Goal: Task Accomplishment & Management: Use online tool/utility

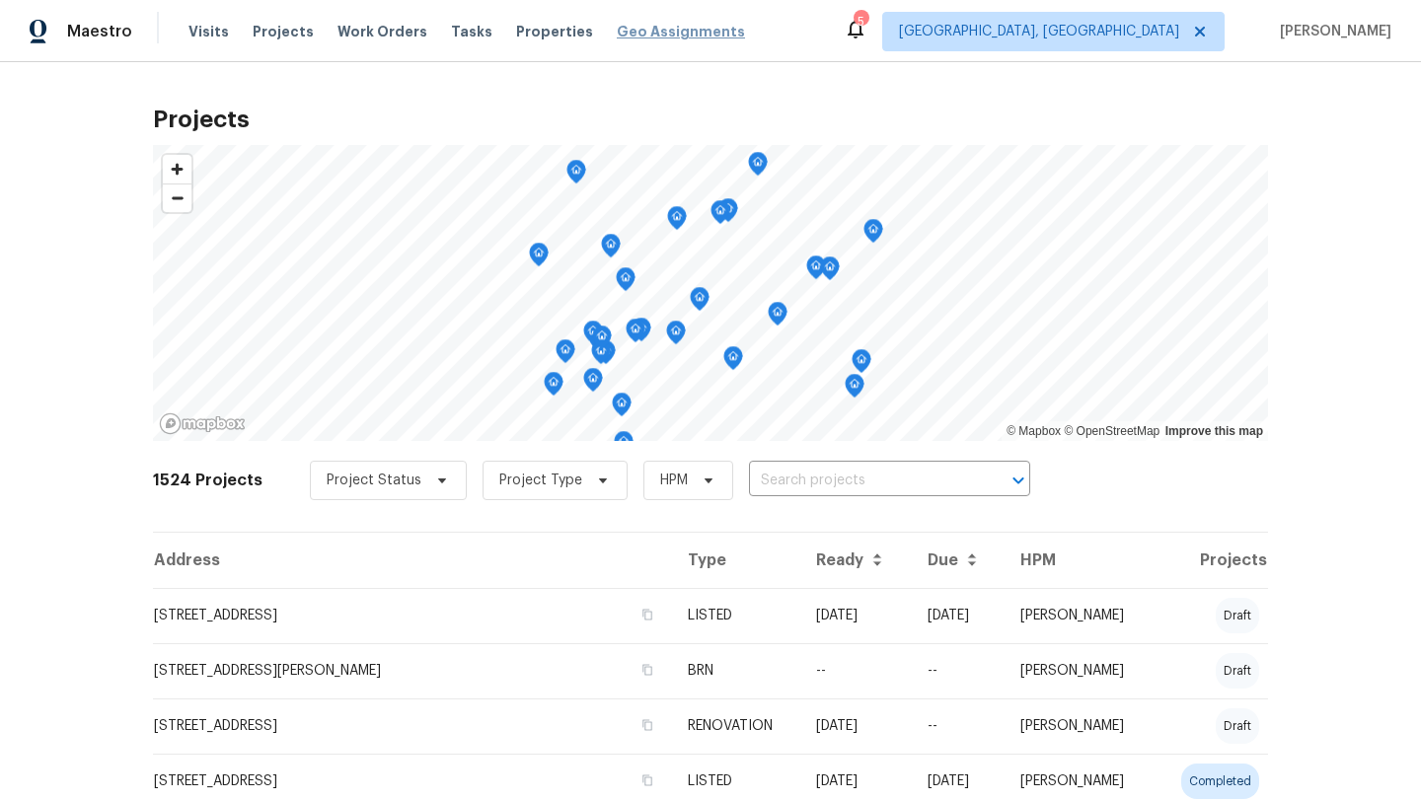
click at [662, 34] on span "Geo Assignments" at bounding box center [681, 32] width 128 height 20
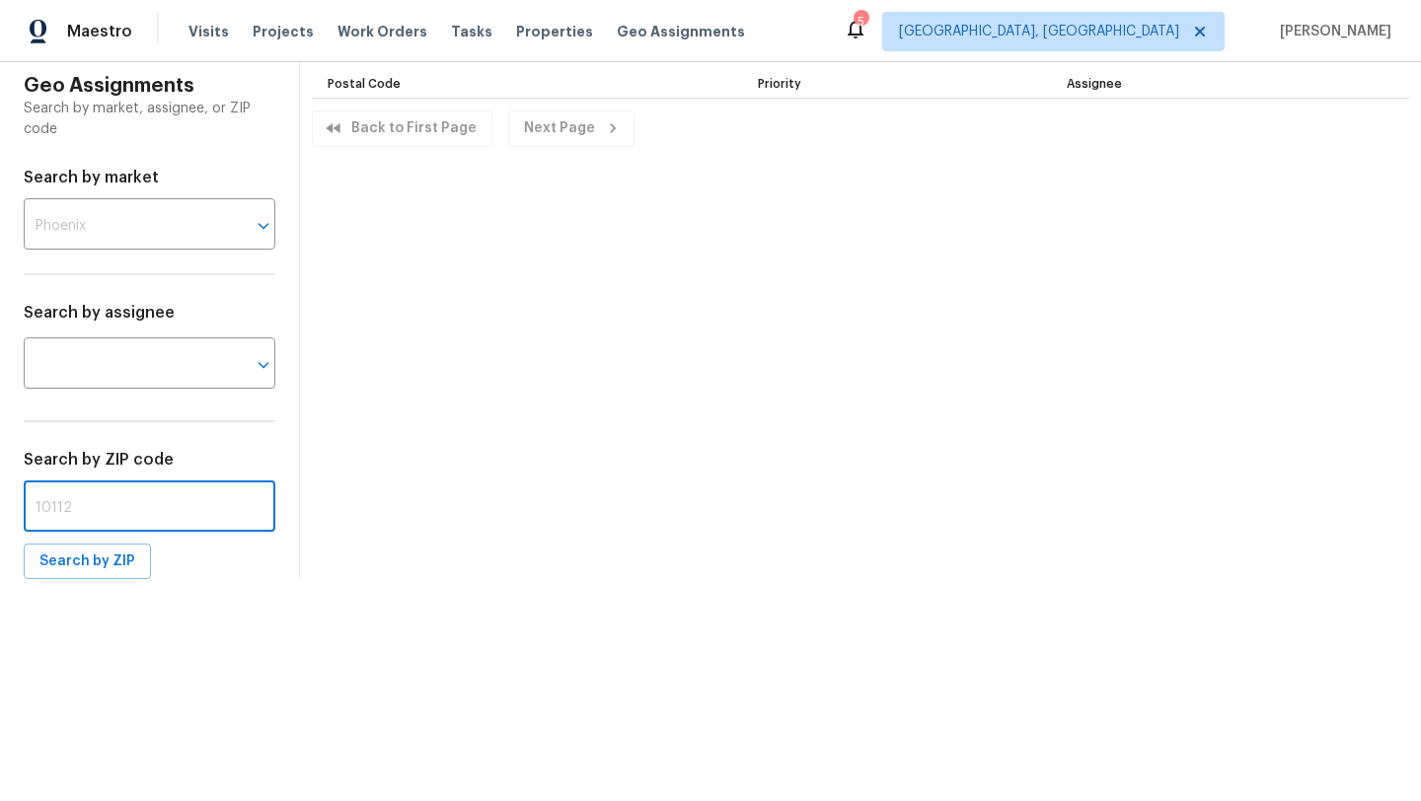
click at [59, 517] on input "text" at bounding box center [150, 509] width 252 height 46
paste input "93550"
type input "93550"
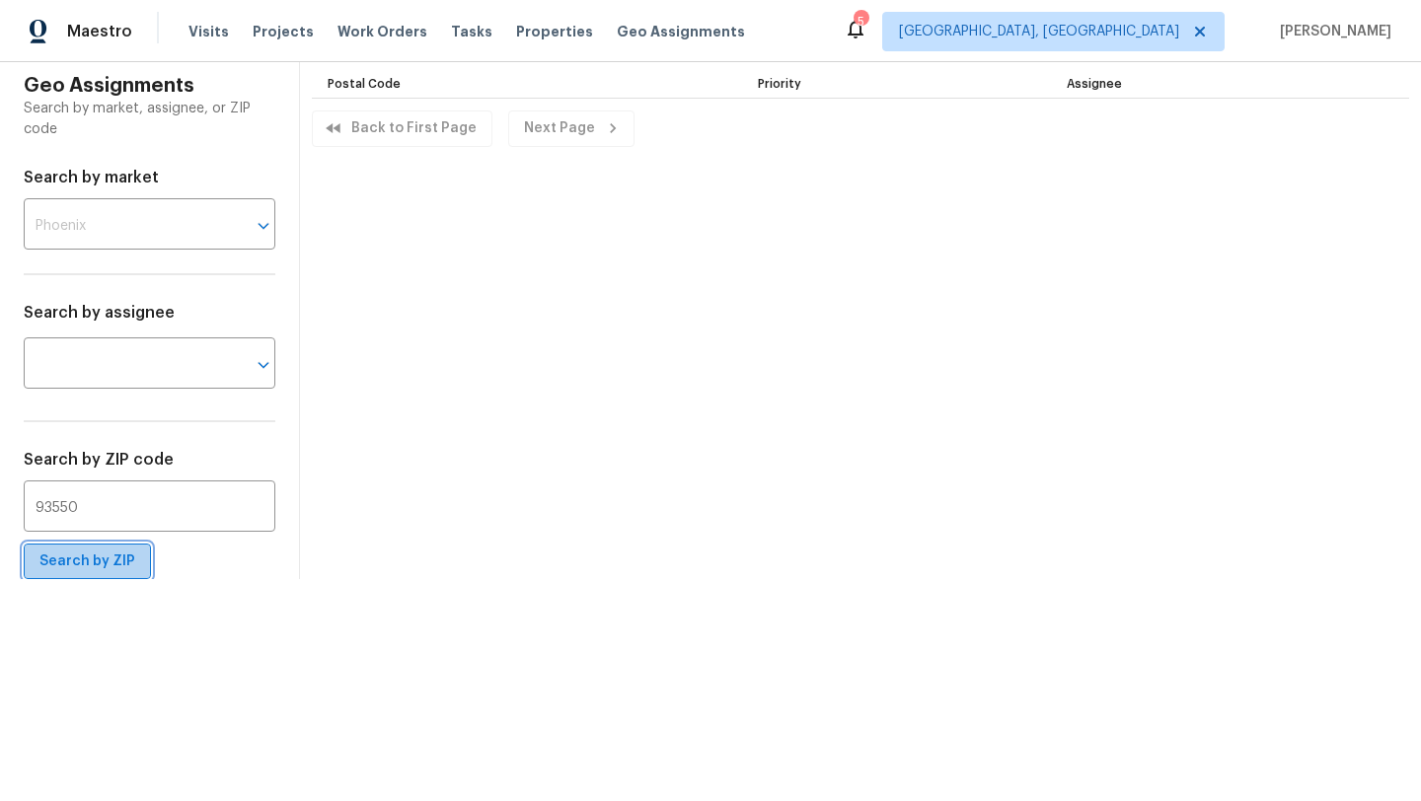
click at [89, 565] on span "Search by ZIP" at bounding box center [87, 562] width 96 height 25
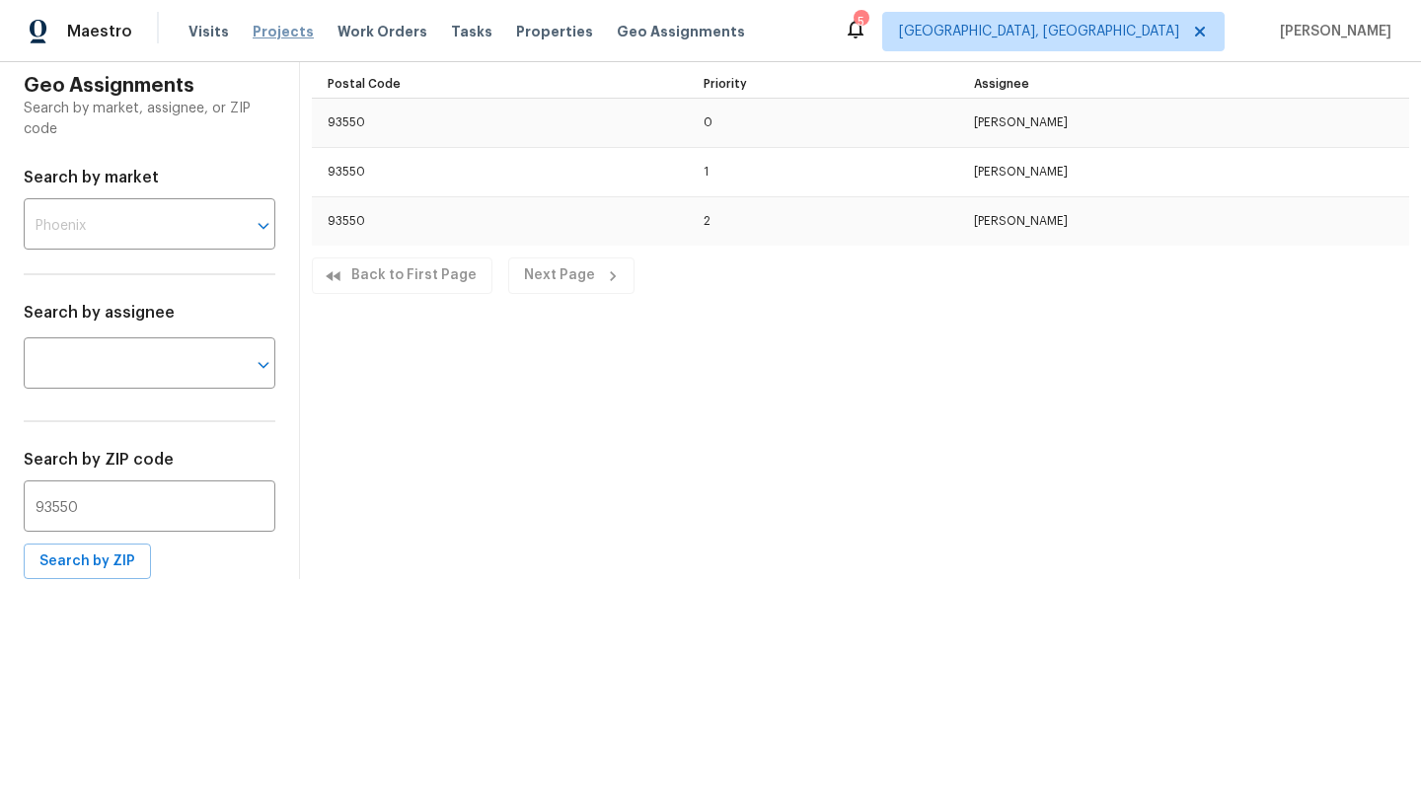
click at [265, 31] on span "Projects" at bounding box center [283, 32] width 61 height 20
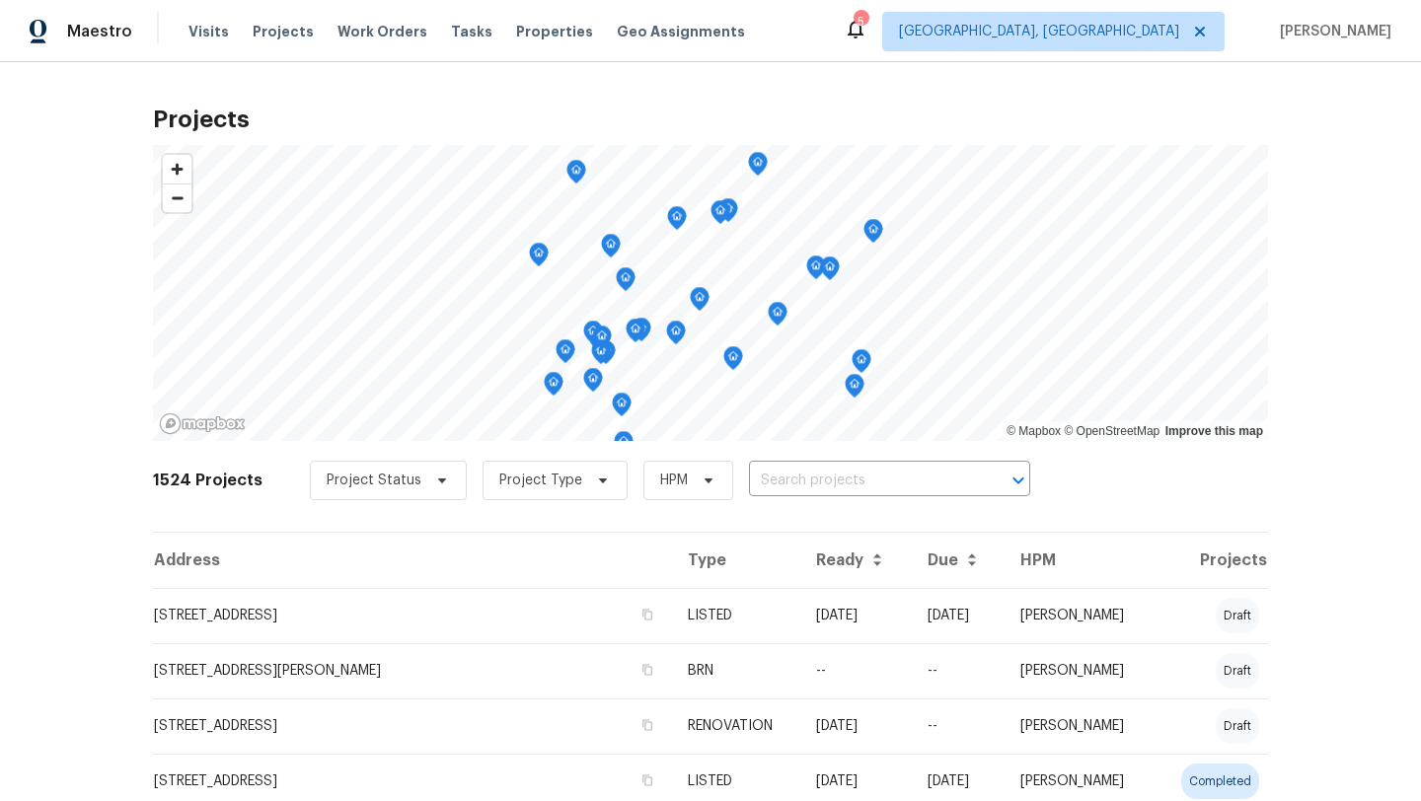
click at [868, 29] on div "5" at bounding box center [861, 22] width 14 height 20
click at [868, 30] on div "5" at bounding box center [861, 22] width 14 height 20
click at [864, 34] on icon at bounding box center [856, 30] width 16 height 20
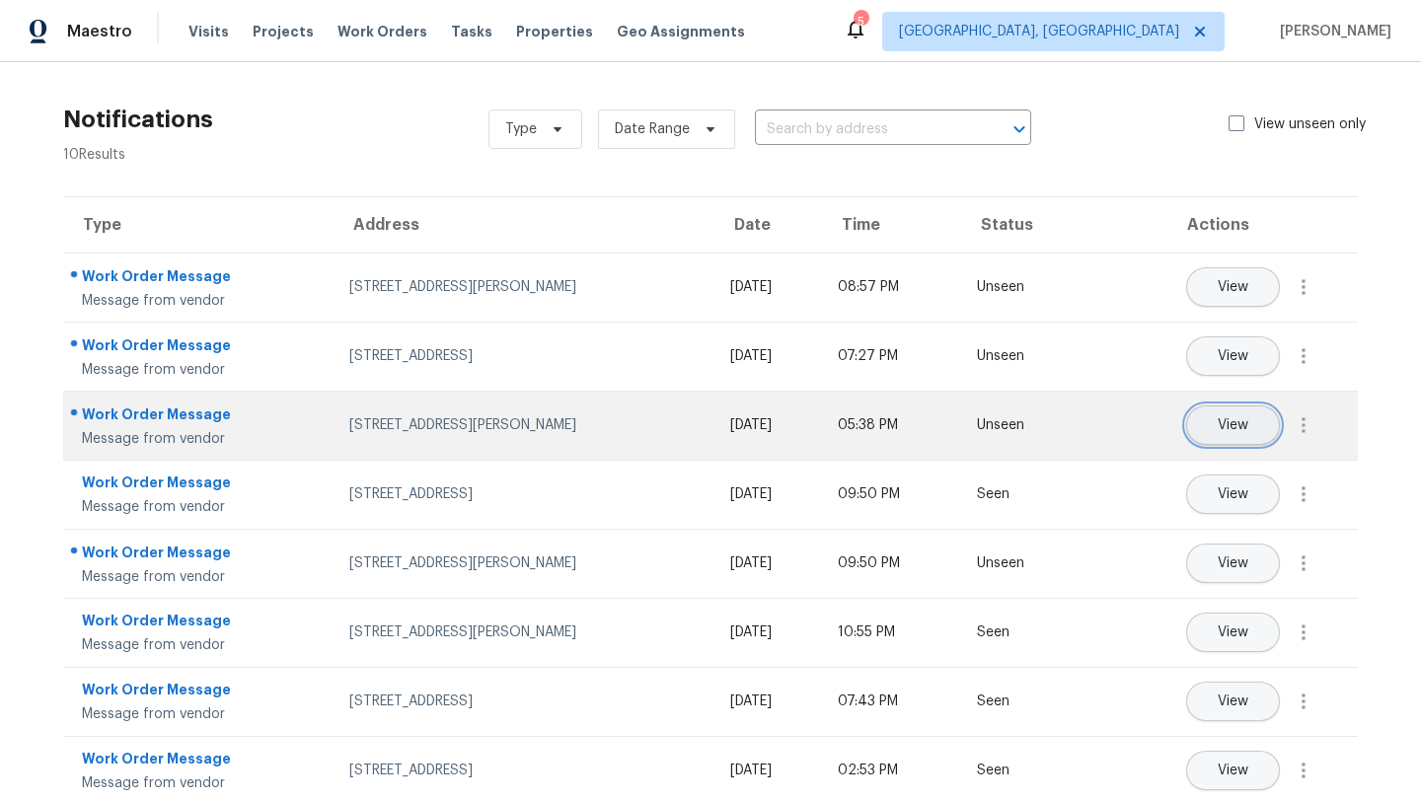
click at [1224, 422] on span "View" at bounding box center [1233, 425] width 31 height 15
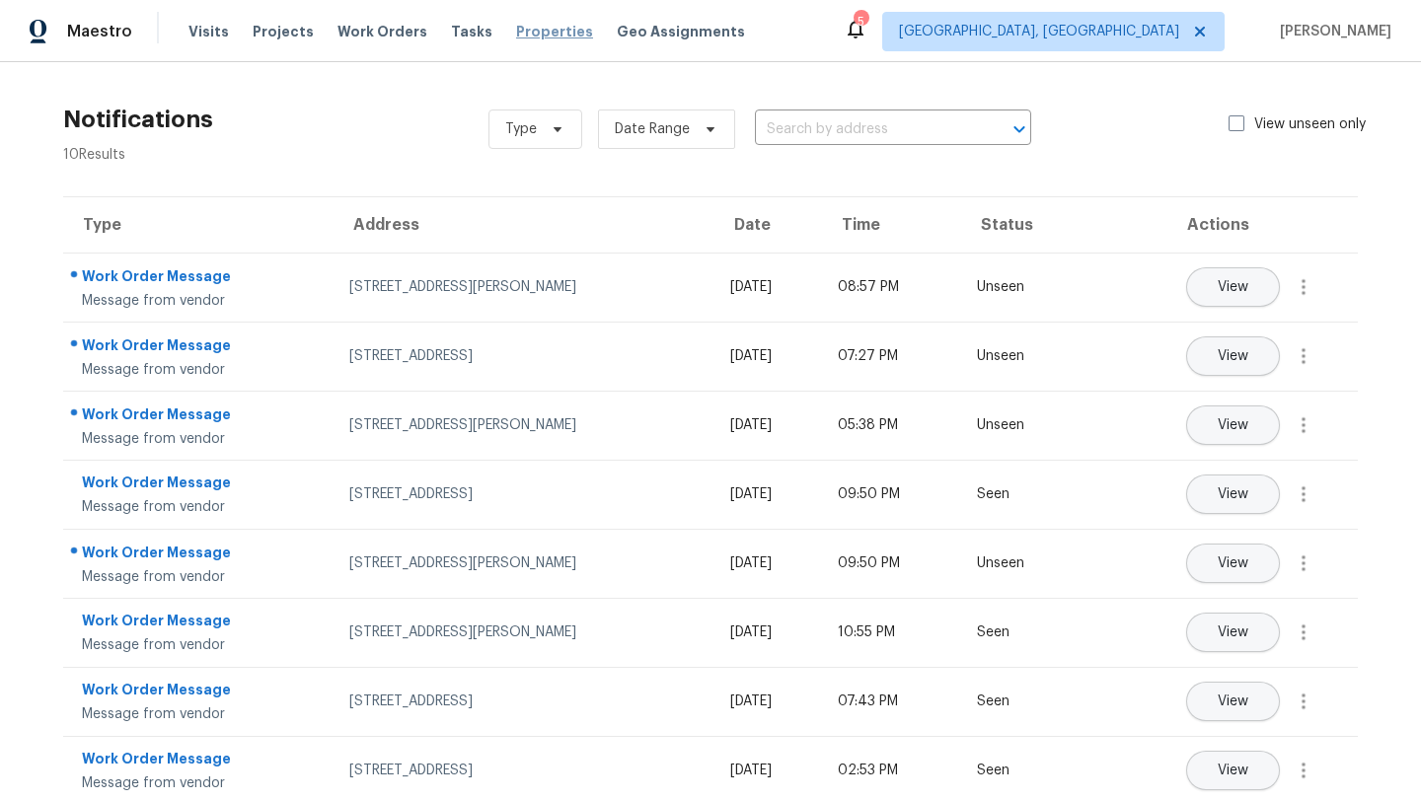
click at [542, 31] on span "Properties" at bounding box center [554, 32] width 77 height 20
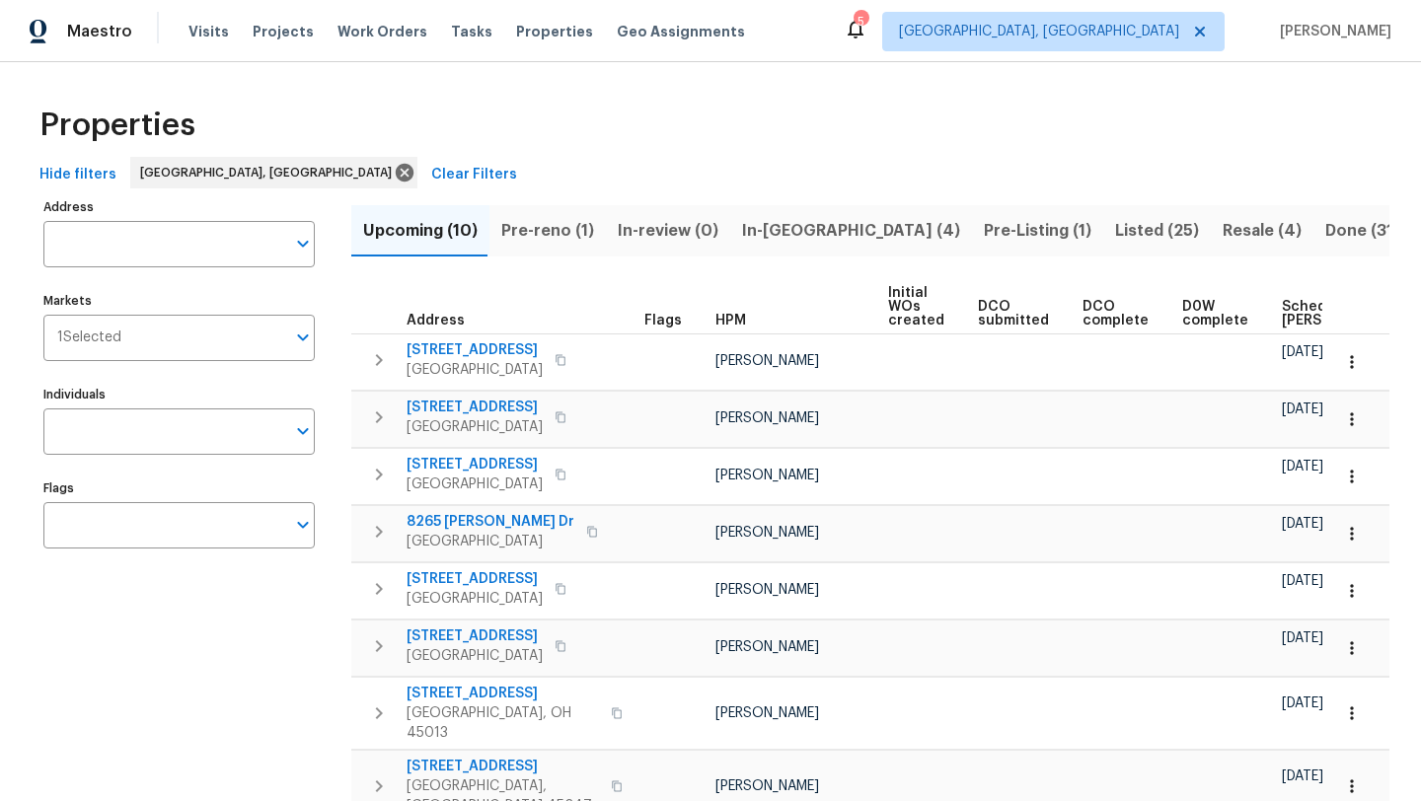
click at [543, 223] on span "Pre-reno (1)" at bounding box center [547, 231] width 93 height 28
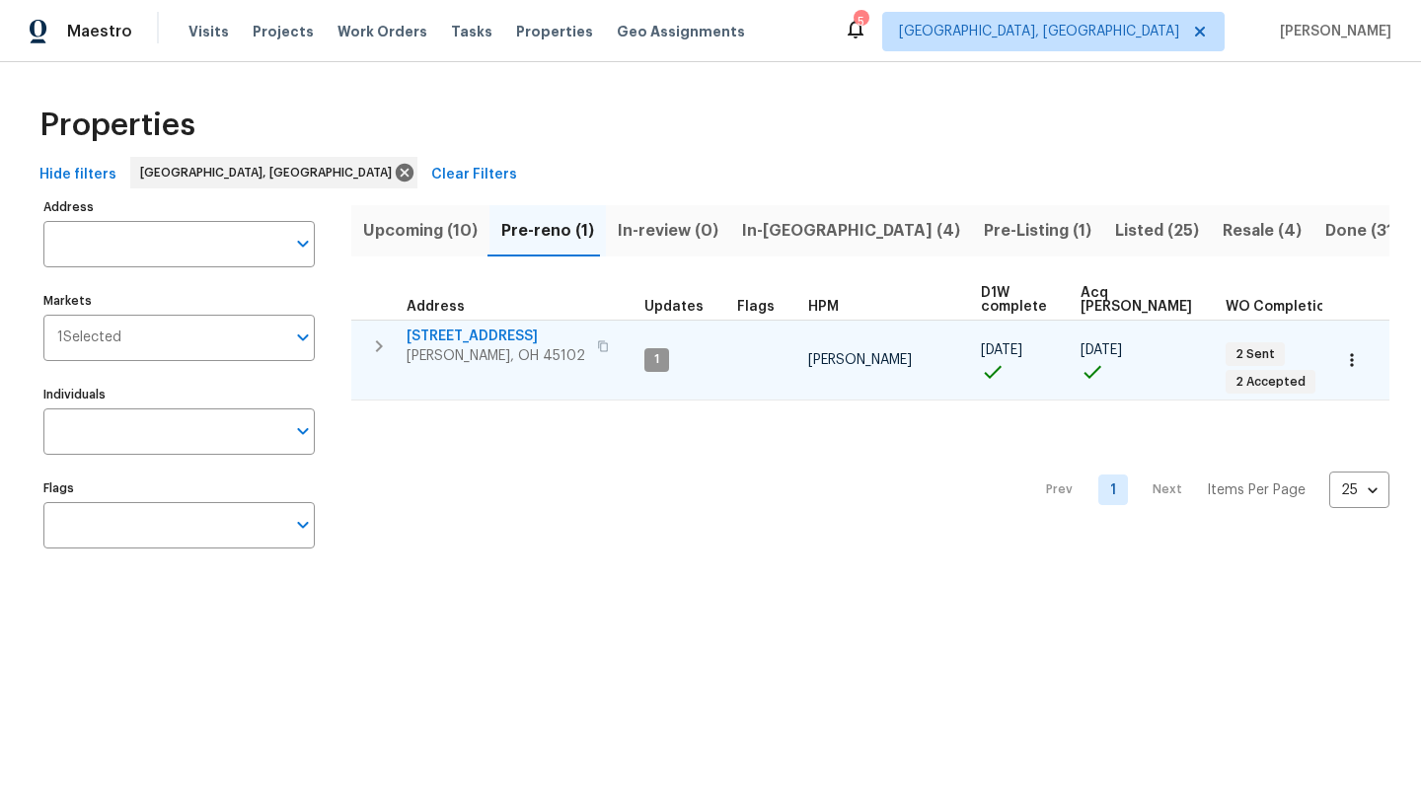
click at [476, 340] on span "105 Cedarwood Dr" at bounding box center [496, 337] width 179 height 20
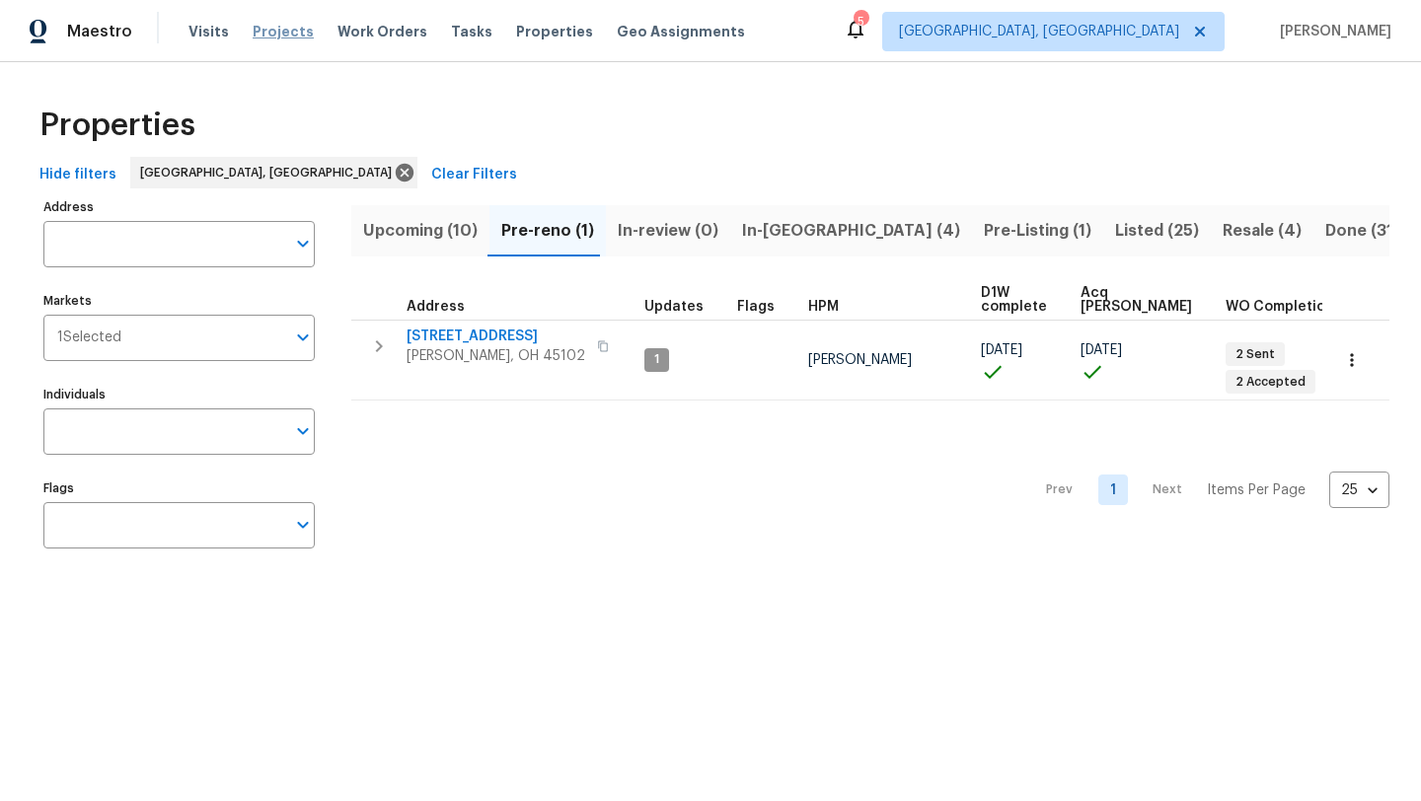
click at [262, 31] on span "Projects" at bounding box center [283, 32] width 61 height 20
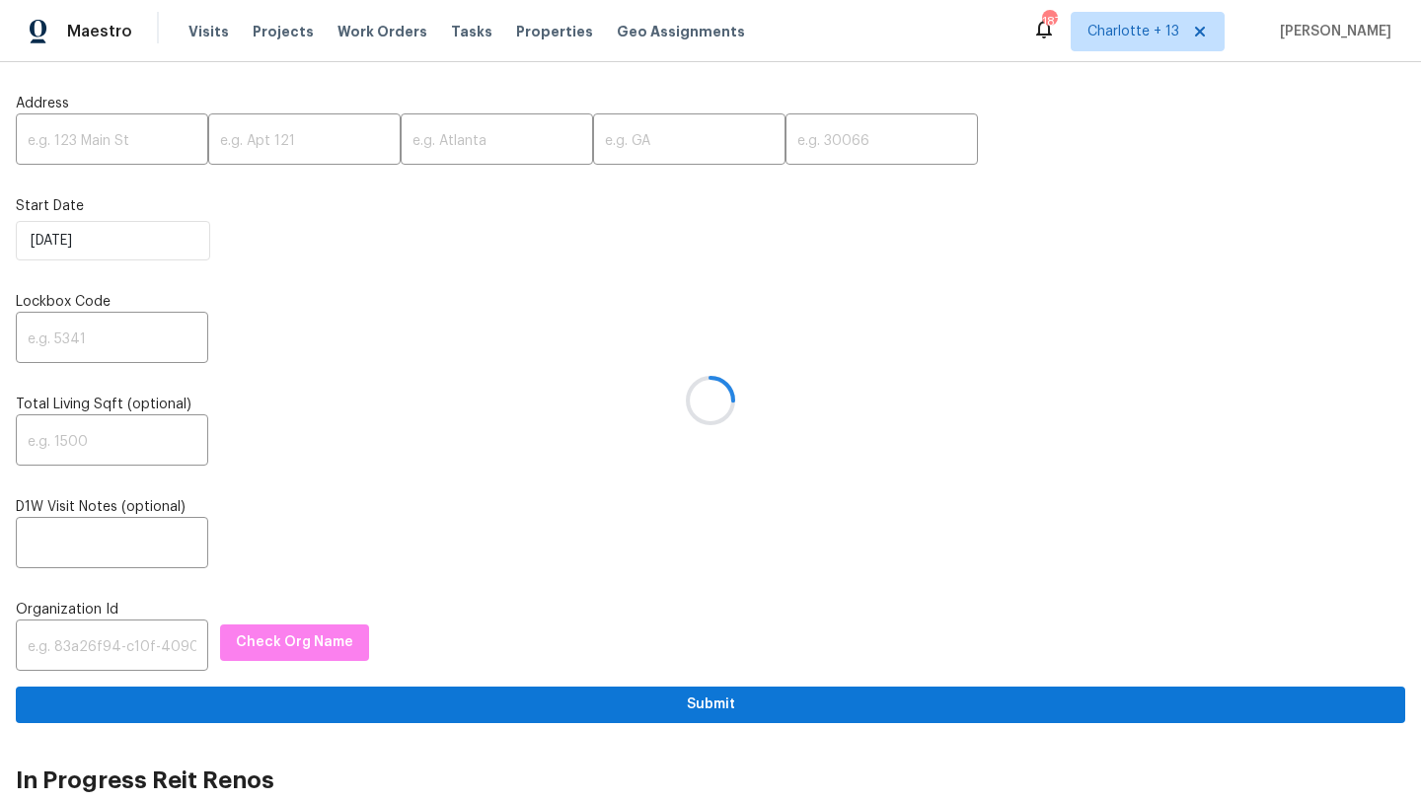
click at [75, 148] on div at bounding box center [710, 400] width 1421 height 801
click at [88, 137] on input "text" at bounding box center [112, 141] width 192 height 46
paste input "234 Tahquitz Pl, Palmdale, CA 93550"
click at [153, 145] on input "234 Tahquitz Pl, Palmdale, CA 93550" at bounding box center [112, 141] width 192 height 46
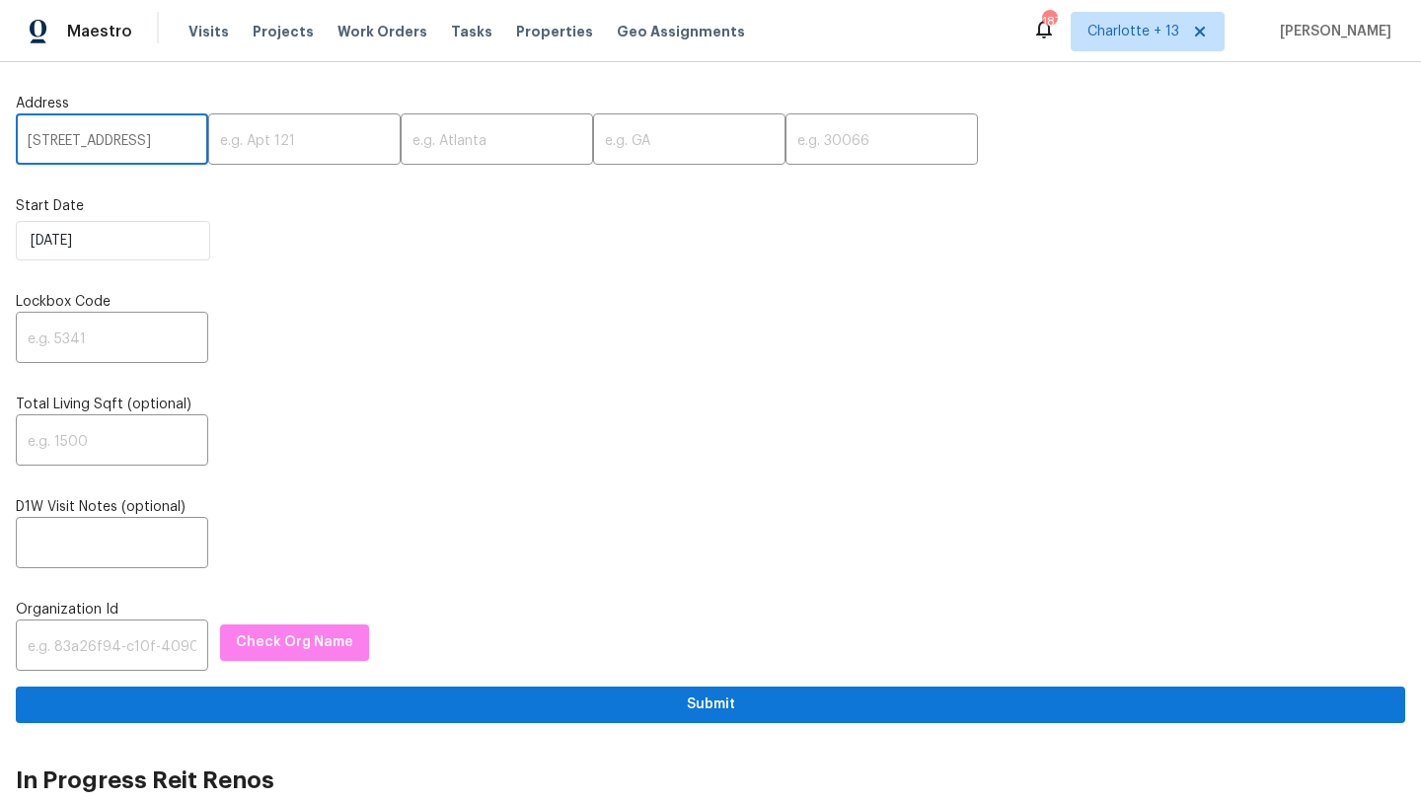
click at [153, 145] on input "234 Tahquitz Pl, Palmdale, CA 93550" at bounding box center [112, 141] width 192 height 46
type input "234 Tahquitz Pl, Palmdale, CA"
click at [786, 152] on input "text" at bounding box center [882, 141] width 192 height 46
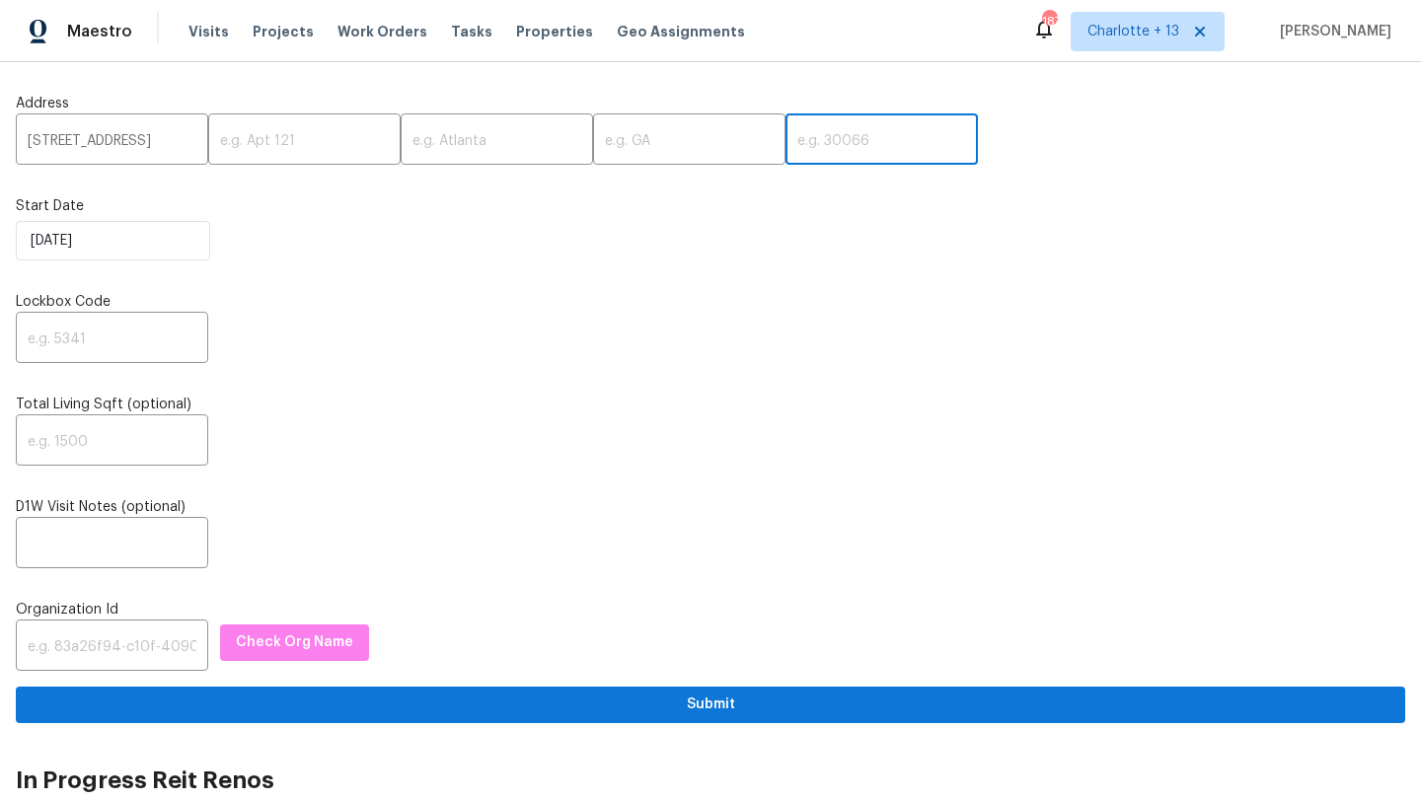
paste input "93550"
type input "93550"
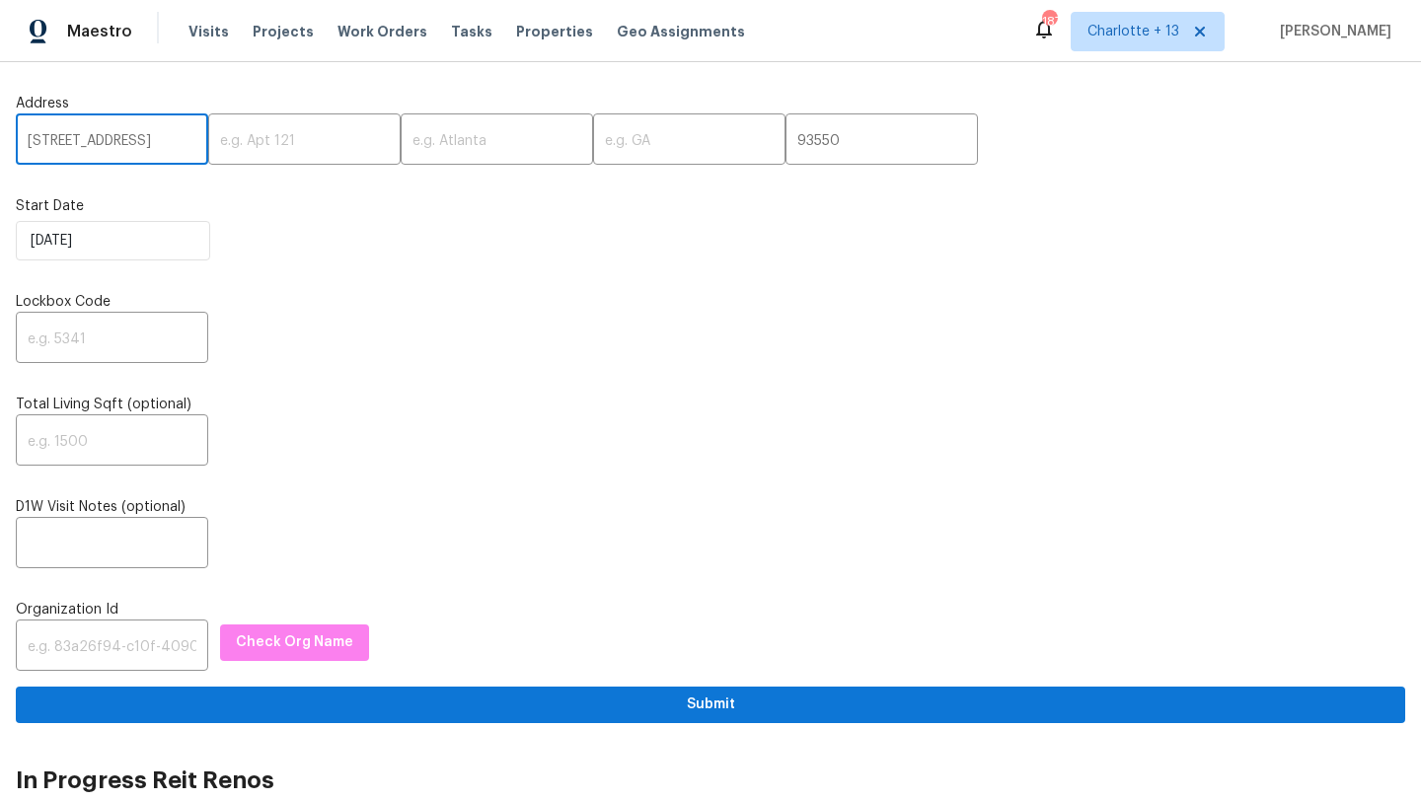
click at [165, 141] on input "234 Tahquitz Pl, Palmdale, CA" at bounding box center [112, 141] width 192 height 46
type input "234 Tahquitz Pl,, CA"
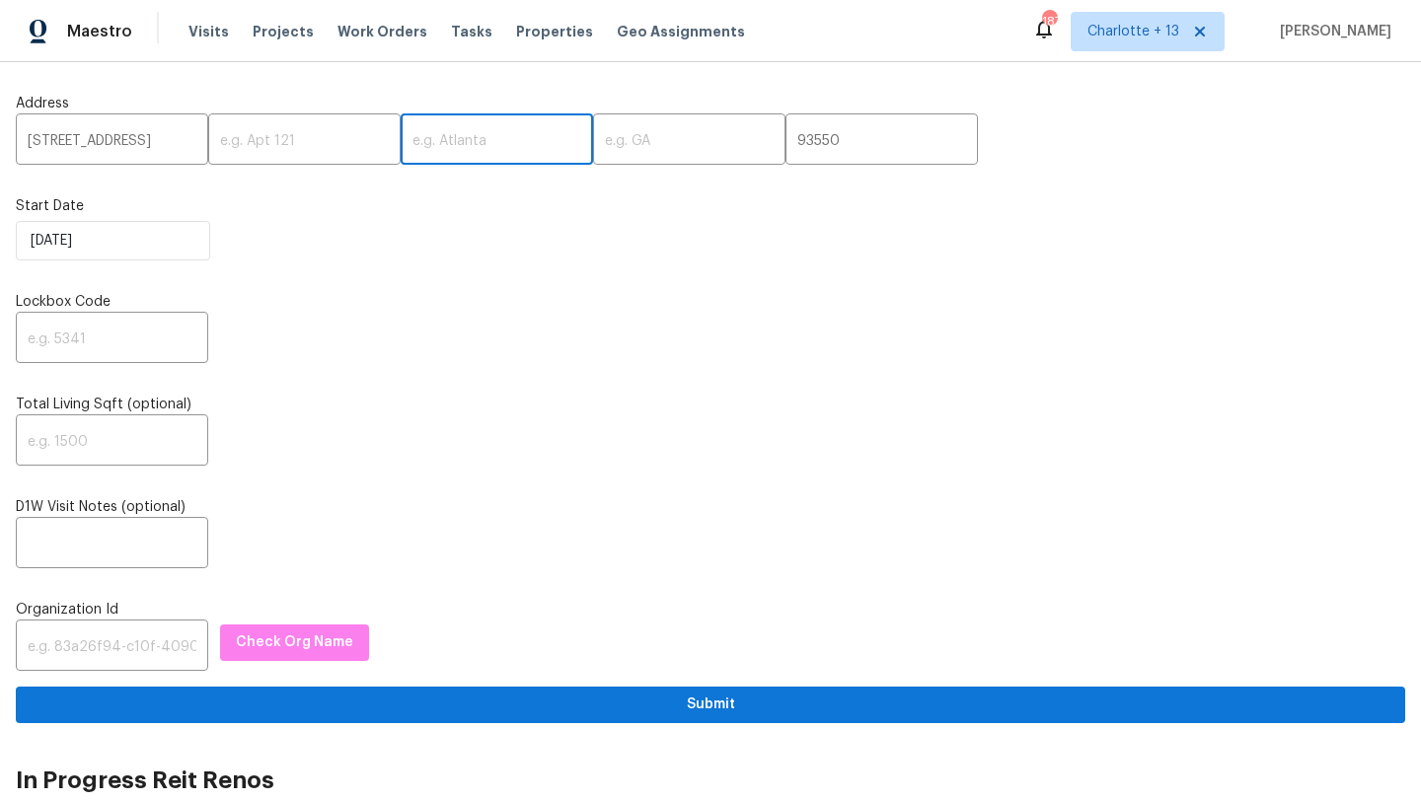
click at [401, 147] on input "text" at bounding box center [497, 141] width 192 height 46
paste input "Palmdale"
type input "Palmdale"
click at [145, 140] on input "234 Tahquitz Pl,, CA" at bounding box center [112, 141] width 192 height 46
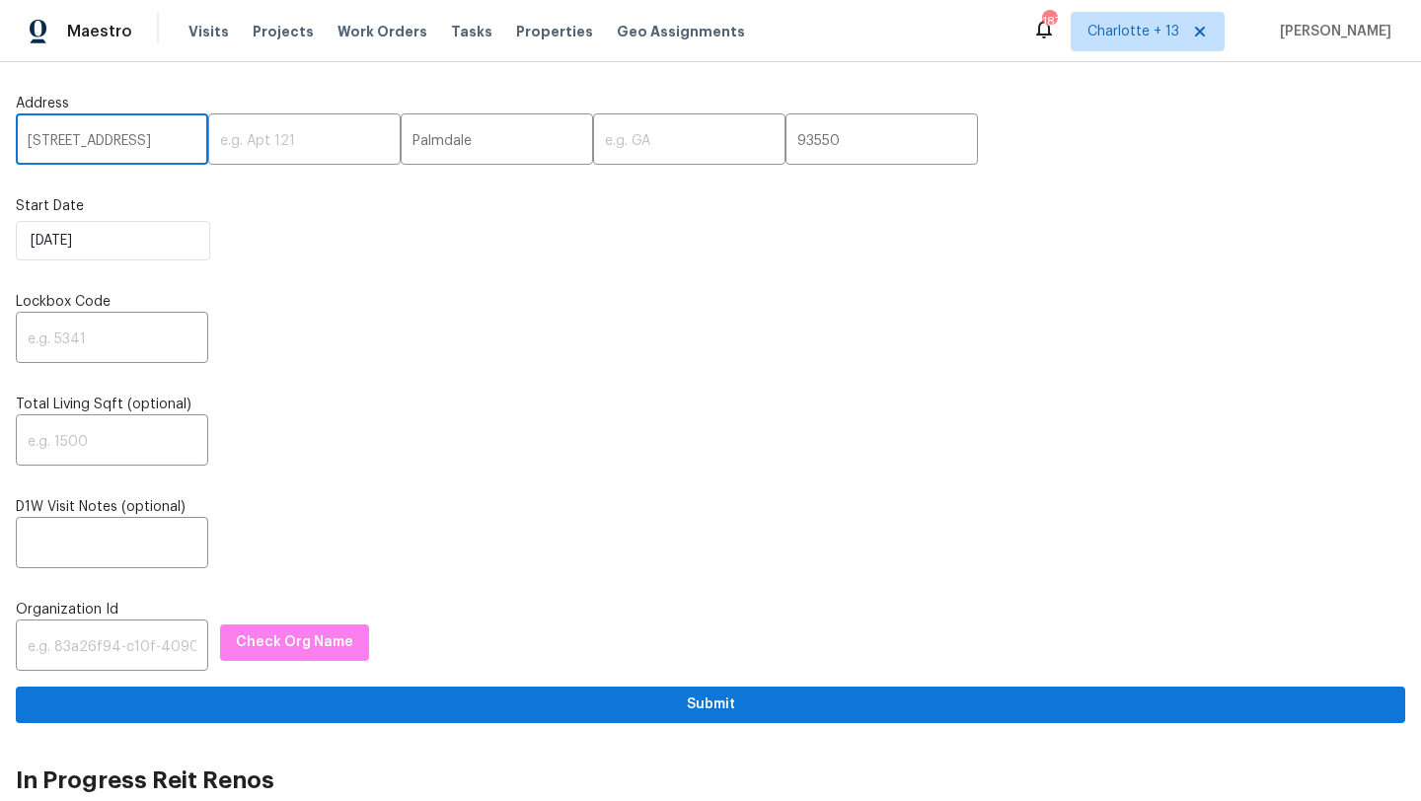
click at [145, 140] on input "234 Tahquitz Pl,, CA" at bounding box center [112, 141] width 192 height 46
type input "234 Tahquitz Pl,,"
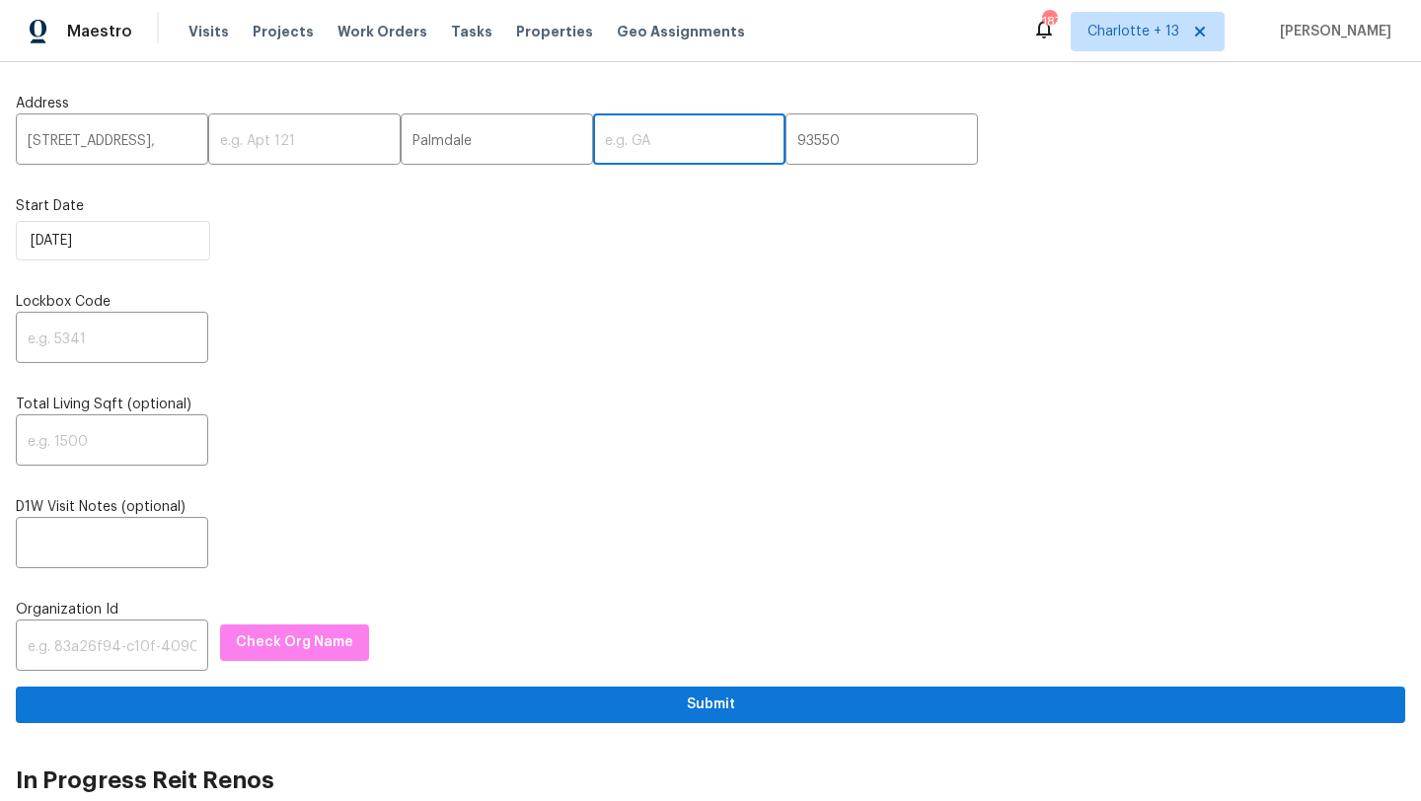
click at [593, 151] on input "text" at bounding box center [689, 141] width 192 height 46
paste input "CA"
type input "CA"
click at [159, 139] on input "234 Tahquitz Pl,," at bounding box center [112, 141] width 192 height 46
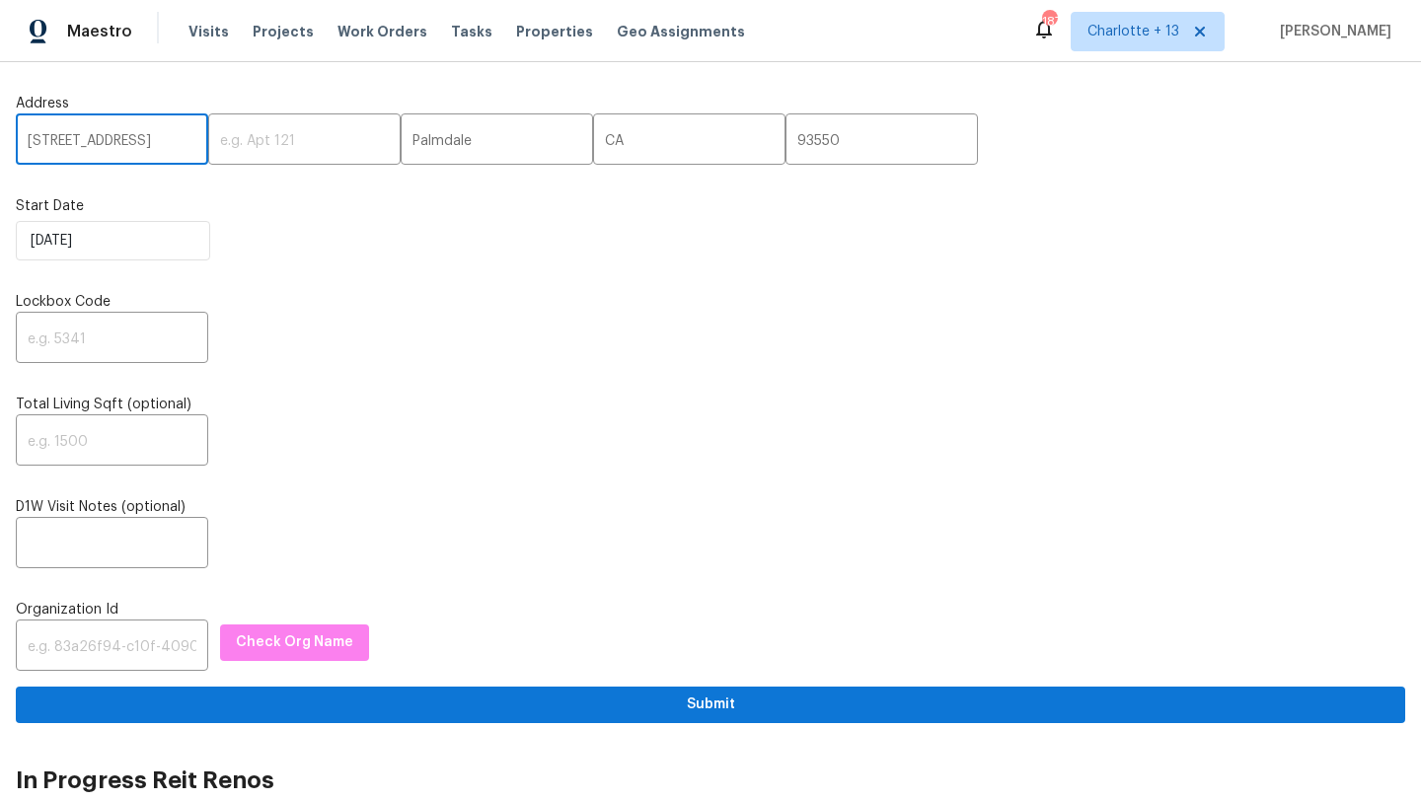
type input "234 Tahquitz Pl"
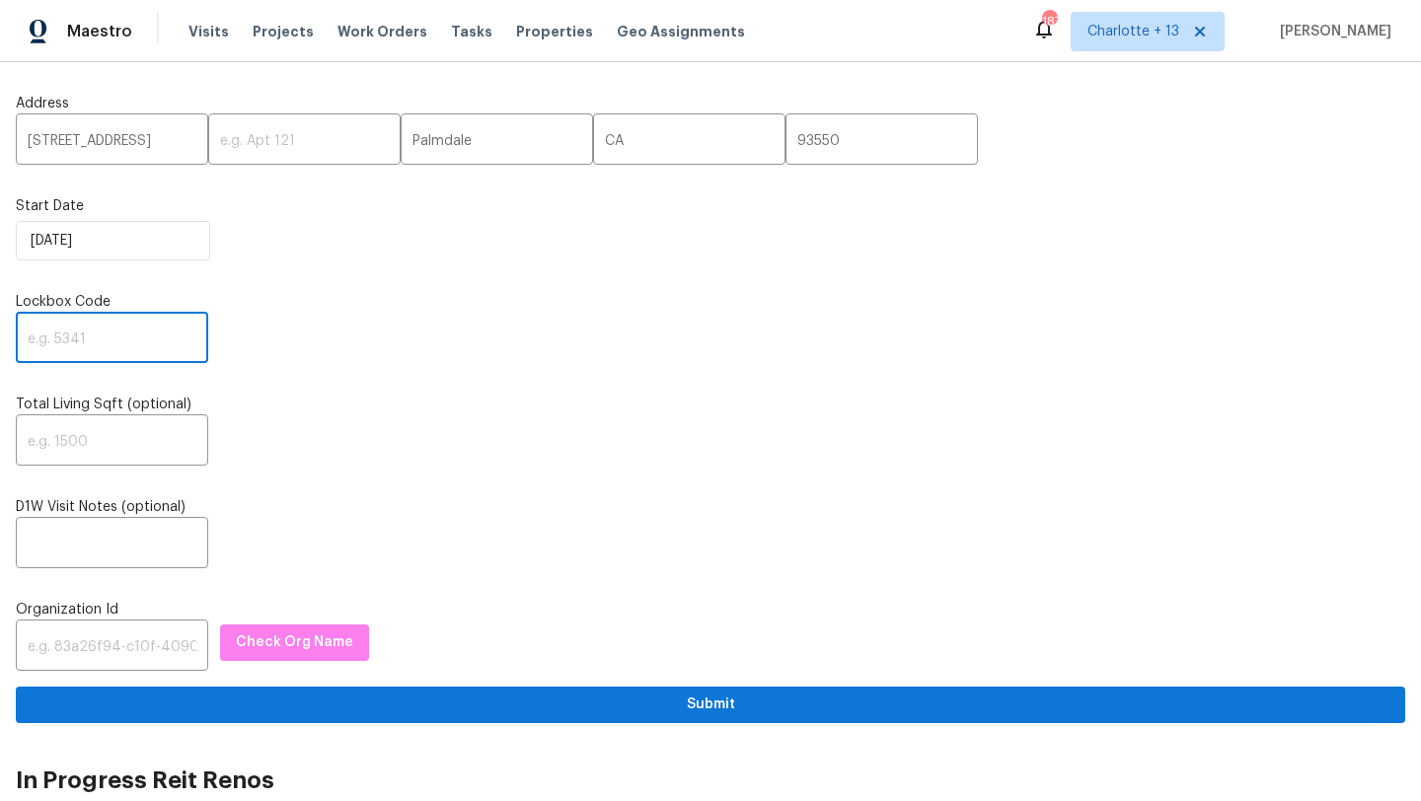
click at [86, 336] on input "text" at bounding box center [112, 340] width 192 height 46
paste input "4563"
type input "4563"
click at [80, 652] on input "text" at bounding box center [112, 648] width 192 height 46
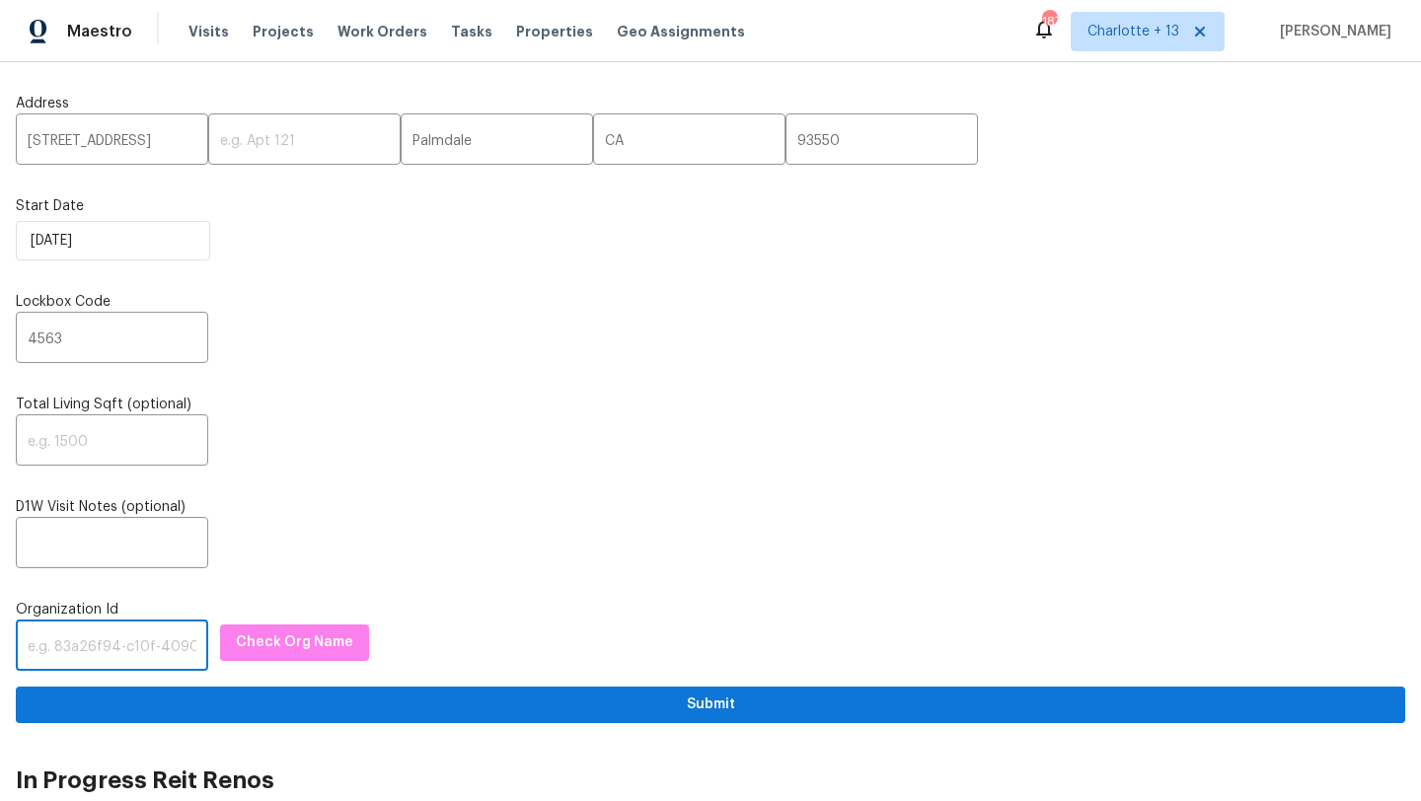
paste input "1349d153-b359-4f9b-b4dd-758ff939cc37"
type input "1349d153-b359-4f9b-b4dd-758ff939cc37"
click at [273, 642] on span "Check Org Name" at bounding box center [294, 643] width 117 height 25
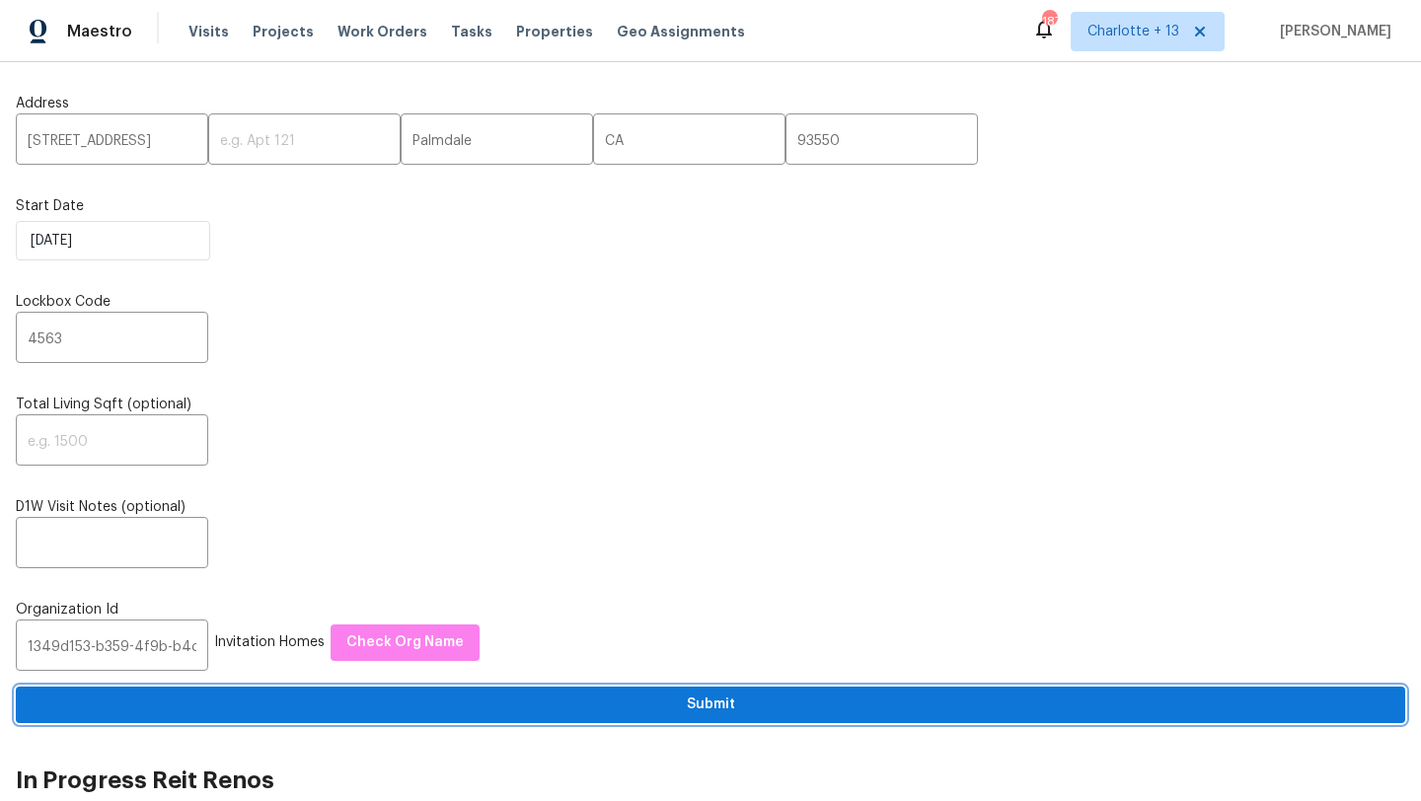
click at [461, 717] on span "Submit" at bounding box center [711, 705] width 1358 height 25
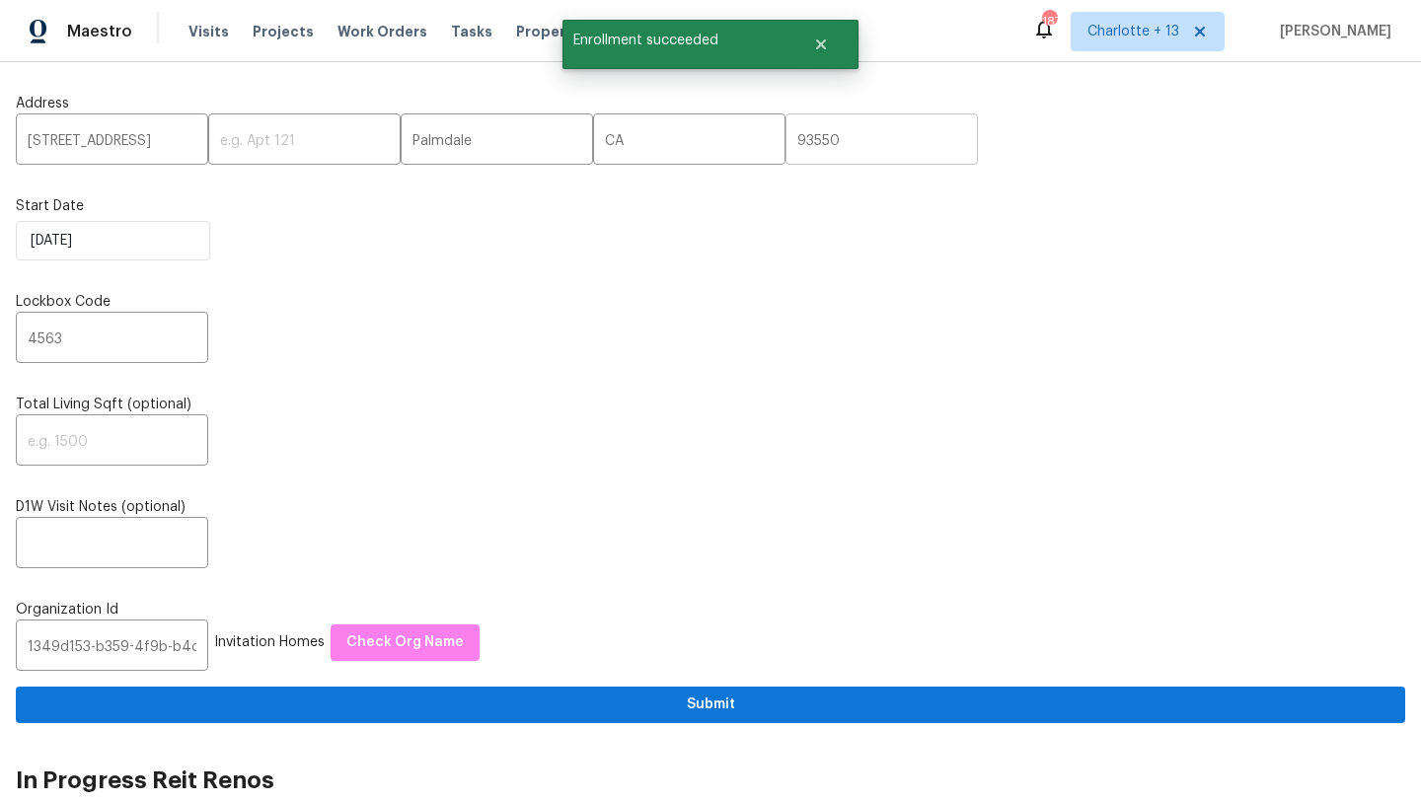
click at [786, 144] on input "93550" at bounding box center [882, 141] width 192 height 46
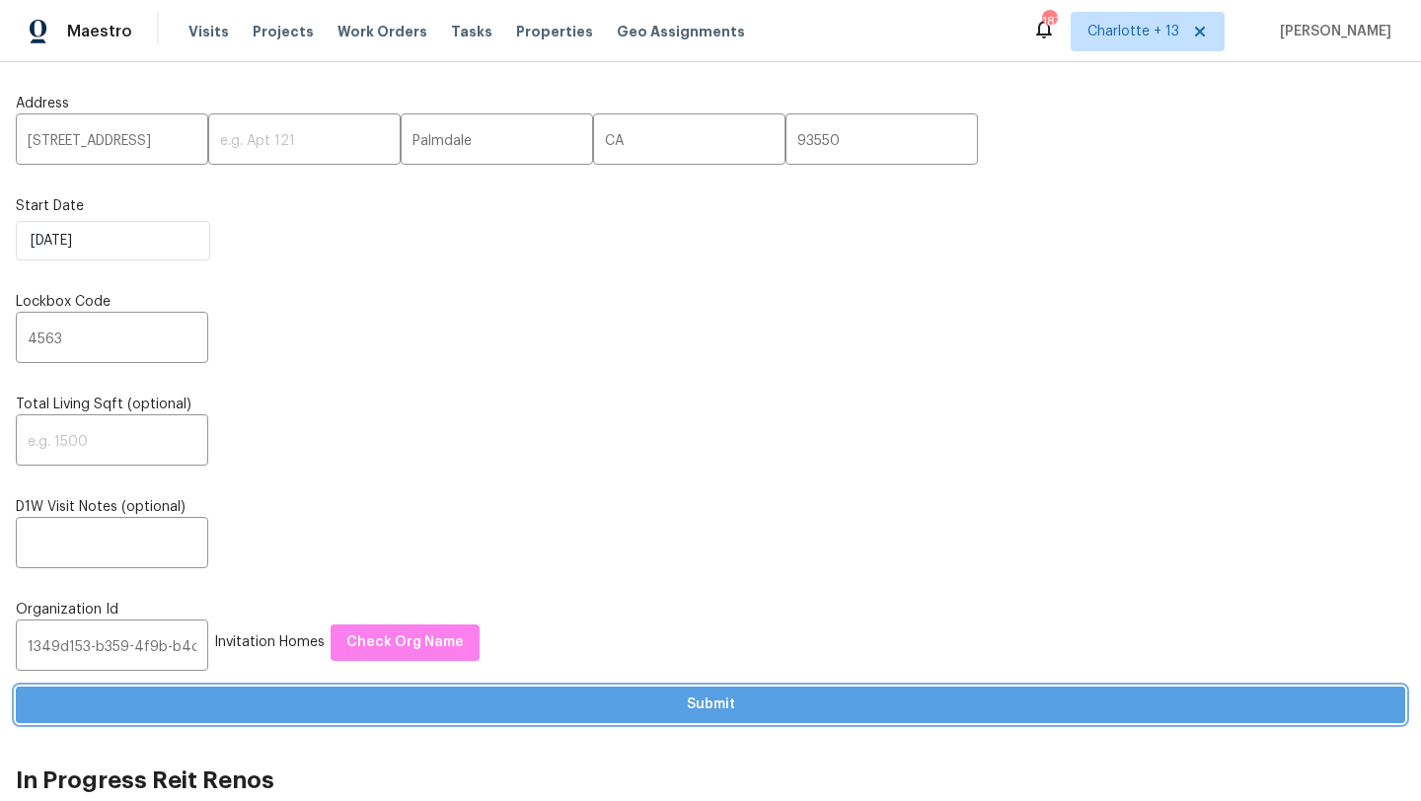
click at [684, 689] on button "Submit" at bounding box center [711, 705] width 1390 height 37
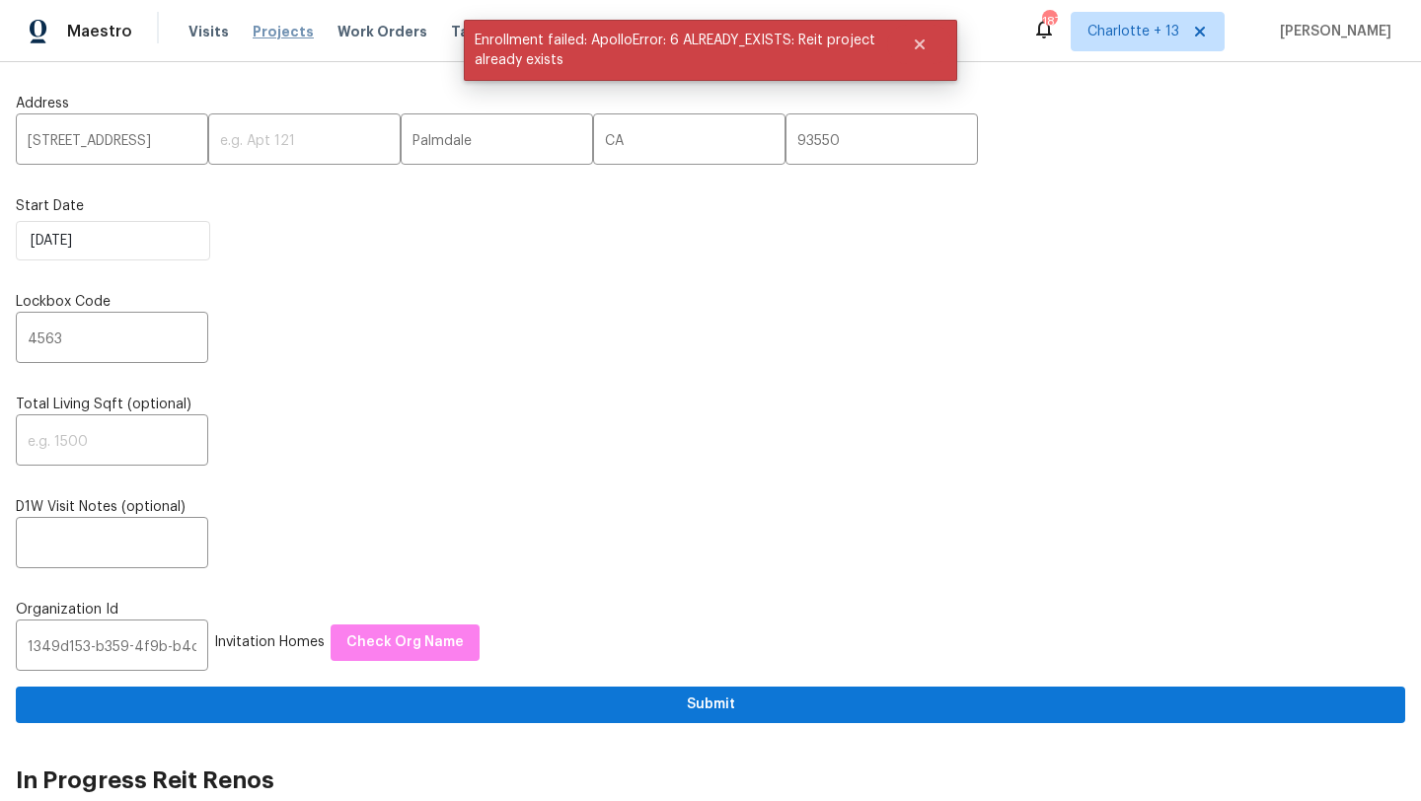
click at [285, 28] on span "Projects" at bounding box center [283, 32] width 61 height 20
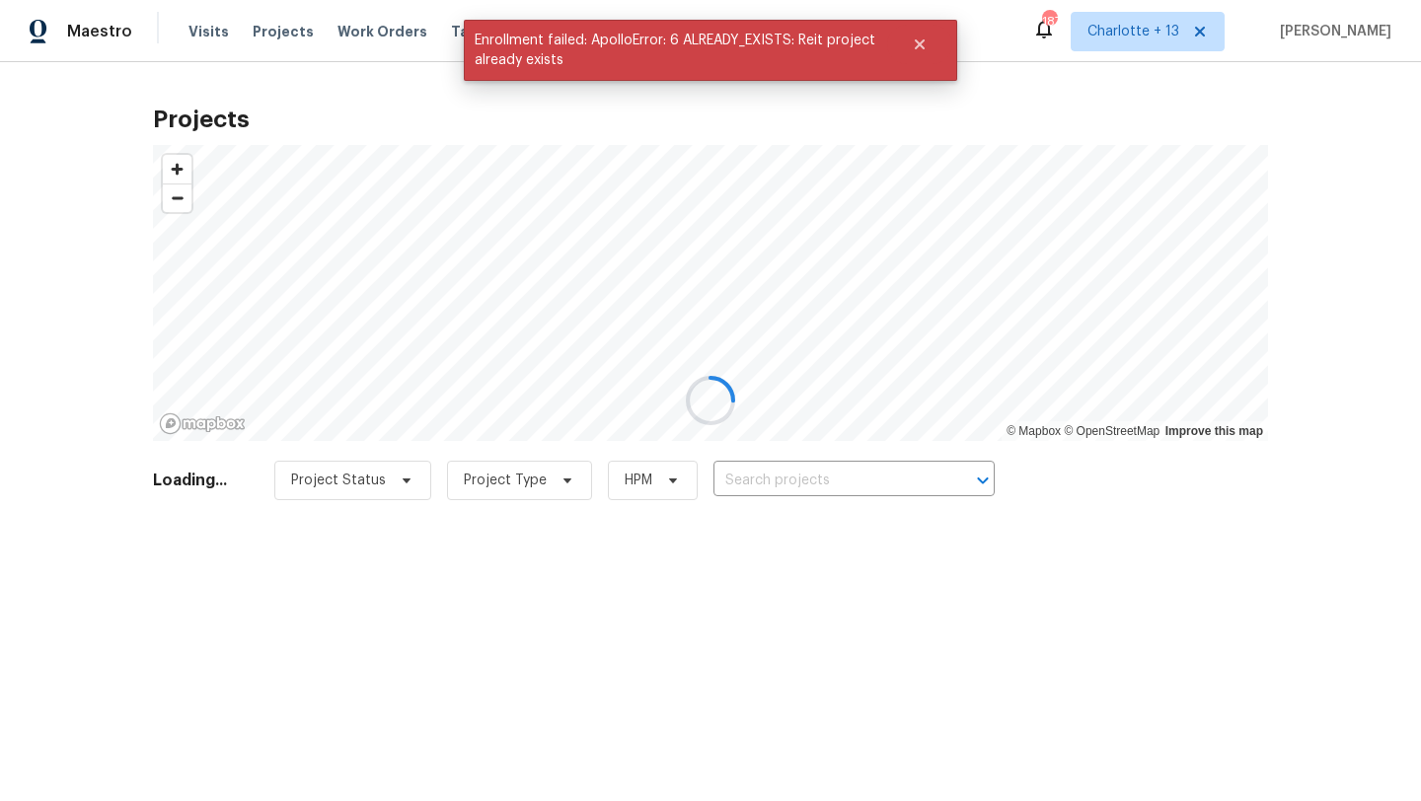
click at [1161, 17] on div at bounding box center [710, 400] width 1421 height 801
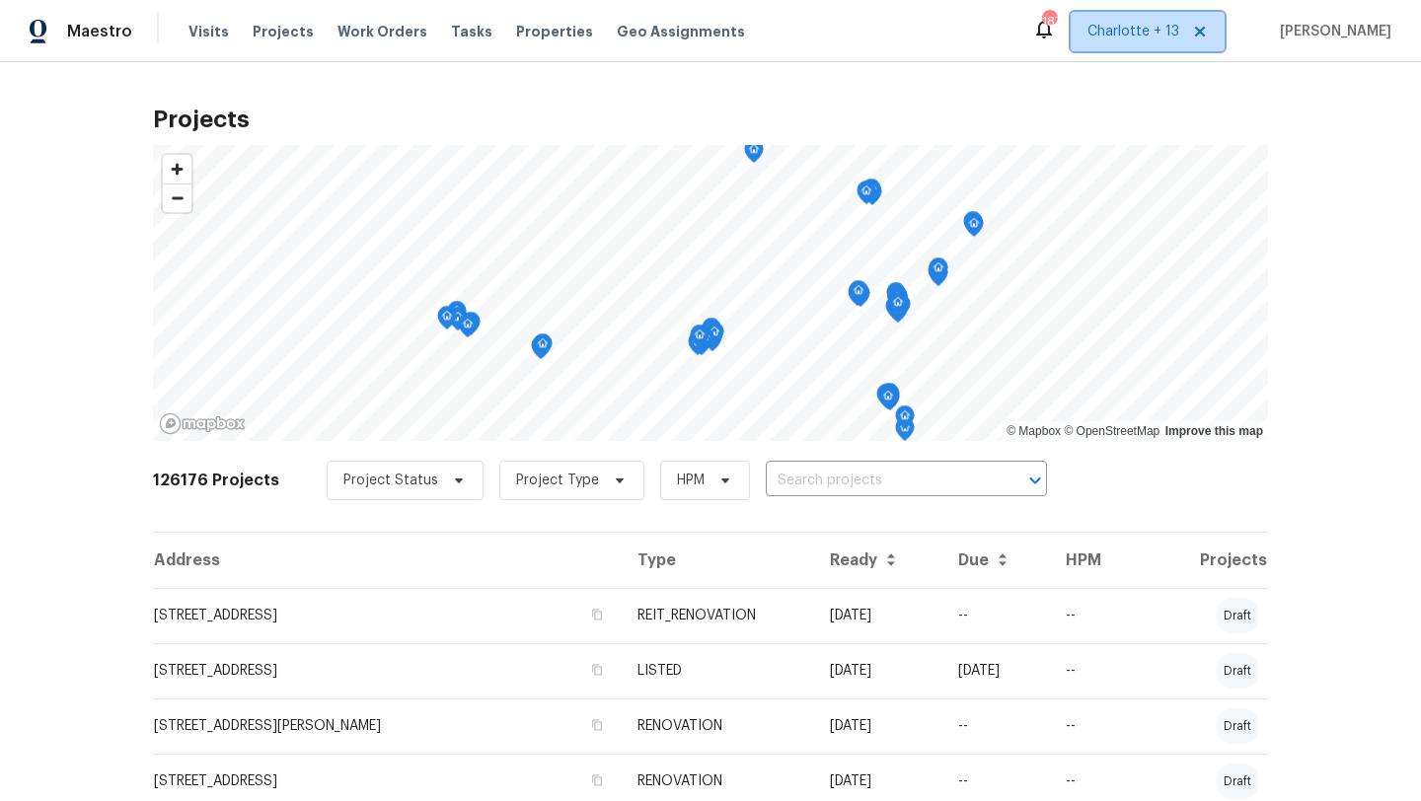
click at [1166, 24] on span "Charlotte + 13" at bounding box center [1134, 32] width 92 height 20
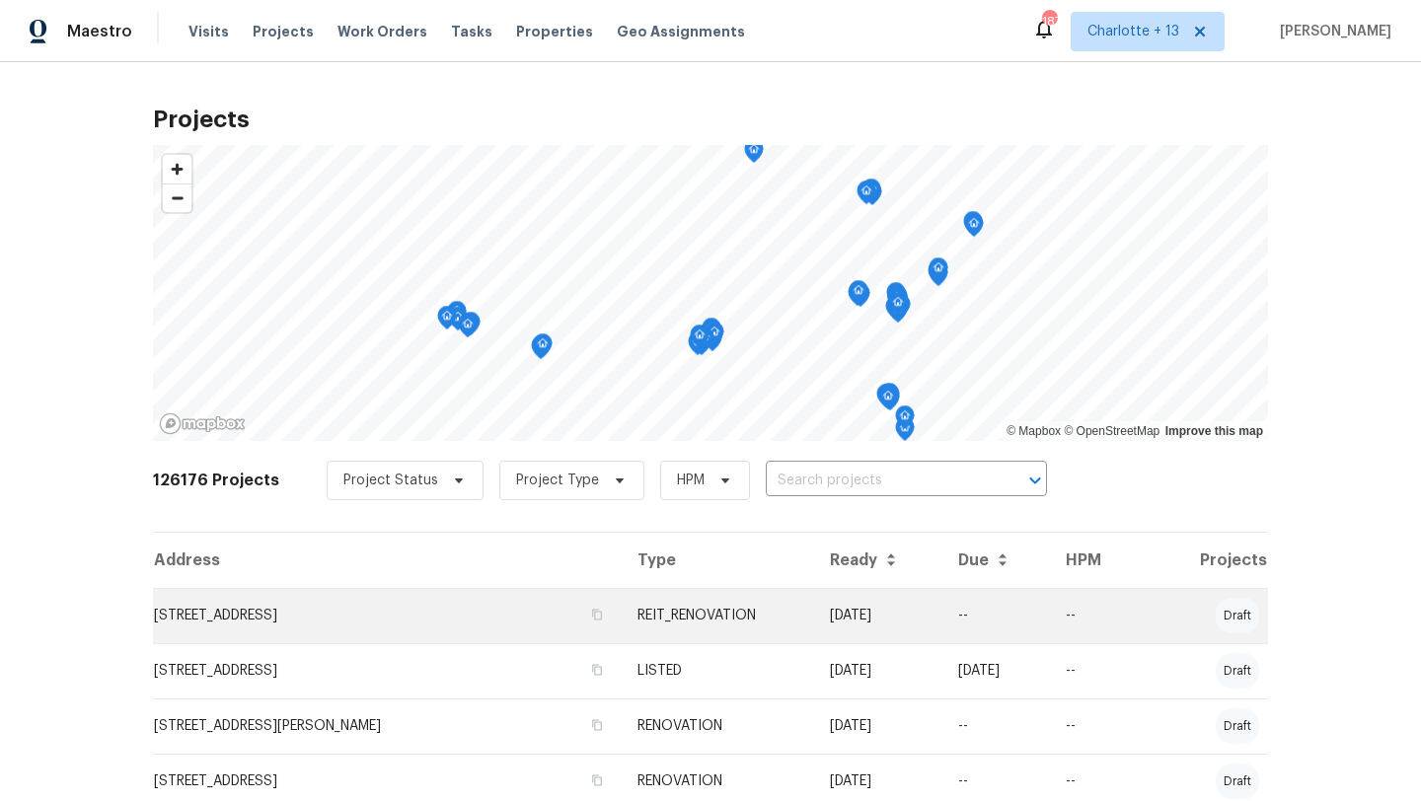
click at [304, 620] on td "234 Tahquitz Pl, Palmdale, CA 93550" at bounding box center [387, 615] width 469 height 55
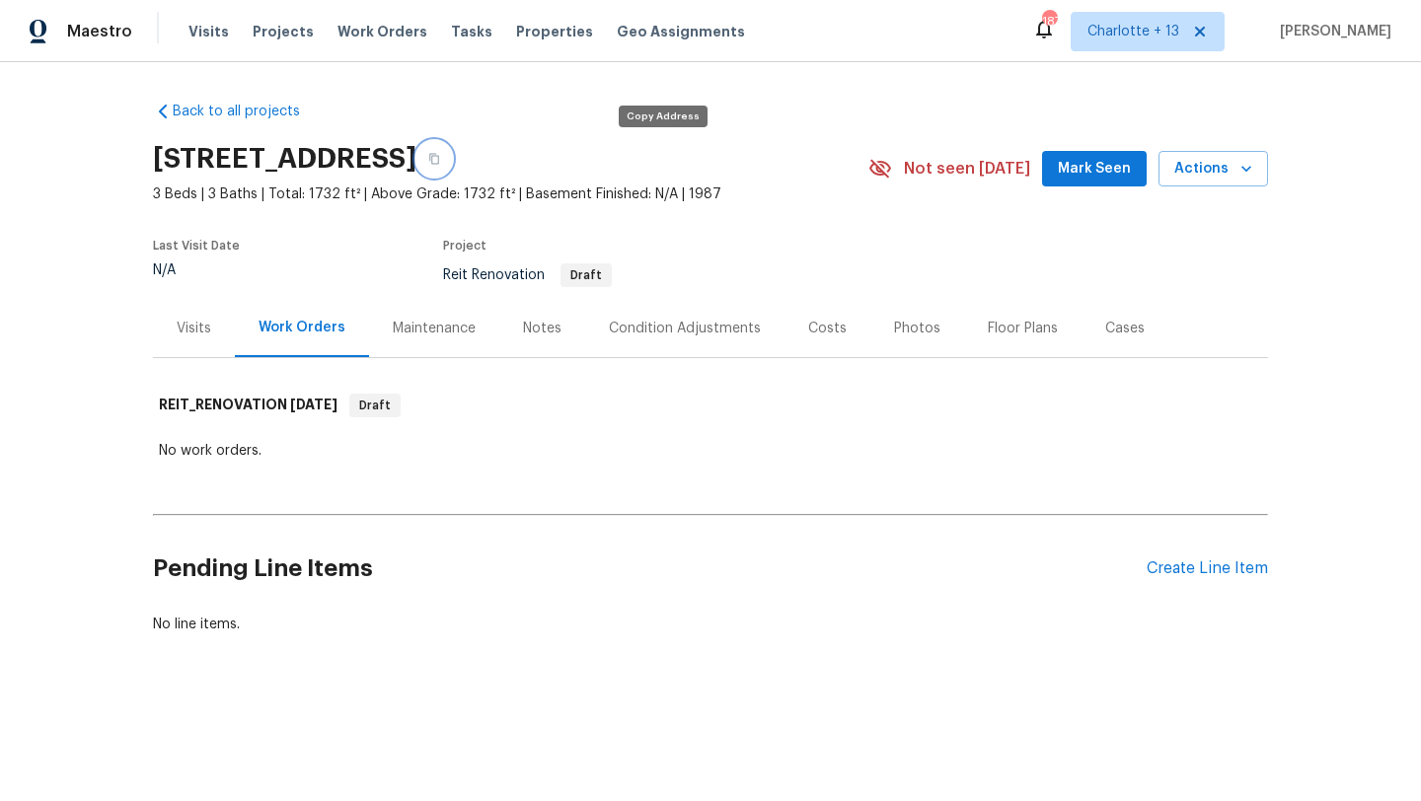
click at [452, 162] on button "button" at bounding box center [434, 159] width 36 height 36
click at [181, 330] on div "Visits" at bounding box center [194, 329] width 35 height 20
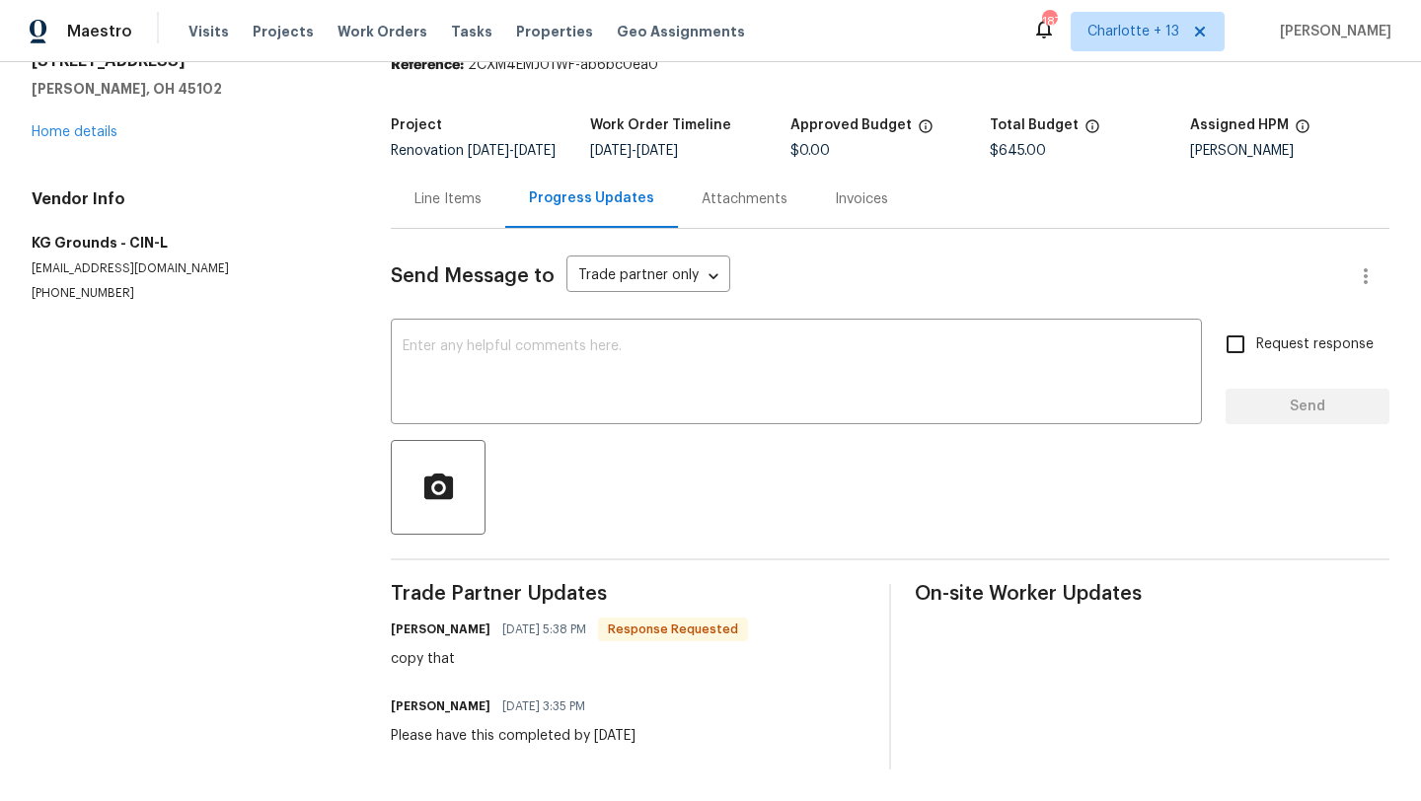
scroll to position [100, 0]
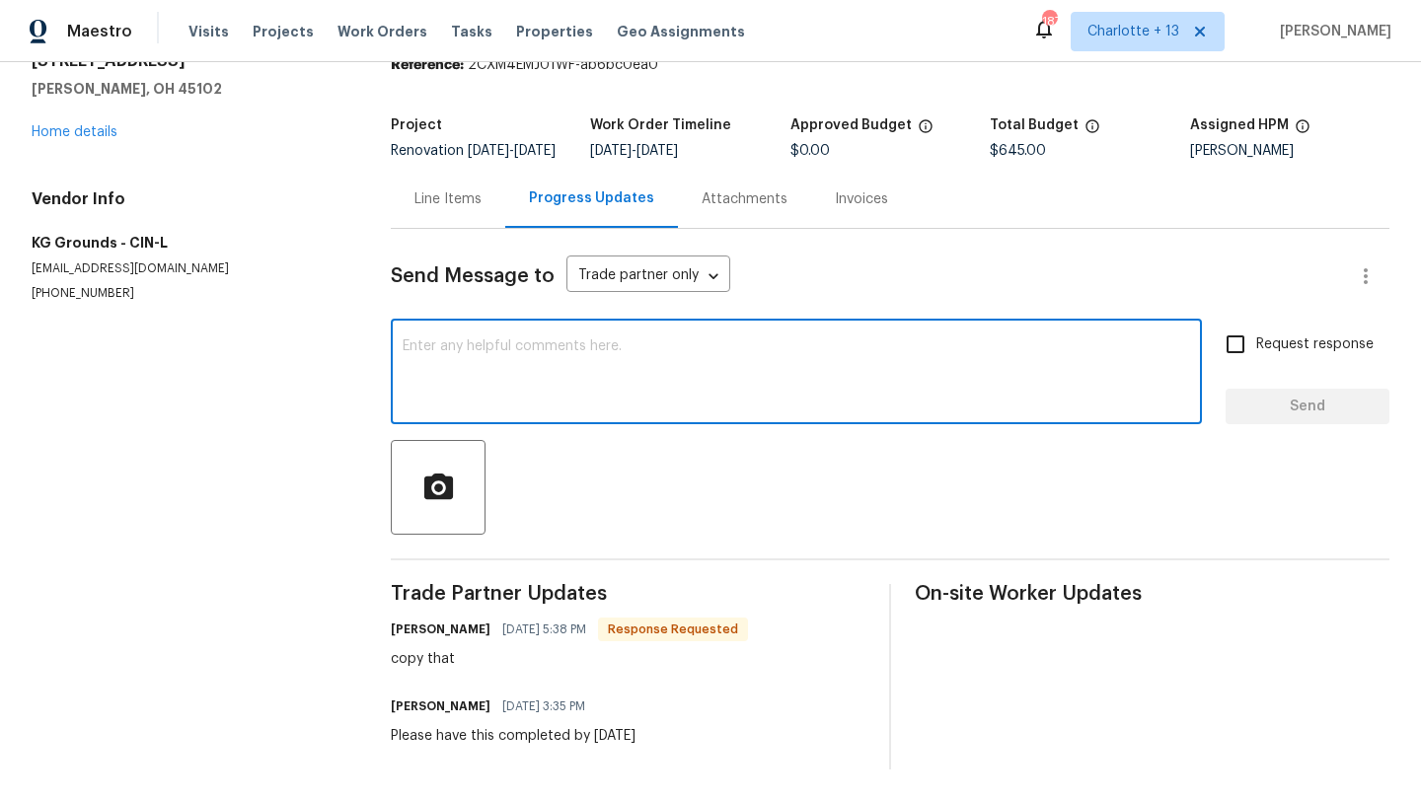
click at [599, 408] on textarea at bounding box center [797, 374] width 788 height 69
type textarea "thanks kyle!"
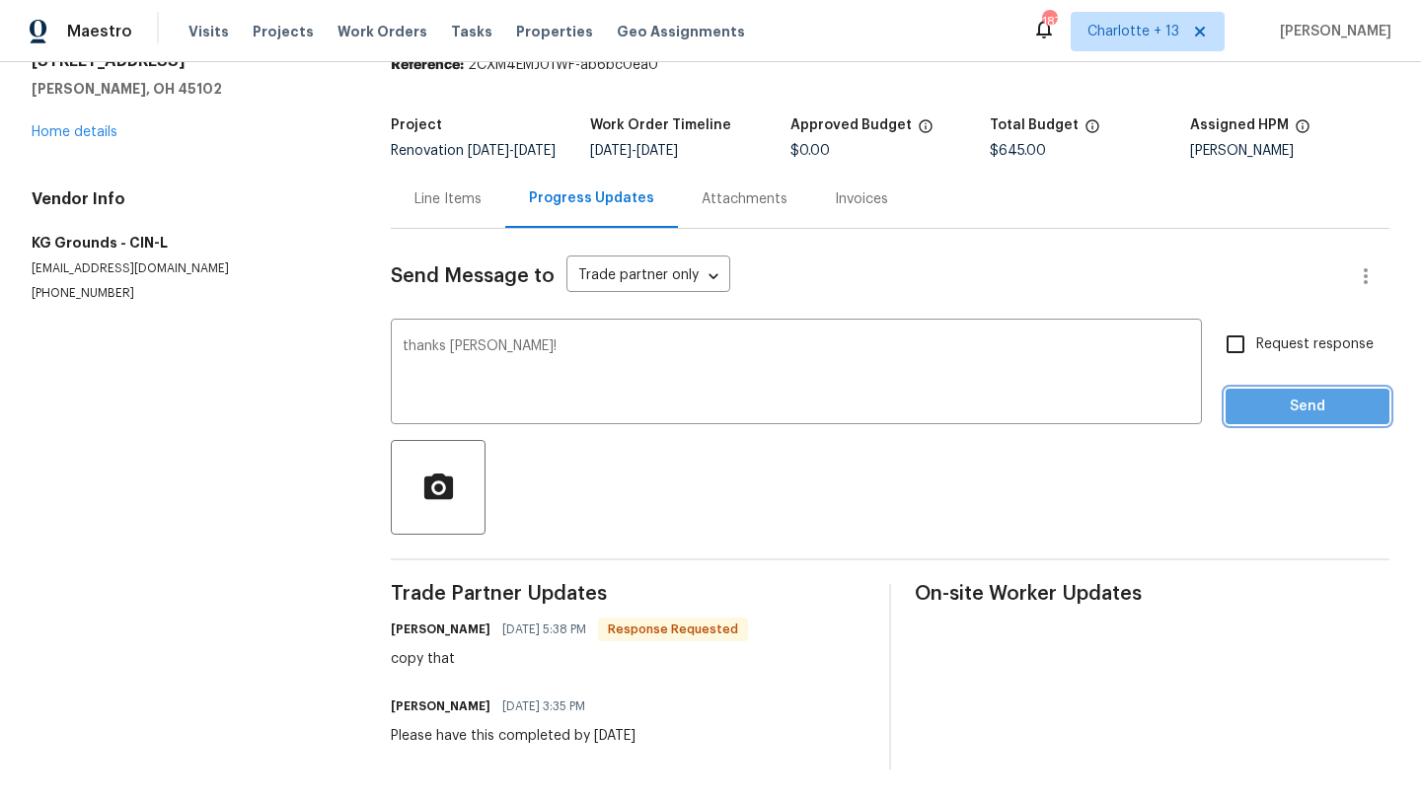
click at [1306, 407] on span "Send" at bounding box center [1308, 407] width 132 height 25
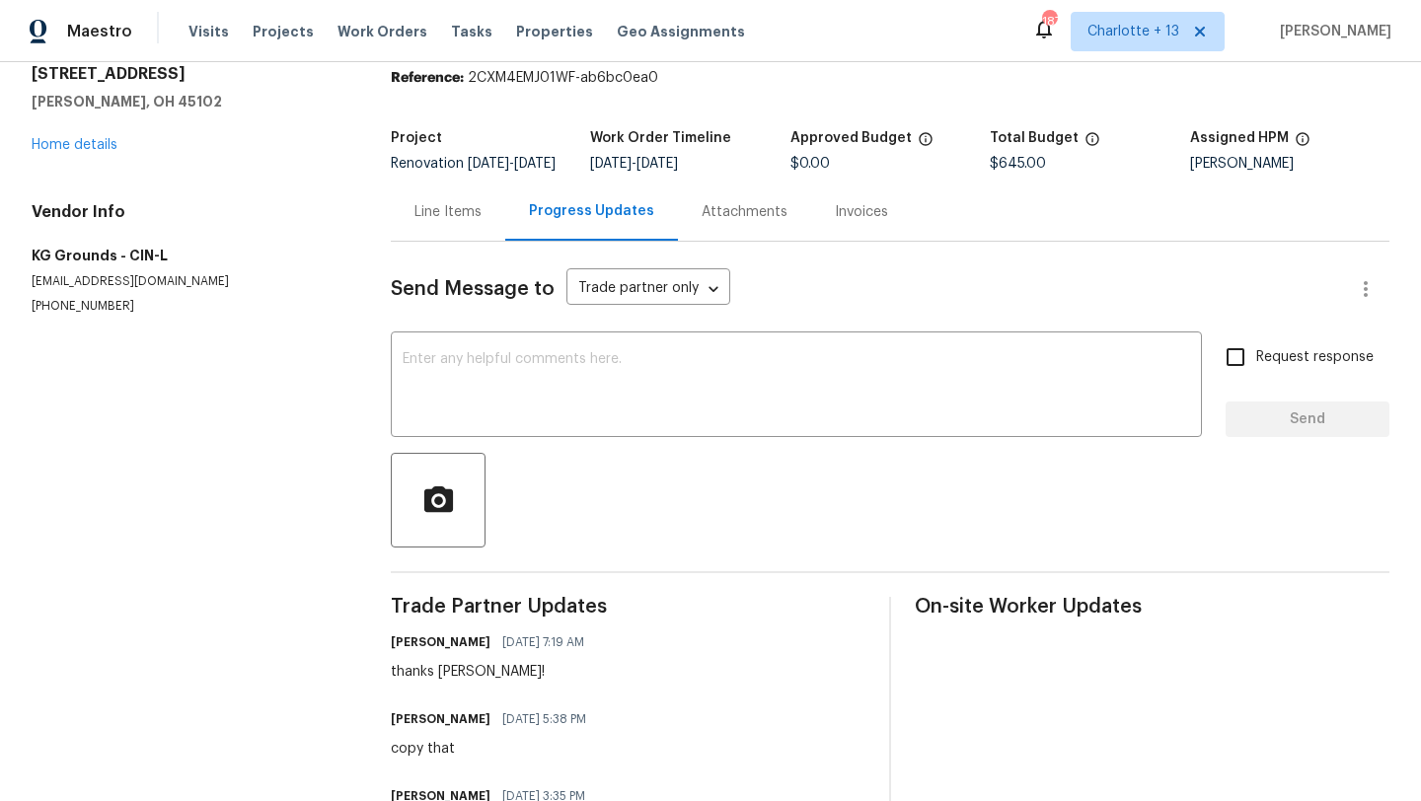
scroll to position [10, 0]
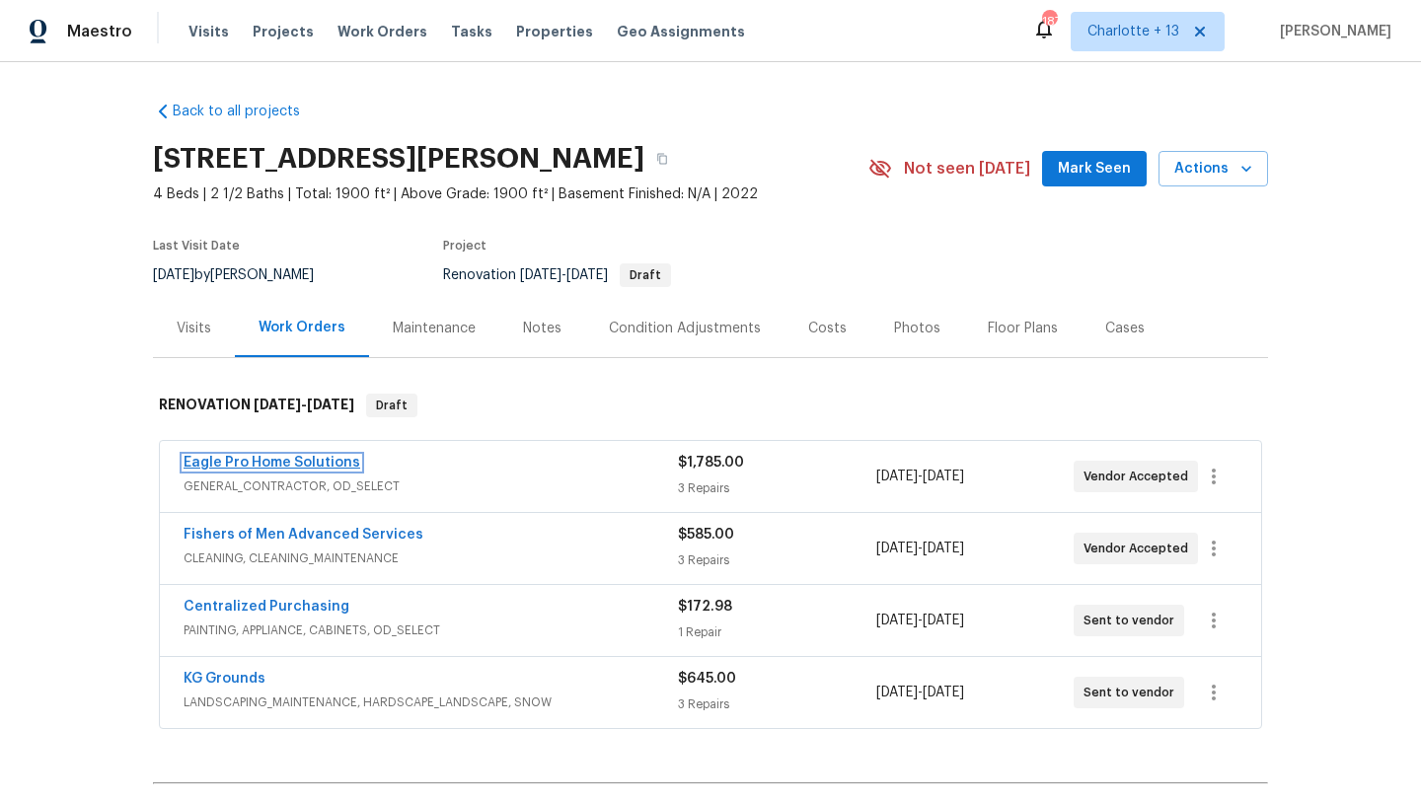
click at [313, 464] on link "Eagle Pro Home Solutions" at bounding box center [272, 463] width 177 height 14
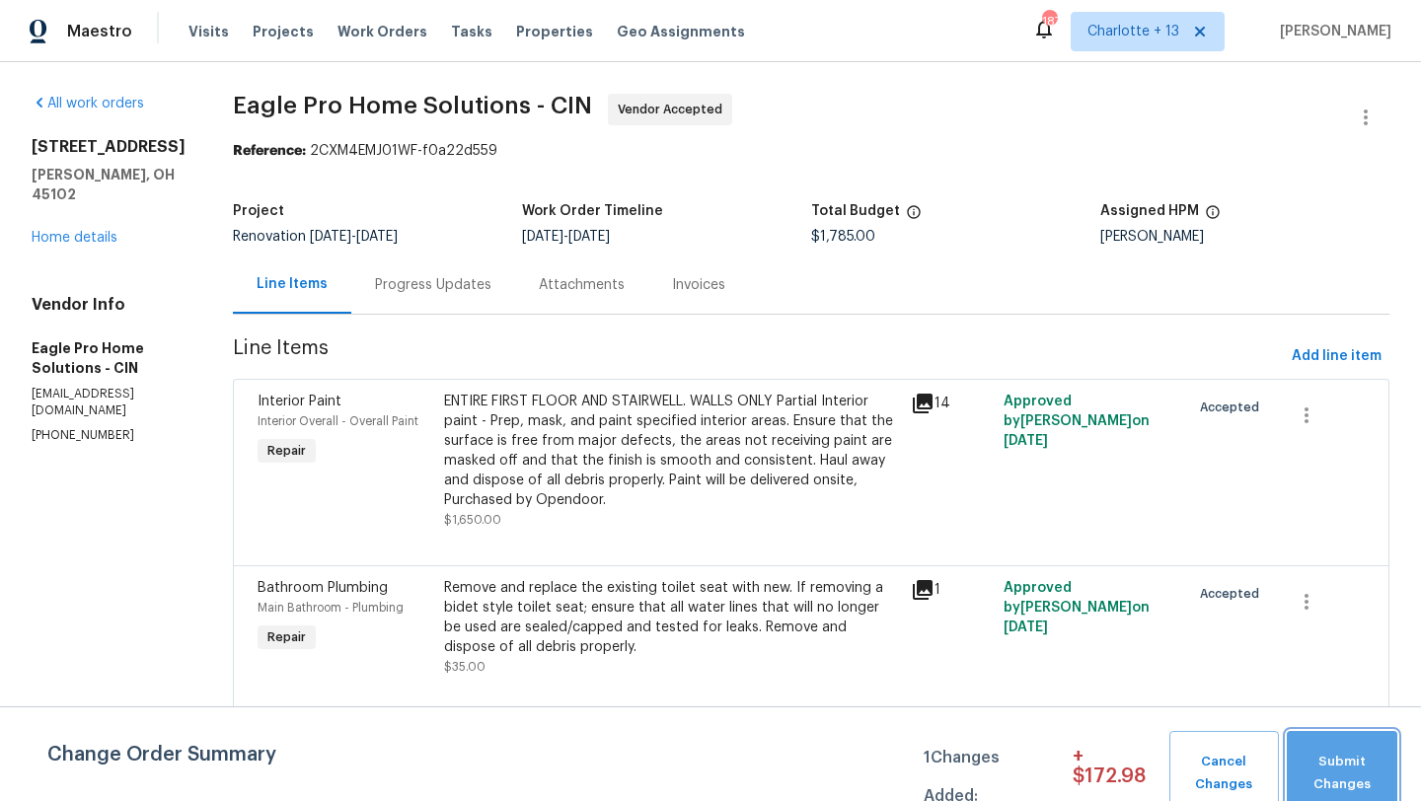
click at [1318, 772] on span "Submit Changes" at bounding box center [1342, 773] width 91 height 45
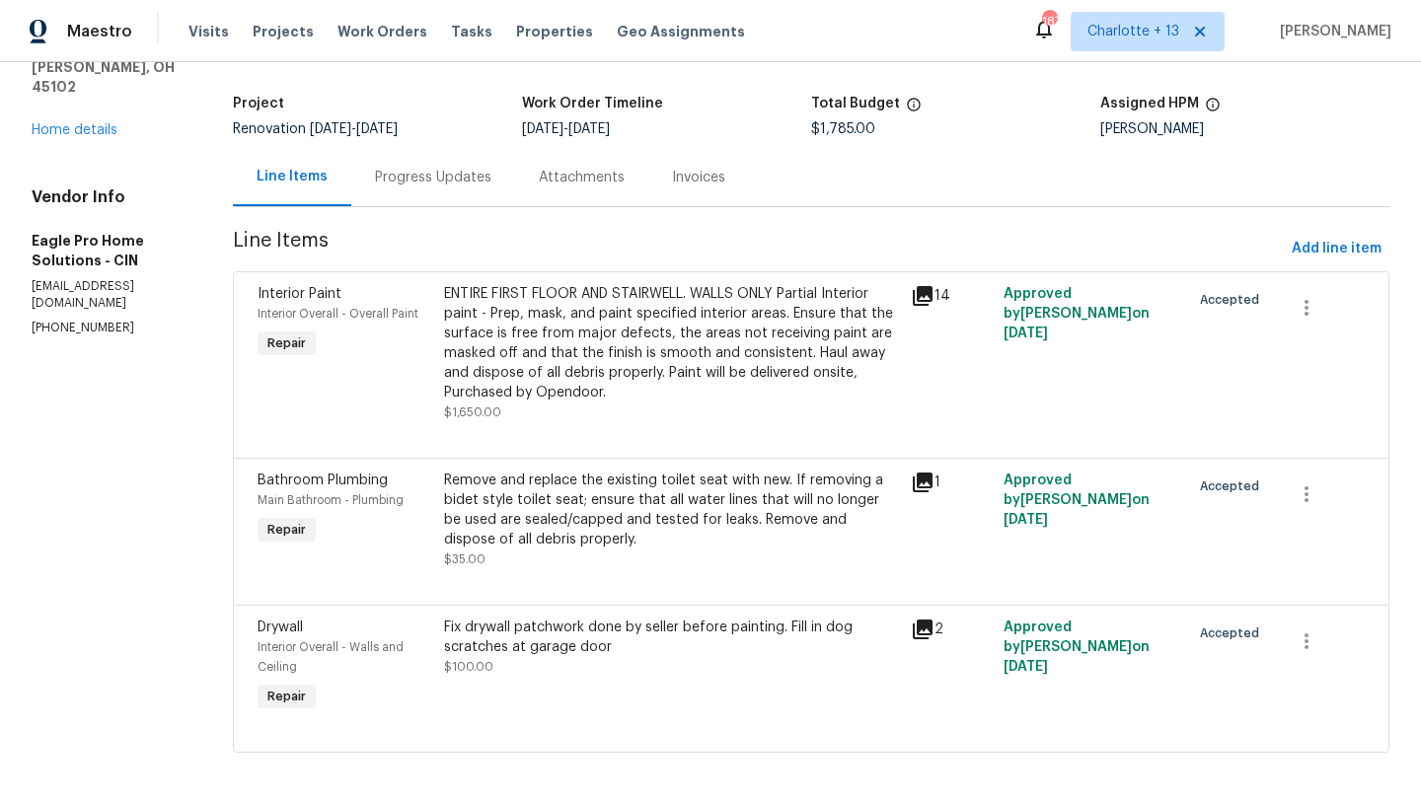
scroll to position [116, 0]
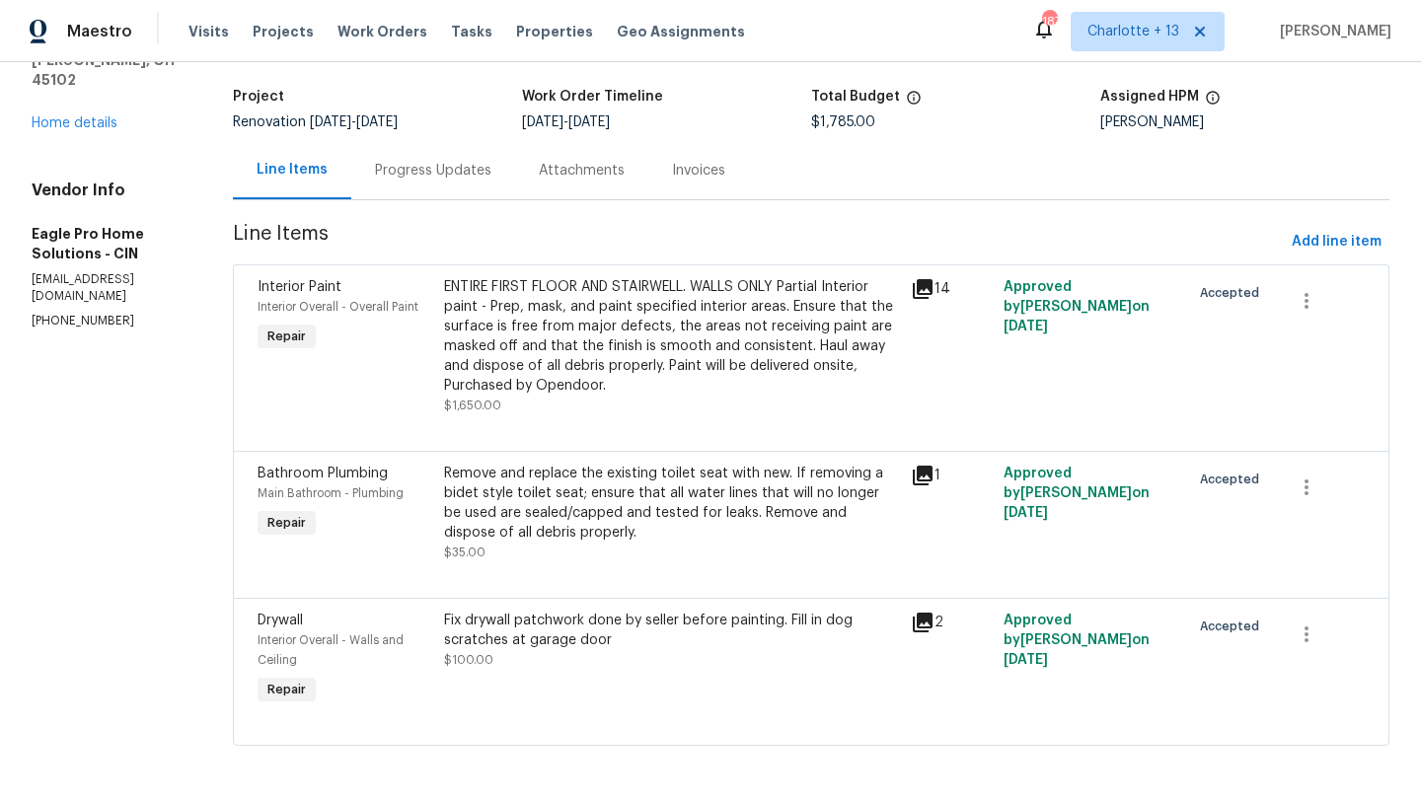
click at [455, 170] on div "Progress Updates" at bounding box center [433, 171] width 116 height 20
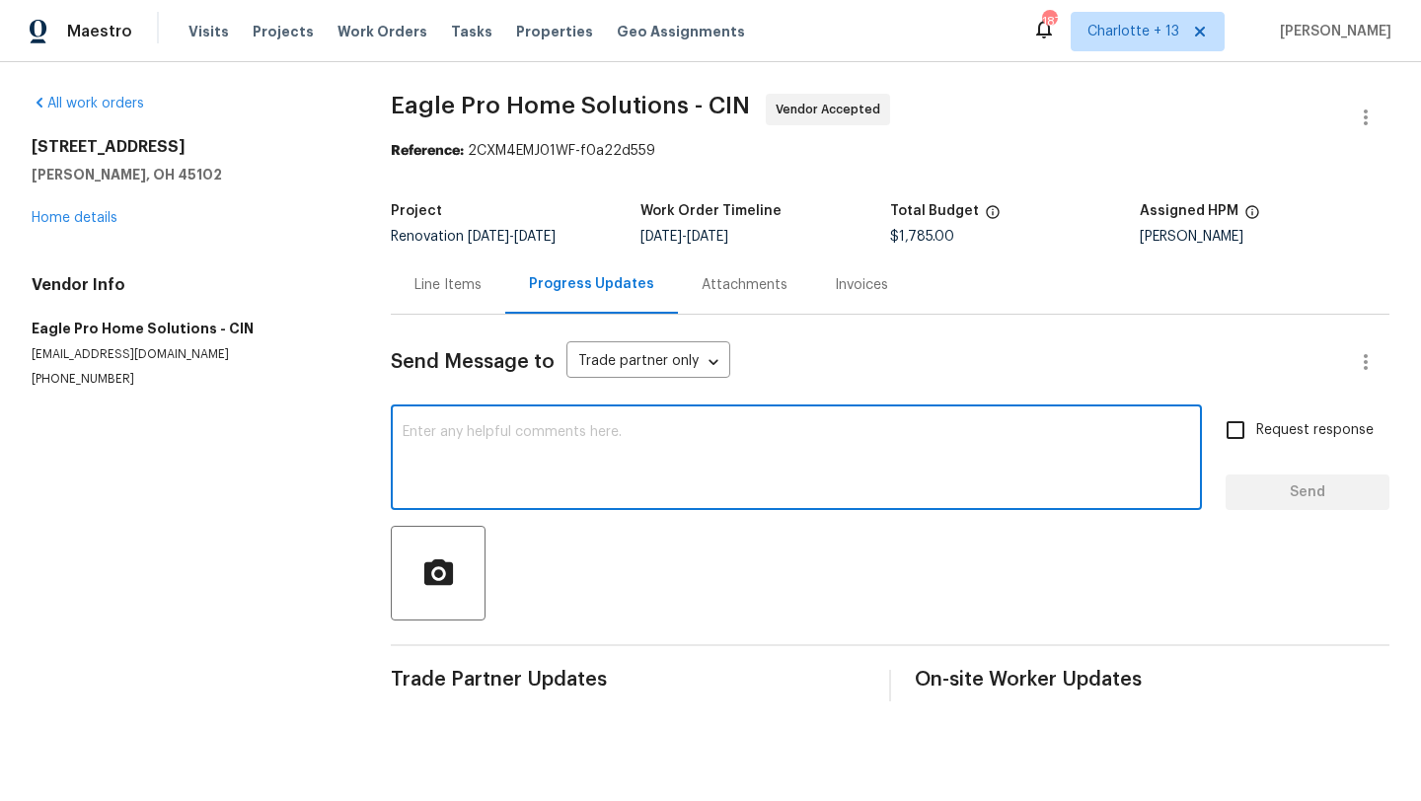
click at [527, 445] on textarea at bounding box center [797, 459] width 788 height 69
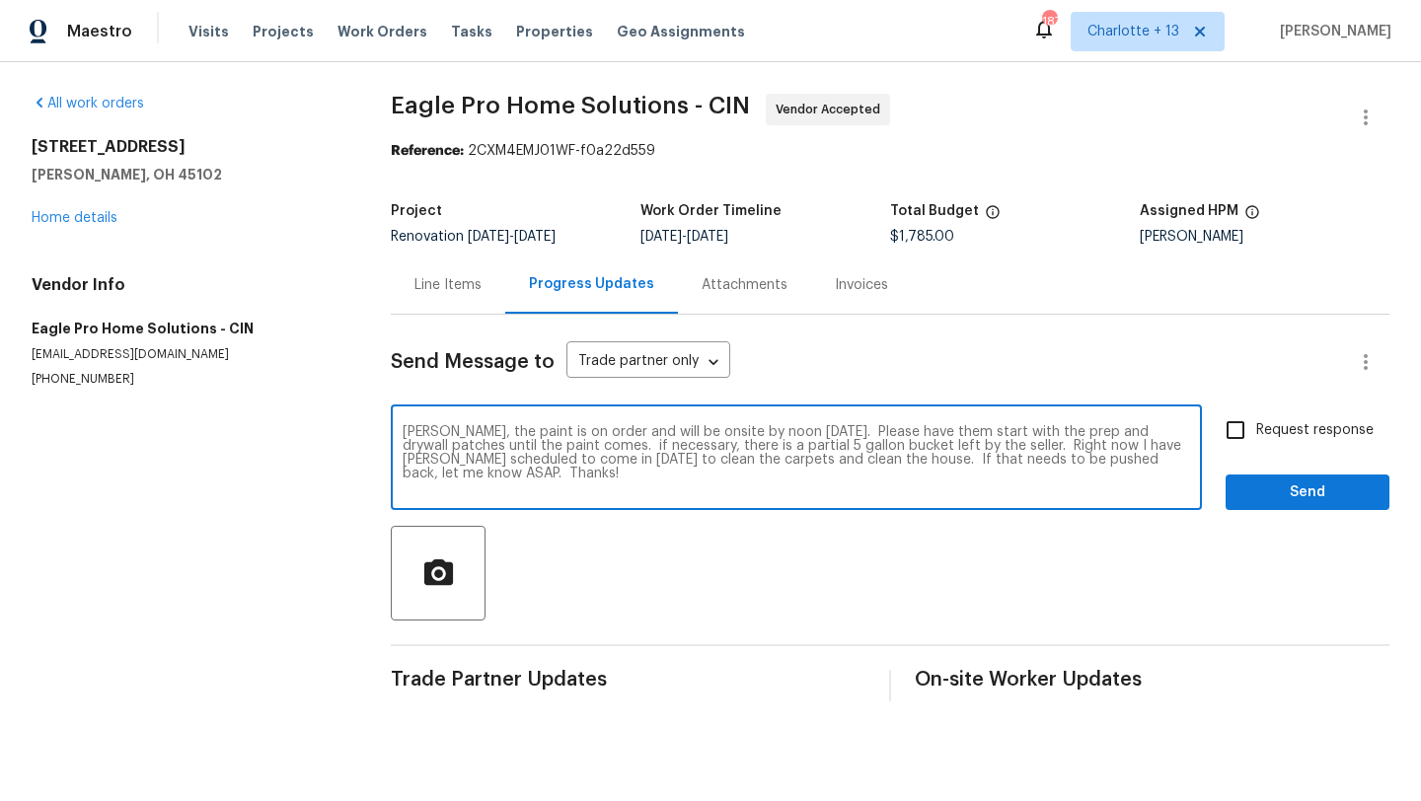
type textarea "Mike, the paint is on order and will be onsite by noon today. Please have them …"
click at [1291, 491] on span "Send" at bounding box center [1308, 493] width 132 height 25
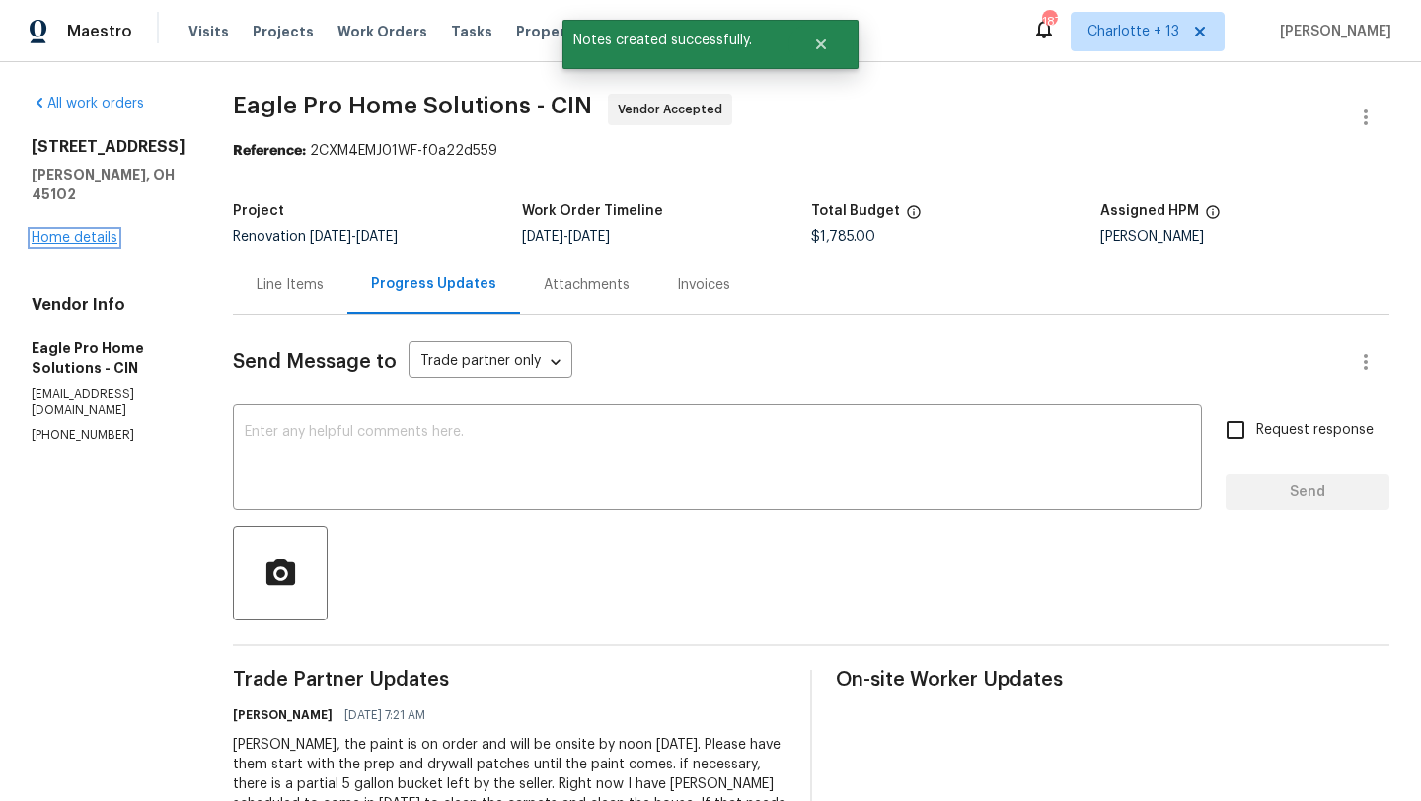
click at [70, 231] on link "Home details" at bounding box center [75, 238] width 86 height 14
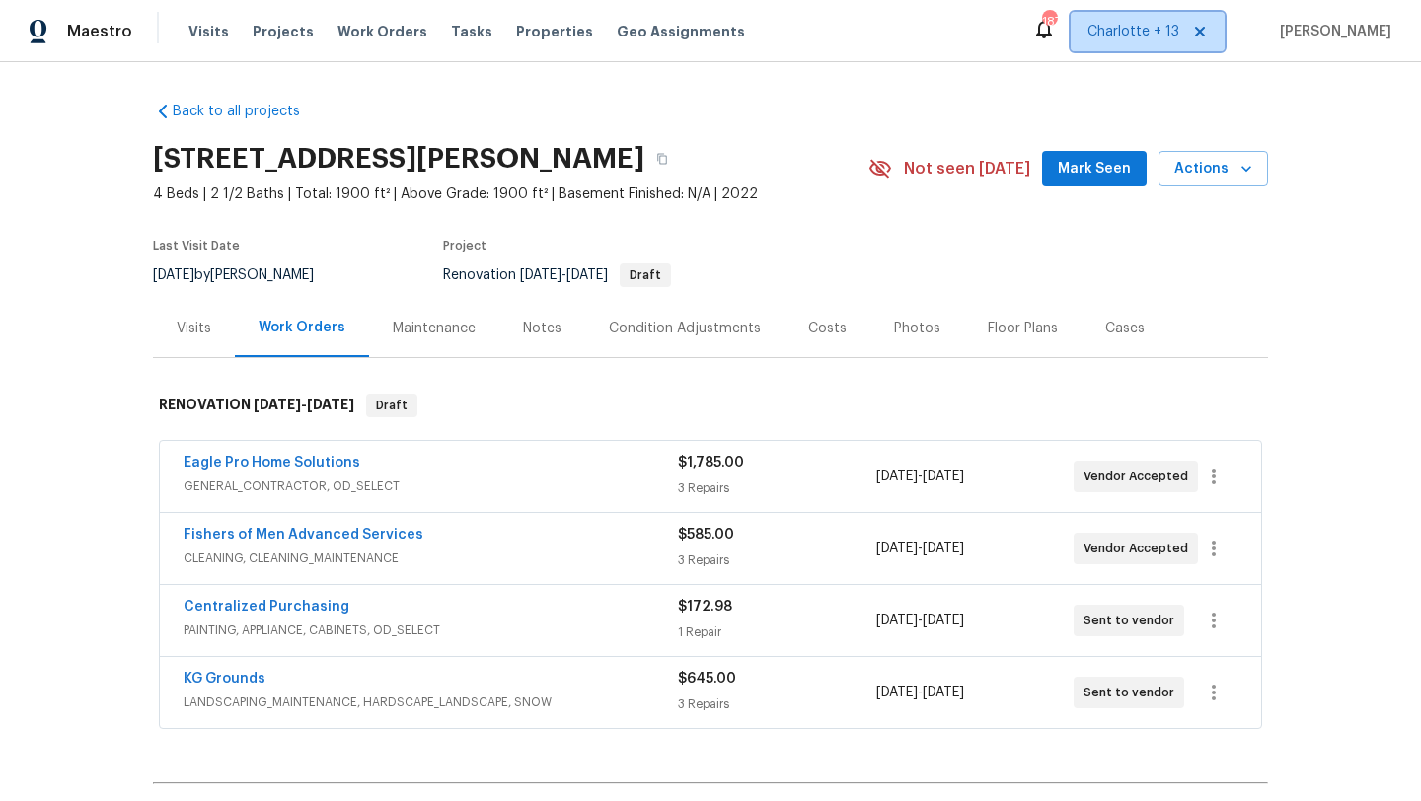
click at [1179, 35] on span "Charlotte + 13" at bounding box center [1134, 32] width 92 height 20
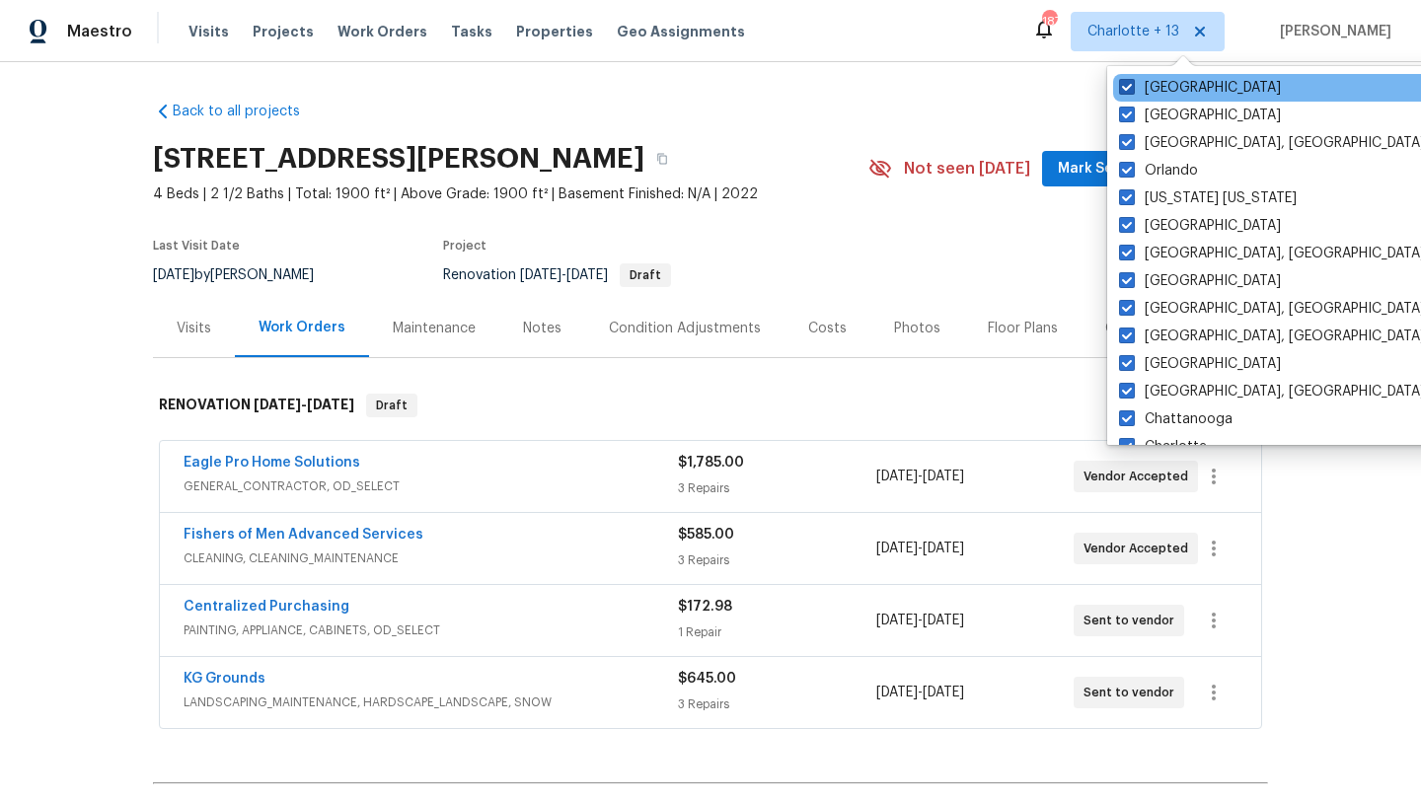
click at [1161, 94] on label "Tucson" at bounding box center [1200, 88] width 162 height 20
click at [1132, 91] on input "Tucson" at bounding box center [1125, 84] width 13 height 13
checkbox input "false"
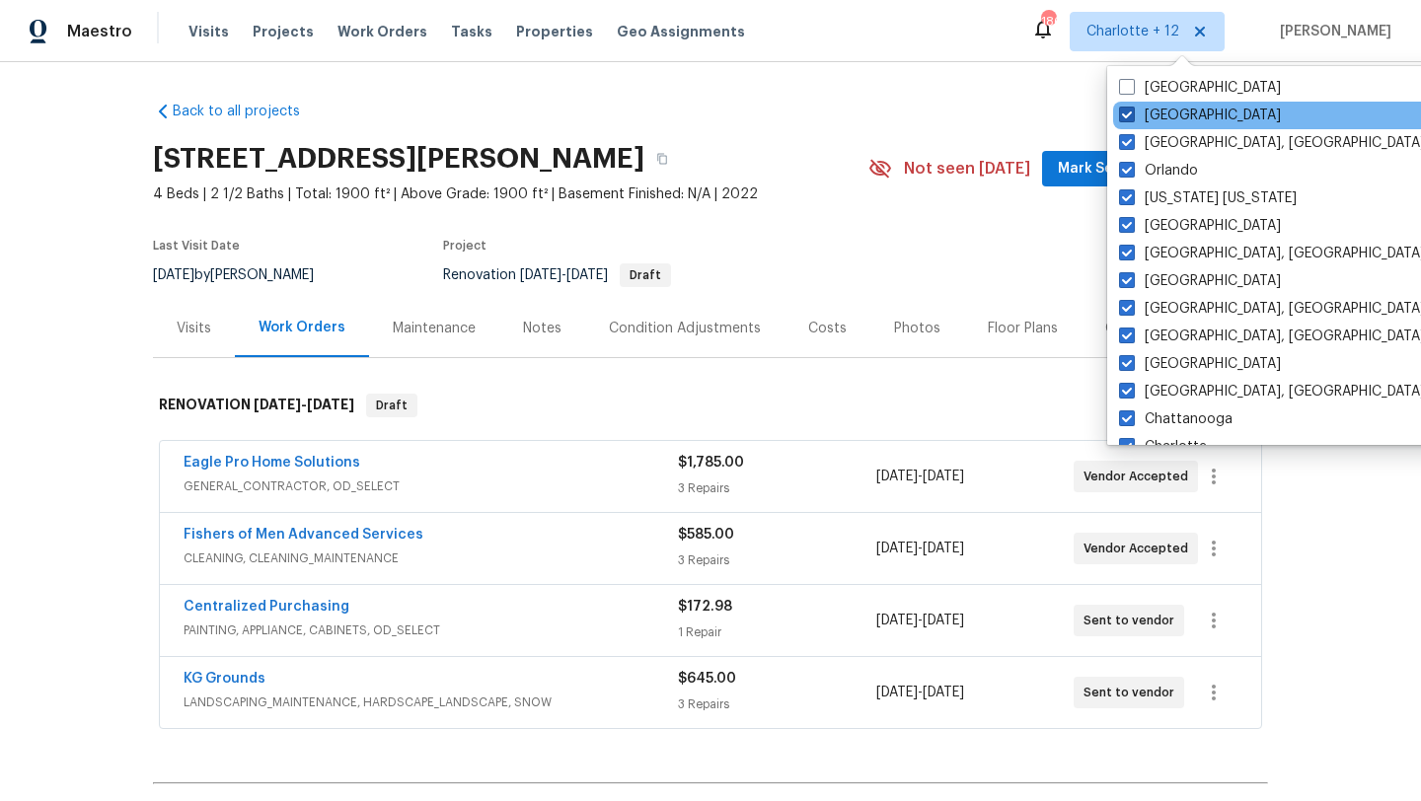
click at [1160, 115] on label "Riverside" at bounding box center [1200, 116] width 162 height 20
click at [1132, 115] on input "Riverside" at bounding box center [1125, 112] width 13 height 13
checkbox input "false"
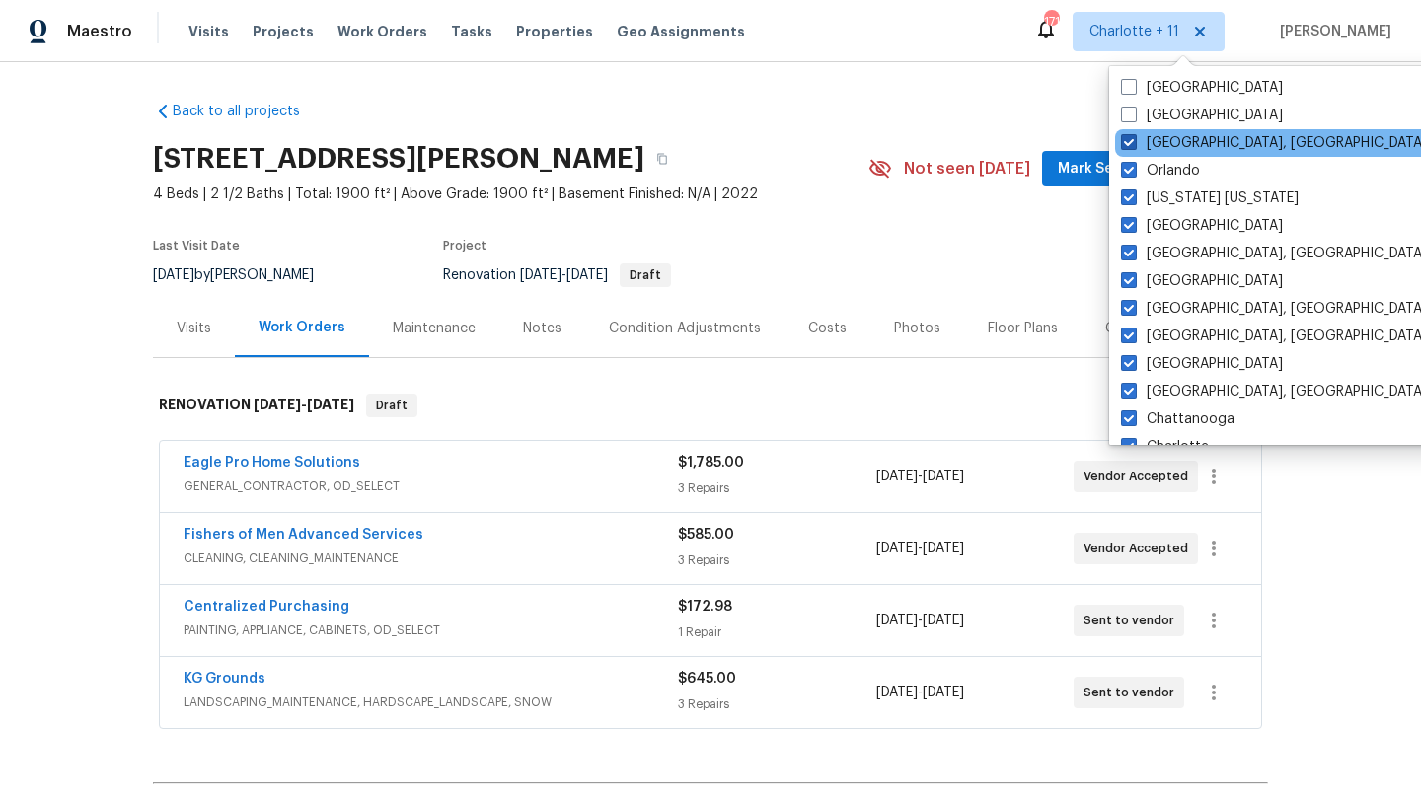
click at [1160, 142] on label "Richmond, VA" at bounding box center [1274, 143] width 306 height 20
click at [1134, 142] on input "Richmond, VA" at bounding box center [1127, 139] width 13 height 13
checkbox input "false"
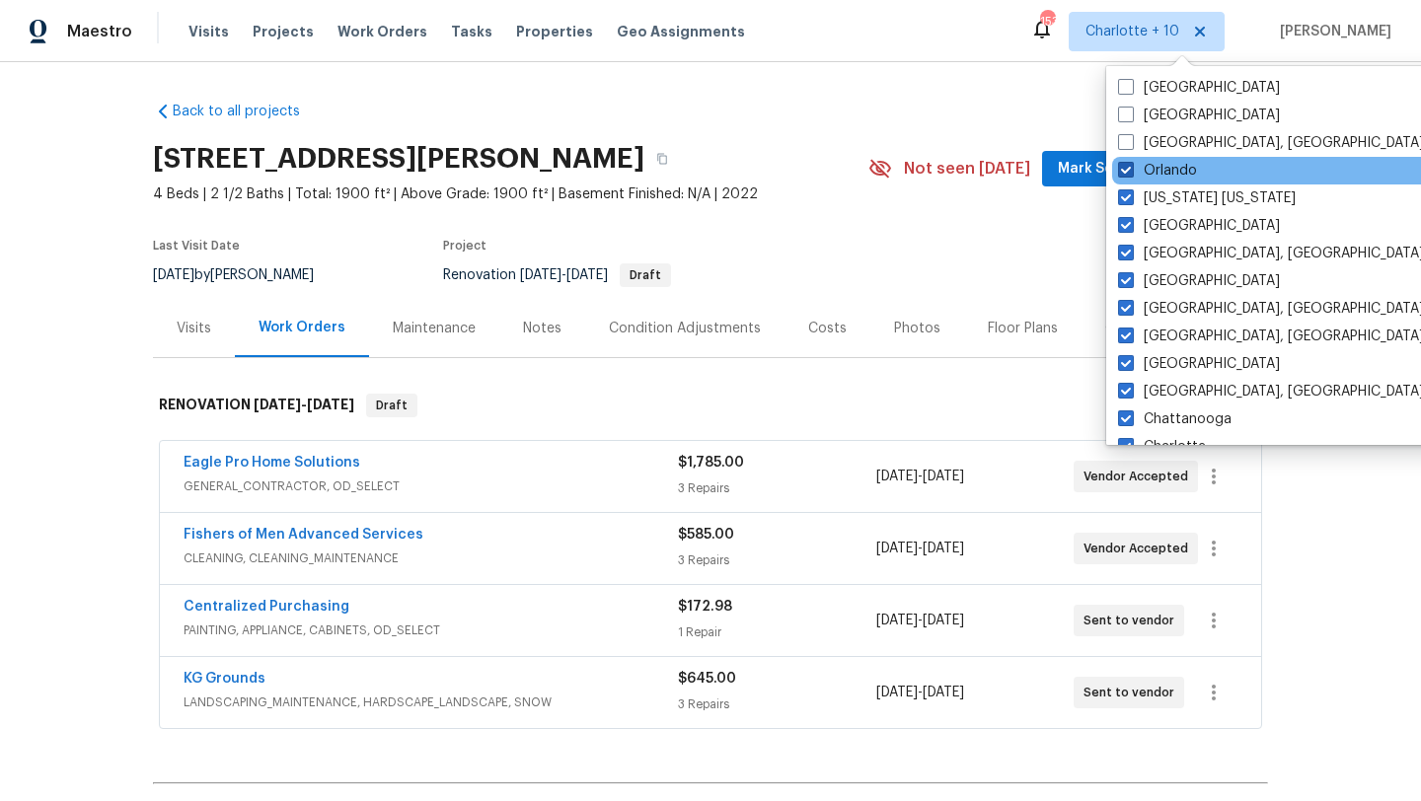
click at [1160, 178] on label "Orlando" at bounding box center [1157, 171] width 79 height 20
click at [1131, 174] on input "Orlando" at bounding box center [1124, 167] width 13 height 13
checkbox input "false"
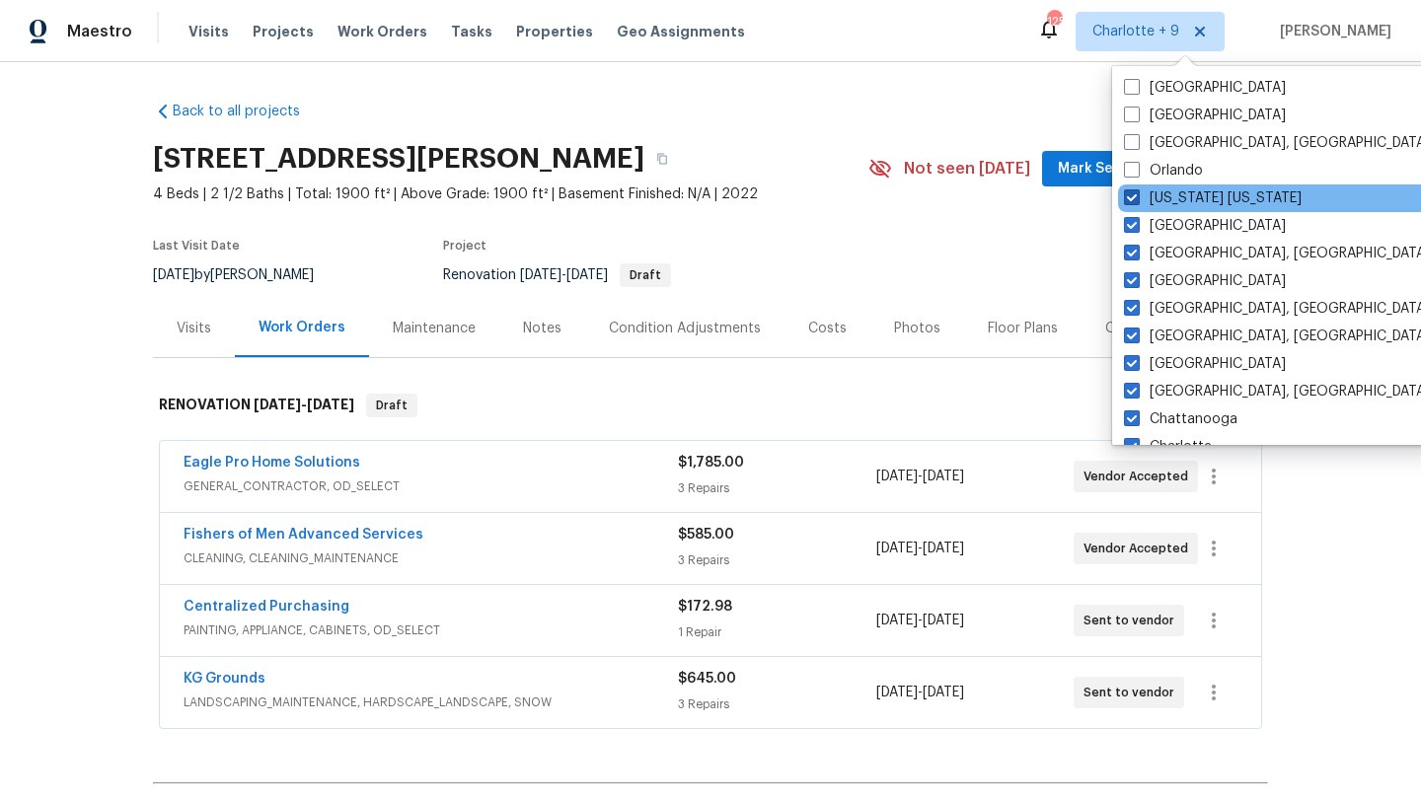
click at [1160, 205] on label "New York New Jersey" at bounding box center [1213, 199] width 178 height 20
click at [1137, 201] on input "New York New Jersey" at bounding box center [1130, 195] width 13 height 13
checkbox input "false"
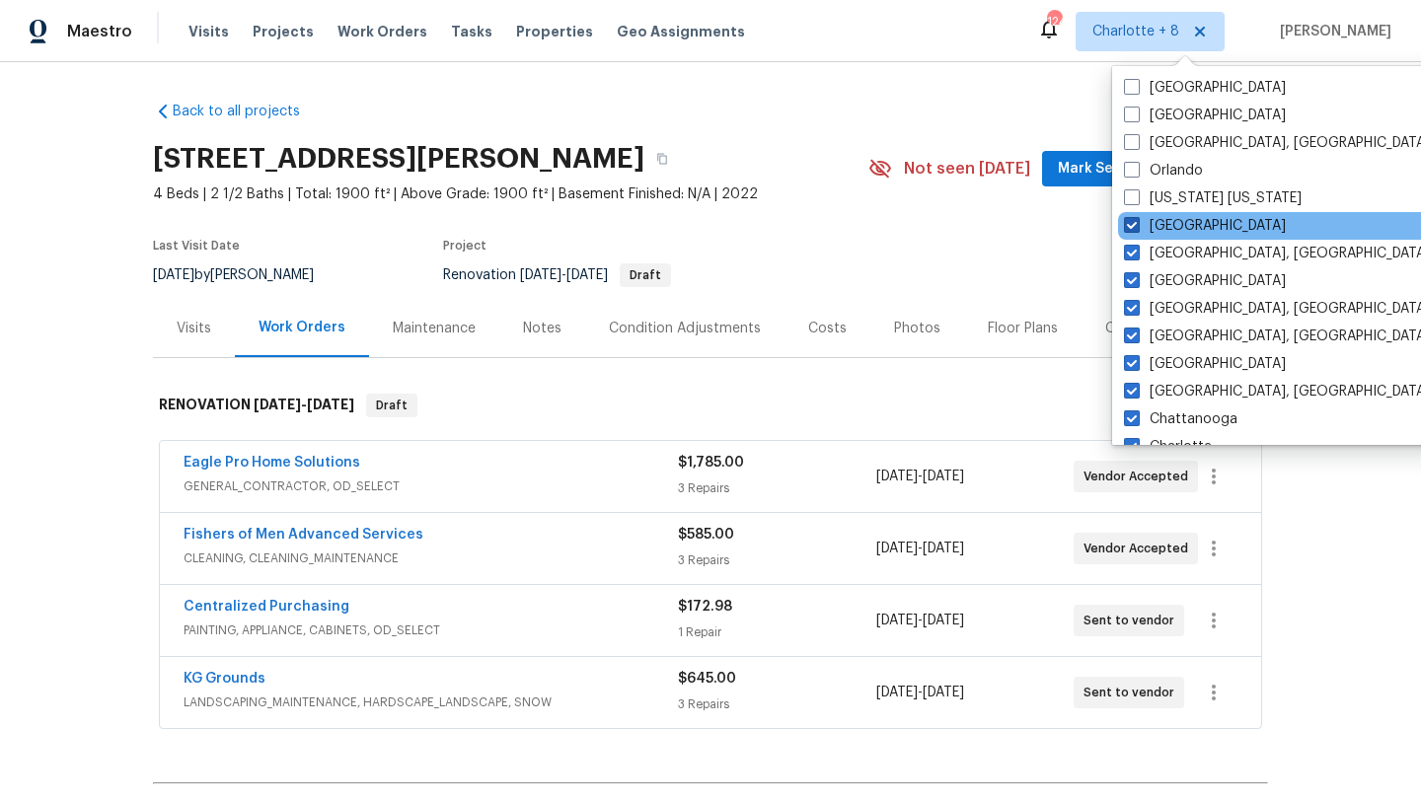
click at [1159, 225] on label "Minneapolis" at bounding box center [1205, 226] width 162 height 20
click at [1137, 225] on input "Minneapolis" at bounding box center [1130, 222] width 13 height 13
checkbox input "false"
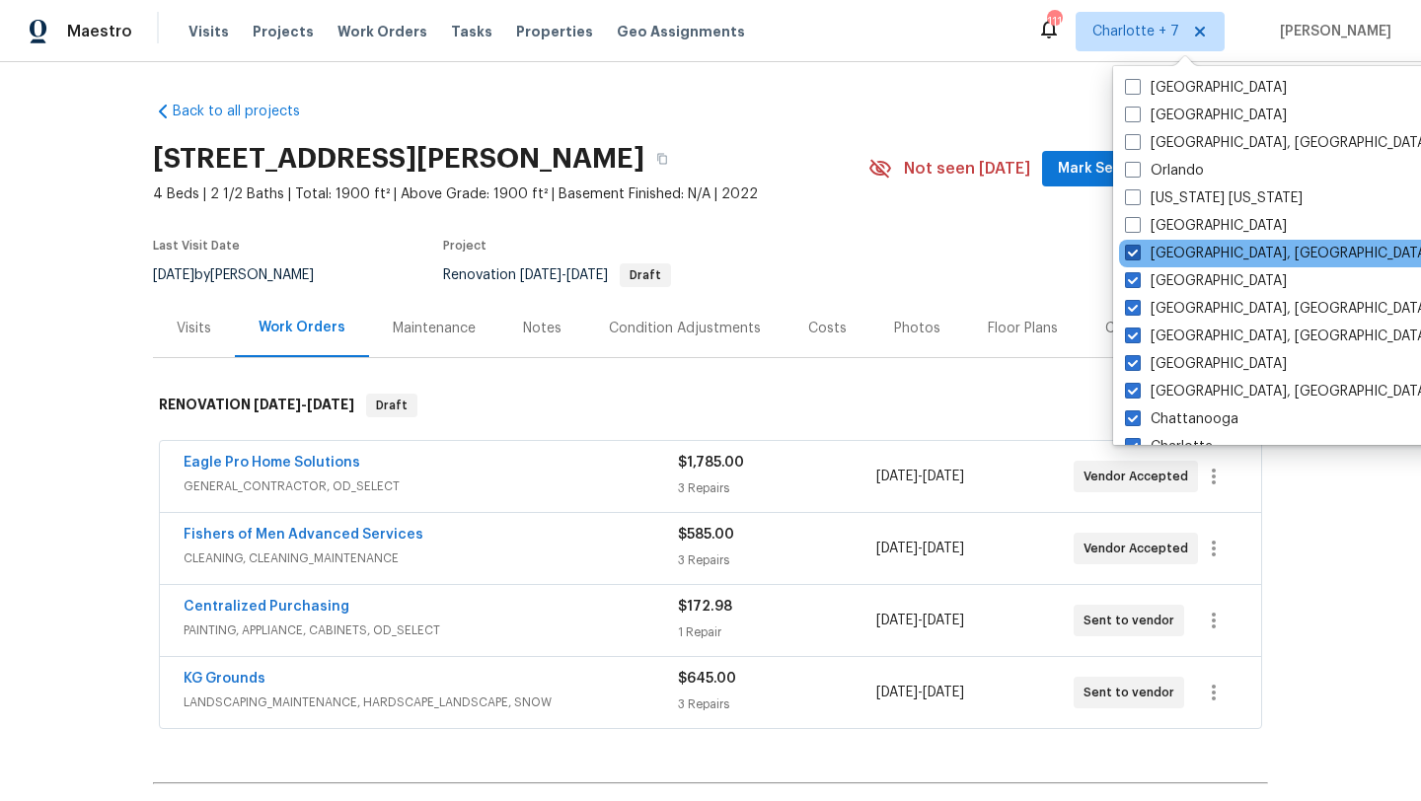
click at [1159, 250] on label "[GEOGRAPHIC_DATA], [GEOGRAPHIC_DATA]" at bounding box center [1278, 254] width 306 height 20
click at [1138, 250] on input "[GEOGRAPHIC_DATA], [GEOGRAPHIC_DATA]" at bounding box center [1131, 250] width 13 height 13
checkbox input "false"
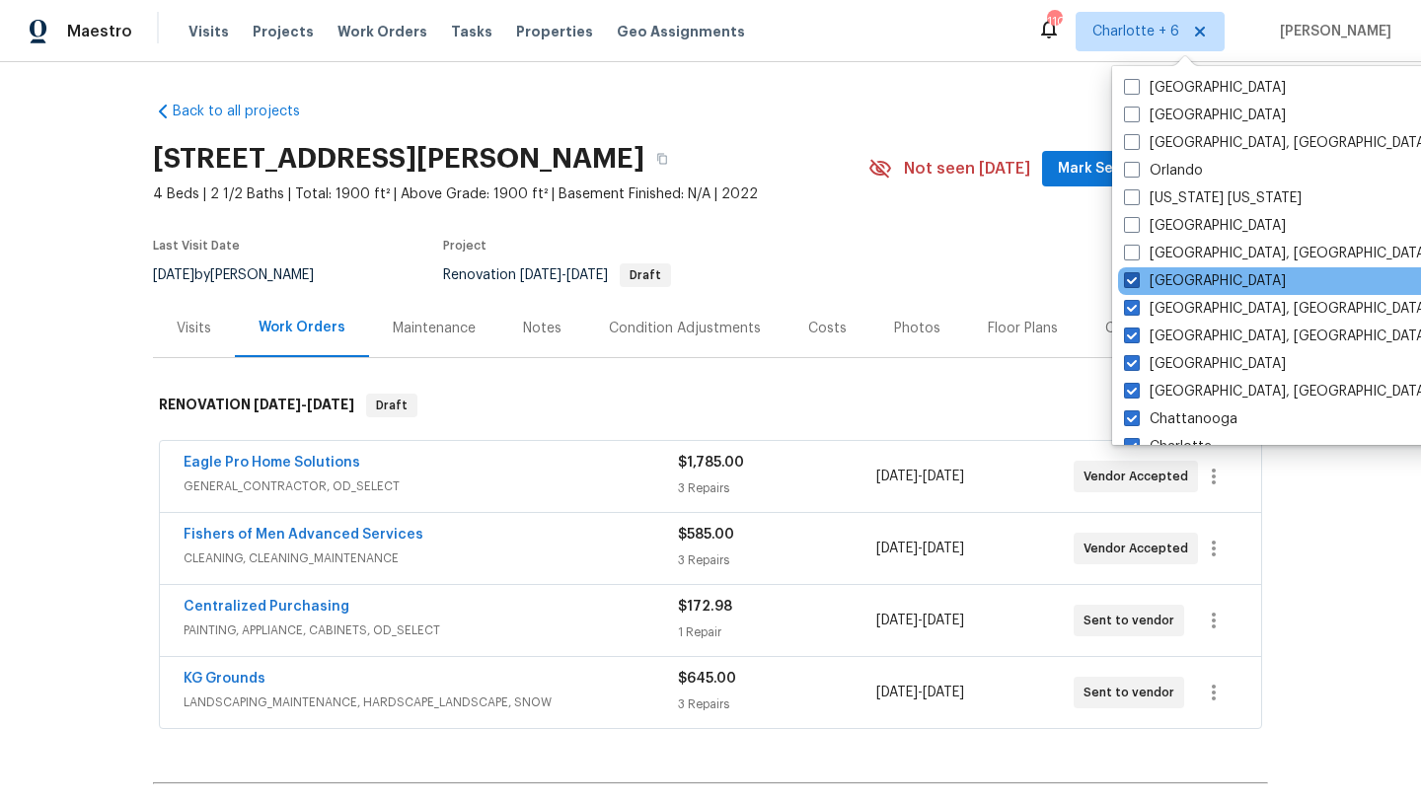
click at [1159, 279] on label "[GEOGRAPHIC_DATA]" at bounding box center [1205, 281] width 162 height 20
click at [1137, 279] on input "[GEOGRAPHIC_DATA]" at bounding box center [1130, 277] width 13 height 13
checkbox input "false"
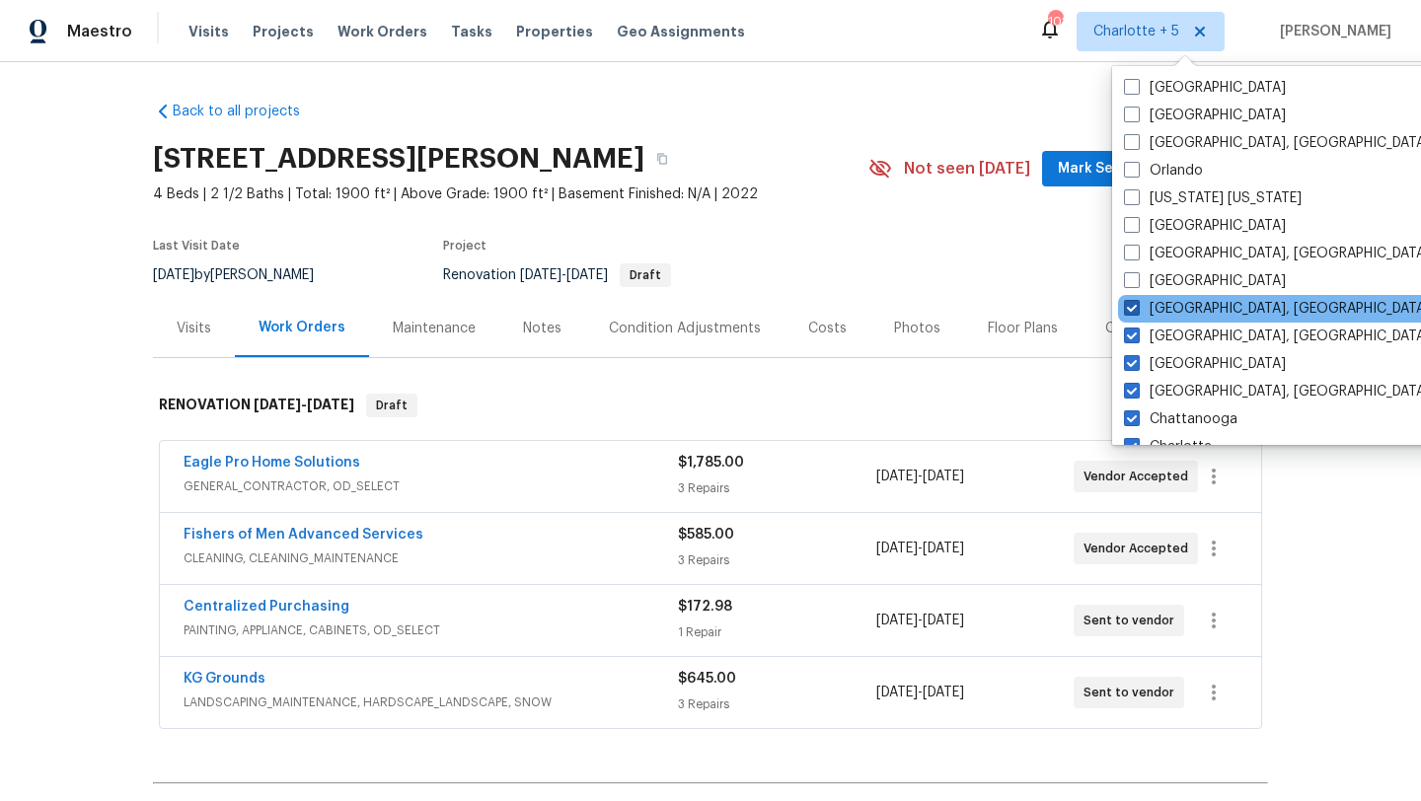
click at [1159, 301] on label "[GEOGRAPHIC_DATA], [GEOGRAPHIC_DATA]" at bounding box center [1277, 309] width 306 height 20
click at [1137, 301] on input "[GEOGRAPHIC_DATA], [GEOGRAPHIC_DATA]" at bounding box center [1130, 305] width 13 height 13
checkbox input "false"
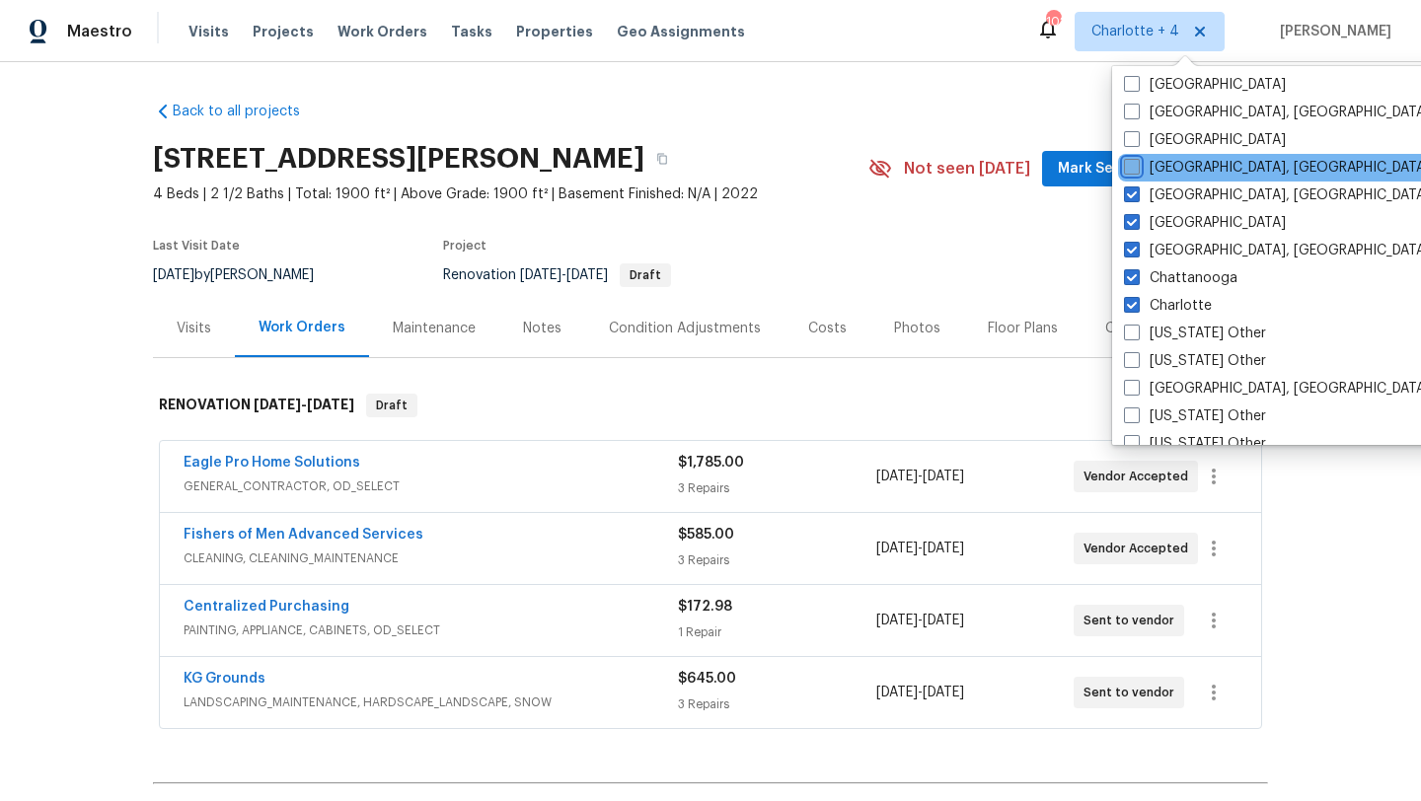
scroll to position [143, 0]
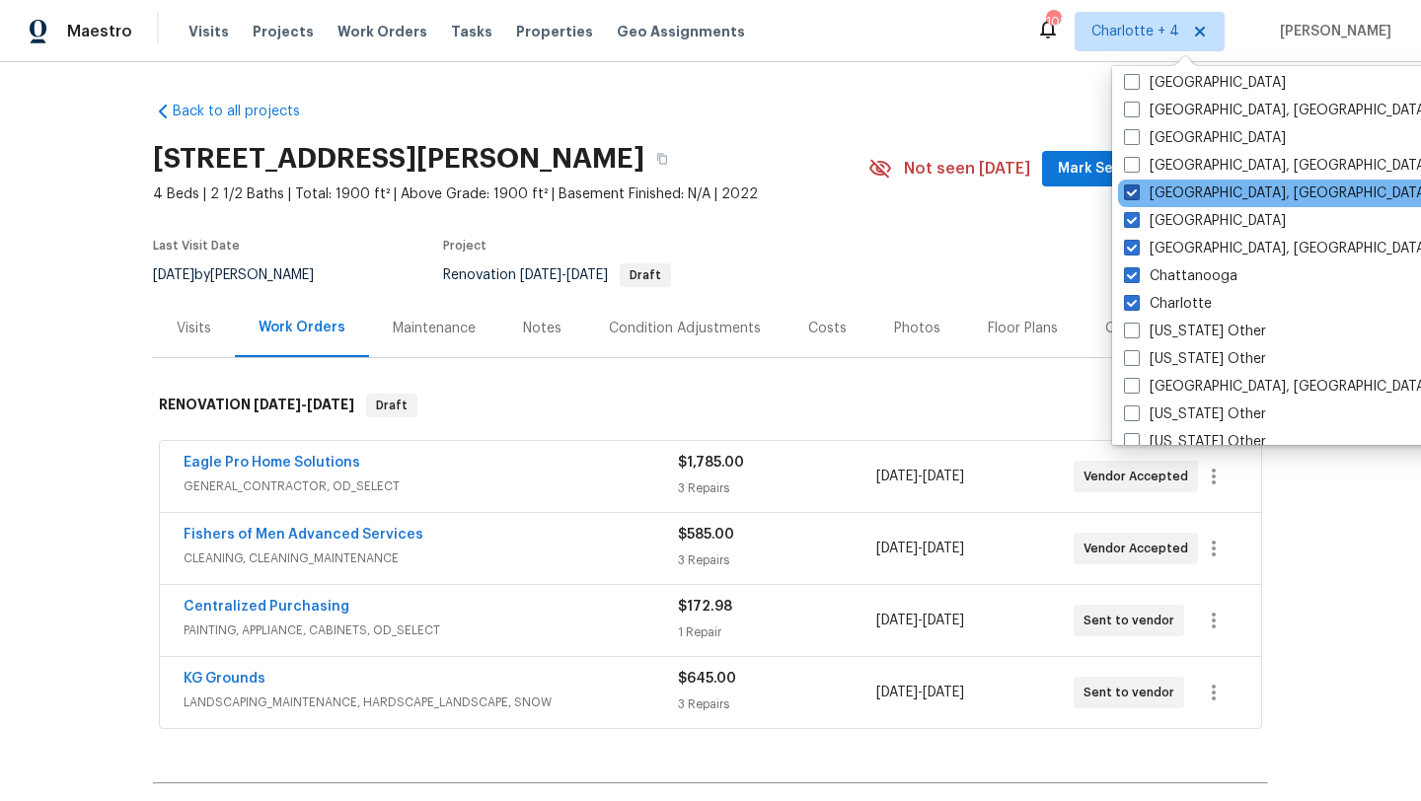
click at [1171, 197] on label "[GEOGRAPHIC_DATA], [GEOGRAPHIC_DATA]" at bounding box center [1277, 194] width 306 height 20
click at [1137, 196] on input "[GEOGRAPHIC_DATA], [GEOGRAPHIC_DATA]" at bounding box center [1130, 190] width 13 height 13
checkbox input "false"
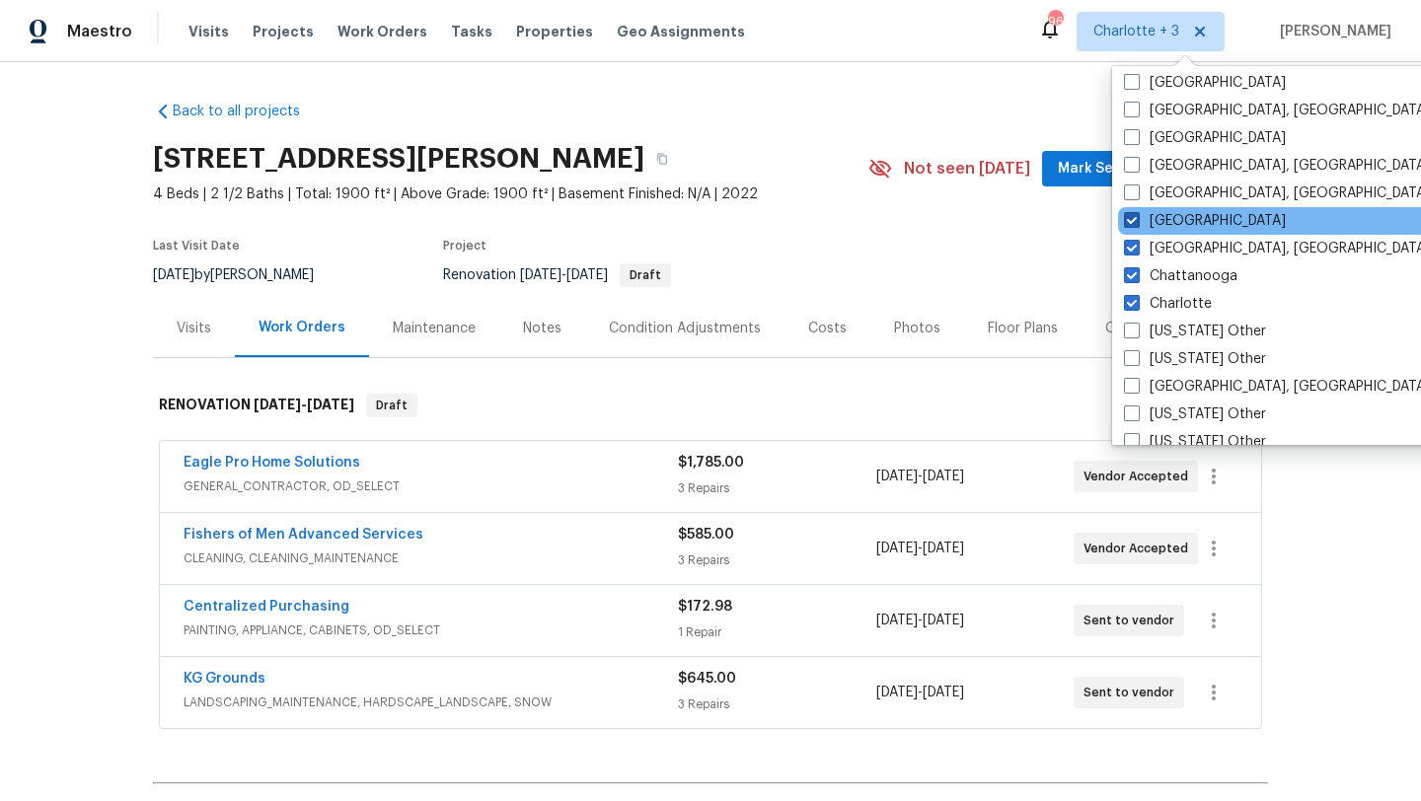
click at [1170, 220] on label "[GEOGRAPHIC_DATA]" at bounding box center [1205, 221] width 162 height 20
click at [1137, 220] on input "[GEOGRAPHIC_DATA]" at bounding box center [1130, 217] width 13 height 13
checkbox input "false"
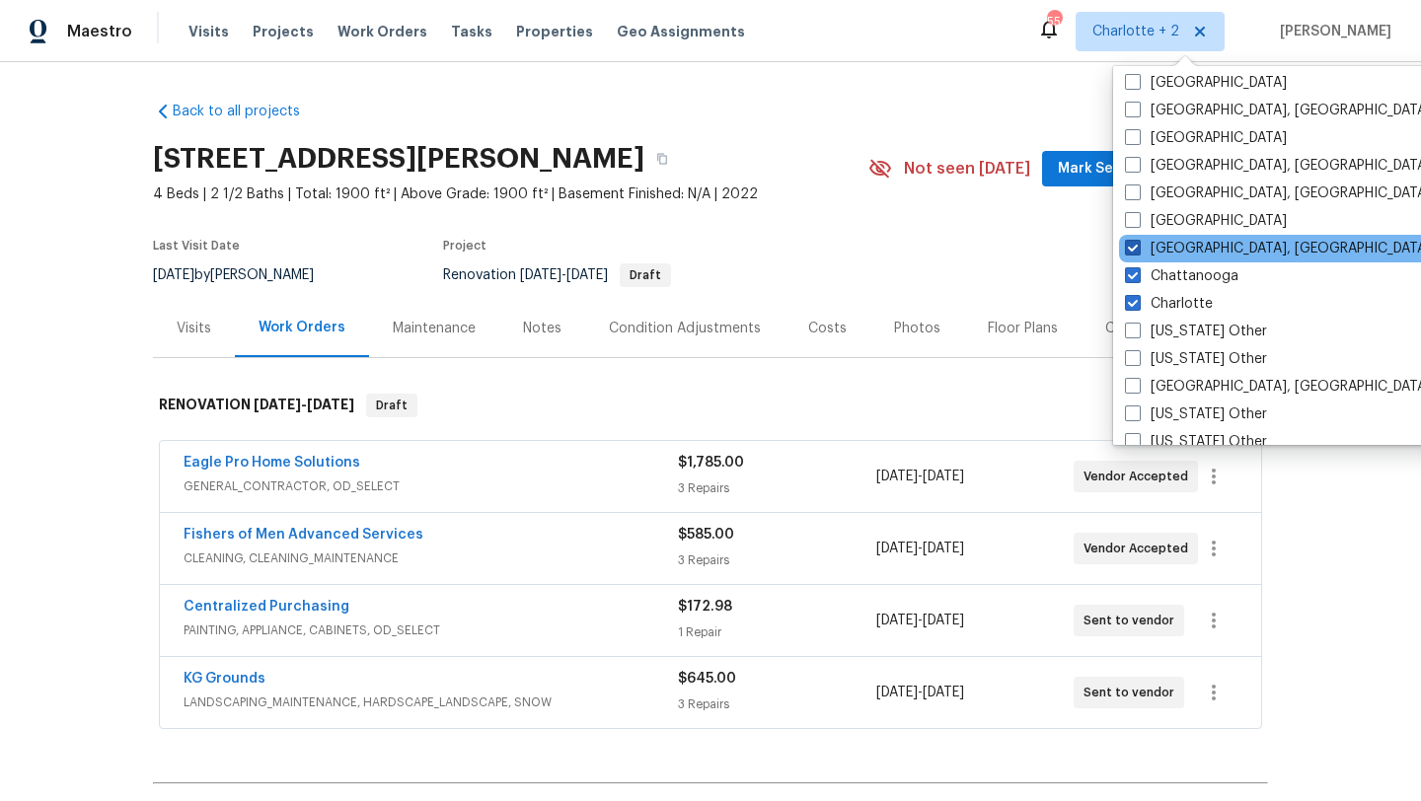
click at [1170, 240] on label "[GEOGRAPHIC_DATA], [GEOGRAPHIC_DATA]" at bounding box center [1278, 249] width 306 height 20
click at [1138, 240] on input "[GEOGRAPHIC_DATA], [GEOGRAPHIC_DATA]" at bounding box center [1131, 245] width 13 height 13
checkbox input "false"
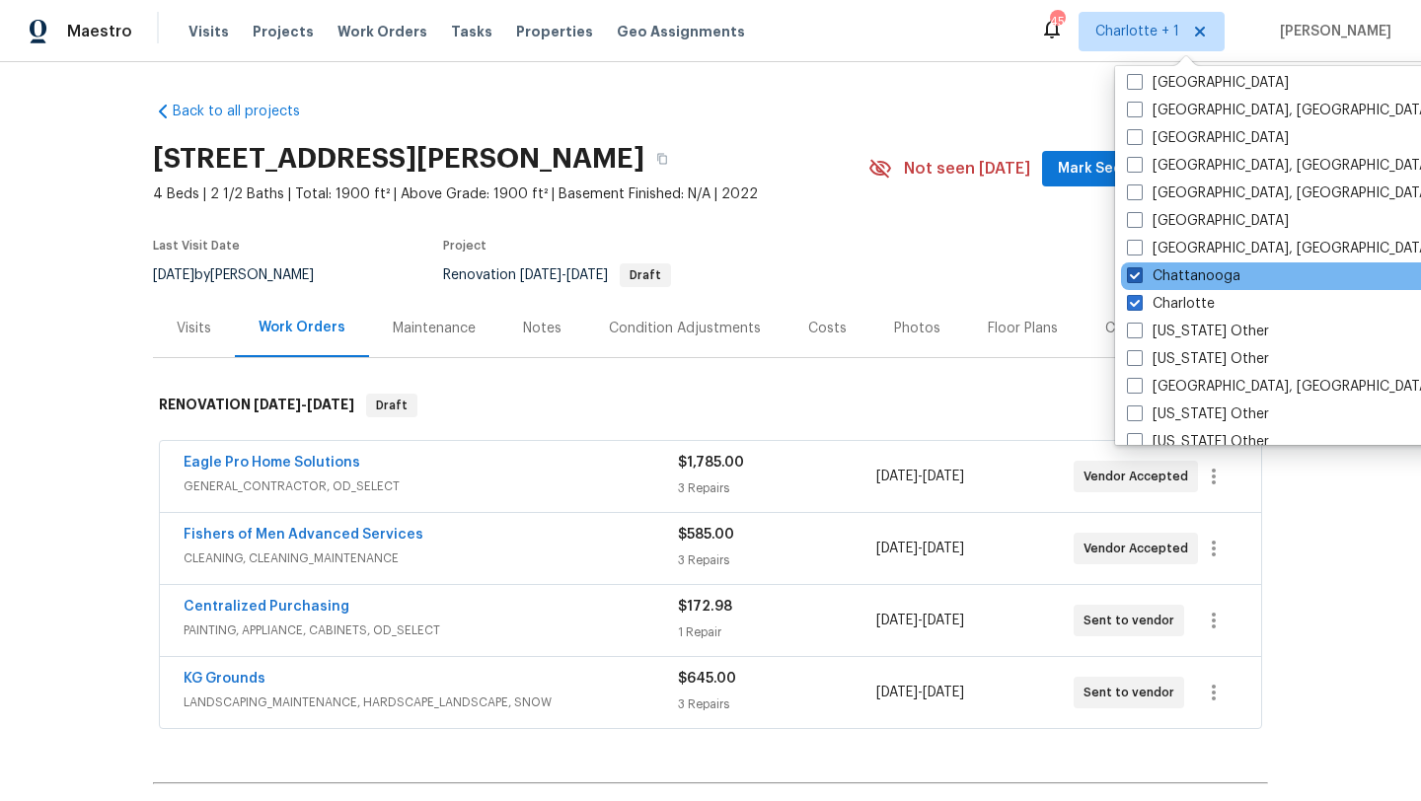
click at [1172, 271] on label "Chattanooga" at bounding box center [1183, 276] width 113 height 20
click at [1140, 271] on input "Chattanooga" at bounding box center [1133, 272] width 13 height 13
checkbox input "false"
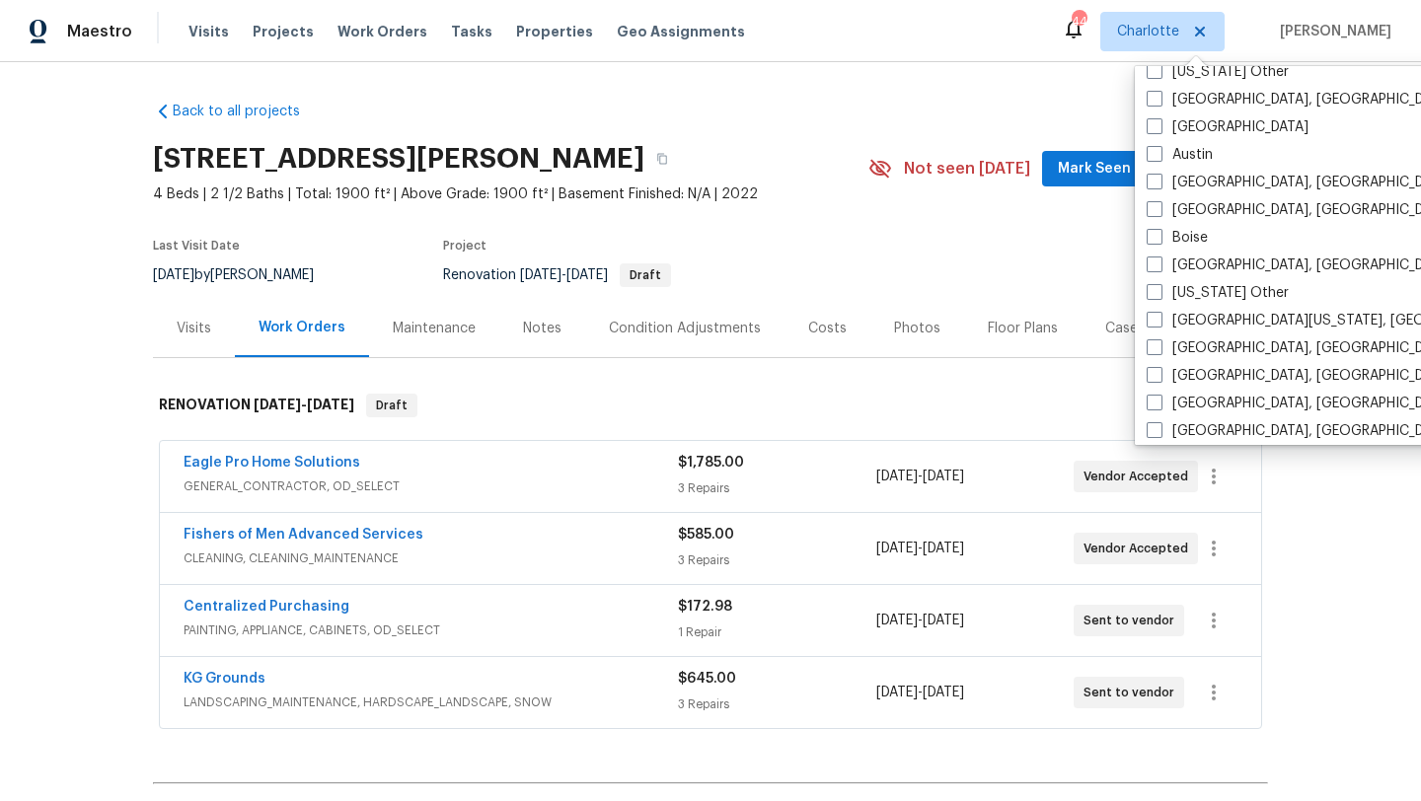
scroll to position [559, 0]
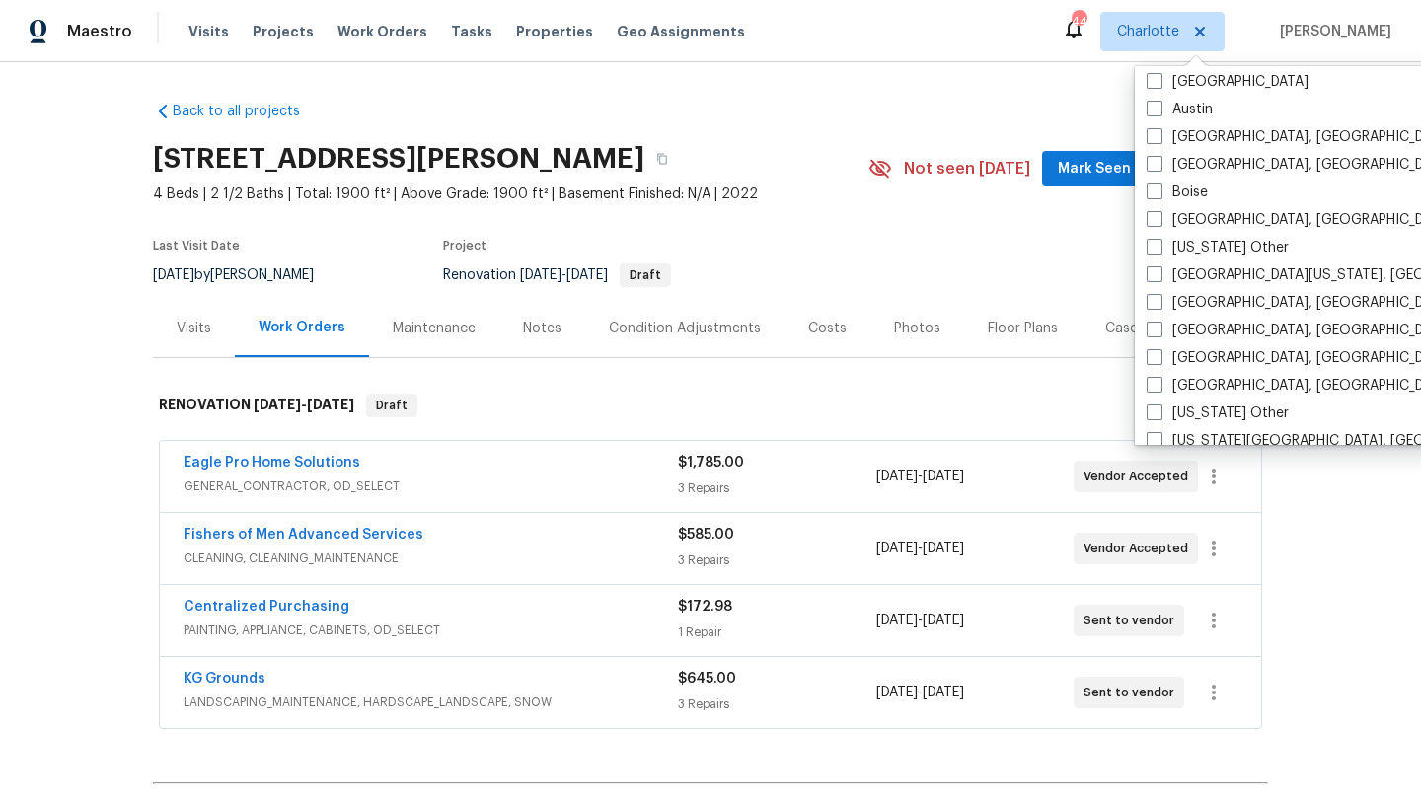
click at [1187, 350] on label "[GEOGRAPHIC_DATA], [GEOGRAPHIC_DATA]" at bounding box center [1300, 358] width 306 height 20
click at [1160, 350] on input "[GEOGRAPHIC_DATA], [GEOGRAPHIC_DATA]" at bounding box center [1153, 354] width 13 height 13
checkbox input "true"
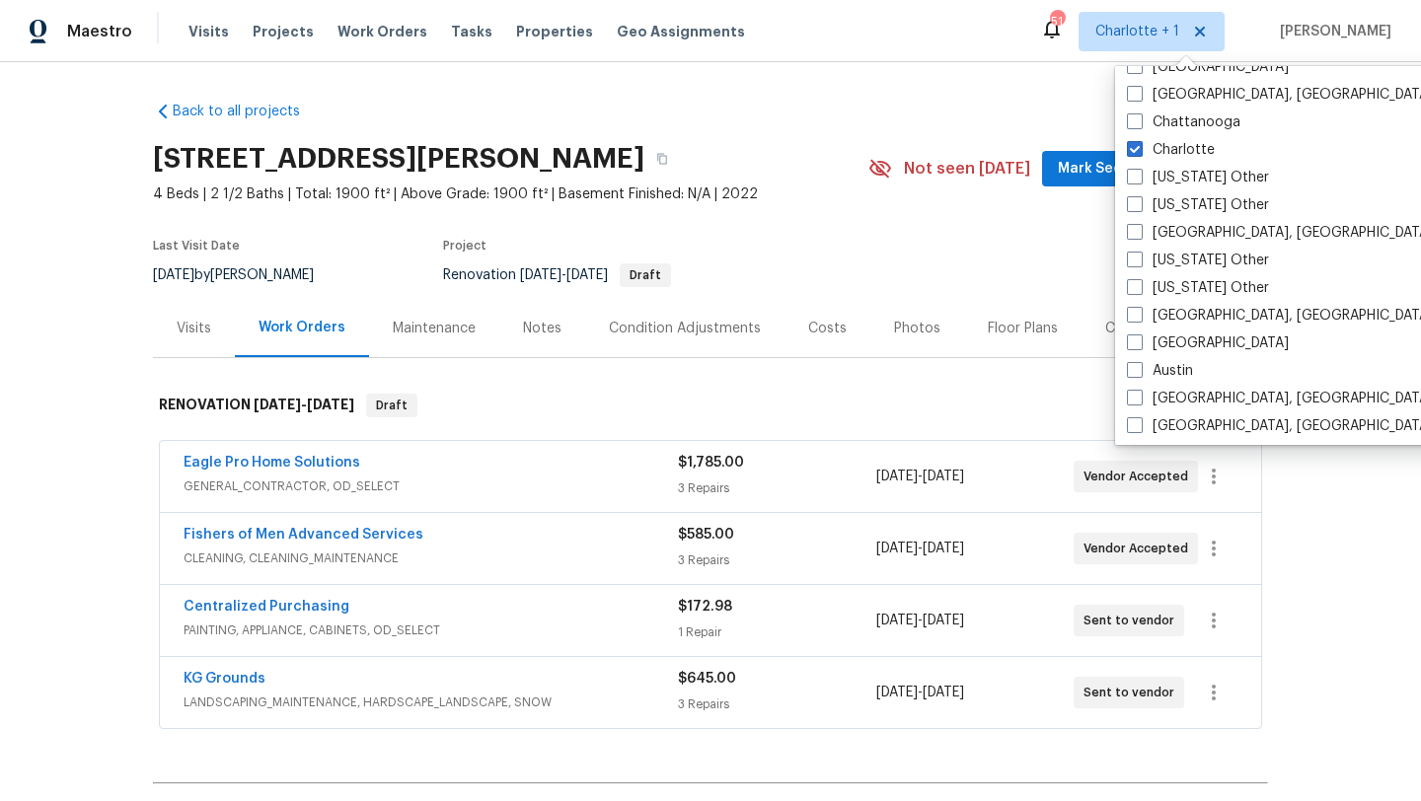
scroll to position [289, 0]
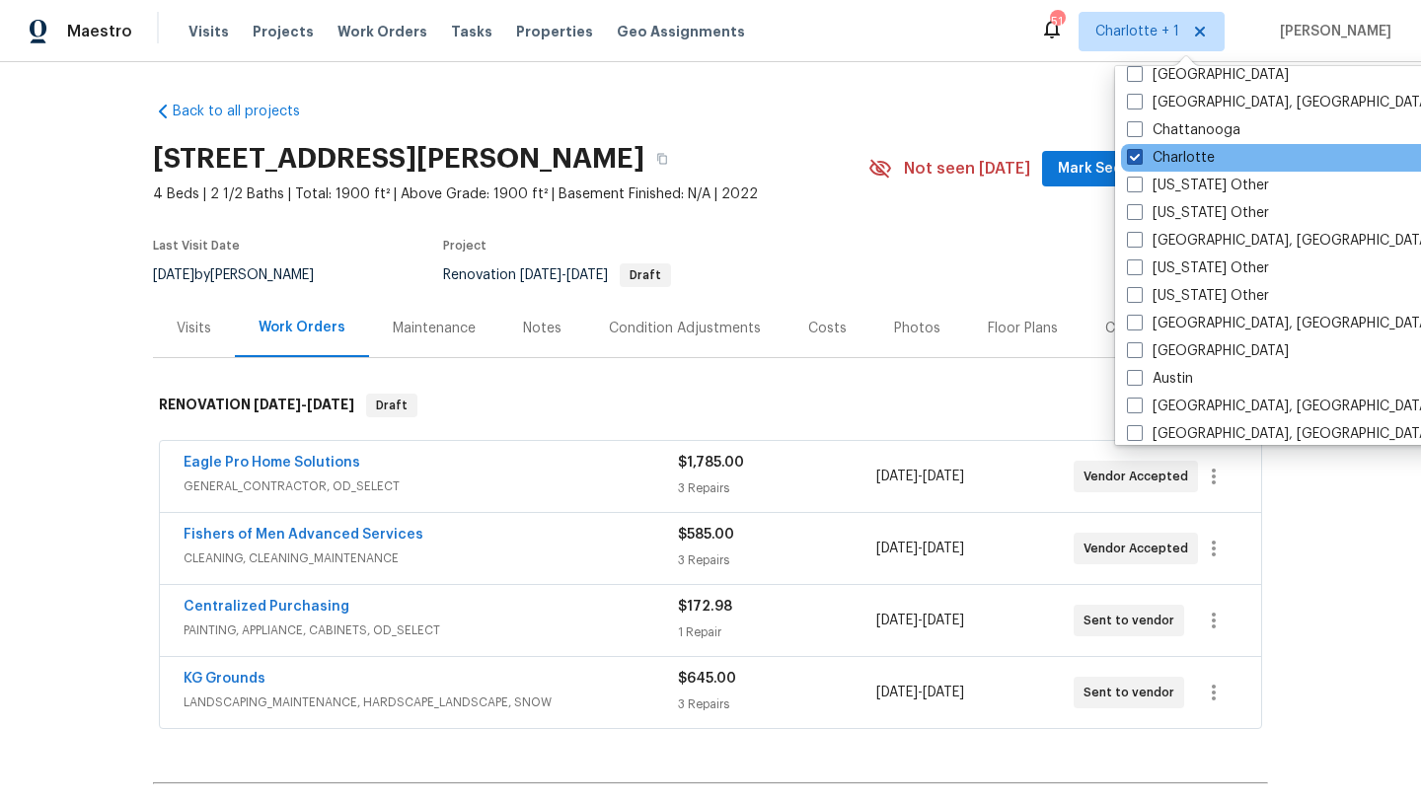
click at [1174, 151] on label "Charlotte" at bounding box center [1171, 158] width 88 height 20
click at [1140, 151] on input "Charlotte" at bounding box center [1133, 154] width 13 height 13
checkbox input "false"
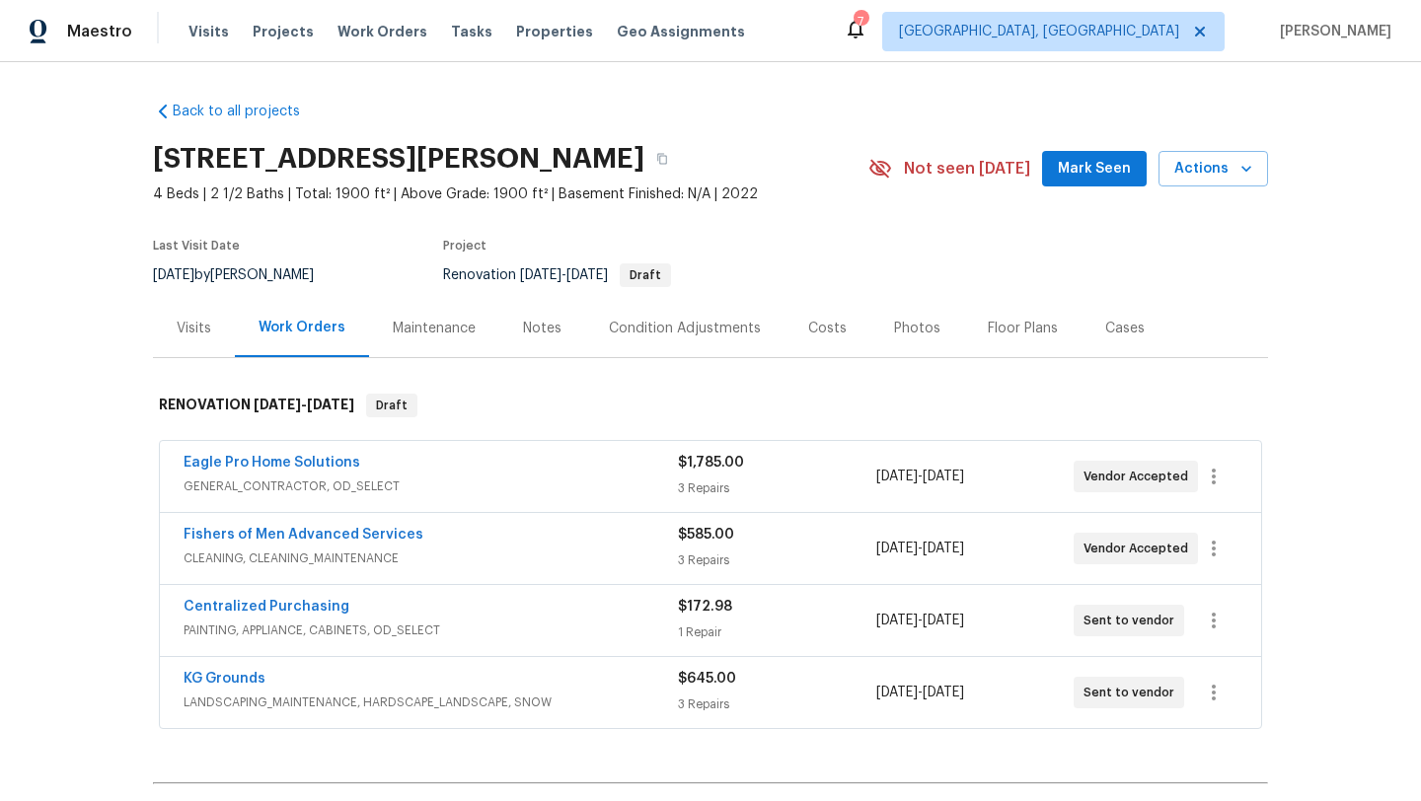
click at [787, 144] on div "[STREET_ADDRESS][PERSON_NAME]" at bounding box center [511, 158] width 716 height 51
click at [290, 30] on span "Projects" at bounding box center [283, 32] width 61 height 20
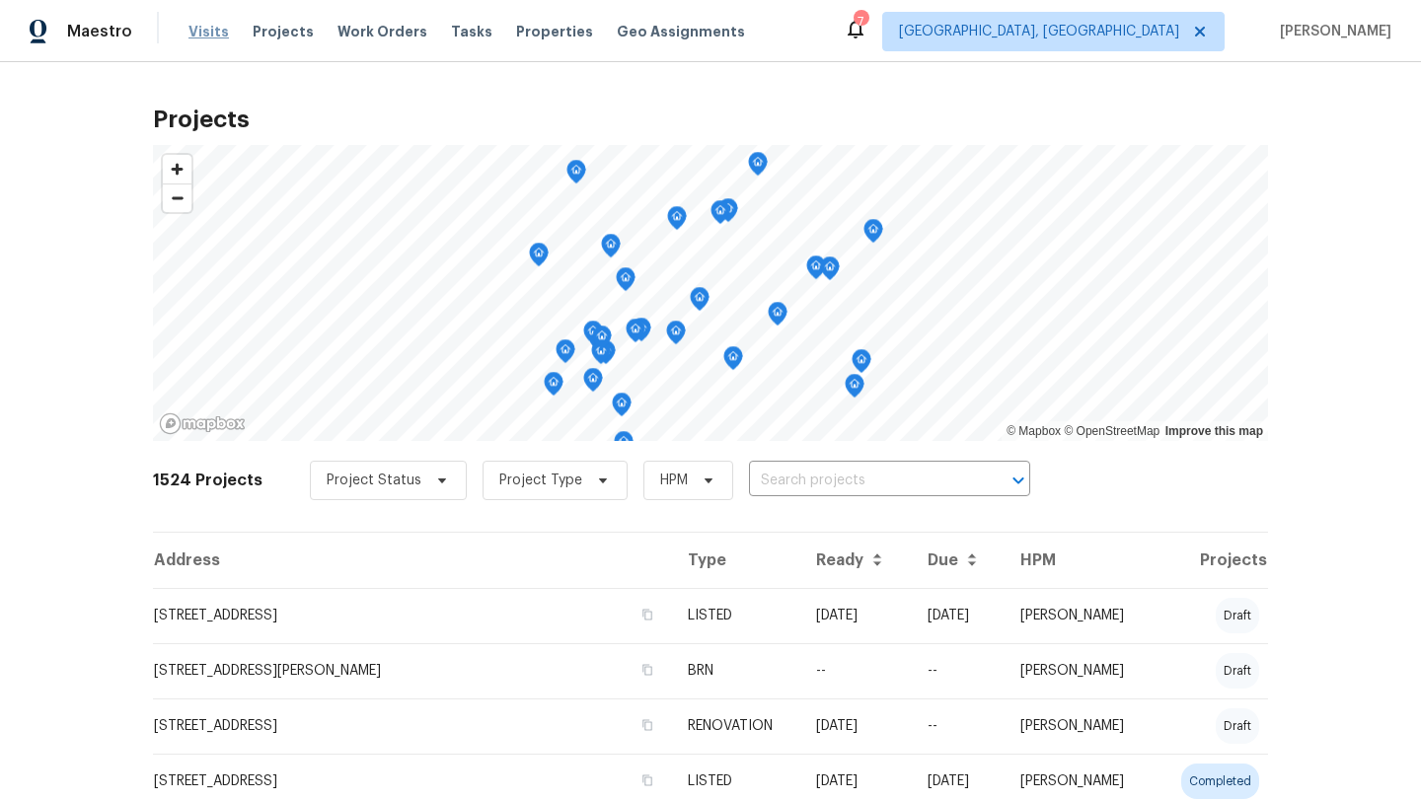
click at [195, 26] on span "Visits" at bounding box center [209, 32] width 40 height 20
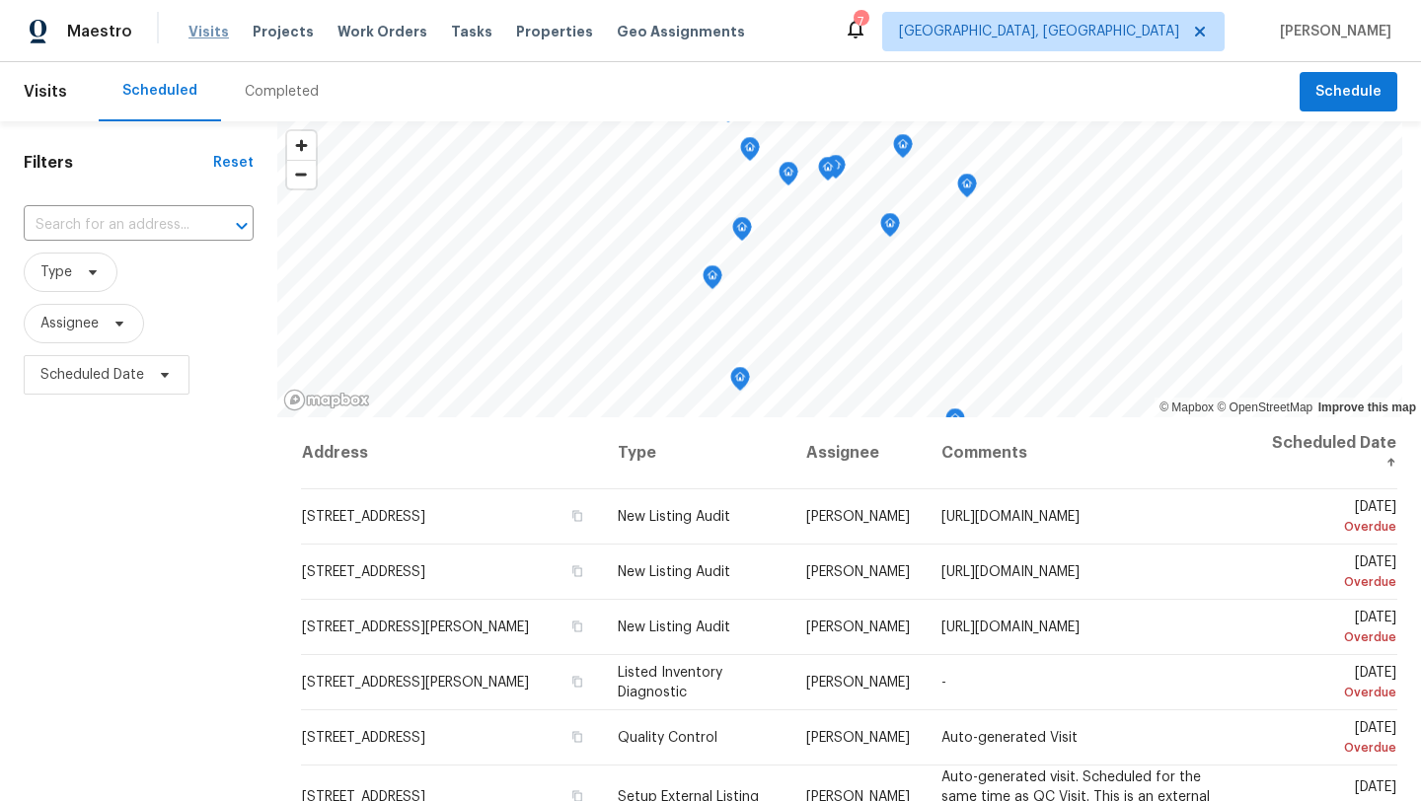
click at [195, 26] on span "Visits" at bounding box center [209, 32] width 40 height 20
click at [868, 38] on icon at bounding box center [856, 29] width 24 height 24
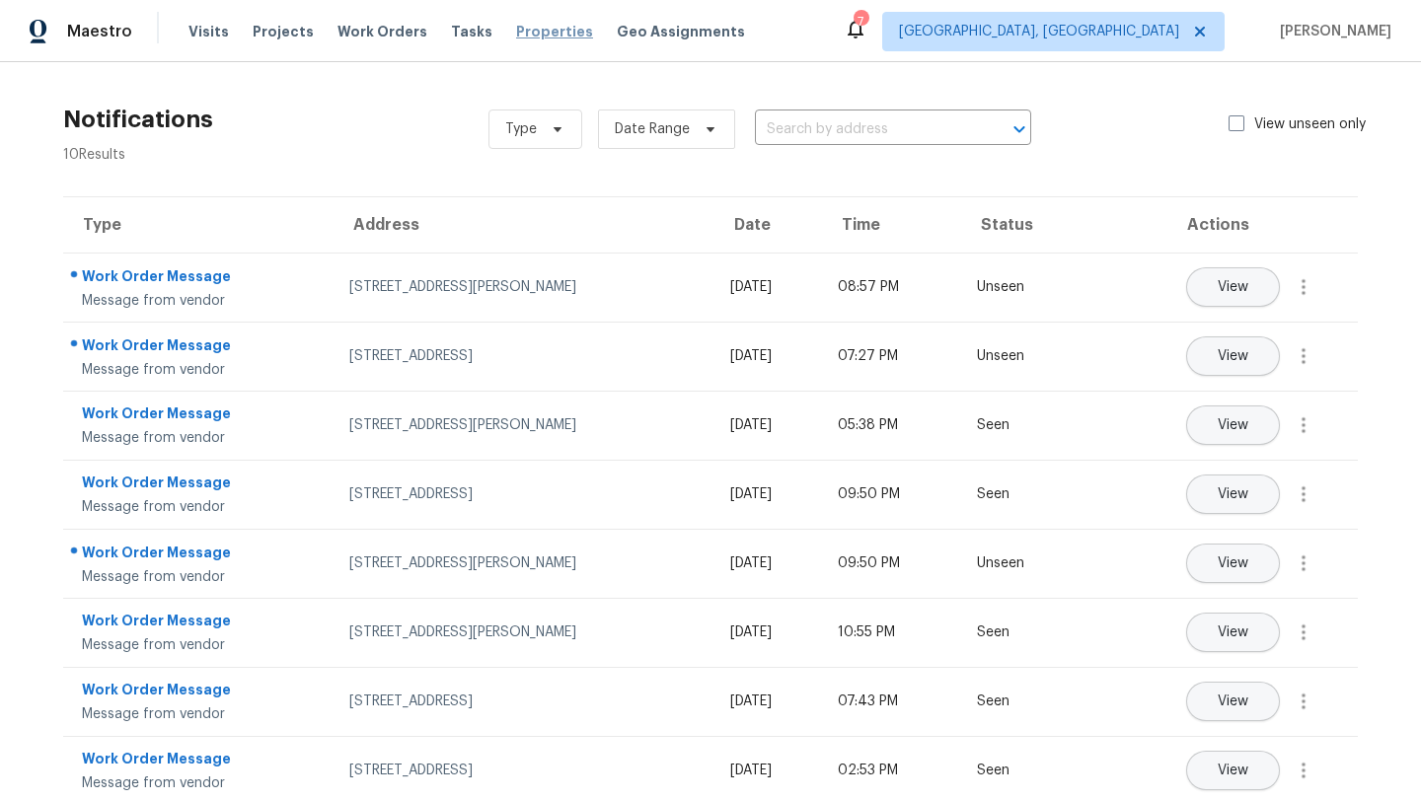
click at [516, 33] on span "Properties" at bounding box center [554, 32] width 77 height 20
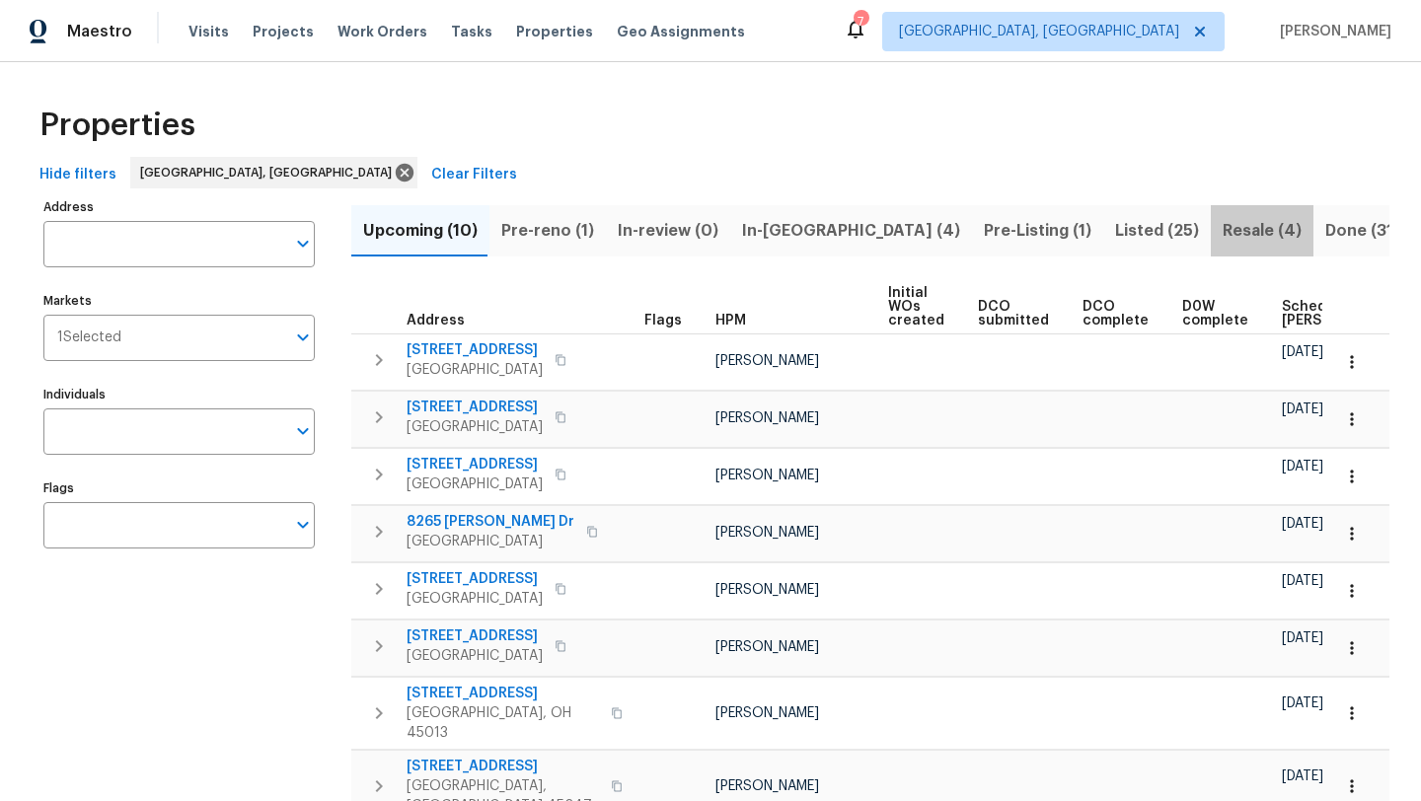
click at [1223, 237] on span "Resale (4)" at bounding box center [1262, 231] width 79 height 28
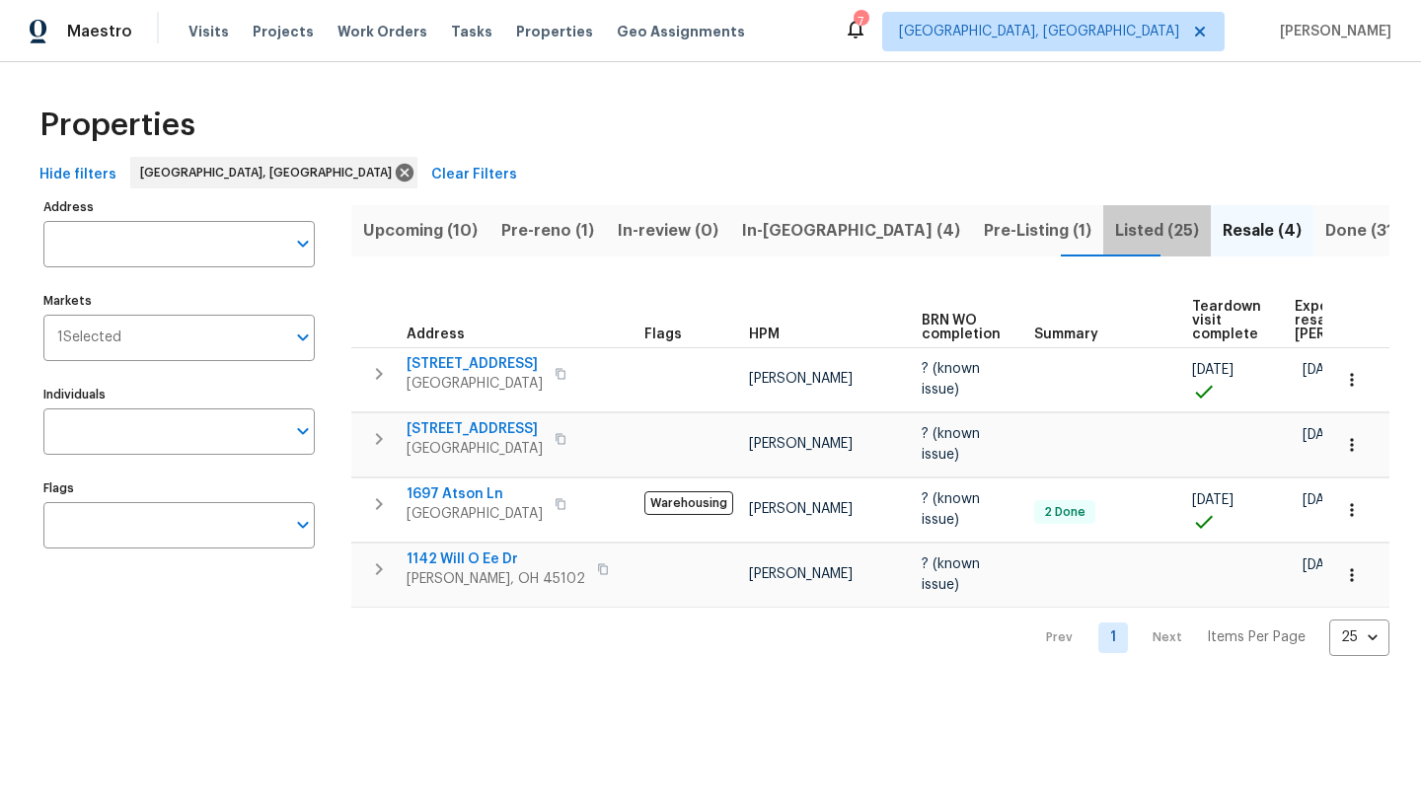
click at [1115, 239] on span "Listed (25)" at bounding box center [1157, 231] width 84 height 28
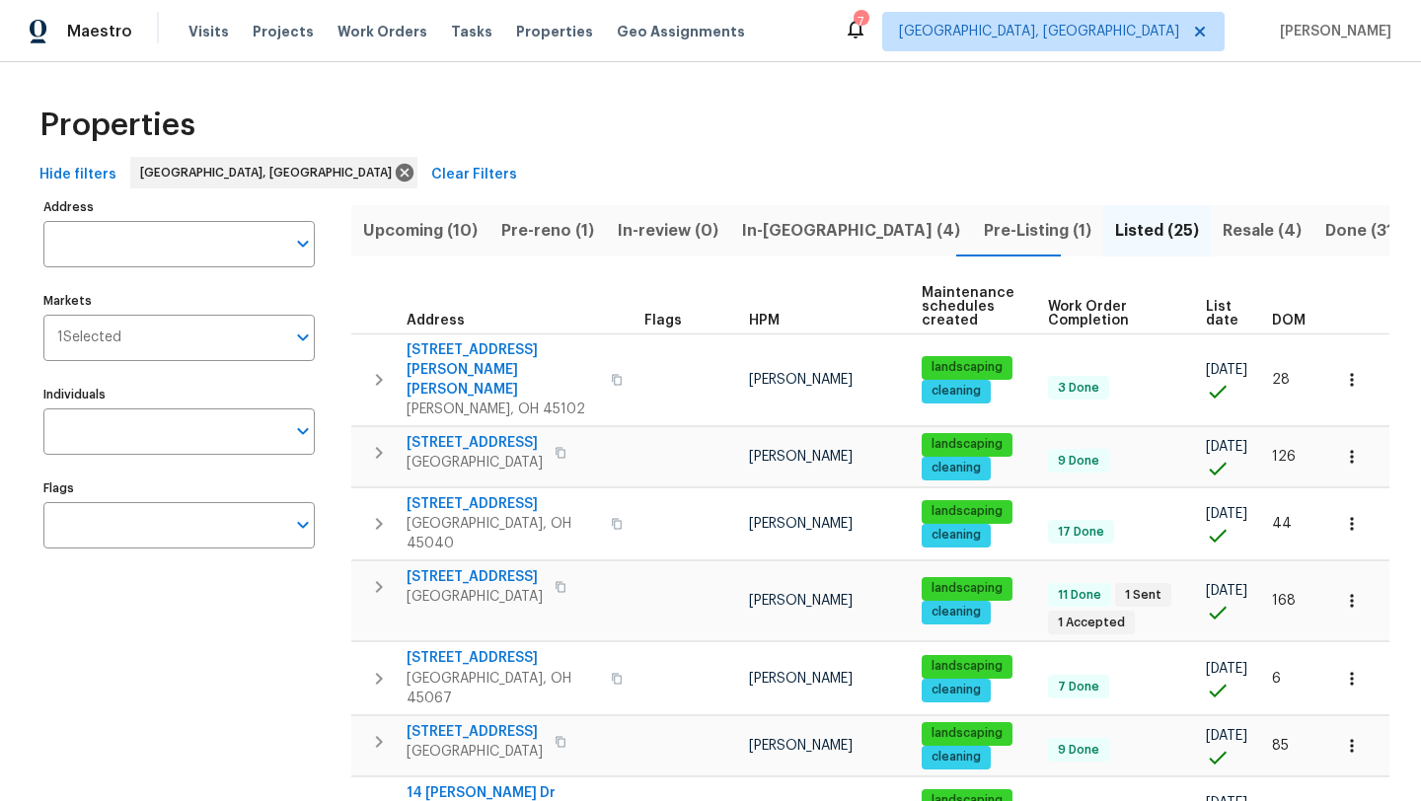
click at [868, 21] on div "7" at bounding box center [861, 22] width 14 height 20
click at [868, 31] on icon at bounding box center [856, 29] width 24 height 24
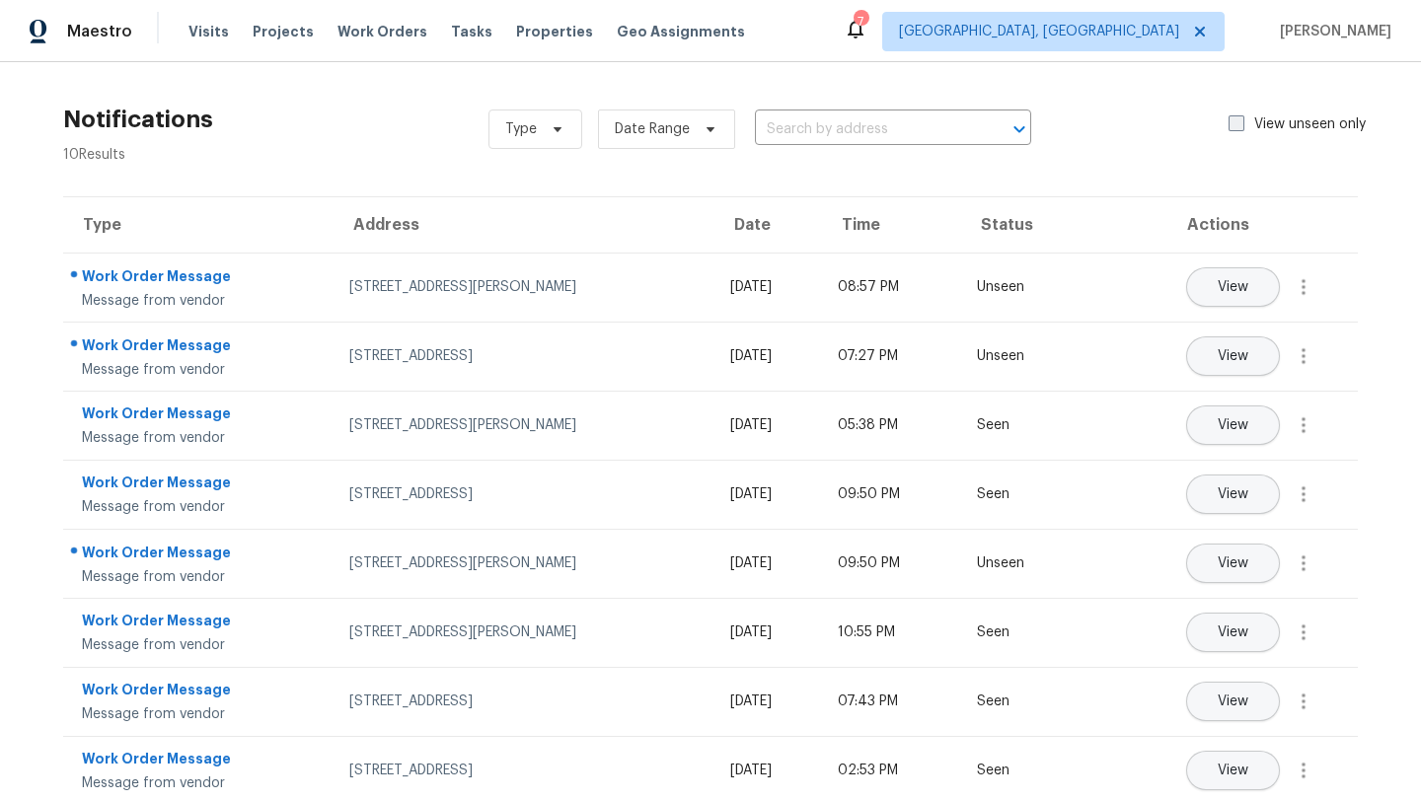
click at [1235, 119] on span at bounding box center [1237, 123] width 16 height 16
click at [1235, 119] on input "View unseen only" at bounding box center [1235, 120] width 13 height 13
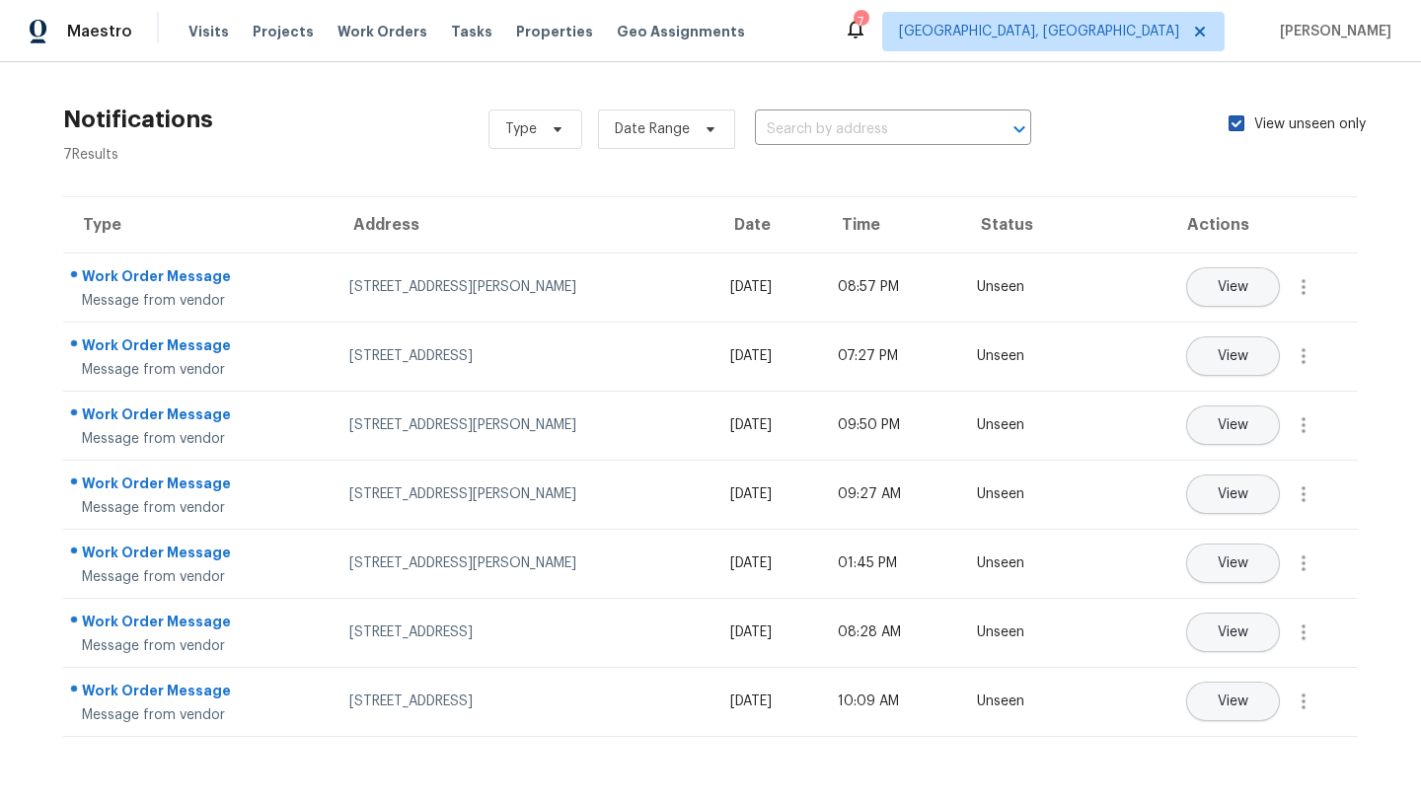
click at [1240, 117] on span at bounding box center [1237, 123] width 16 height 16
click at [1240, 117] on input "View unseen only" at bounding box center [1235, 120] width 13 height 13
checkbox input "false"
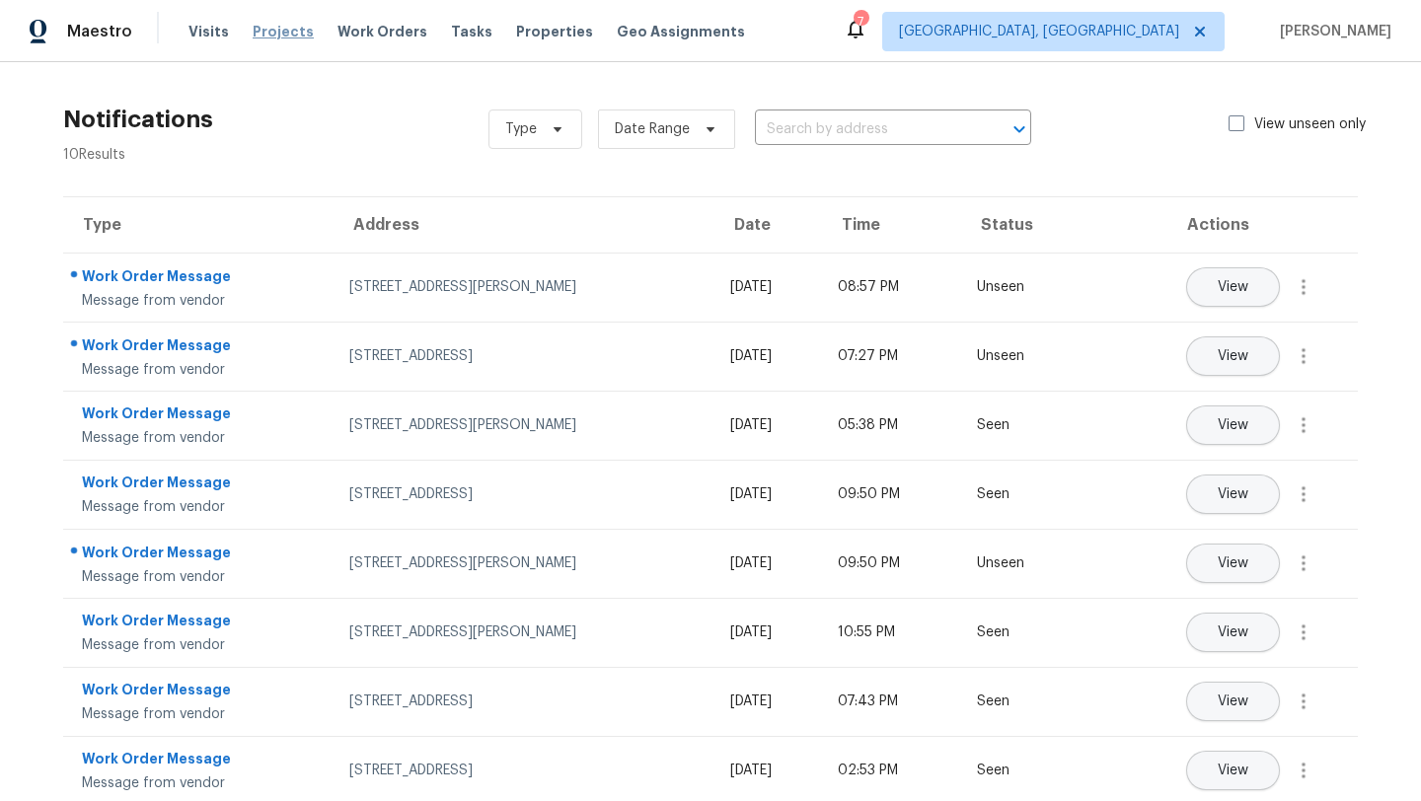
click at [277, 27] on span "Projects" at bounding box center [283, 32] width 61 height 20
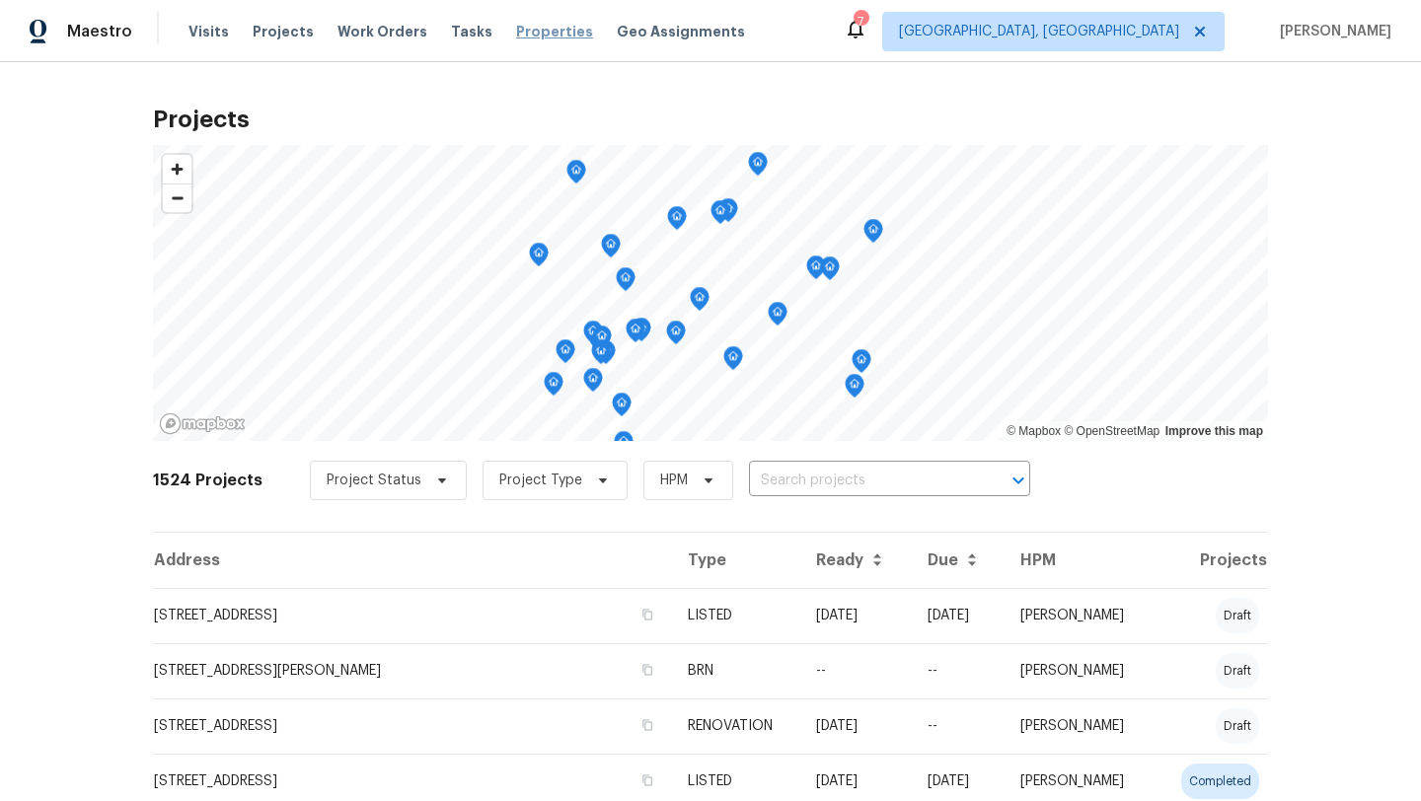
click at [523, 31] on span "Properties" at bounding box center [554, 32] width 77 height 20
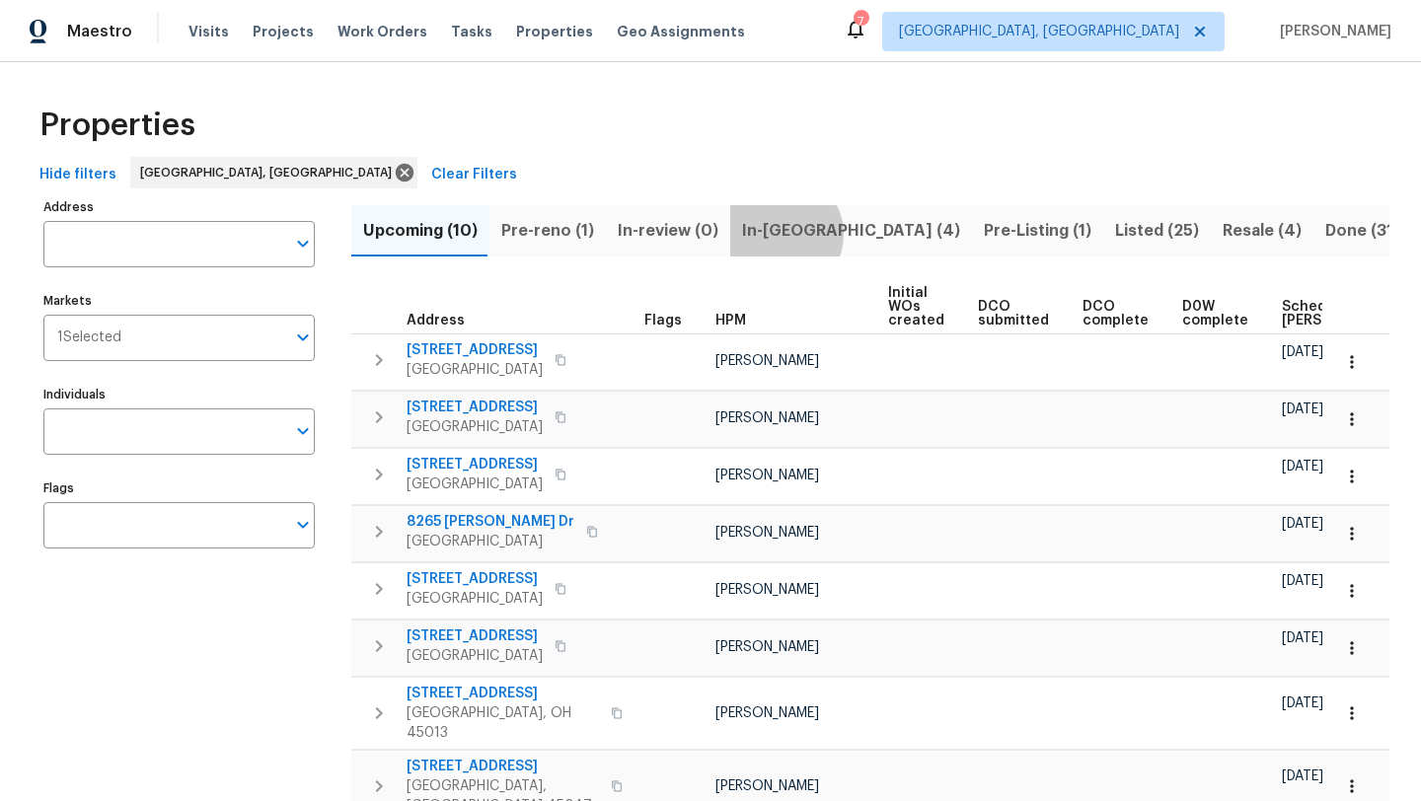
click at [775, 234] on span "In-reno (4)" at bounding box center [851, 231] width 218 height 28
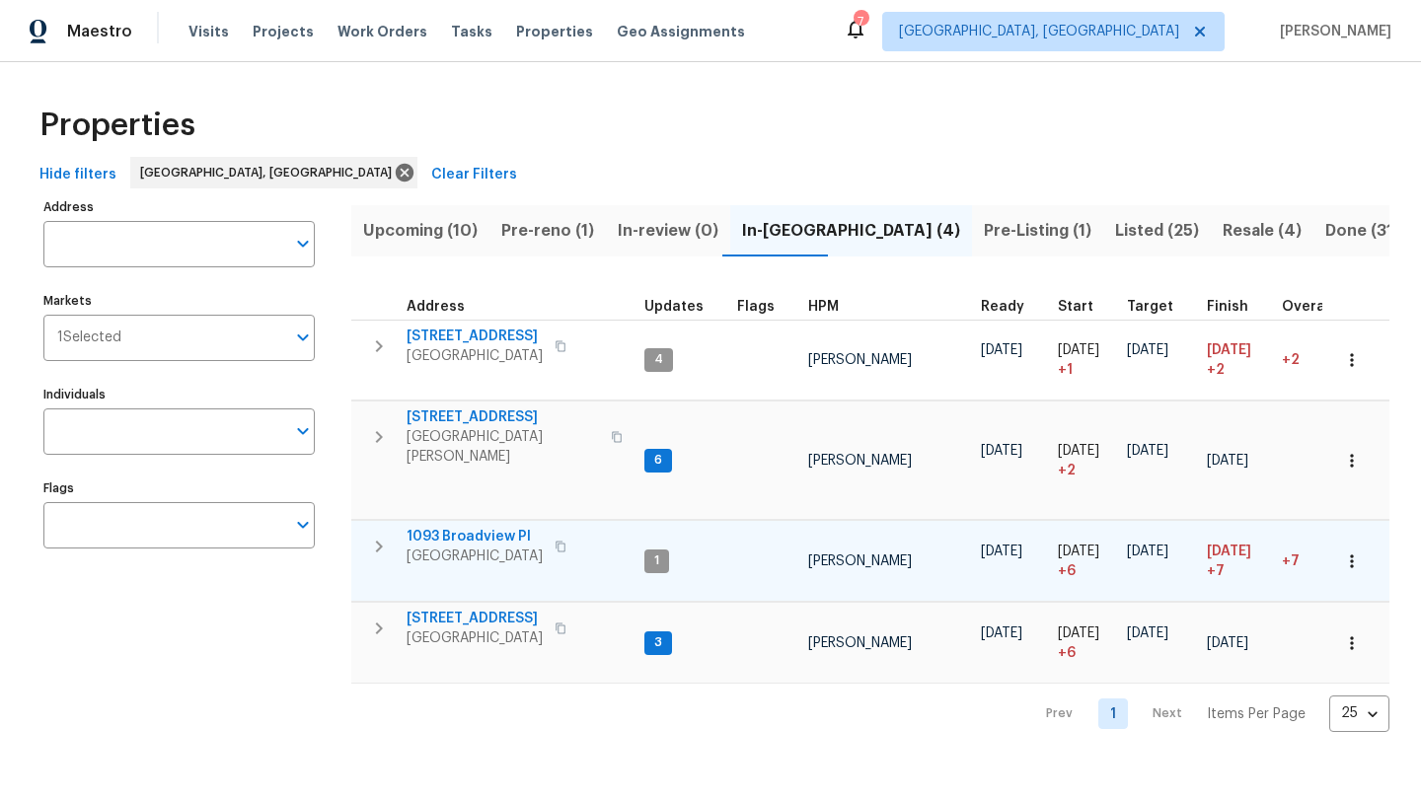
click at [375, 535] on icon "button" at bounding box center [379, 547] width 24 height 24
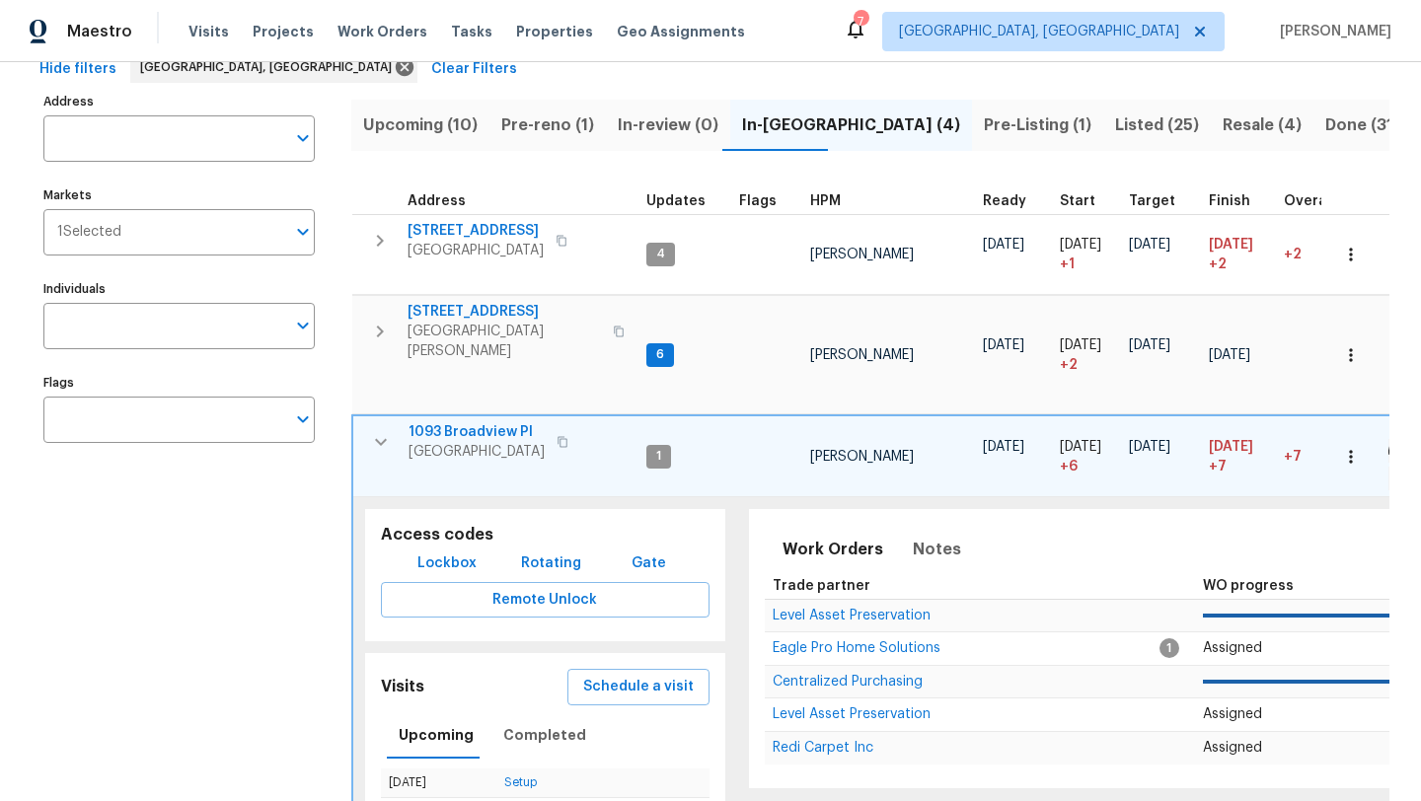
scroll to position [107, 0]
click at [637, 668] on button "Schedule a visit" at bounding box center [638, 686] width 142 height 37
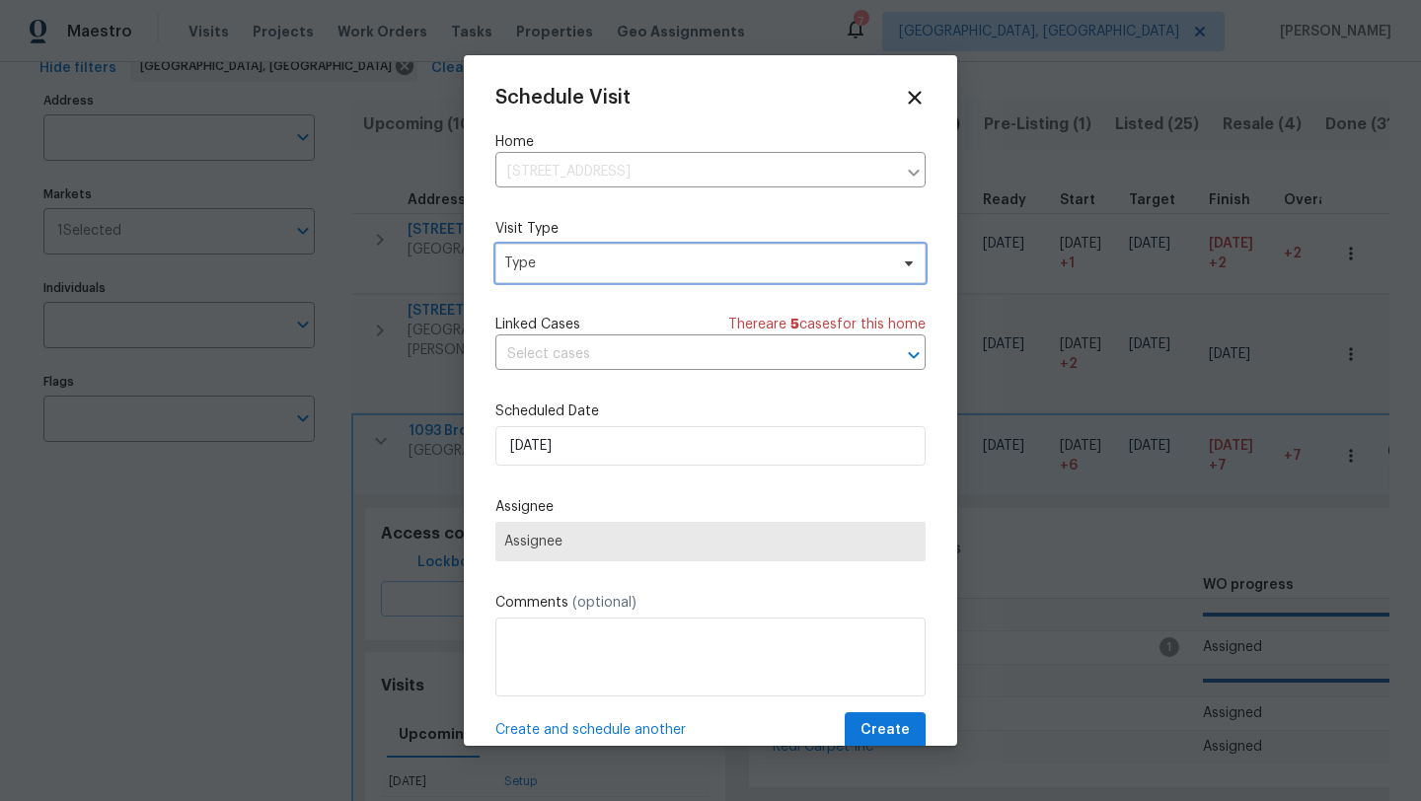
click at [627, 272] on span "Type" at bounding box center [696, 264] width 384 height 20
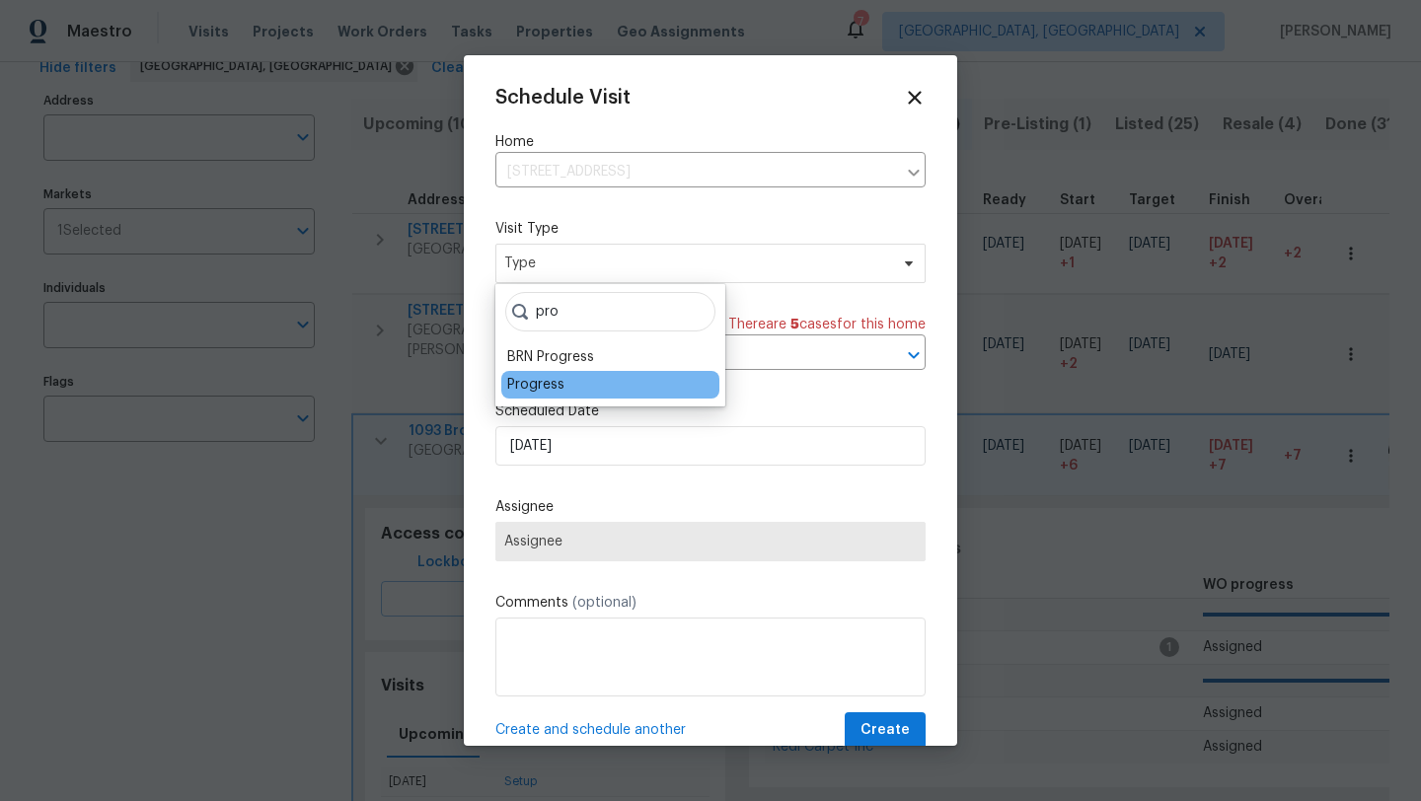
type input "pro"
click at [548, 383] on div "Progress" at bounding box center [535, 385] width 57 height 20
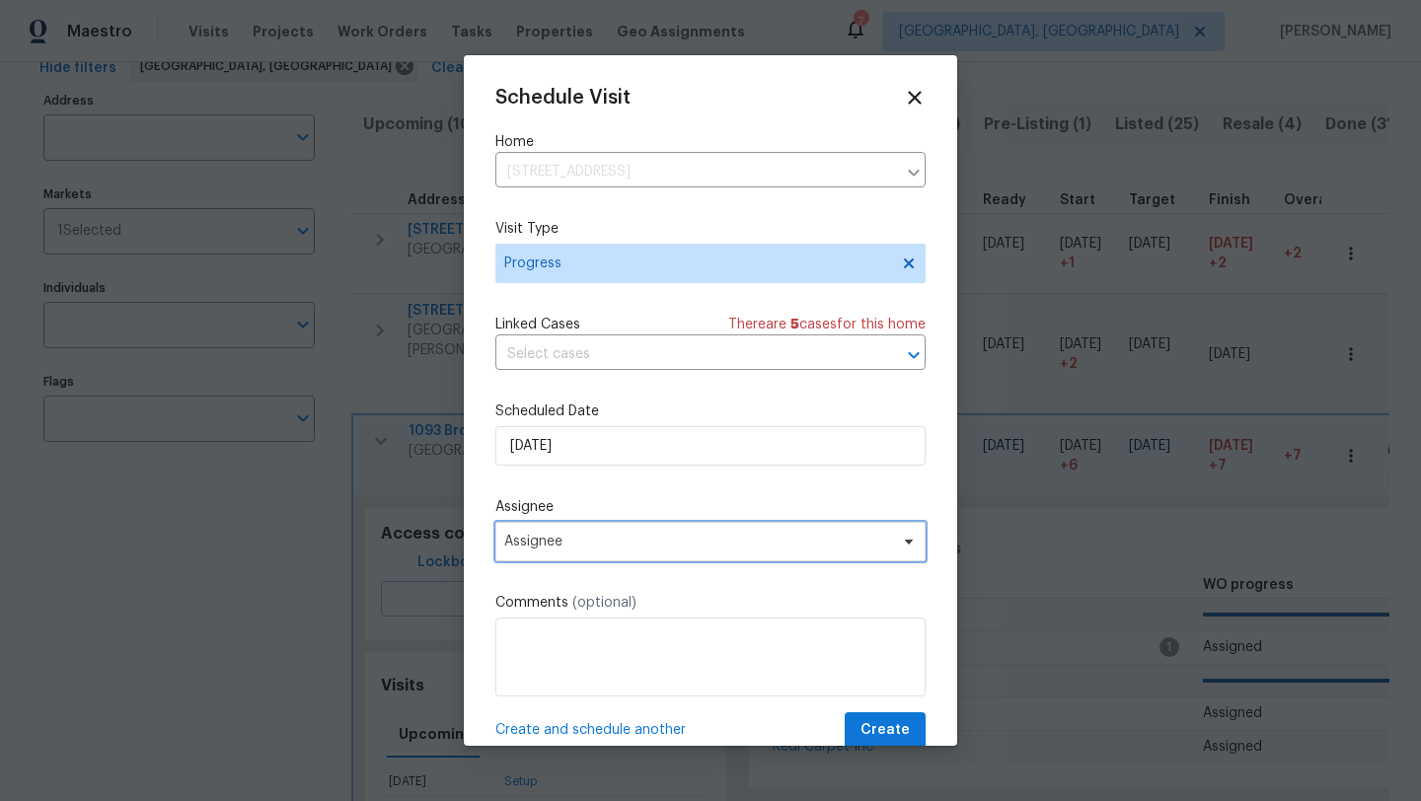
click at [543, 539] on span "Assignee" at bounding box center [697, 542] width 387 height 16
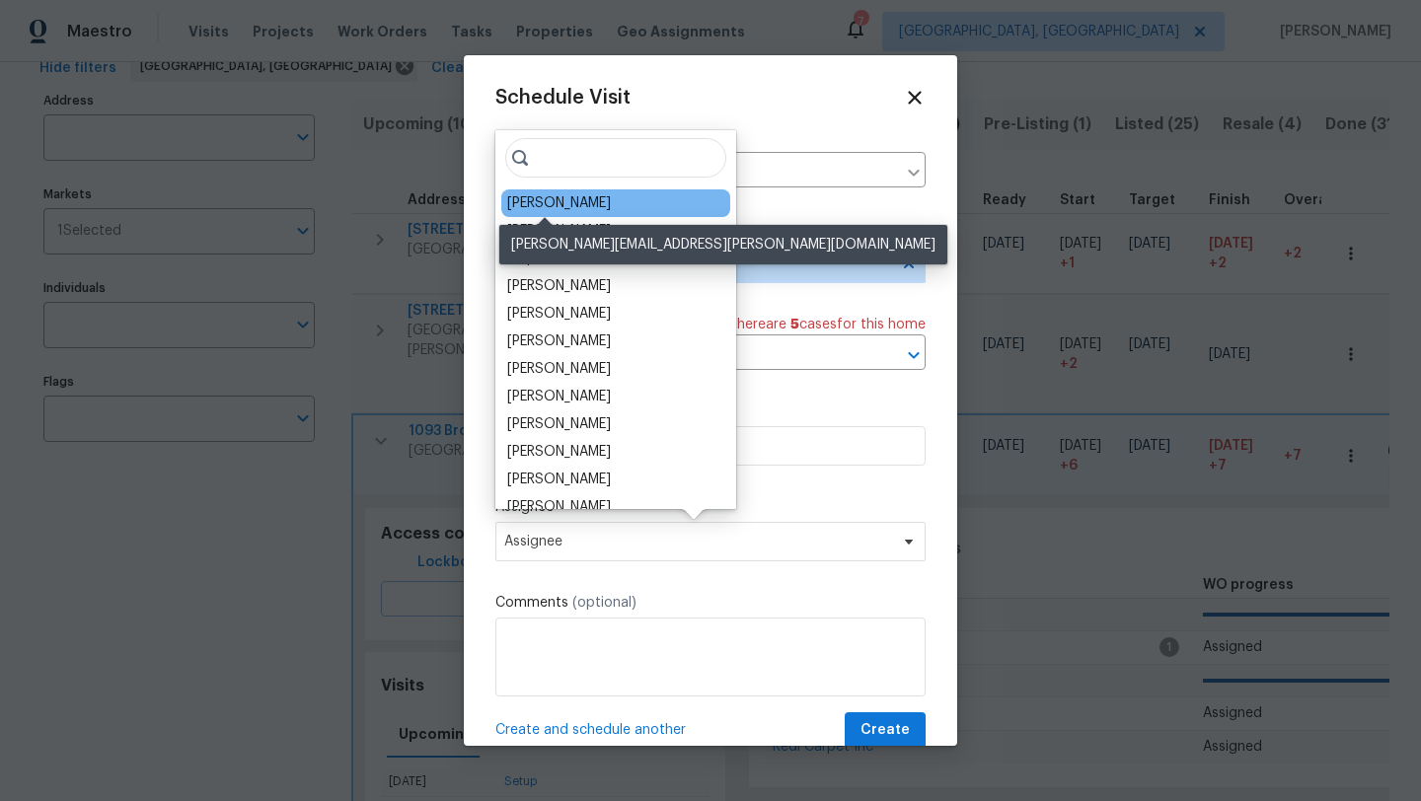
click at [562, 211] on div "[PERSON_NAME]" at bounding box center [559, 203] width 104 height 20
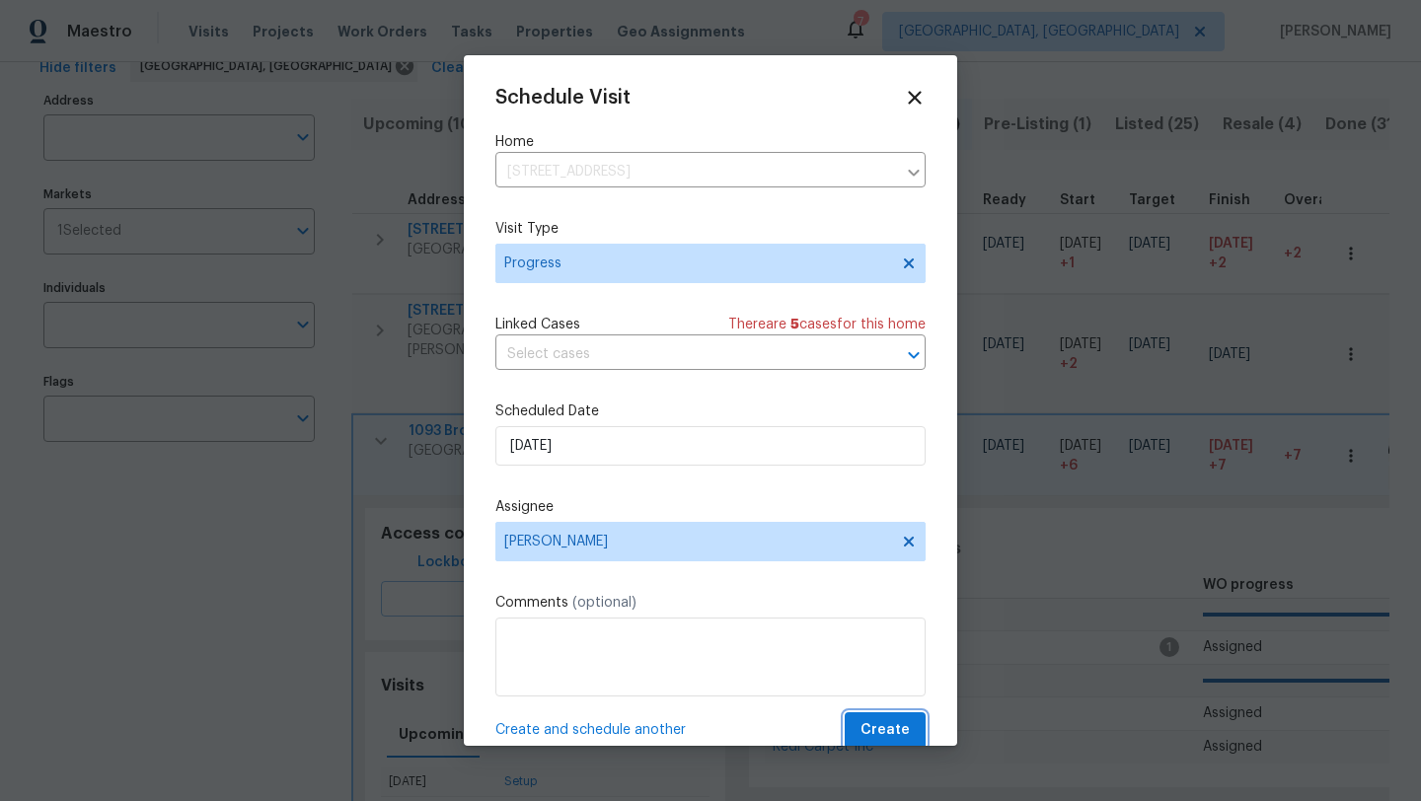
click at [881, 738] on span "Create" at bounding box center [885, 731] width 49 height 25
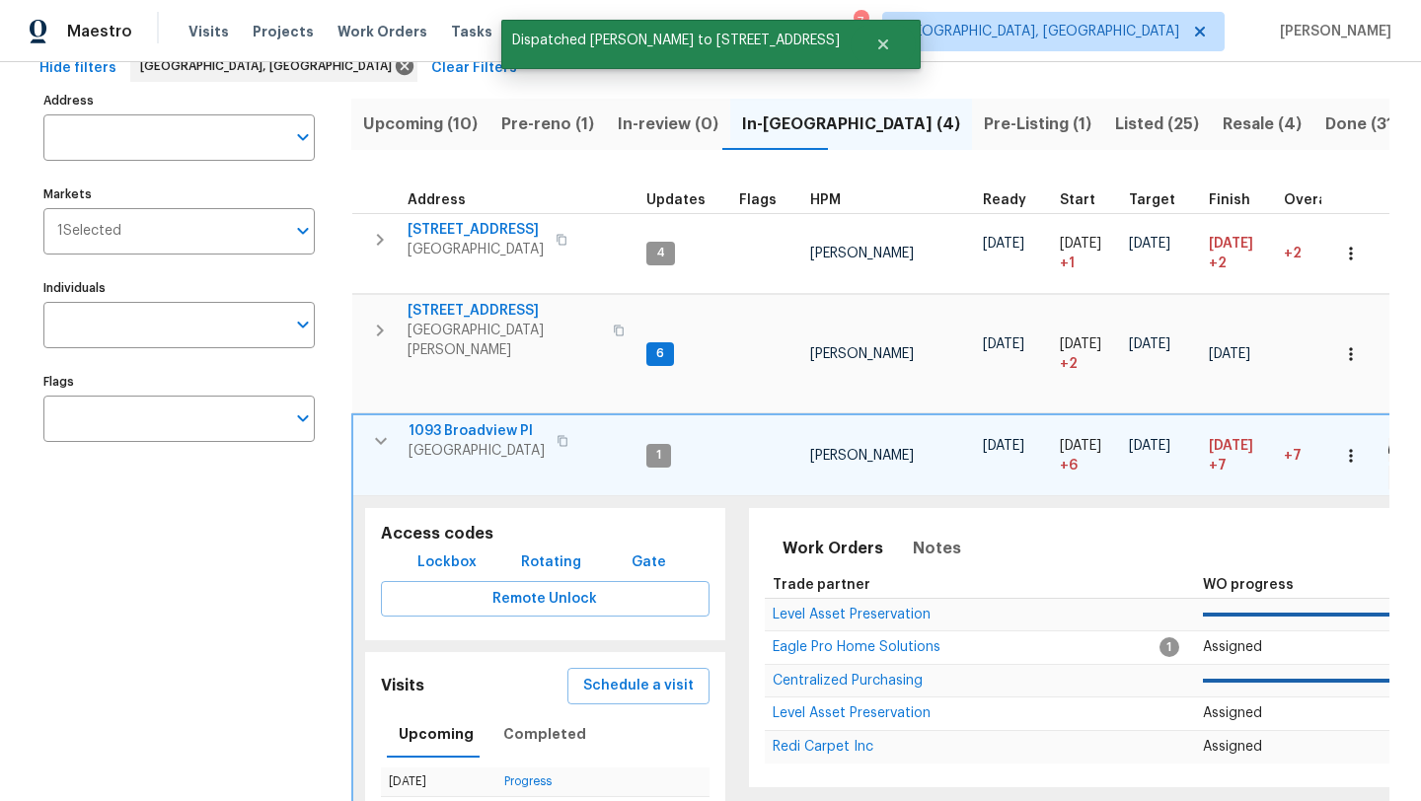
click at [464, 421] on span "1093 Broadview Pl" at bounding box center [477, 431] width 136 height 20
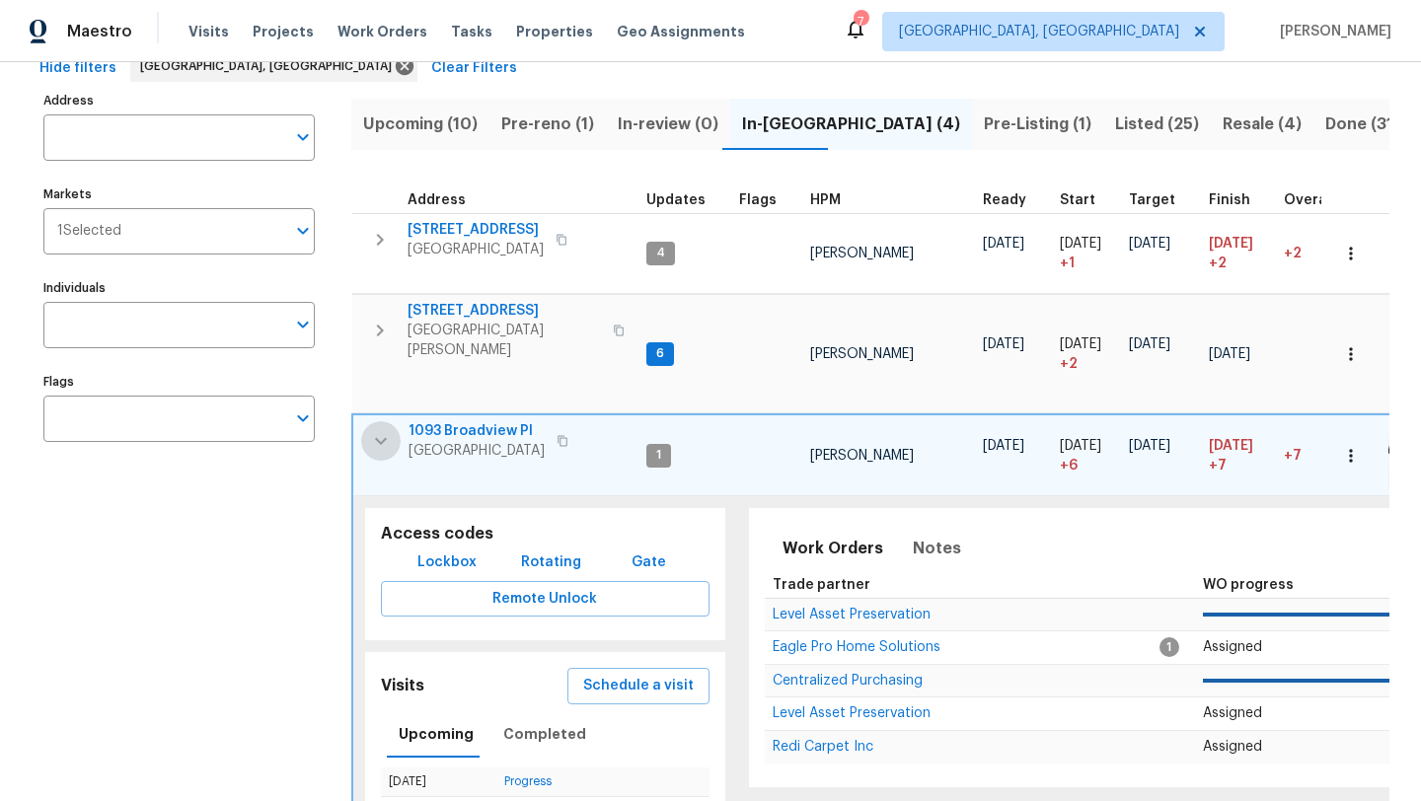
click at [389, 429] on icon "button" at bounding box center [381, 441] width 24 height 24
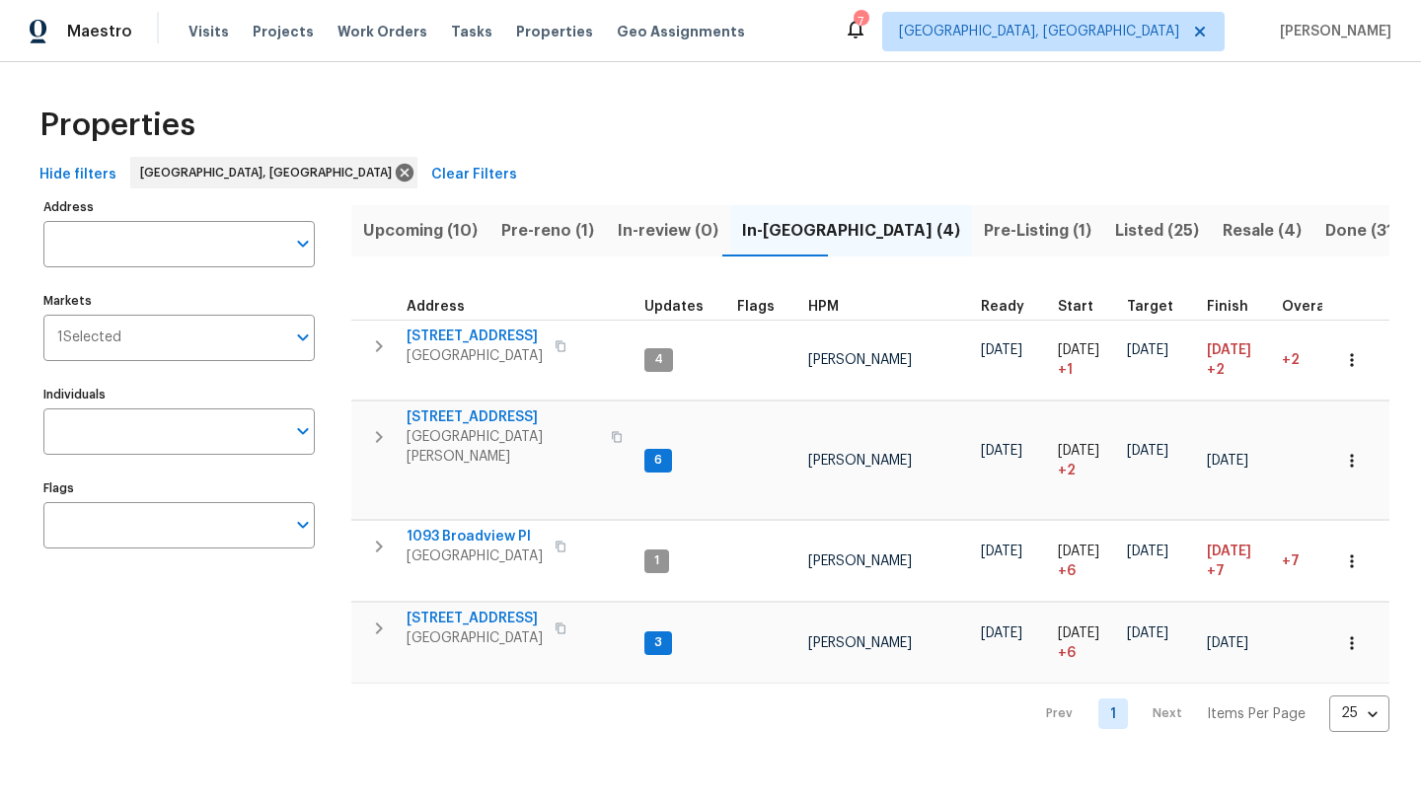
scroll to position [0, 0]
click at [527, 236] on span "Pre-reno (1)" at bounding box center [547, 231] width 93 height 28
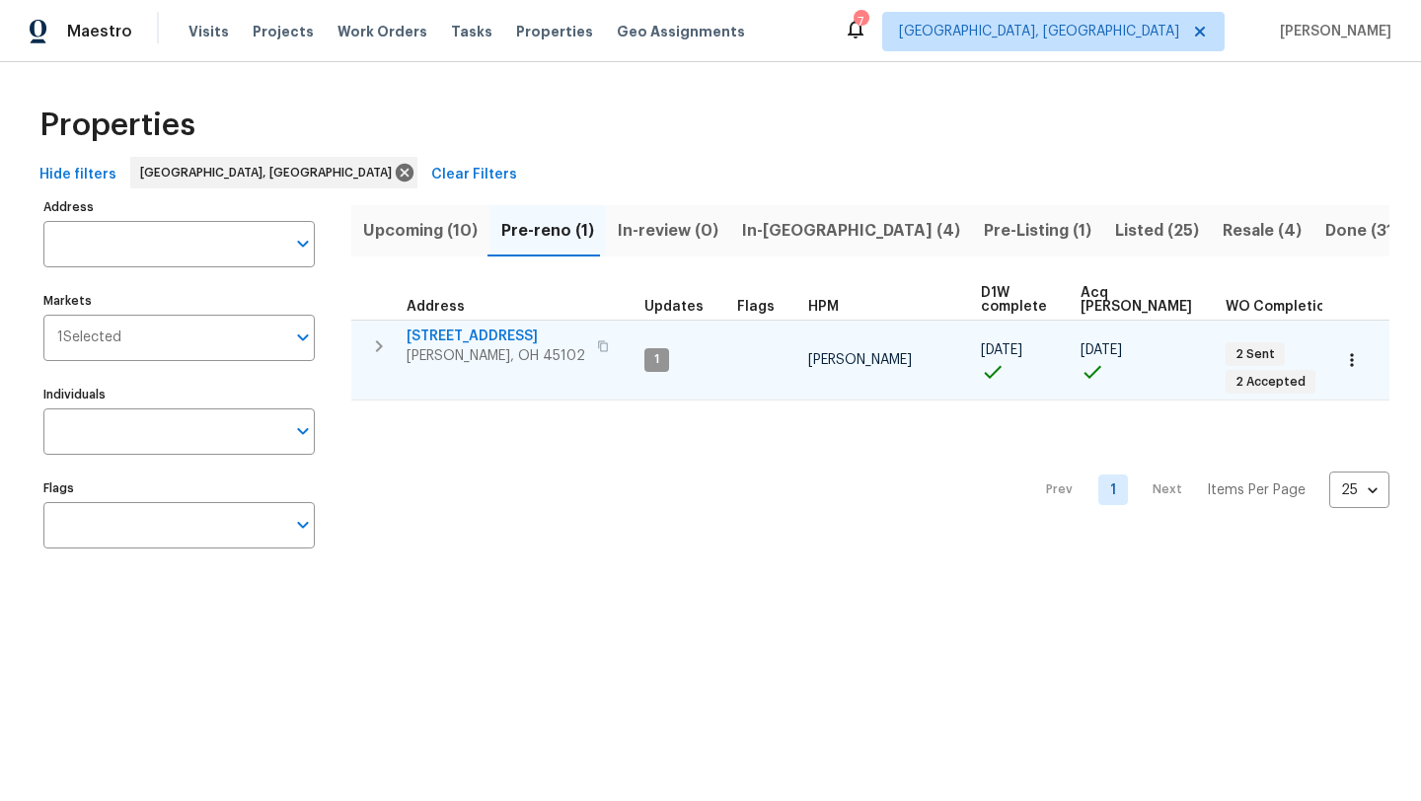
click at [477, 338] on span "105 Cedarwood Dr" at bounding box center [496, 337] width 179 height 20
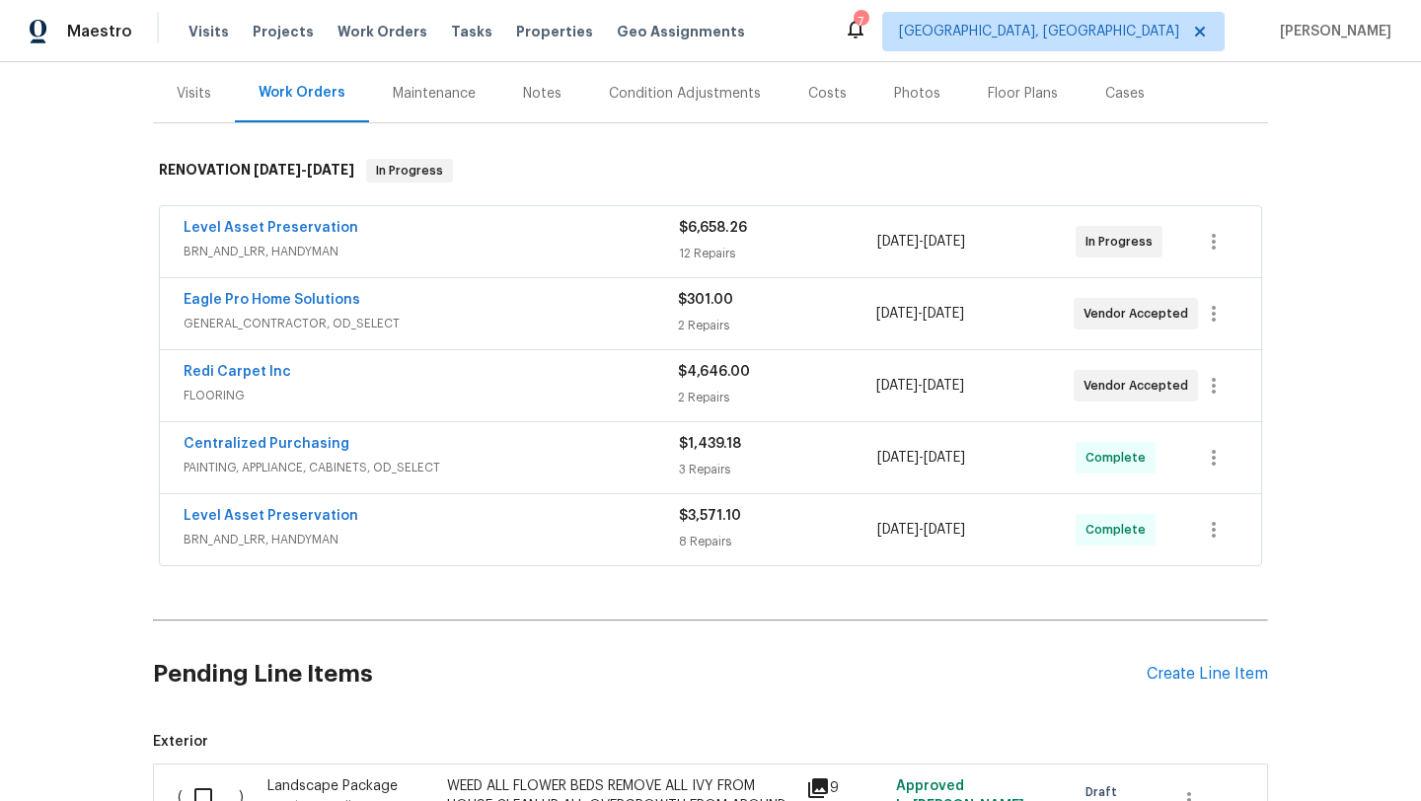
scroll to position [237, 0]
click at [261, 296] on link "Eagle Pro Home Solutions" at bounding box center [272, 298] width 177 height 14
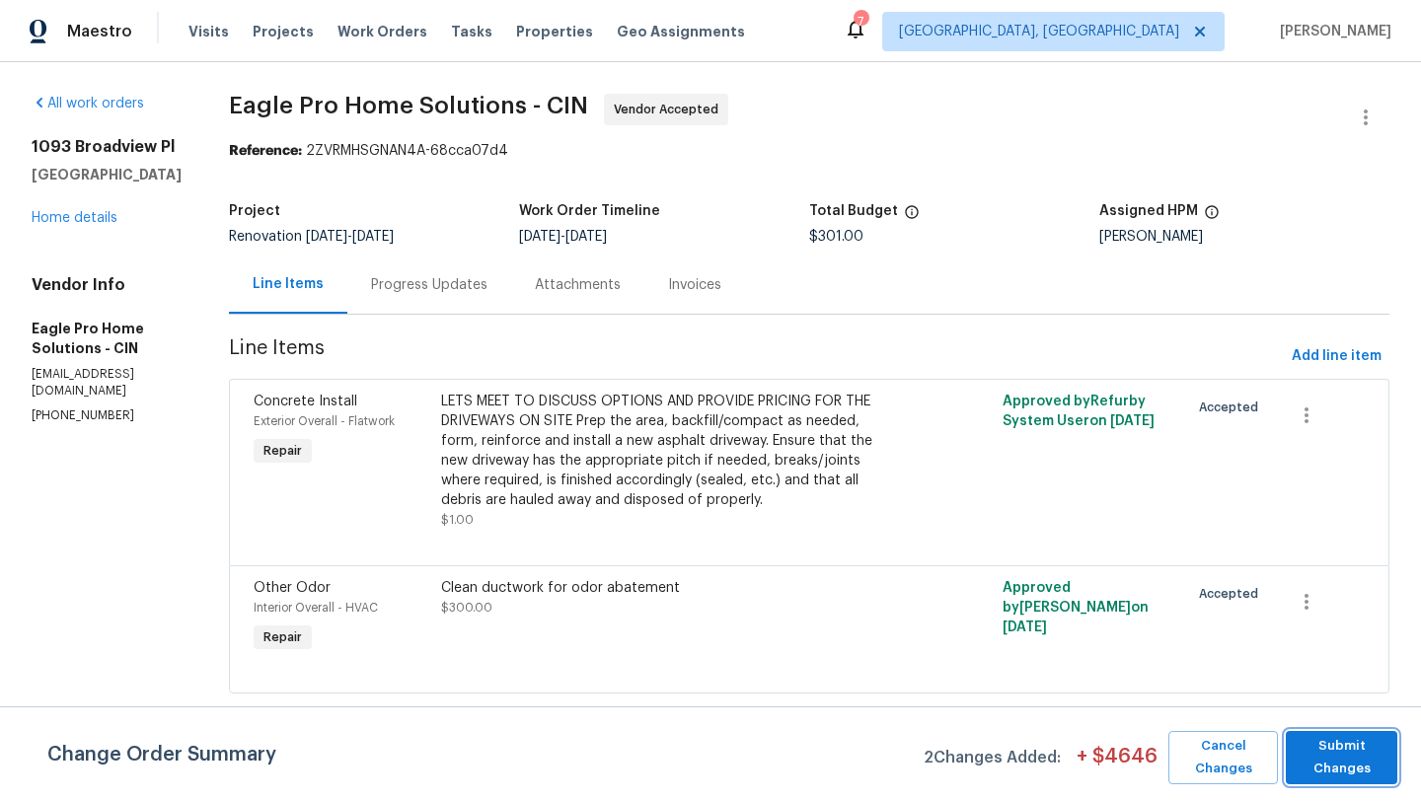
click at [1324, 754] on span "Submit Changes" at bounding box center [1342, 757] width 92 height 45
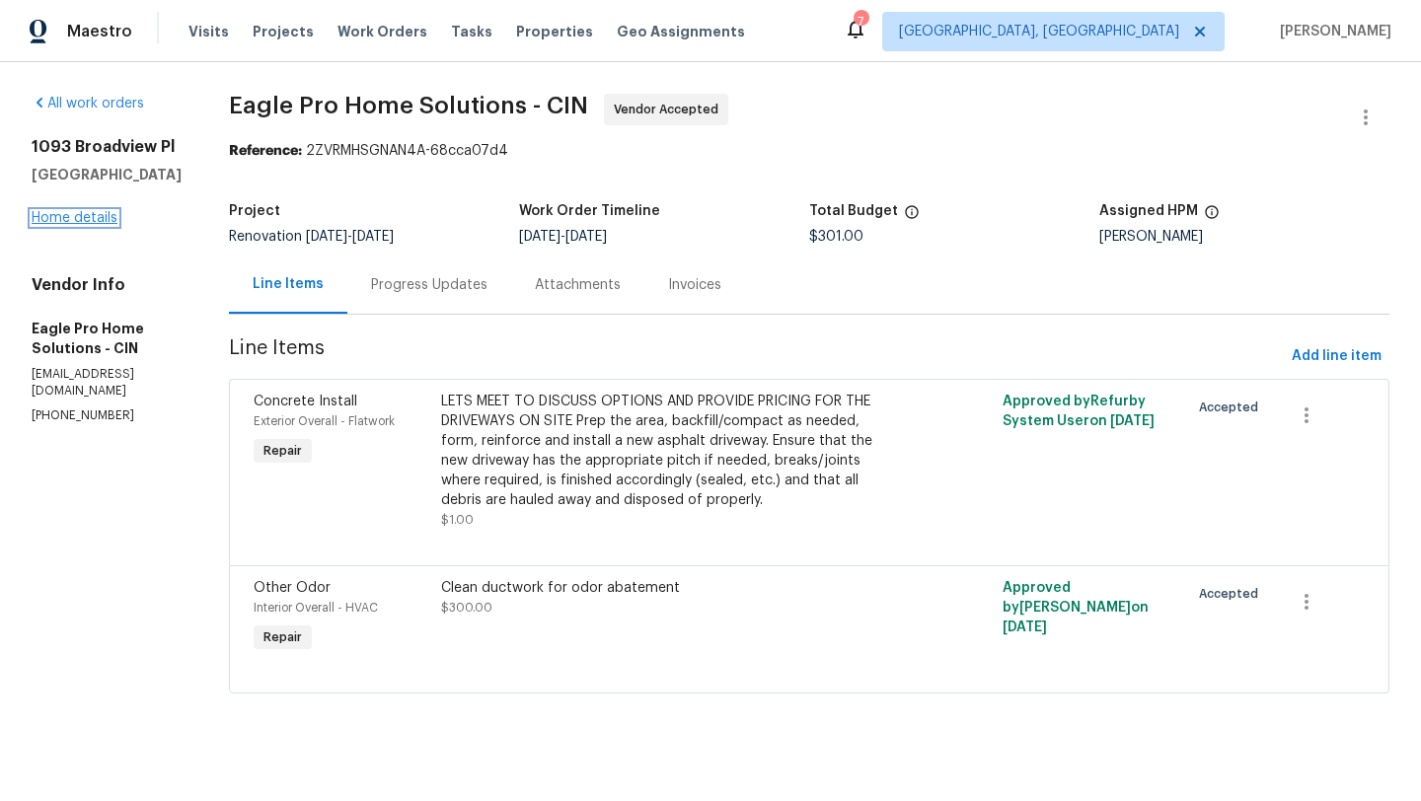
click at [71, 215] on link "Home details" at bounding box center [75, 218] width 86 height 14
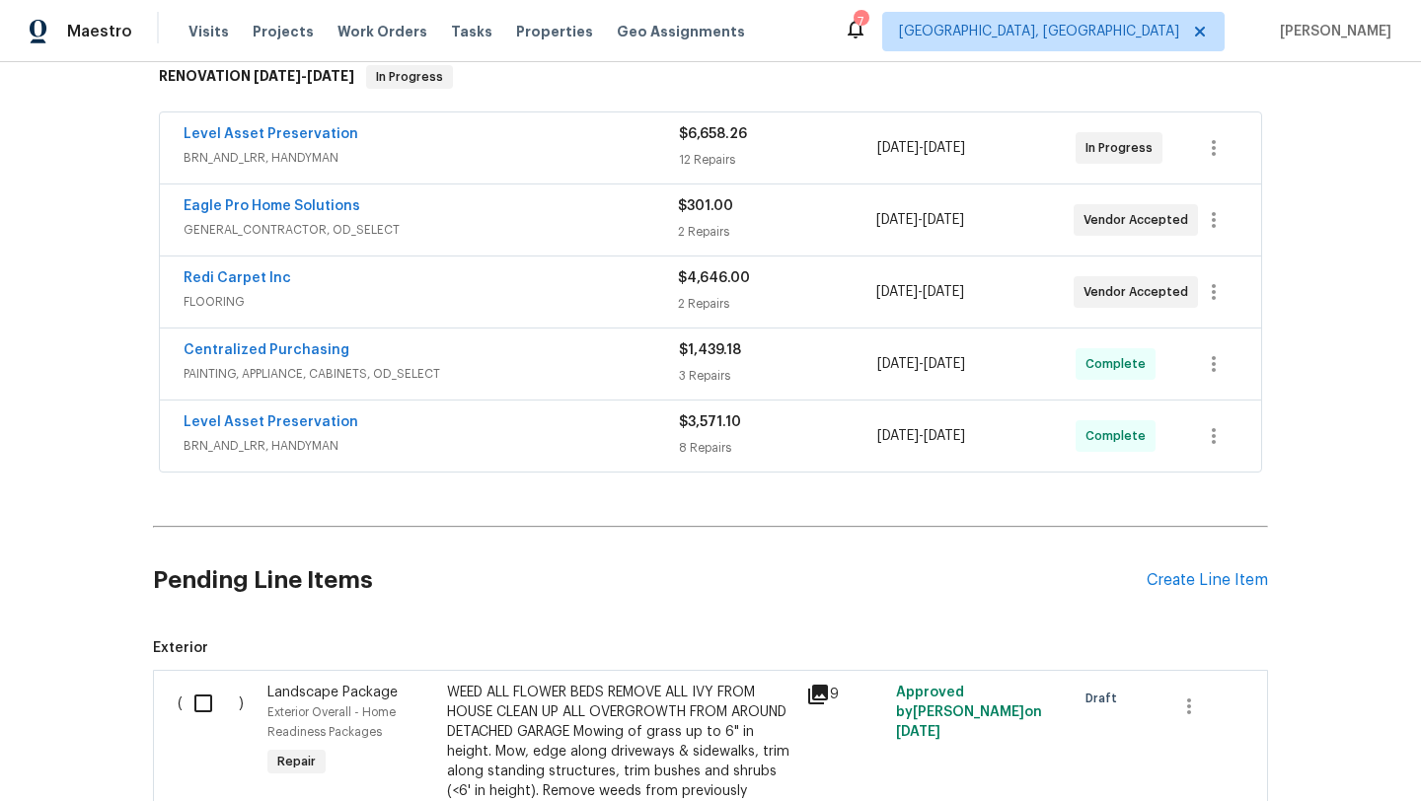
scroll to position [578, 0]
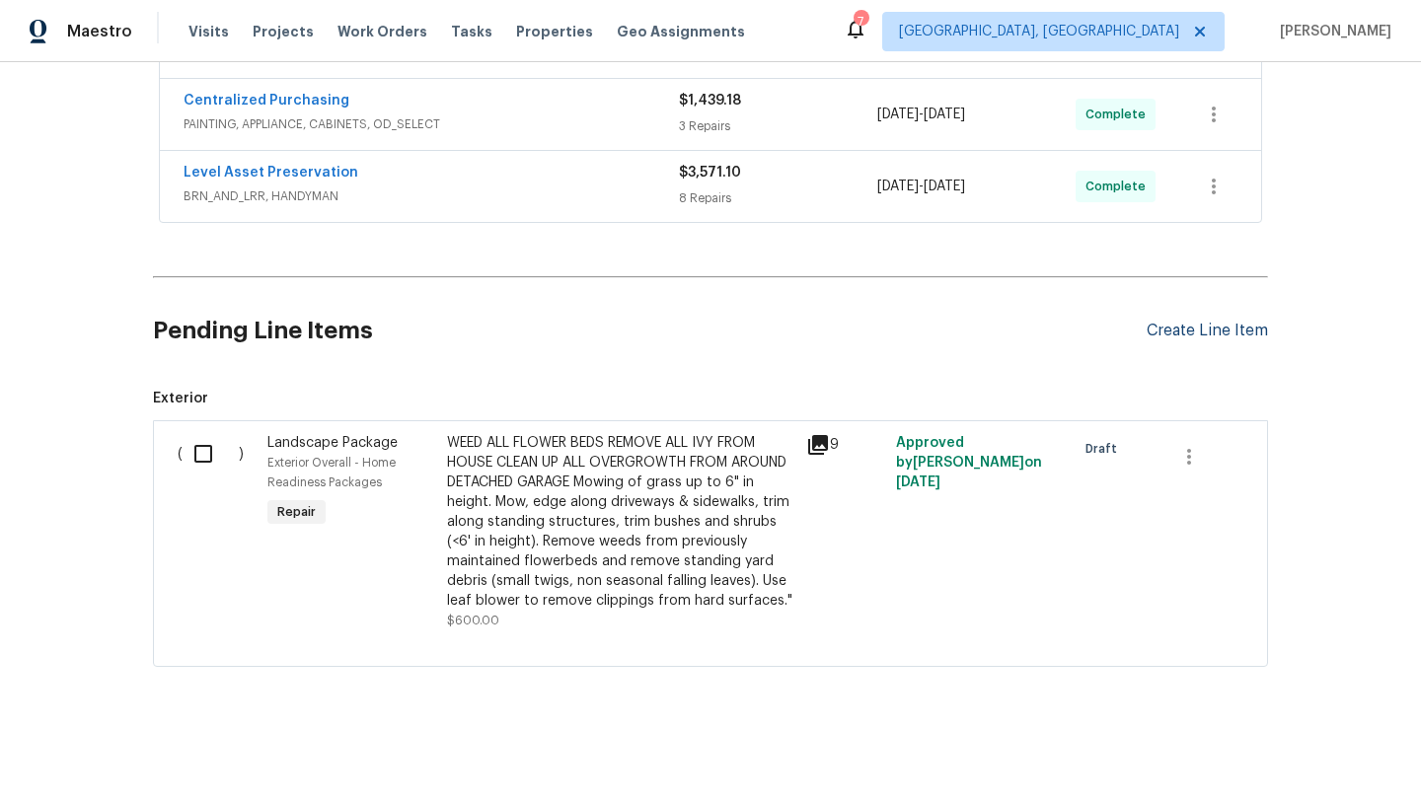
click at [1199, 333] on div "Create Line Item" at bounding box center [1207, 331] width 121 height 19
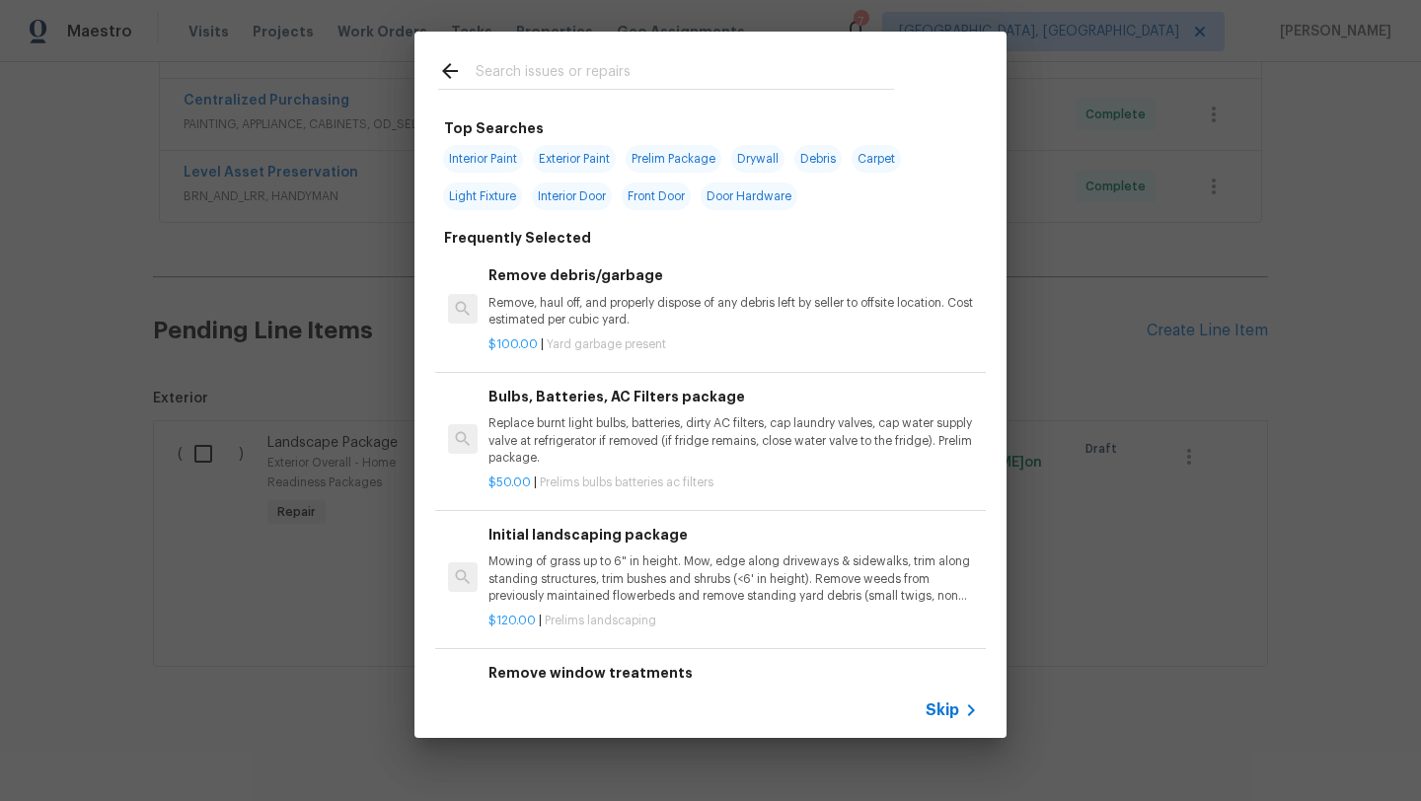
click at [570, 64] on input "text" at bounding box center [685, 74] width 418 height 30
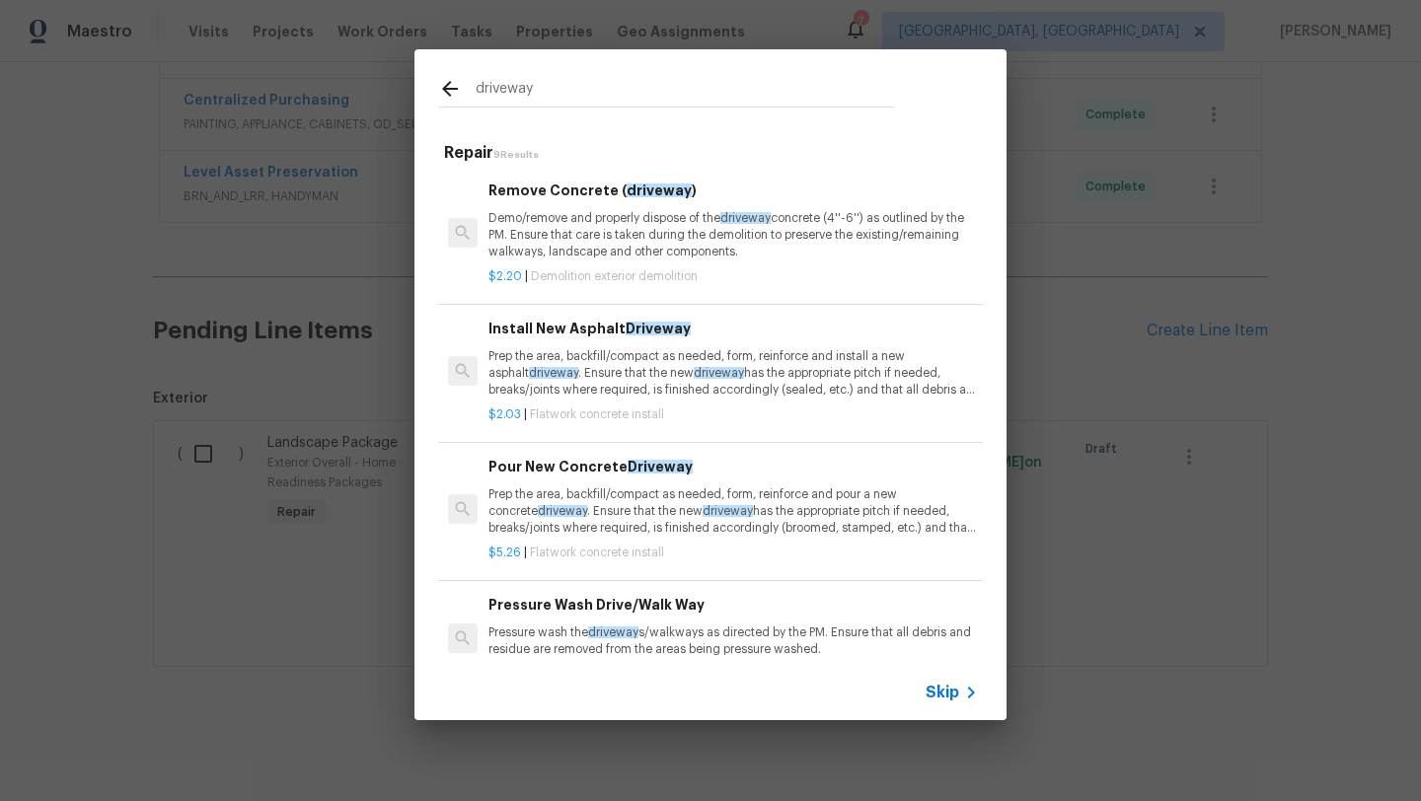
type input "driveway"
click at [629, 243] on p "Demo/remove and properly dispose of the driveway concrete (4''-6'') as outlined…" at bounding box center [734, 235] width 490 height 50
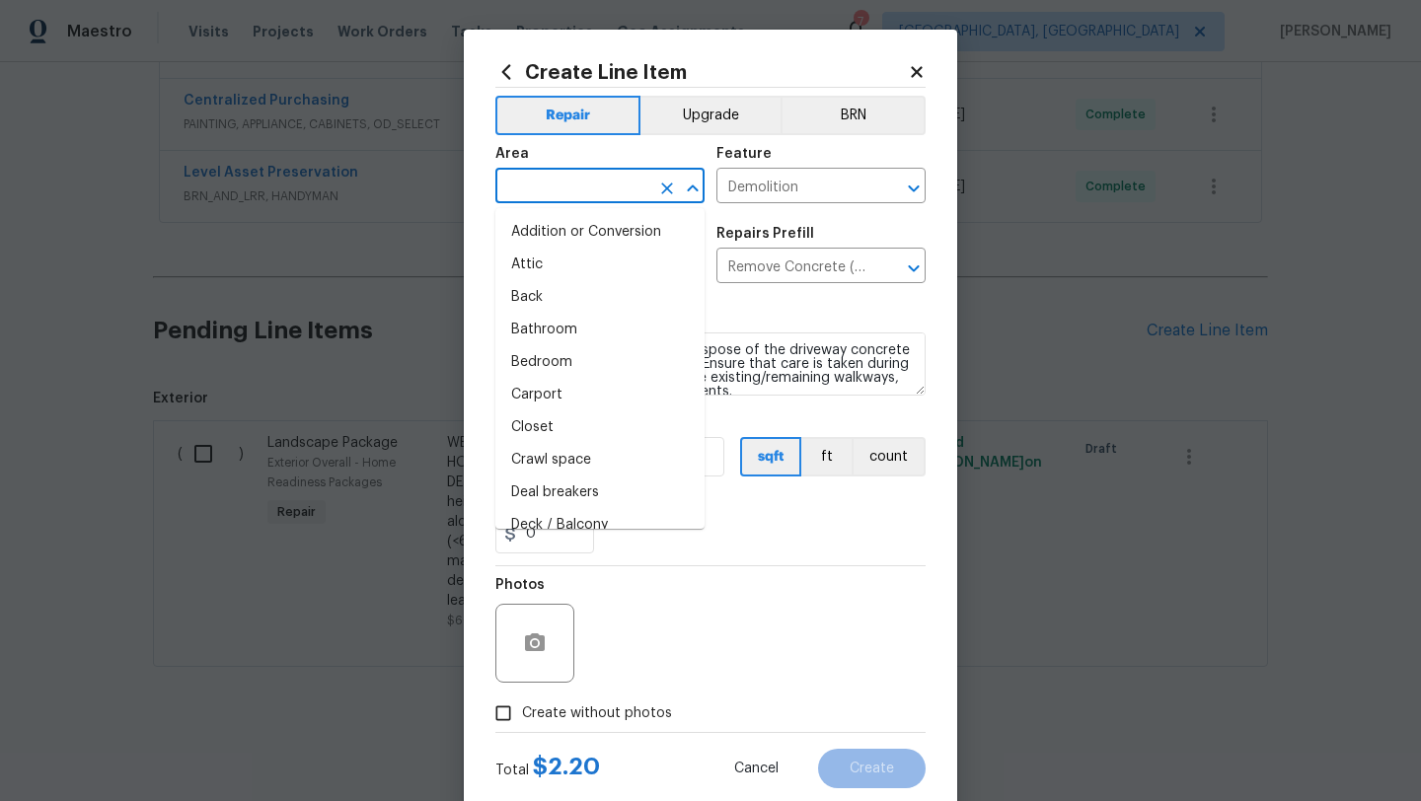
click at [559, 188] on input "text" at bounding box center [572, 188] width 154 height 31
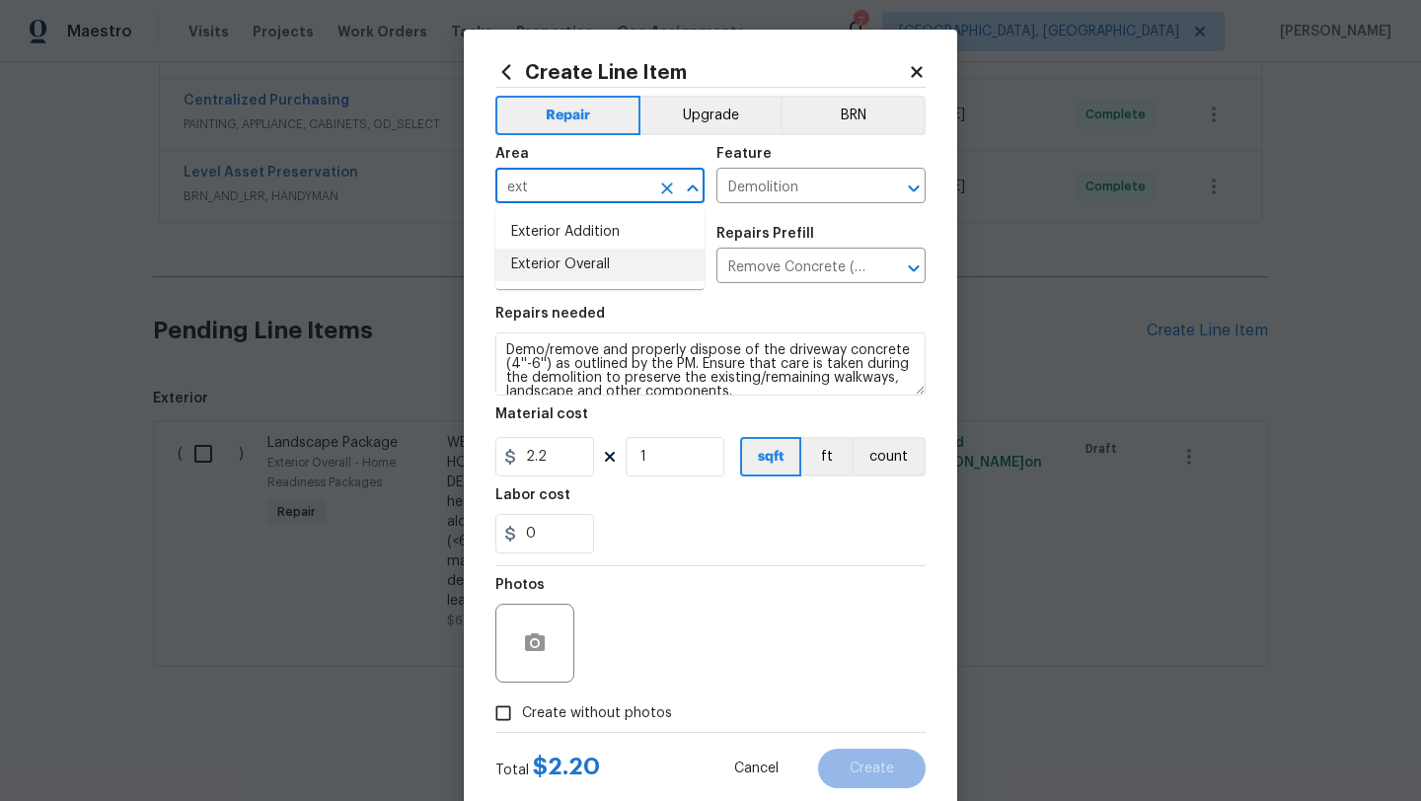
click at [525, 266] on li "Exterior Overall" at bounding box center [599, 265] width 209 height 33
type input "Exterior Overall"
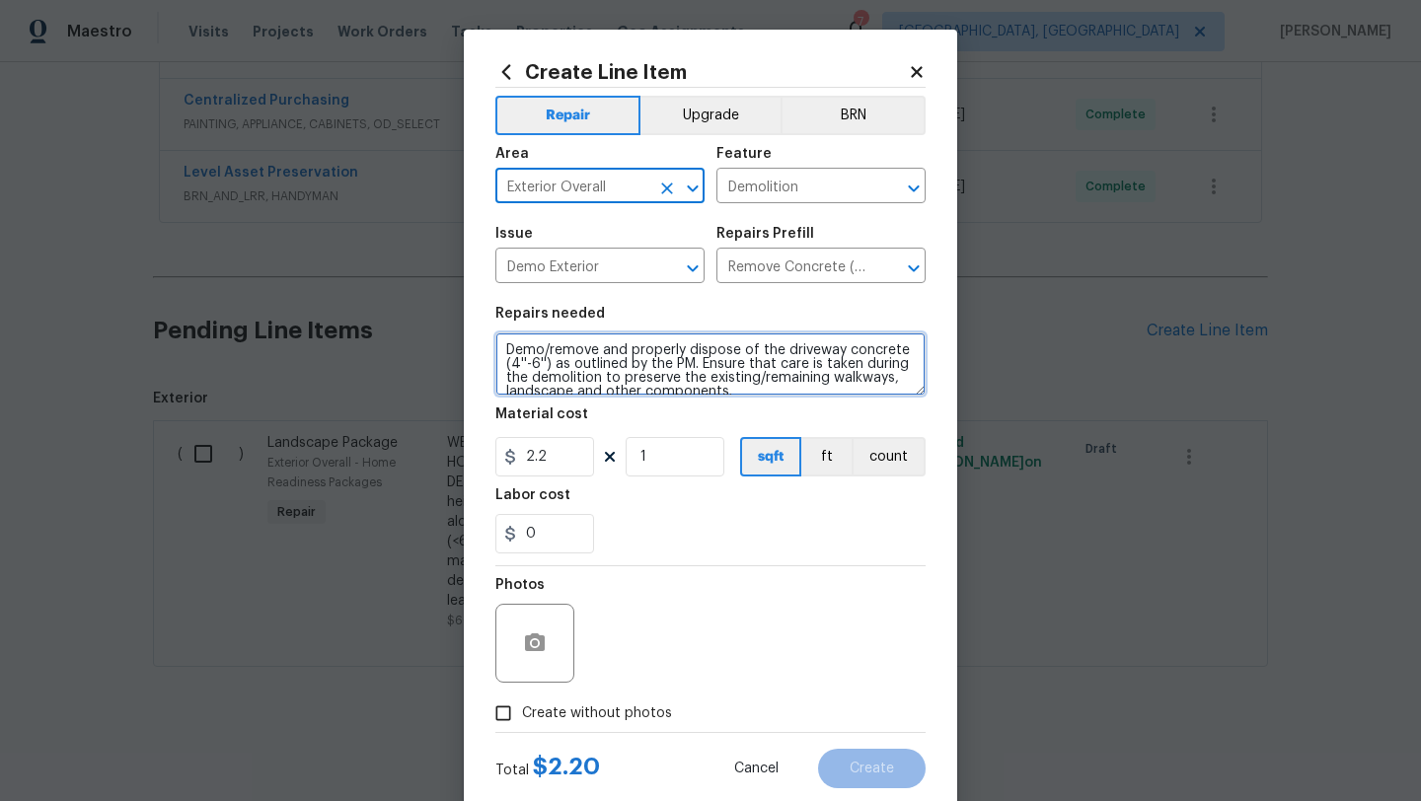
click at [504, 353] on textarea "Demo/remove and properly dispose of the driveway concrete (4''-6'') as outlined…" at bounding box center [710, 364] width 430 height 63
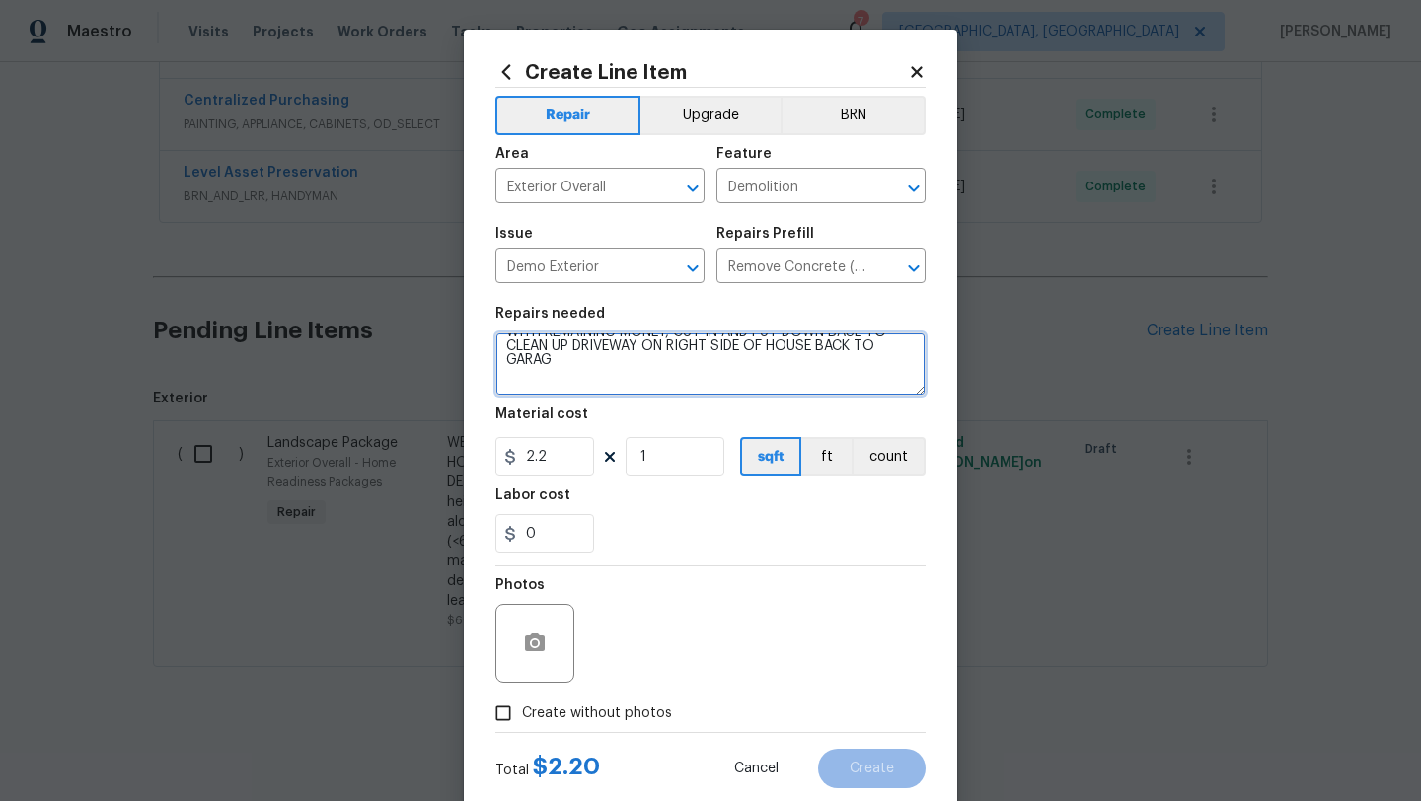
scroll to position [45, 0]
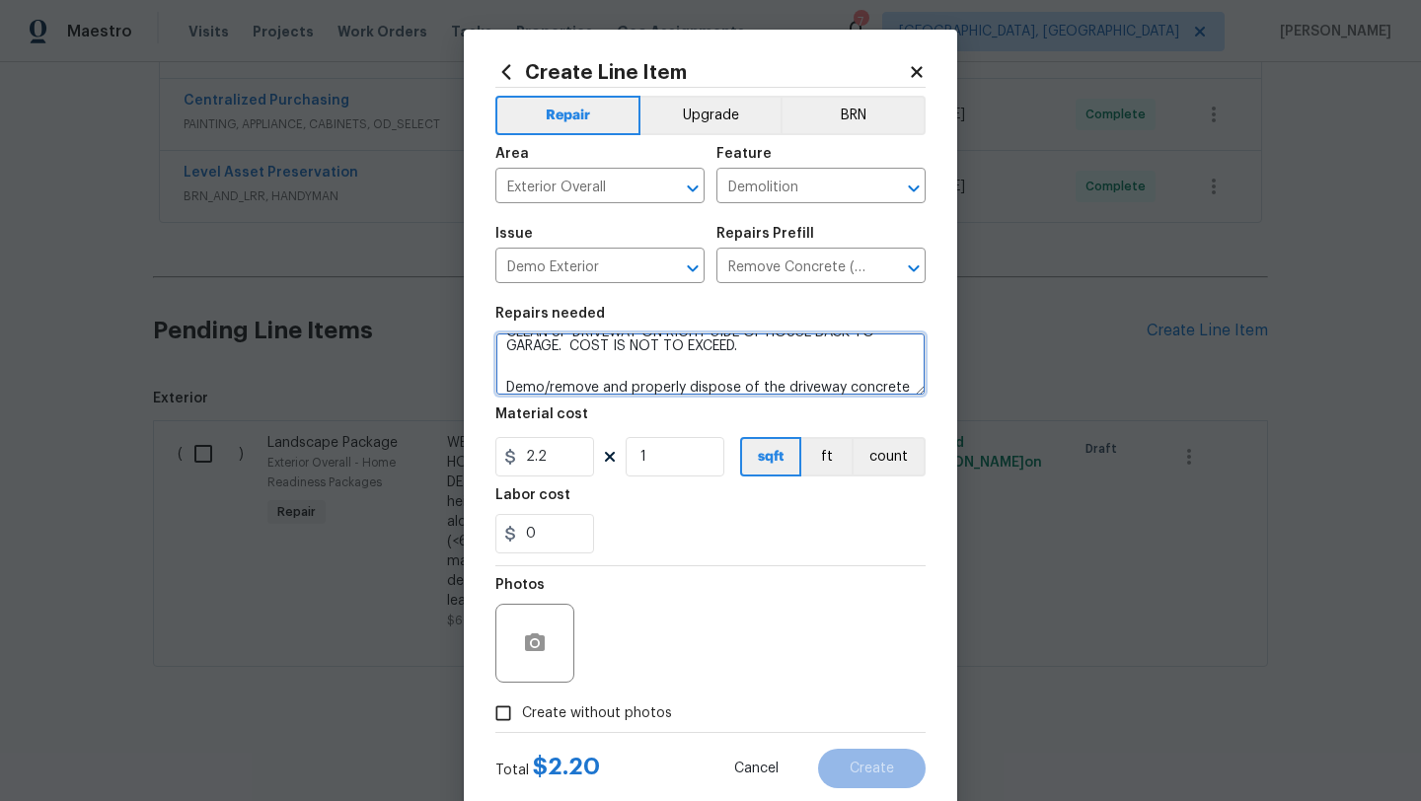
type textarea "CLEAN UP AND FILL IN DRIVEWAY ON LEFT SIDE OF HOUSE. WITH REMAINING MONEY, CUT …"
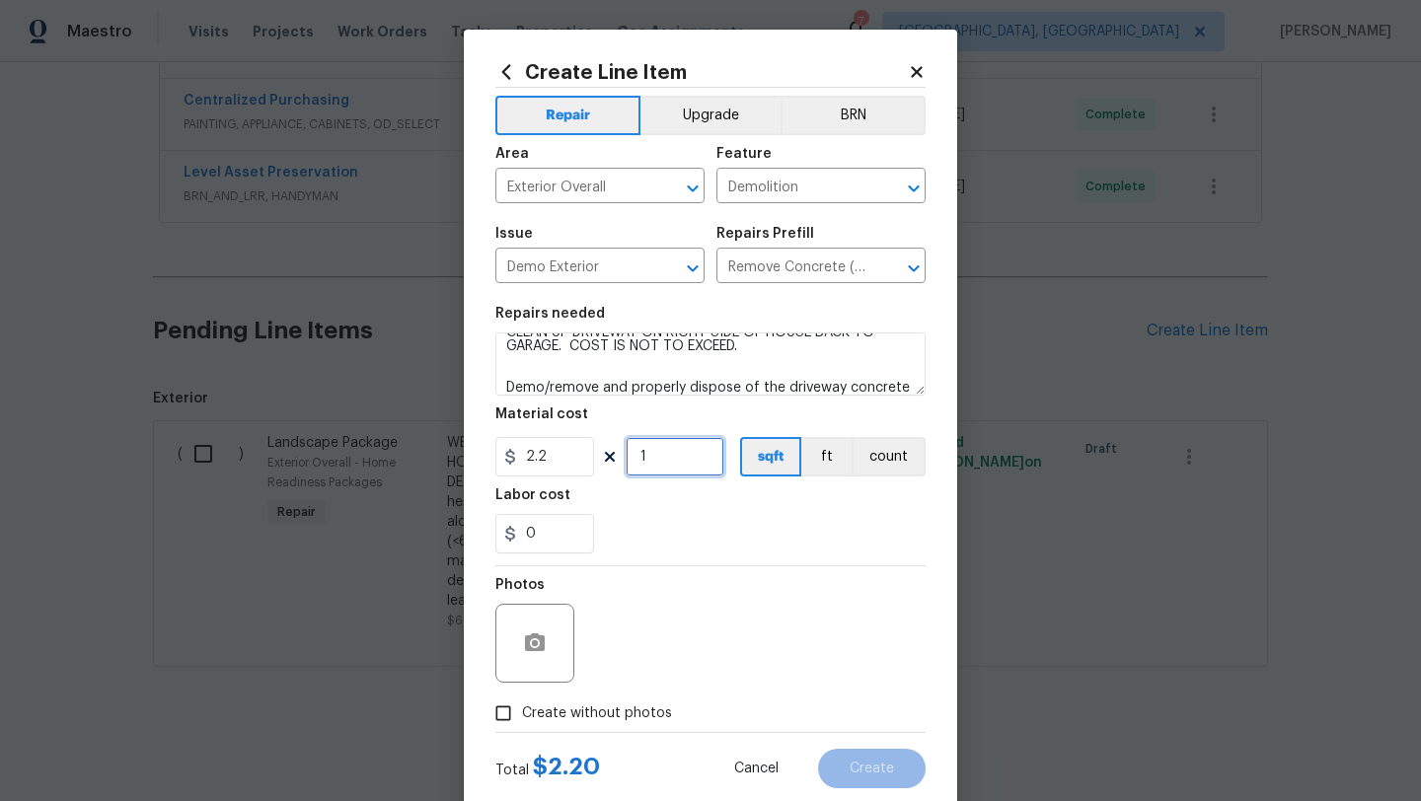
click at [665, 463] on input "1" at bounding box center [675, 456] width 99 height 39
type input "2750"
click at [623, 702] on label "Create without photos" at bounding box center [579, 714] width 188 height 38
click at [522, 702] on input "Create without photos" at bounding box center [504, 714] width 38 height 38
checkbox input "true"
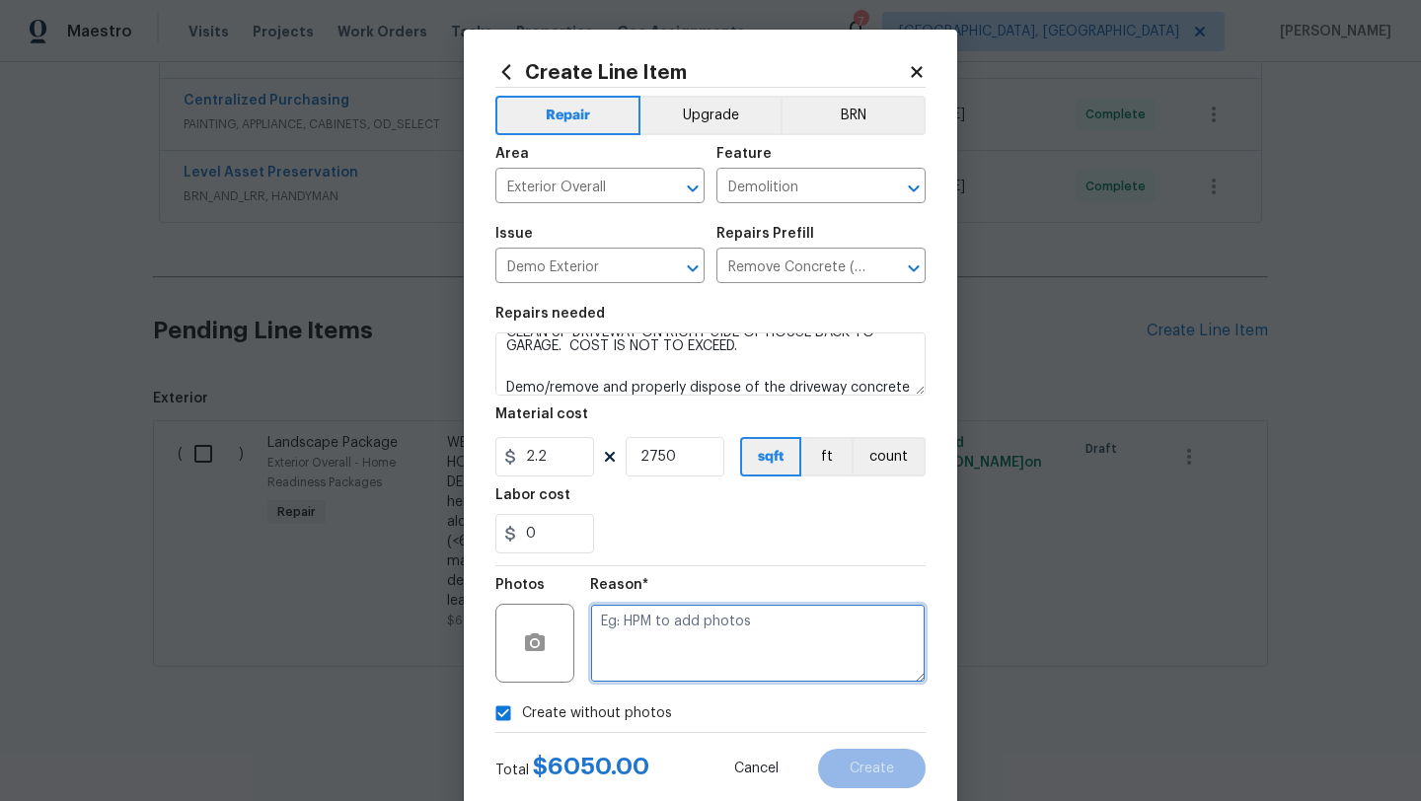
click at [655, 681] on textarea at bounding box center [758, 643] width 336 height 79
type textarea "LATER"
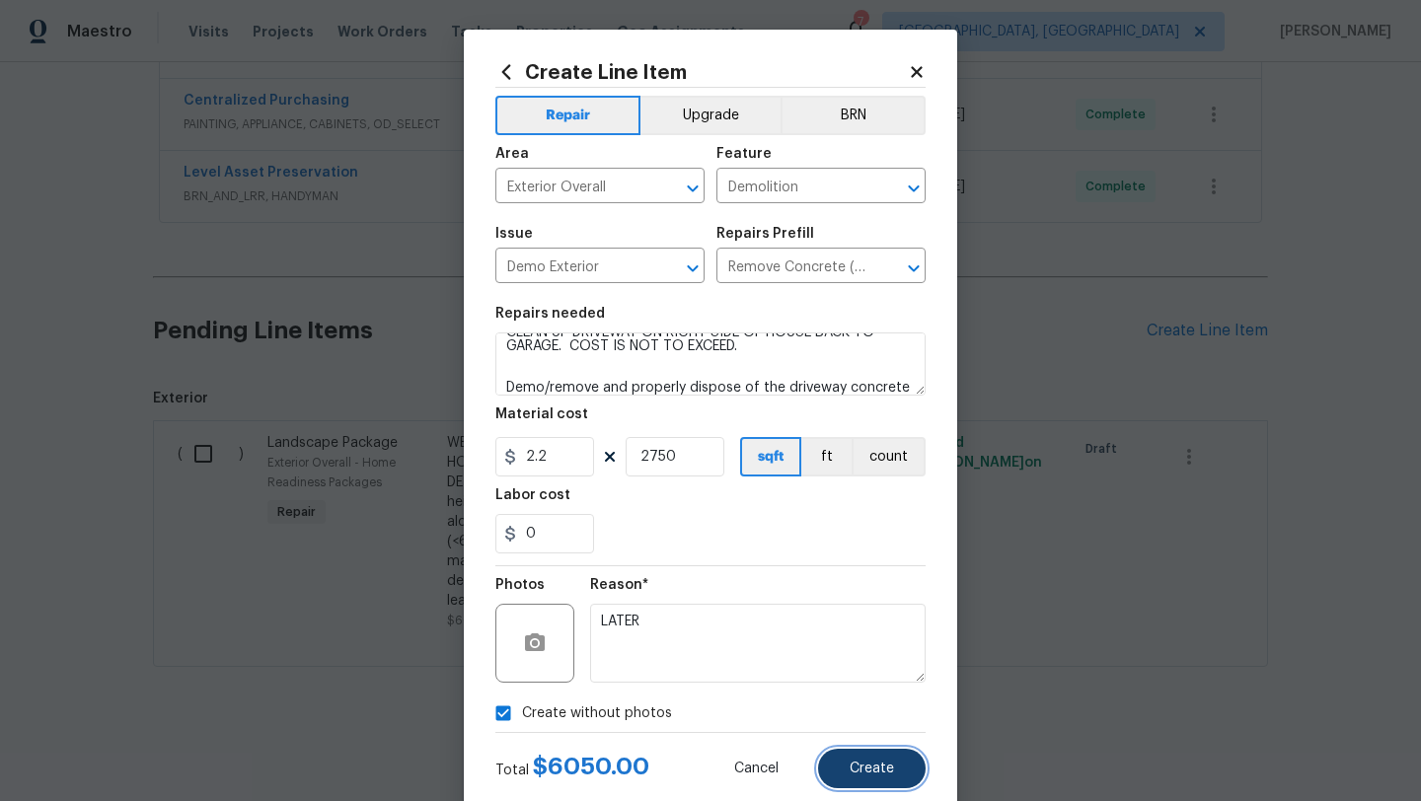
click at [863, 778] on button "Create" at bounding box center [872, 768] width 108 height 39
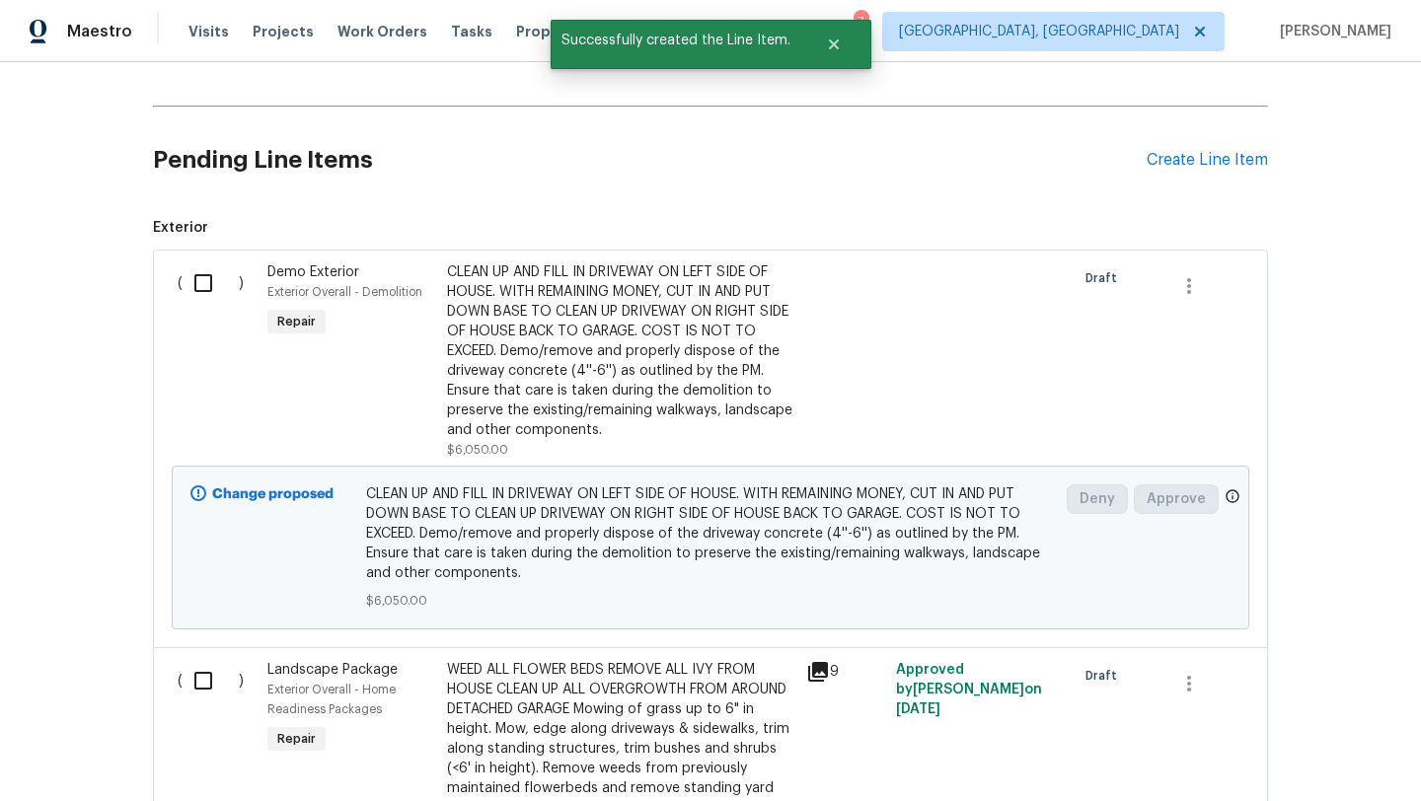
scroll to position [757, 0]
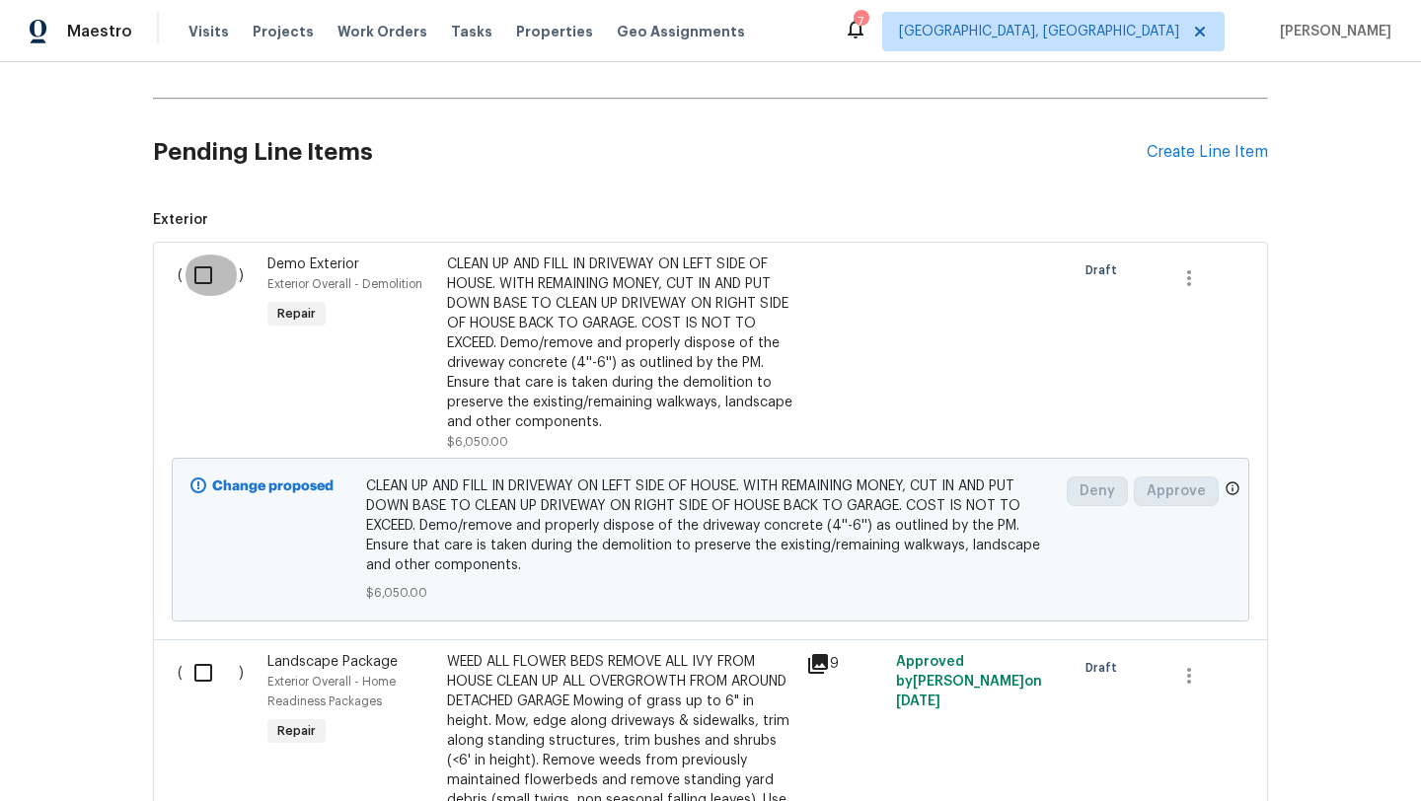
click at [198, 274] on input "checkbox" at bounding box center [211, 275] width 56 height 41
checkbox input "true"
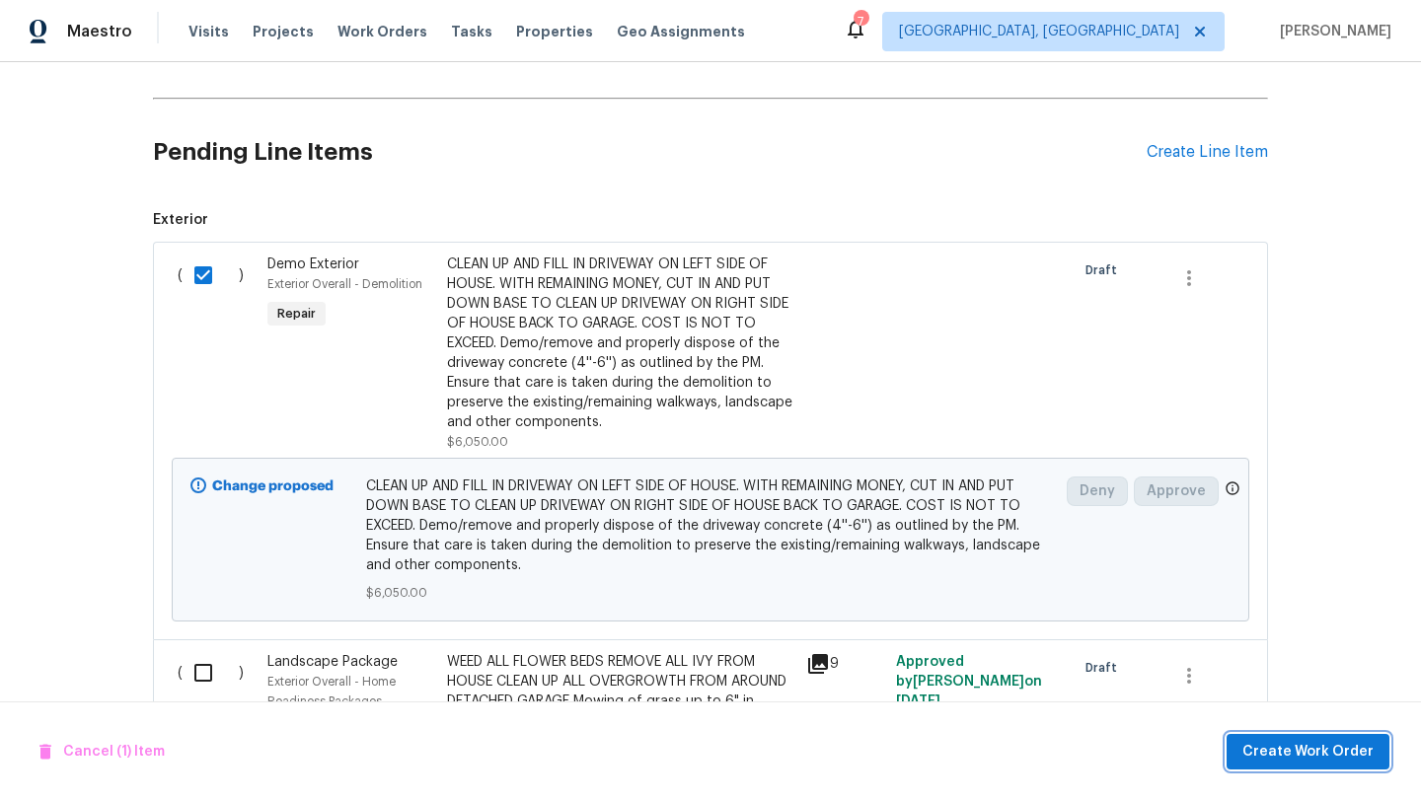
click at [1325, 759] on span "Create Work Order" at bounding box center [1308, 752] width 131 height 25
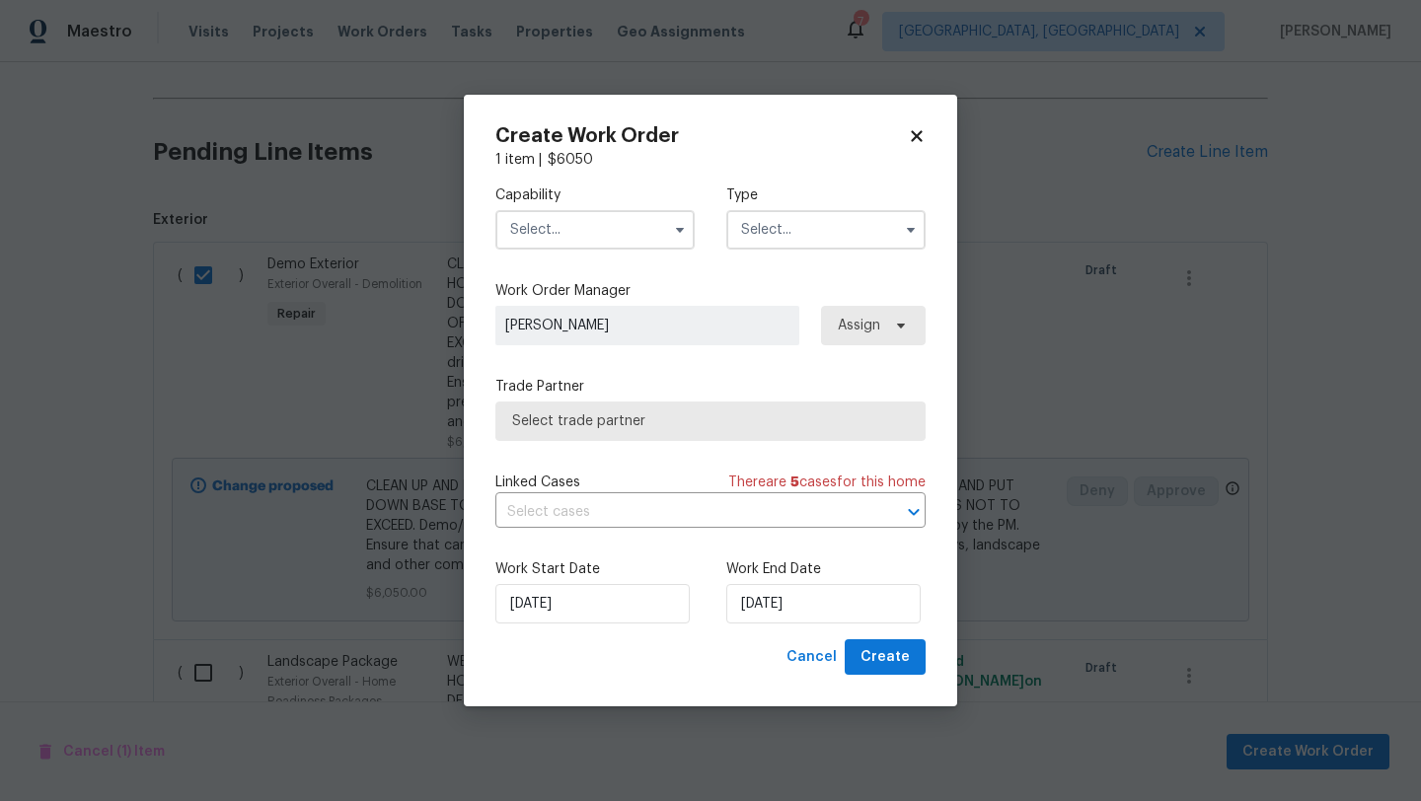
click at [593, 223] on input "text" at bounding box center [594, 229] width 199 height 39
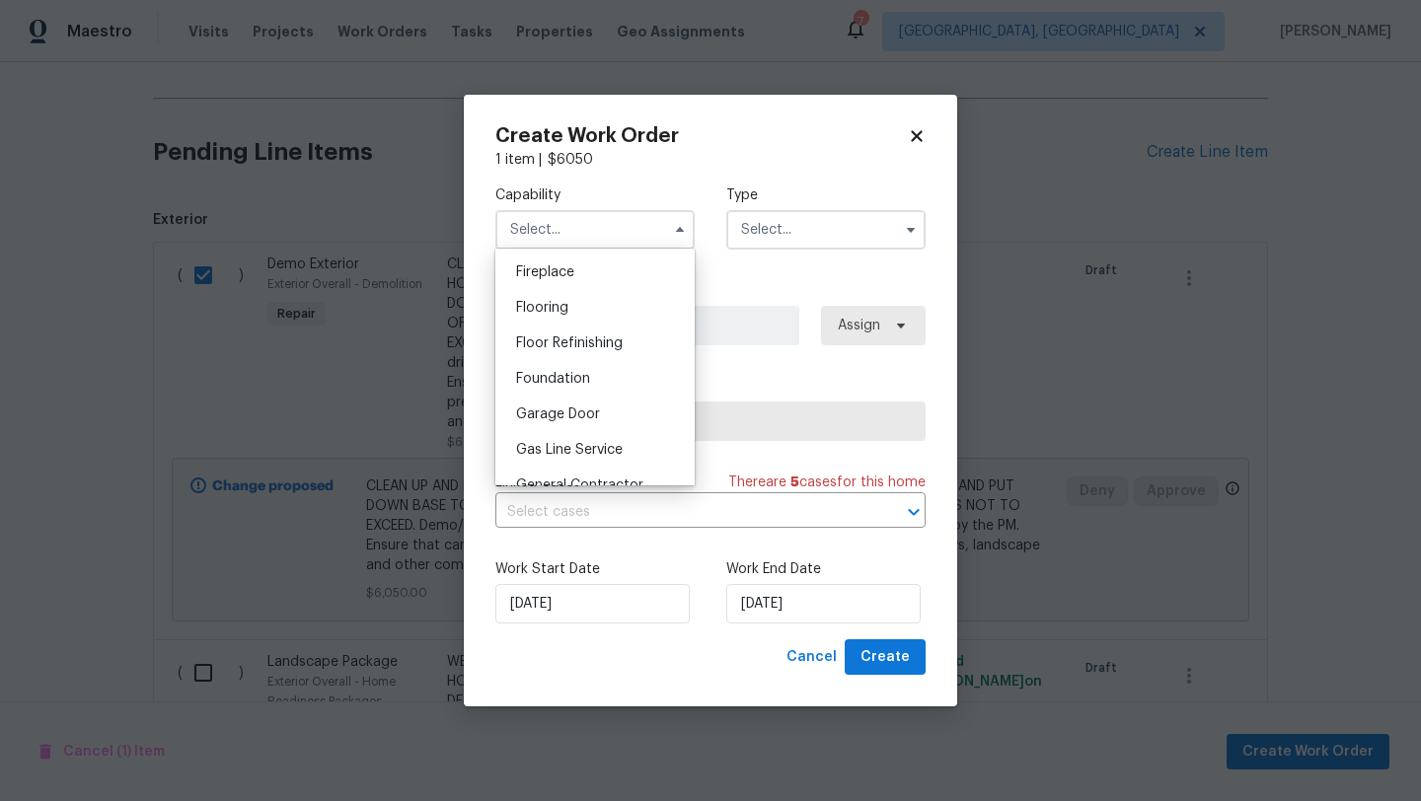
scroll to position [745, 0]
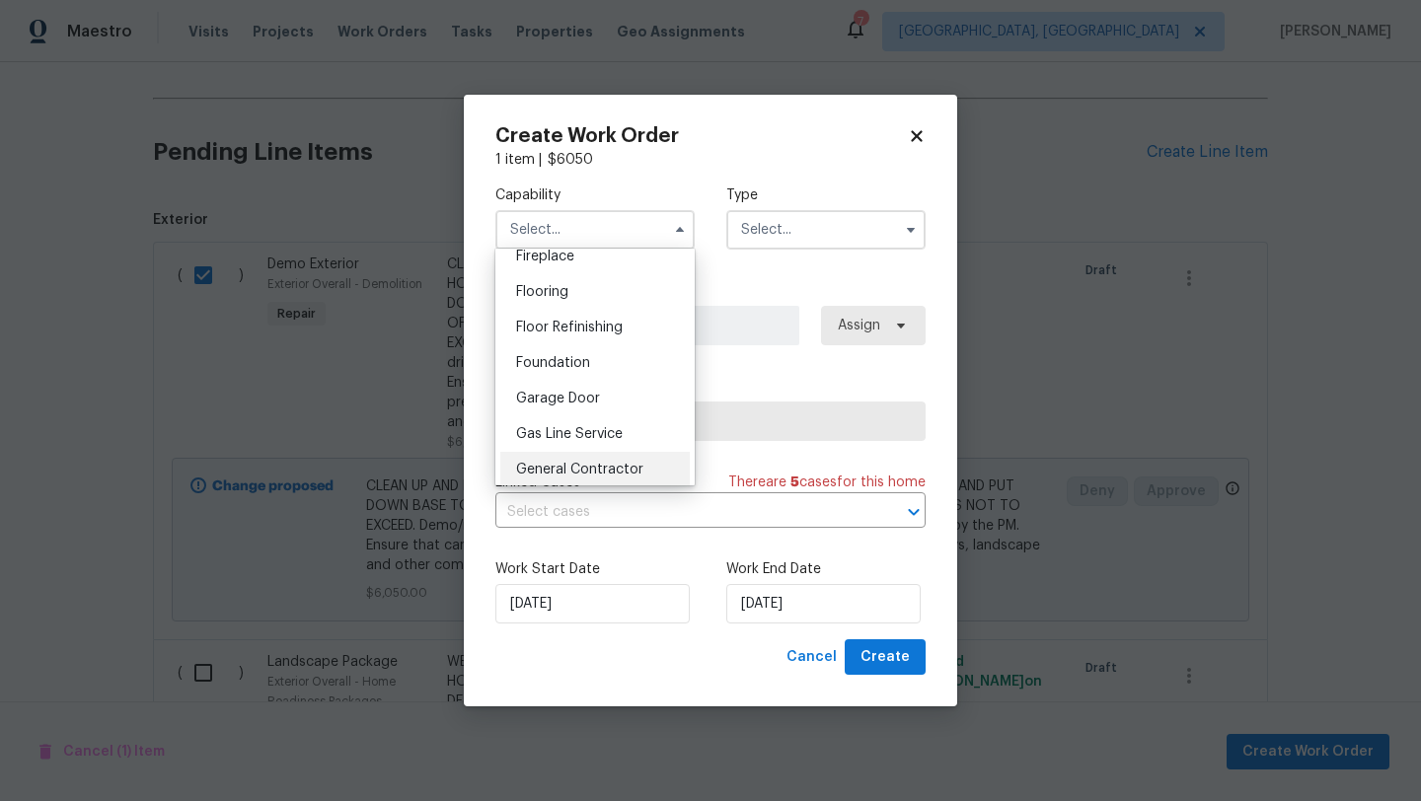
click at [561, 465] on span "General Contractor" at bounding box center [579, 470] width 127 height 14
type input "General Contractor"
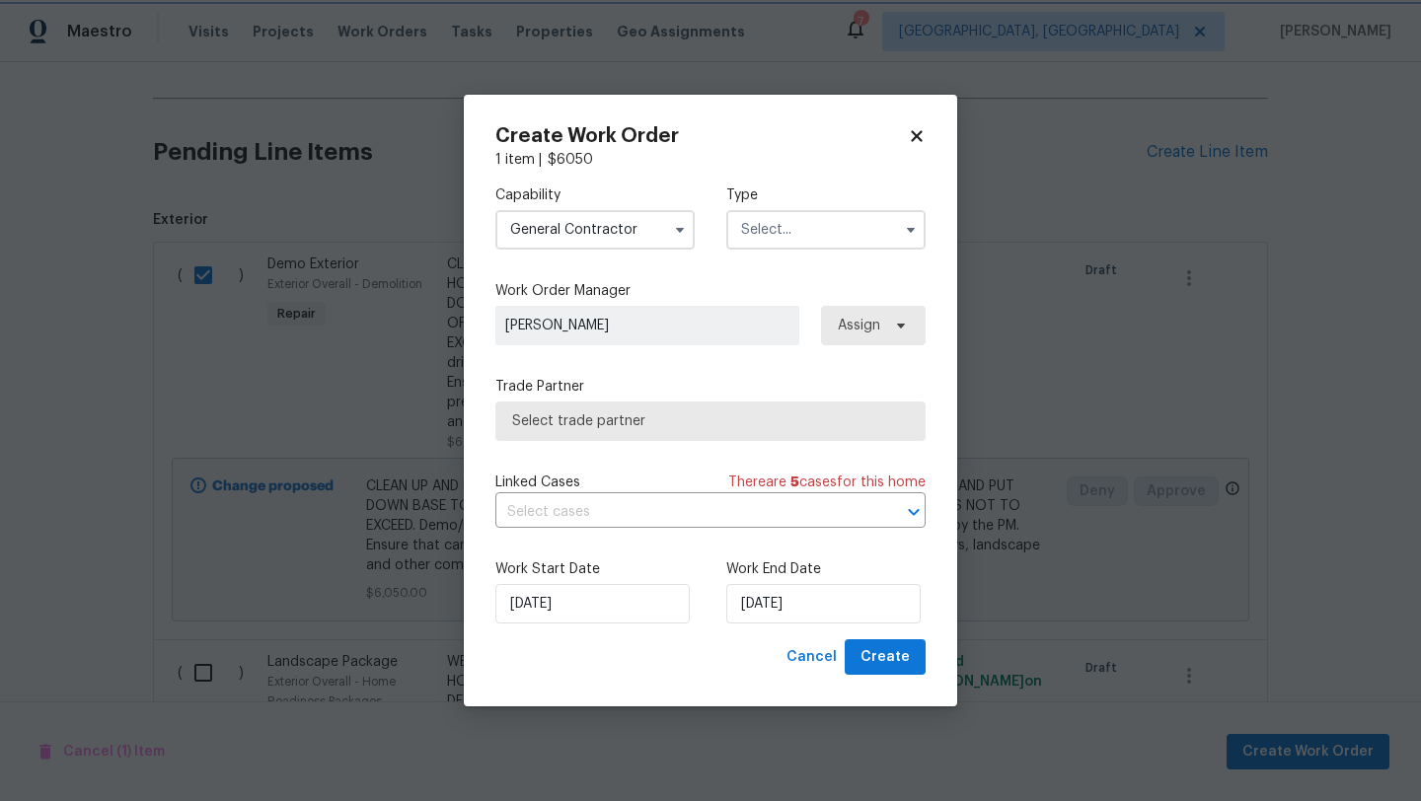
scroll to position [788, 0]
click at [826, 605] on input "[DATE]" at bounding box center [823, 603] width 194 height 39
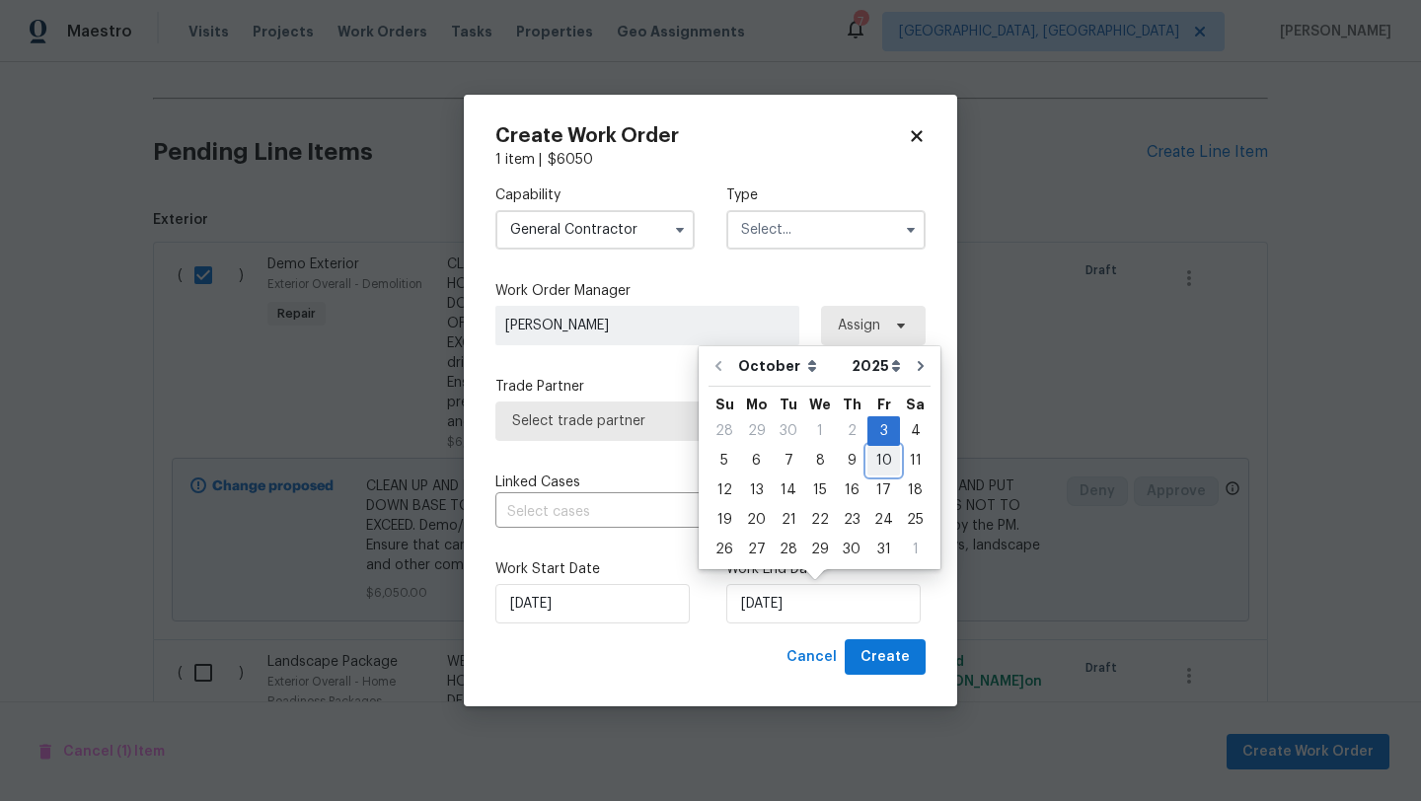
click at [875, 460] on div "10" at bounding box center [884, 461] width 33 height 28
type input "10/10/2025"
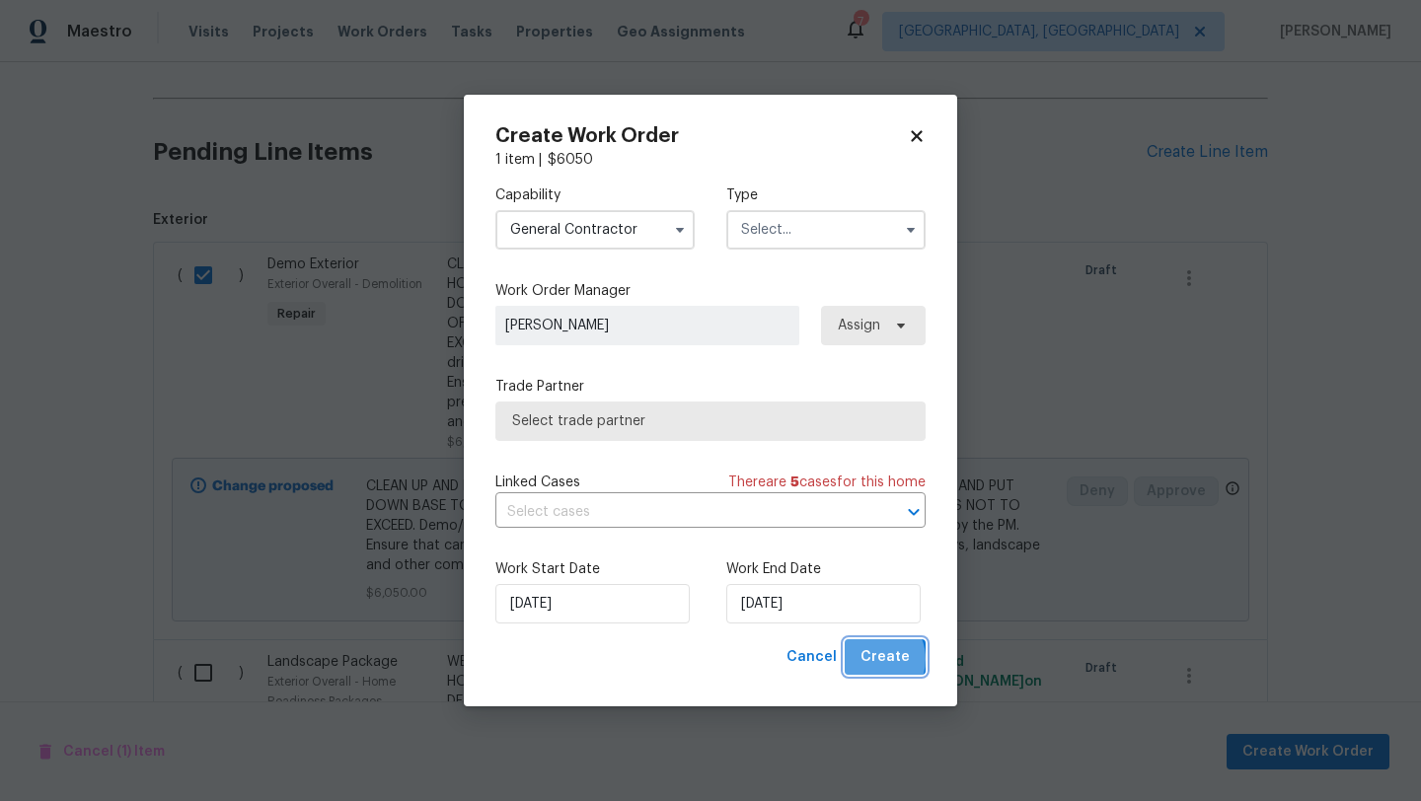
click at [875, 659] on span "Create" at bounding box center [885, 657] width 49 height 25
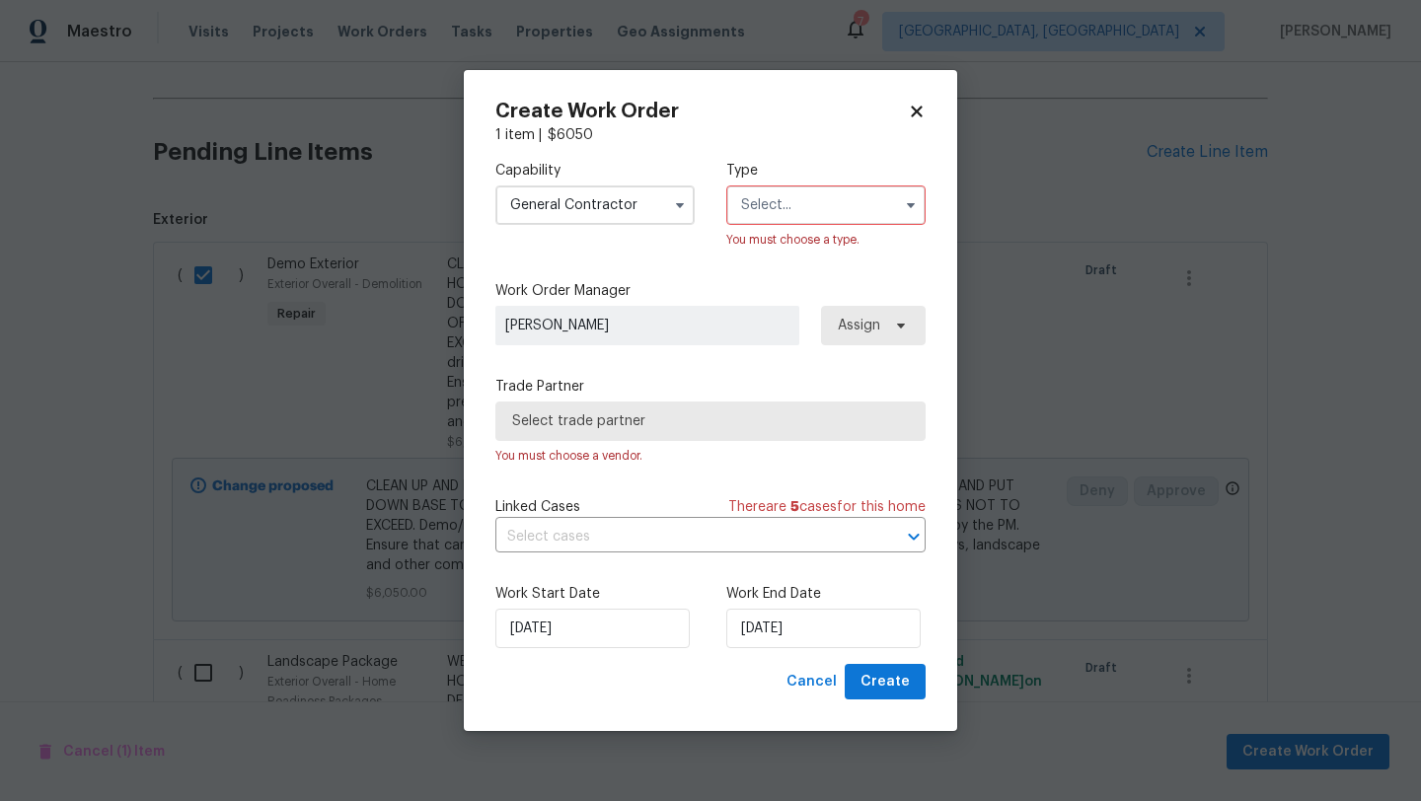
click at [808, 190] on input "text" at bounding box center [825, 205] width 199 height 39
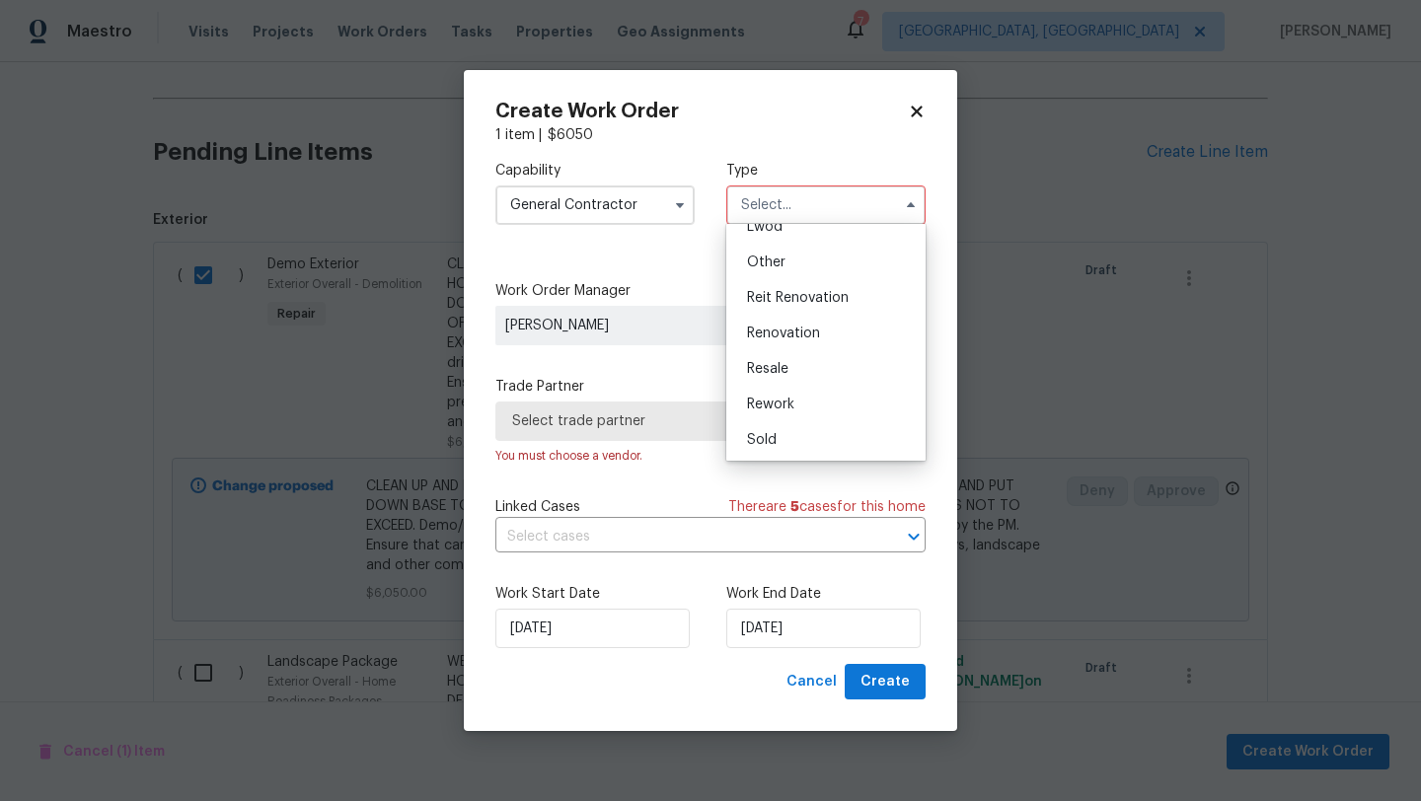
scroll to position [235, 0]
click at [764, 335] on span "Renovation" at bounding box center [783, 332] width 73 height 14
type input "Renovation"
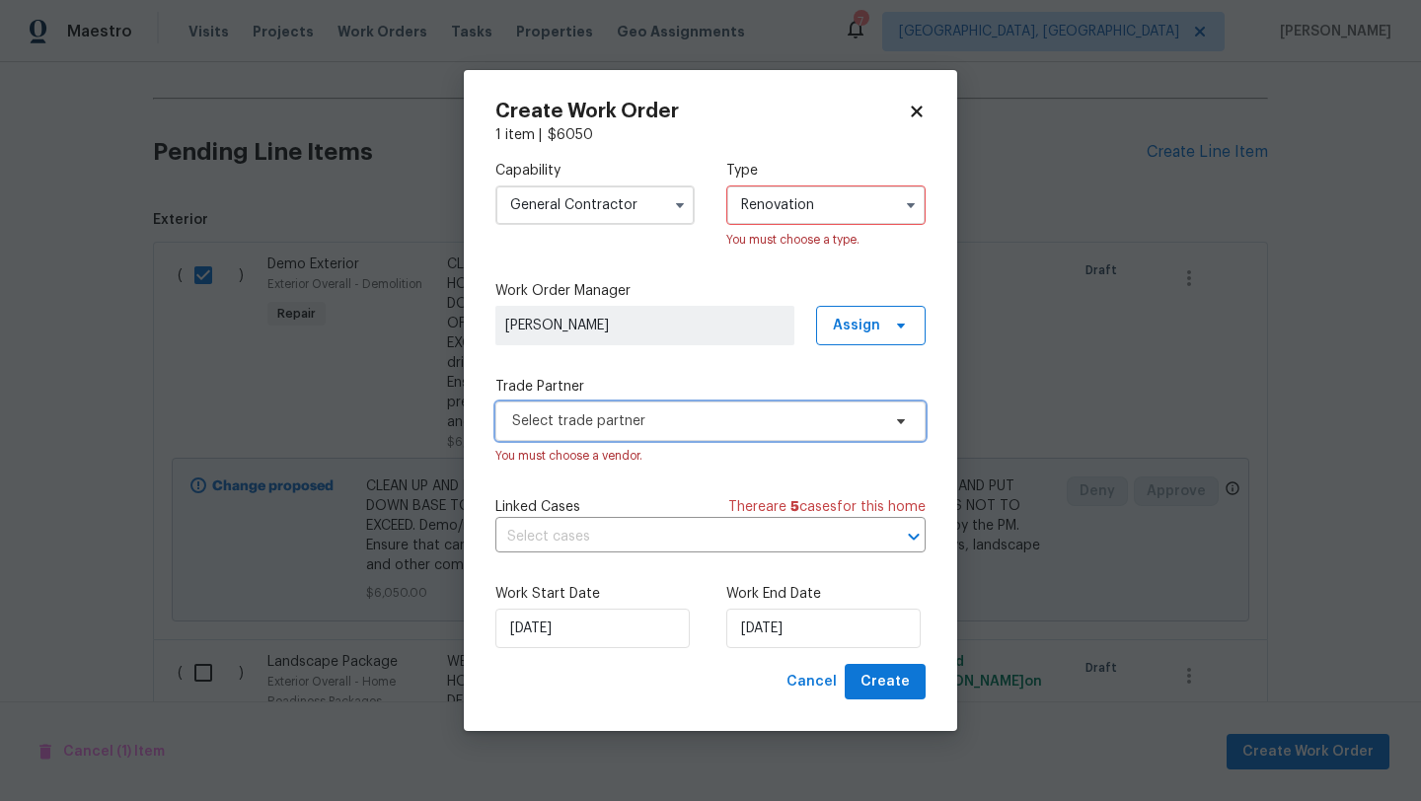
click at [647, 425] on span "Select trade partner" at bounding box center [696, 422] width 368 height 20
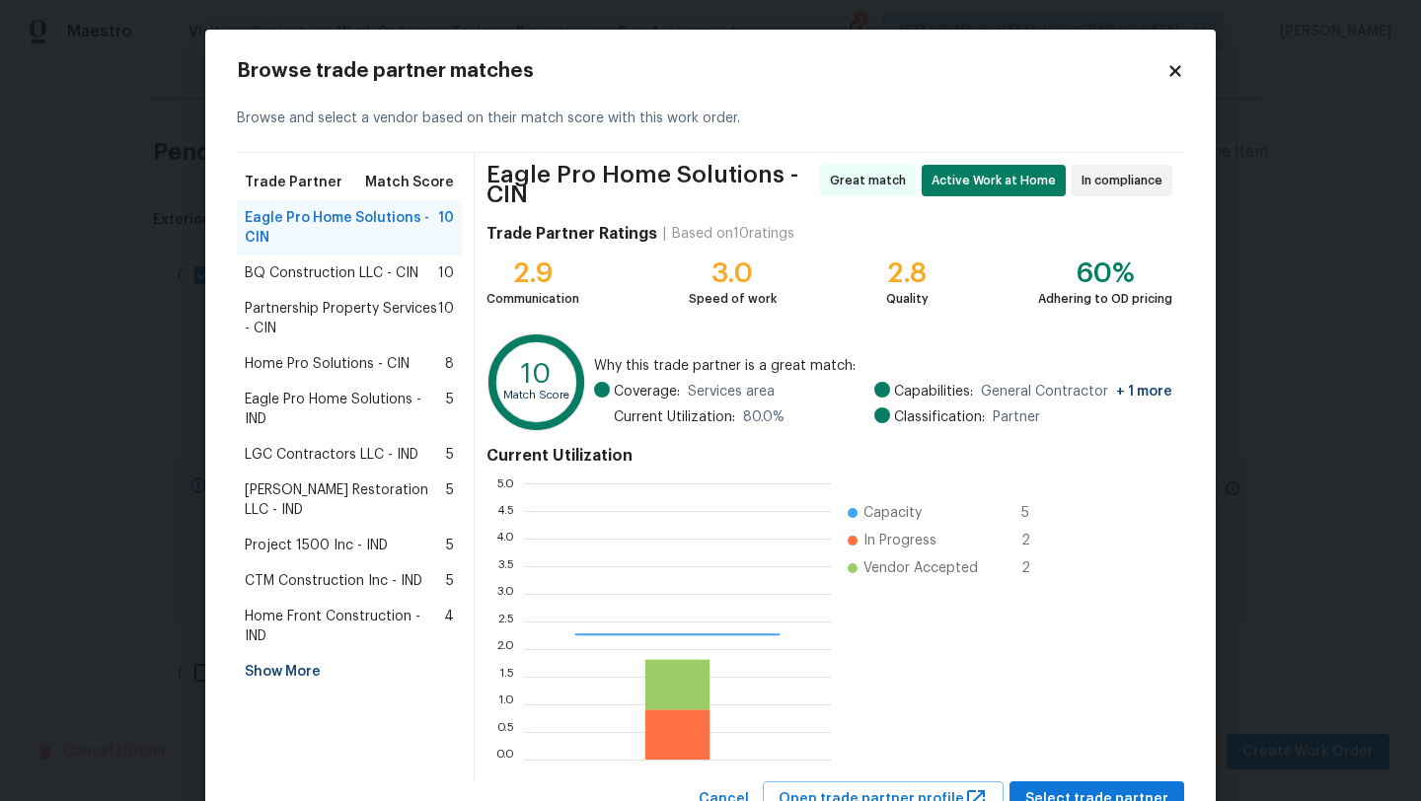
scroll to position [276, 307]
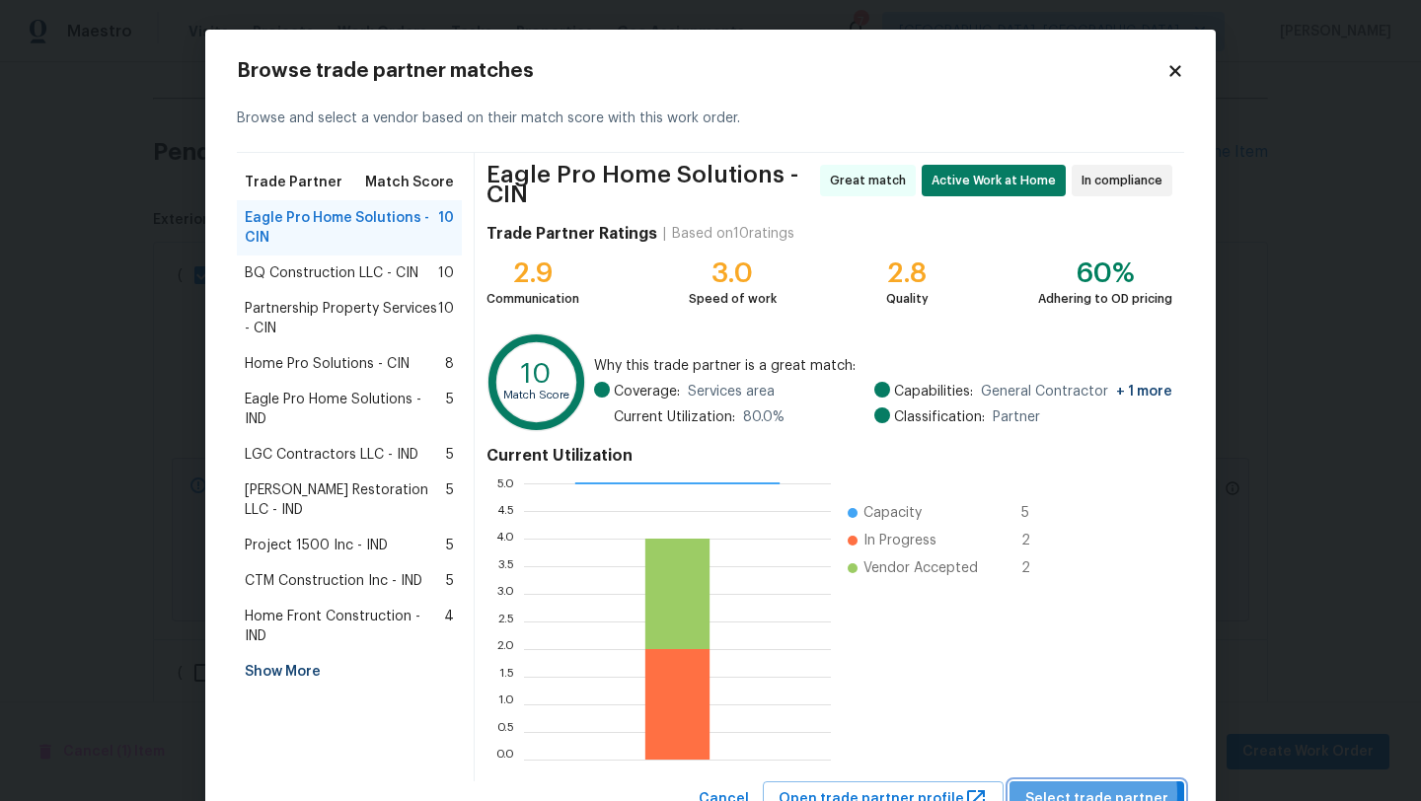
click at [1061, 794] on span "Select trade partner" at bounding box center [1096, 800] width 143 height 25
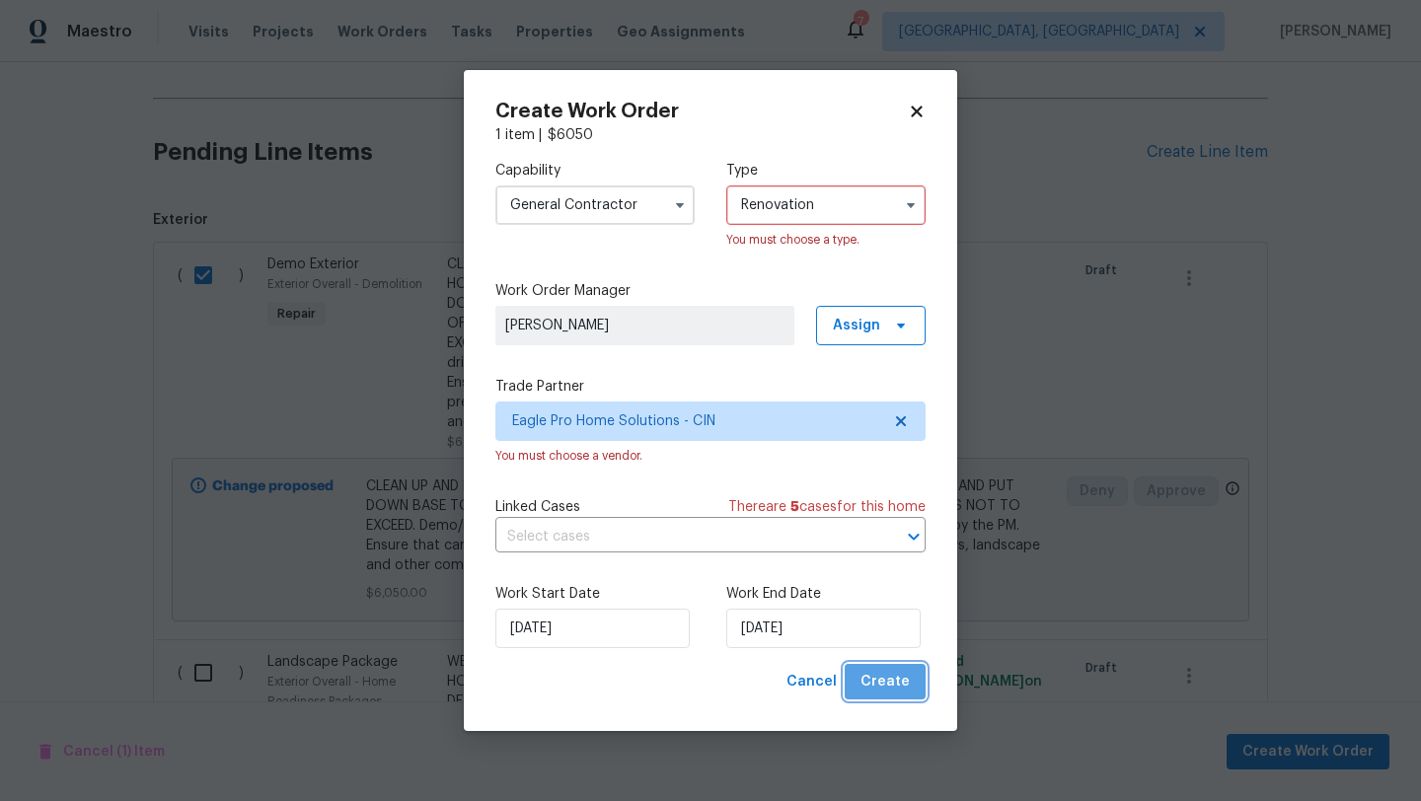
click at [902, 683] on span "Create" at bounding box center [885, 682] width 49 height 25
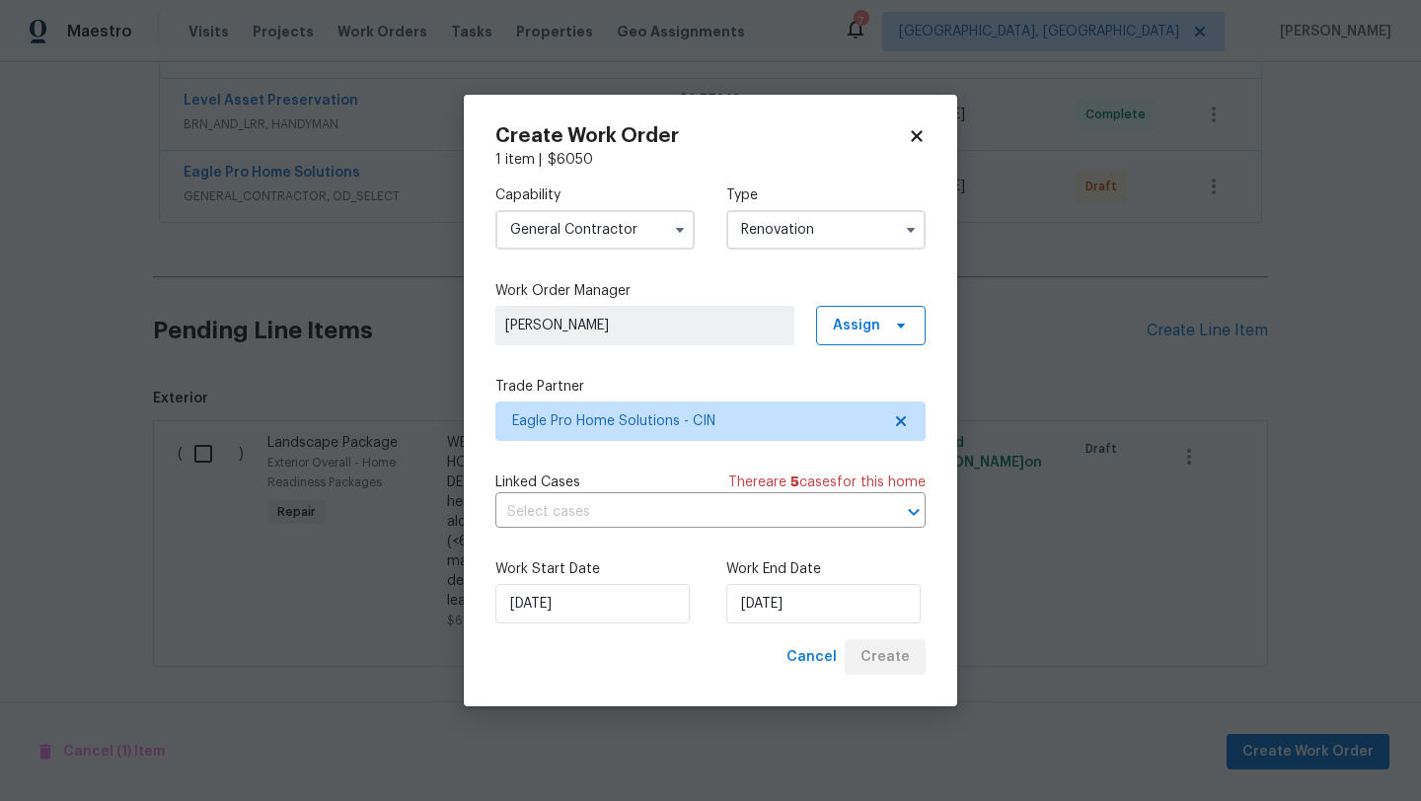
scroll to position [650, 0]
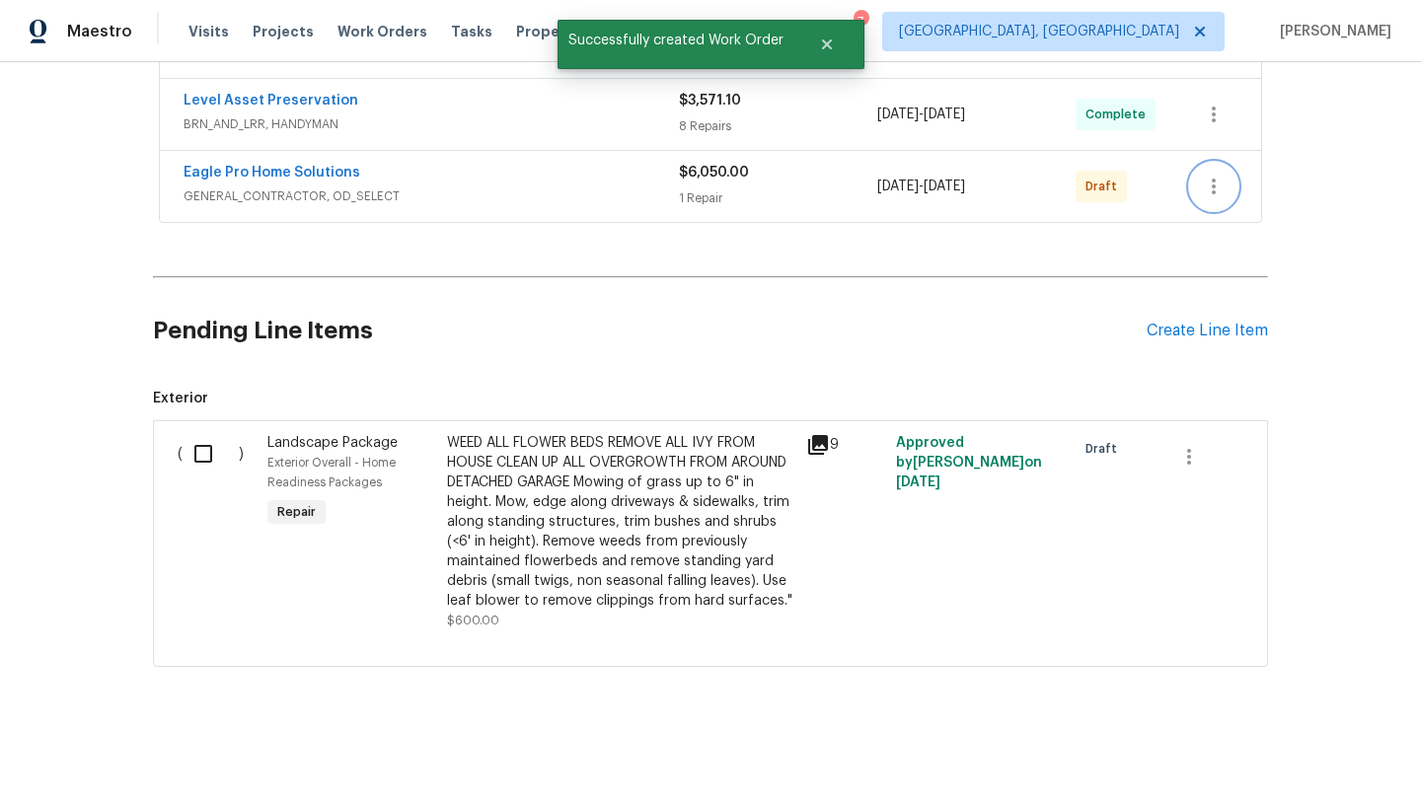
click at [1223, 181] on icon "button" at bounding box center [1214, 187] width 24 height 24
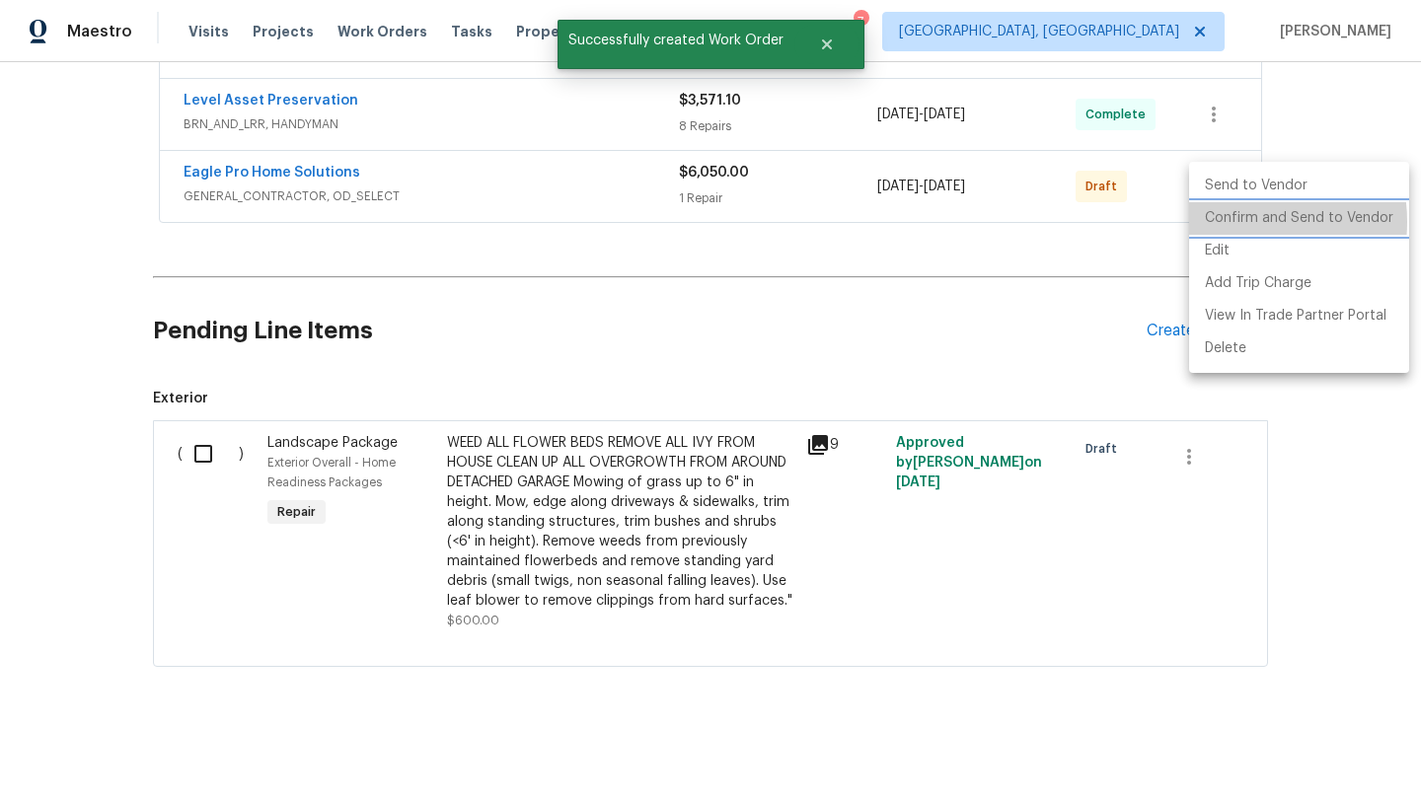
click at [1223, 222] on li "Confirm and Send to Vendor" at bounding box center [1299, 218] width 220 height 33
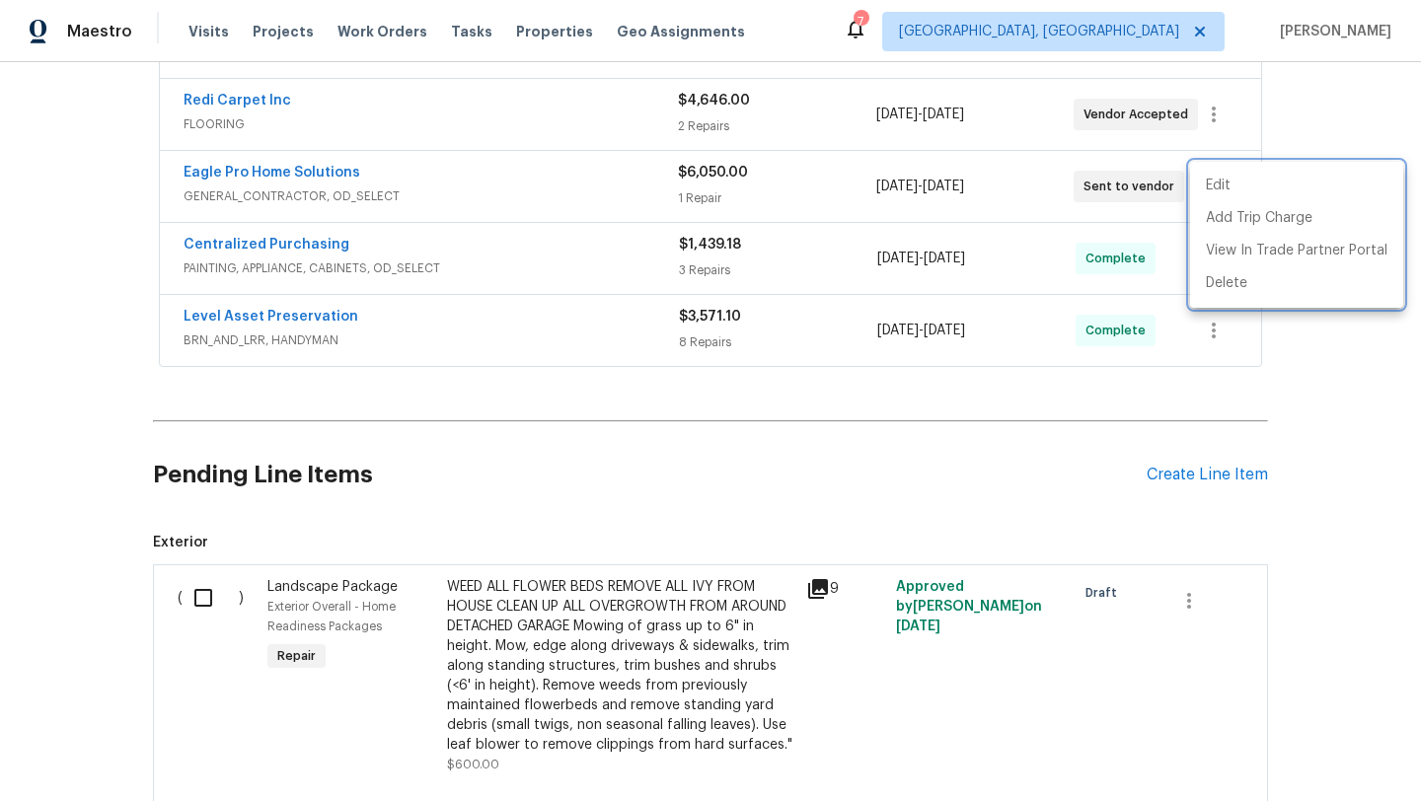
click at [406, 424] on div at bounding box center [710, 400] width 1421 height 801
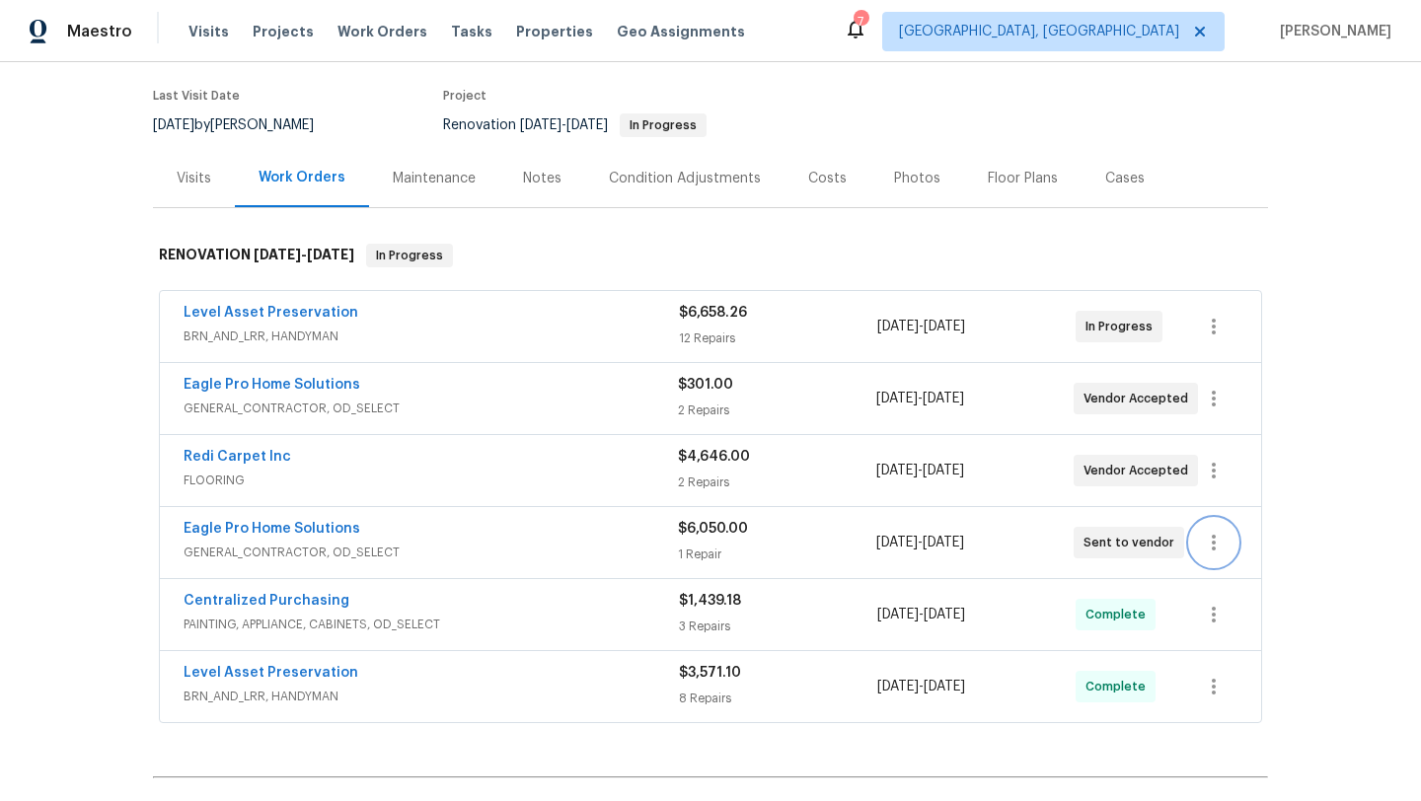
scroll to position [140, 0]
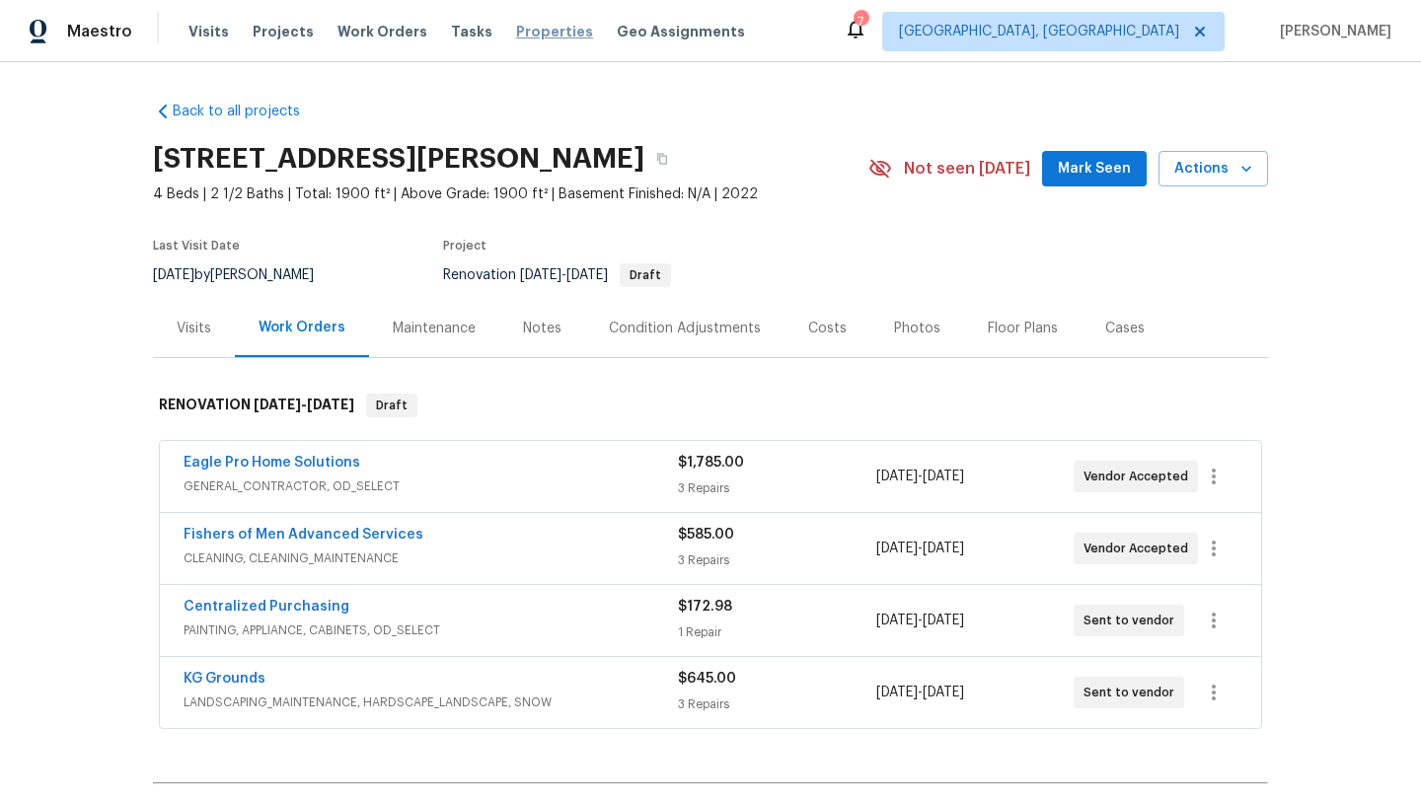
click at [541, 26] on span "Properties" at bounding box center [554, 32] width 77 height 20
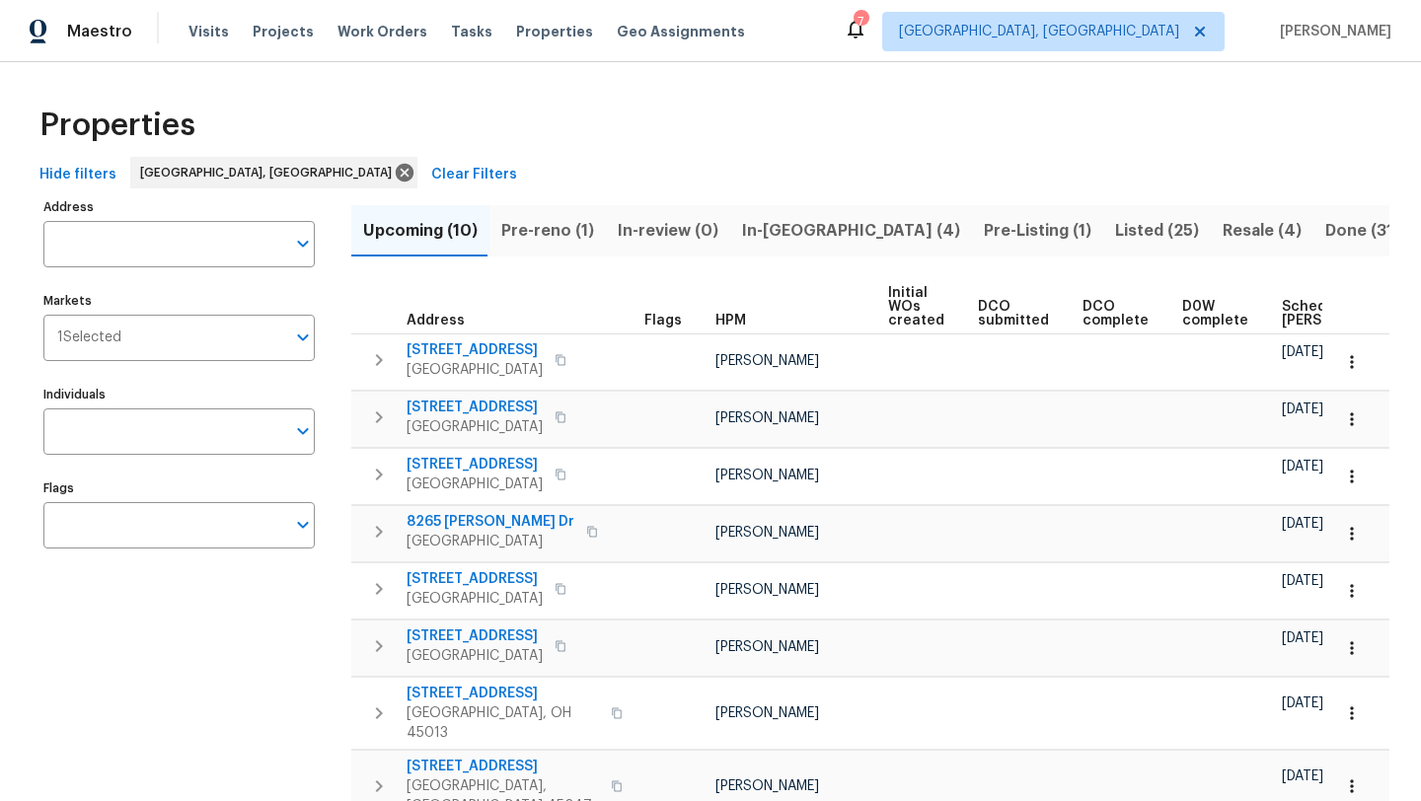
click at [791, 229] on span "In-[GEOGRAPHIC_DATA] (4)" at bounding box center [851, 231] width 218 height 28
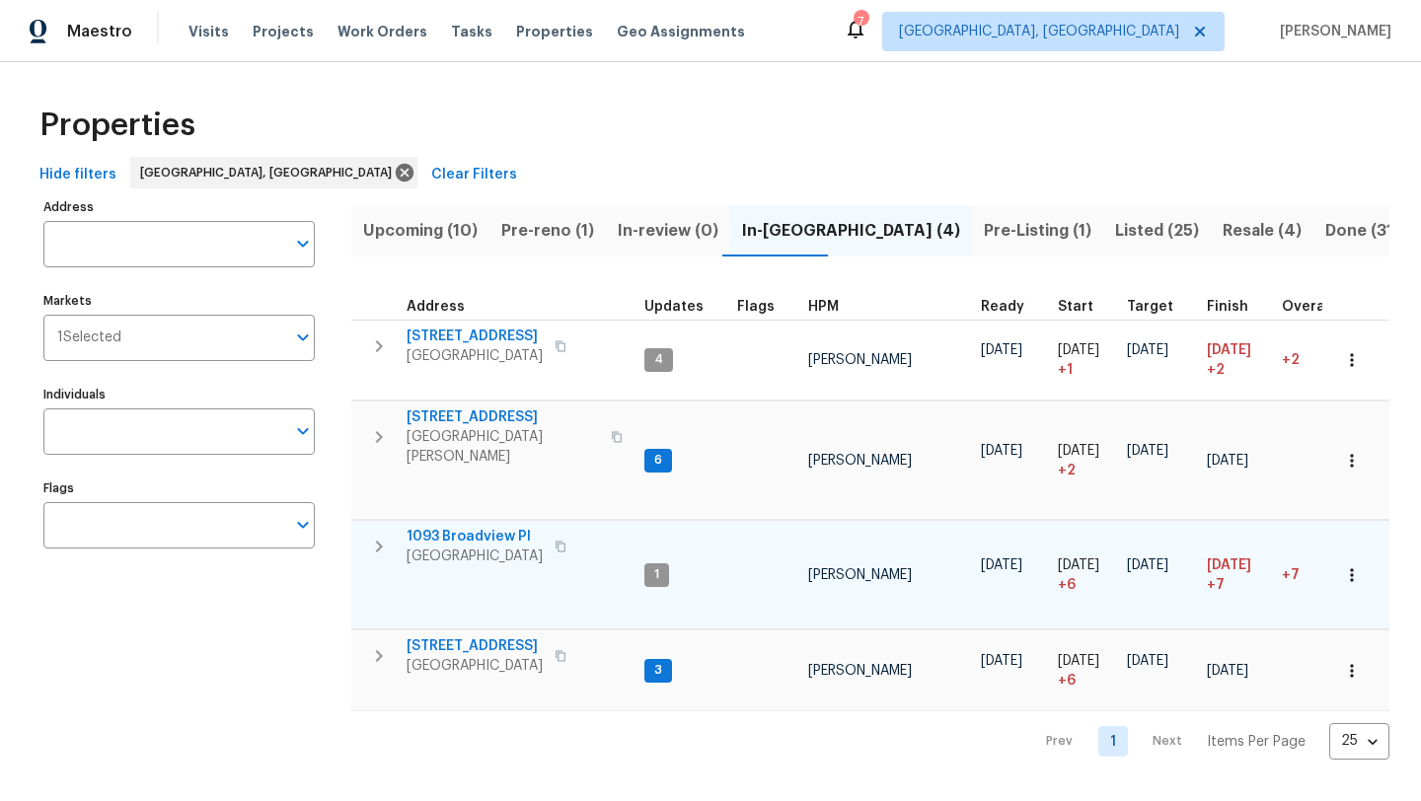
click at [477, 527] on span "1093 Broadview Pl" at bounding box center [475, 537] width 136 height 20
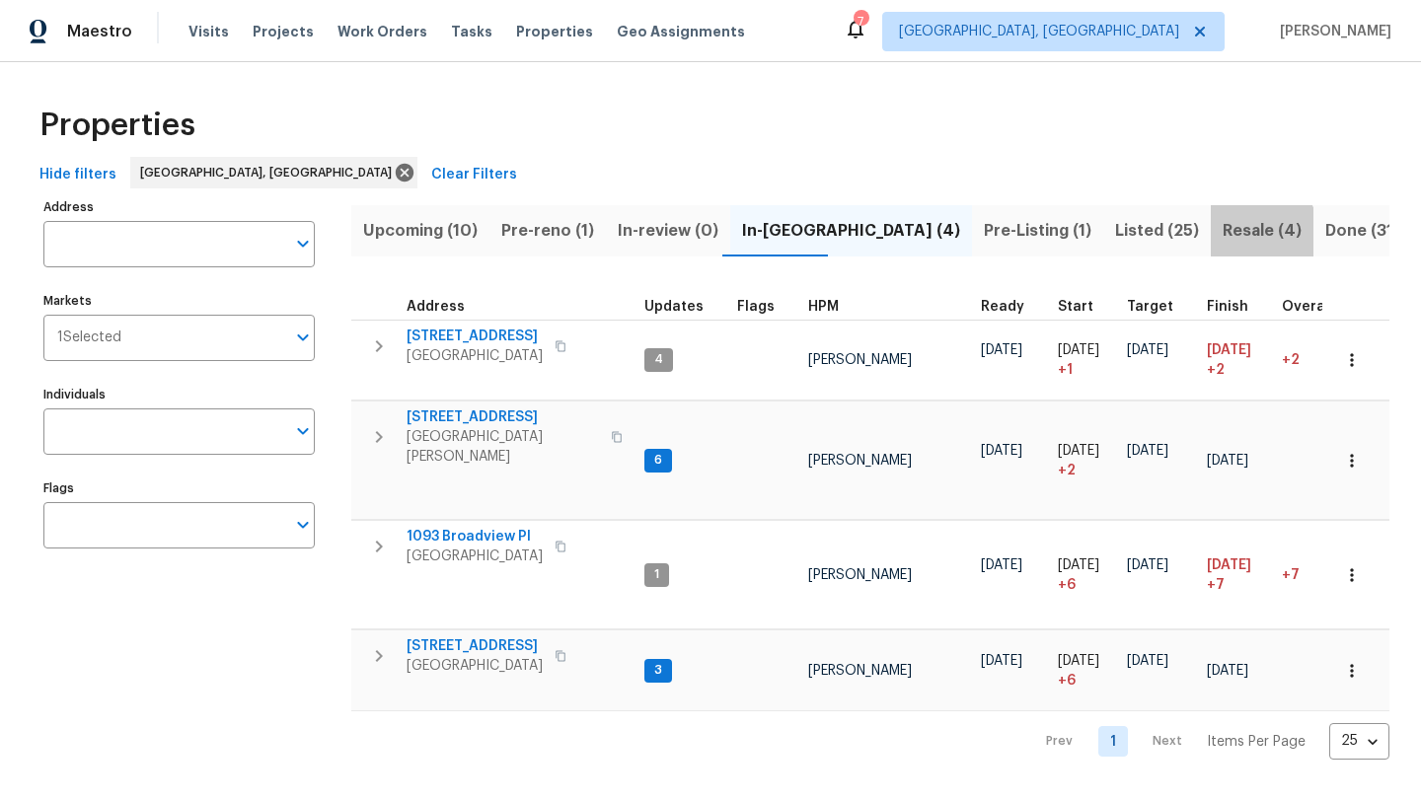
click at [1223, 235] on span "Resale (4)" at bounding box center [1262, 231] width 79 height 28
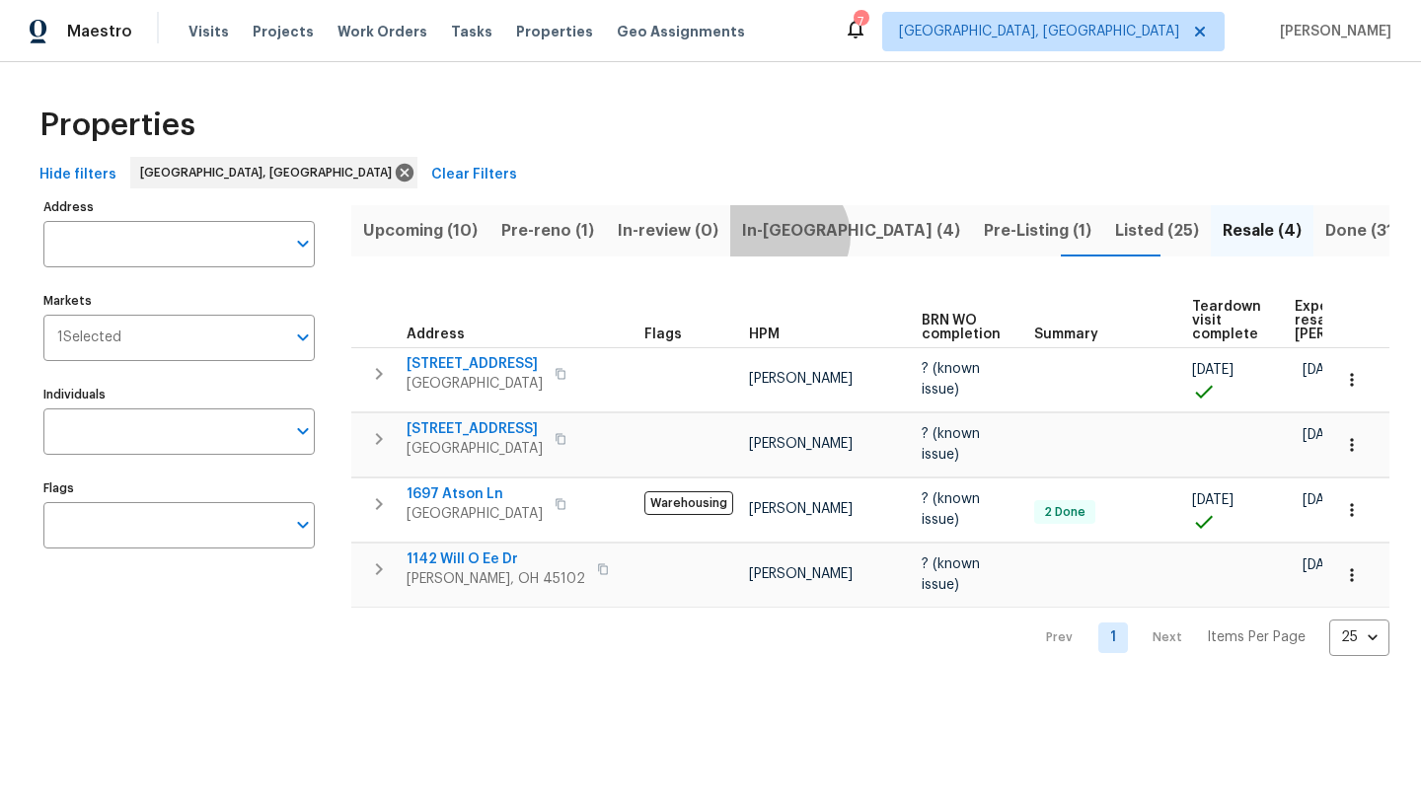
click at [778, 236] on span "In-[GEOGRAPHIC_DATA] (4)" at bounding box center [851, 231] width 218 height 28
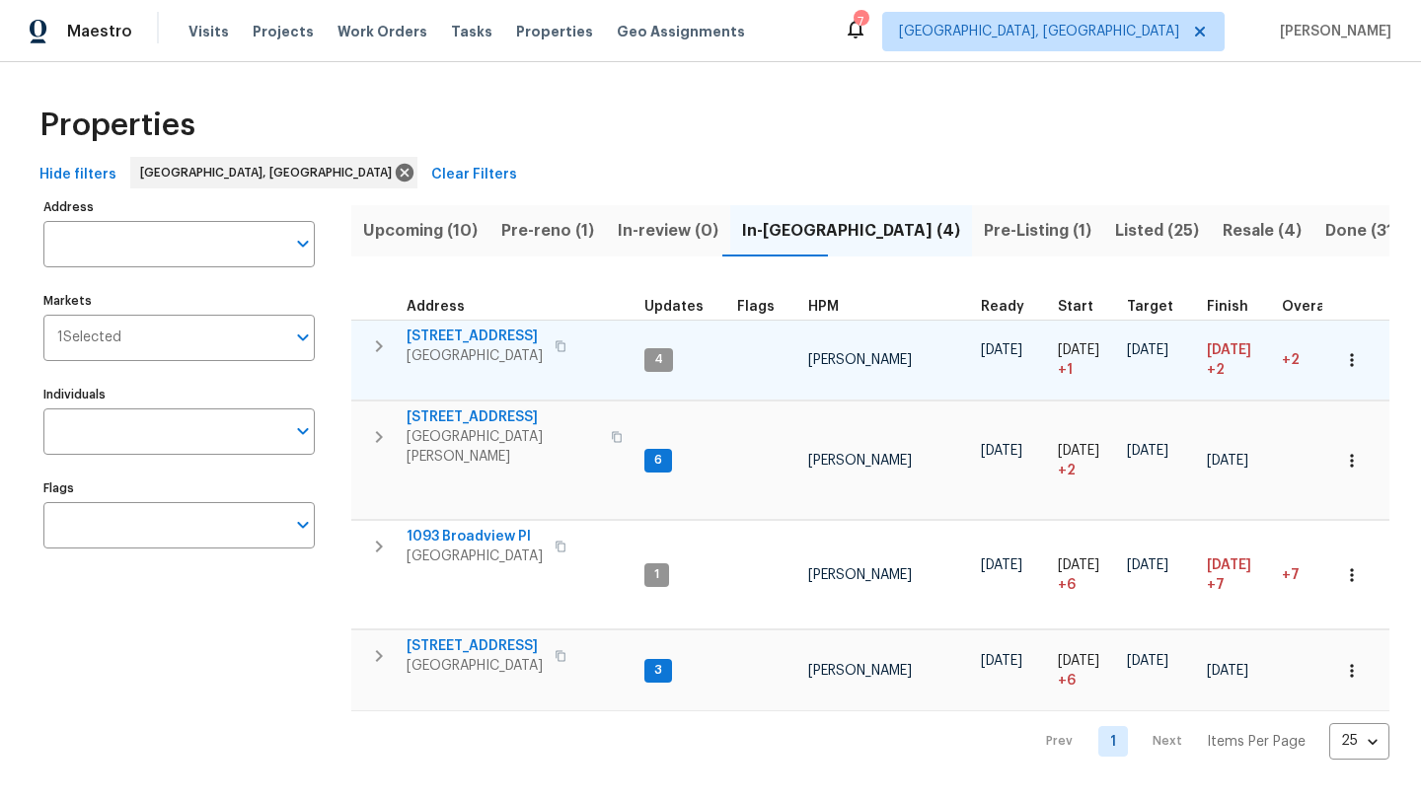
click at [462, 334] on span "[STREET_ADDRESS]" at bounding box center [475, 337] width 136 height 20
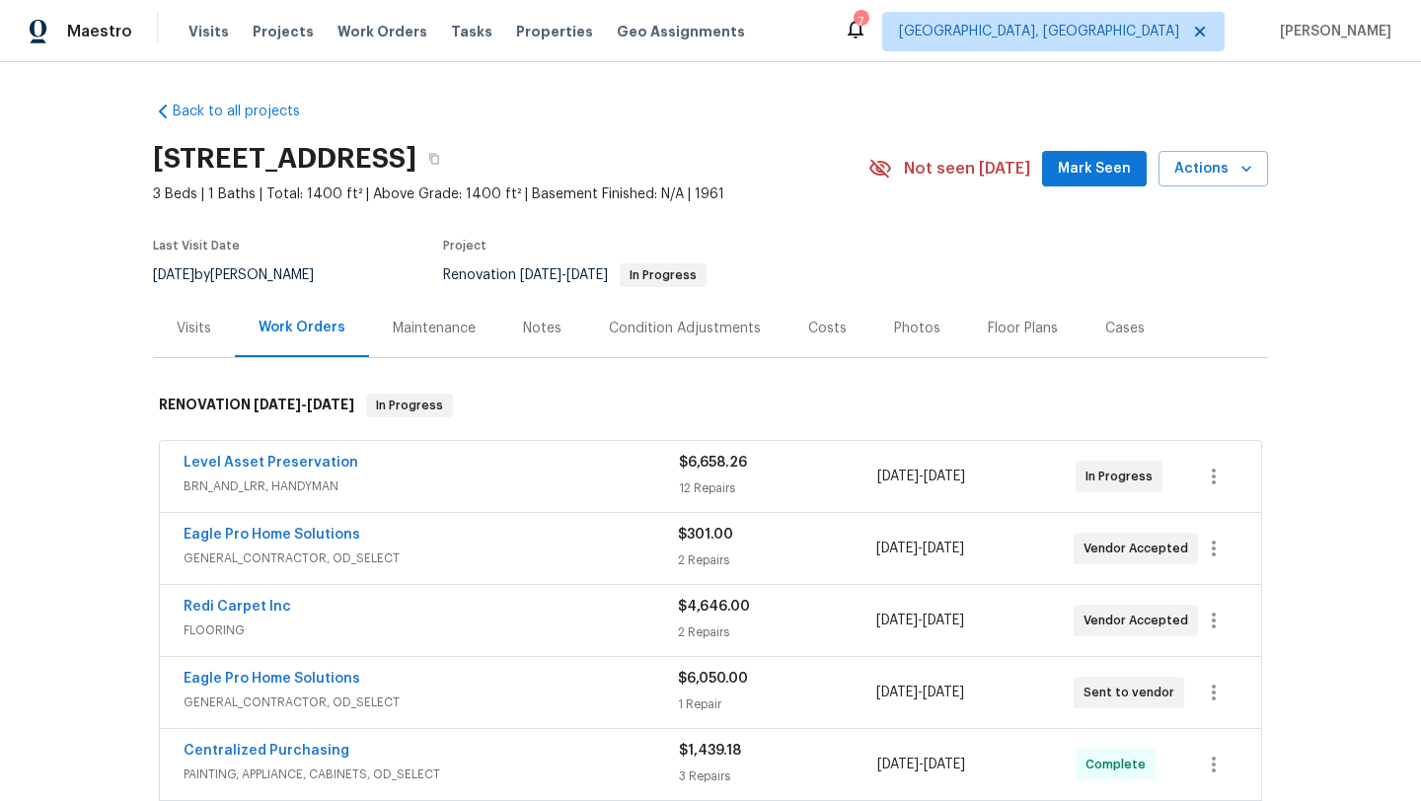
click at [846, 324] on div "Costs" at bounding box center [828, 328] width 86 height 58
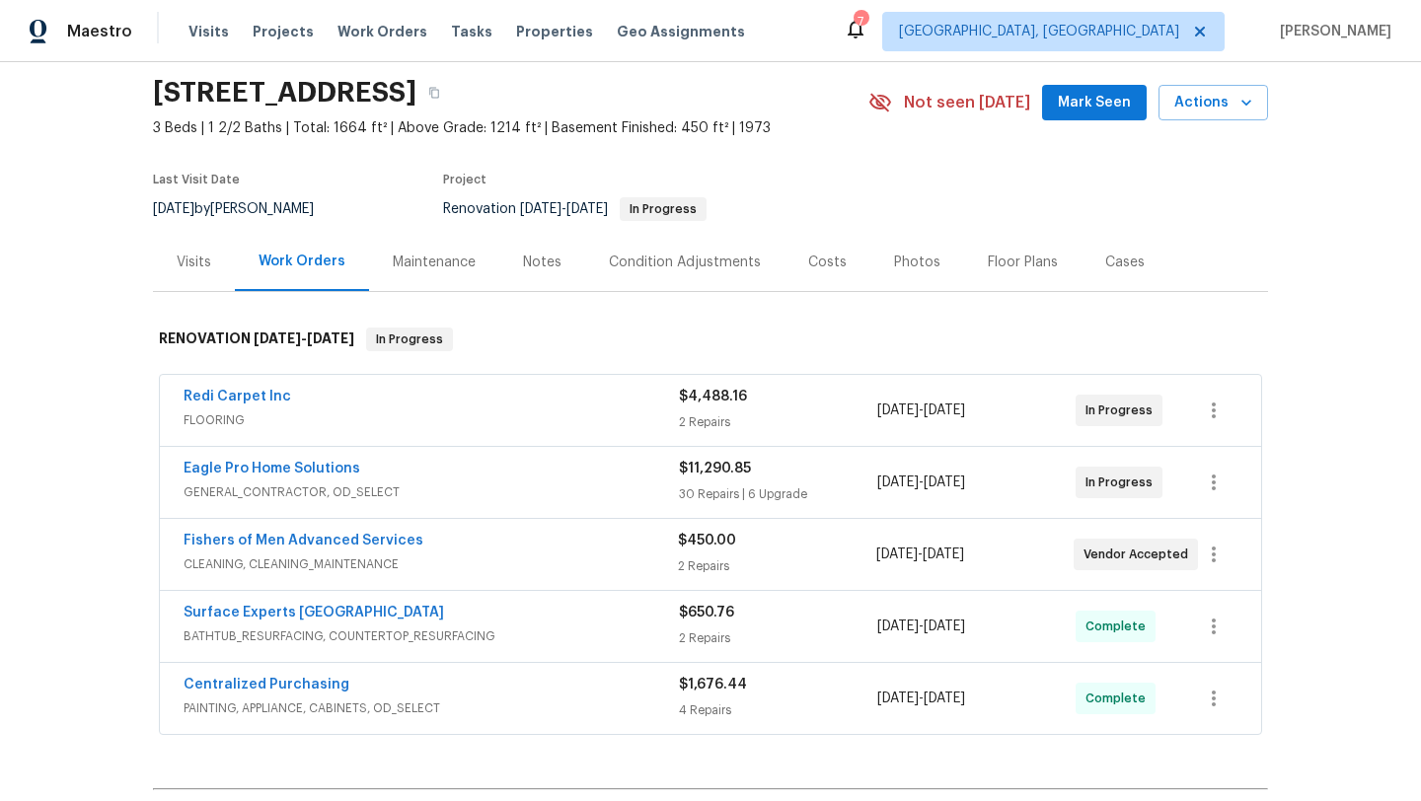
scroll to position [68, 0]
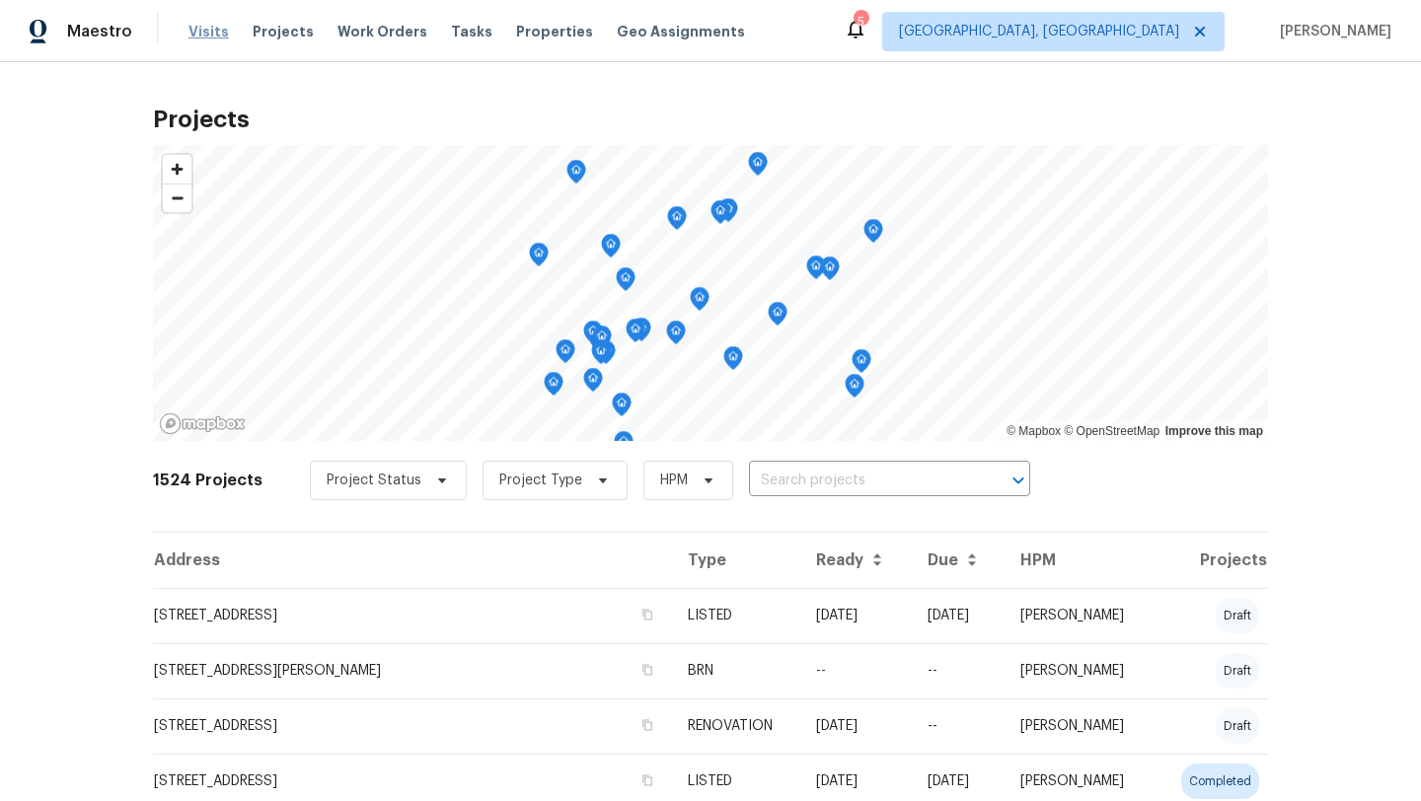
click at [198, 33] on span "Visits" at bounding box center [209, 32] width 40 height 20
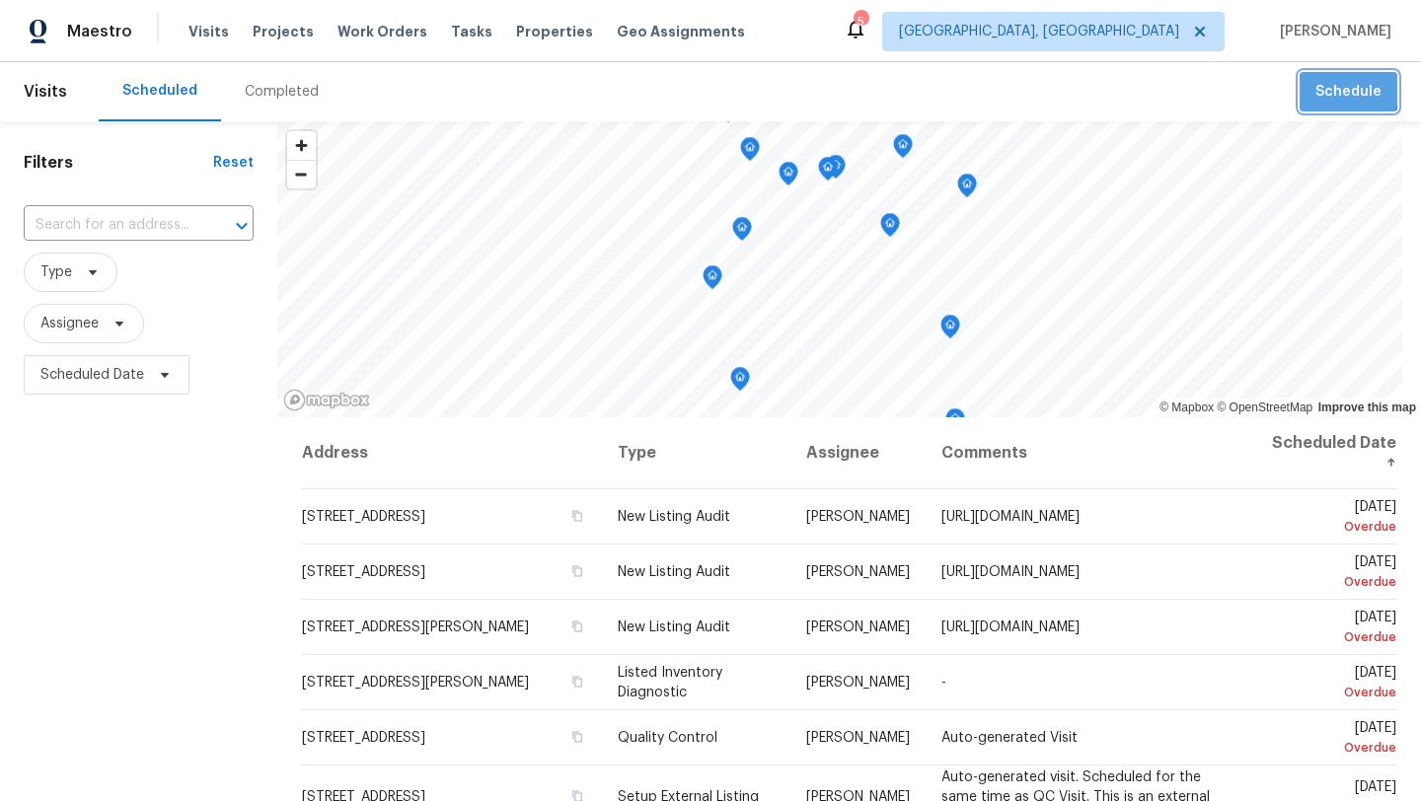
click at [1335, 85] on span "Schedule" at bounding box center [1349, 92] width 66 height 25
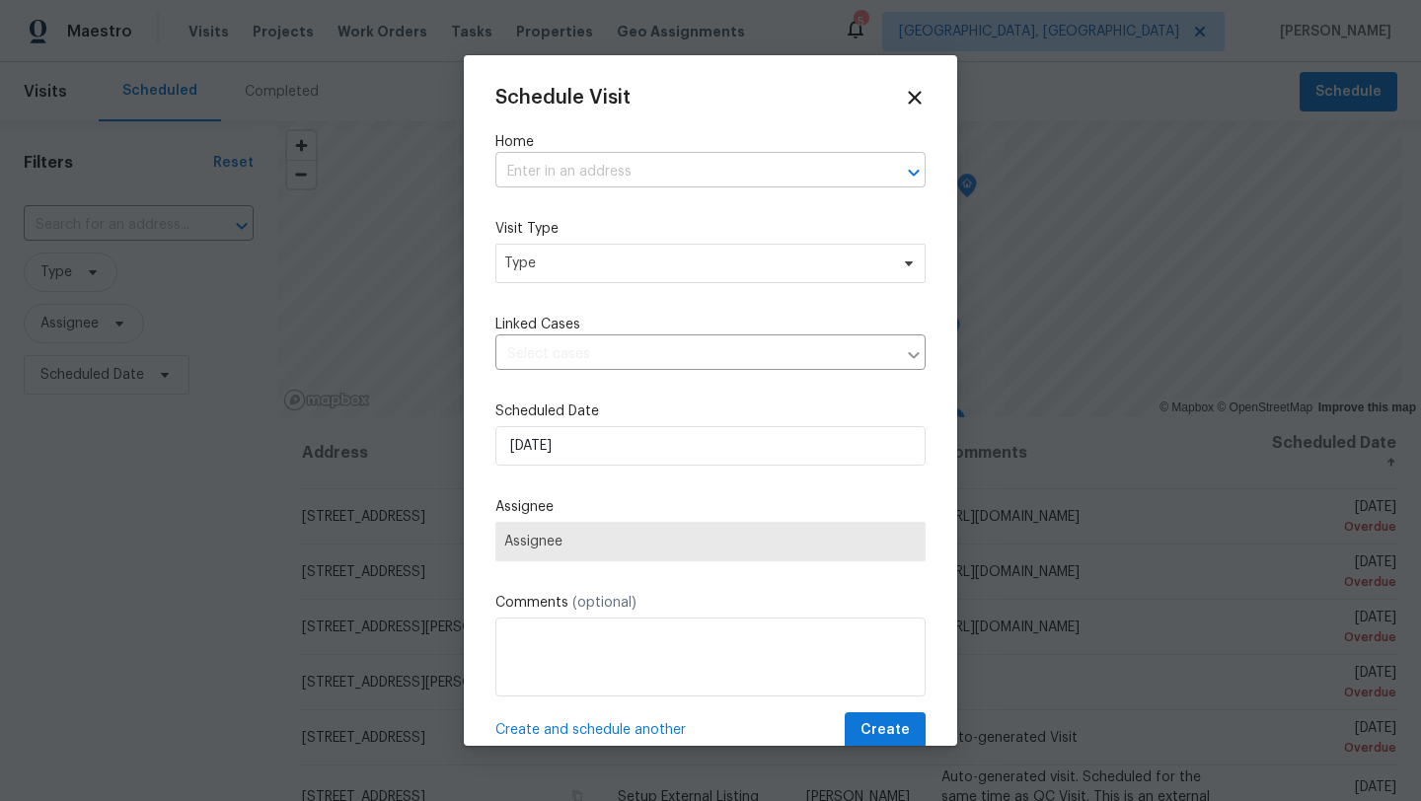
click at [592, 173] on input "text" at bounding box center [682, 172] width 375 height 31
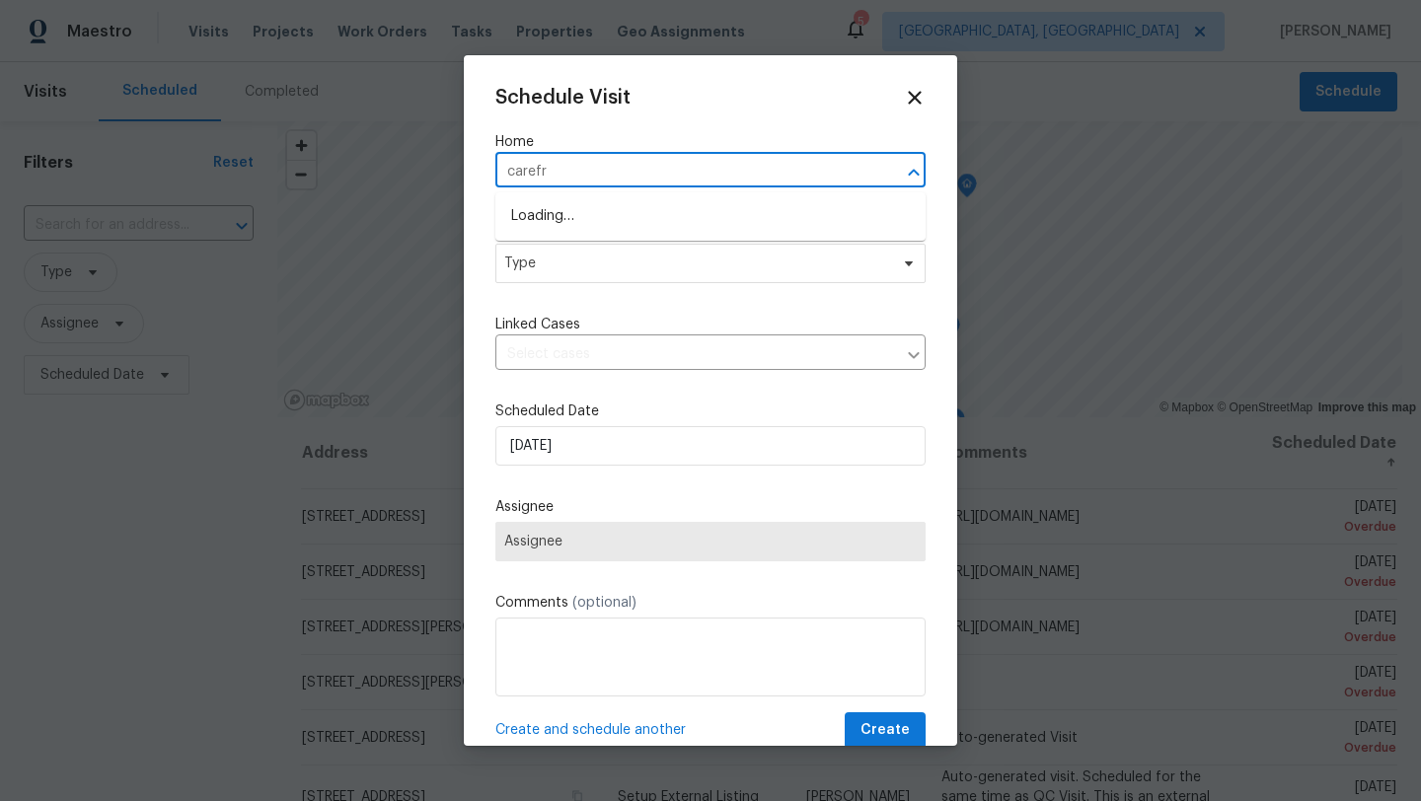
type input "carefre"
click at [571, 220] on li "[STREET_ADDRESS]" at bounding box center [710, 216] width 430 height 33
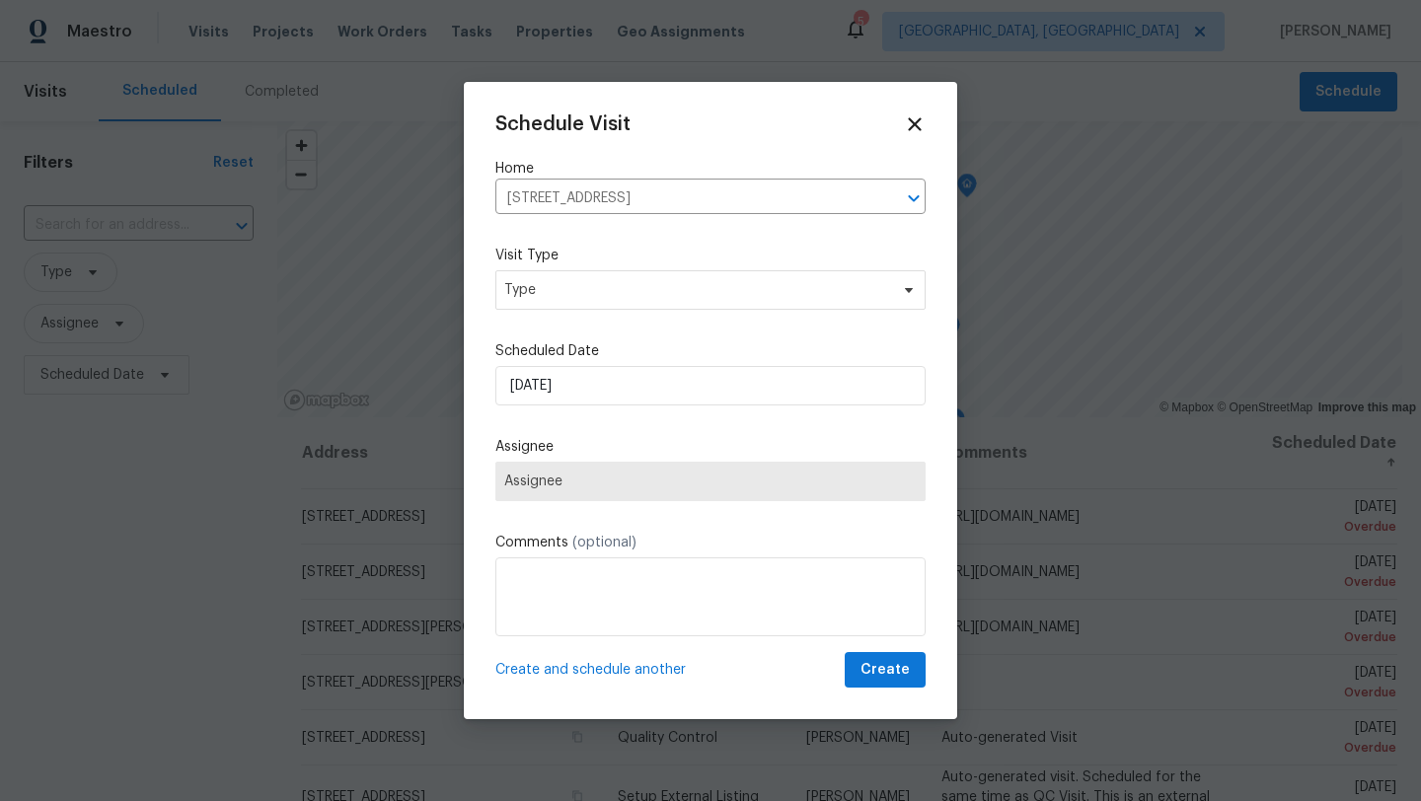
click at [560, 260] on div "Visit Type Type" at bounding box center [710, 278] width 430 height 64
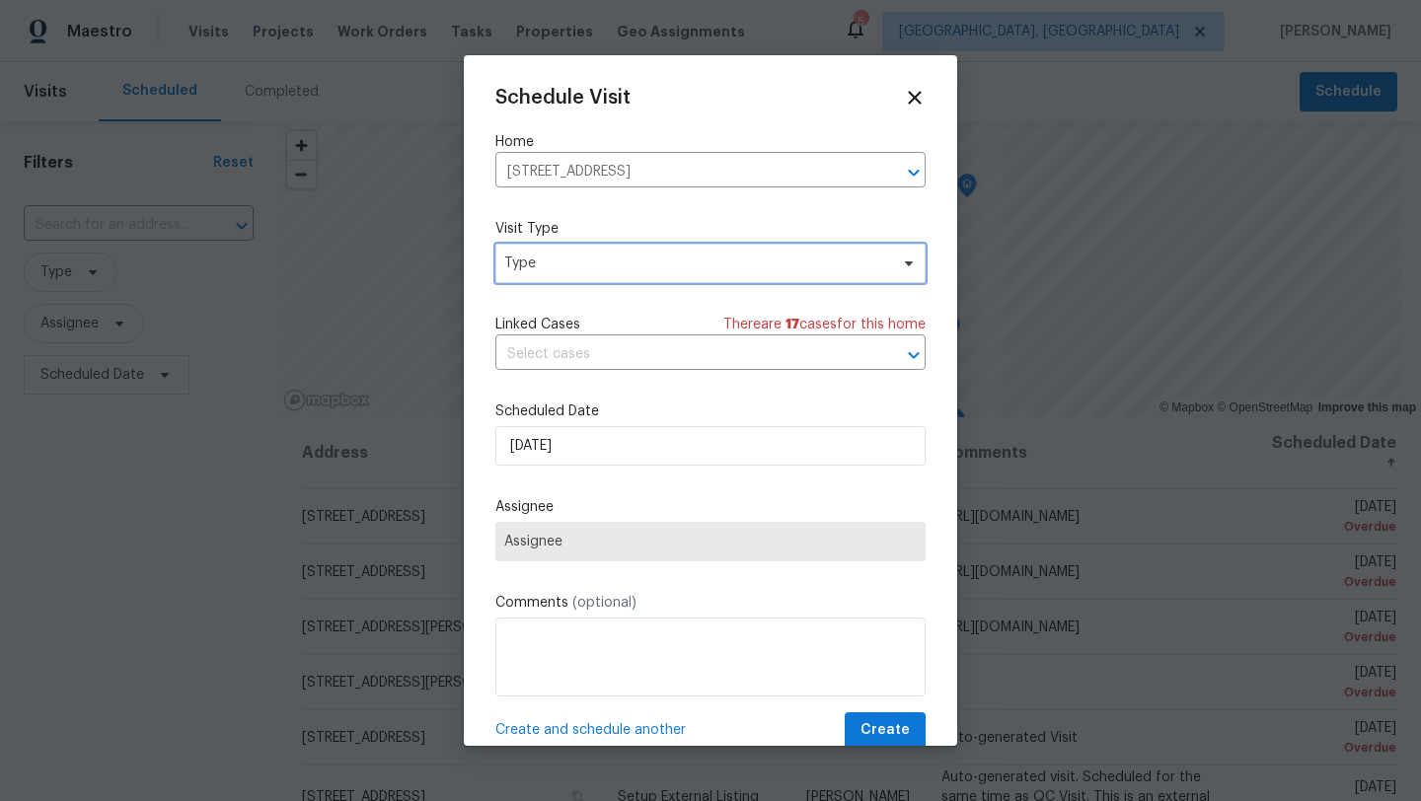
click at [560, 266] on span "Type" at bounding box center [696, 264] width 384 height 20
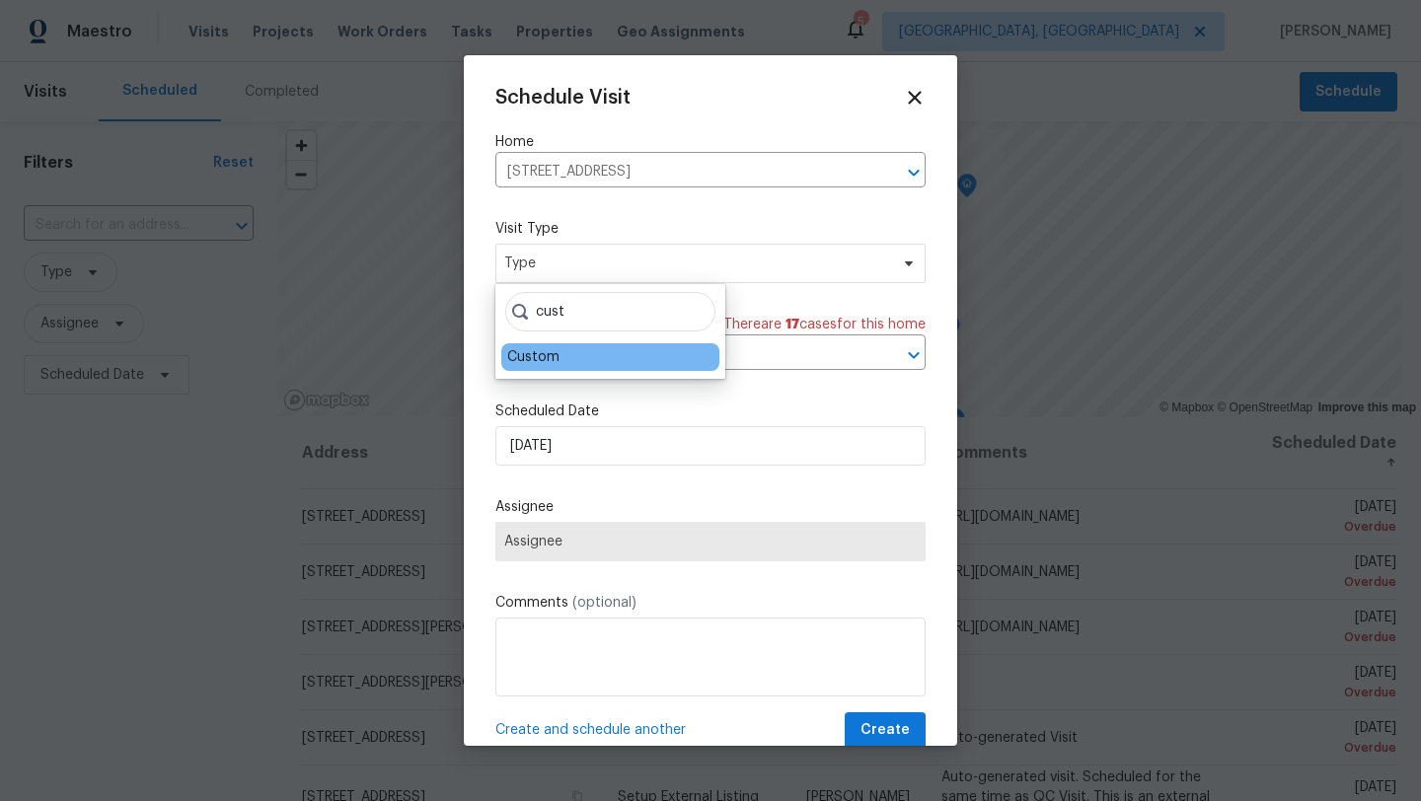
type input "cust"
click at [530, 354] on div "Custom" at bounding box center [533, 357] width 52 height 20
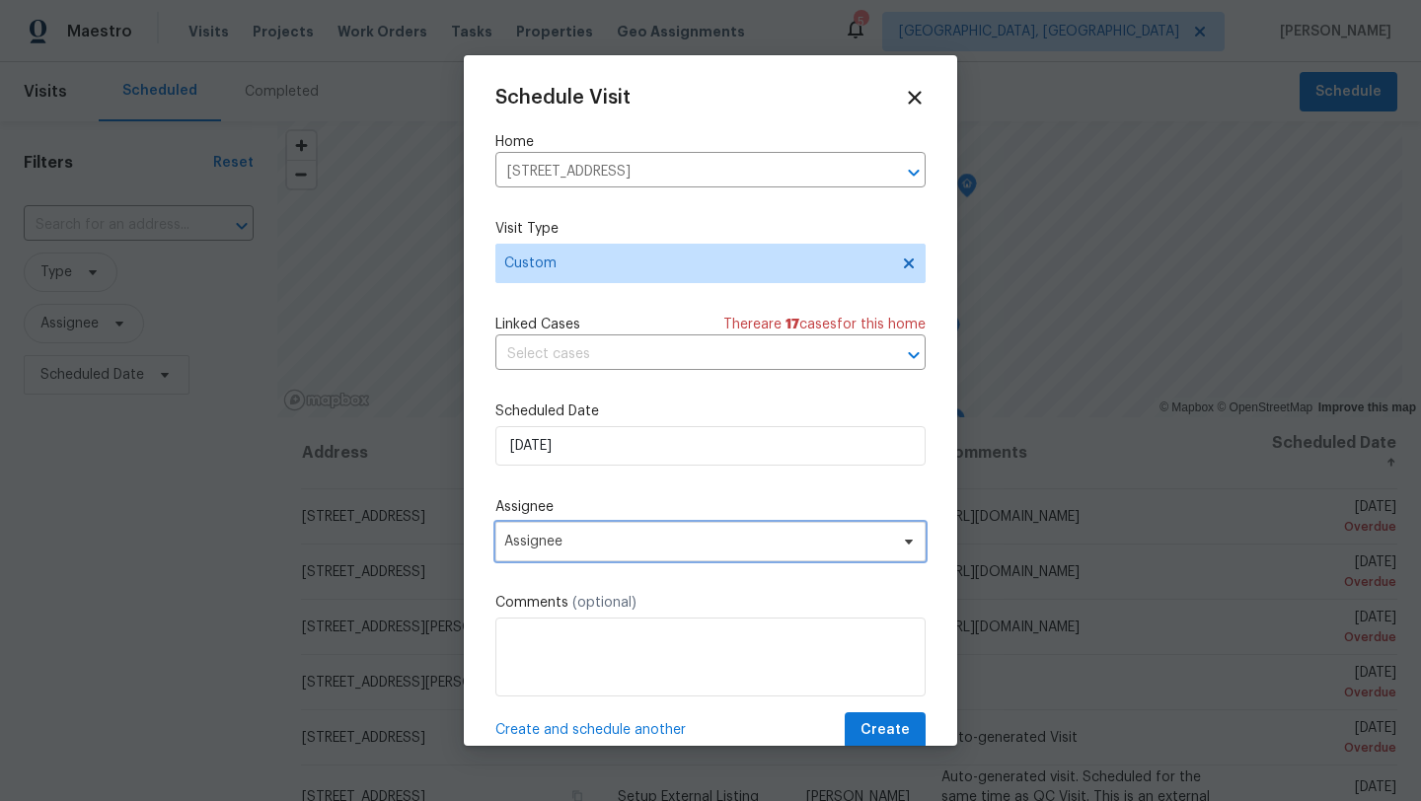
click at [558, 550] on span "Assignee" at bounding box center [697, 542] width 387 height 16
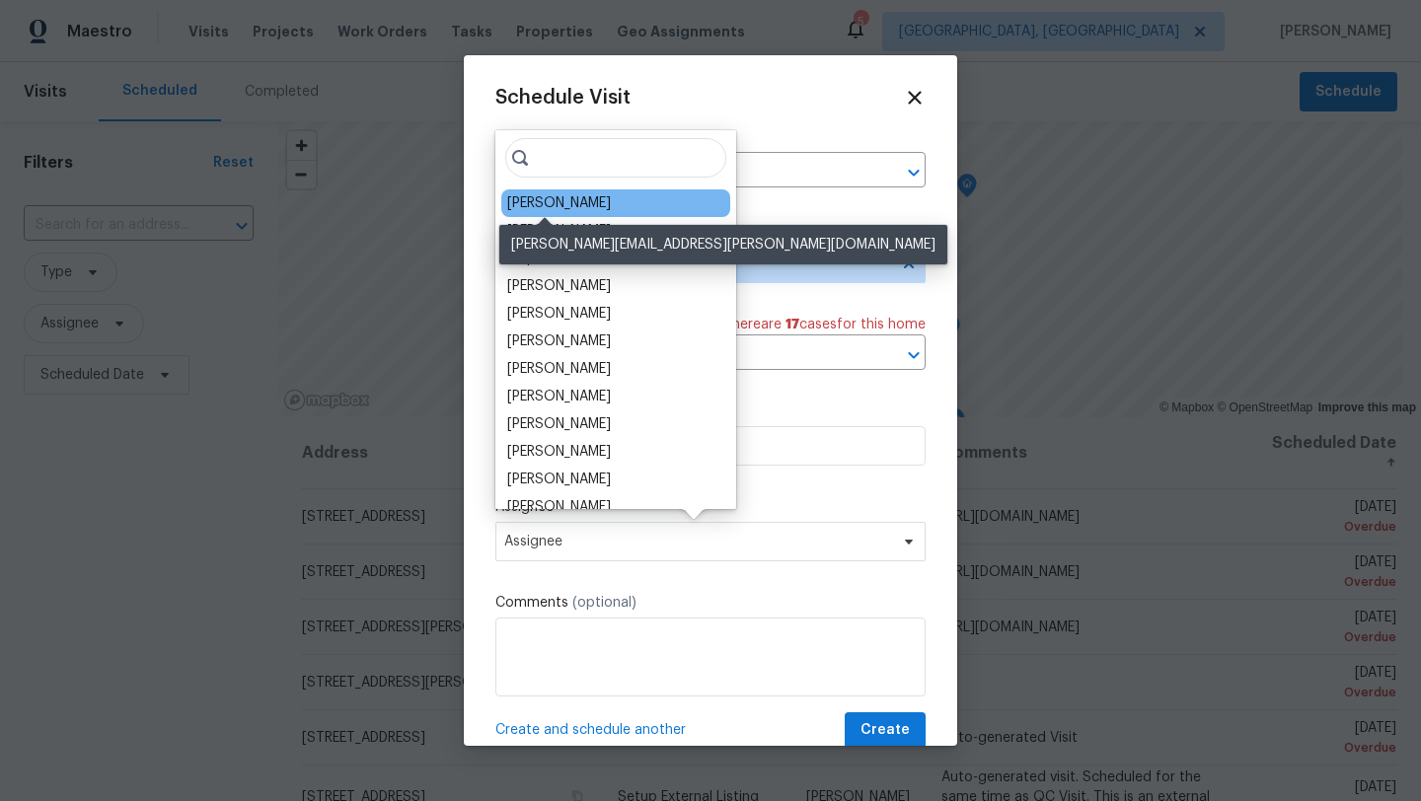
click at [560, 209] on div "[PERSON_NAME]" at bounding box center [559, 203] width 104 height 20
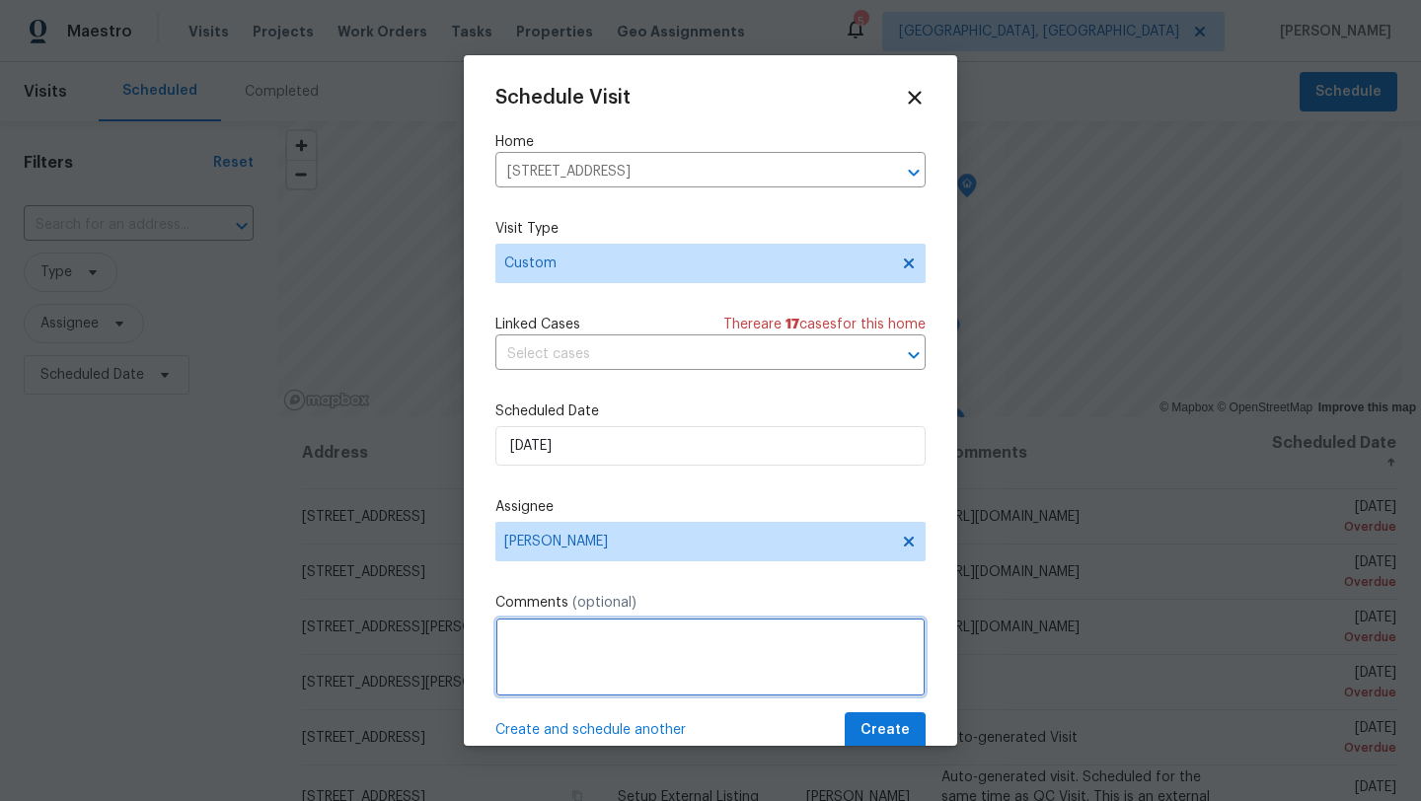
click at [551, 654] on textarea at bounding box center [710, 657] width 430 height 79
type textarea "Check out fallthrough notes from [PERSON_NAME]"
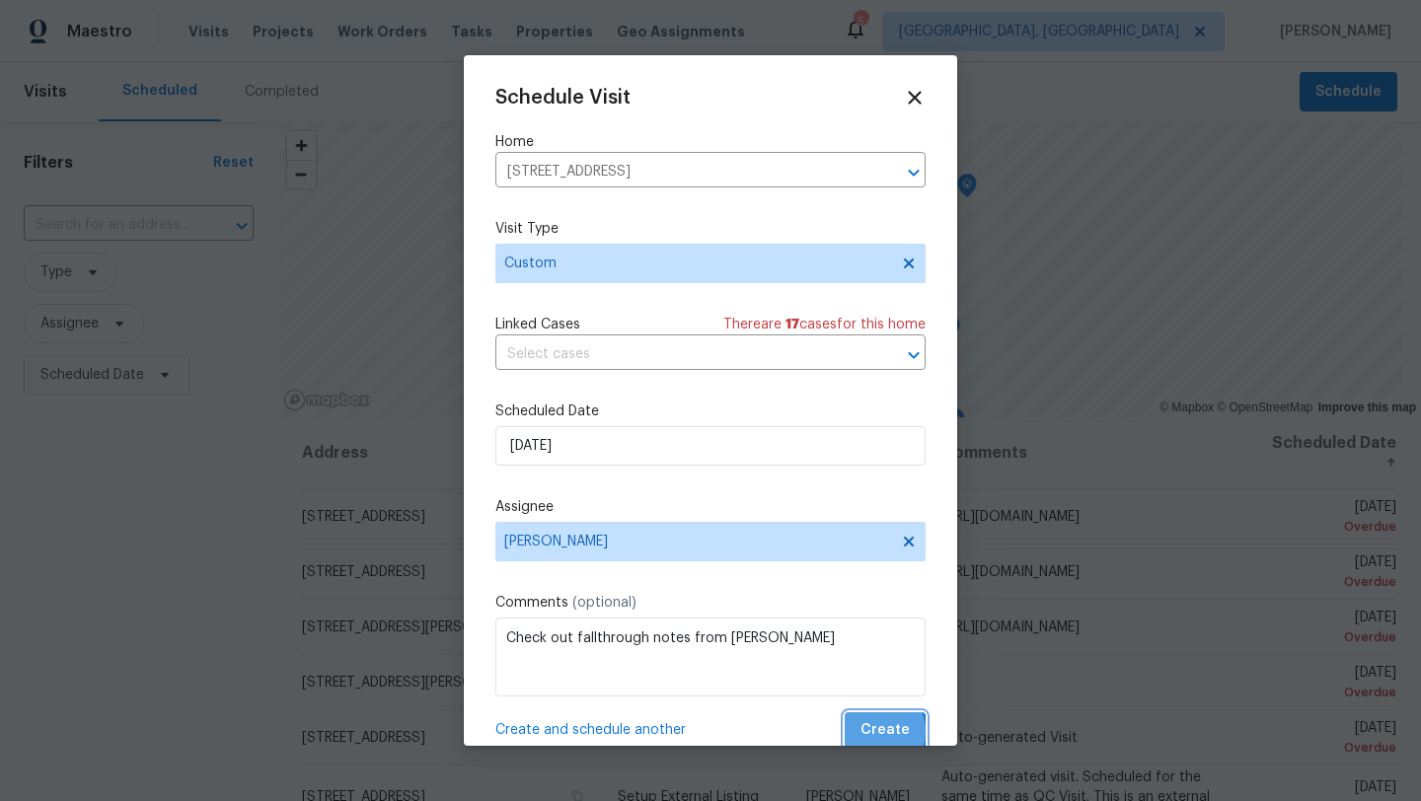
click at [873, 733] on span "Create" at bounding box center [885, 731] width 49 height 25
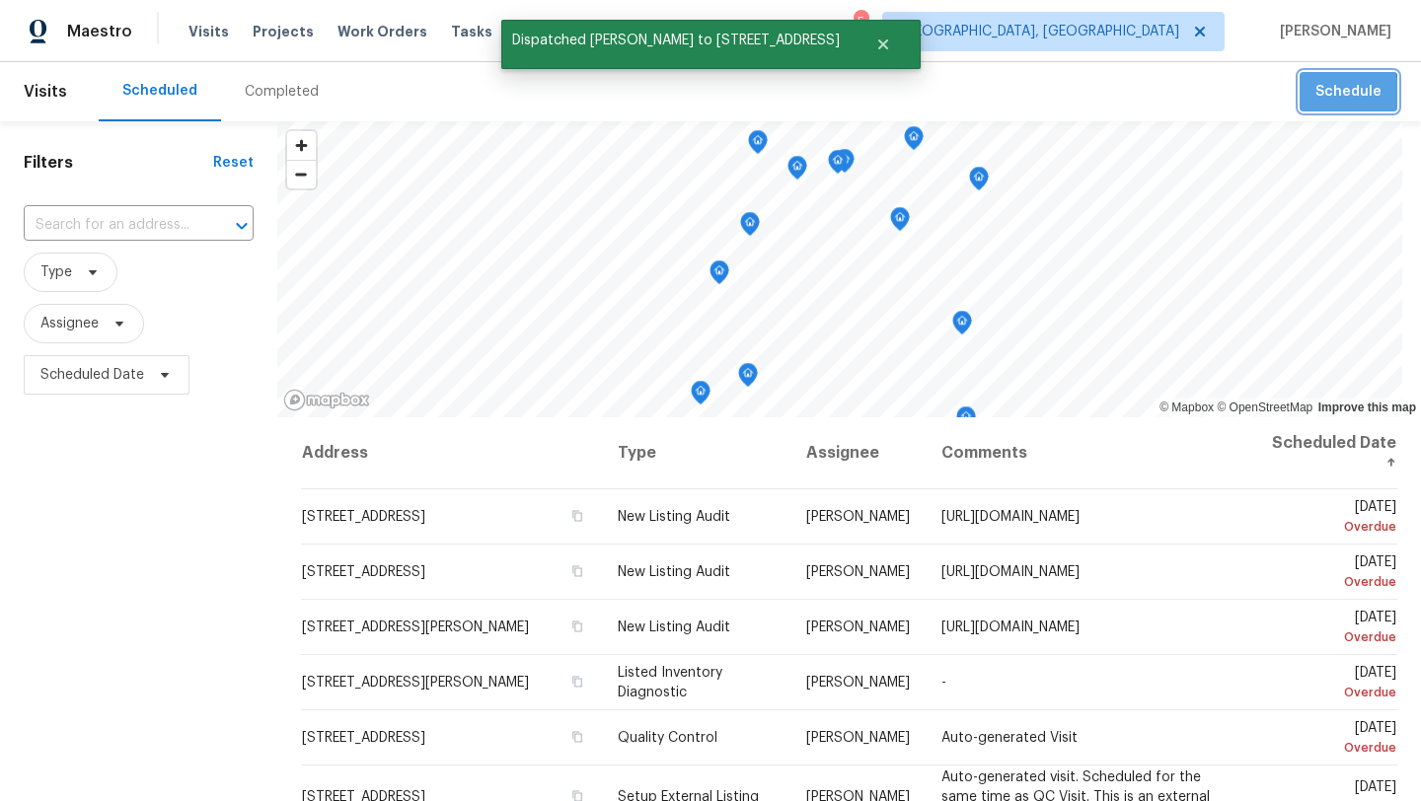
click at [1333, 96] on span "Schedule" at bounding box center [1349, 92] width 66 height 25
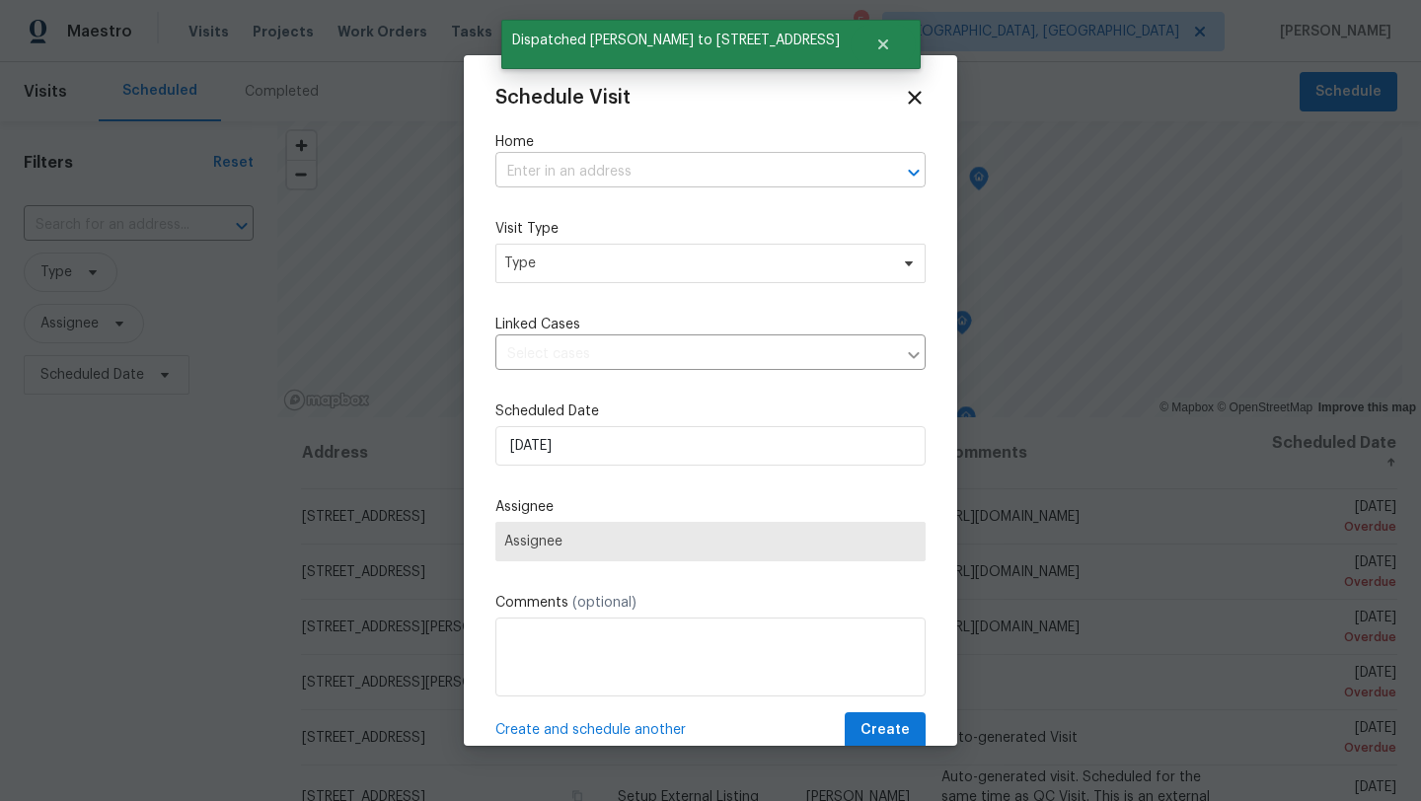
click at [588, 173] on input "text" at bounding box center [682, 172] width 375 height 31
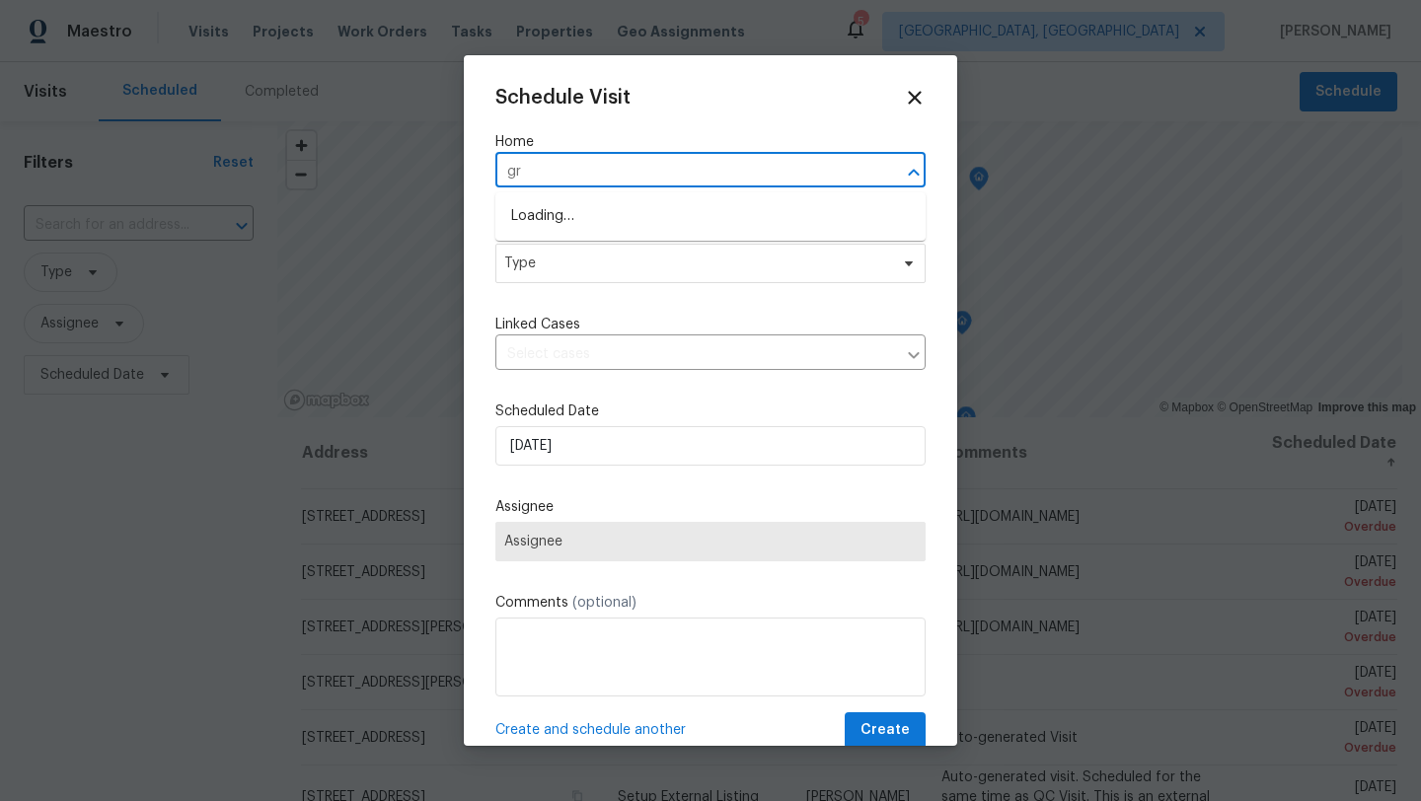
type input "g"
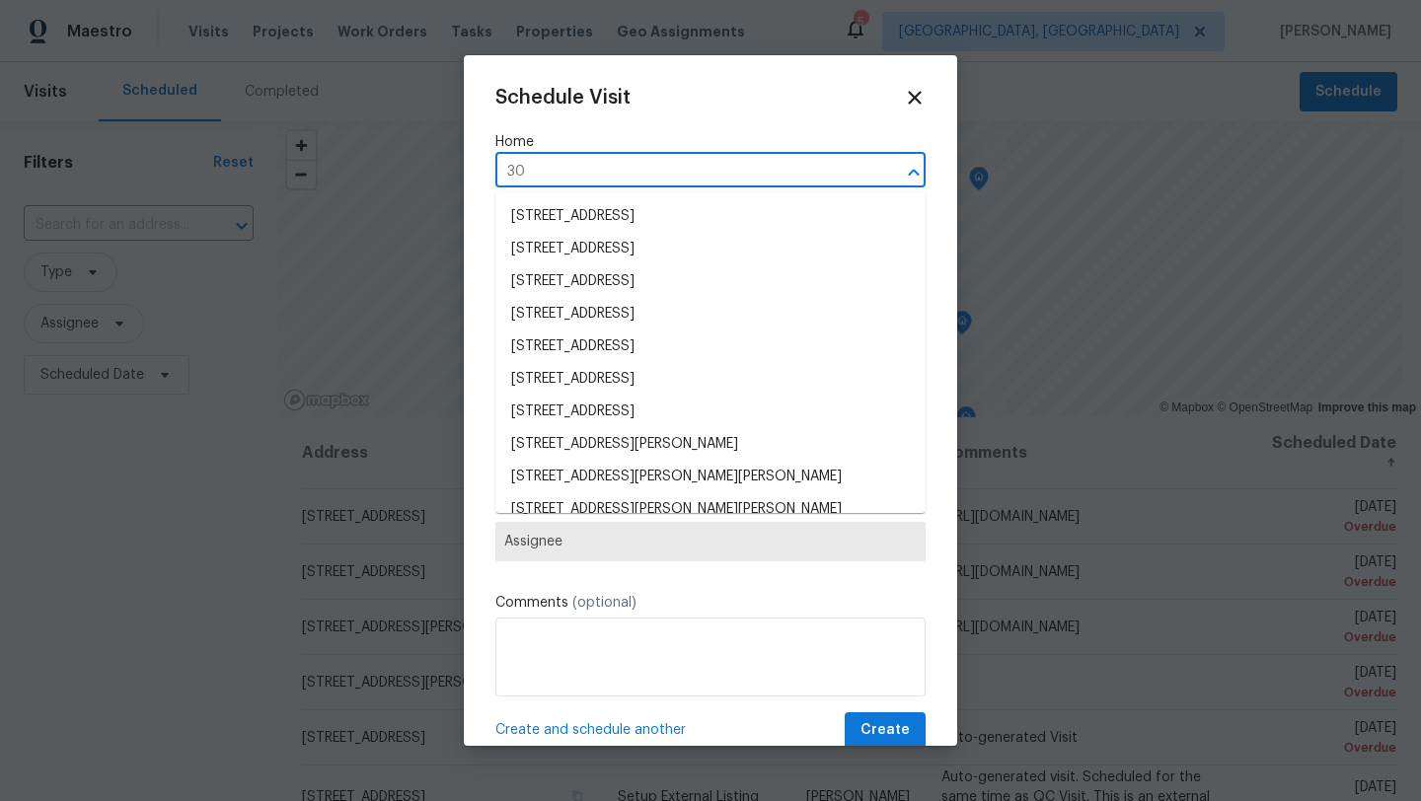
type input "309"
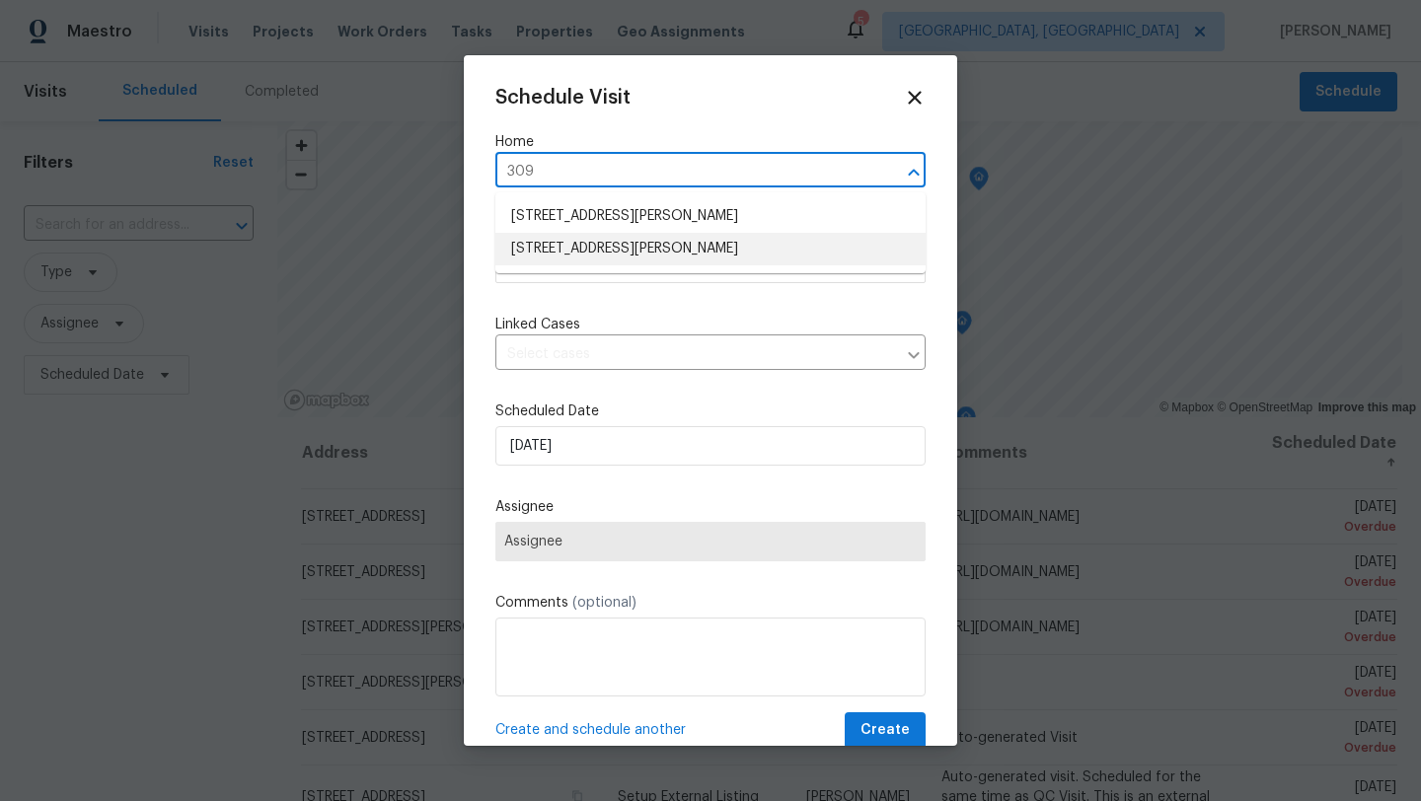
click at [595, 260] on li "[STREET_ADDRESS][PERSON_NAME]" at bounding box center [710, 249] width 430 height 33
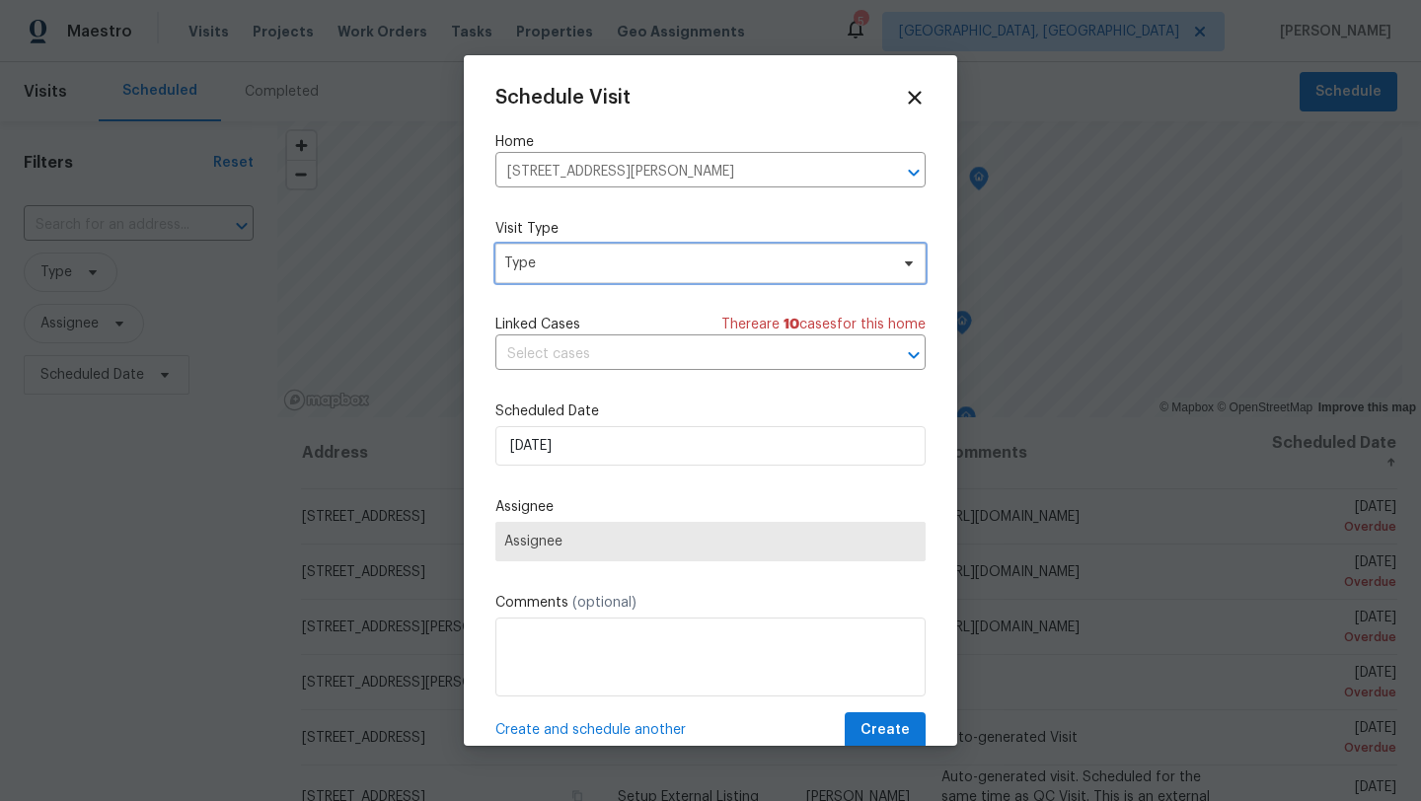
click at [590, 267] on span "Type" at bounding box center [696, 264] width 384 height 20
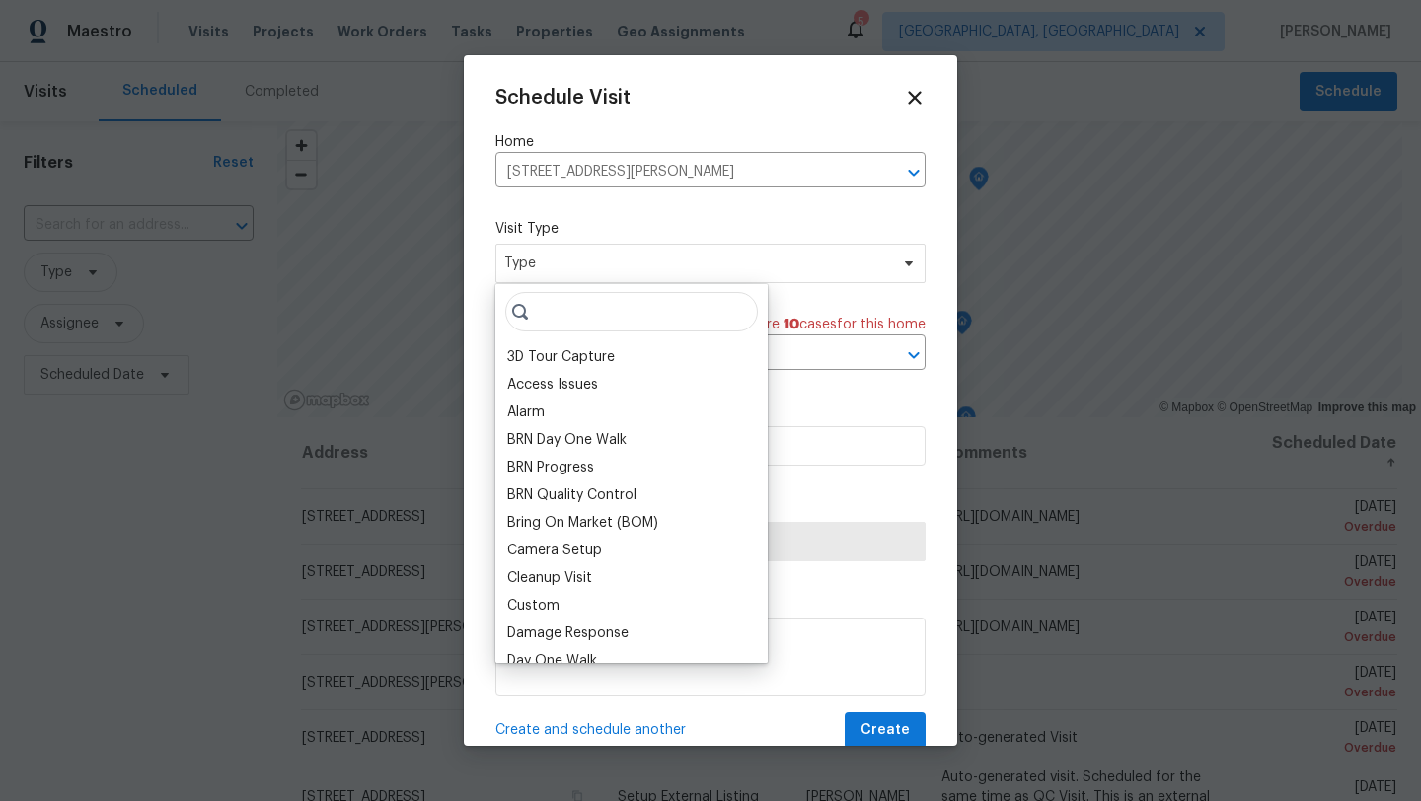
type input "e"
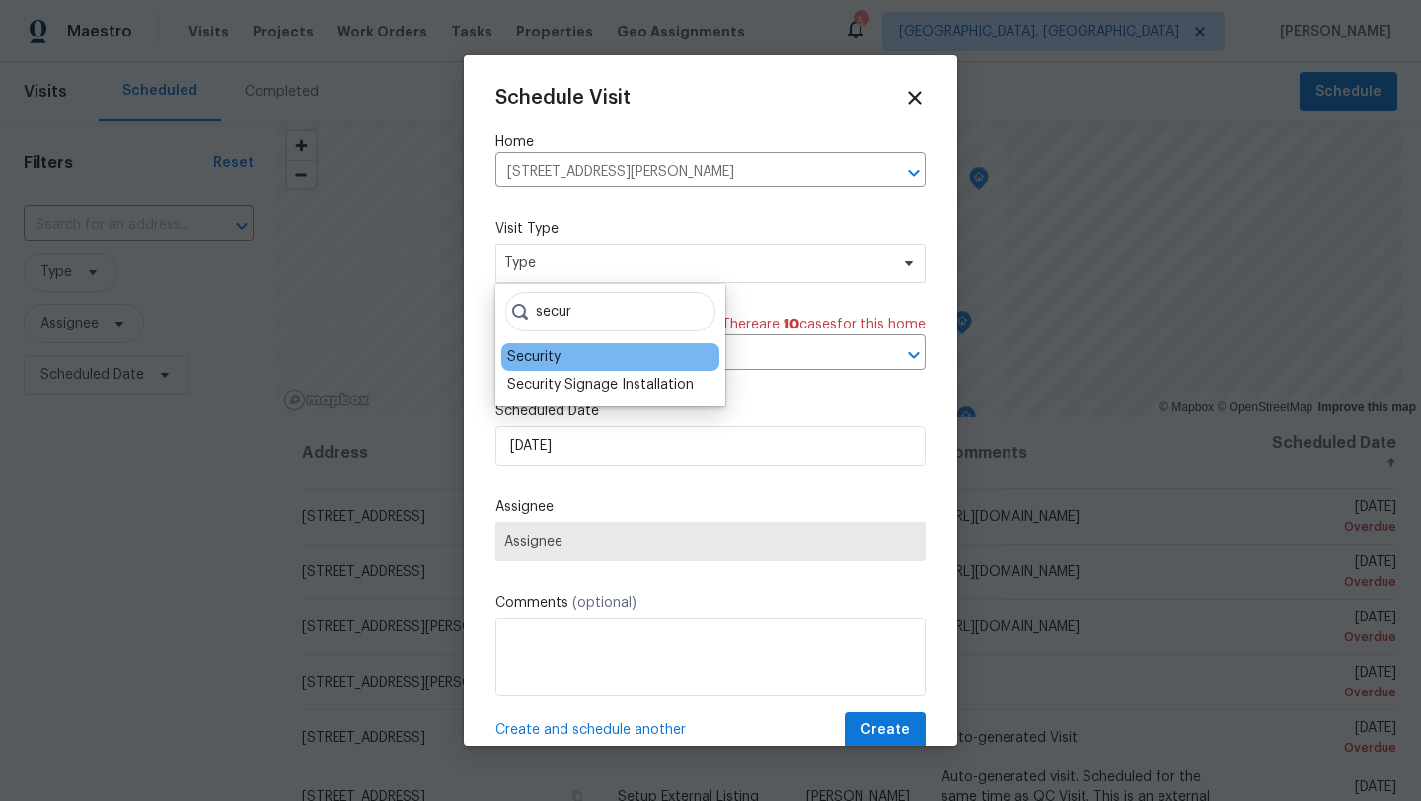
type input "secur"
click at [567, 351] on div "Security" at bounding box center [610, 357] width 218 height 28
click at [548, 357] on div "Security" at bounding box center [533, 357] width 53 height 20
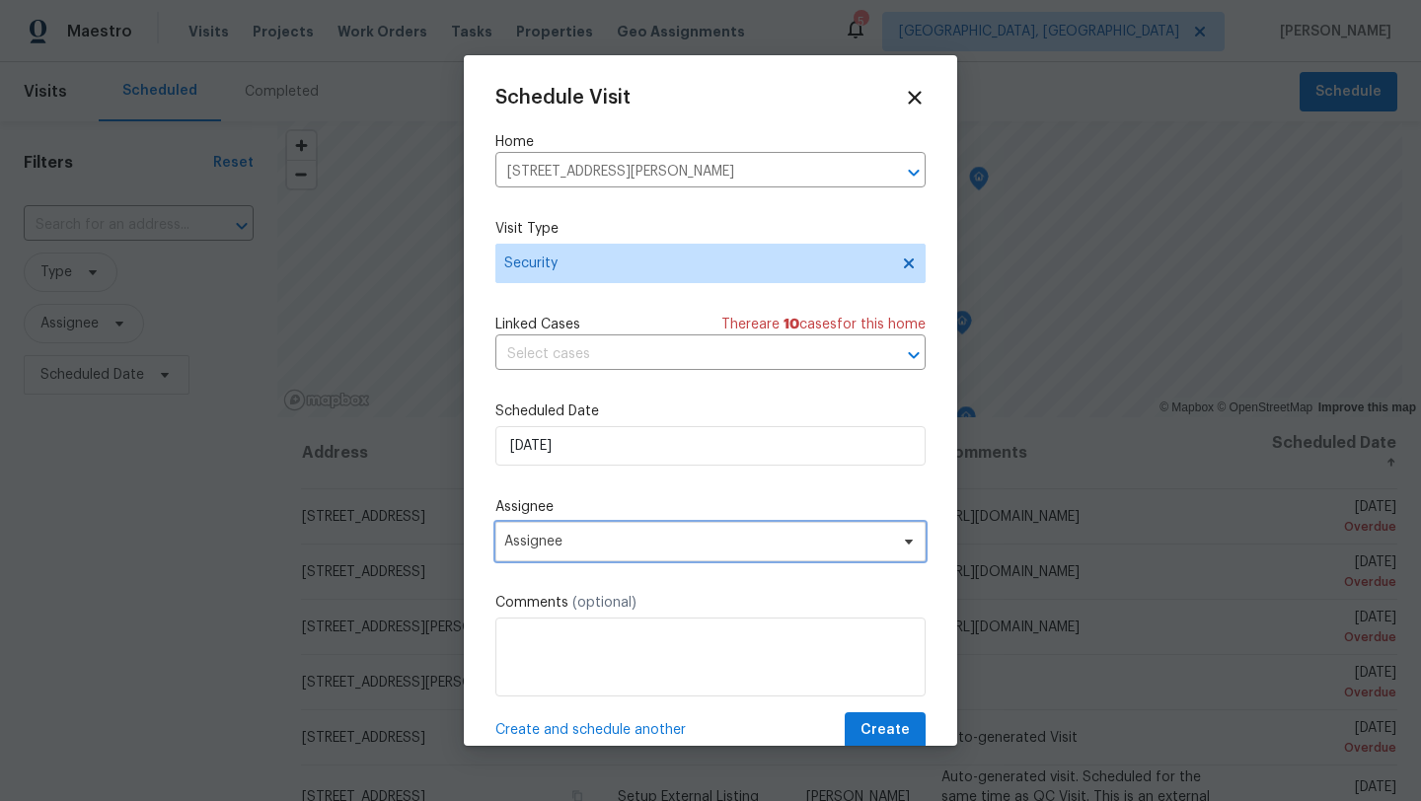
click at [538, 554] on span "Assignee" at bounding box center [710, 541] width 430 height 39
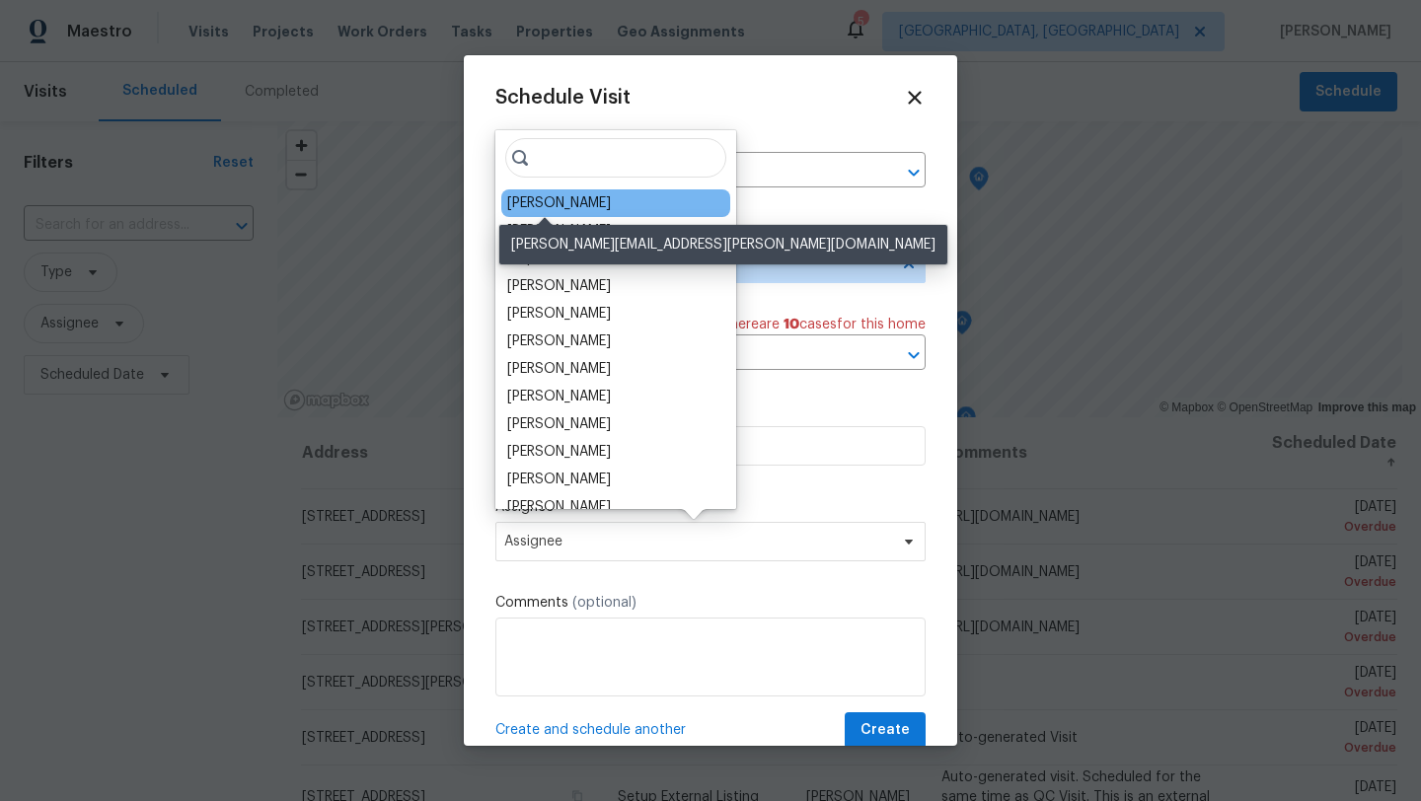
click at [572, 204] on div "[PERSON_NAME]" at bounding box center [559, 203] width 104 height 20
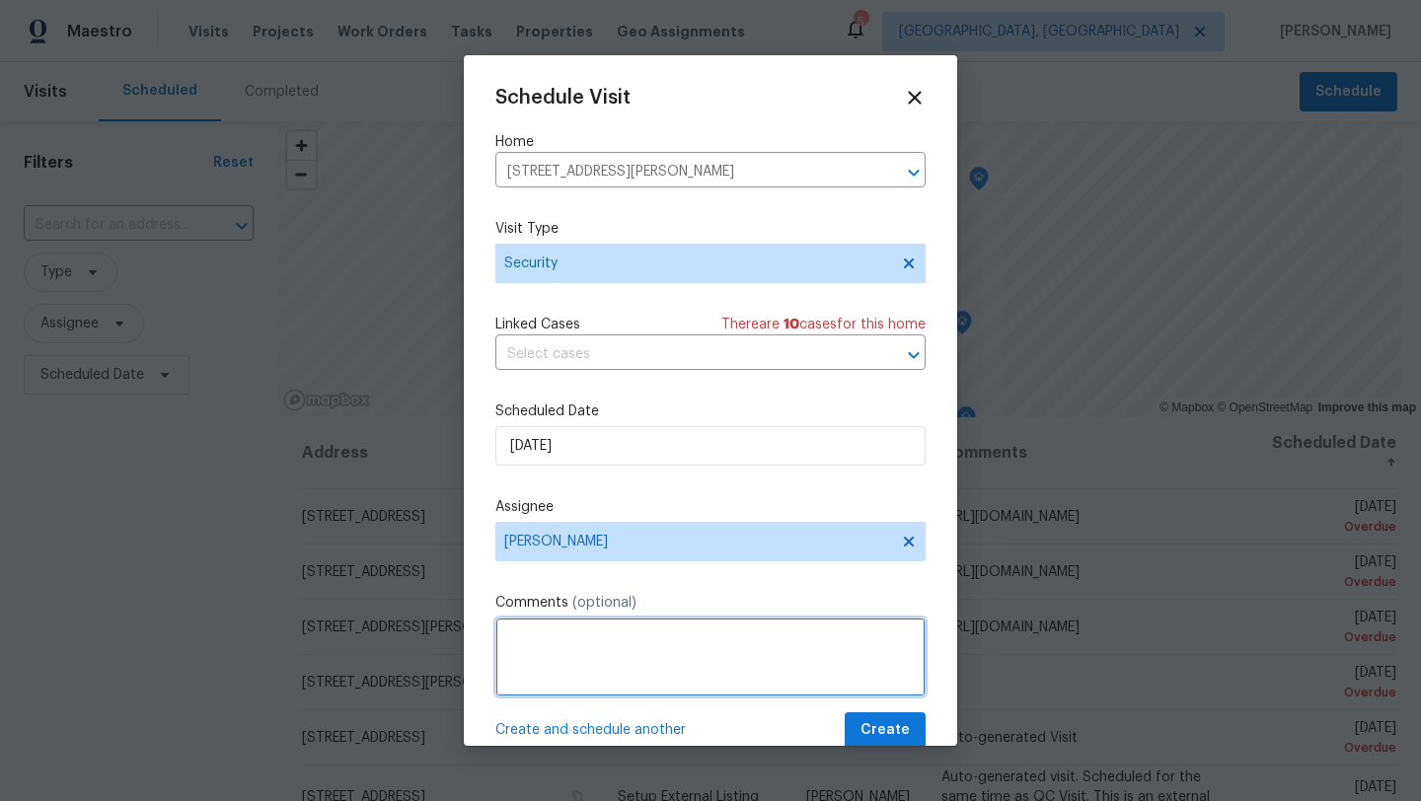
click at [603, 674] on textarea at bounding box center [710, 657] width 430 height 79
type textarea "Verify if any damage done to house while RSV was in house and moved out. Replac…"
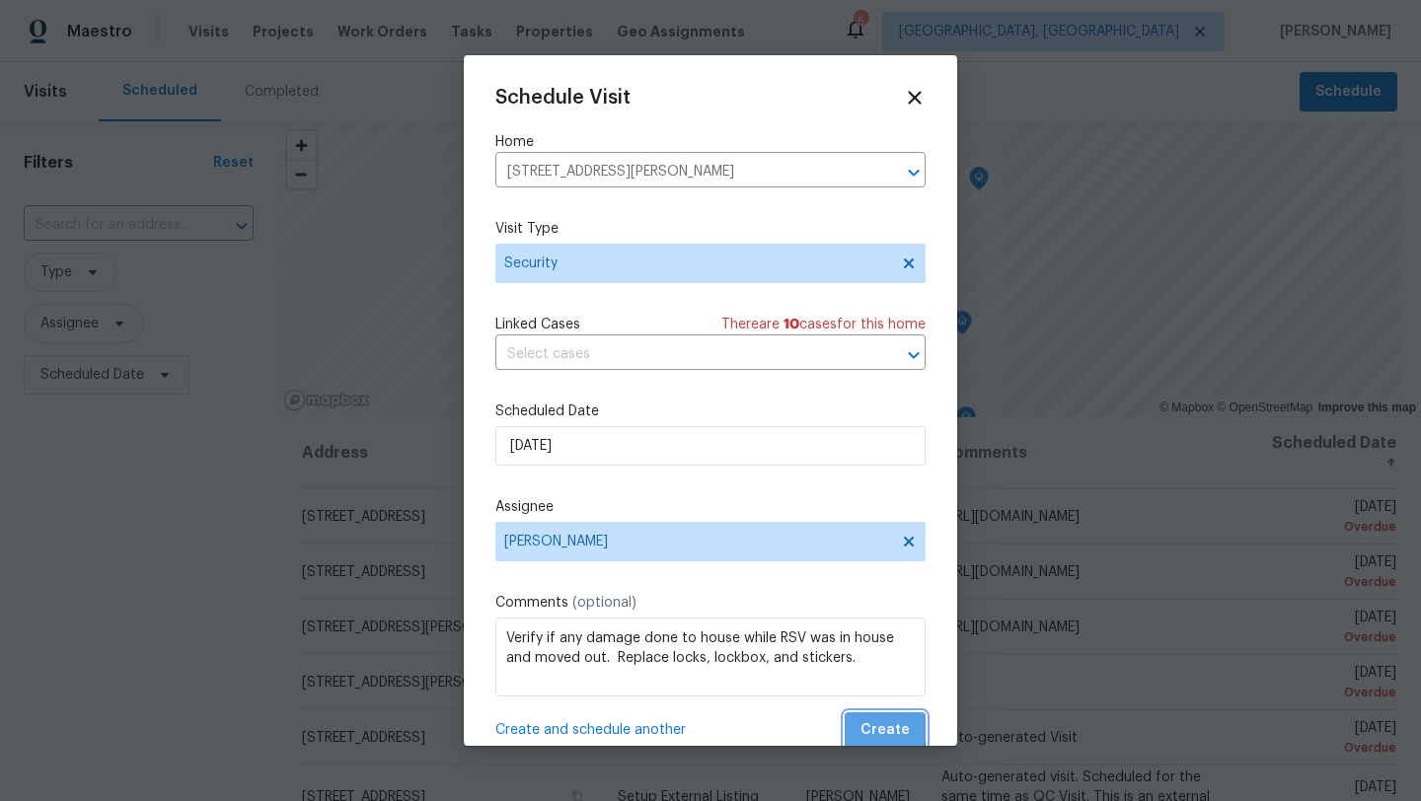
click at [867, 722] on span "Create" at bounding box center [885, 731] width 49 height 25
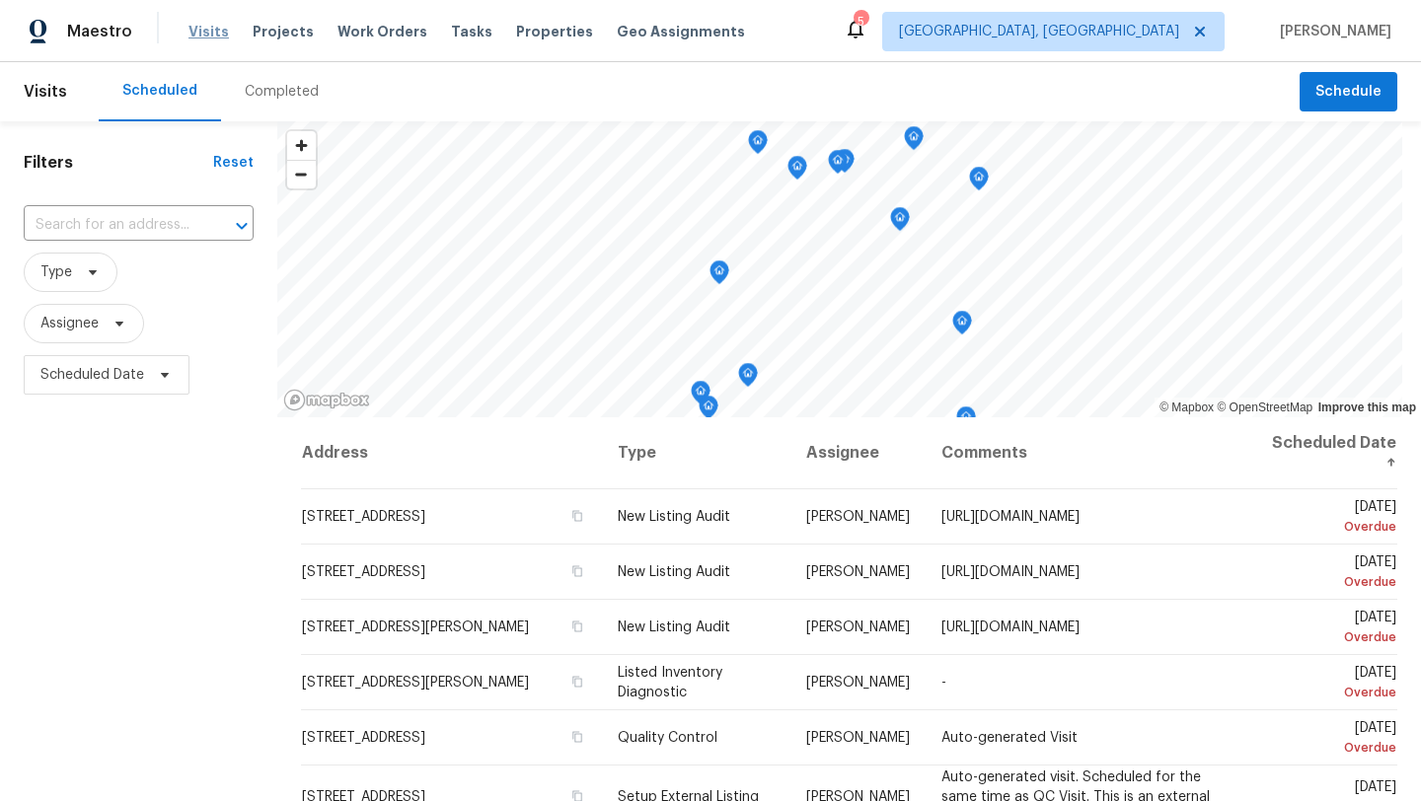
click at [215, 31] on span "Visits" at bounding box center [209, 32] width 40 height 20
click at [81, 313] on span "Assignee" at bounding box center [84, 323] width 120 height 39
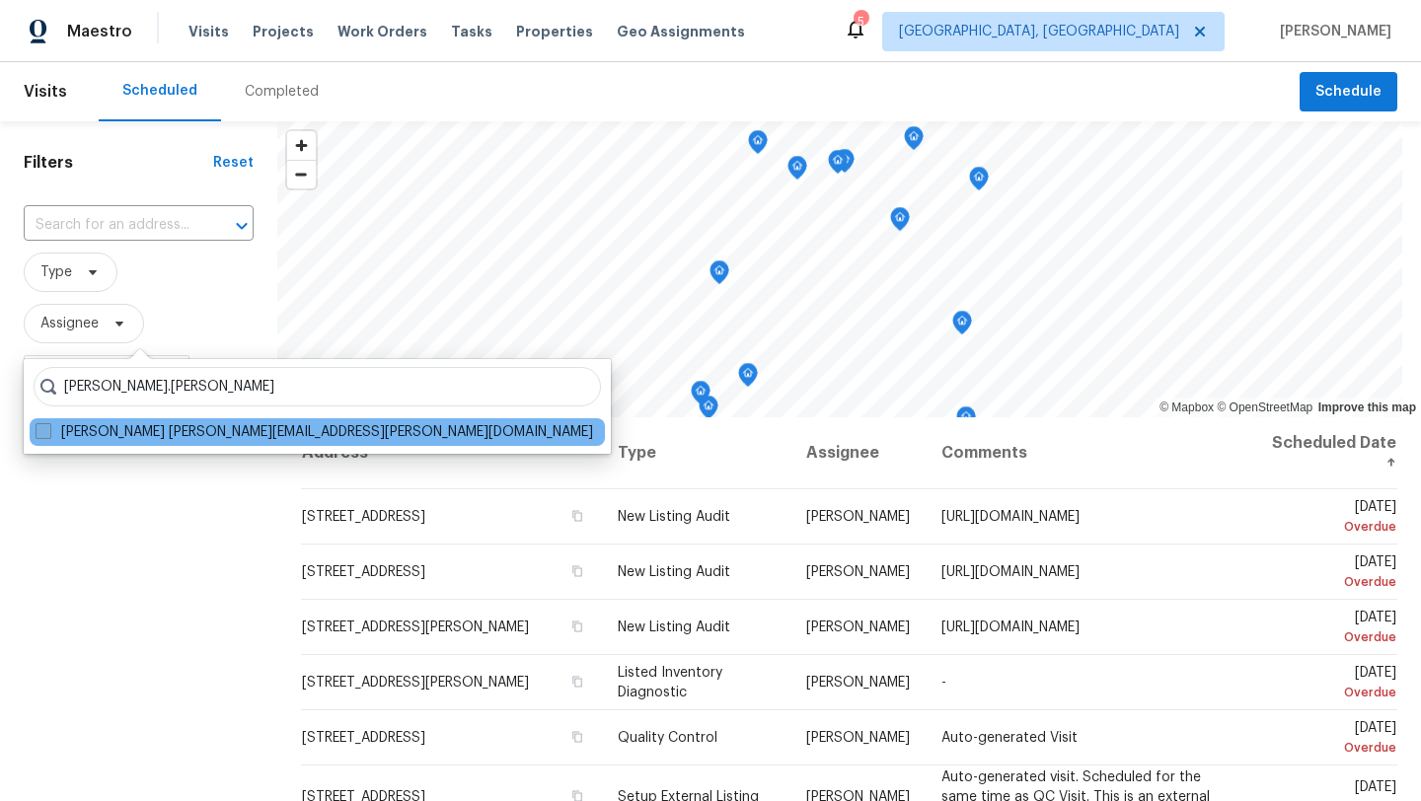
type input "alison.brice"
click at [43, 428] on span at bounding box center [44, 431] width 16 height 16
click at [43, 428] on input "Alison Brice alison.brice@opendoor.com" at bounding box center [42, 428] width 13 height 13
checkbox input "true"
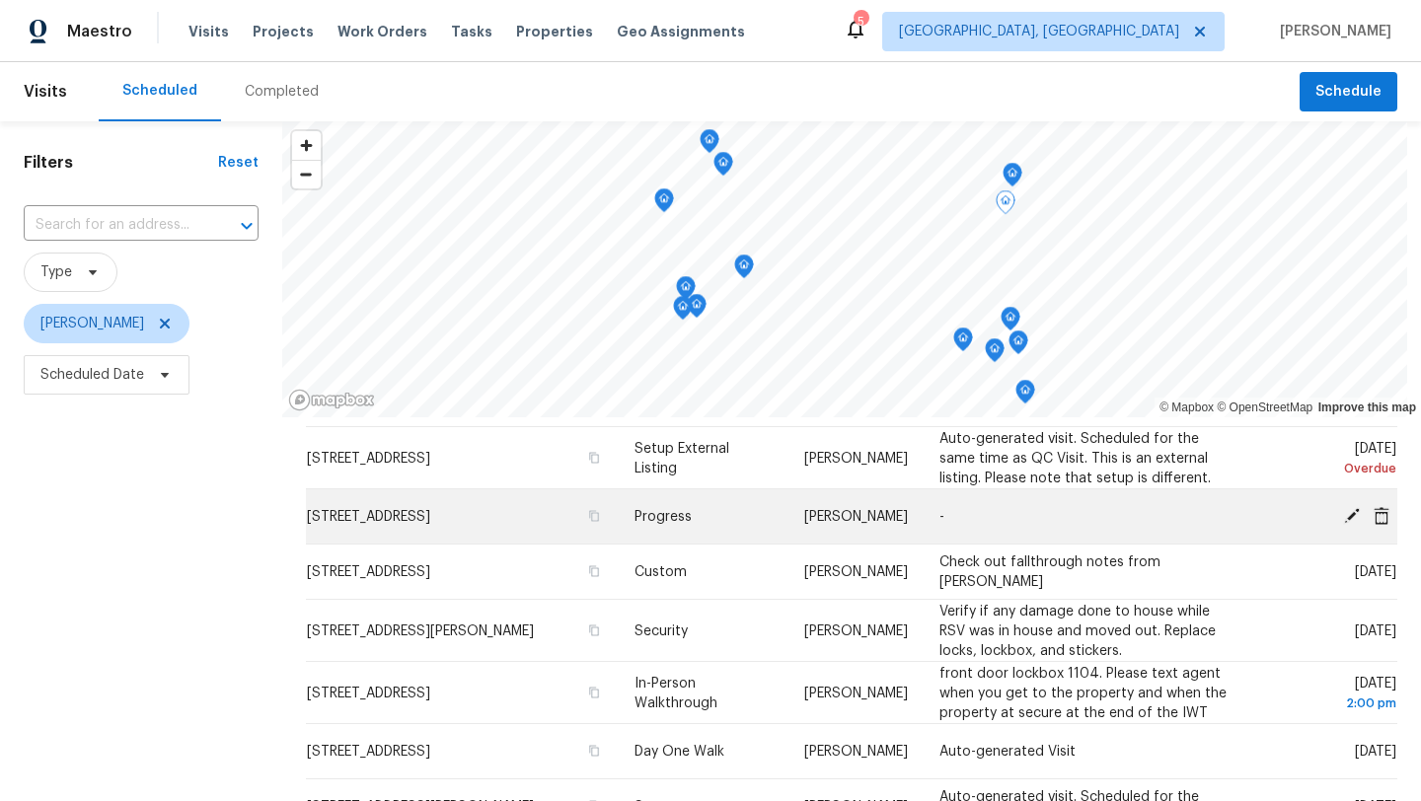
scroll to position [127, 0]
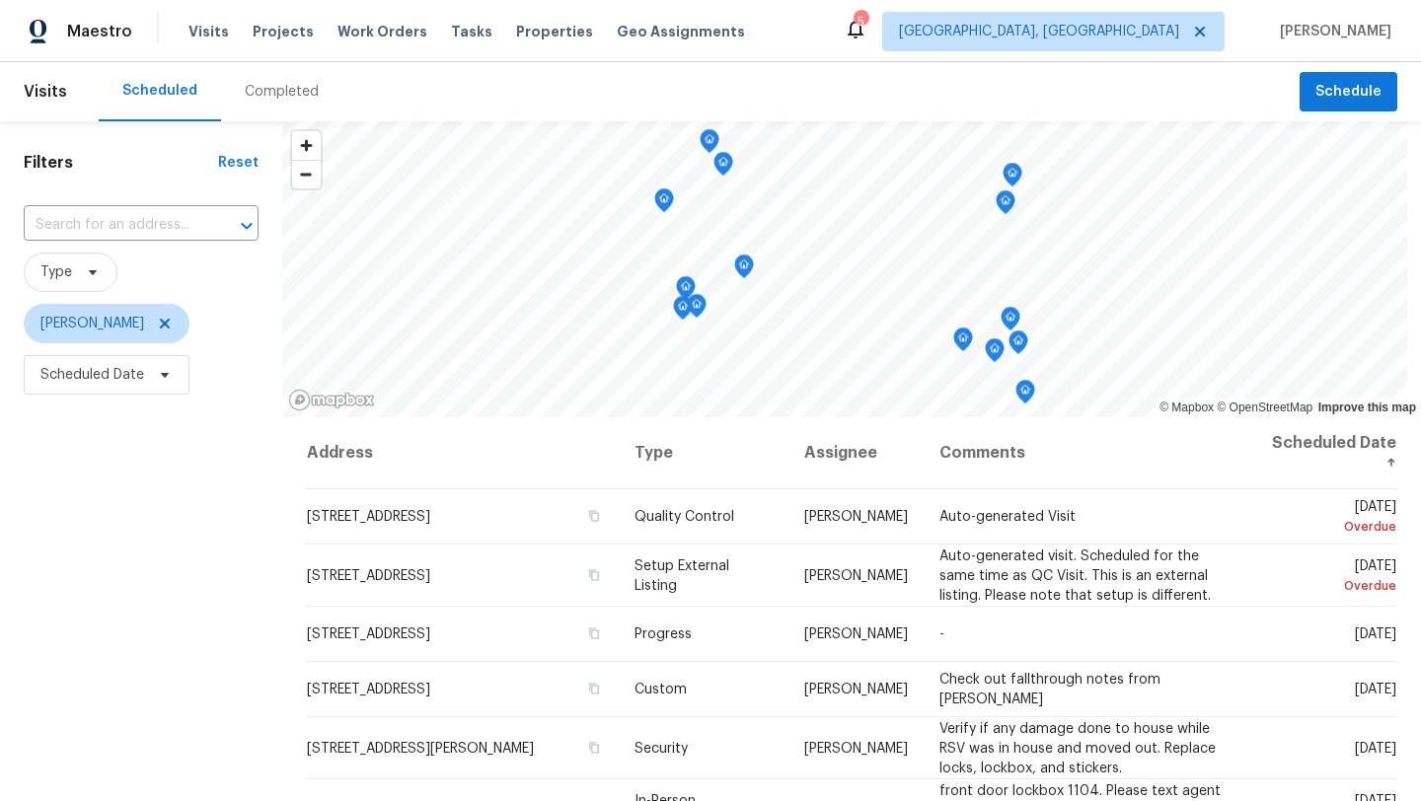
scroll to position [127, 0]
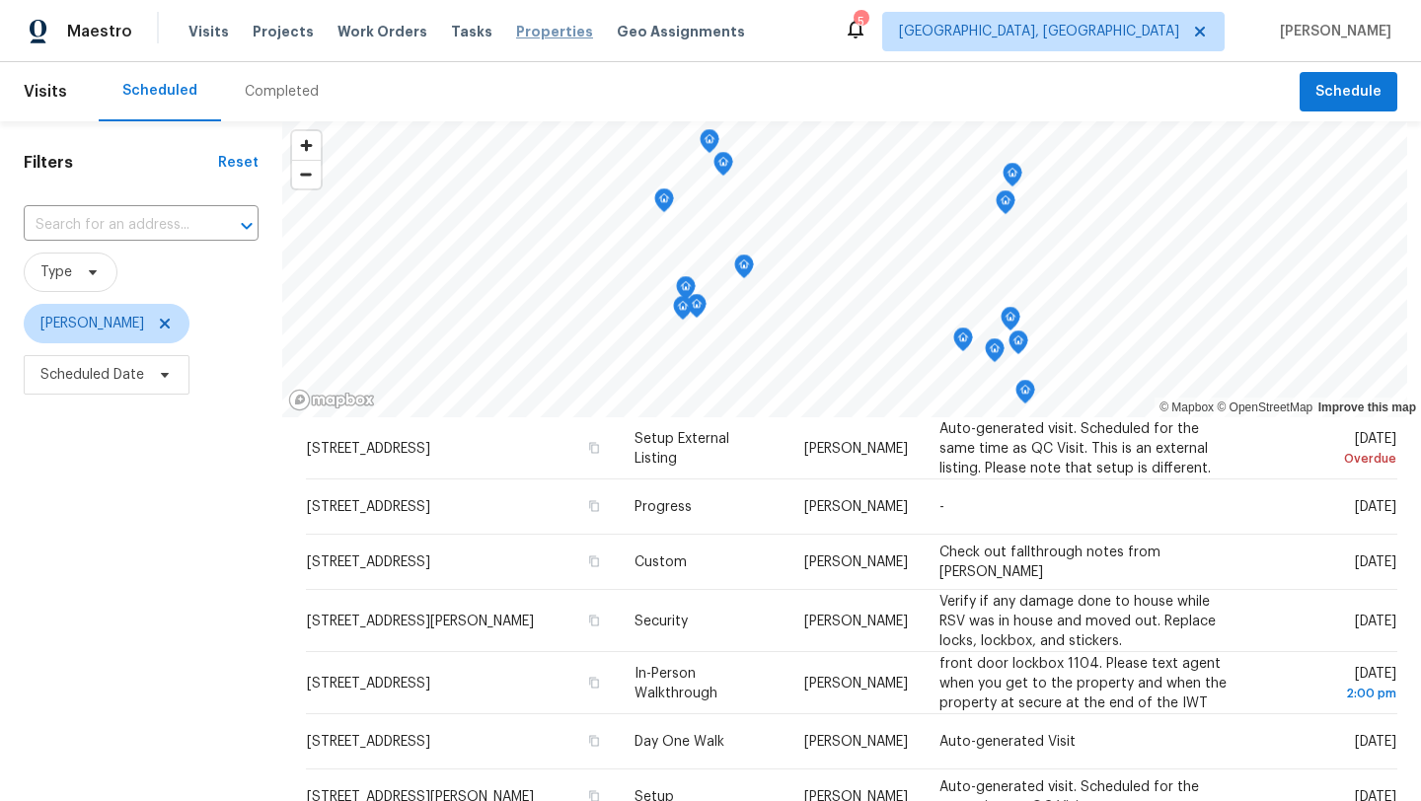
click at [535, 28] on span "Properties" at bounding box center [554, 32] width 77 height 20
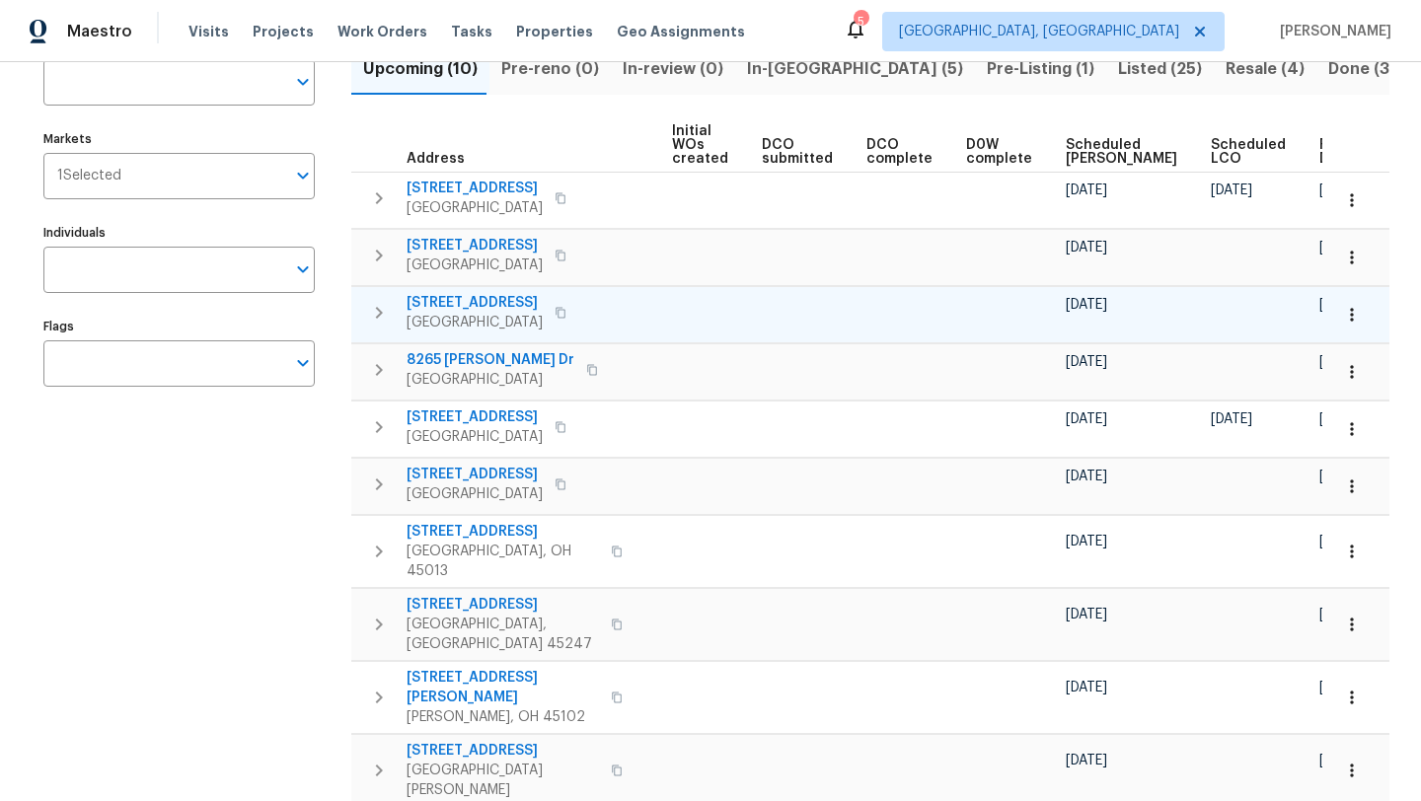
scroll to position [184, 0]
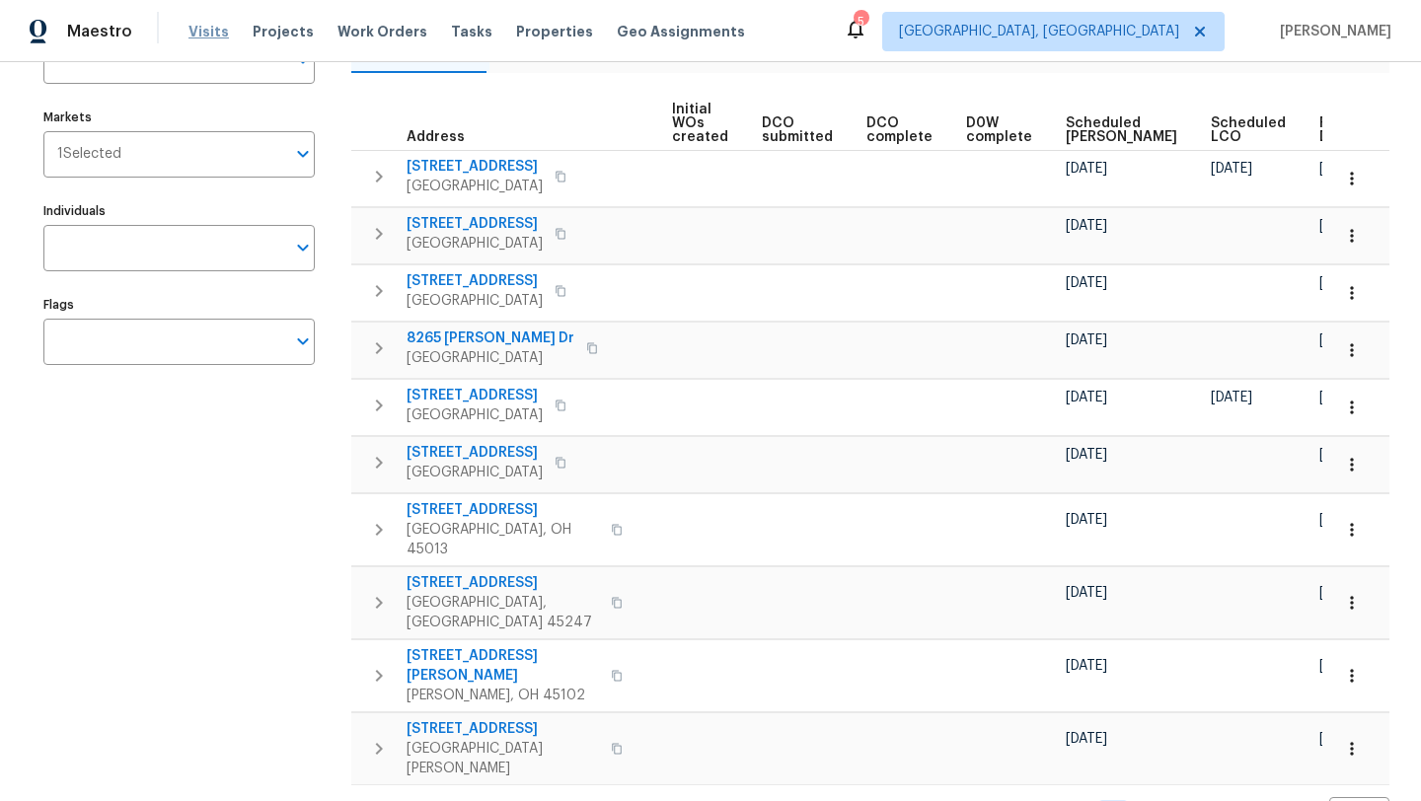
click at [192, 30] on span "Visits" at bounding box center [209, 32] width 40 height 20
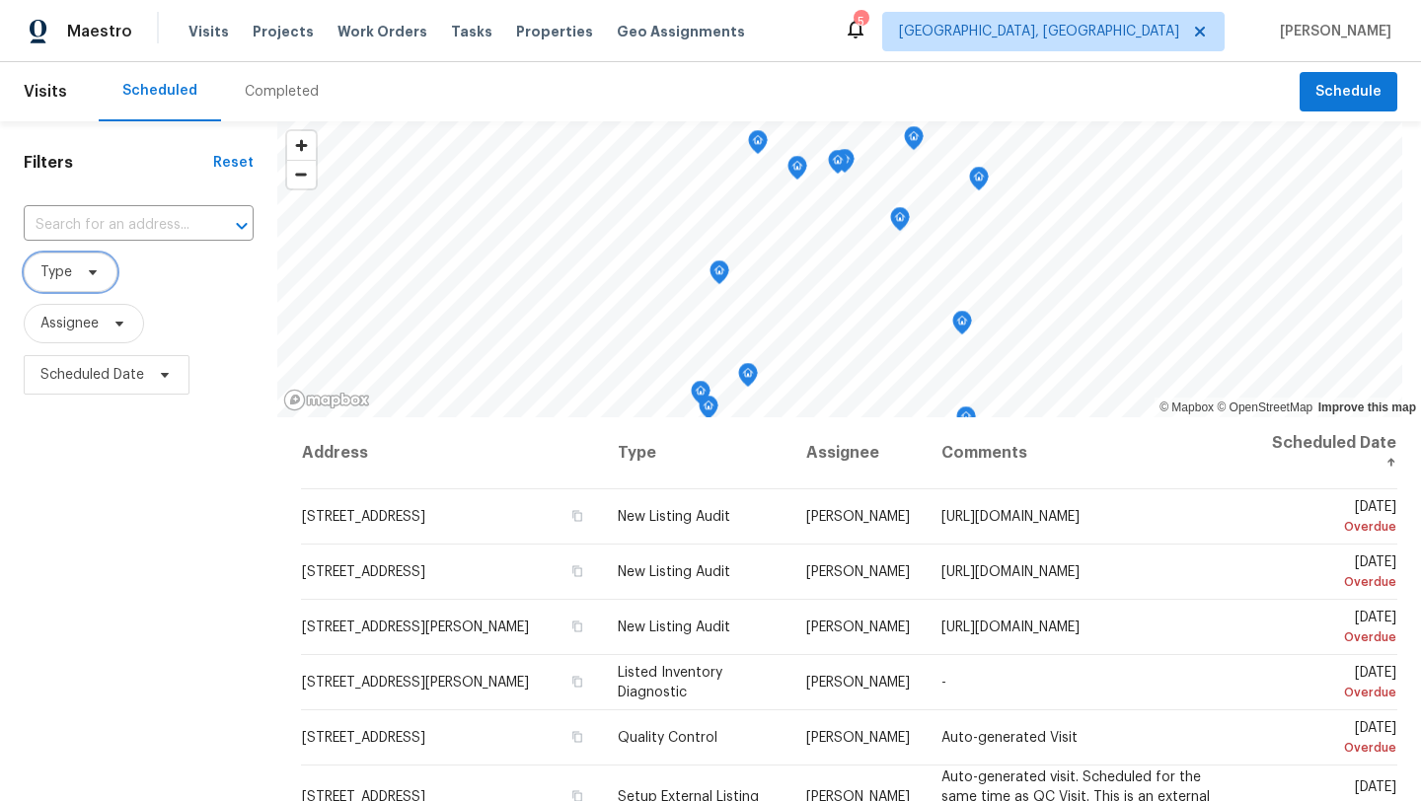
click at [101, 281] on span "Type" at bounding box center [71, 272] width 94 height 39
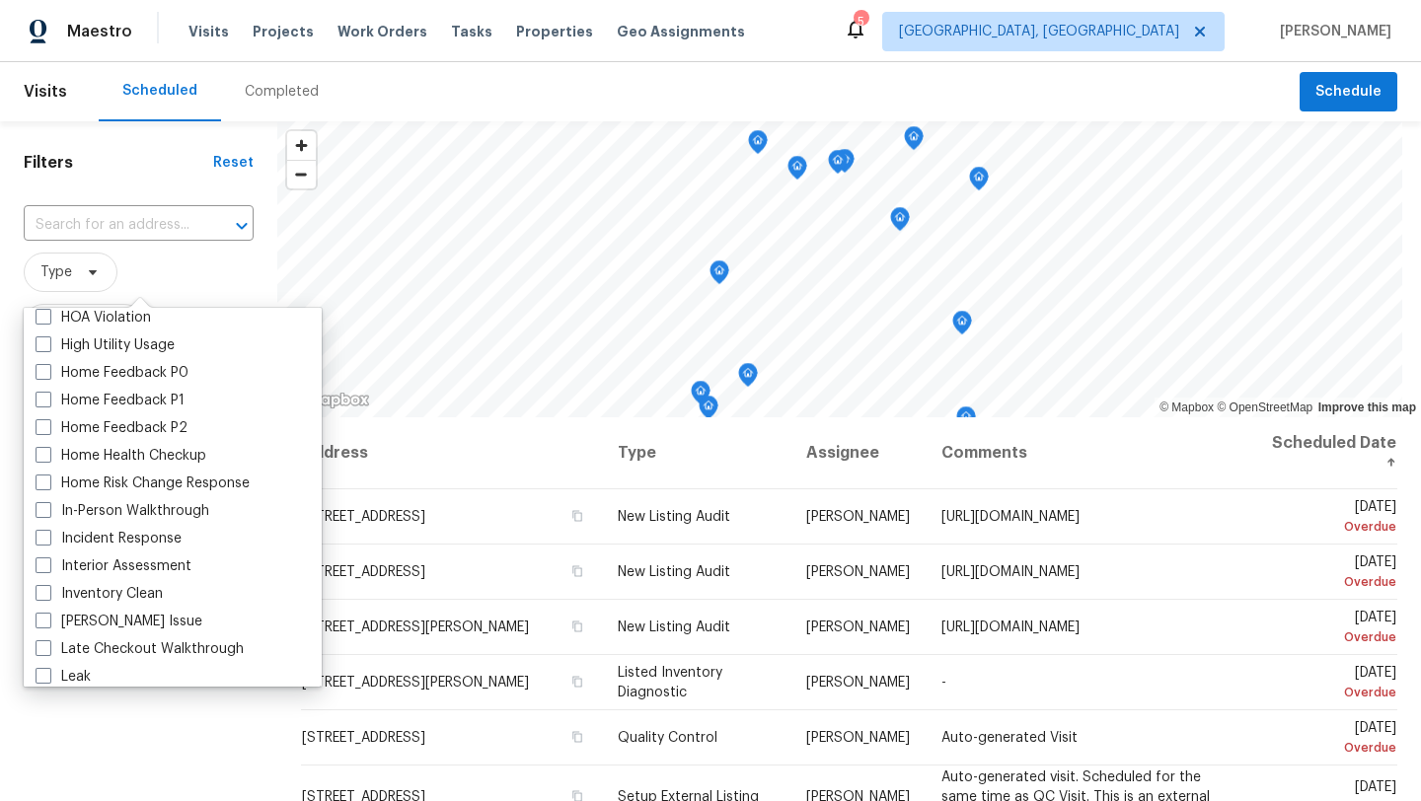
scroll to position [590, 0]
click at [76, 508] on label "In-Person Walkthrough" at bounding box center [123, 509] width 174 height 20
click at [48, 508] on input "In-Person Walkthrough" at bounding box center [42, 505] width 13 height 13
checkbox input "true"
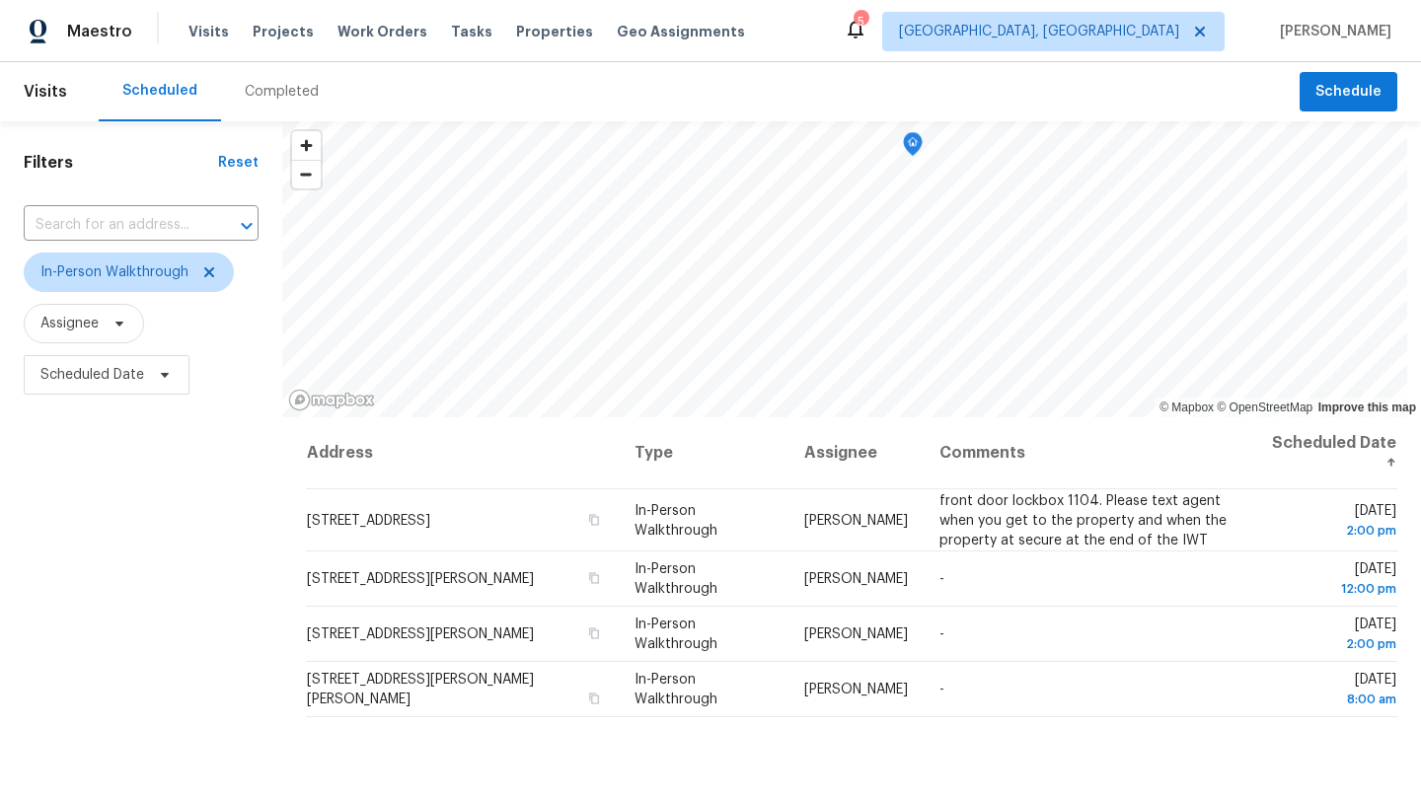
click at [113, 493] on div "Filters Reset ​ In-Person Walkthrough Assignee Scheduled Date" at bounding box center [141, 590] width 282 height 938
click at [111, 366] on span "Scheduled Date" at bounding box center [92, 375] width 104 height 20
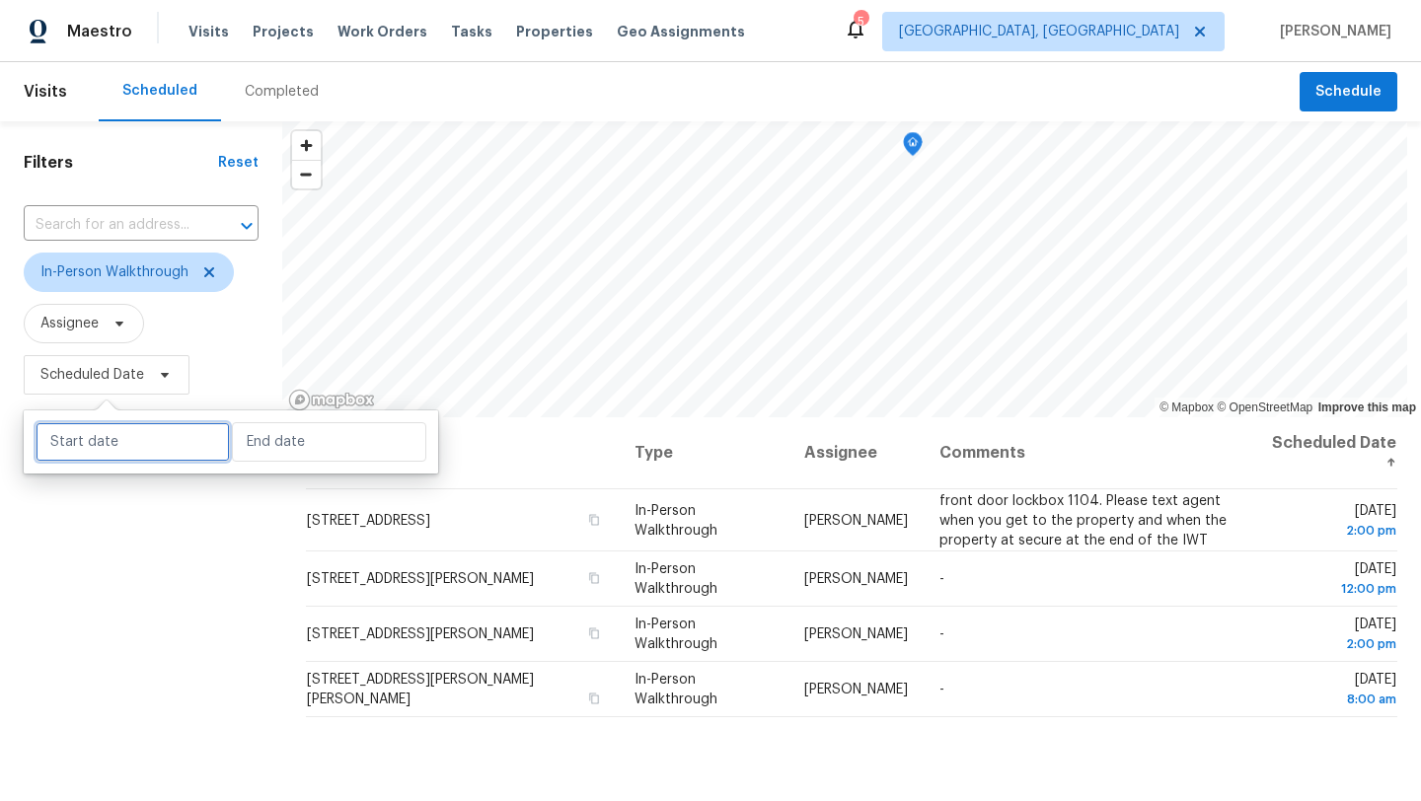
select select "9"
select select "2025"
select select "10"
select select "2025"
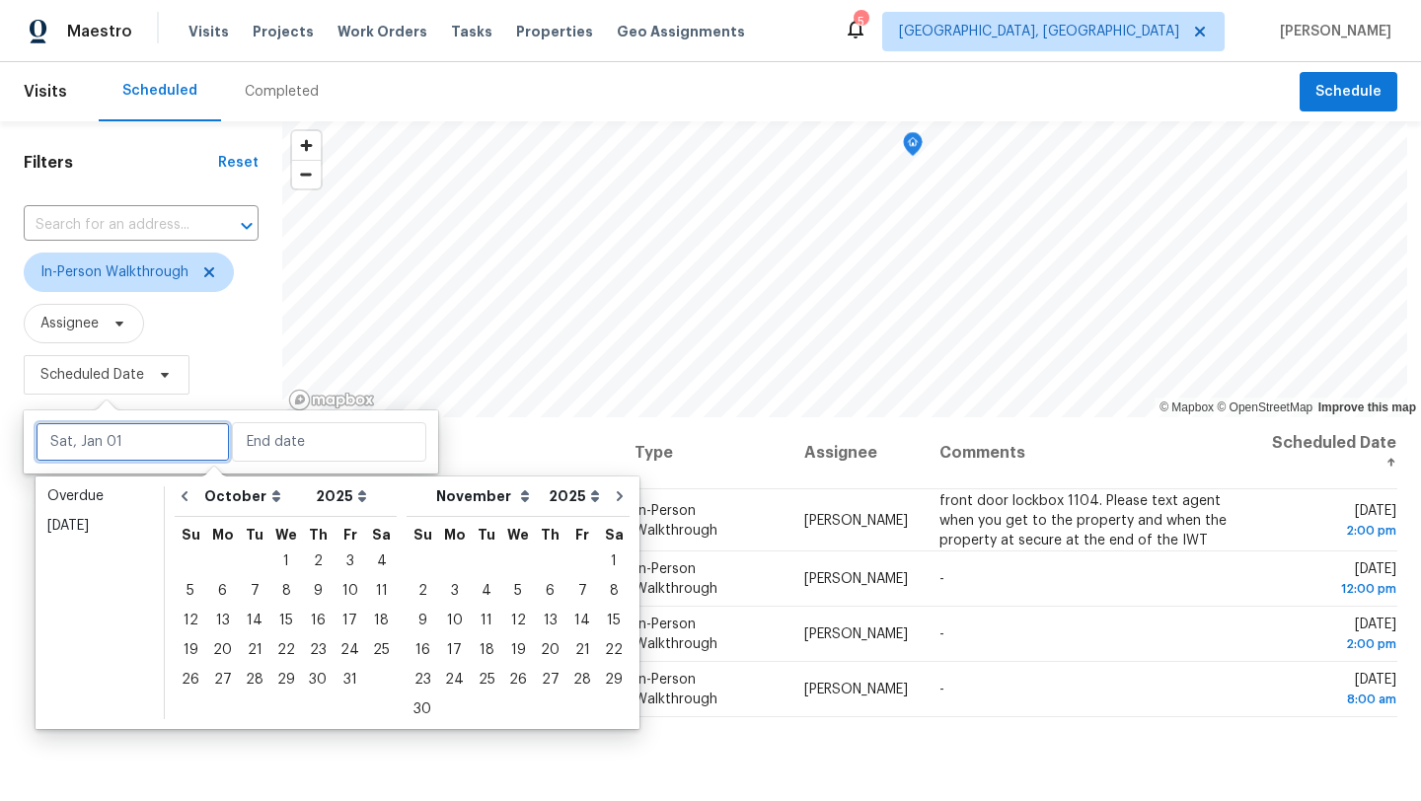
click at [91, 444] on input "text" at bounding box center [133, 441] width 194 height 39
type input "[DATE]"
click at [337, 564] on div "3" at bounding box center [350, 562] width 33 height 28
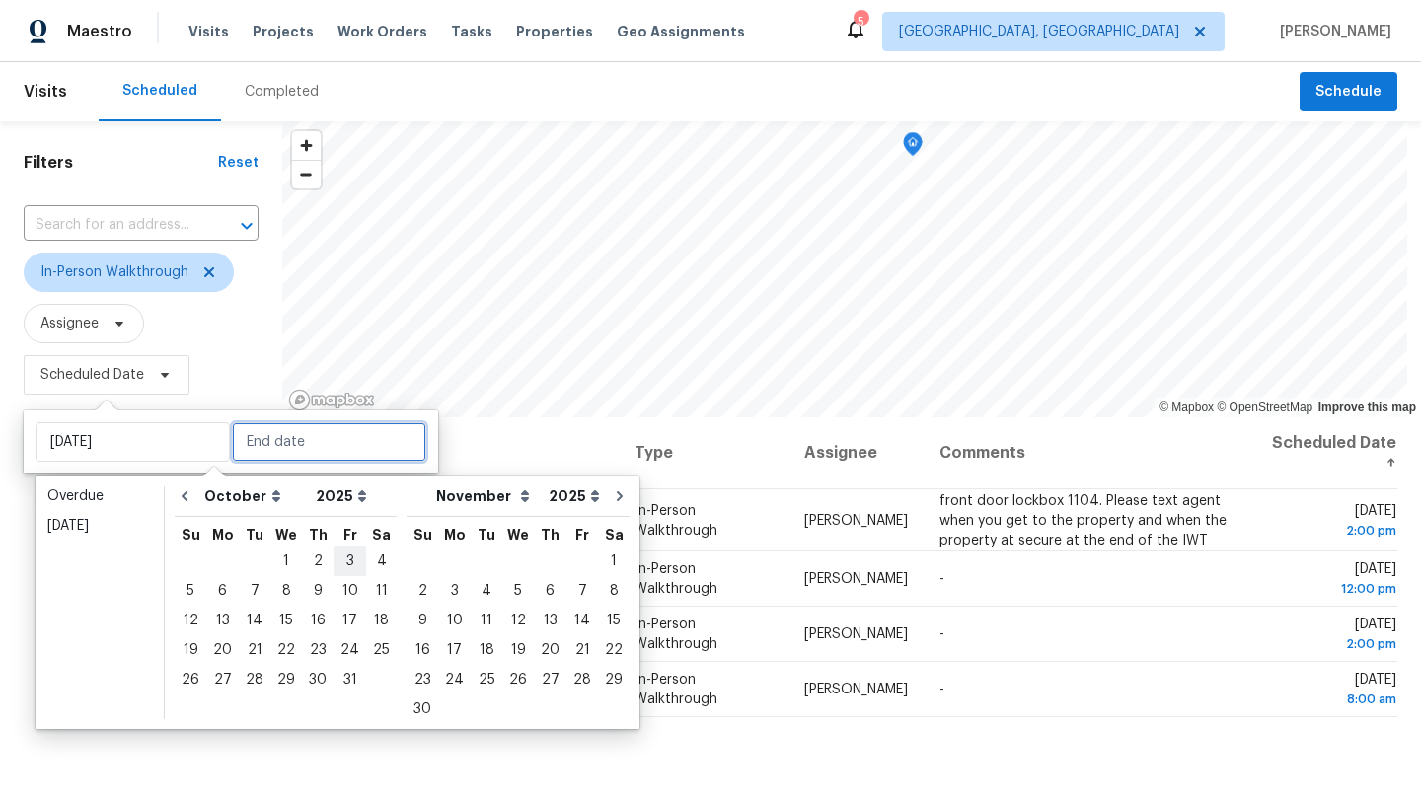
type input "[DATE]"
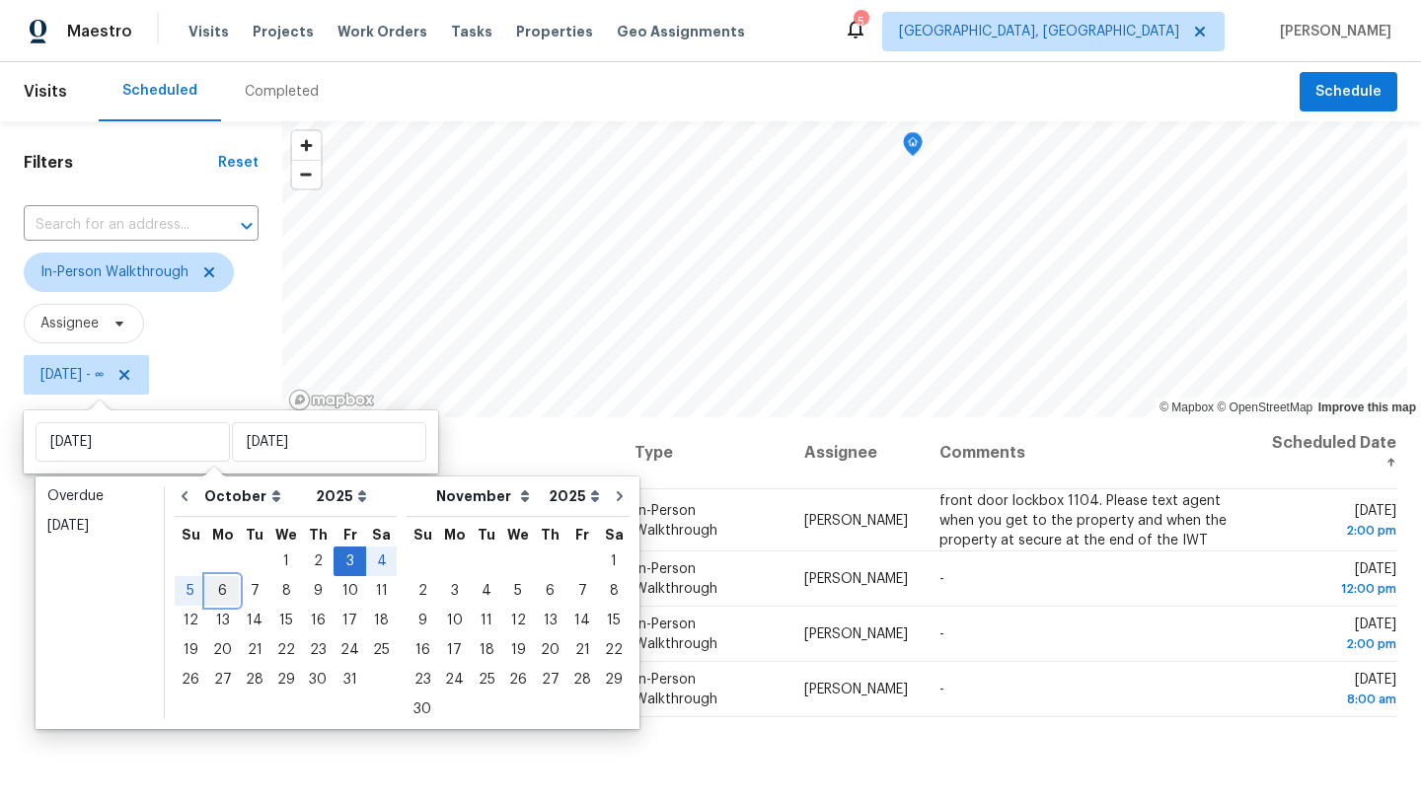
click at [219, 589] on div "6" at bounding box center [222, 591] width 33 height 28
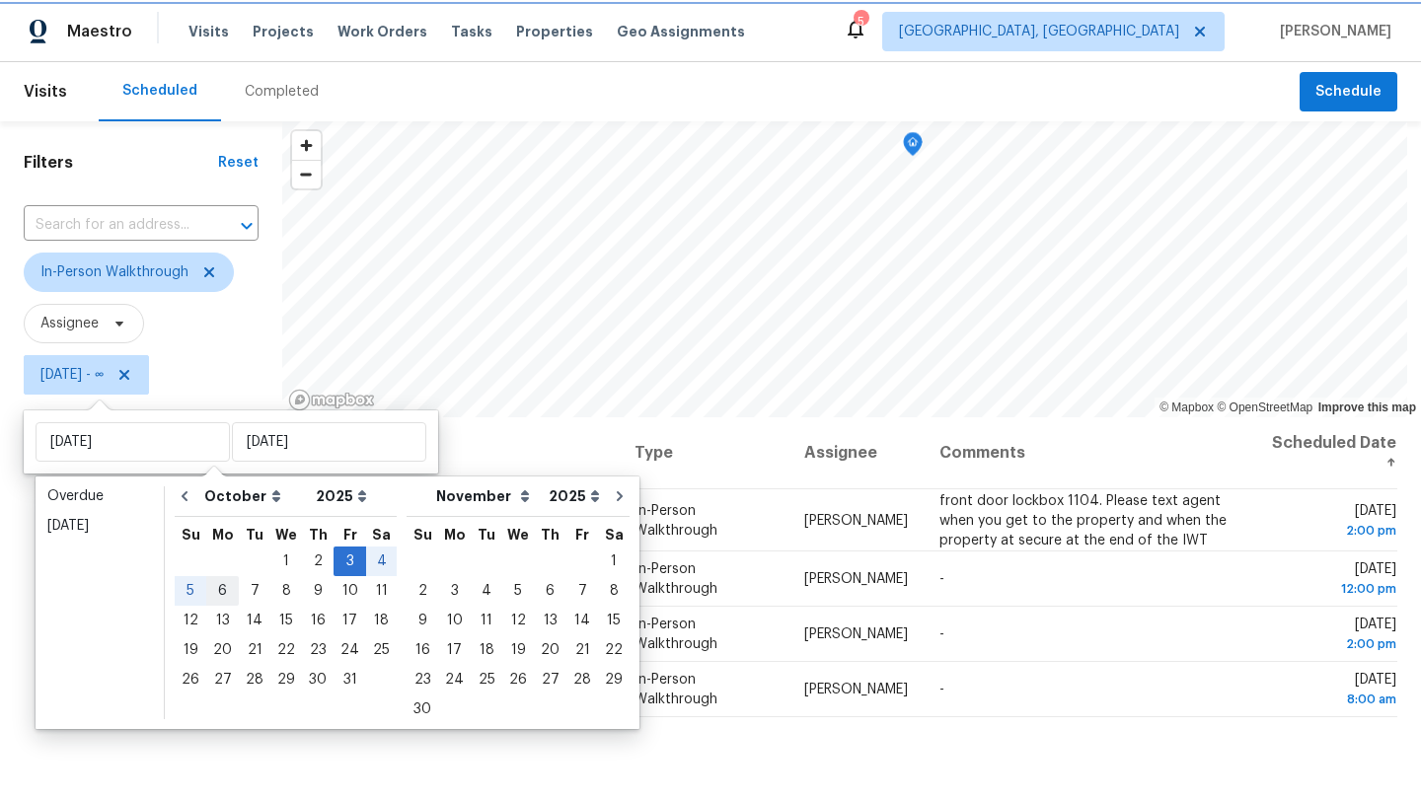
type input "[DATE]"
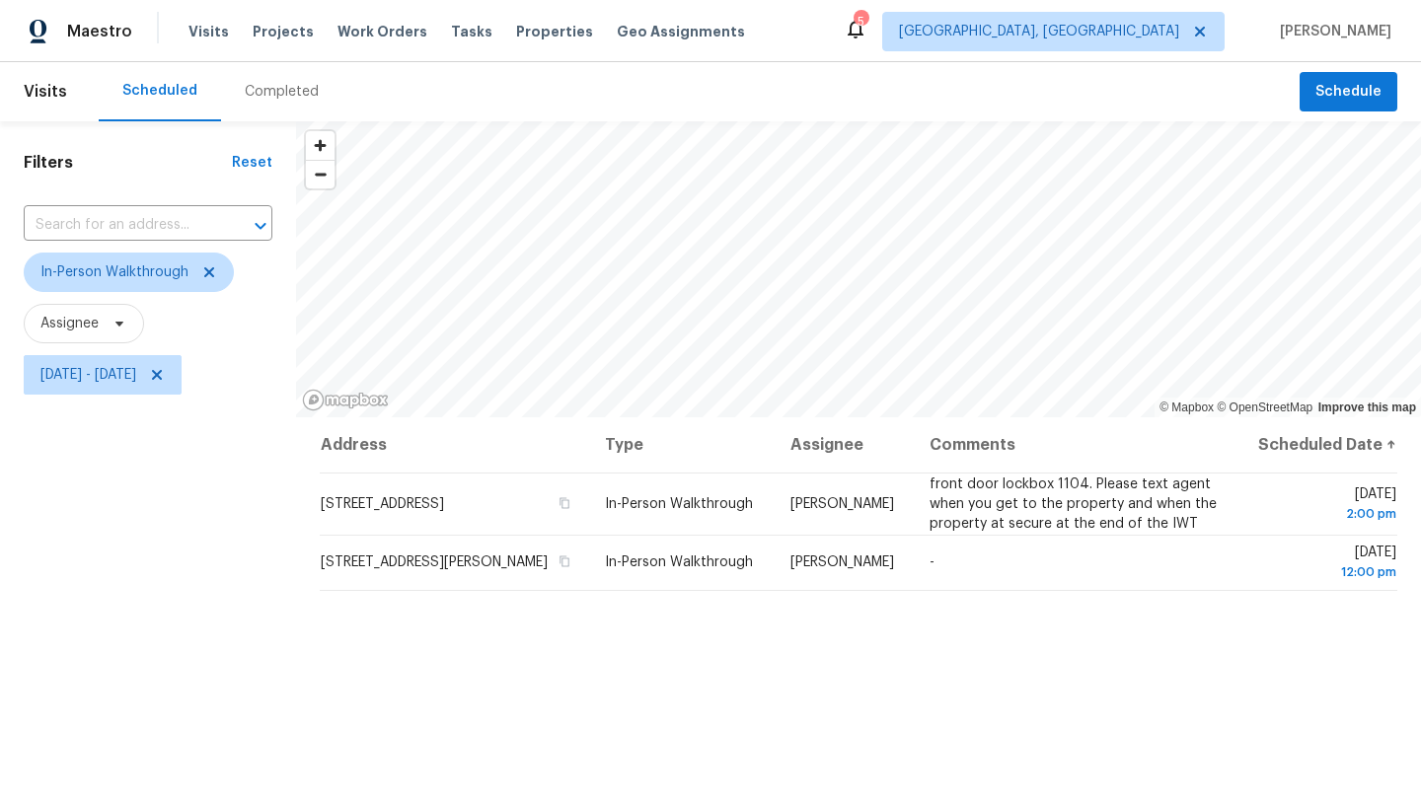
click at [218, 589] on div "Filters Reset ​ In-Person Walkthrough Assignee [DATE] - [DATE]" at bounding box center [148, 590] width 296 height 938
click at [1145, 25] on span "[GEOGRAPHIC_DATA], [GEOGRAPHIC_DATA]" at bounding box center [1039, 32] width 280 height 20
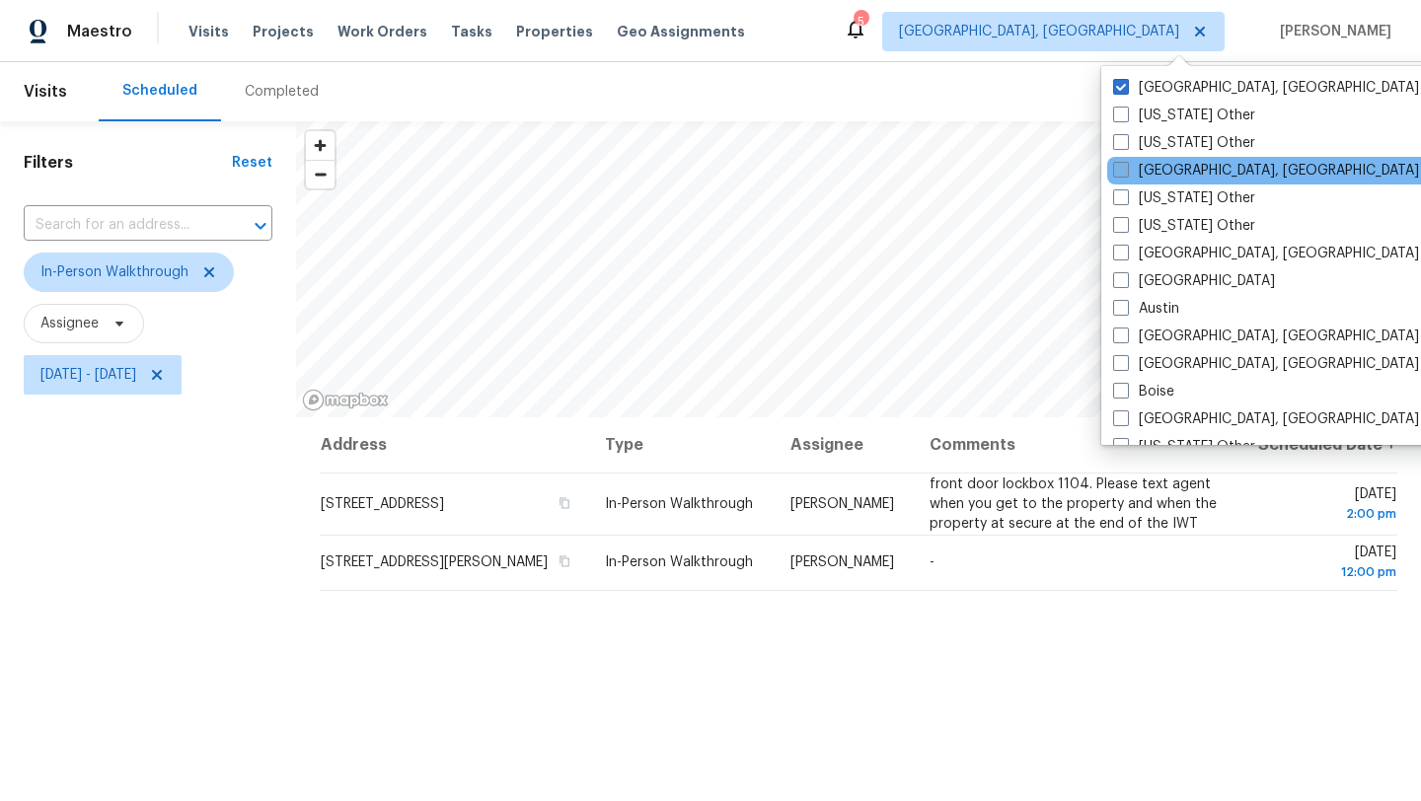
click at [1156, 174] on label "[GEOGRAPHIC_DATA], [GEOGRAPHIC_DATA]" at bounding box center [1266, 171] width 306 height 20
click at [1126, 174] on input "[GEOGRAPHIC_DATA], [GEOGRAPHIC_DATA]" at bounding box center [1119, 167] width 13 height 13
checkbox input "true"
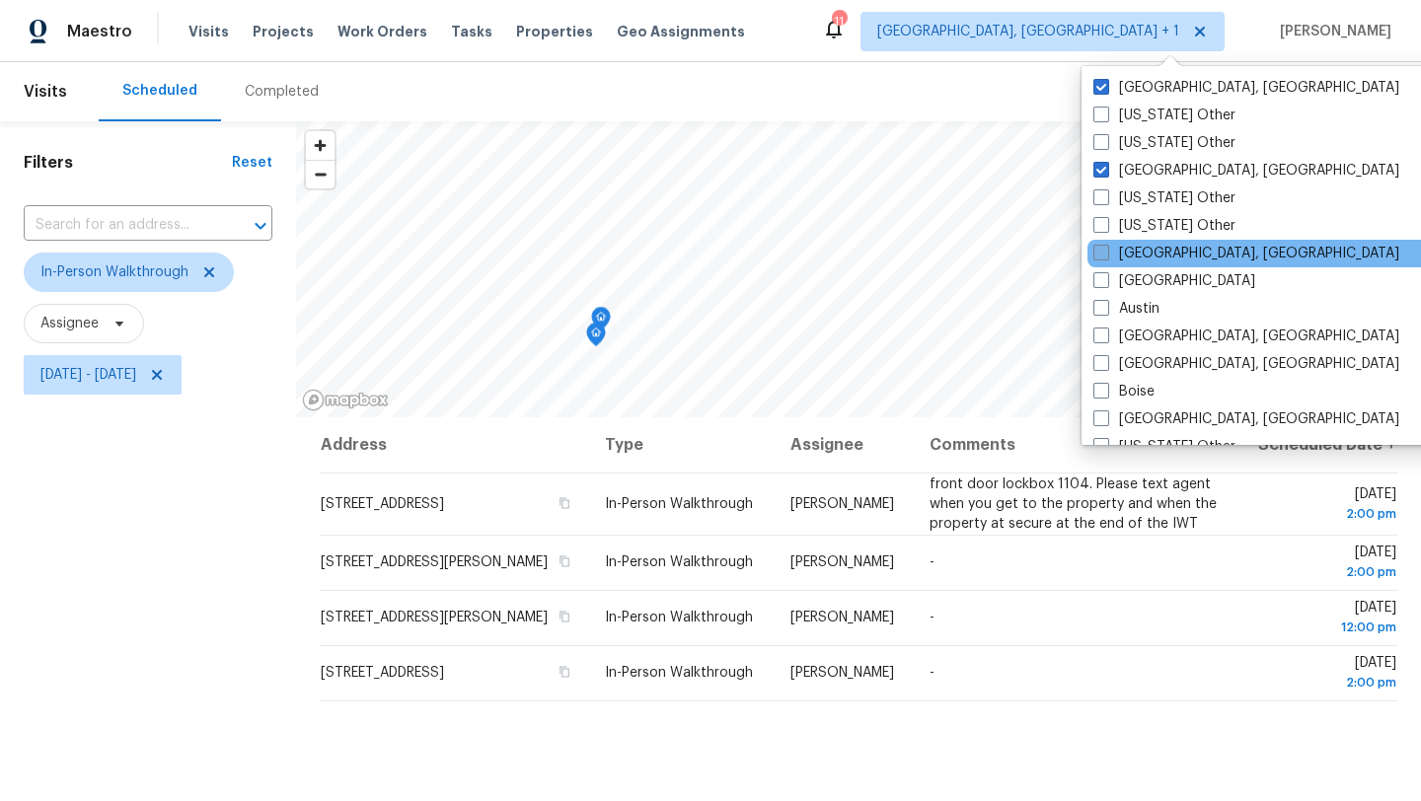
click at [1151, 261] on label "[GEOGRAPHIC_DATA], [GEOGRAPHIC_DATA]" at bounding box center [1247, 254] width 306 height 20
click at [1106, 257] on input "[GEOGRAPHIC_DATA], [GEOGRAPHIC_DATA]" at bounding box center [1100, 250] width 13 height 13
checkbox input "true"
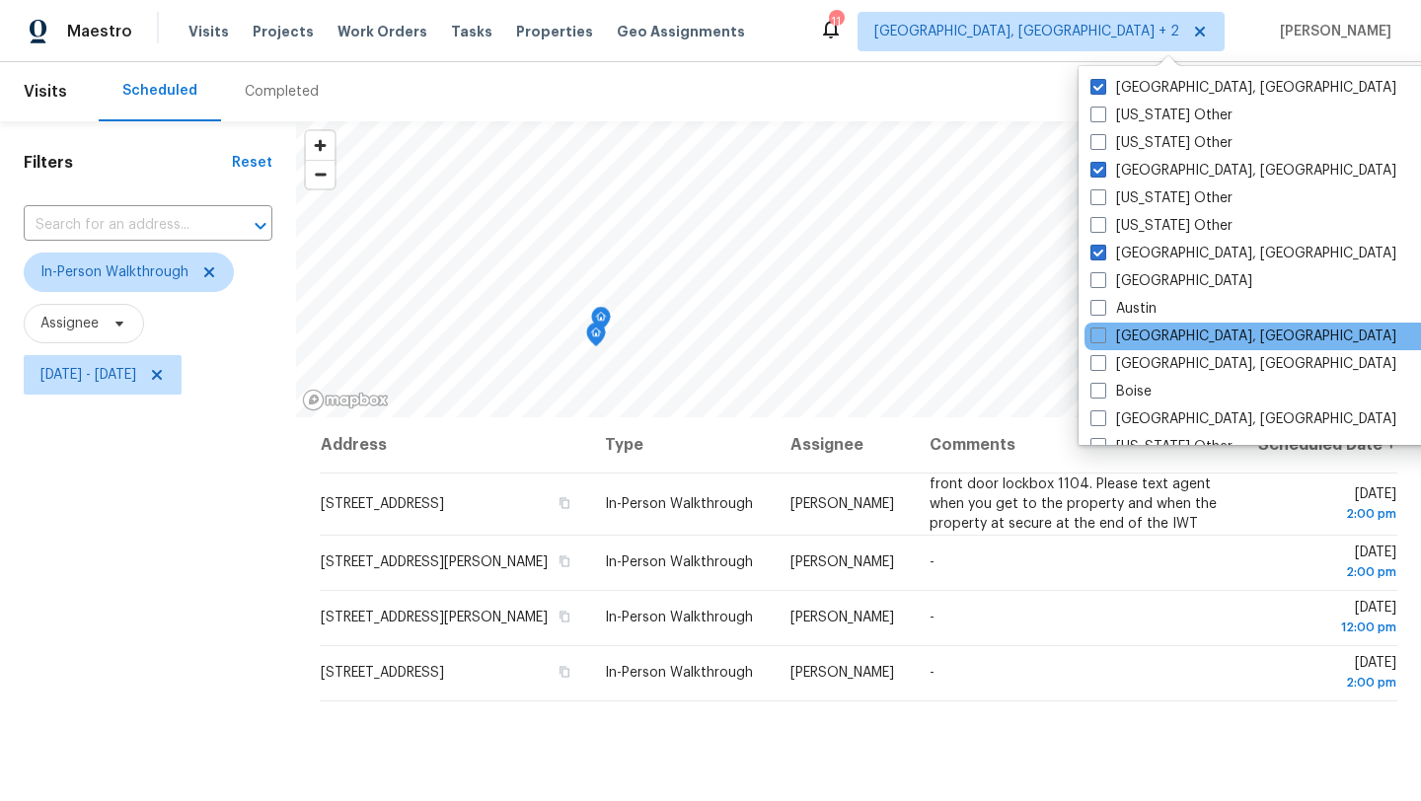
click at [1147, 346] on div "[GEOGRAPHIC_DATA], [GEOGRAPHIC_DATA]" at bounding box center [1284, 337] width 398 height 28
click at [1141, 338] on label "[GEOGRAPHIC_DATA], [GEOGRAPHIC_DATA]" at bounding box center [1244, 337] width 306 height 20
click at [1103, 338] on input "[GEOGRAPHIC_DATA], [GEOGRAPHIC_DATA]" at bounding box center [1097, 333] width 13 height 13
checkbox input "true"
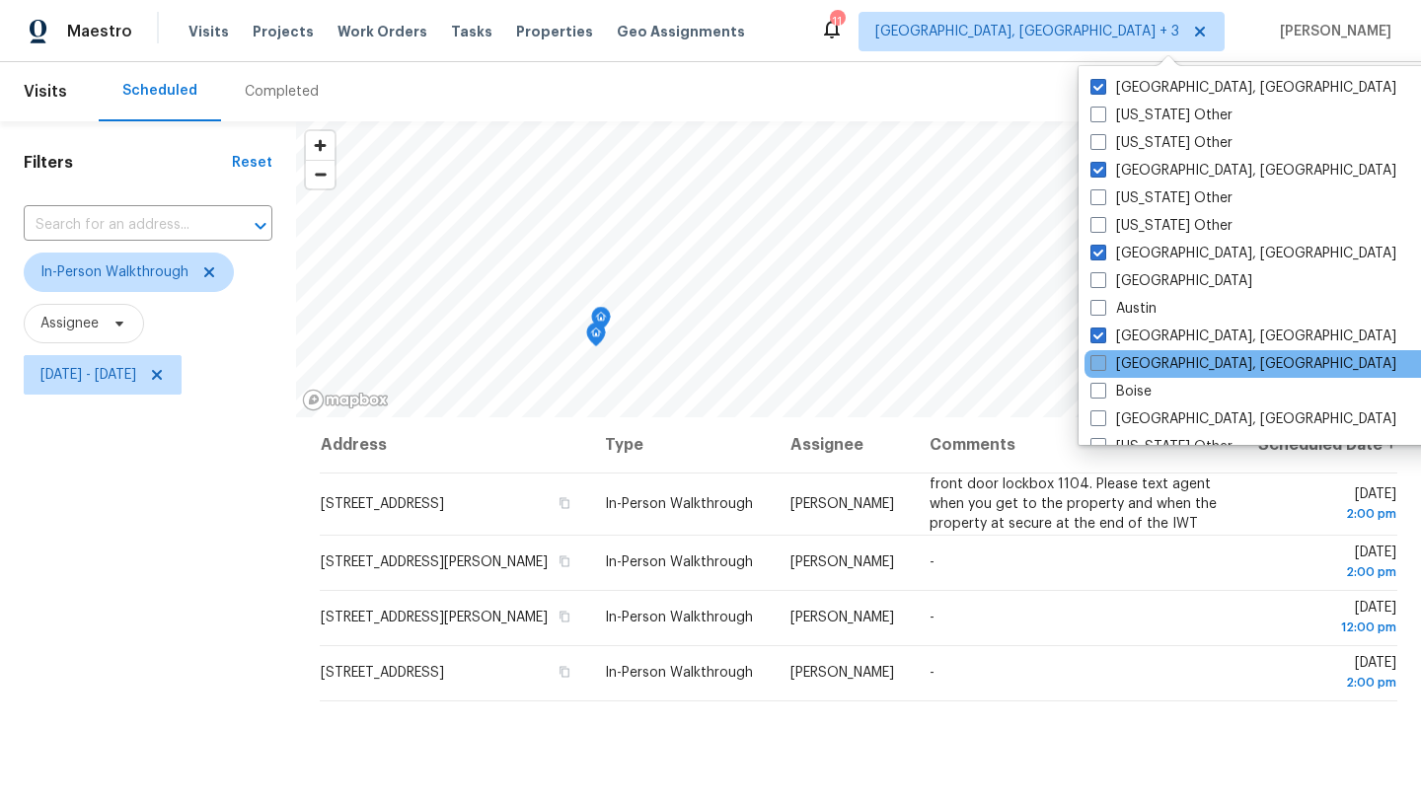
click at [1139, 362] on label "[GEOGRAPHIC_DATA], [GEOGRAPHIC_DATA]" at bounding box center [1244, 364] width 306 height 20
click at [1103, 362] on input "[GEOGRAPHIC_DATA], [GEOGRAPHIC_DATA]" at bounding box center [1097, 360] width 13 height 13
checkbox input "true"
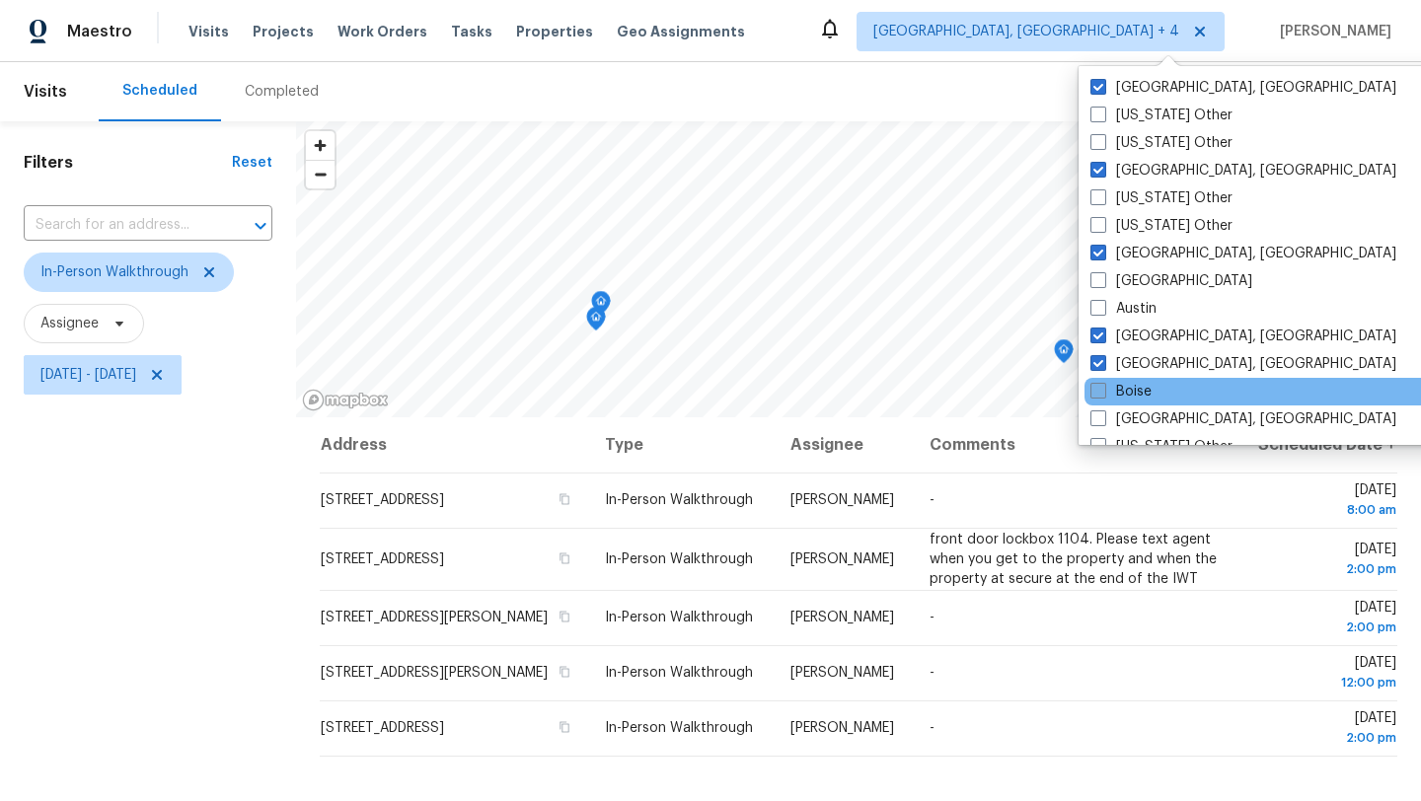
click at [1136, 390] on label "Boise" at bounding box center [1121, 392] width 61 height 20
click at [1103, 390] on input "Boise" at bounding box center [1097, 388] width 13 height 13
checkbox input "true"
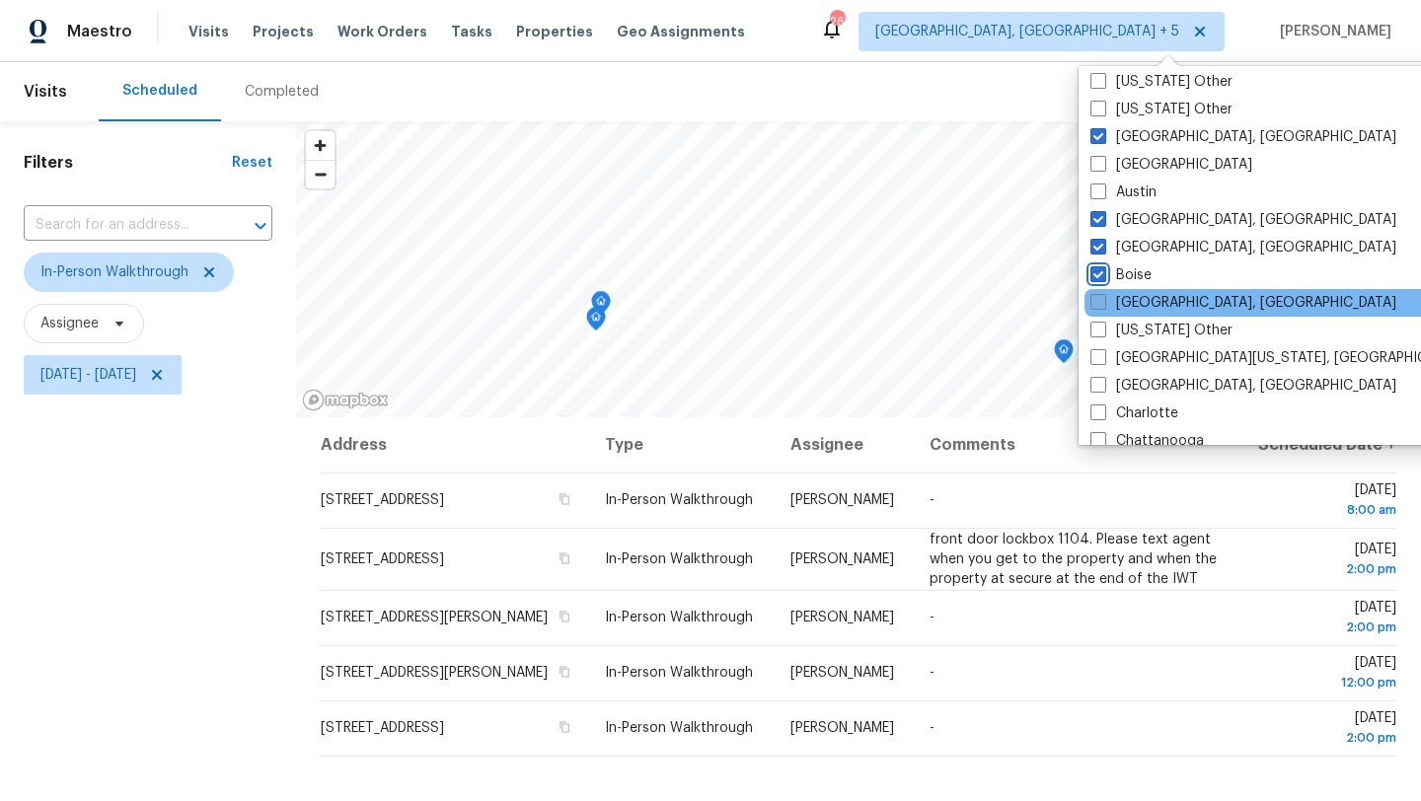
scroll to position [144, 0]
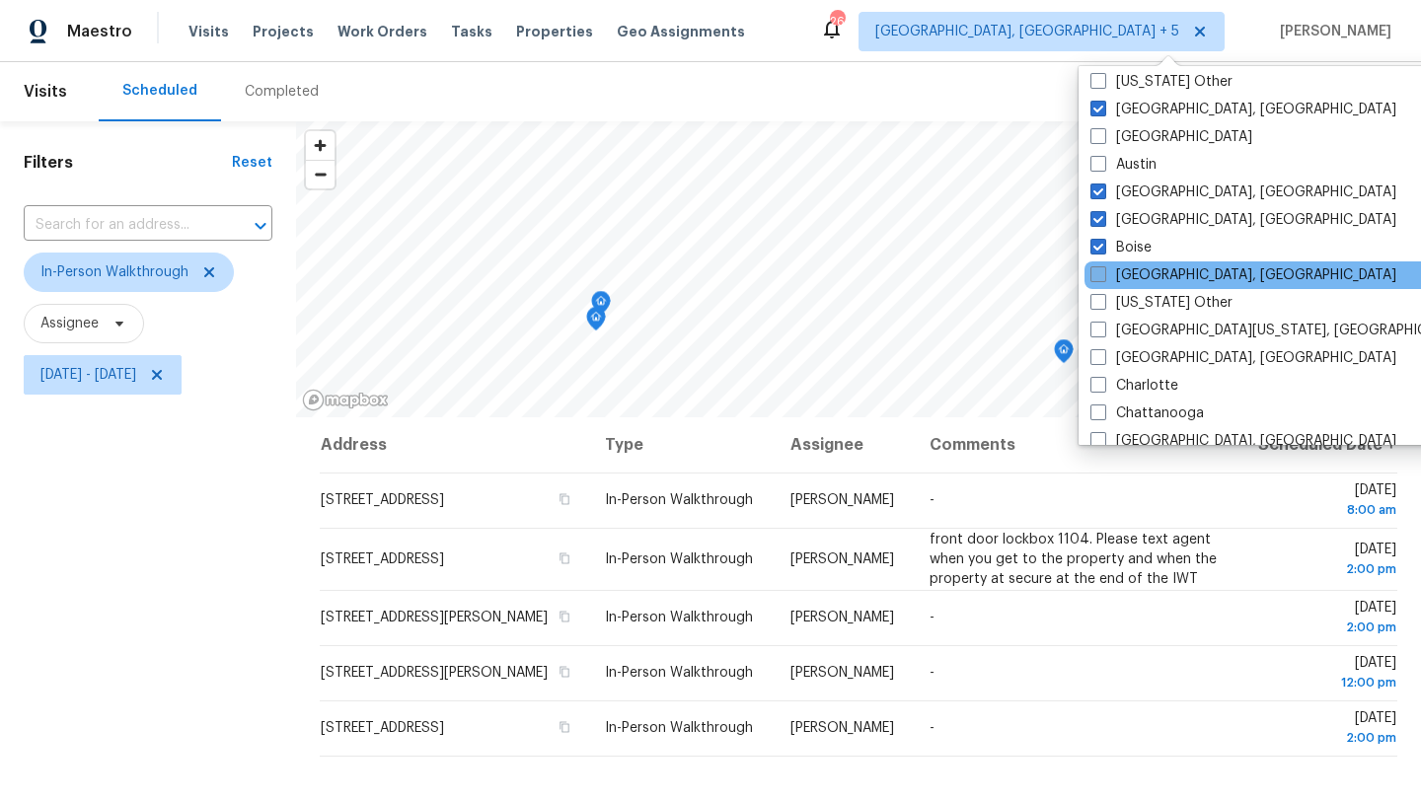
click at [1118, 274] on label "[GEOGRAPHIC_DATA], [GEOGRAPHIC_DATA]" at bounding box center [1244, 275] width 306 height 20
click at [1103, 274] on input "[GEOGRAPHIC_DATA], [GEOGRAPHIC_DATA]" at bounding box center [1097, 271] width 13 height 13
checkbox input "true"
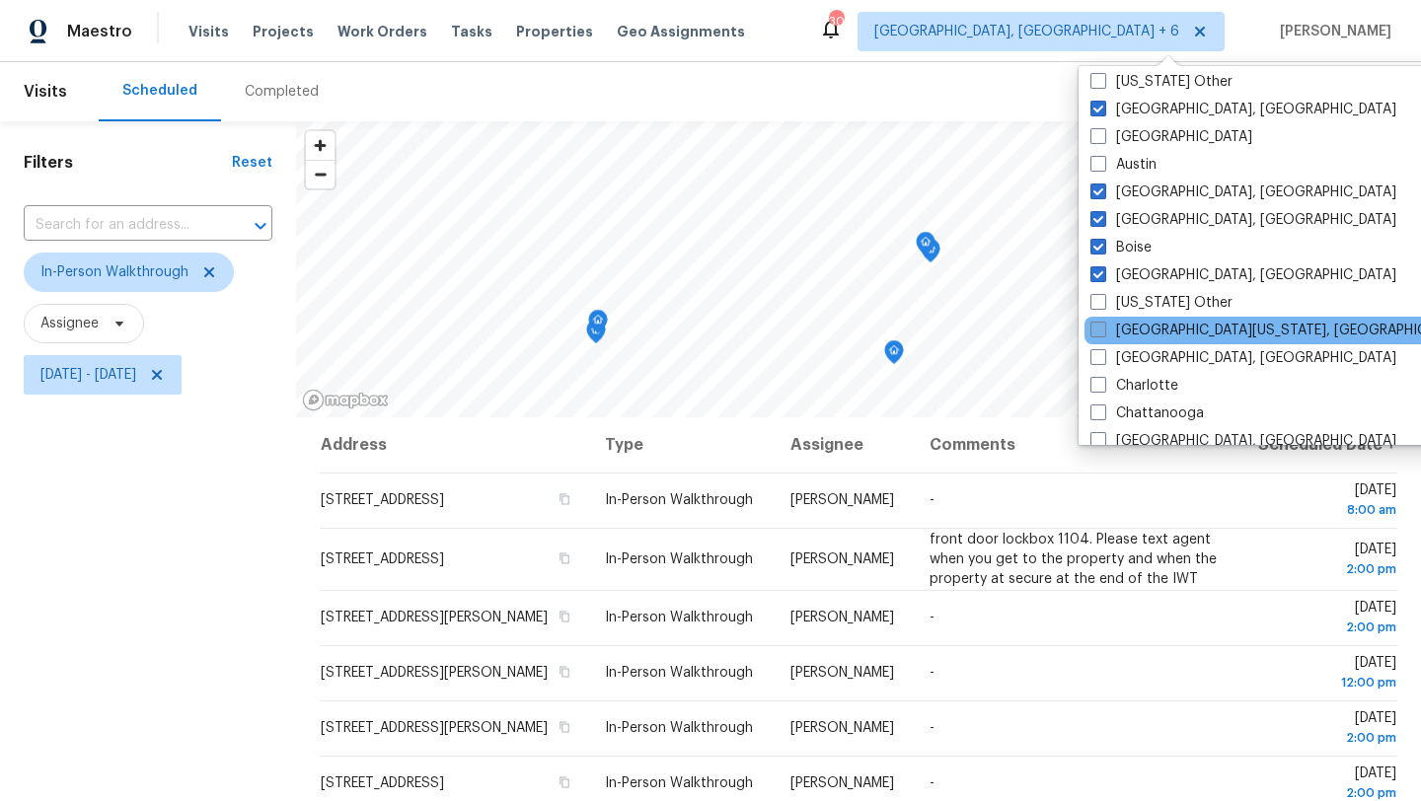
click at [1134, 328] on label "[GEOGRAPHIC_DATA][US_STATE], [GEOGRAPHIC_DATA]" at bounding box center [1281, 331] width 380 height 20
click at [1103, 328] on input "[GEOGRAPHIC_DATA][US_STATE], [GEOGRAPHIC_DATA]" at bounding box center [1097, 327] width 13 height 13
checkbox input "true"
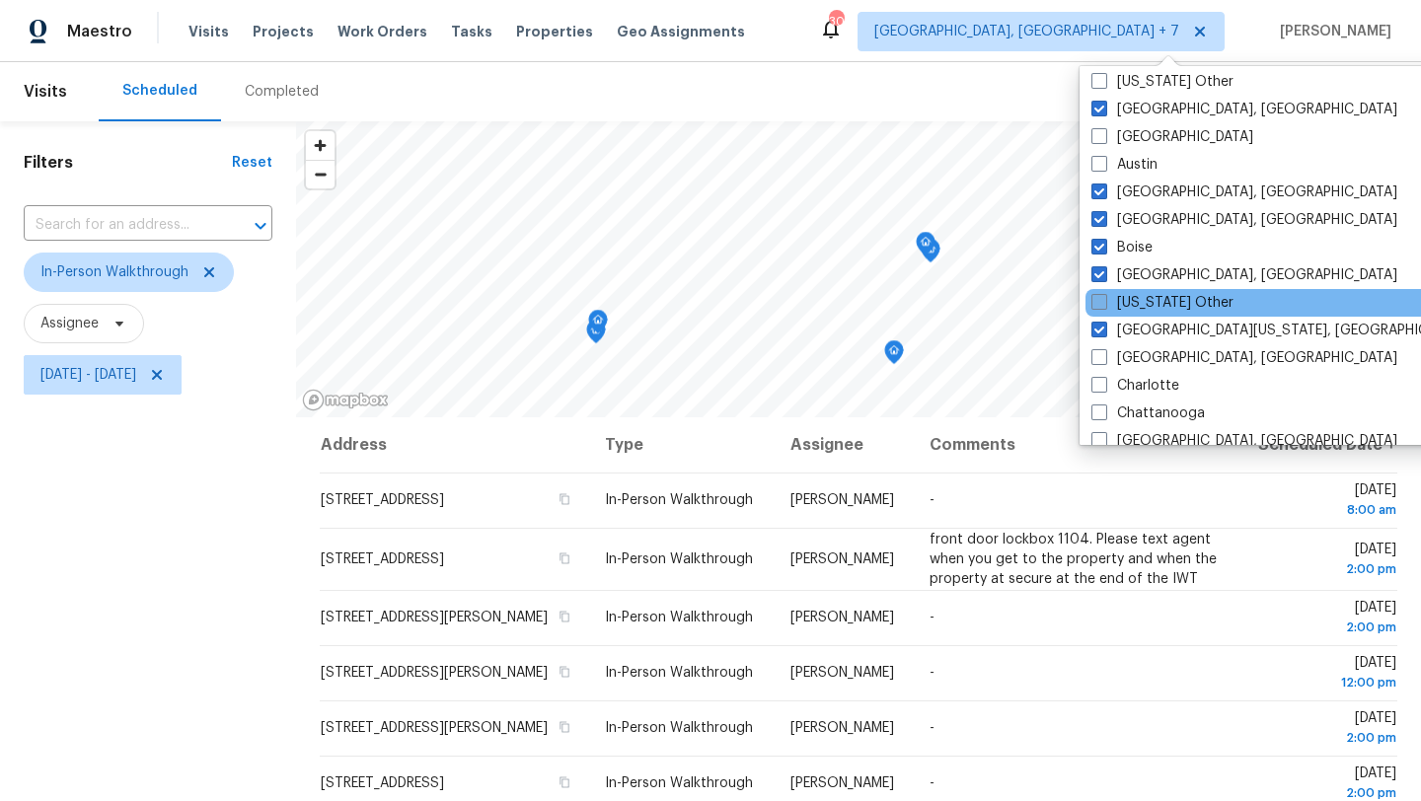
click at [1137, 304] on label "[US_STATE] Other" at bounding box center [1163, 303] width 142 height 20
click at [1104, 304] on input "[US_STATE] Other" at bounding box center [1098, 299] width 13 height 13
checkbox input "true"
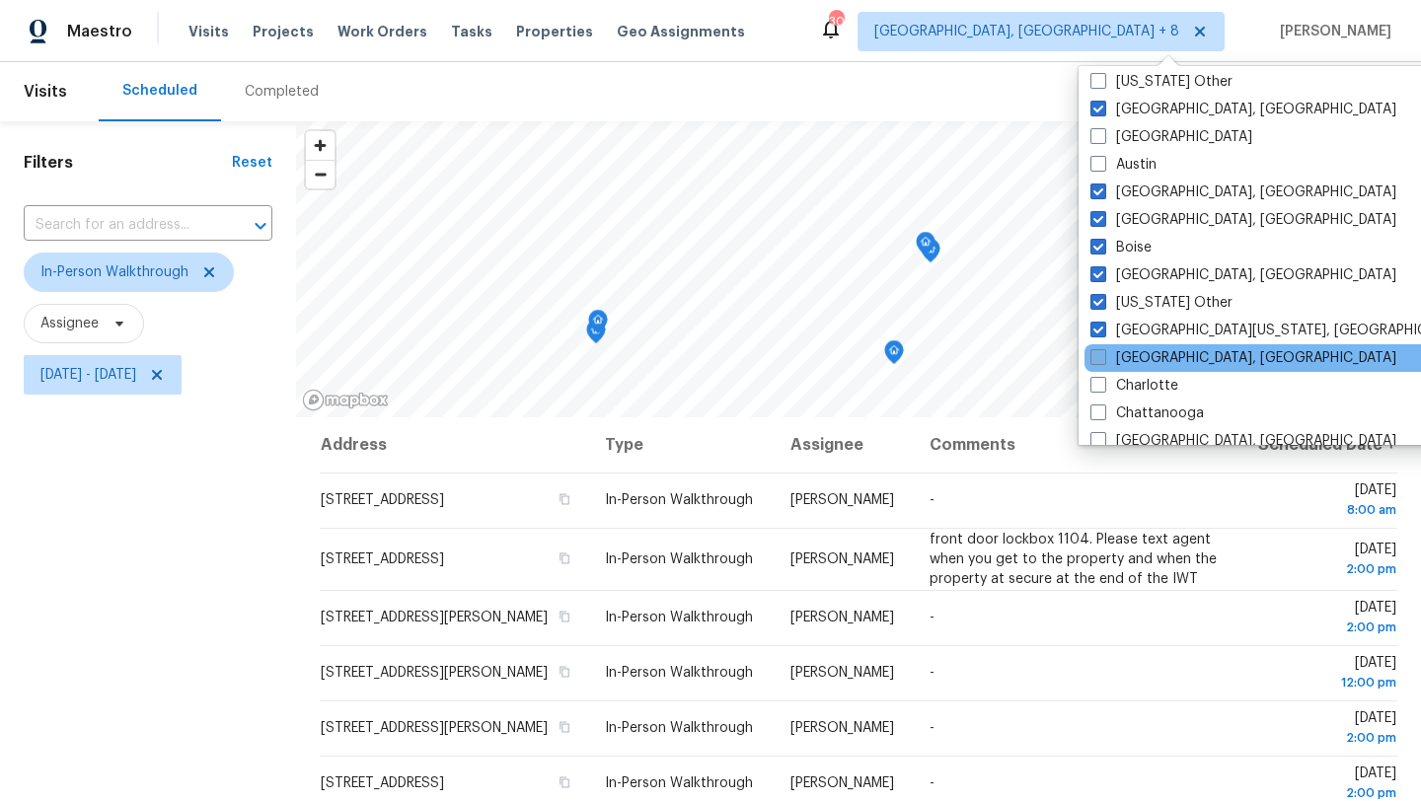
click at [1135, 358] on label "[GEOGRAPHIC_DATA], [GEOGRAPHIC_DATA]" at bounding box center [1244, 358] width 306 height 20
click at [1103, 358] on input "[GEOGRAPHIC_DATA], [GEOGRAPHIC_DATA]" at bounding box center [1097, 354] width 13 height 13
checkbox input "true"
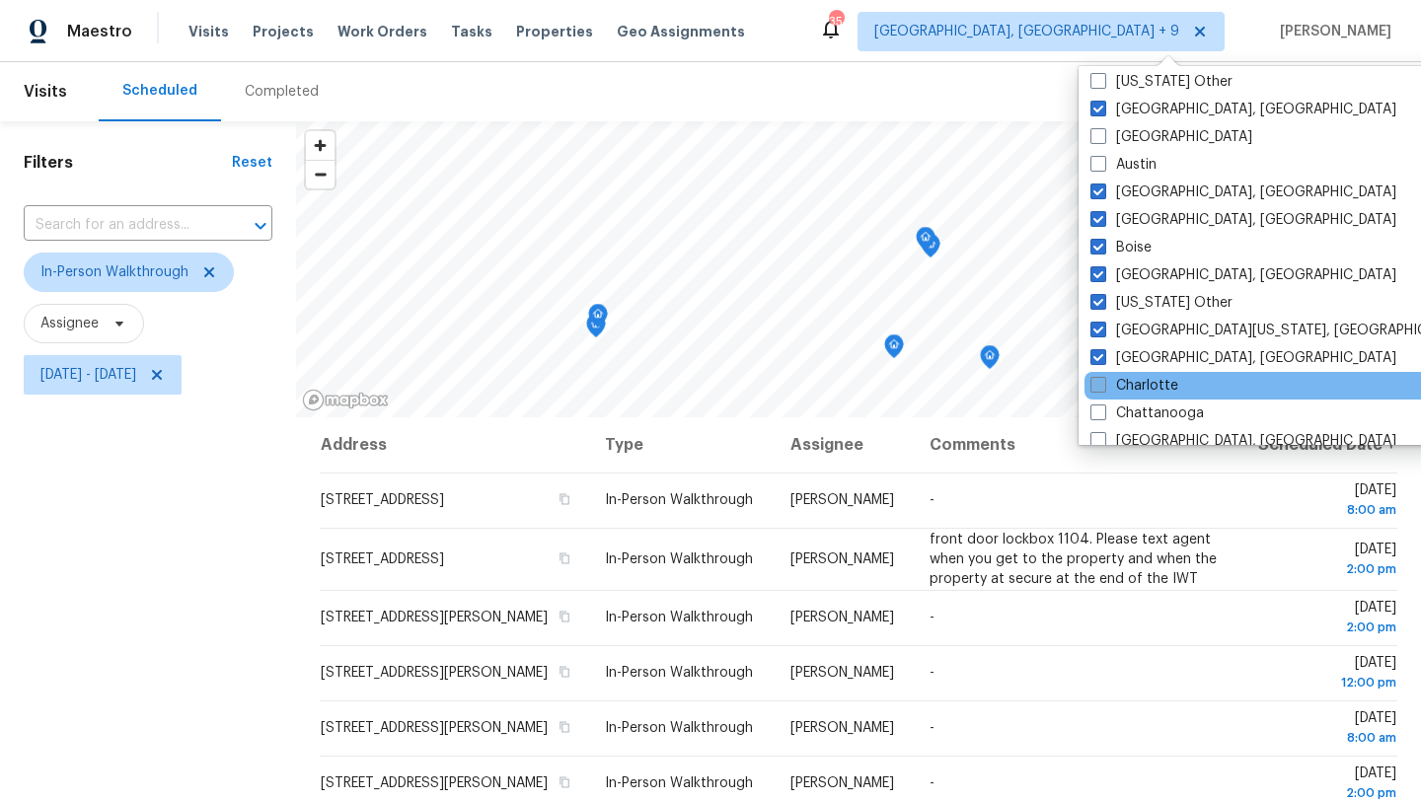
click at [1130, 380] on label "Charlotte" at bounding box center [1135, 386] width 88 height 20
click at [1103, 380] on input "Charlotte" at bounding box center [1097, 382] width 13 height 13
checkbox input "true"
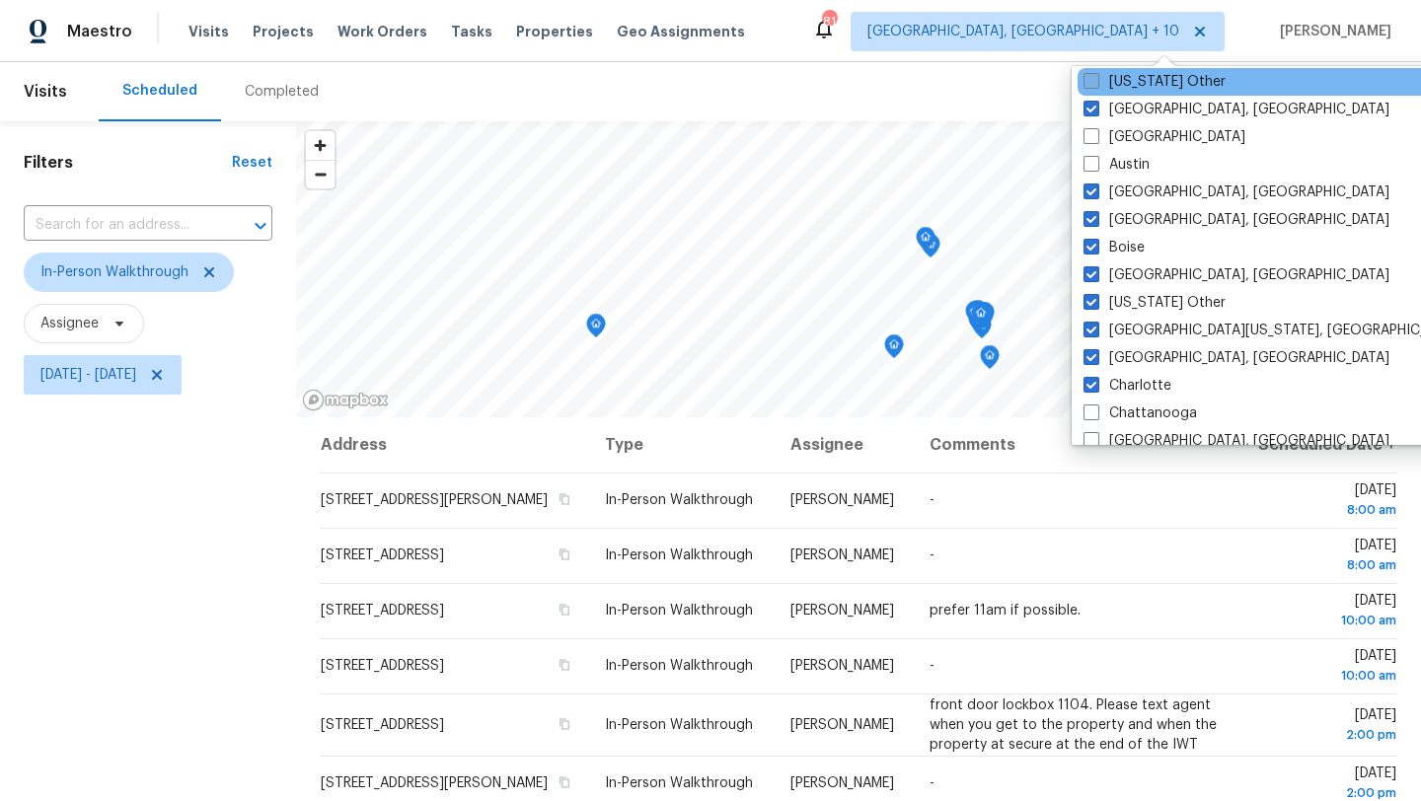
click at [1131, 83] on label "[US_STATE] Other" at bounding box center [1155, 82] width 142 height 20
click at [1097, 83] on input "[US_STATE] Other" at bounding box center [1090, 78] width 13 height 13
checkbox input "true"
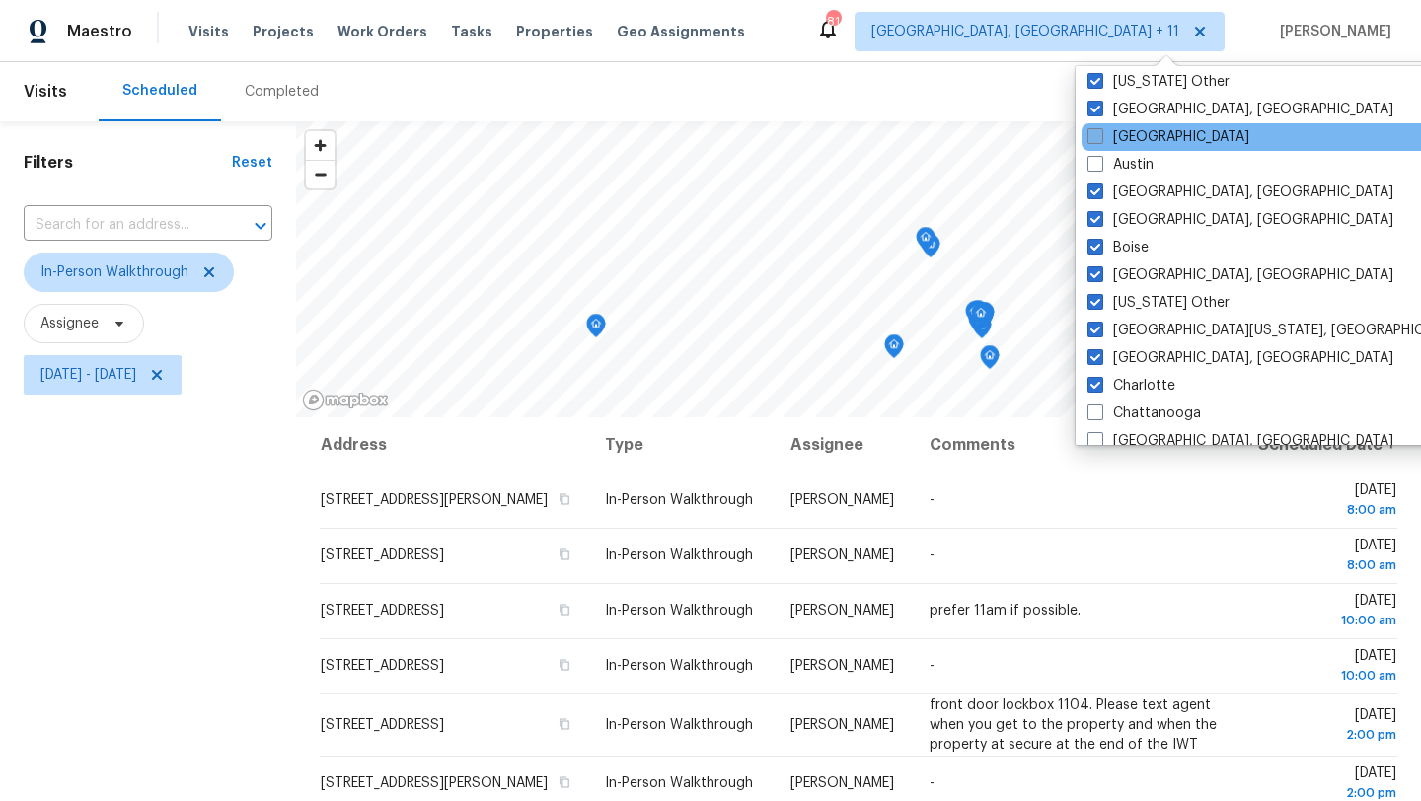
click at [1128, 134] on label "[GEOGRAPHIC_DATA]" at bounding box center [1169, 137] width 162 height 20
click at [1100, 134] on input "[GEOGRAPHIC_DATA]" at bounding box center [1094, 133] width 13 height 13
checkbox input "true"
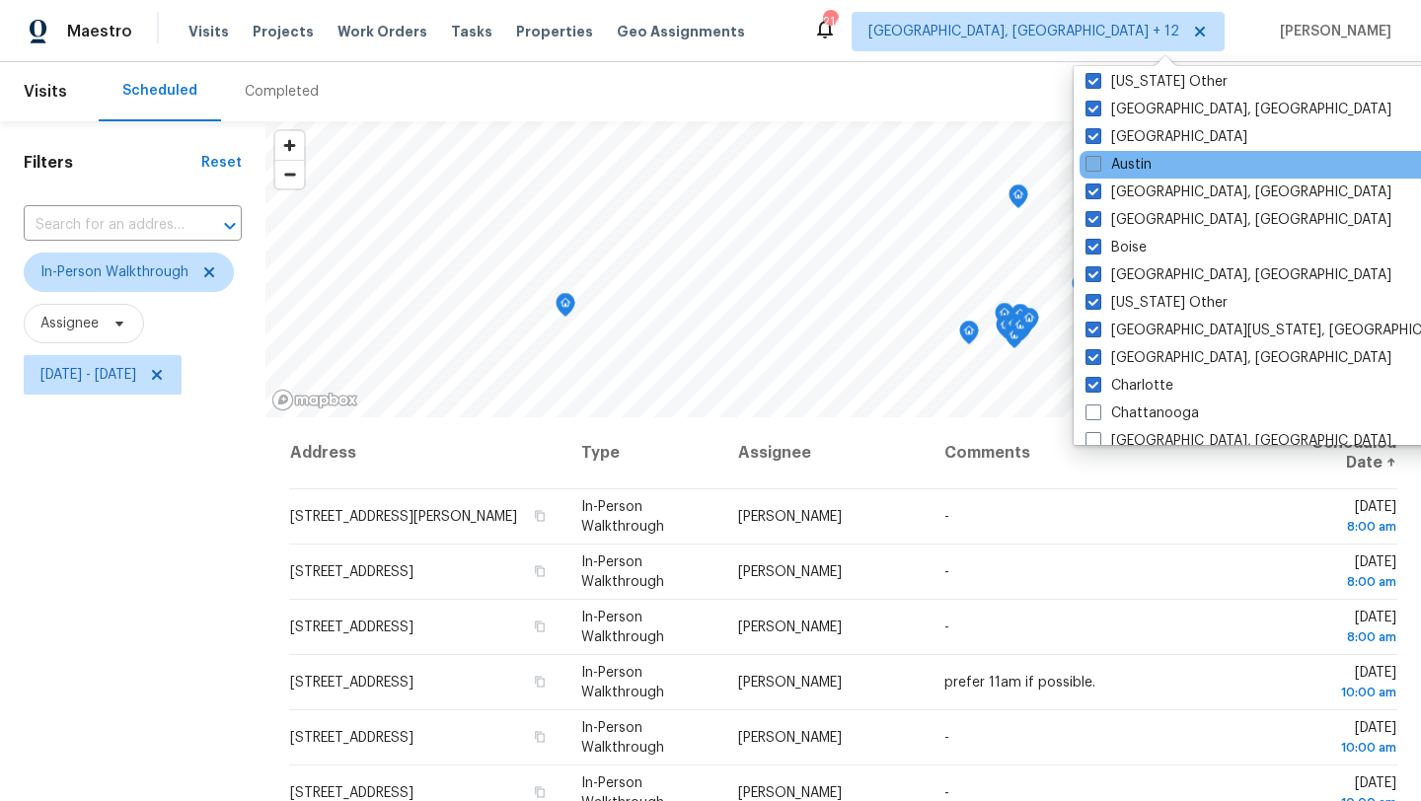
click at [1125, 162] on label "Austin" at bounding box center [1119, 165] width 66 height 20
click at [1098, 162] on input "Austin" at bounding box center [1092, 161] width 13 height 13
checkbox input "true"
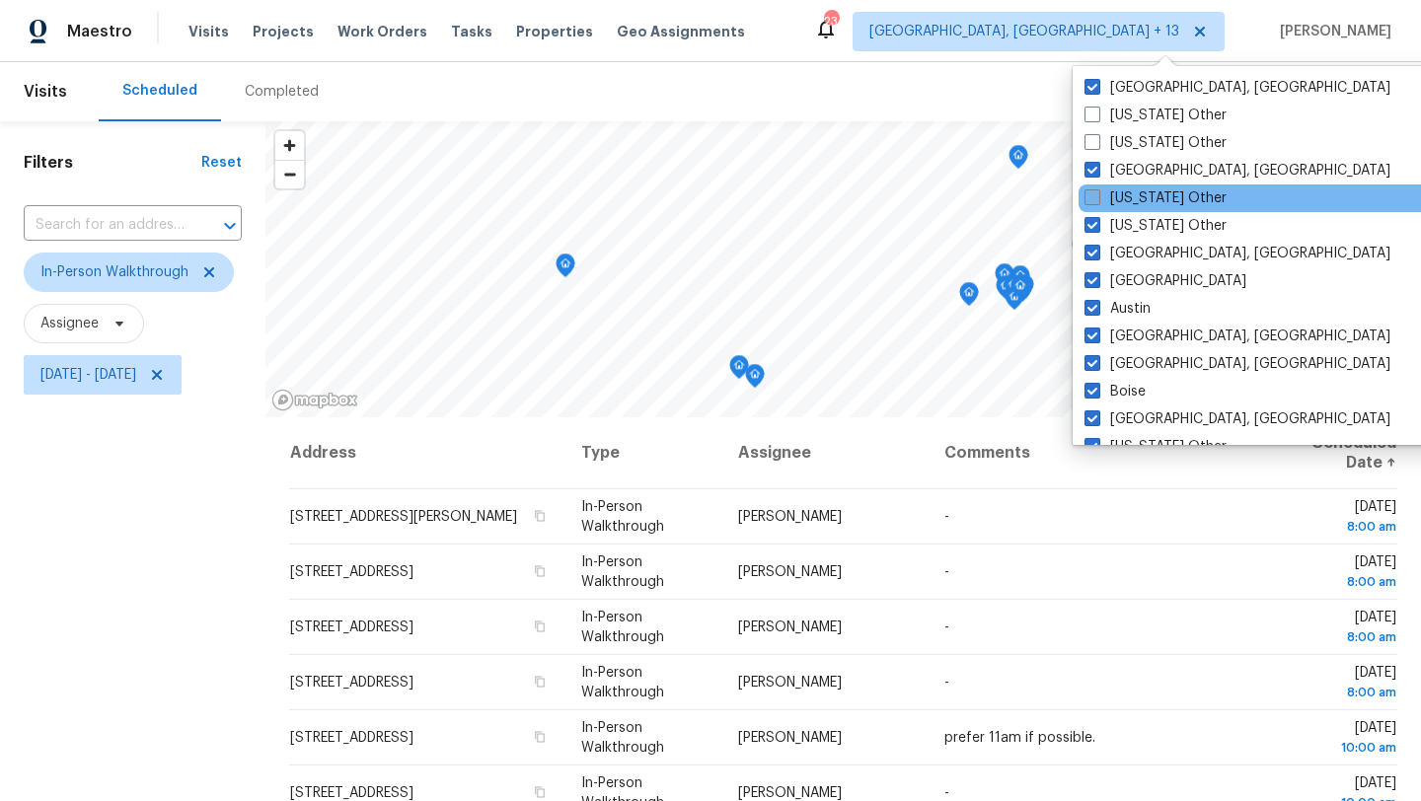
click at [1172, 201] on label "[US_STATE] Other" at bounding box center [1156, 199] width 142 height 20
click at [1097, 201] on input "[US_STATE] Other" at bounding box center [1091, 195] width 13 height 13
checkbox input "true"
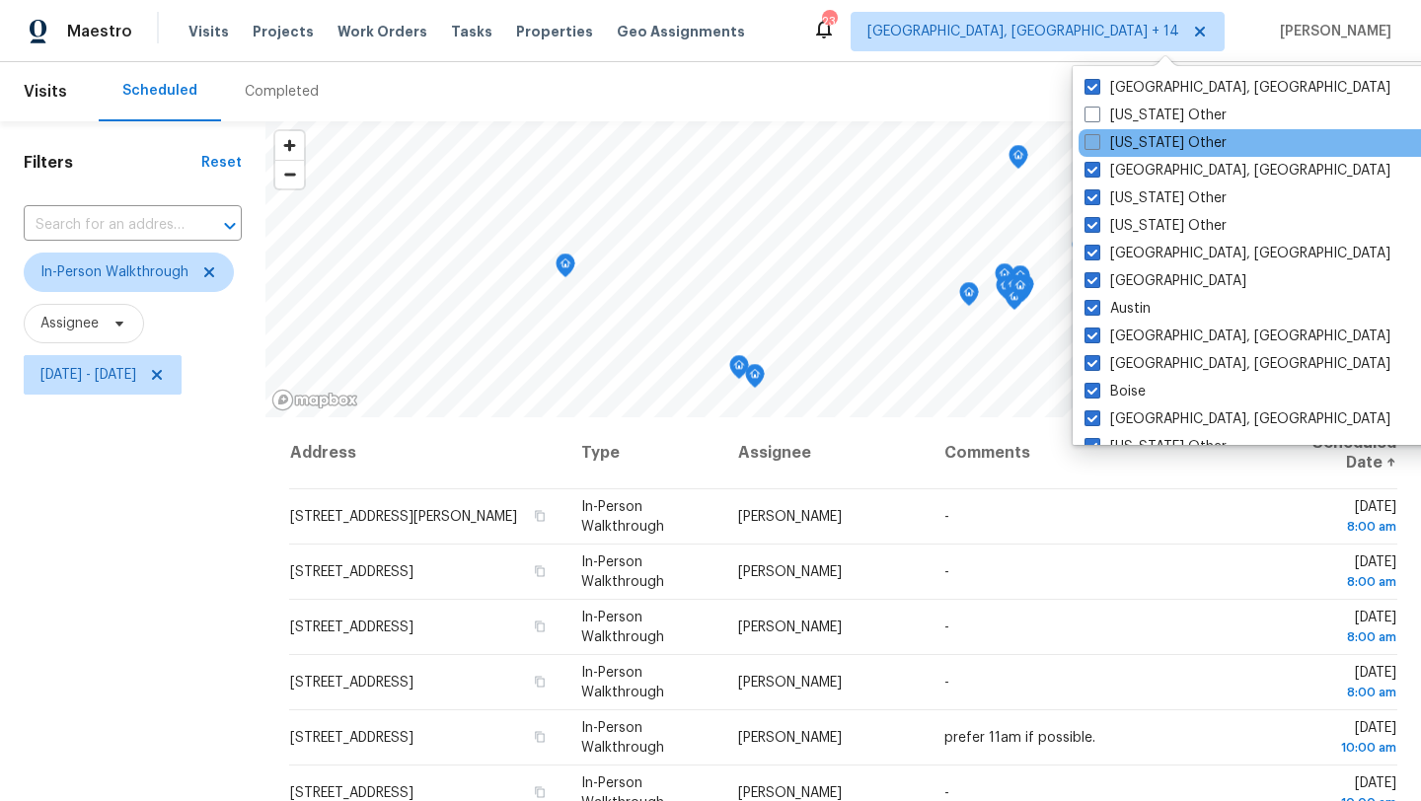
click at [1149, 138] on label "[US_STATE] Other" at bounding box center [1156, 143] width 142 height 20
click at [1097, 138] on input "[US_STATE] Other" at bounding box center [1091, 139] width 13 height 13
checkbox input "true"
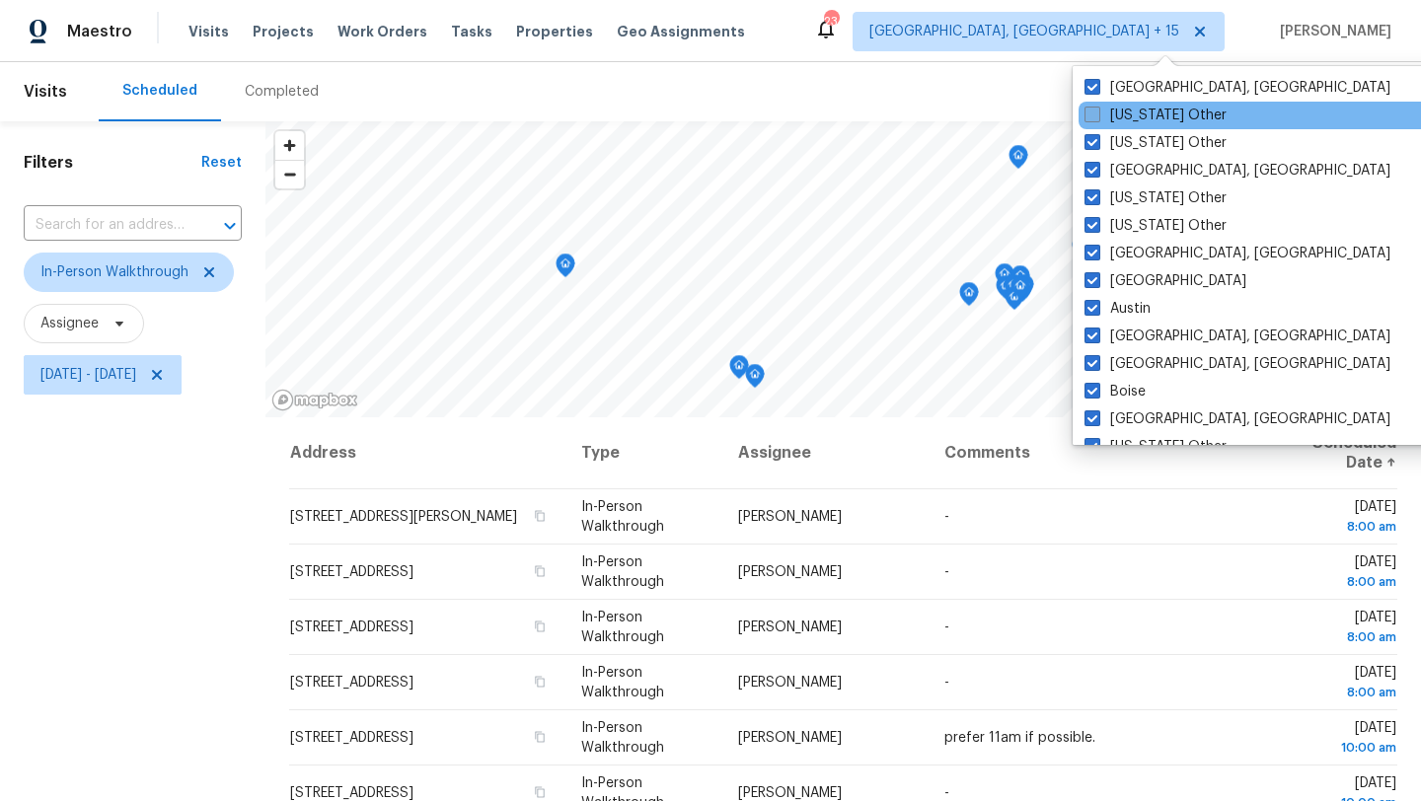
click at [1144, 119] on label "[US_STATE] Other" at bounding box center [1156, 116] width 142 height 20
click at [1097, 118] on input "[US_STATE] Other" at bounding box center [1091, 112] width 13 height 13
checkbox input "true"
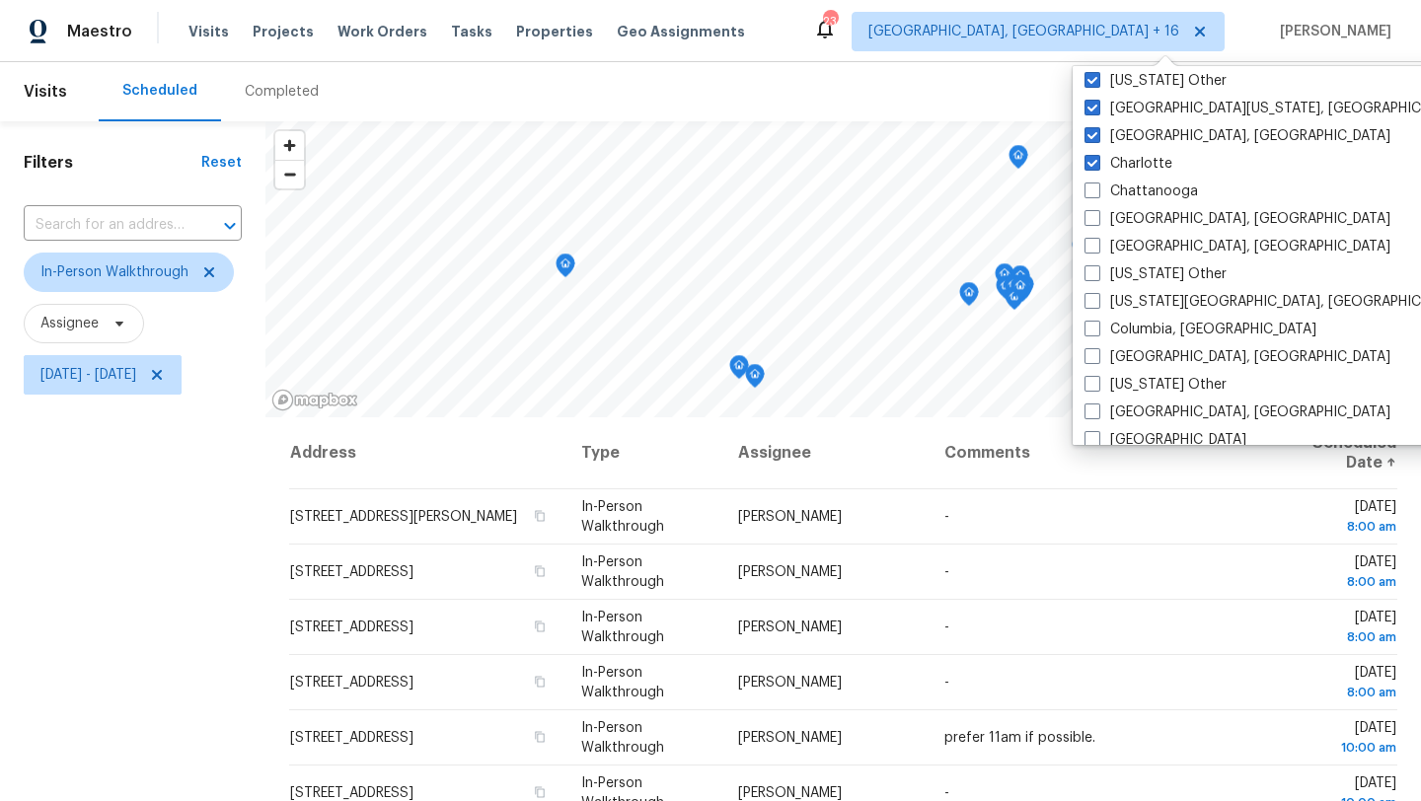
scroll to position [382, 0]
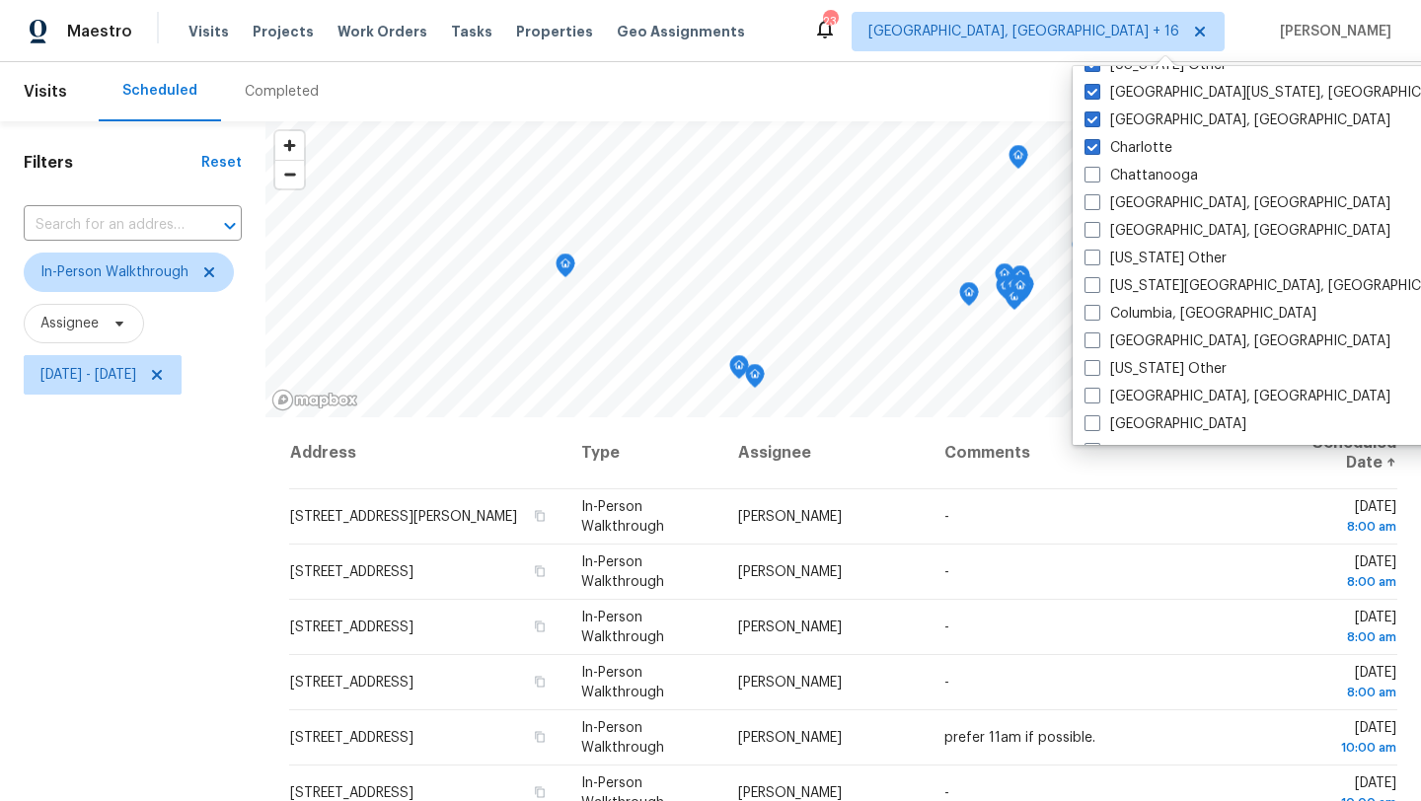
click at [1144, 174] on label "Chattanooga" at bounding box center [1141, 176] width 113 height 20
click at [1097, 174] on input "Chattanooga" at bounding box center [1091, 172] width 13 height 13
checkbox input "true"
click at [1139, 199] on label "[GEOGRAPHIC_DATA], [GEOGRAPHIC_DATA]" at bounding box center [1239, 203] width 306 height 20
click at [1098, 199] on input "[GEOGRAPHIC_DATA], [GEOGRAPHIC_DATA]" at bounding box center [1092, 199] width 13 height 13
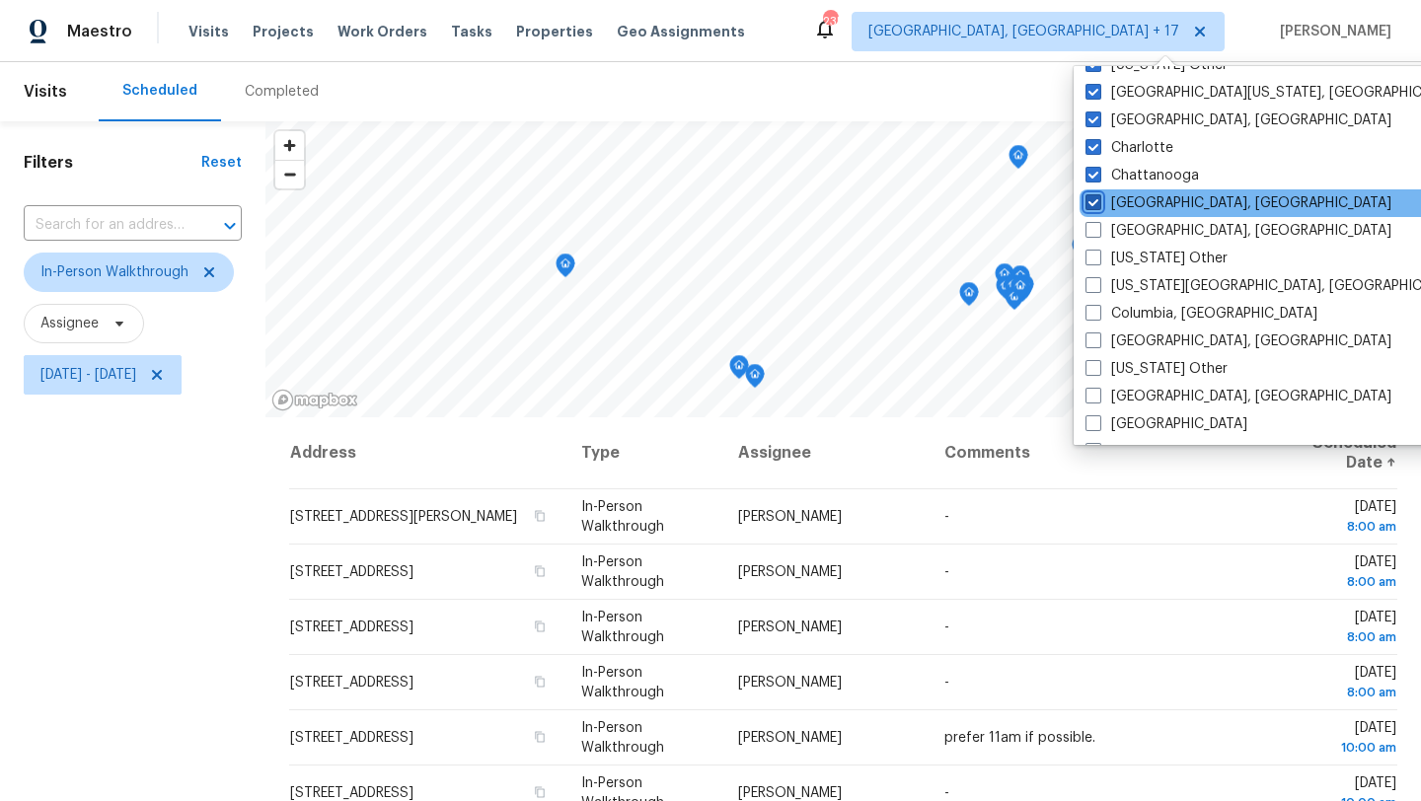
checkbox input "true"
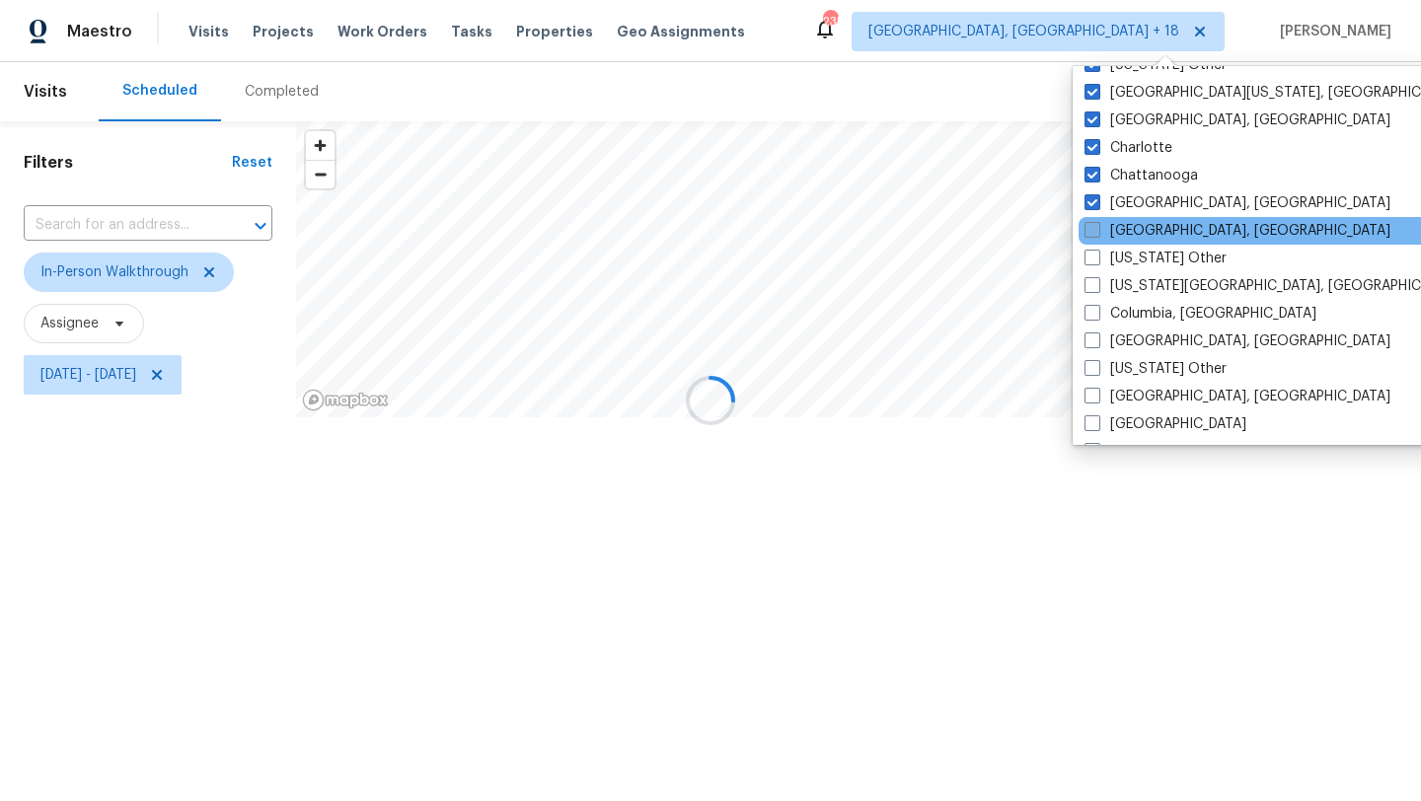
click at [1139, 226] on label "[GEOGRAPHIC_DATA], [GEOGRAPHIC_DATA]" at bounding box center [1238, 231] width 306 height 20
click at [1097, 226] on input "[GEOGRAPHIC_DATA], [GEOGRAPHIC_DATA]" at bounding box center [1091, 227] width 13 height 13
checkbox input "true"
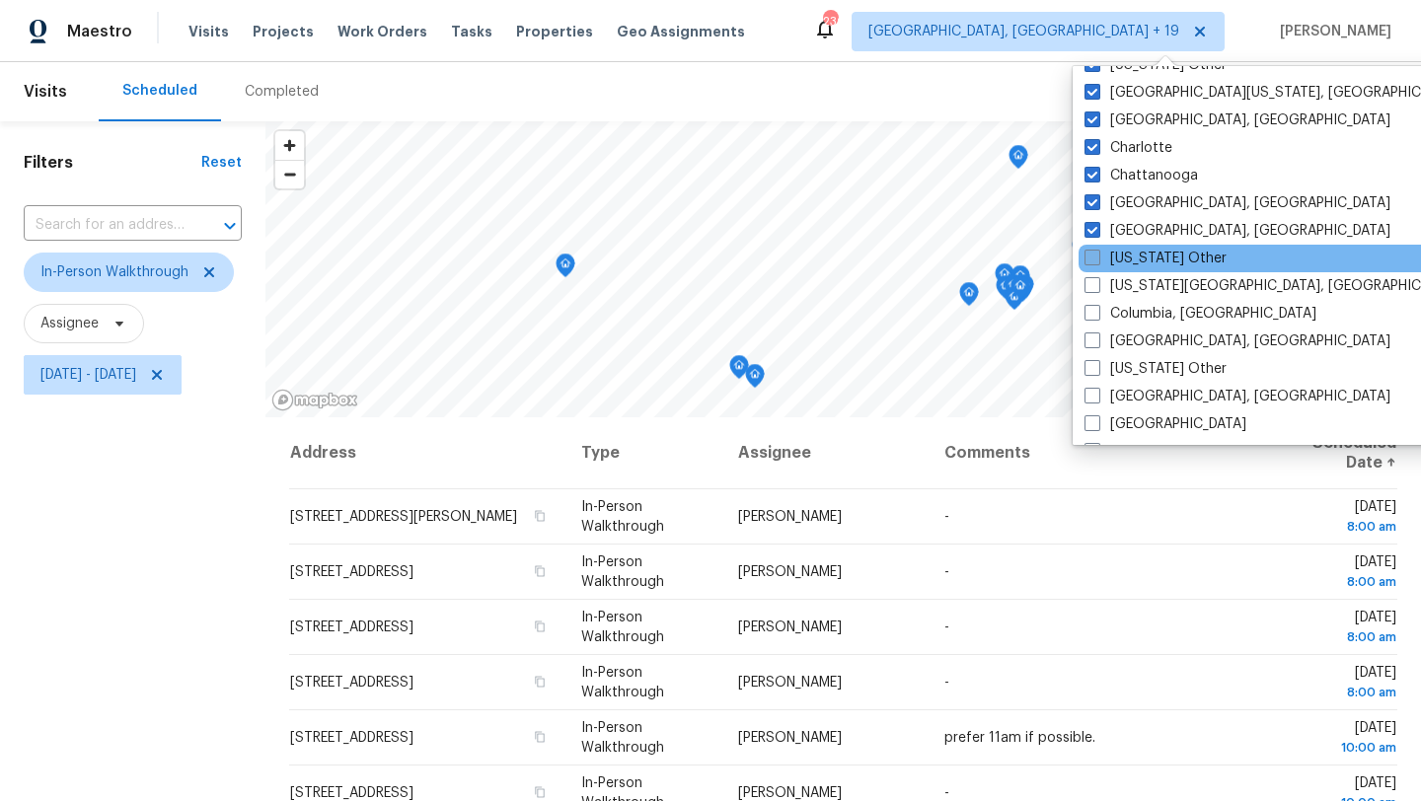
click at [1137, 251] on label "[US_STATE] Other" at bounding box center [1156, 259] width 142 height 20
click at [1097, 251] on input "[US_STATE] Other" at bounding box center [1091, 255] width 13 height 13
checkbox input "true"
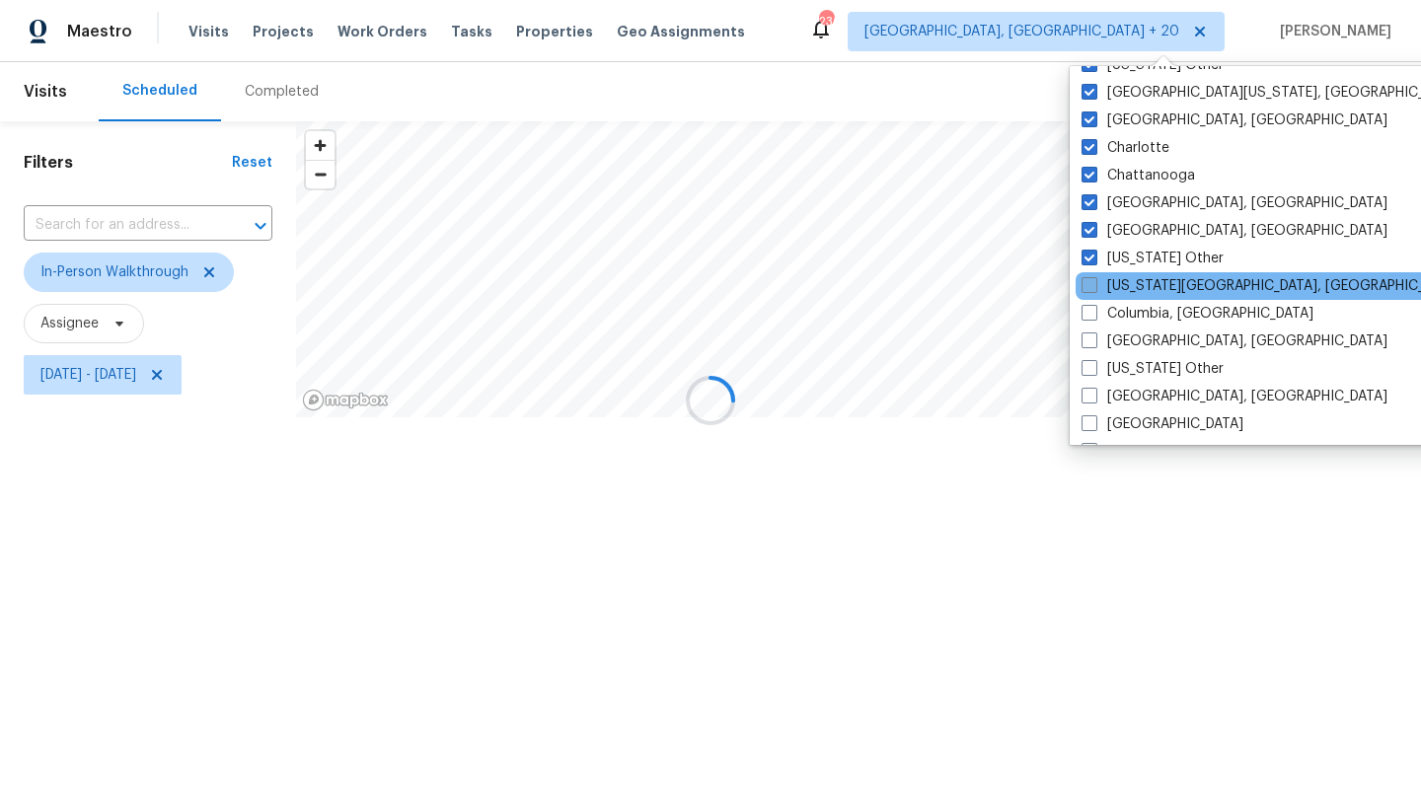
click at [1136, 283] on label "[US_STATE][GEOGRAPHIC_DATA], [GEOGRAPHIC_DATA]" at bounding box center [1272, 286] width 380 height 20
click at [1095, 283] on input "[US_STATE][GEOGRAPHIC_DATA], [GEOGRAPHIC_DATA]" at bounding box center [1088, 282] width 13 height 13
checkbox input "true"
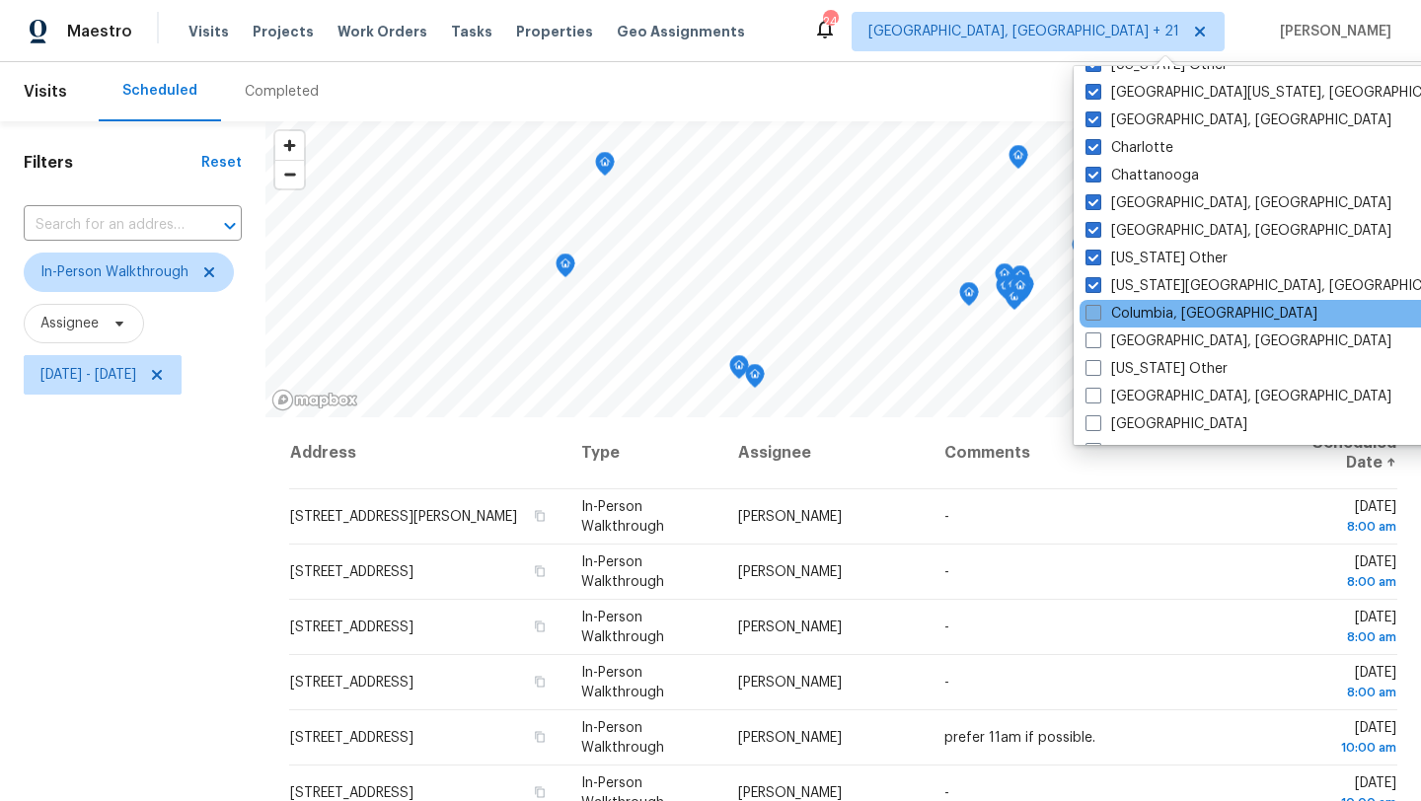
click at [1130, 313] on label "Columbia, [GEOGRAPHIC_DATA]" at bounding box center [1202, 314] width 232 height 20
click at [1098, 313] on input "Columbia, [GEOGRAPHIC_DATA]" at bounding box center [1092, 310] width 13 height 13
checkbox input "true"
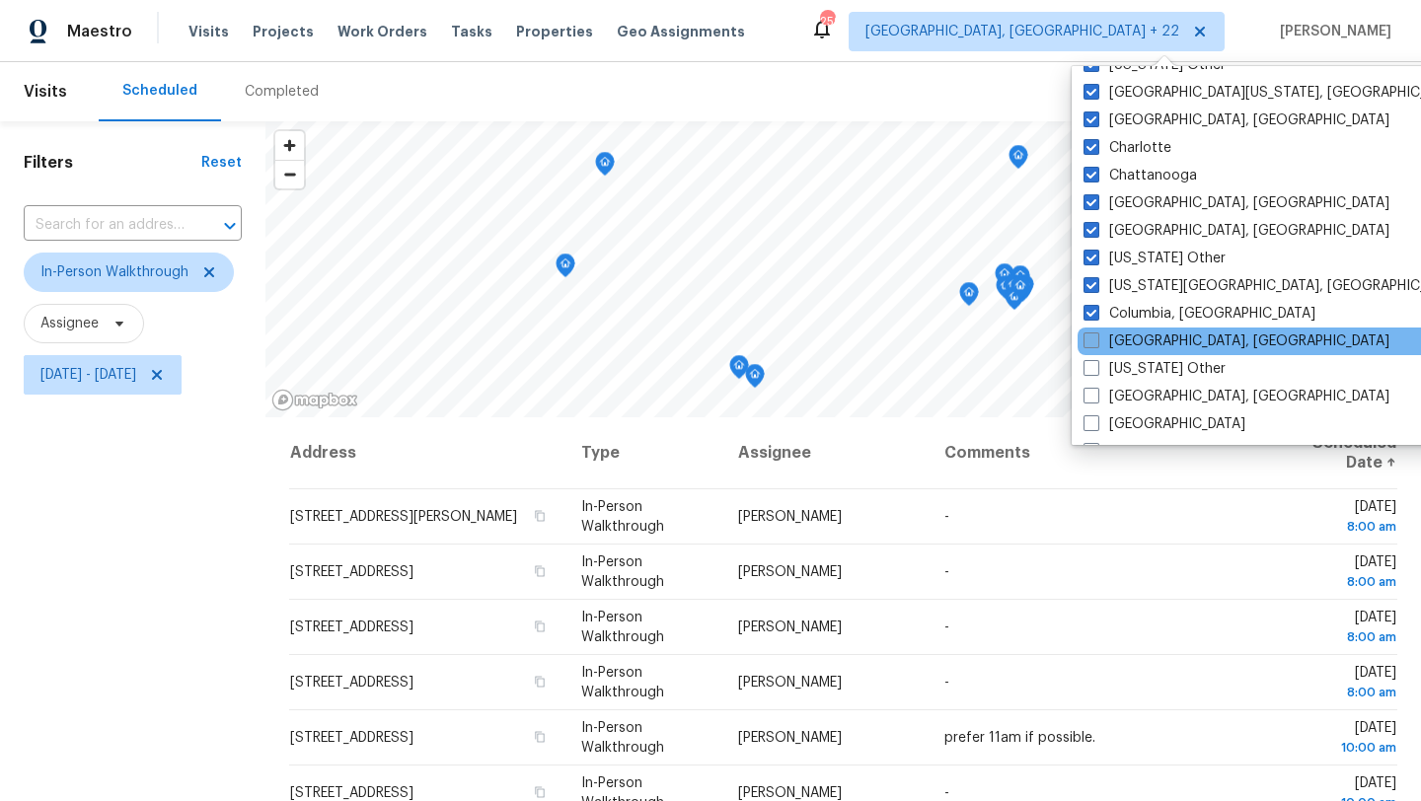
click at [1129, 337] on label "[GEOGRAPHIC_DATA], [GEOGRAPHIC_DATA]" at bounding box center [1237, 342] width 306 height 20
click at [1097, 337] on input "[GEOGRAPHIC_DATA], [GEOGRAPHIC_DATA]" at bounding box center [1090, 338] width 13 height 13
checkbox input "true"
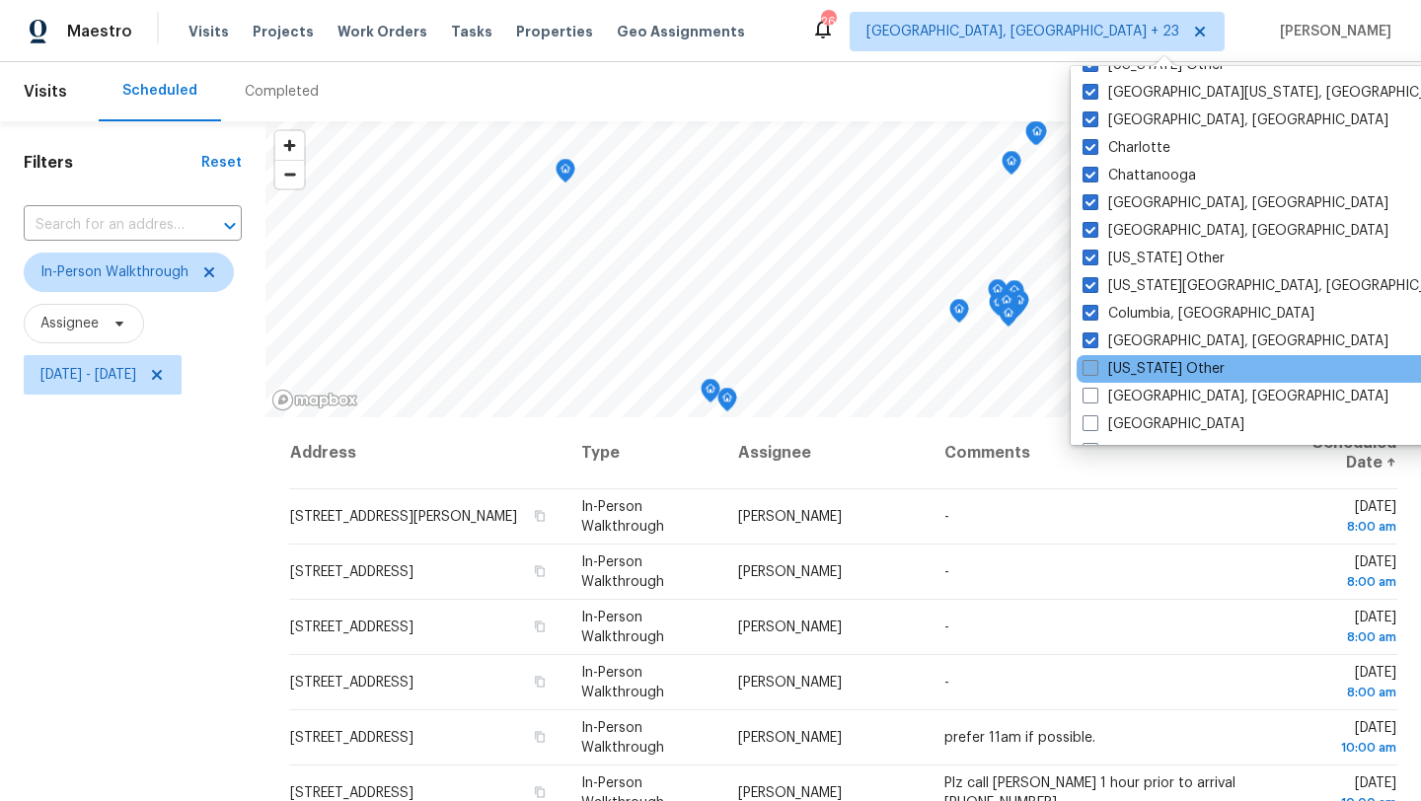
click at [1128, 370] on label "[US_STATE] Other" at bounding box center [1154, 369] width 142 height 20
click at [1096, 370] on input "[US_STATE] Other" at bounding box center [1089, 365] width 13 height 13
checkbox input "true"
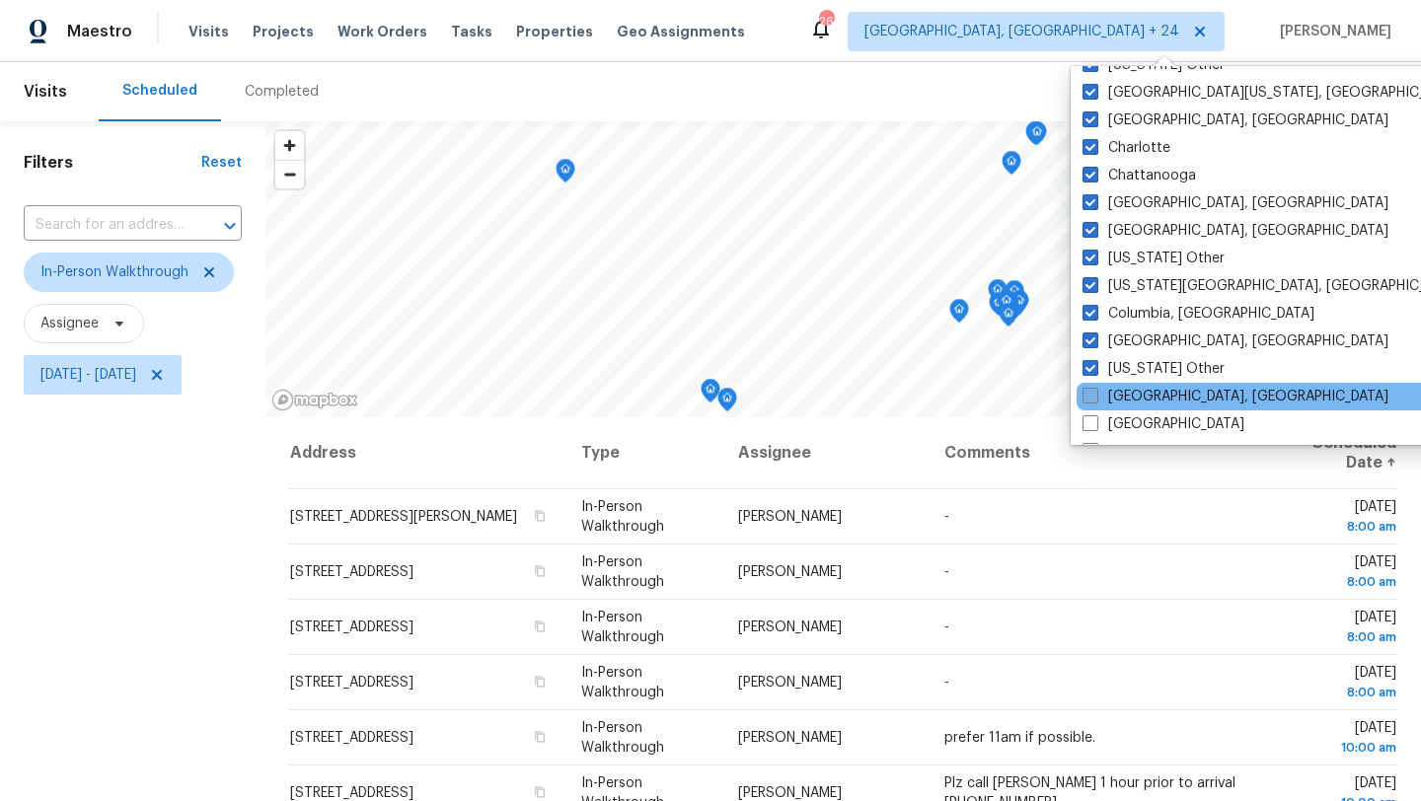
click at [1124, 389] on label "[GEOGRAPHIC_DATA], [GEOGRAPHIC_DATA]" at bounding box center [1236, 397] width 306 height 20
click at [1096, 389] on input "[GEOGRAPHIC_DATA], [GEOGRAPHIC_DATA]" at bounding box center [1089, 393] width 13 height 13
checkbox input "true"
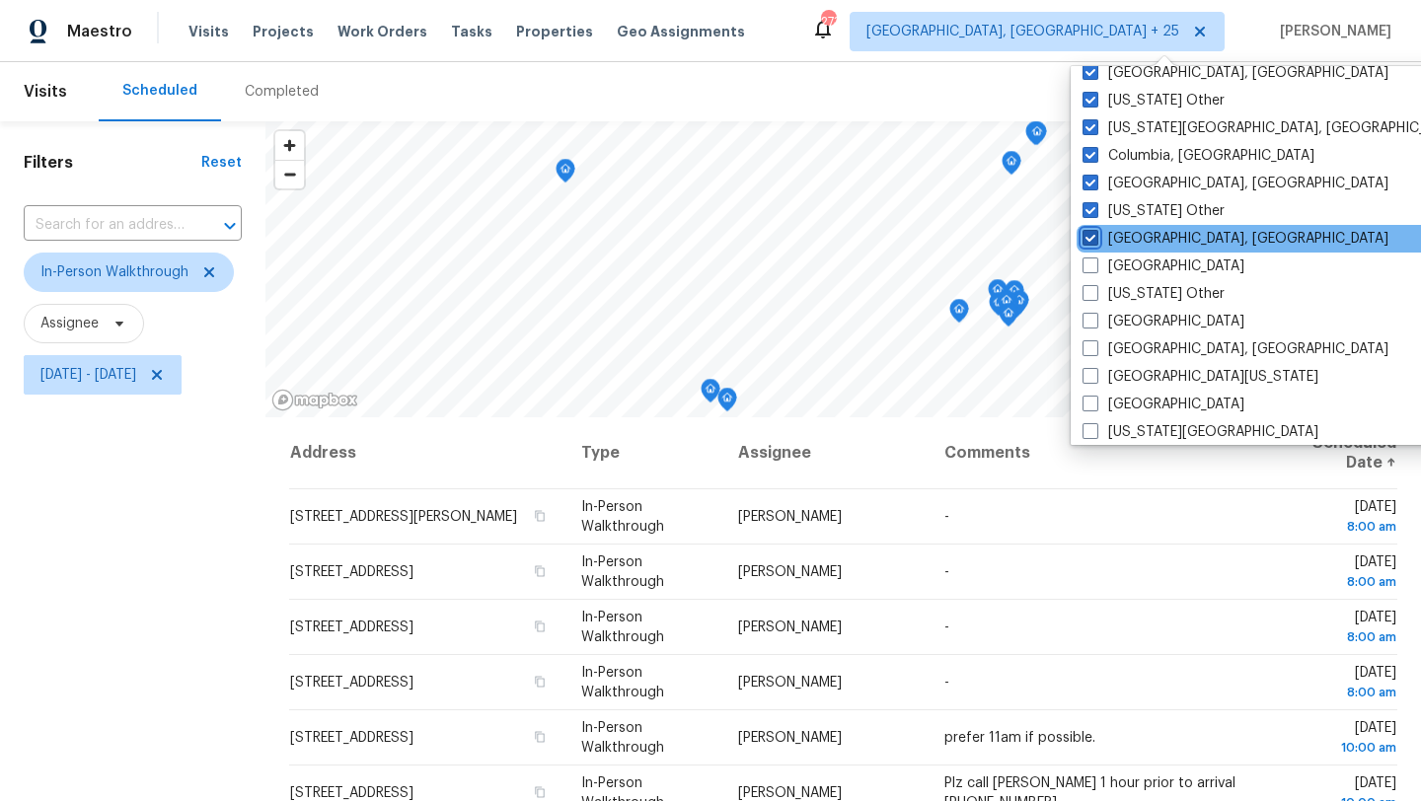
scroll to position [544, 0]
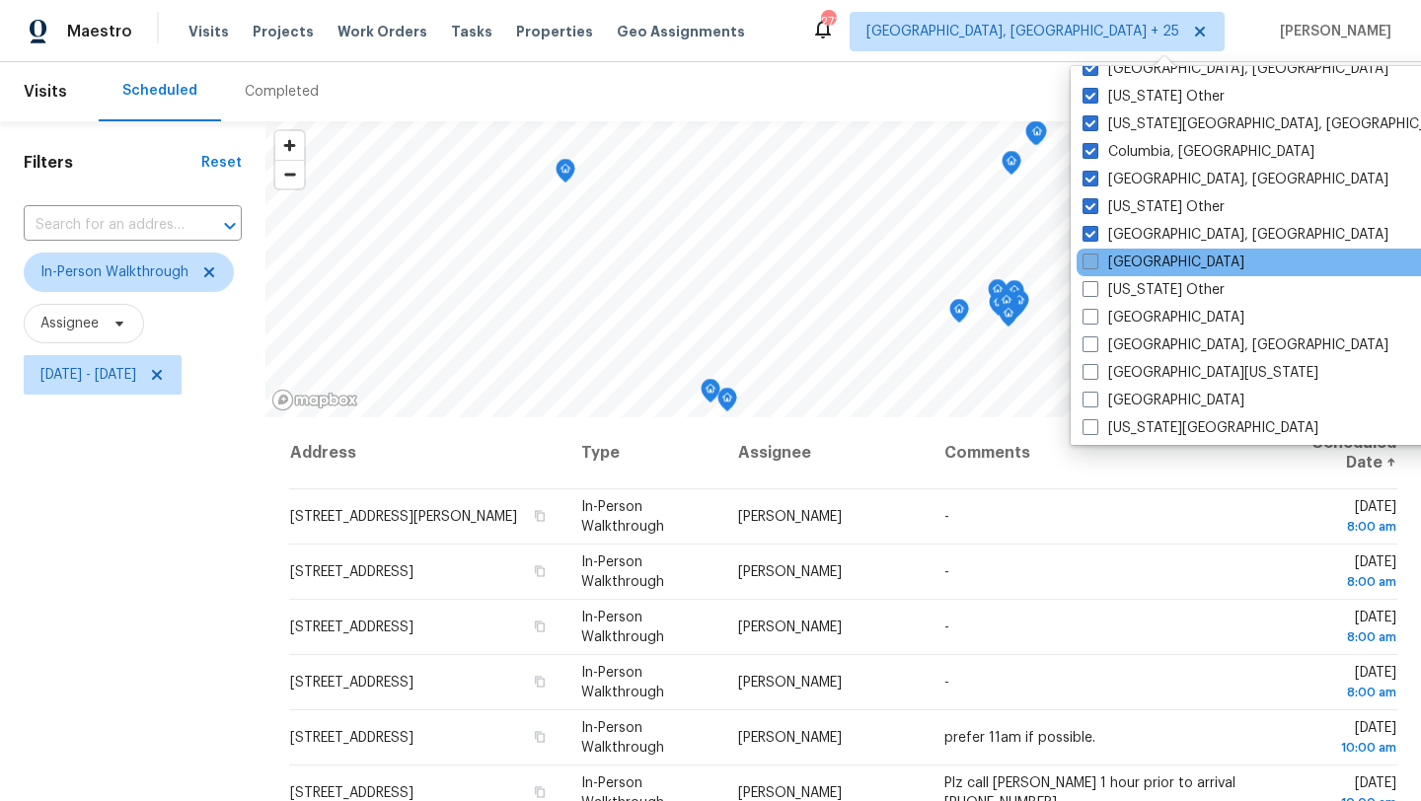
click at [1119, 270] on label "[GEOGRAPHIC_DATA]" at bounding box center [1164, 263] width 162 height 20
click at [1096, 265] on input "[GEOGRAPHIC_DATA]" at bounding box center [1089, 259] width 13 height 13
checkbox input "true"
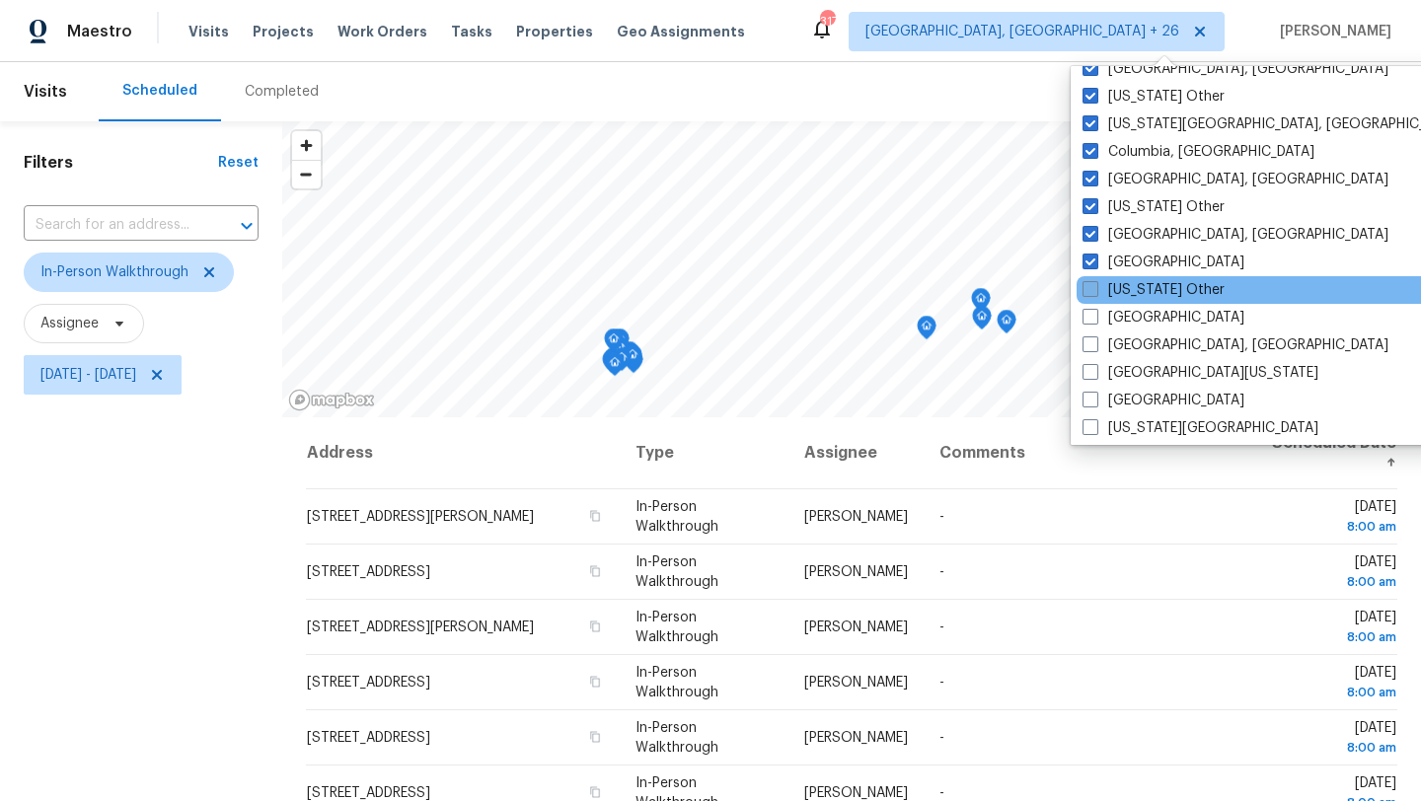
click at [1123, 288] on label "[US_STATE] Other" at bounding box center [1154, 290] width 142 height 20
click at [1096, 288] on input "[US_STATE] Other" at bounding box center [1089, 286] width 13 height 13
checkbox input "true"
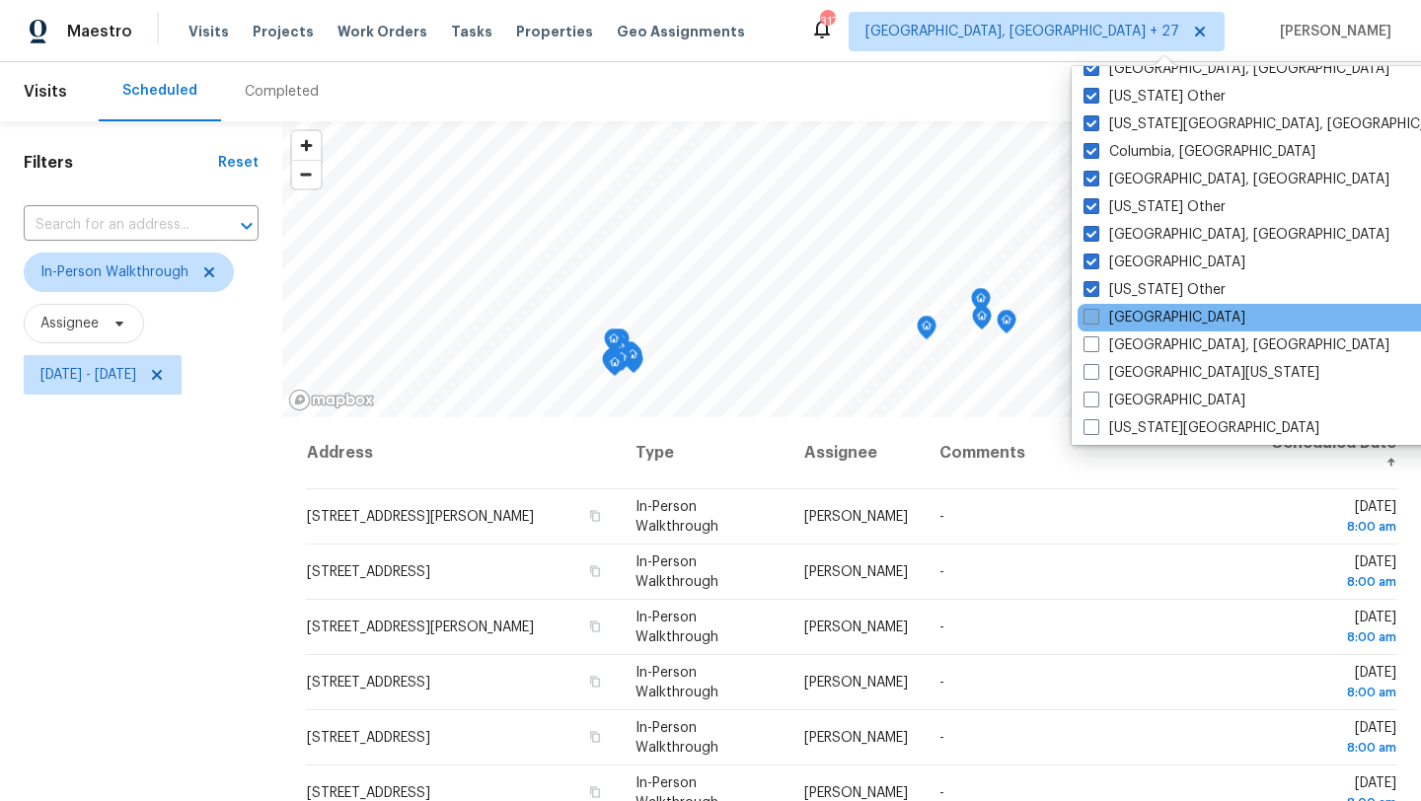
click at [1124, 310] on label "[GEOGRAPHIC_DATA]" at bounding box center [1165, 318] width 162 height 20
click at [1097, 310] on input "[GEOGRAPHIC_DATA]" at bounding box center [1090, 314] width 13 height 13
checkbox input "true"
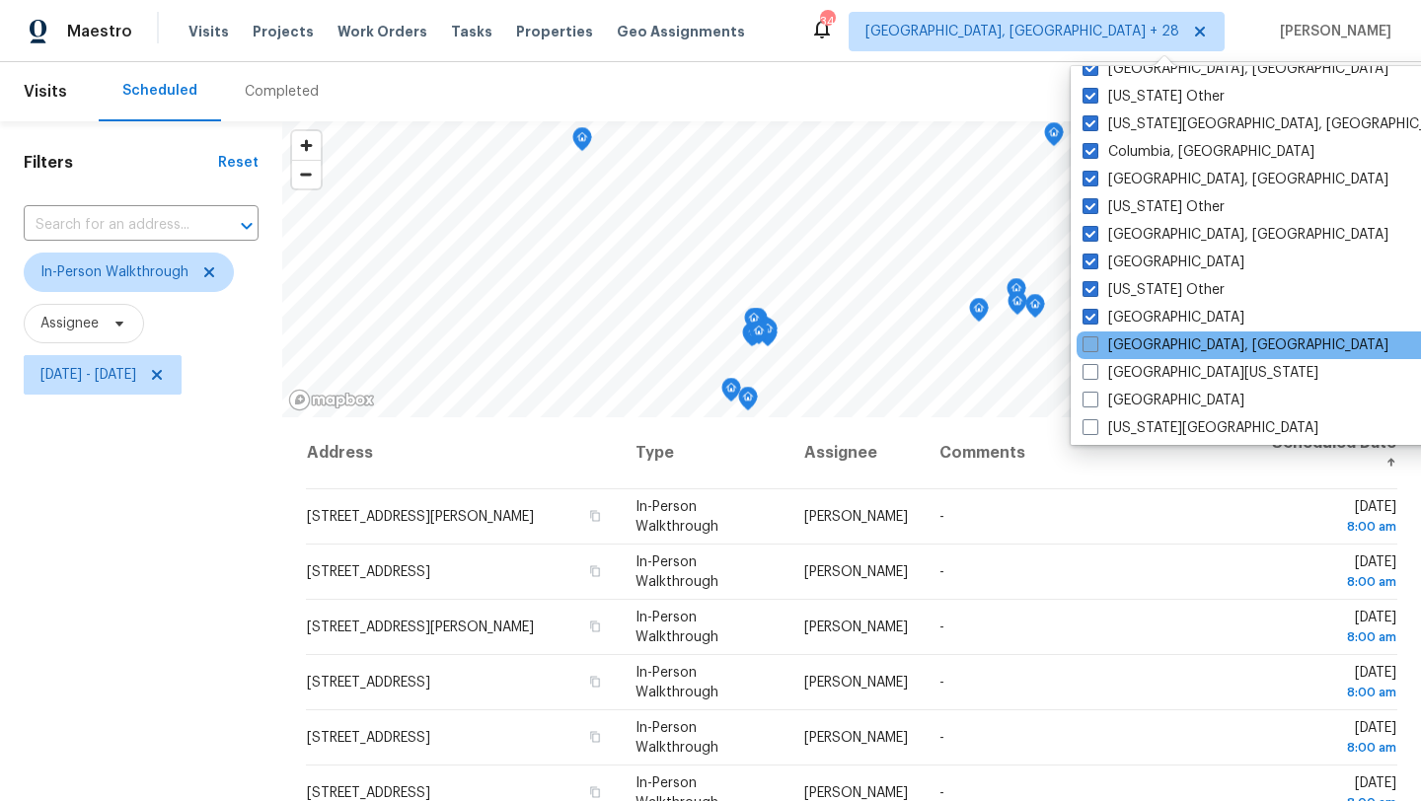
click at [1125, 340] on label "[GEOGRAPHIC_DATA], [GEOGRAPHIC_DATA]" at bounding box center [1236, 346] width 306 height 20
click at [1096, 340] on input "[GEOGRAPHIC_DATA], [GEOGRAPHIC_DATA]" at bounding box center [1089, 342] width 13 height 13
checkbox input "true"
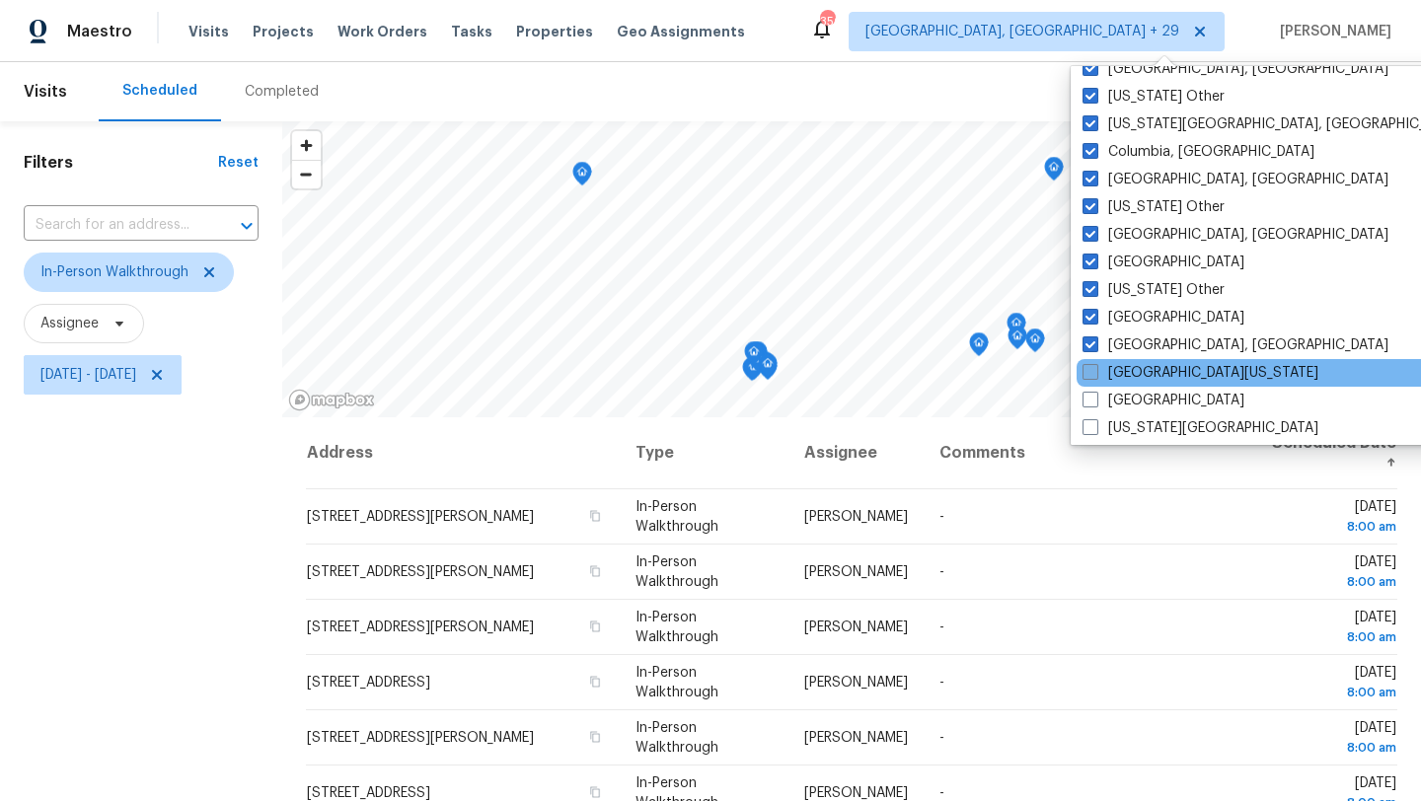
click at [1125, 367] on label "[GEOGRAPHIC_DATA][US_STATE]" at bounding box center [1201, 373] width 236 height 20
click at [1096, 367] on input "[GEOGRAPHIC_DATA][US_STATE]" at bounding box center [1089, 369] width 13 height 13
checkbox input "true"
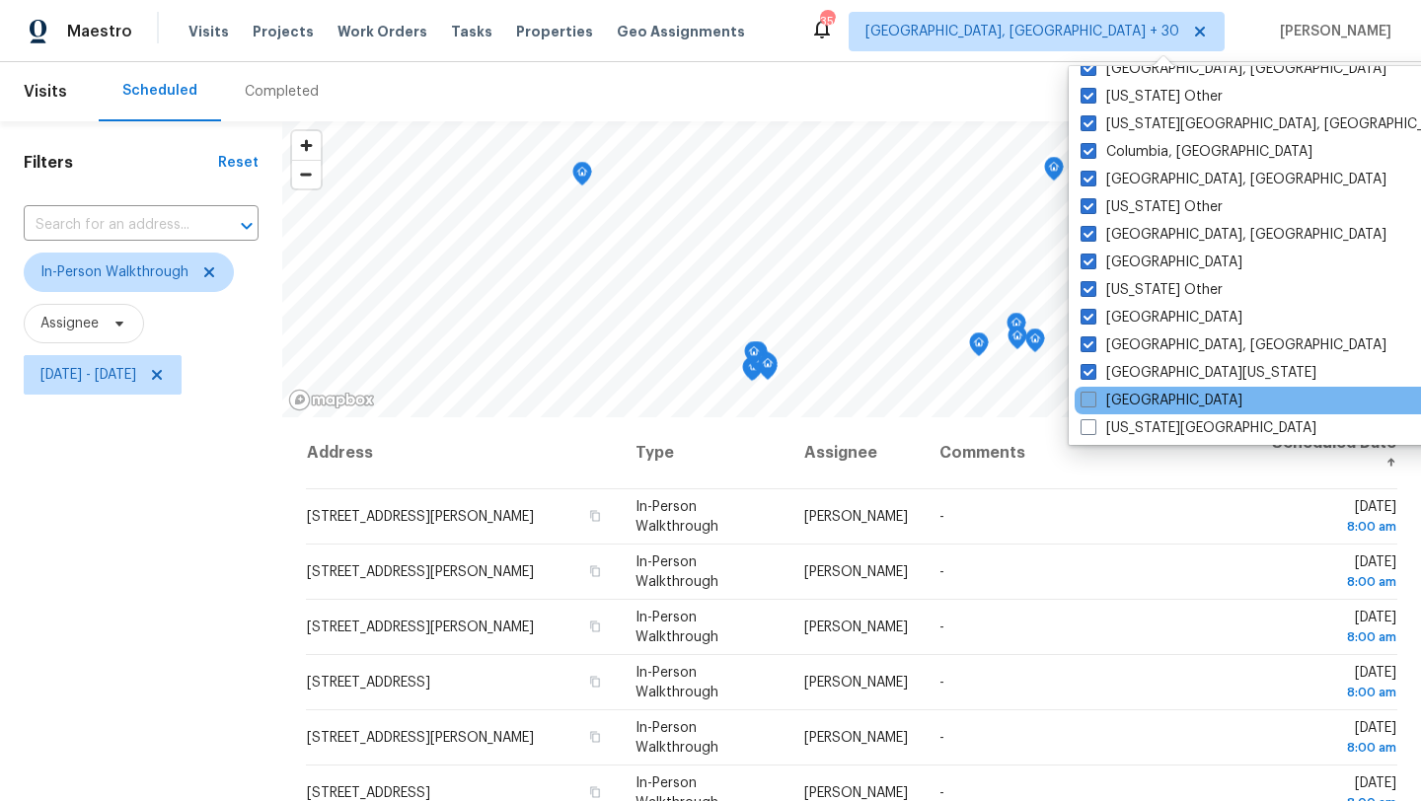
click at [1120, 400] on label "[GEOGRAPHIC_DATA]" at bounding box center [1162, 401] width 162 height 20
click at [1094, 400] on input "[GEOGRAPHIC_DATA]" at bounding box center [1087, 397] width 13 height 13
checkbox input "true"
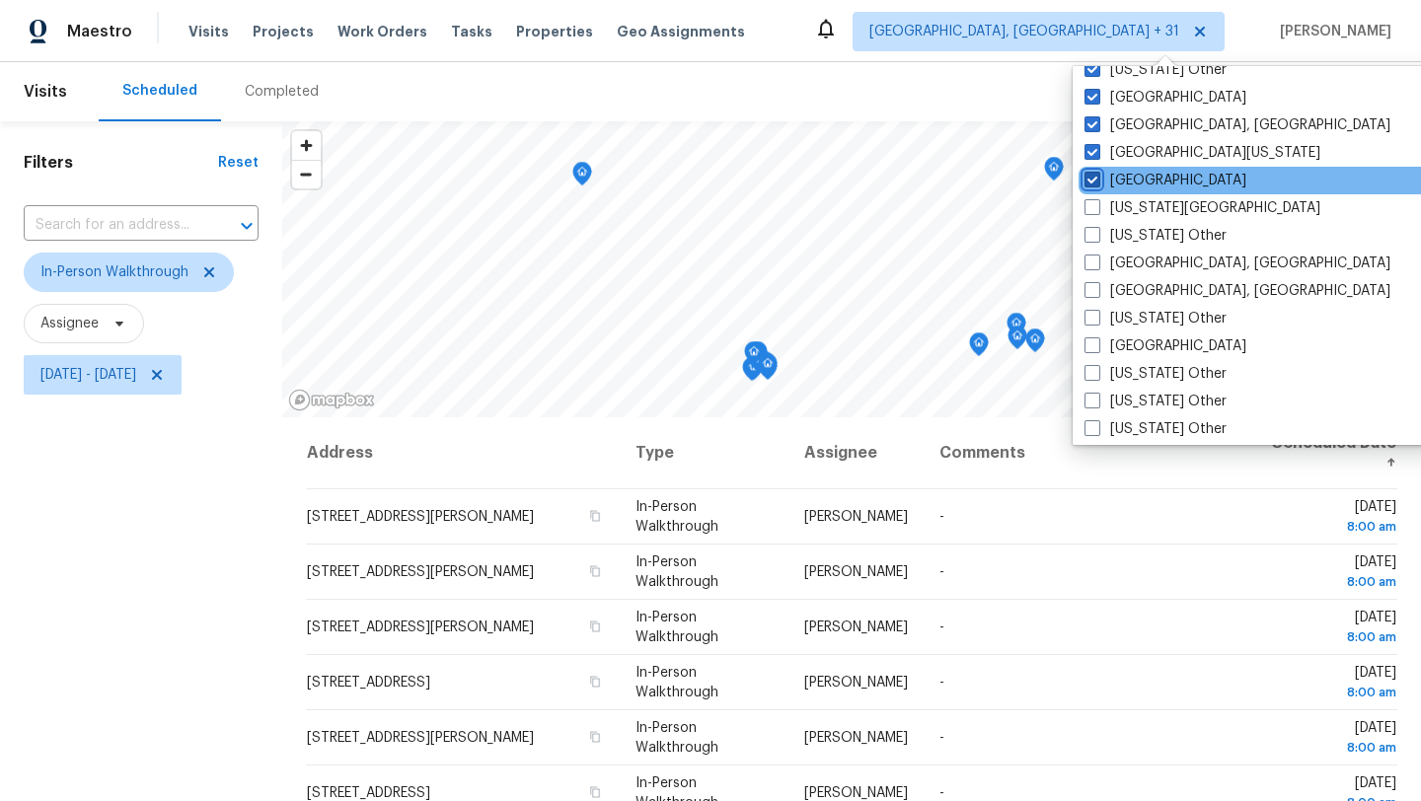
scroll to position [793, 0]
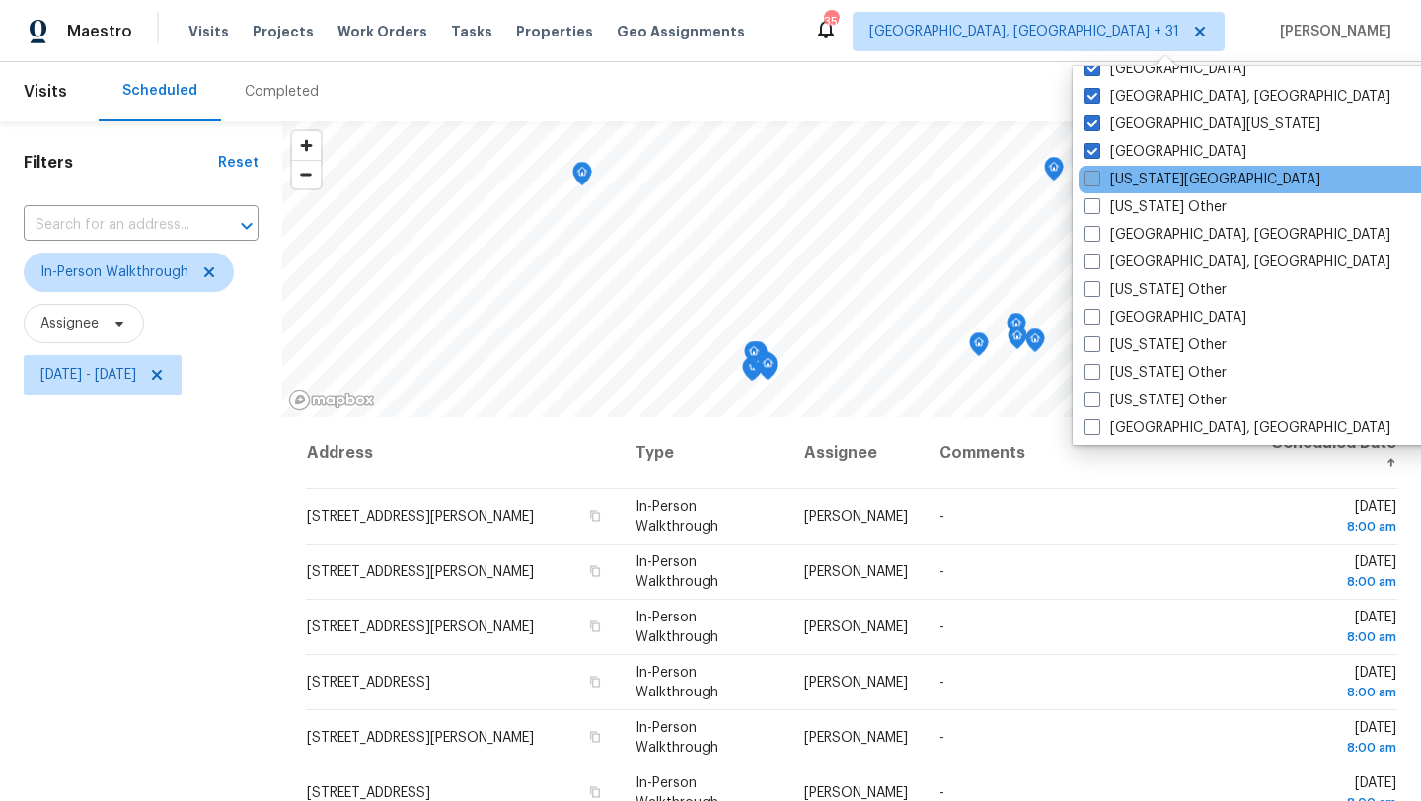
click at [1135, 182] on label "[US_STATE][GEOGRAPHIC_DATA]" at bounding box center [1203, 180] width 236 height 20
click at [1097, 182] on input "[US_STATE][GEOGRAPHIC_DATA]" at bounding box center [1091, 176] width 13 height 13
checkbox input "true"
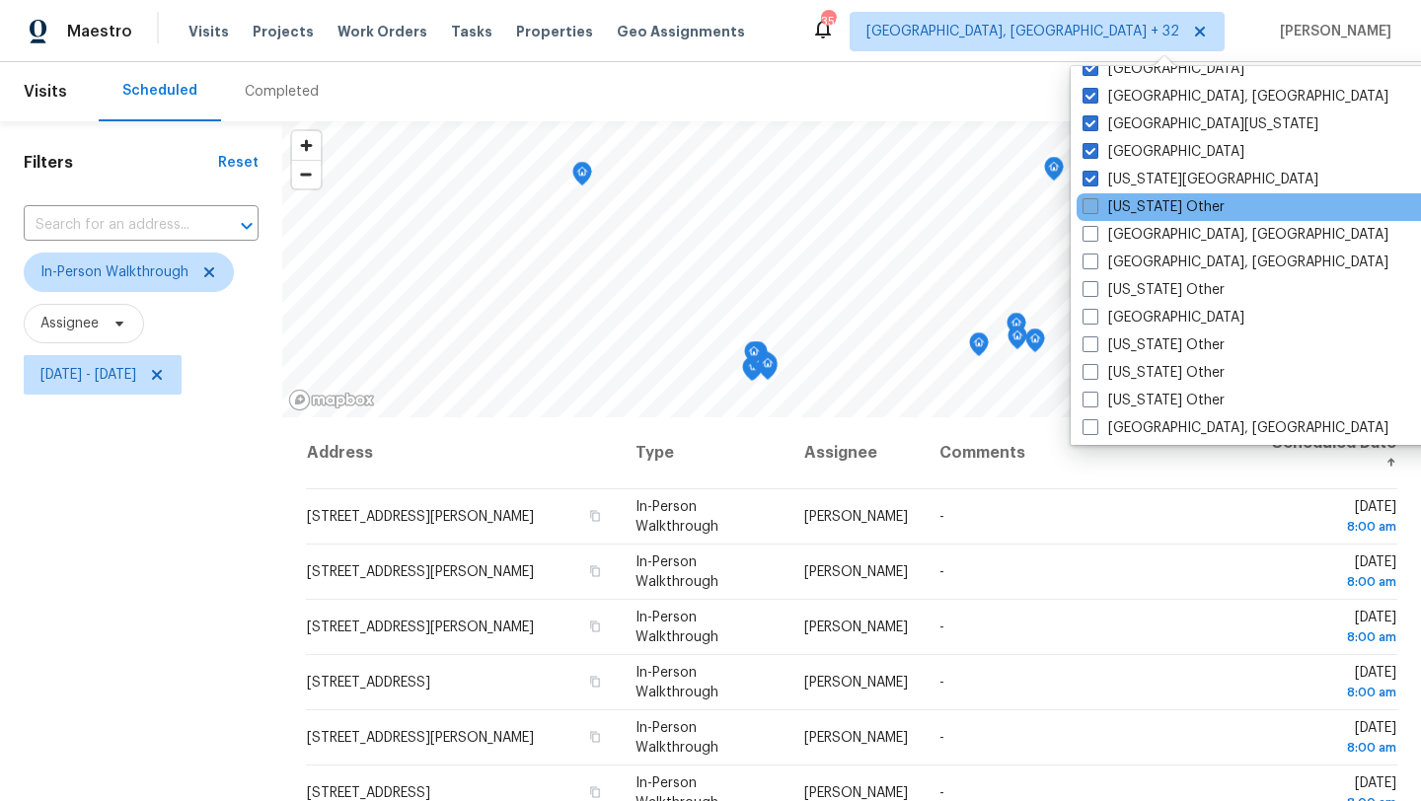
click at [1135, 206] on label "[US_STATE] Other" at bounding box center [1154, 207] width 142 height 20
click at [1096, 206] on input "[US_STATE] Other" at bounding box center [1089, 203] width 13 height 13
checkbox input "true"
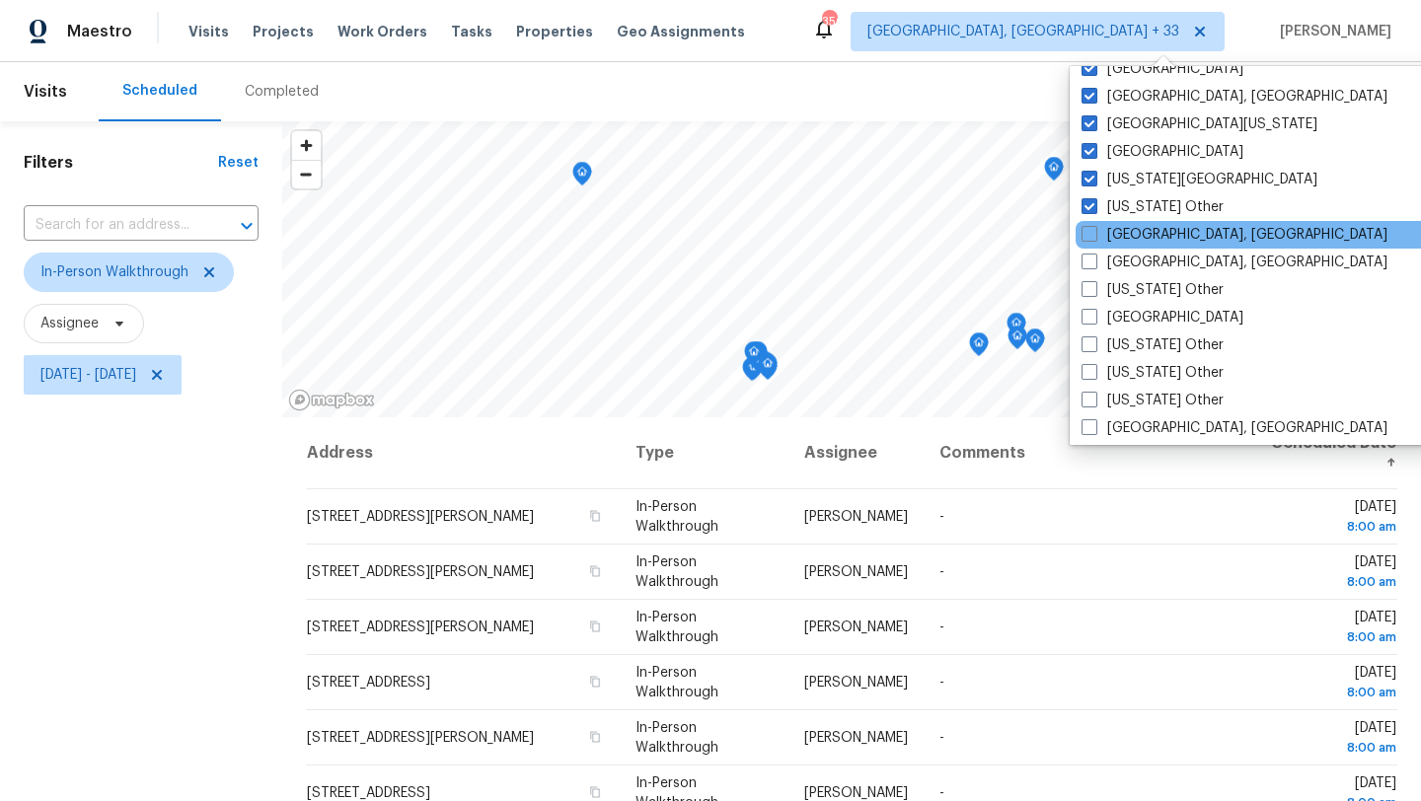
click at [1135, 223] on div "[GEOGRAPHIC_DATA], [GEOGRAPHIC_DATA]" at bounding box center [1275, 235] width 398 height 28
click at [1132, 242] on label "[GEOGRAPHIC_DATA], [GEOGRAPHIC_DATA]" at bounding box center [1235, 235] width 306 height 20
click at [1095, 238] on input "[GEOGRAPHIC_DATA], [GEOGRAPHIC_DATA]" at bounding box center [1088, 231] width 13 height 13
checkbox input "true"
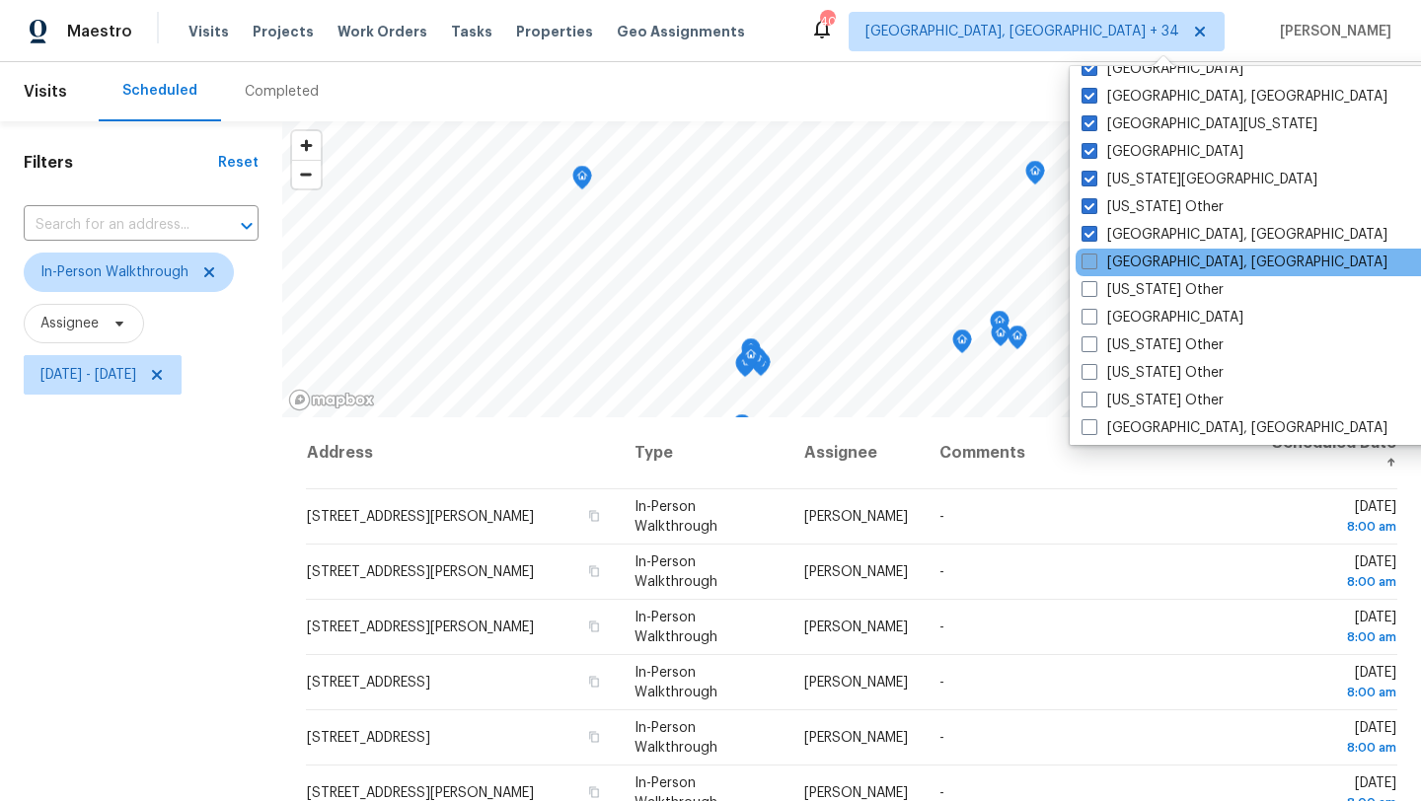
click at [1130, 259] on label "[GEOGRAPHIC_DATA], [GEOGRAPHIC_DATA]" at bounding box center [1235, 263] width 306 height 20
click at [1095, 259] on input "[GEOGRAPHIC_DATA], [GEOGRAPHIC_DATA]" at bounding box center [1088, 259] width 13 height 13
checkbox input "true"
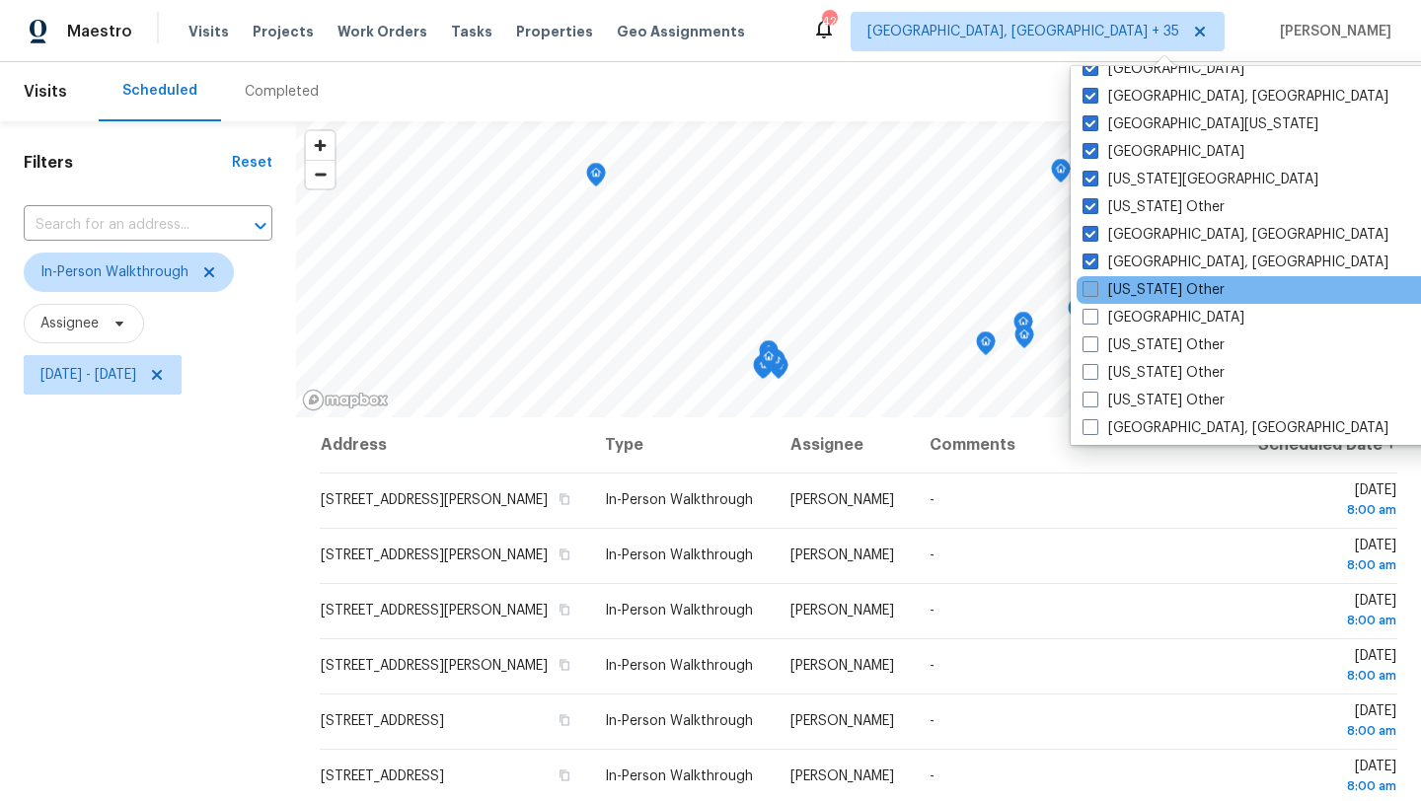
click at [1125, 286] on label "[US_STATE] Other" at bounding box center [1154, 290] width 142 height 20
click at [1096, 286] on input "[US_STATE] Other" at bounding box center [1089, 286] width 13 height 13
checkbox input "true"
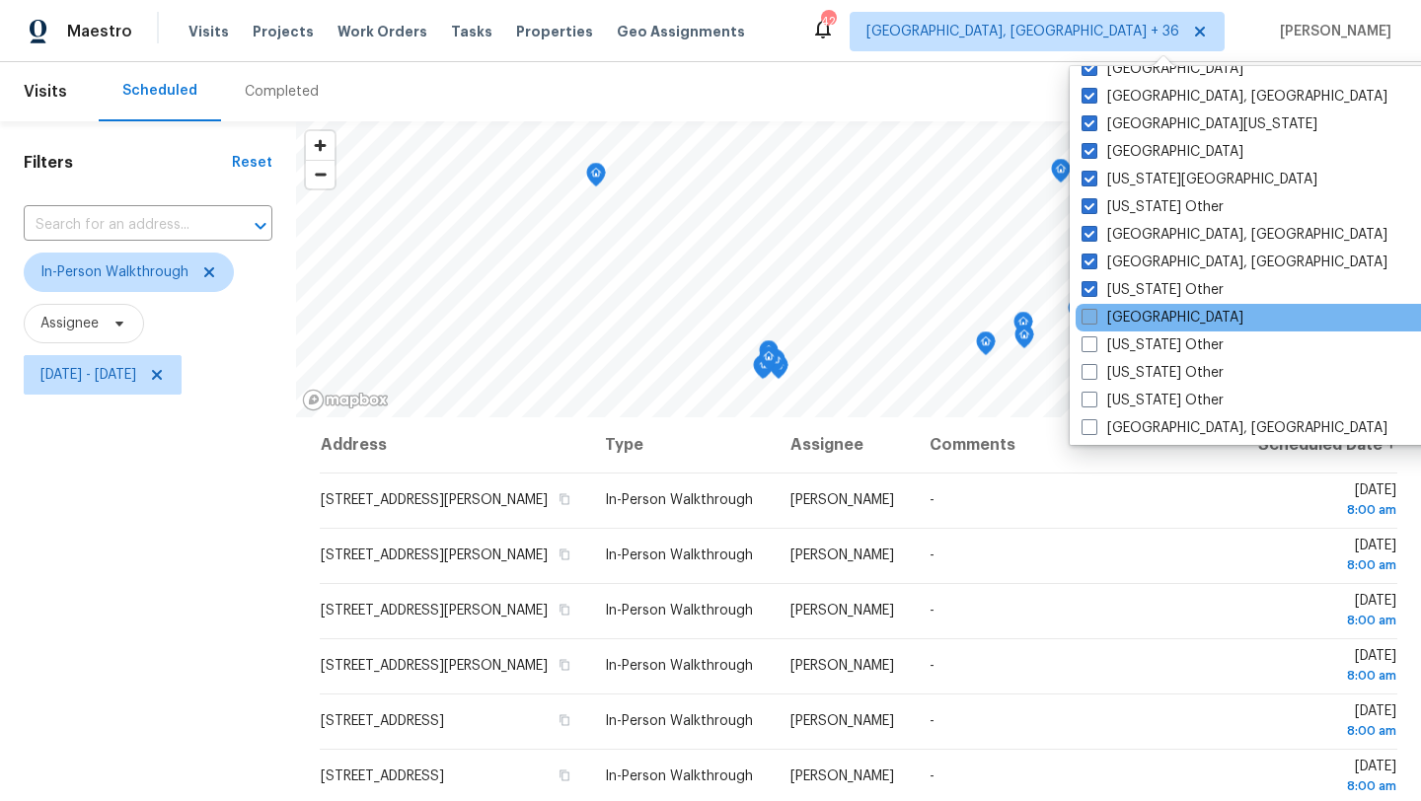
click at [1125, 314] on label "[GEOGRAPHIC_DATA]" at bounding box center [1163, 318] width 162 height 20
click at [1095, 314] on input "[GEOGRAPHIC_DATA]" at bounding box center [1088, 314] width 13 height 13
checkbox input "true"
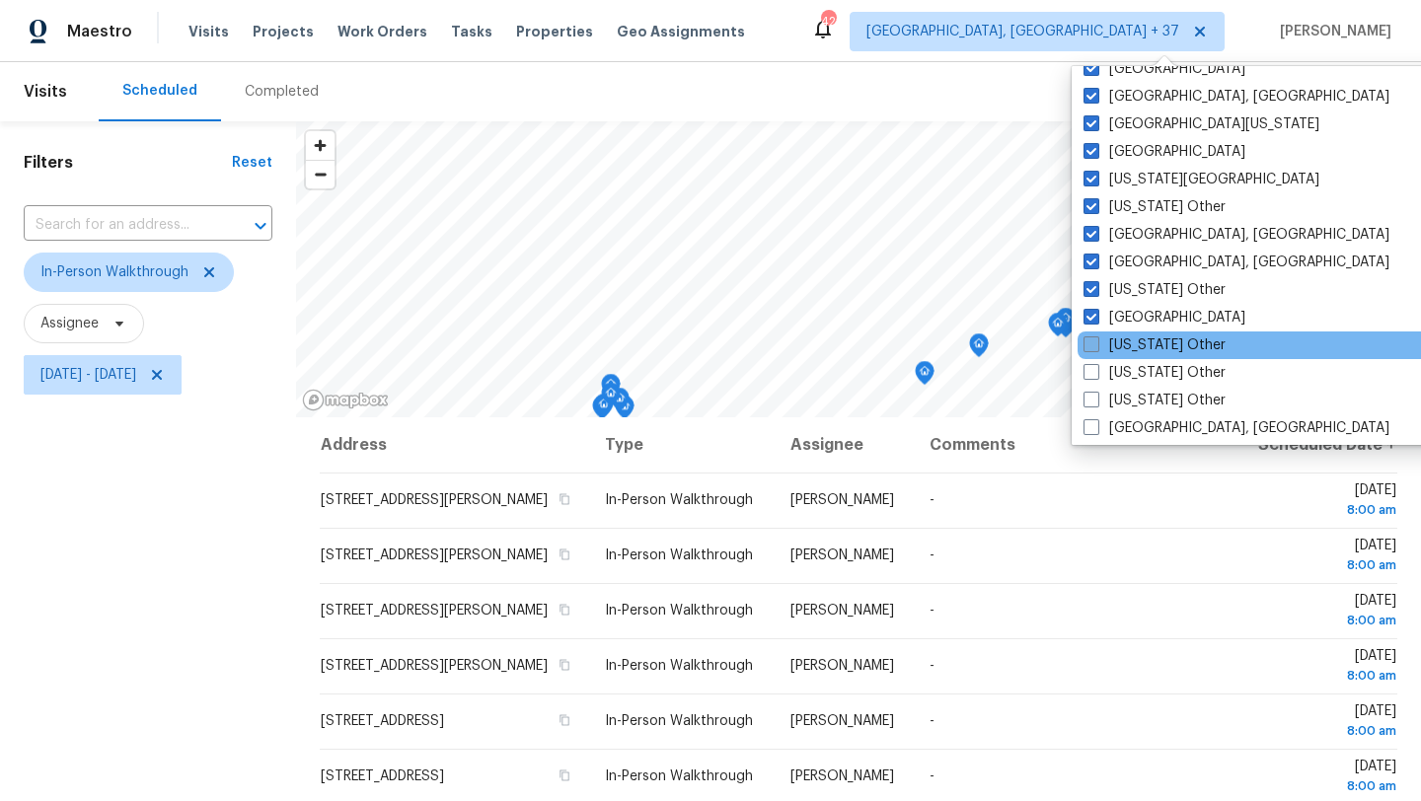
click at [1125, 351] on label "[US_STATE] Other" at bounding box center [1155, 346] width 142 height 20
click at [1097, 348] on input "[US_STATE] Other" at bounding box center [1090, 342] width 13 height 13
checkbox input "true"
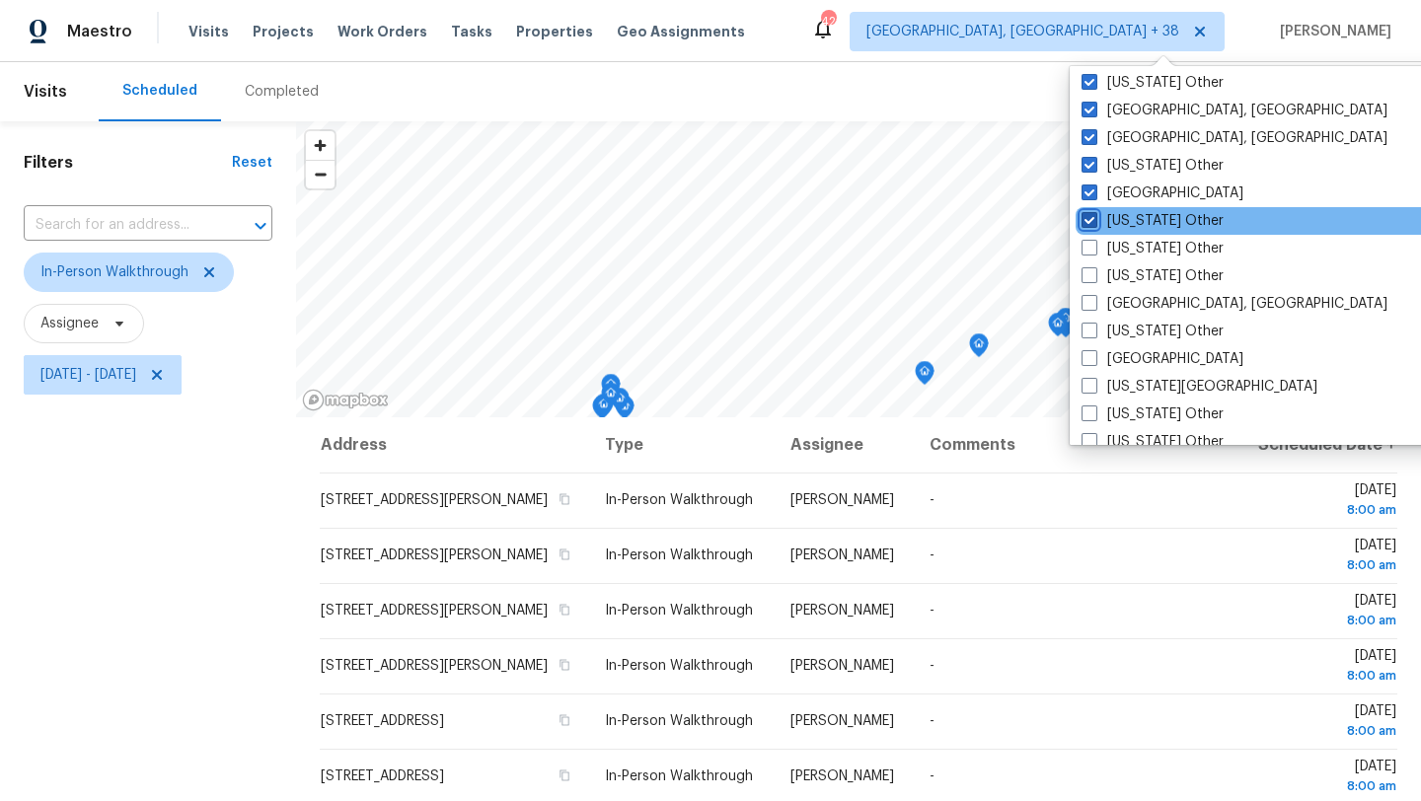
scroll to position [933, 0]
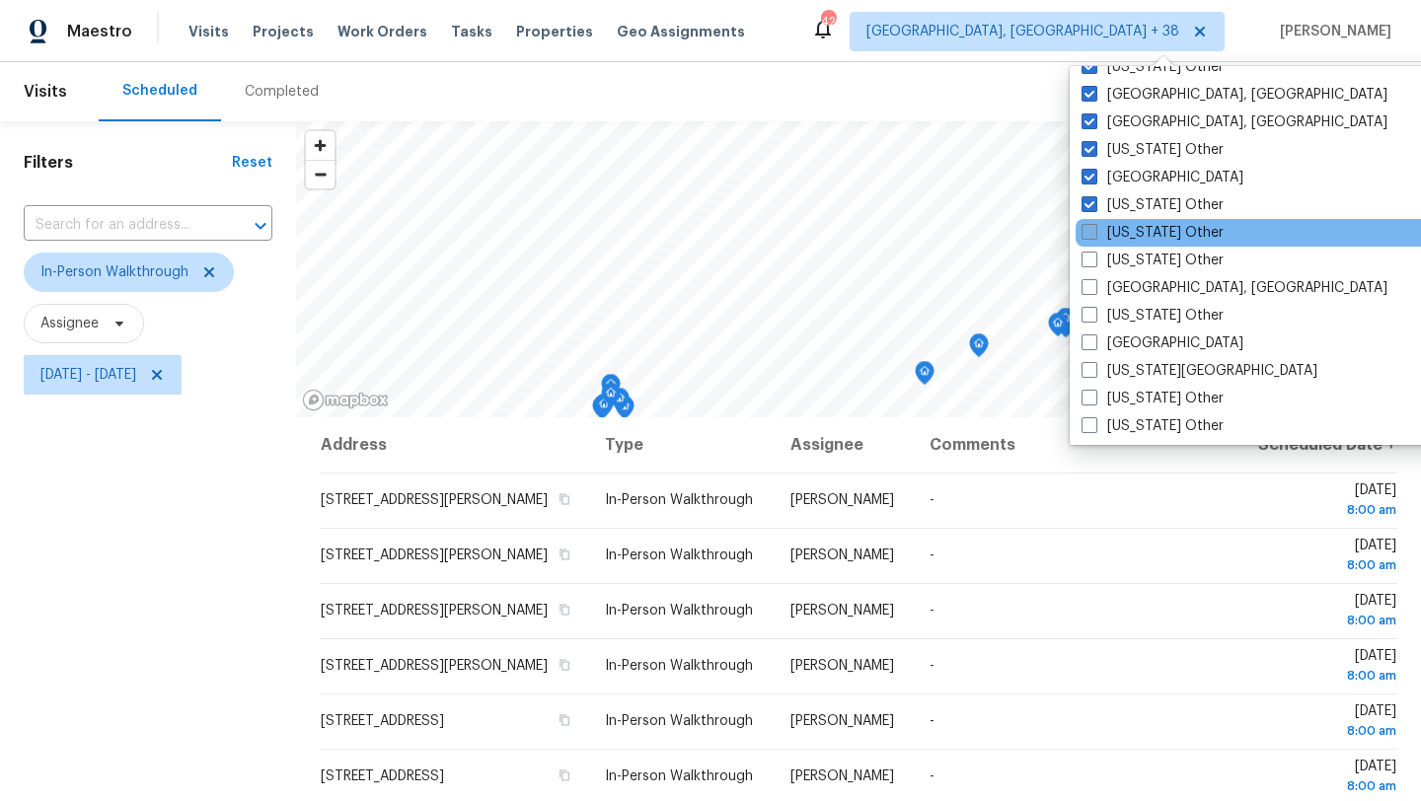
click at [1123, 237] on label "[US_STATE] Other" at bounding box center [1153, 233] width 142 height 20
click at [1095, 236] on input "[US_STATE] Other" at bounding box center [1088, 229] width 13 height 13
checkbox input "true"
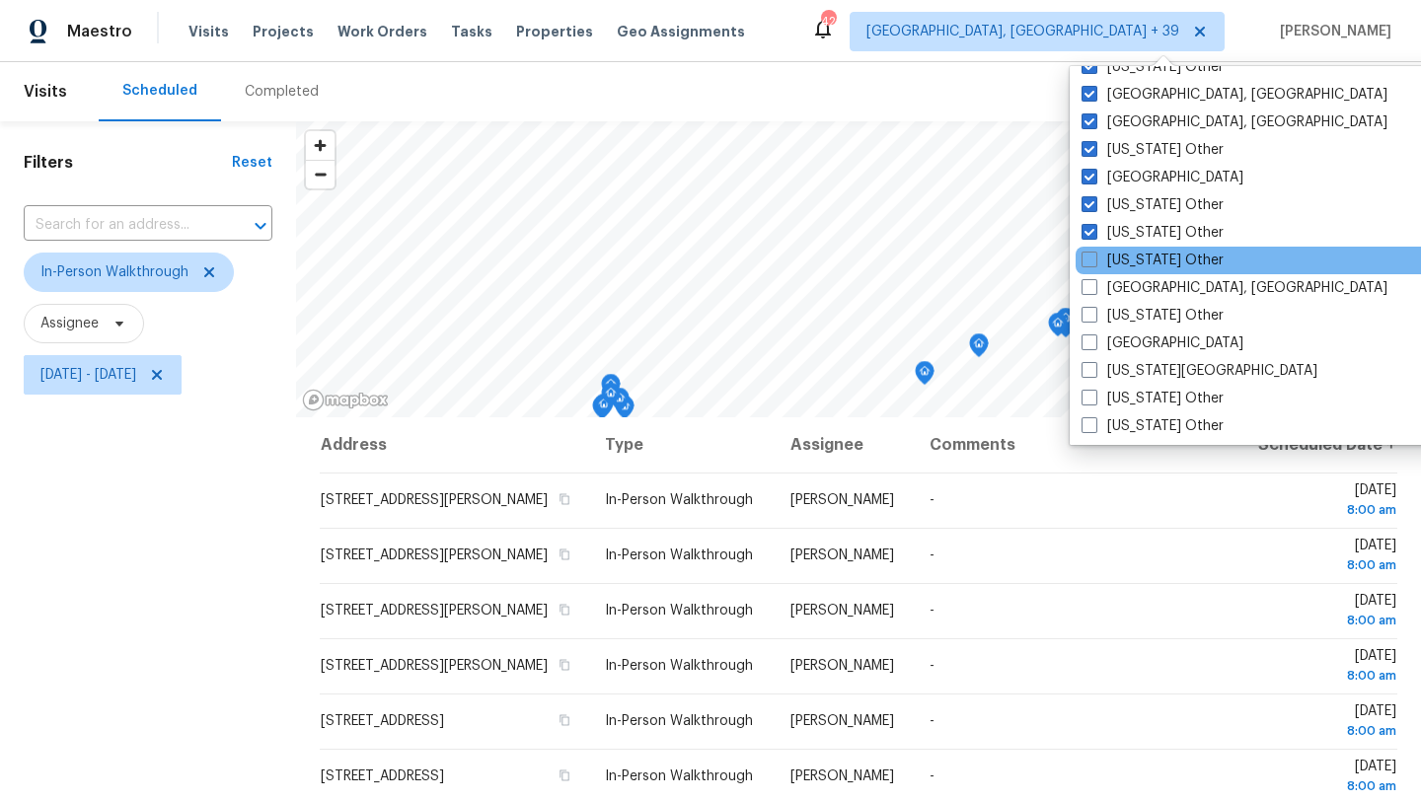
click at [1123, 270] on div "[US_STATE] Other" at bounding box center [1275, 261] width 398 height 28
click at [1121, 259] on label "[US_STATE] Other" at bounding box center [1153, 261] width 142 height 20
click at [1095, 259] on input "[US_STATE] Other" at bounding box center [1088, 257] width 13 height 13
checkbox input "true"
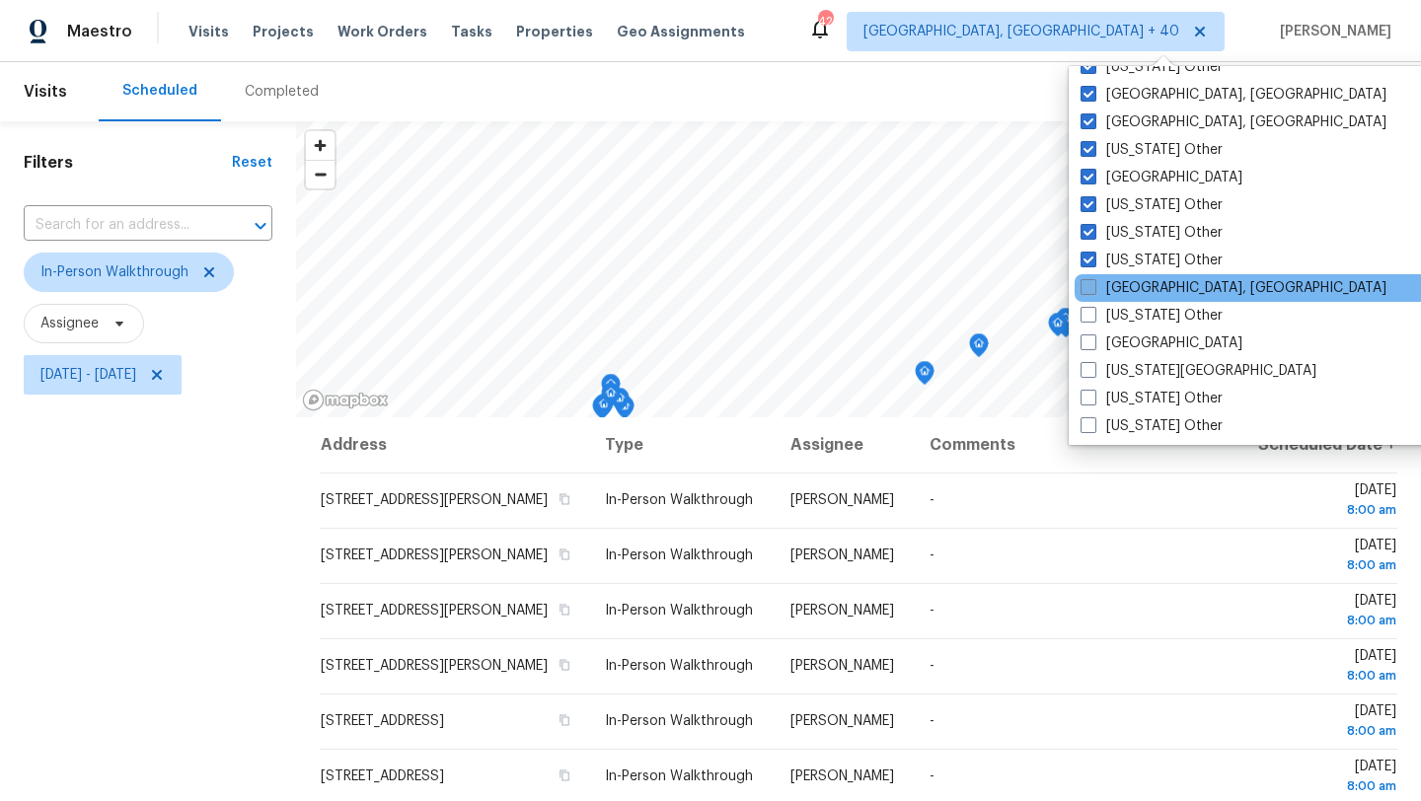
click at [1122, 282] on label "[GEOGRAPHIC_DATA], [GEOGRAPHIC_DATA]" at bounding box center [1234, 288] width 306 height 20
click at [1094, 282] on input "[GEOGRAPHIC_DATA], [GEOGRAPHIC_DATA]" at bounding box center [1087, 284] width 13 height 13
checkbox input "true"
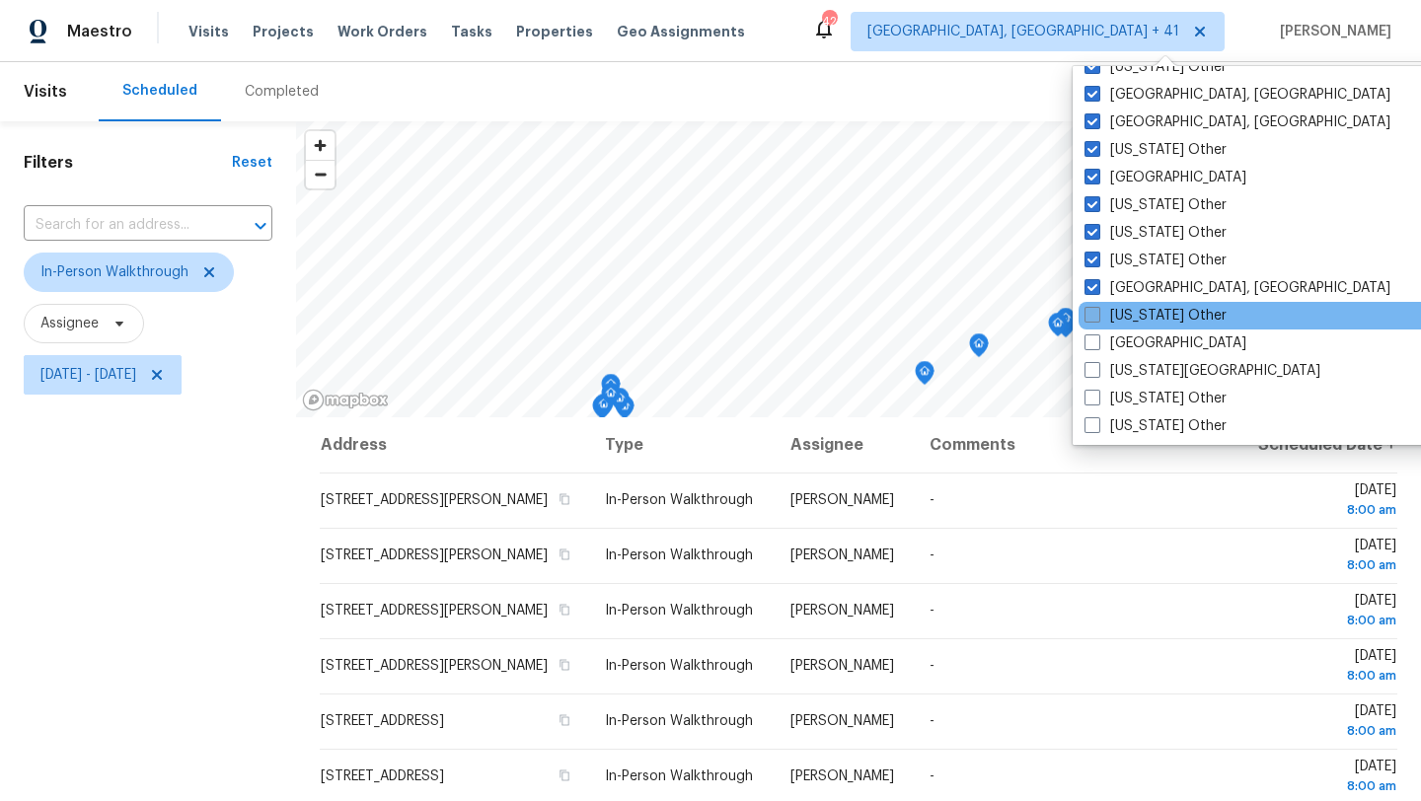
click at [1122, 314] on label "[US_STATE] Other" at bounding box center [1156, 316] width 142 height 20
click at [1097, 314] on input "[US_STATE] Other" at bounding box center [1091, 312] width 13 height 13
checkbox input "true"
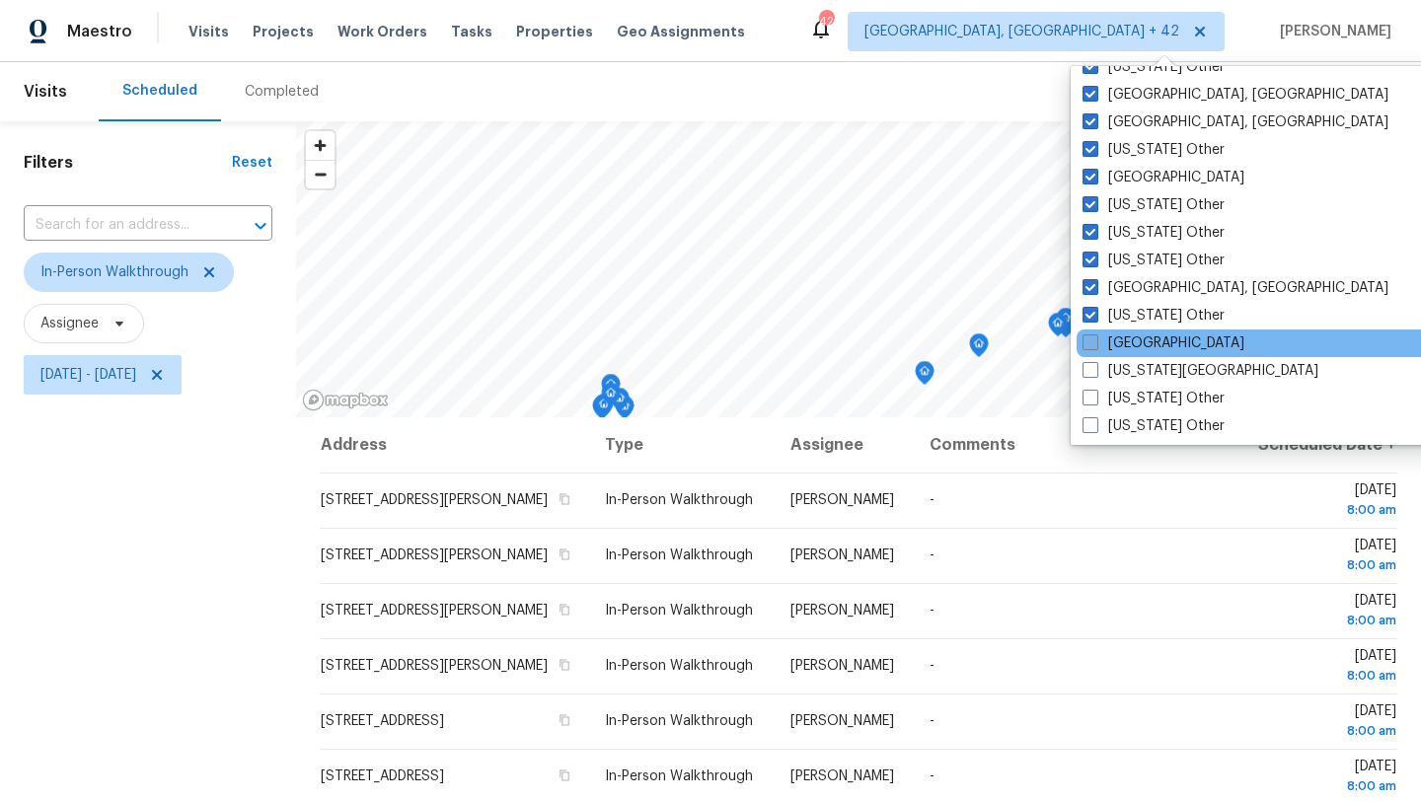
click at [1122, 338] on label "[GEOGRAPHIC_DATA]" at bounding box center [1164, 344] width 162 height 20
click at [1096, 338] on input "[GEOGRAPHIC_DATA]" at bounding box center [1089, 340] width 13 height 13
checkbox input "true"
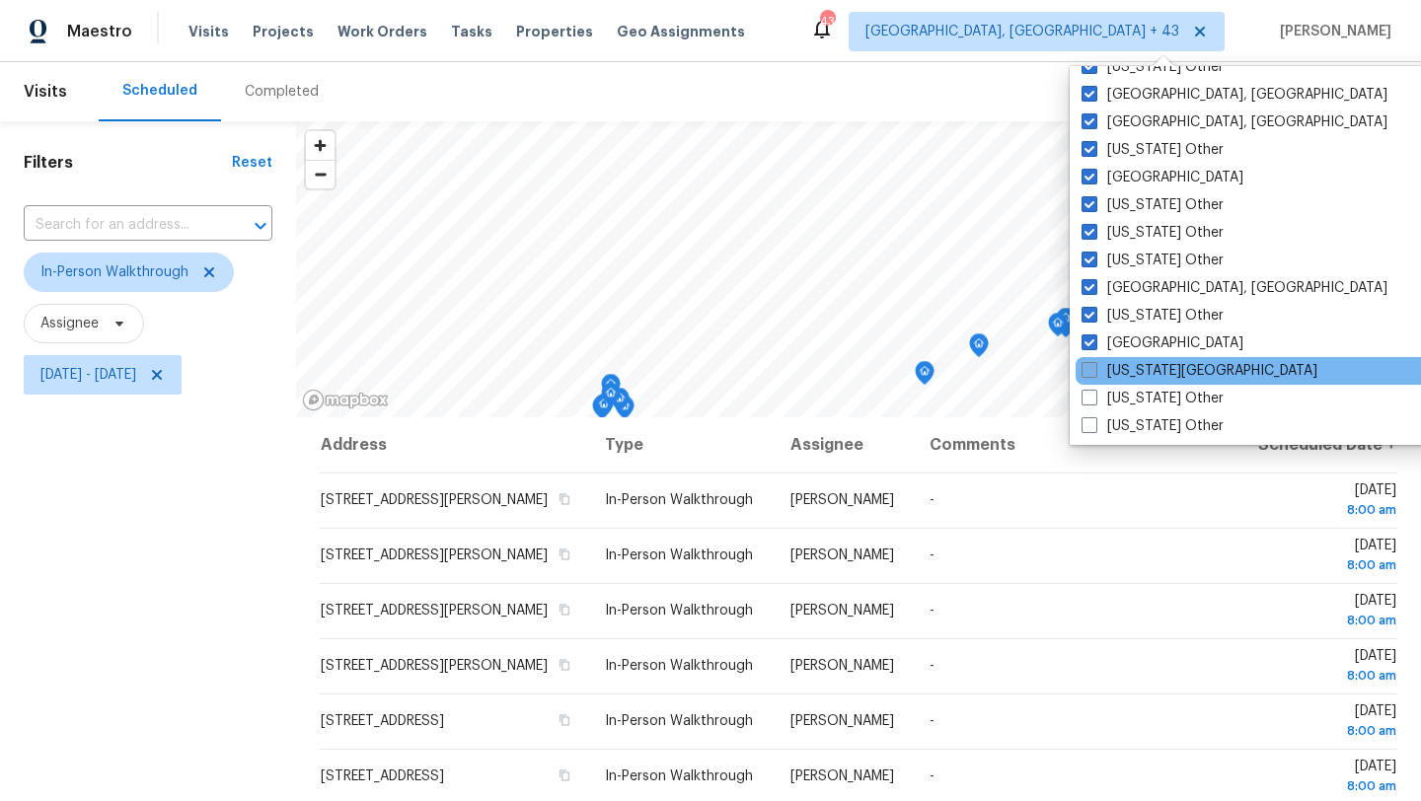
click at [1124, 369] on label "[US_STATE][GEOGRAPHIC_DATA]" at bounding box center [1200, 371] width 236 height 20
click at [1095, 369] on input "[US_STATE][GEOGRAPHIC_DATA]" at bounding box center [1088, 367] width 13 height 13
checkbox input "true"
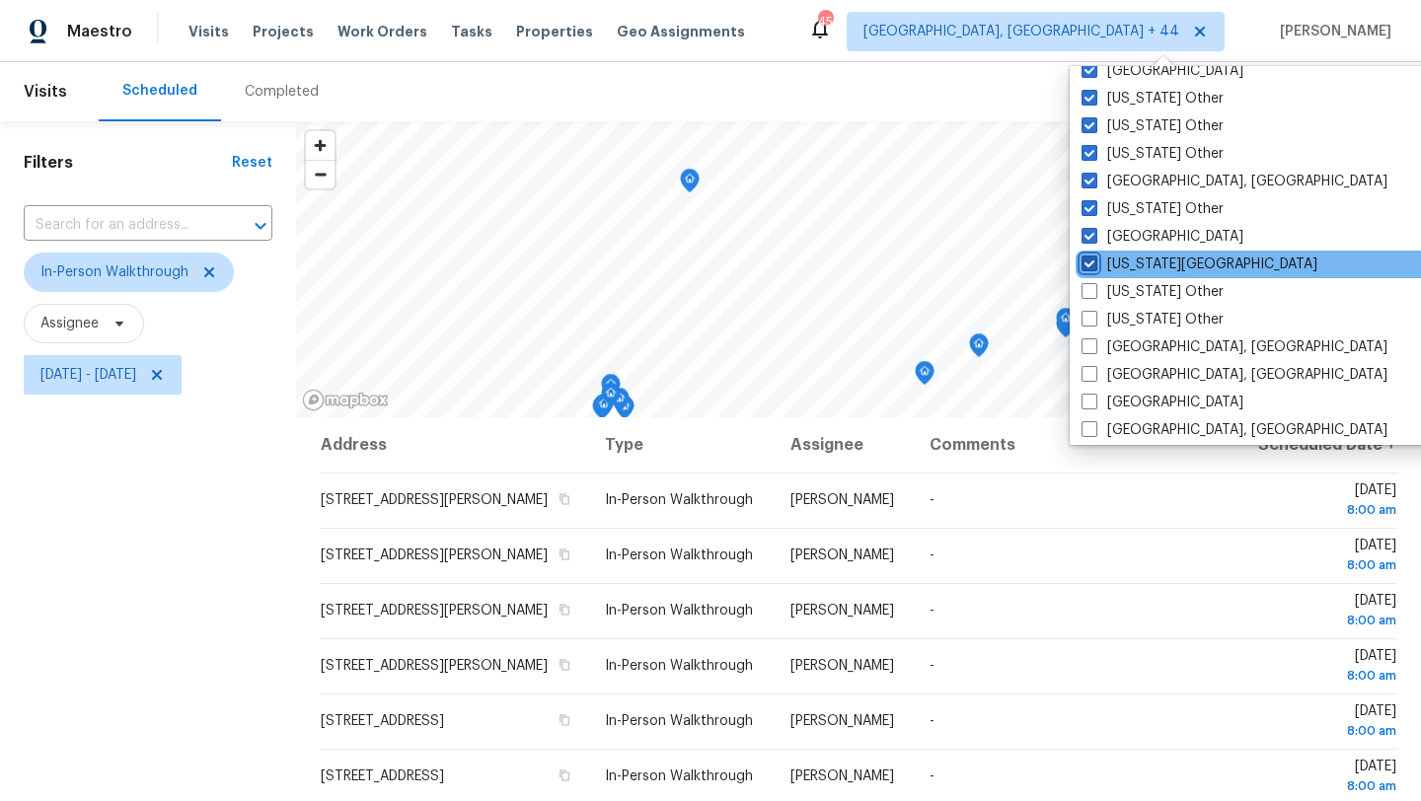
scroll to position [1046, 0]
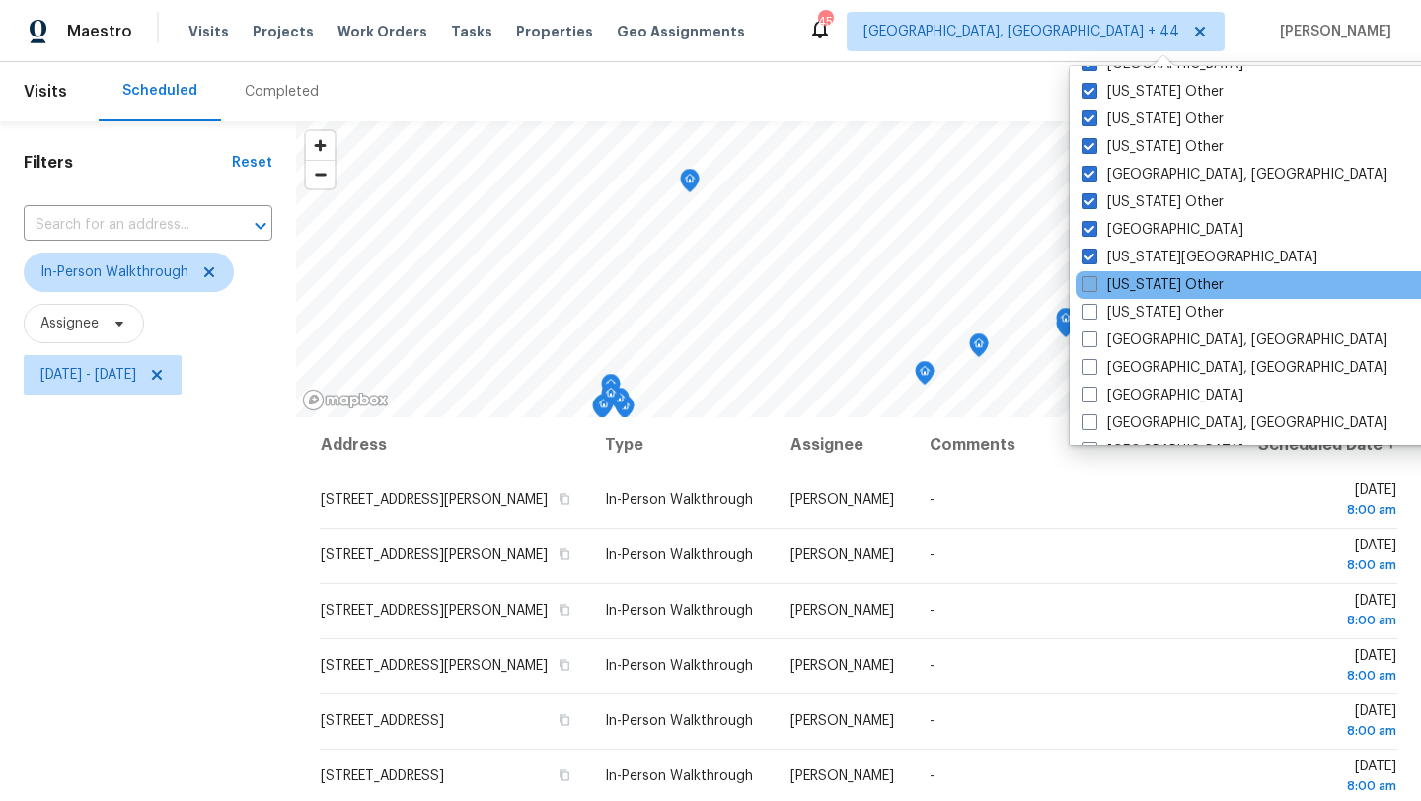
click at [1119, 290] on label "[US_STATE] Other" at bounding box center [1153, 285] width 142 height 20
click at [1095, 288] on input "[US_STATE] Other" at bounding box center [1088, 281] width 13 height 13
checkbox input "true"
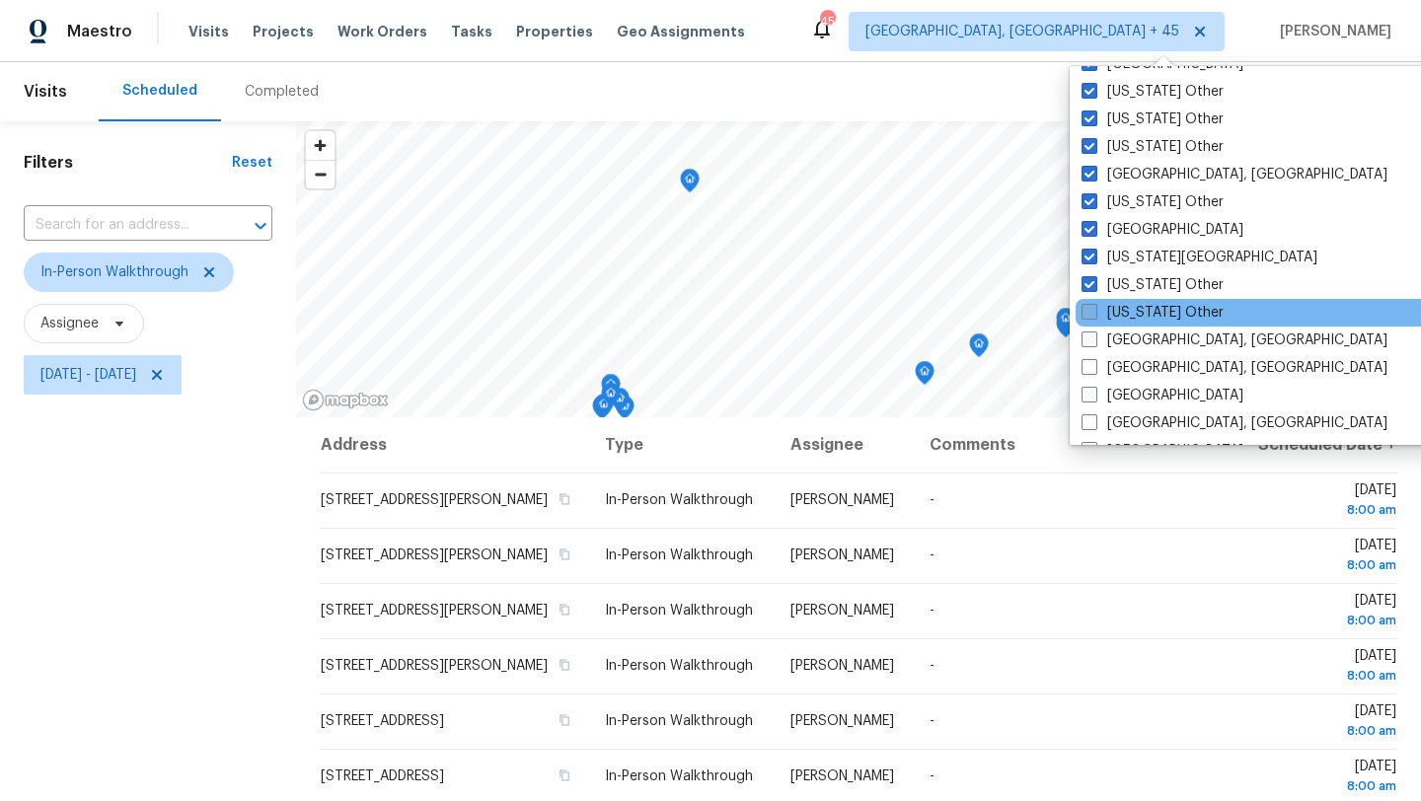
click at [1120, 320] on label "[US_STATE] Other" at bounding box center [1153, 313] width 142 height 20
click at [1095, 316] on input "[US_STATE] Other" at bounding box center [1088, 309] width 13 height 13
checkbox input "true"
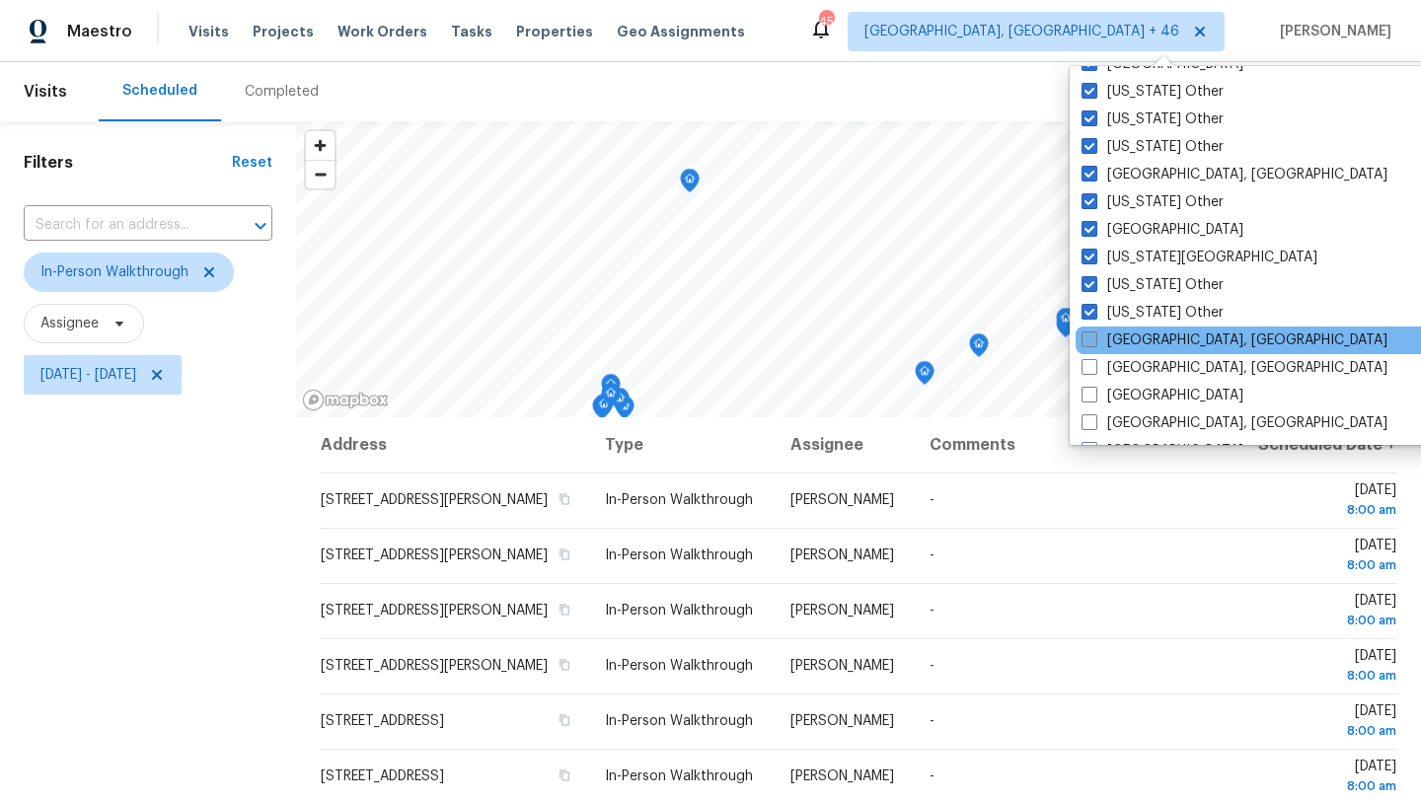
click at [1119, 349] on label "[GEOGRAPHIC_DATA], [GEOGRAPHIC_DATA]" at bounding box center [1235, 341] width 306 height 20
click at [1095, 343] on input "[GEOGRAPHIC_DATA], [GEOGRAPHIC_DATA]" at bounding box center [1088, 337] width 13 height 13
checkbox input "true"
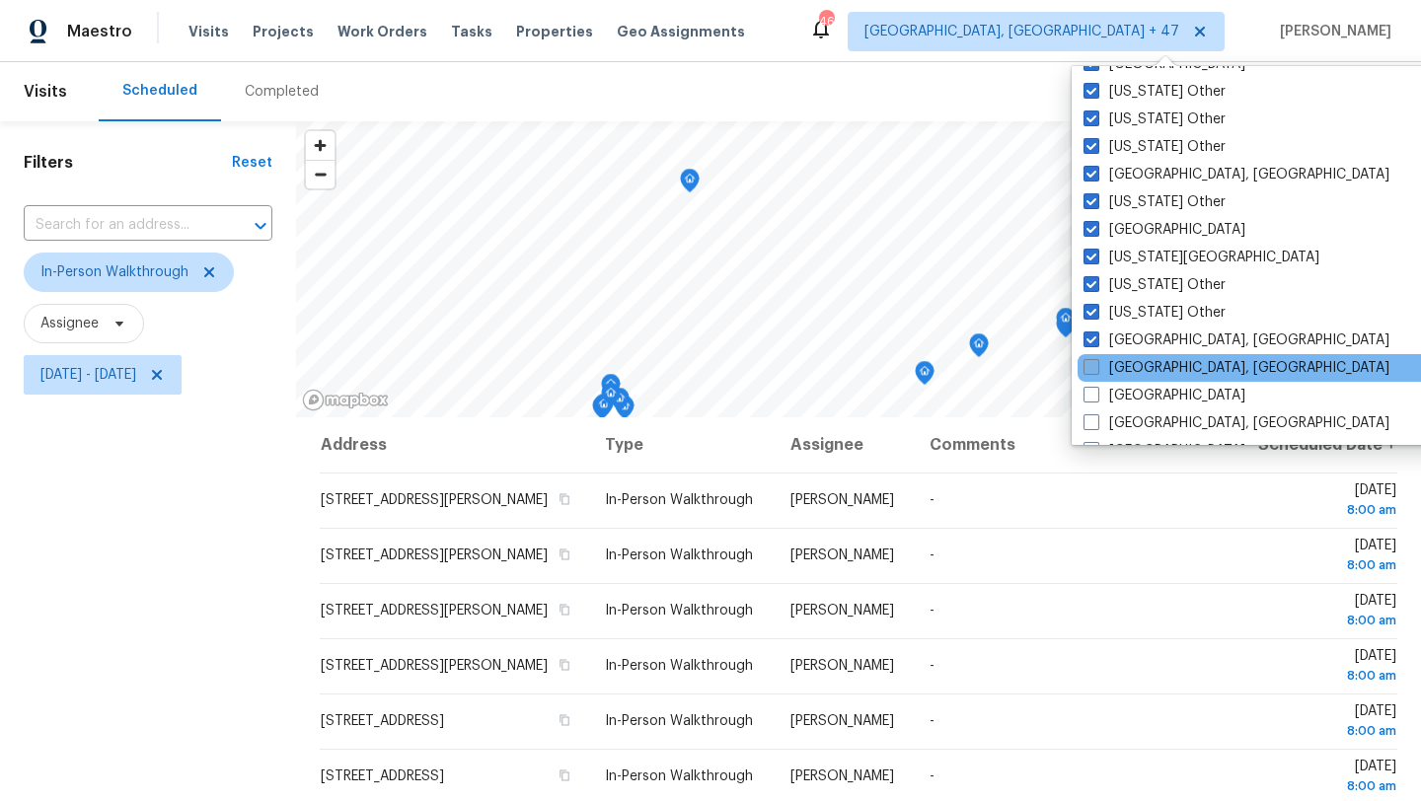
click at [1118, 364] on label "[GEOGRAPHIC_DATA], [GEOGRAPHIC_DATA]" at bounding box center [1237, 368] width 306 height 20
click at [1097, 364] on input "[GEOGRAPHIC_DATA], [GEOGRAPHIC_DATA]" at bounding box center [1090, 364] width 13 height 13
checkbox input "true"
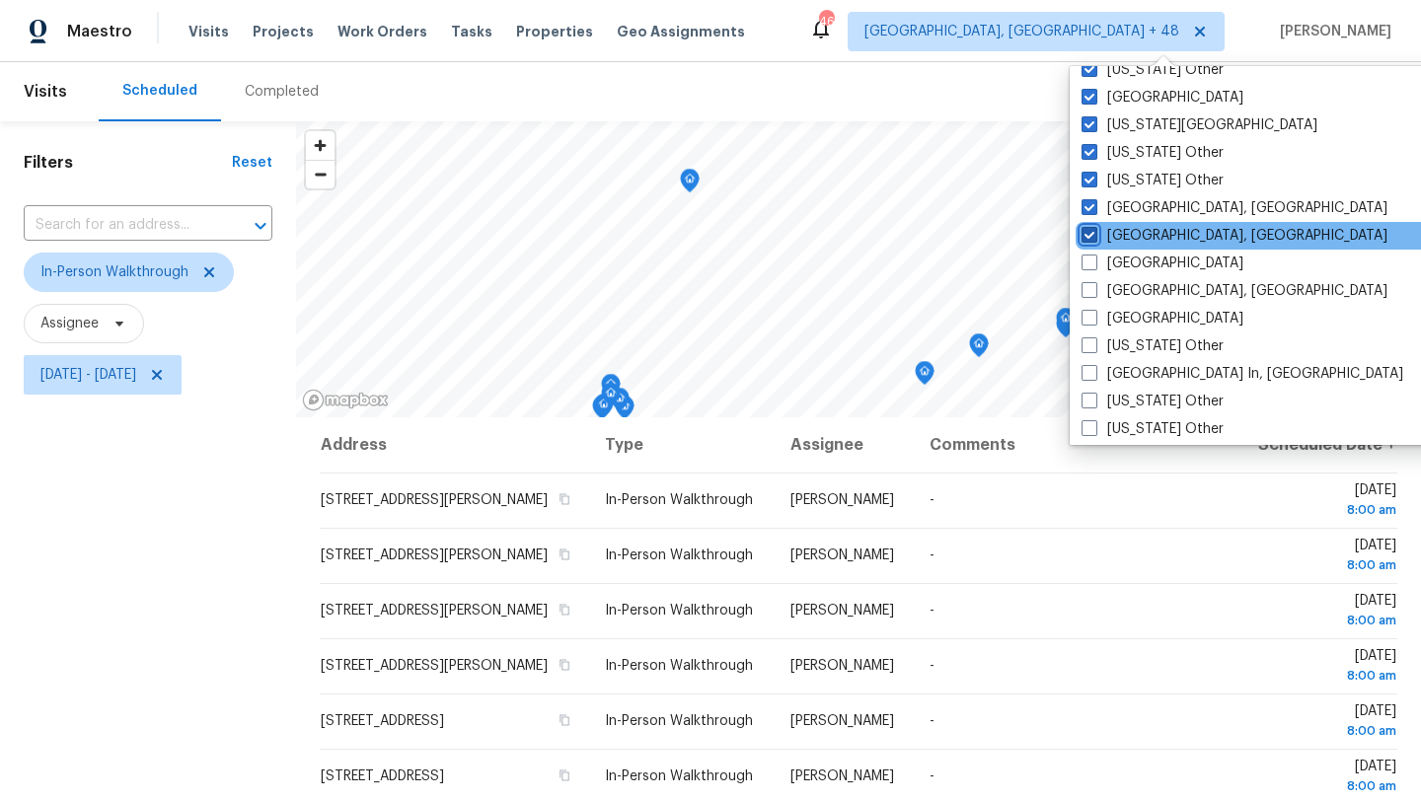
scroll to position [1190, 0]
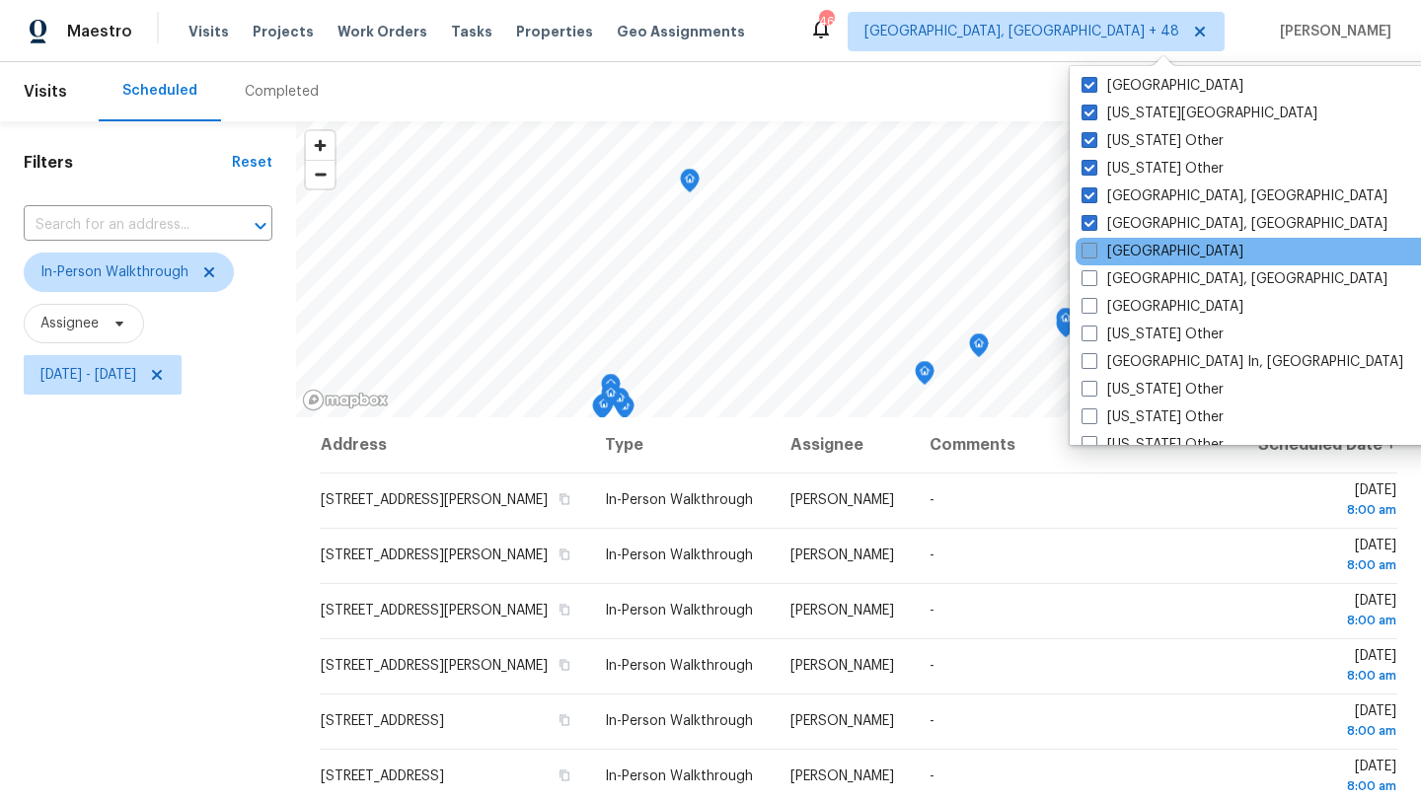
click at [1114, 252] on label "[GEOGRAPHIC_DATA]" at bounding box center [1163, 252] width 162 height 20
click at [1095, 252] on input "[GEOGRAPHIC_DATA]" at bounding box center [1088, 248] width 13 height 13
checkbox input "true"
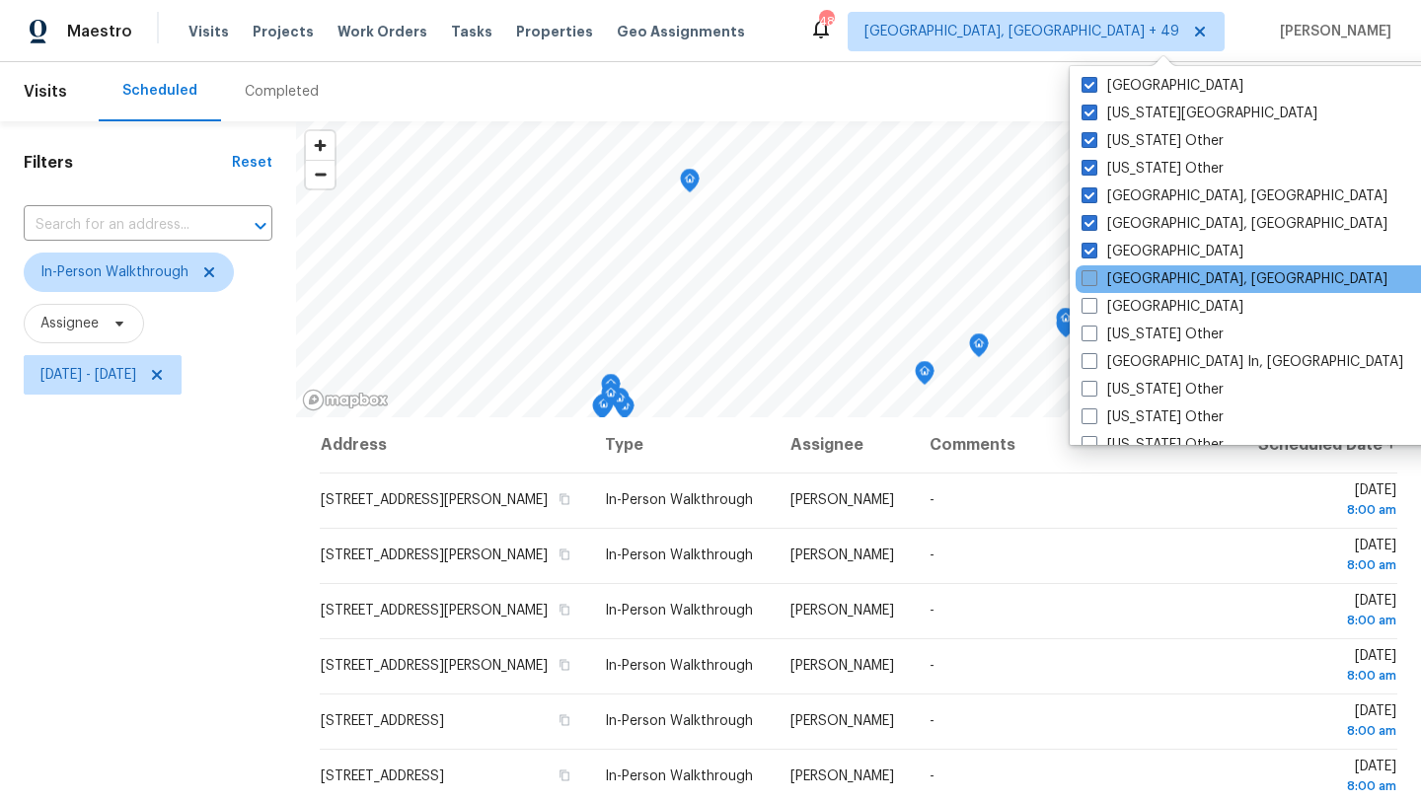
click at [1116, 278] on label "[GEOGRAPHIC_DATA], [GEOGRAPHIC_DATA]" at bounding box center [1235, 279] width 306 height 20
click at [1095, 278] on input "[GEOGRAPHIC_DATA], [GEOGRAPHIC_DATA]" at bounding box center [1088, 275] width 13 height 13
checkbox input "true"
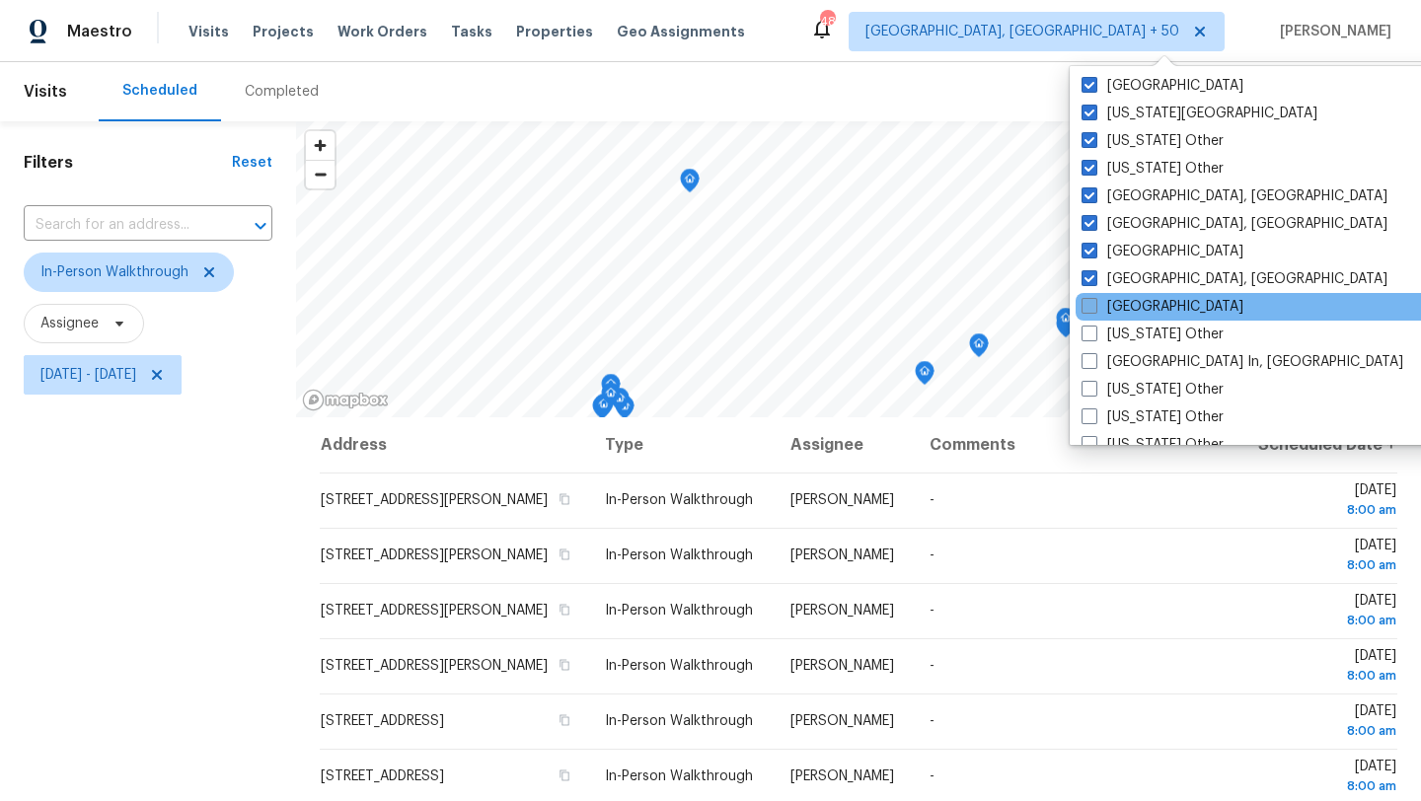
click at [1117, 309] on label "[GEOGRAPHIC_DATA]" at bounding box center [1163, 307] width 162 height 20
click at [1095, 309] on input "[GEOGRAPHIC_DATA]" at bounding box center [1088, 303] width 13 height 13
checkbox input "true"
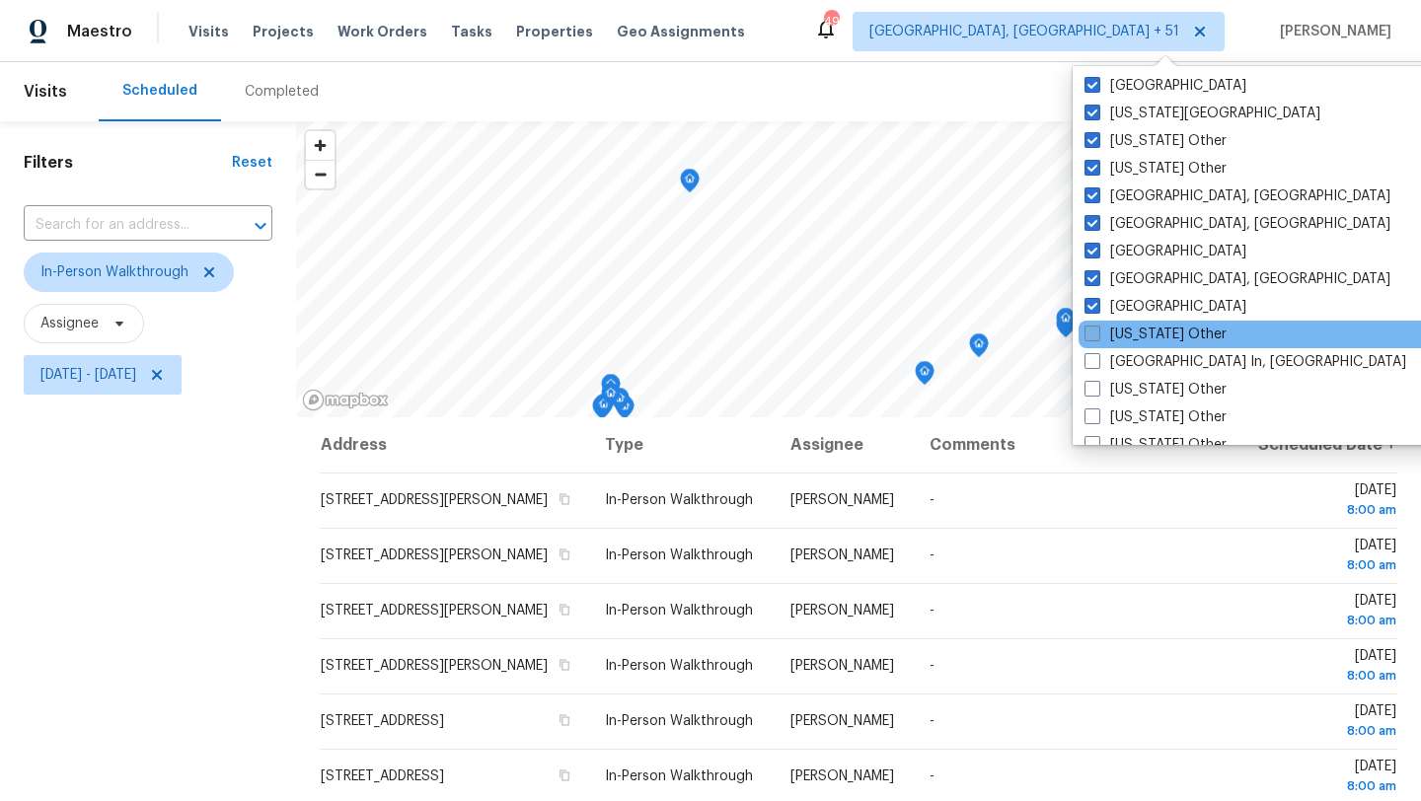
click at [1118, 329] on label "[US_STATE] Other" at bounding box center [1156, 335] width 142 height 20
click at [1097, 329] on input "[US_STATE] Other" at bounding box center [1091, 331] width 13 height 13
checkbox input "true"
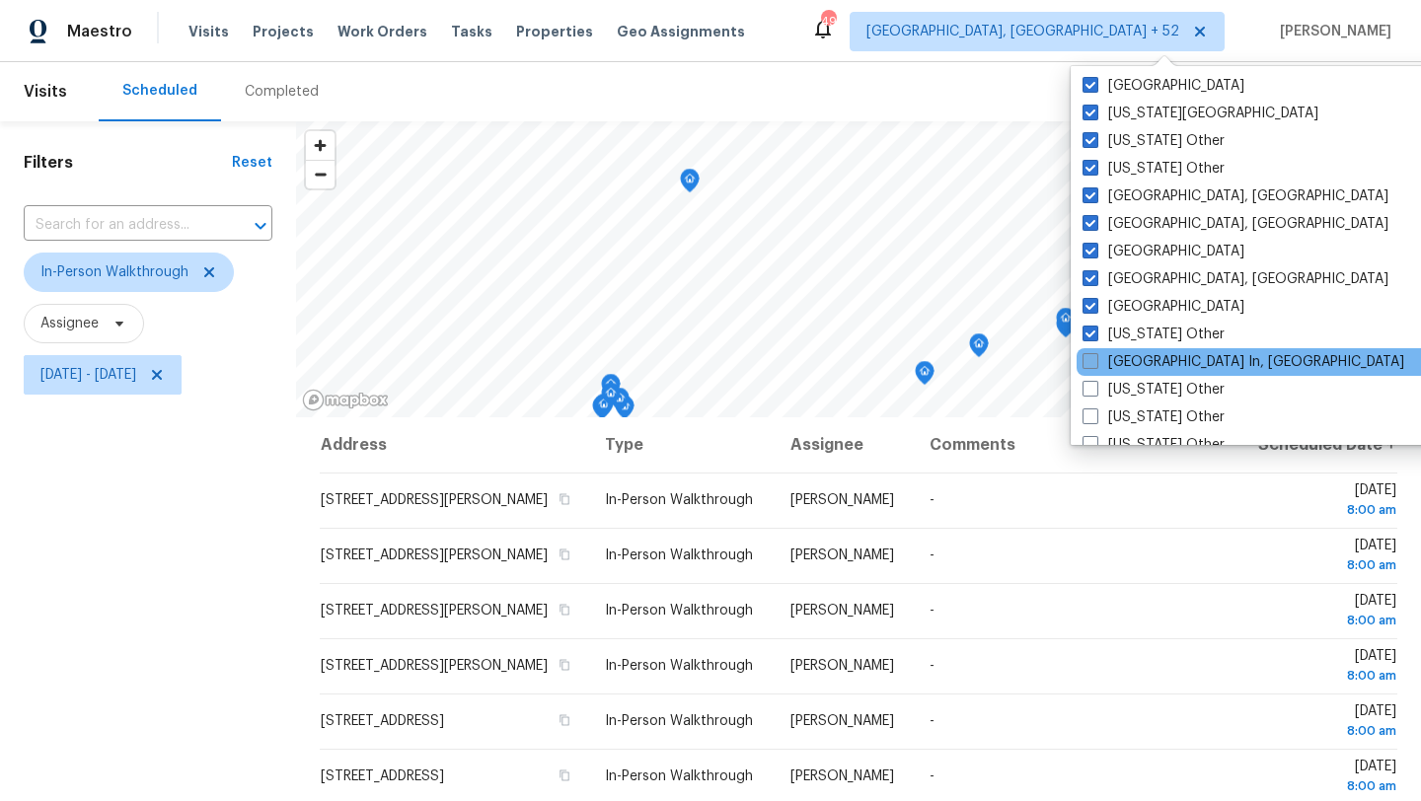
click at [1124, 360] on label "[GEOGRAPHIC_DATA] In, [GEOGRAPHIC_DATA]" at bounding box center [1244, 362] width 322 height 20
click at [1096, 360] on input "[GEOGRAPHIC_DATA] In, [GEOGRAPHIC_DATA]" at bounding box center [1089, 358] width 13 height 13
checkbox input "true"
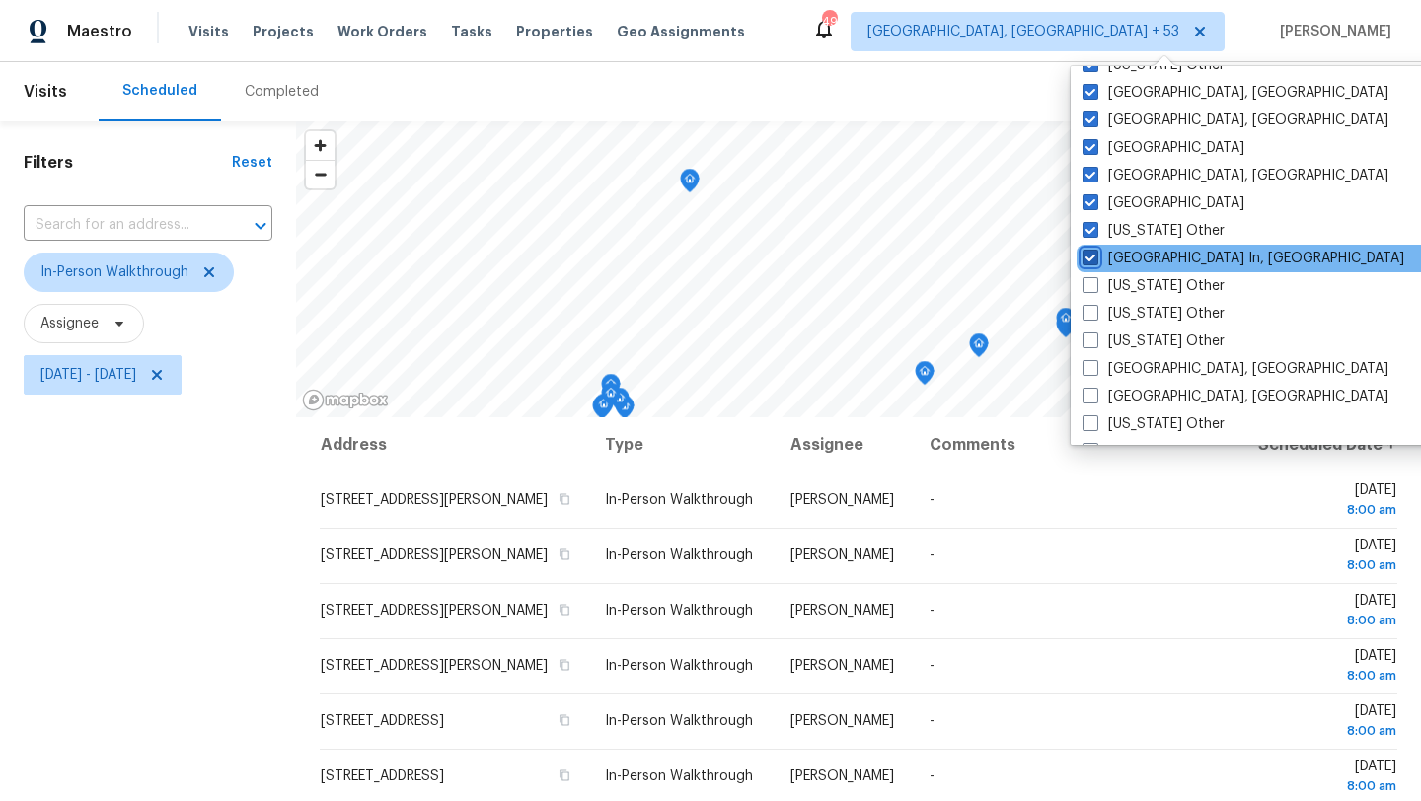
scroll to position [1300, 0]
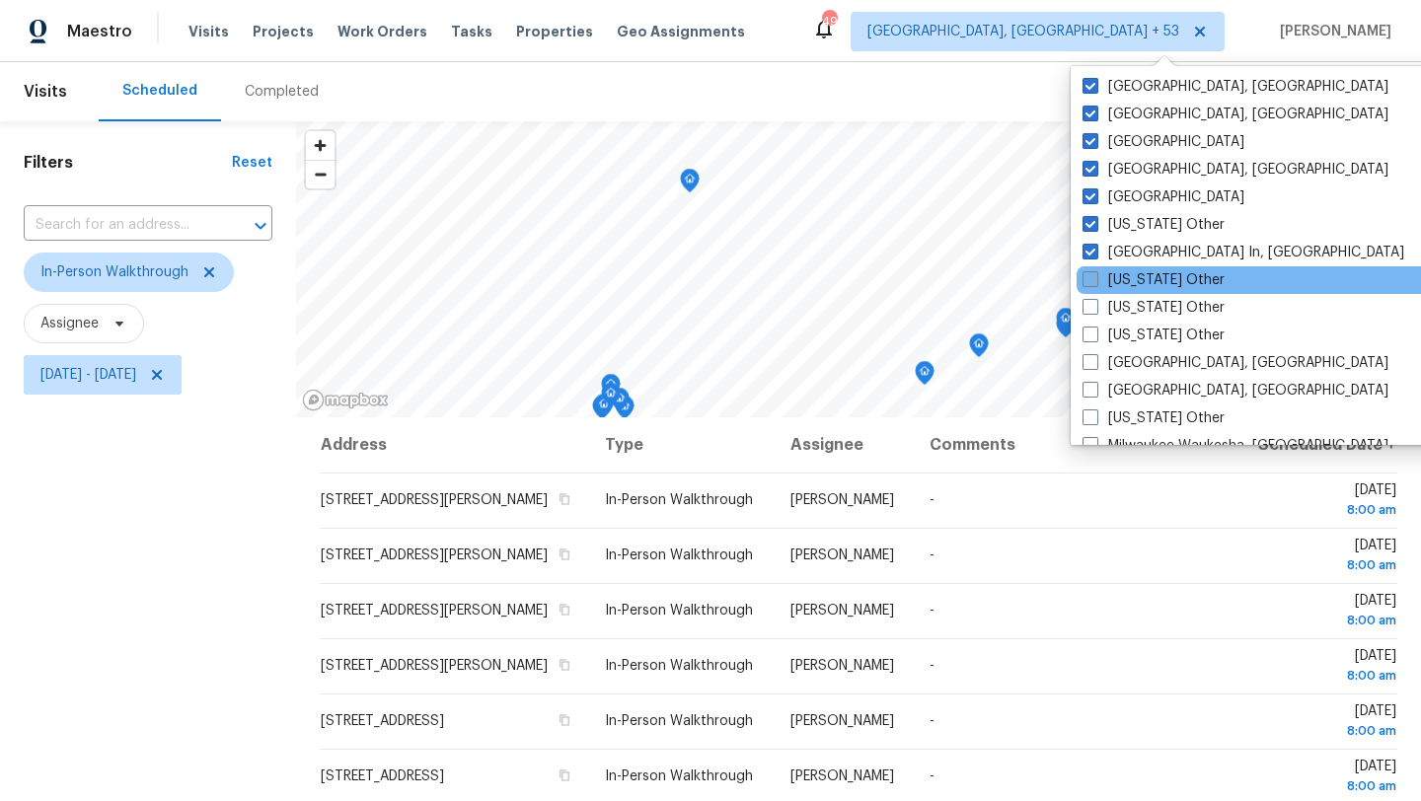
click at [1138, 270] on label "[US_STATE] Other" at bounding box center [1154, 280] width 142 height 20
click at [1096, 270] on input "[US_STATE] Other" at bounding box center [1089, 276] width 13 height 13
checkbox input "true"
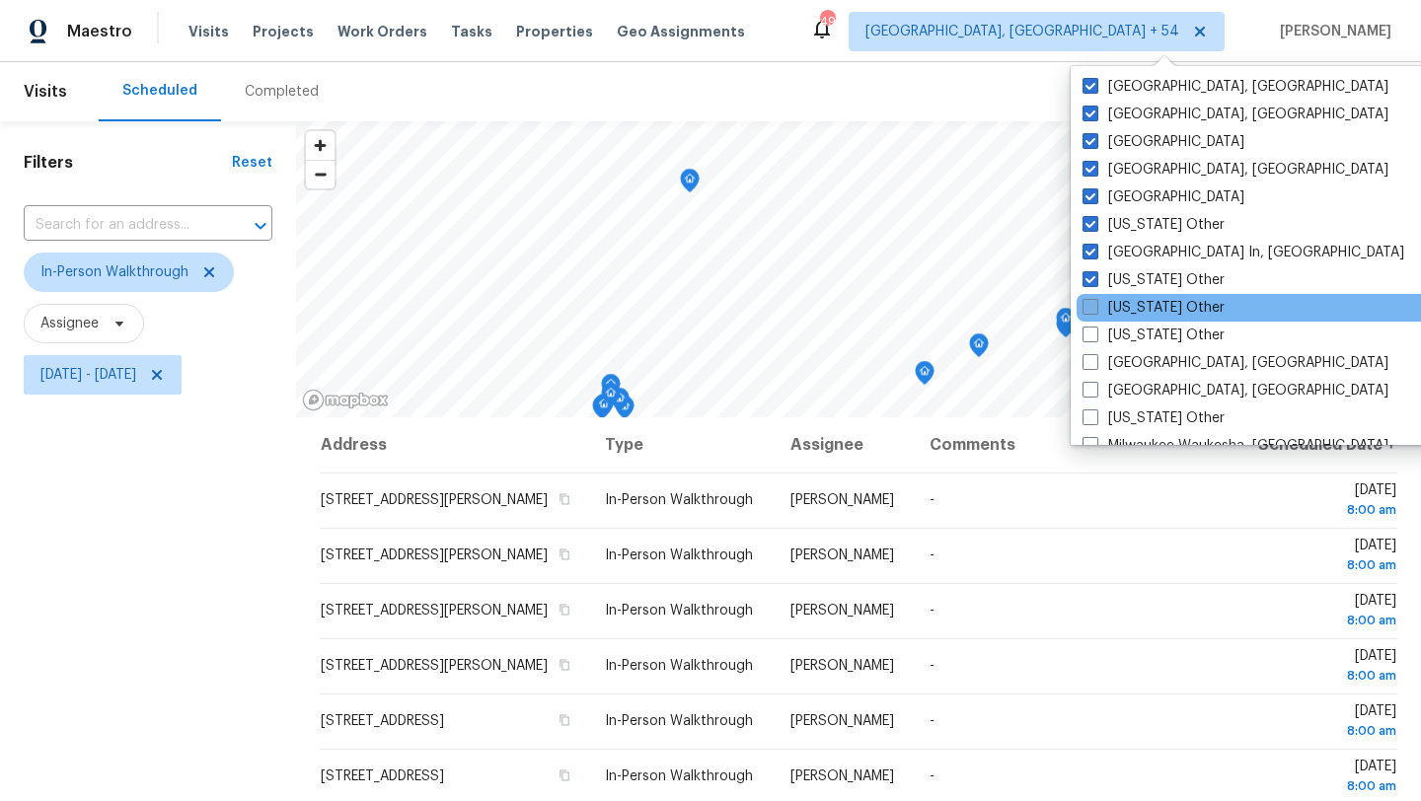
click at [1134, 303] on label "[US_STATE] Other" at bounding box center [1154, 308] width 142 height 20
click at [1096, 303] on input "[US_STATE] Other" at bounding box center [1089, 304] width 13 height 13
checkbox input "true"
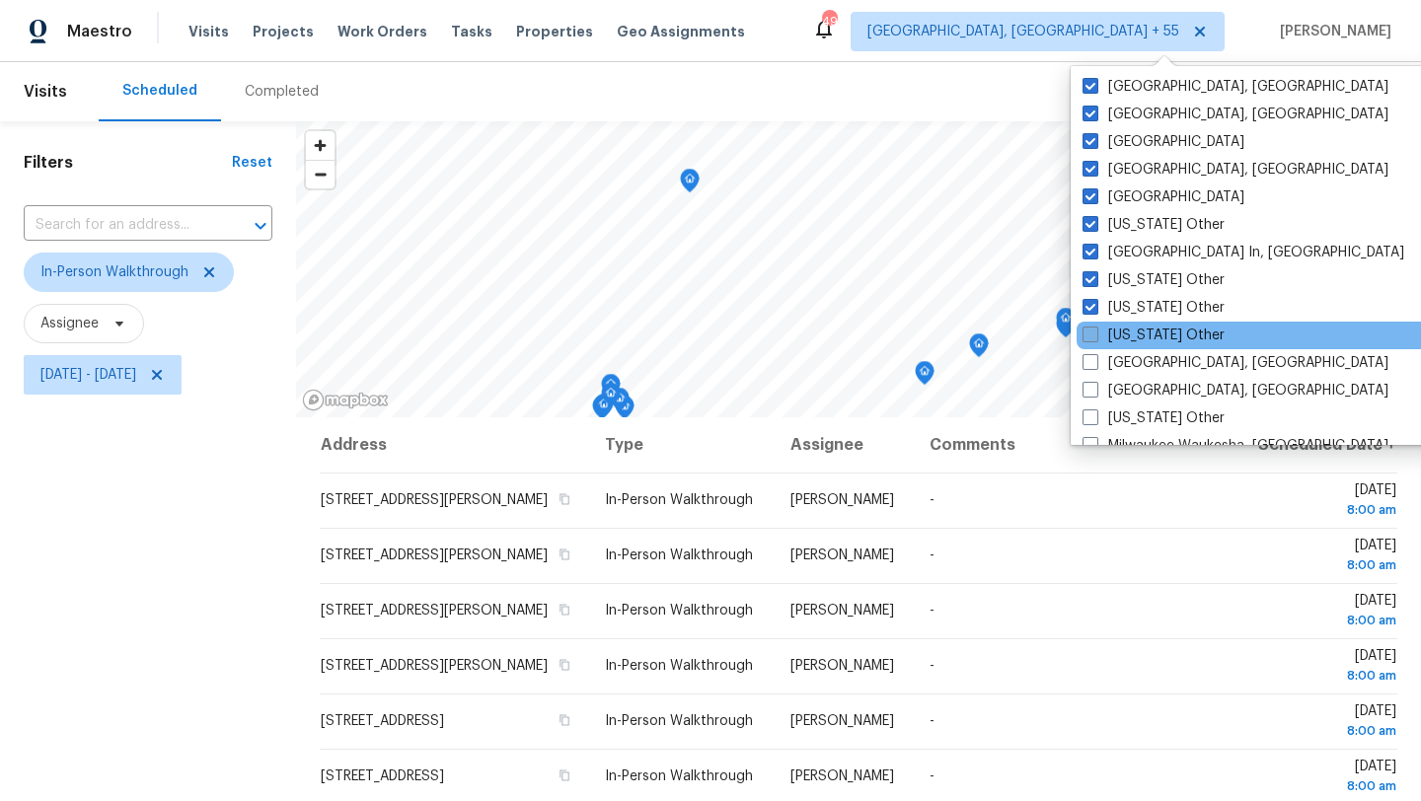
click at [1135, 328] on label "[US_STATE] Other" at bounding box center [1154, 336] width 142 height 20
click at [1096, 328] on input "[US_STATE] Other" at bounding box center [1089, 332] width 13 height 13
checkbox input "true"
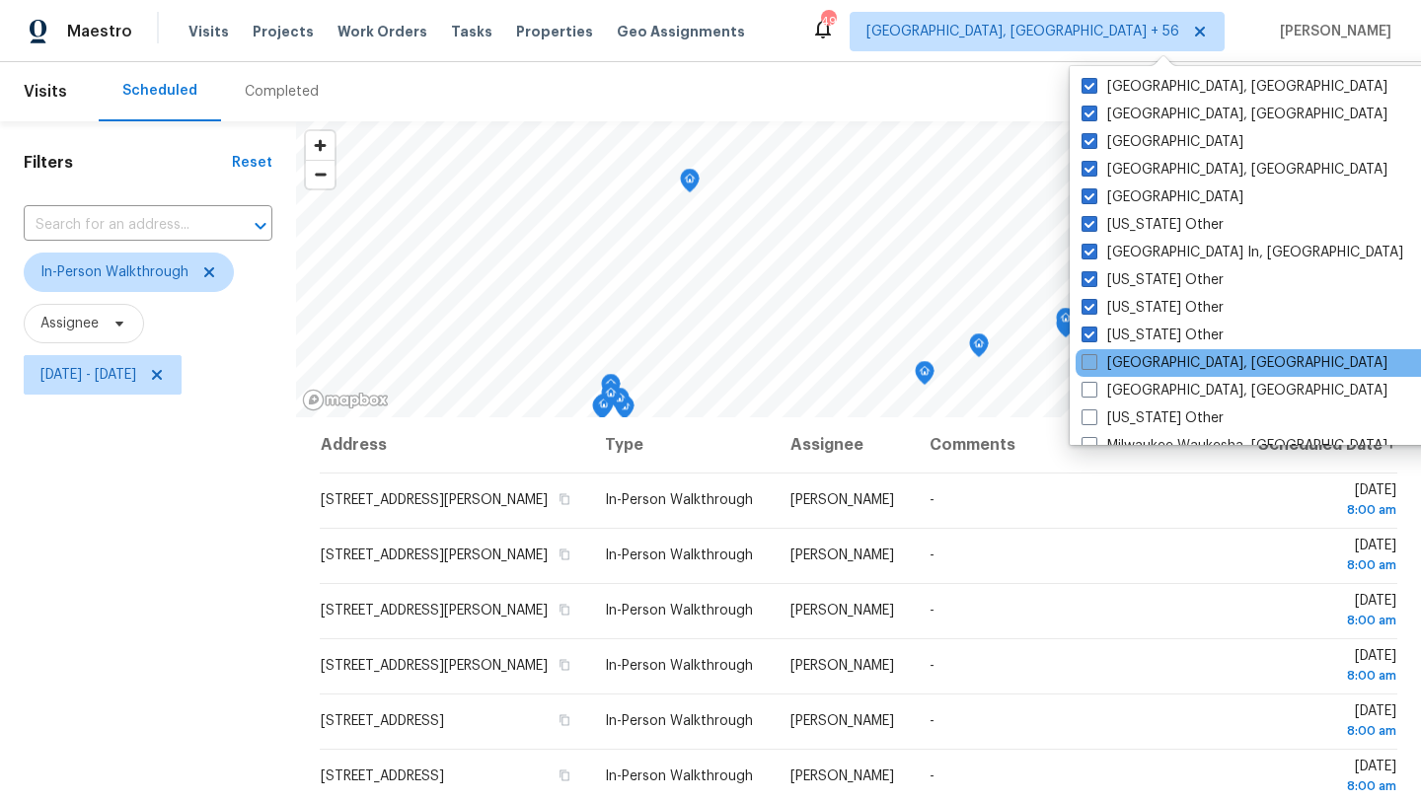
click at [1134, 353] on label "[GEOGRAPHIC_DATA], [GEOGRAPHIC_DATA]" at bounding box center [1235, 363] width 306 height 20
click at [1095, 353] on input "[GEOGRAPHIC_DATA], [GEOGRAPHIC_DATA]" at bounding box center [1088, 359] width 13 height 13
checkbox input "true"
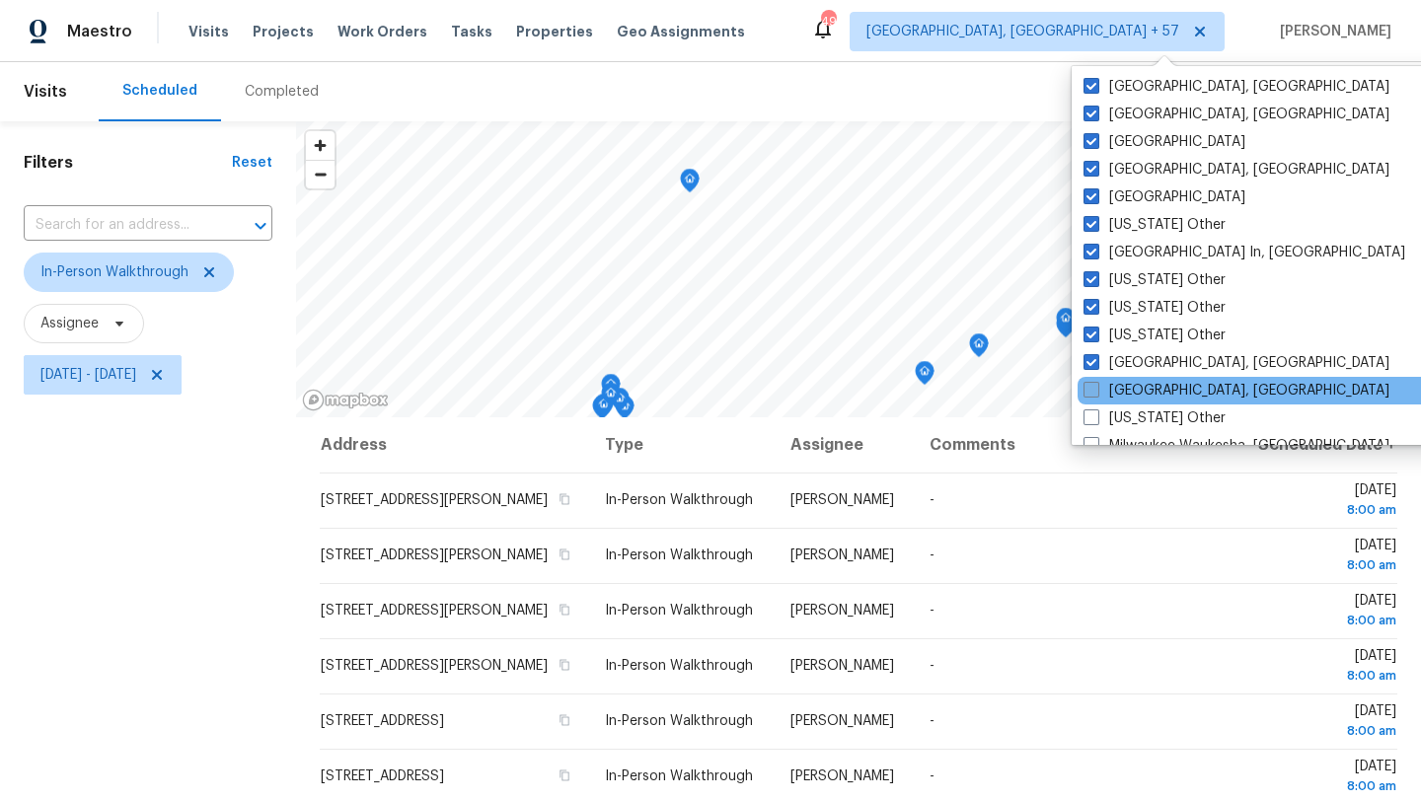
click at [1133, 390] on label "[GEOGRAPHIC_DATA], [GEOGRAPHIC_DATA]" at bounding box center [1237, 391] width 306 height 20
click at [1097, 390] on input "[GEOGRAPHIC_DATA], [GEOGRAPHIC_DATA]" at bounding box center [1090, 387] width 13 height 13
checkbox input "true"
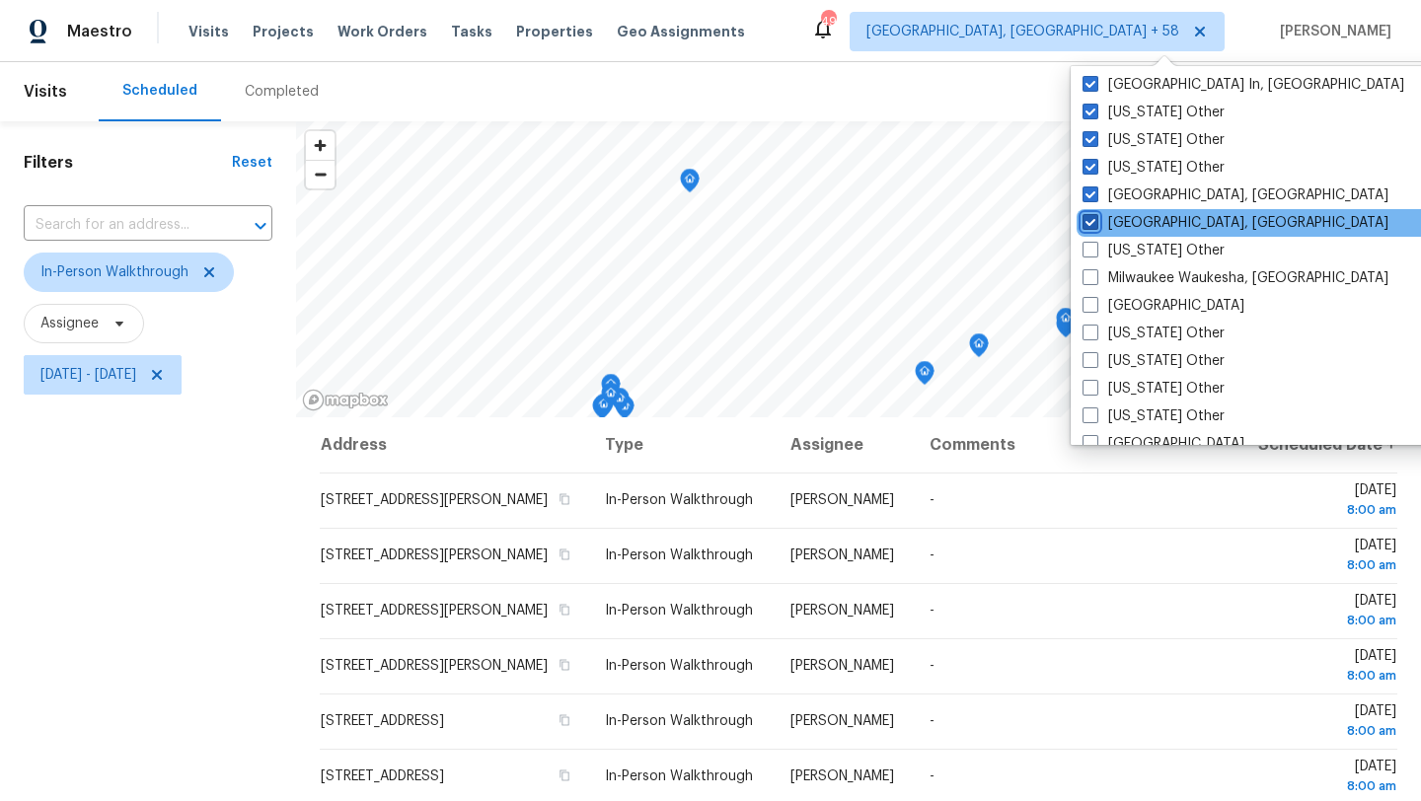
scroll to position [1487, 0]
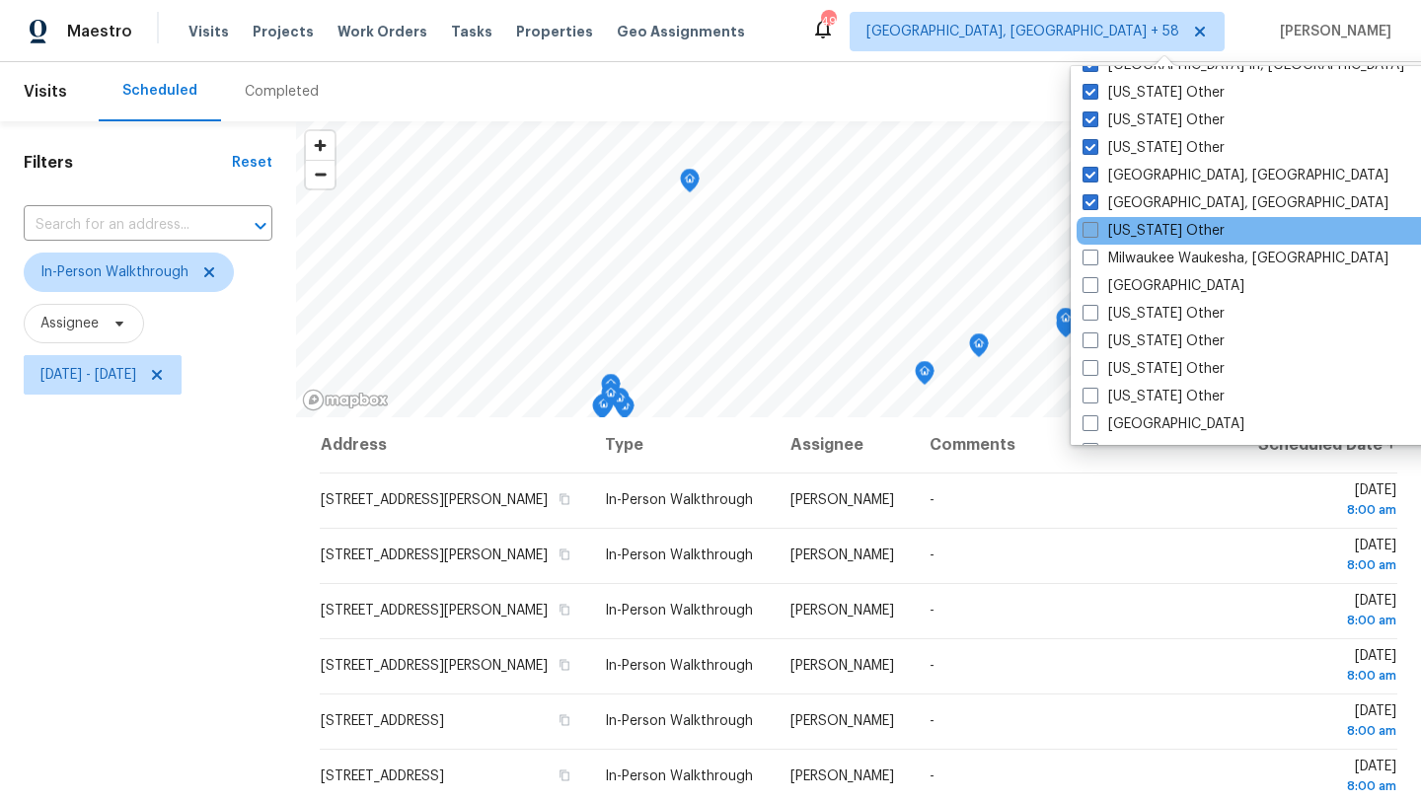
click at [1132, 229] on label "[US_STATE] Other" at bounding box center [1154, 231] width 142 height 20
click at [1096, 229] on input "[US_STATE] Other" at bounding box center [1089, 227] width 13 height 13
checkbox input "true"
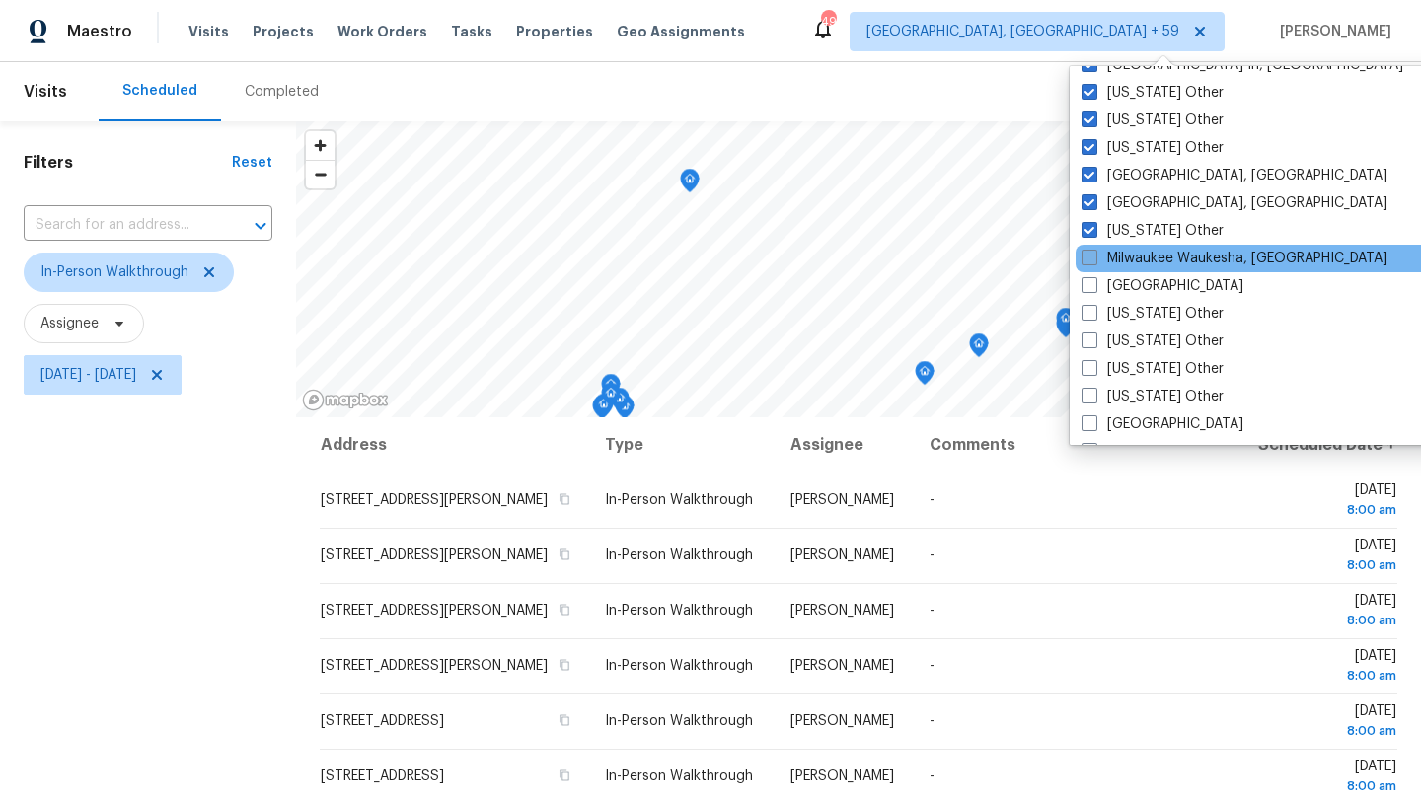
click at [1135, 256] on label "Milwaukee Waukesha, [GEOGRAPHIC_DATA]" at bounding box center [1235, 259] width 306 height 20
click at [1095, 256] on input "Milwaukee Waukesha, [GEOGRAPHIC_DATA]" at bounding box center [1088, 255] width 13 height 13
checkbox input "true"
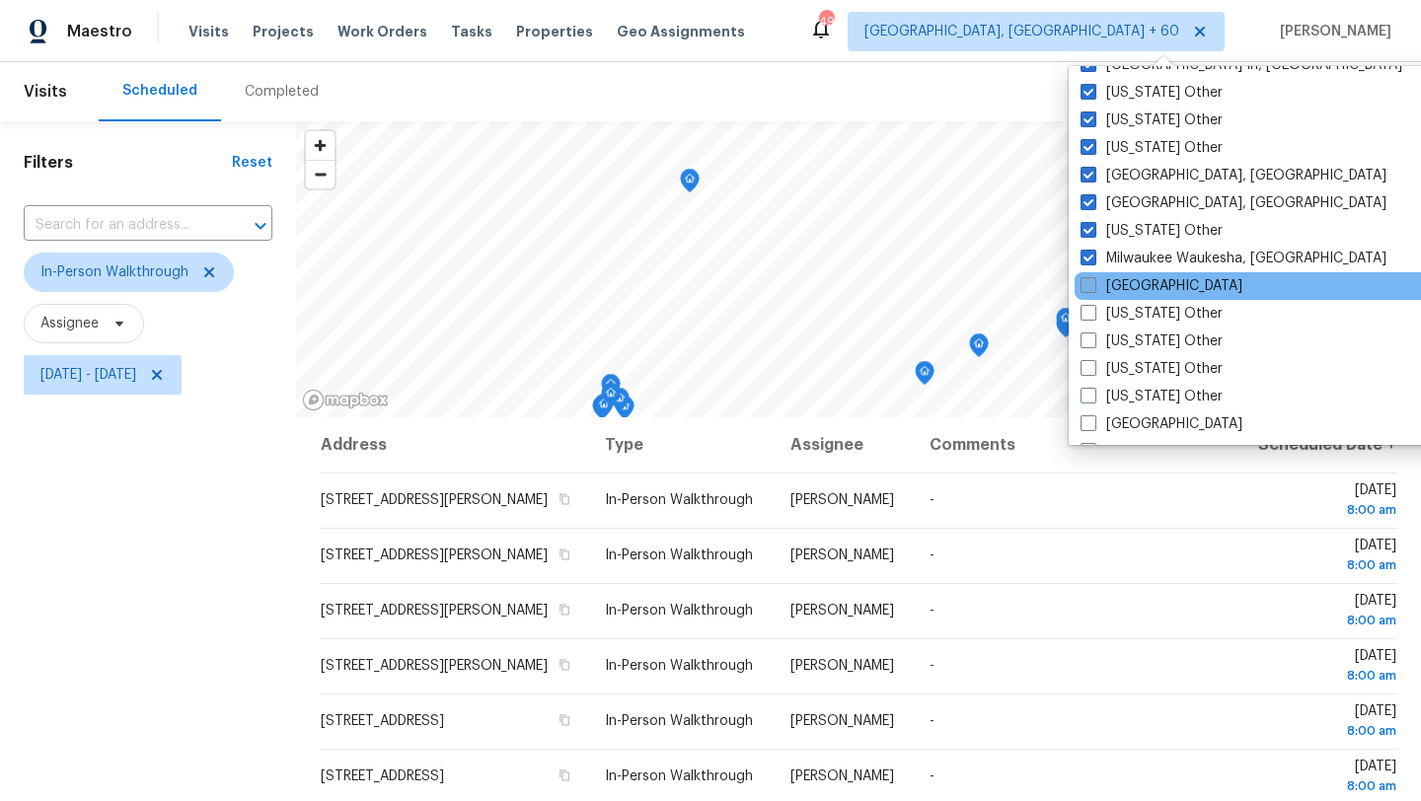
click at [1130, 286] on label "[GEOGRAPHIC_DATA]" at bounding box center [1162, 286] width 162 height 20
click at [1094, 286] on input "[GEOGRAPHIC_DATA]" at bounding box center [1087, 282] width 13 height 13
checkbox input "true"
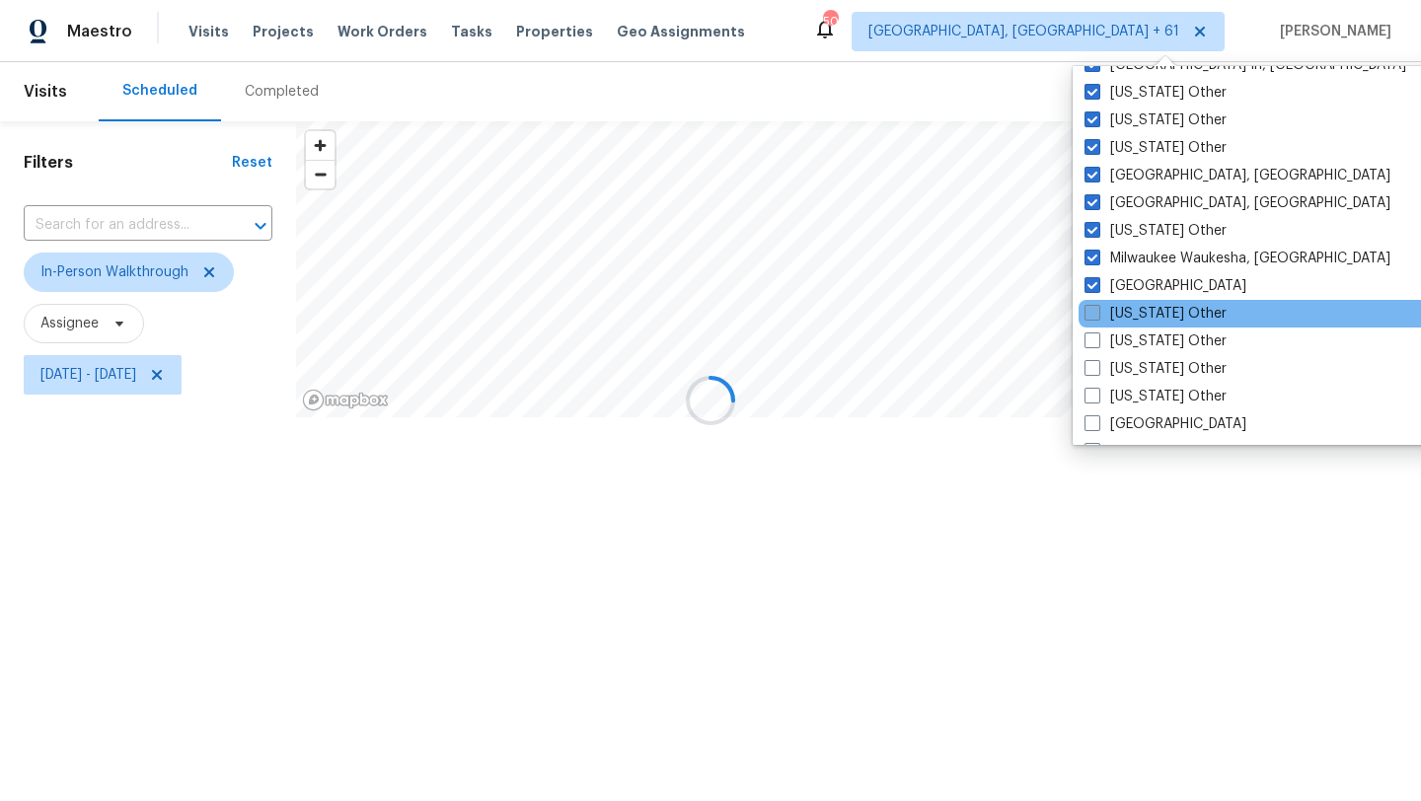
click at [1130, 319] on label "[US_STATE] Other" at bounding box center [1156, 314] width 142 height 20
click at [1097, 317] on input "[US_STATE] Other" at bounding box center [1091, 310] width 13 height 13
checkbox input "true"
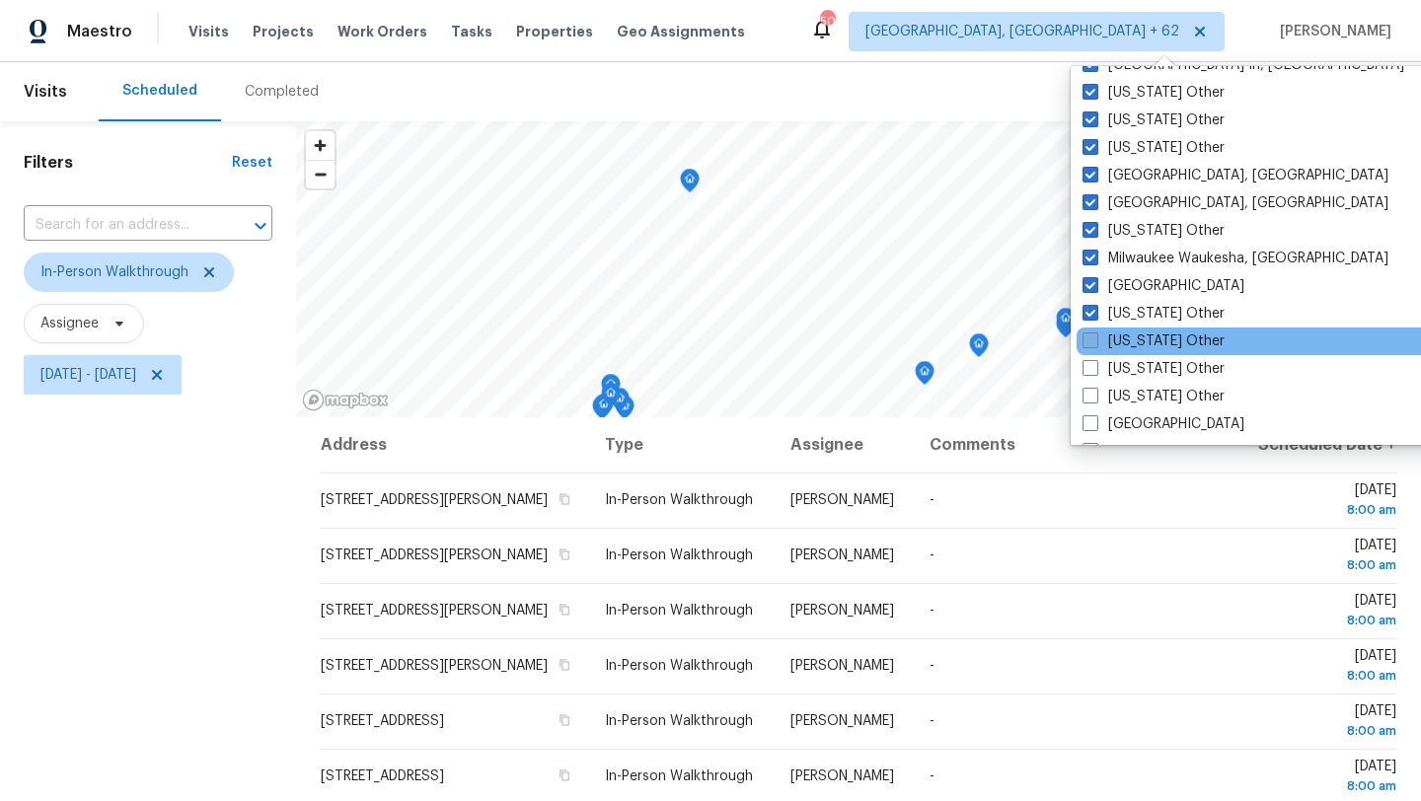
click at [1130, 336] on label "[US_STATE] Other" at bounding box center [1154, 342] width 142 height 20
click at [1096, 336] on input "[US_STATE] Other" at bounding box center [1089, 338] width 13 height 13
checkbox input "true"
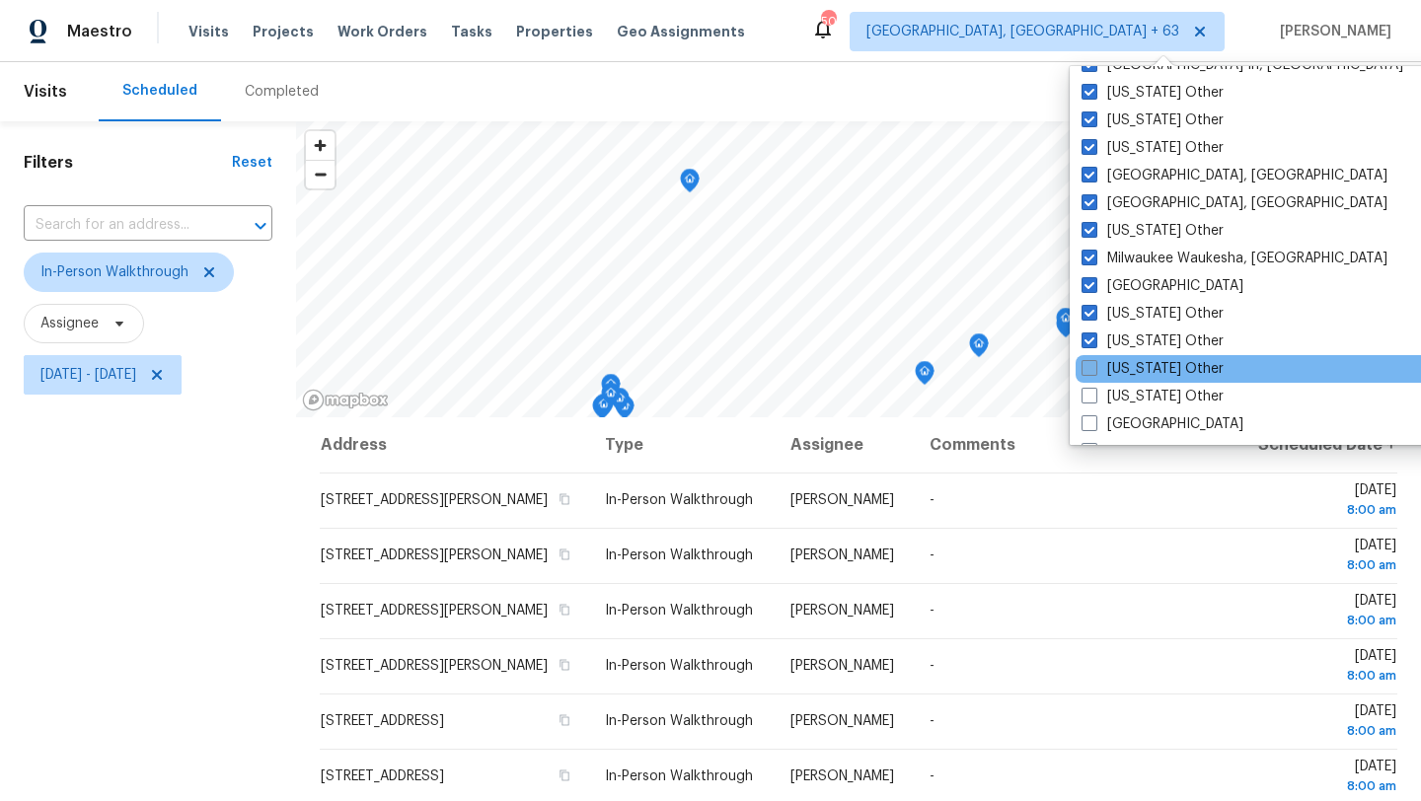
click at [1126, 365] on label "[US_STATE] Other" at bounding box center [1153, 369] width 142 height 20
click at [1095, 365] on input "[US_STATE] Other" at bounding box center [1088, 365] width 13 height 13
checkbox input "true"
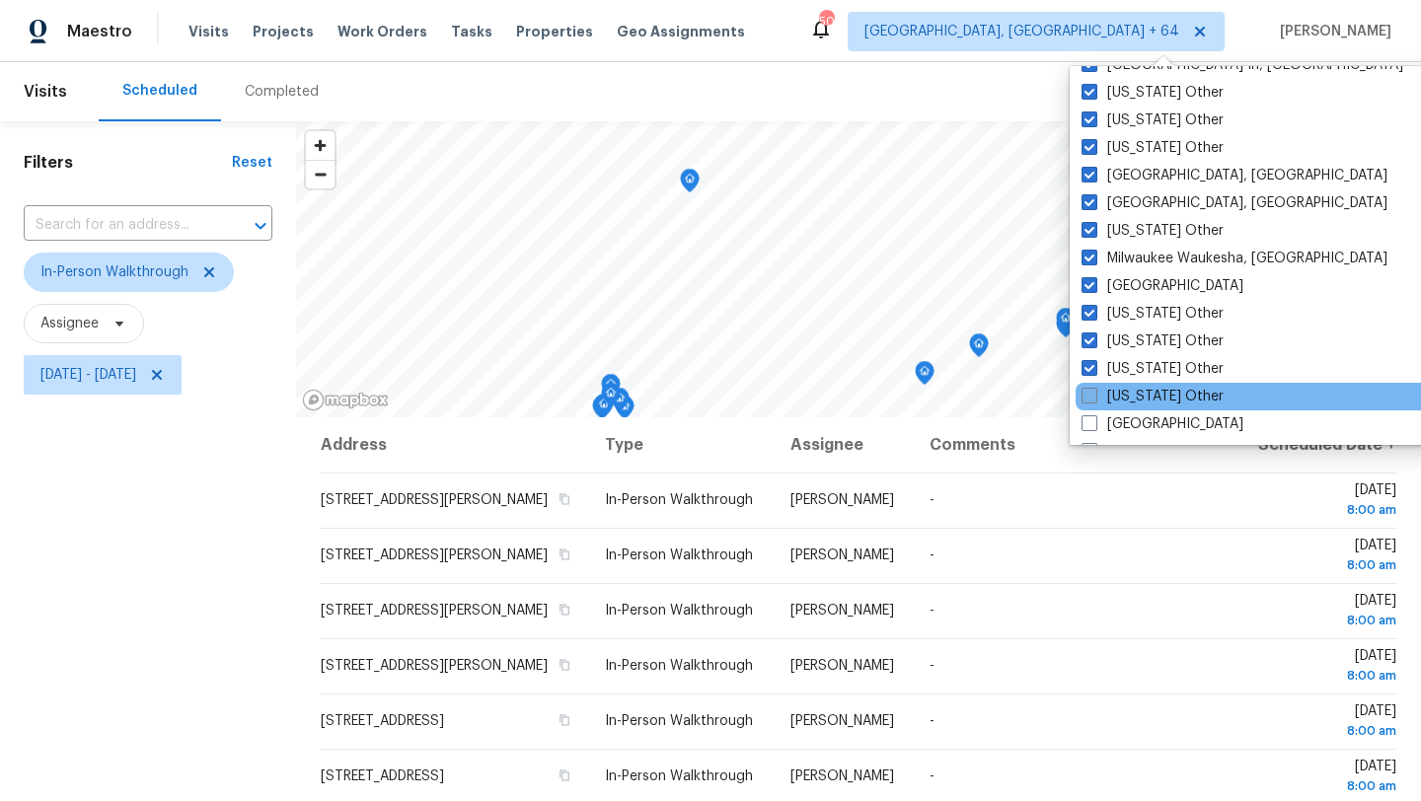
click at [1122, 391] on label "[US_STATE] Other" at bounding box center [1153, 397] width 142 height 20
click at [1095, 391] on input "[US_STATE] Other" at bounding box center [1088, 393] width 13 height 13
checkbox input "true"
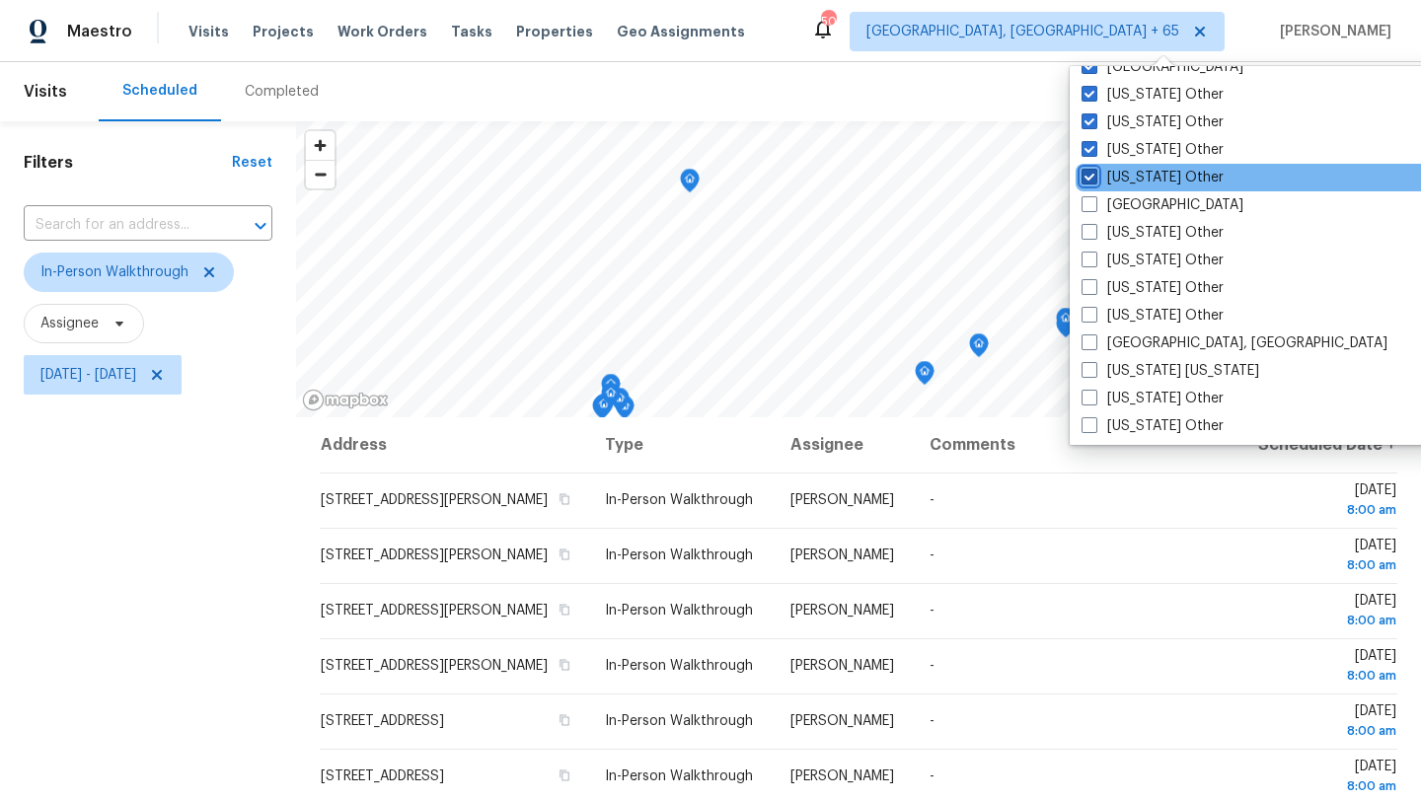
scroll to position [1722, 0]
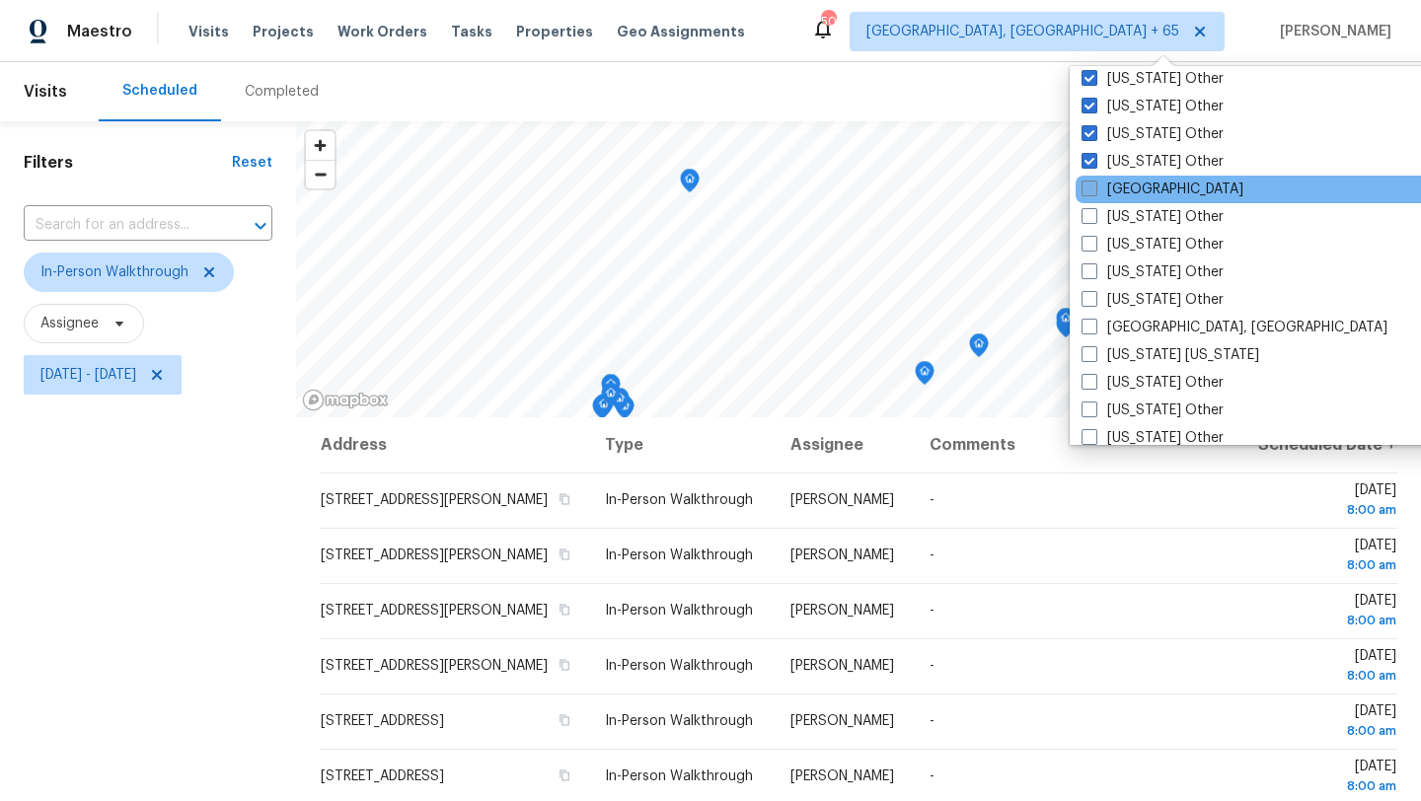
click at [1137, 183] on label "[GEOGRAPHIC_DATA]" at bounding box center [1163, 190] width 162 height 20
click at [1095, 183] on input "[GEOGRAPHIC_DATA]" at bounding box center [1088, 186] width 13 height 13
checkbox input "true"
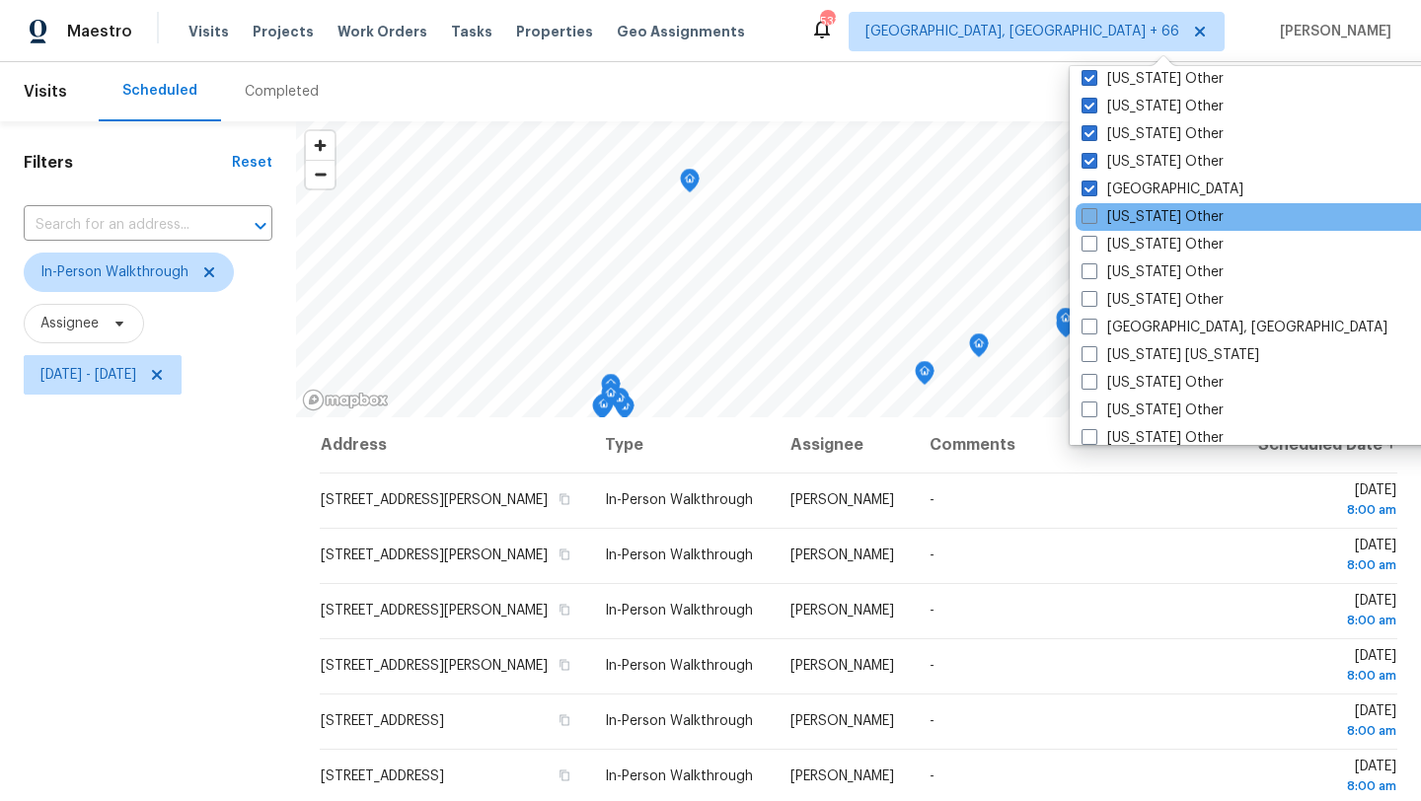
click at [1140, 214] on label "[US_STATE] Other" at bounding box center [1153, 217] width 142 height 20
click at [1095, 214] on input "[US_STATE] Other" at bounding box center [1088, 213] width 13 height 13
checkbox input "true"
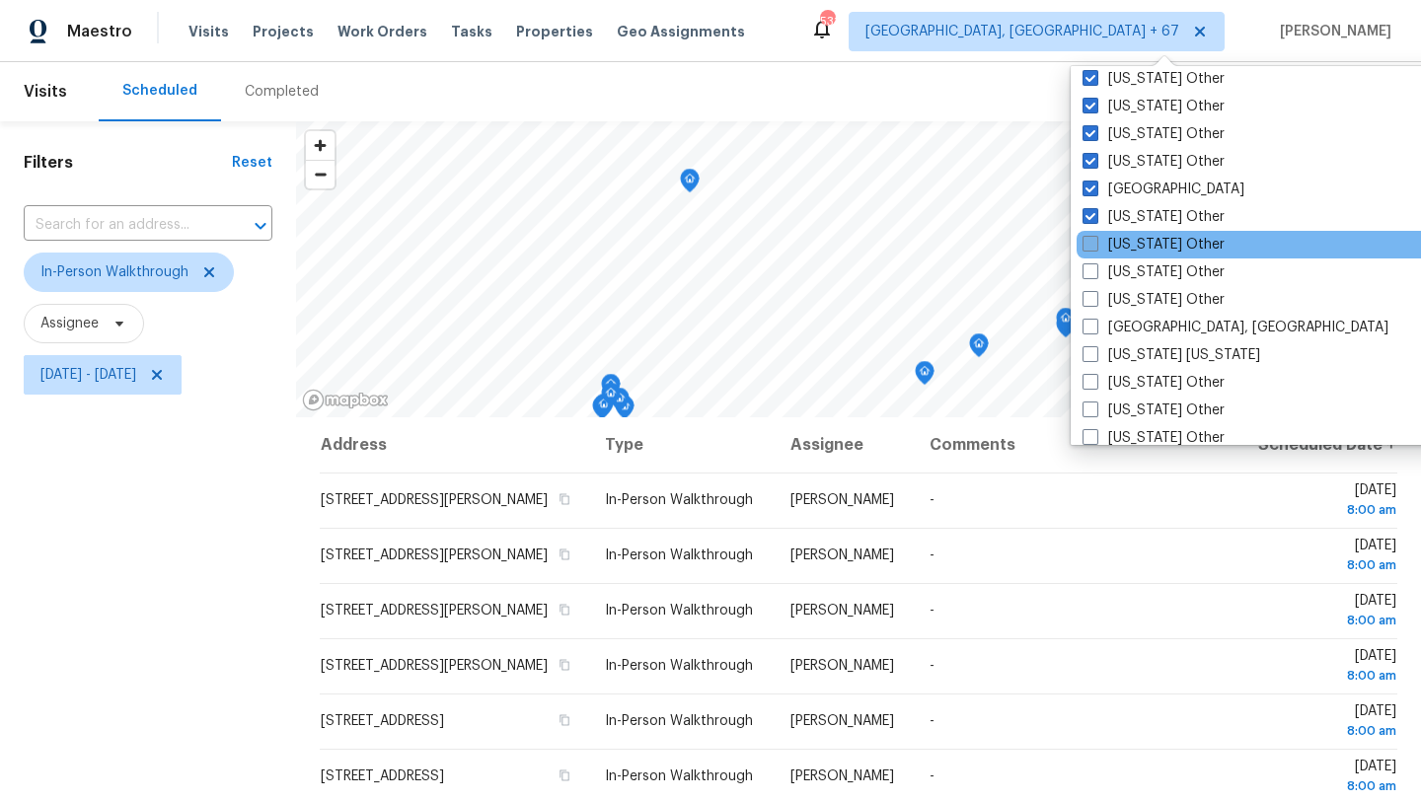
click at [1138, 238] on label "[US_STATE] Other" at bounding box center [1154, 245] width 142 height 20
click at [1096, 238] on input "[US_STATE] Other" at bounding box center [1089, 241] width 13 height 13
checkbox input "true"
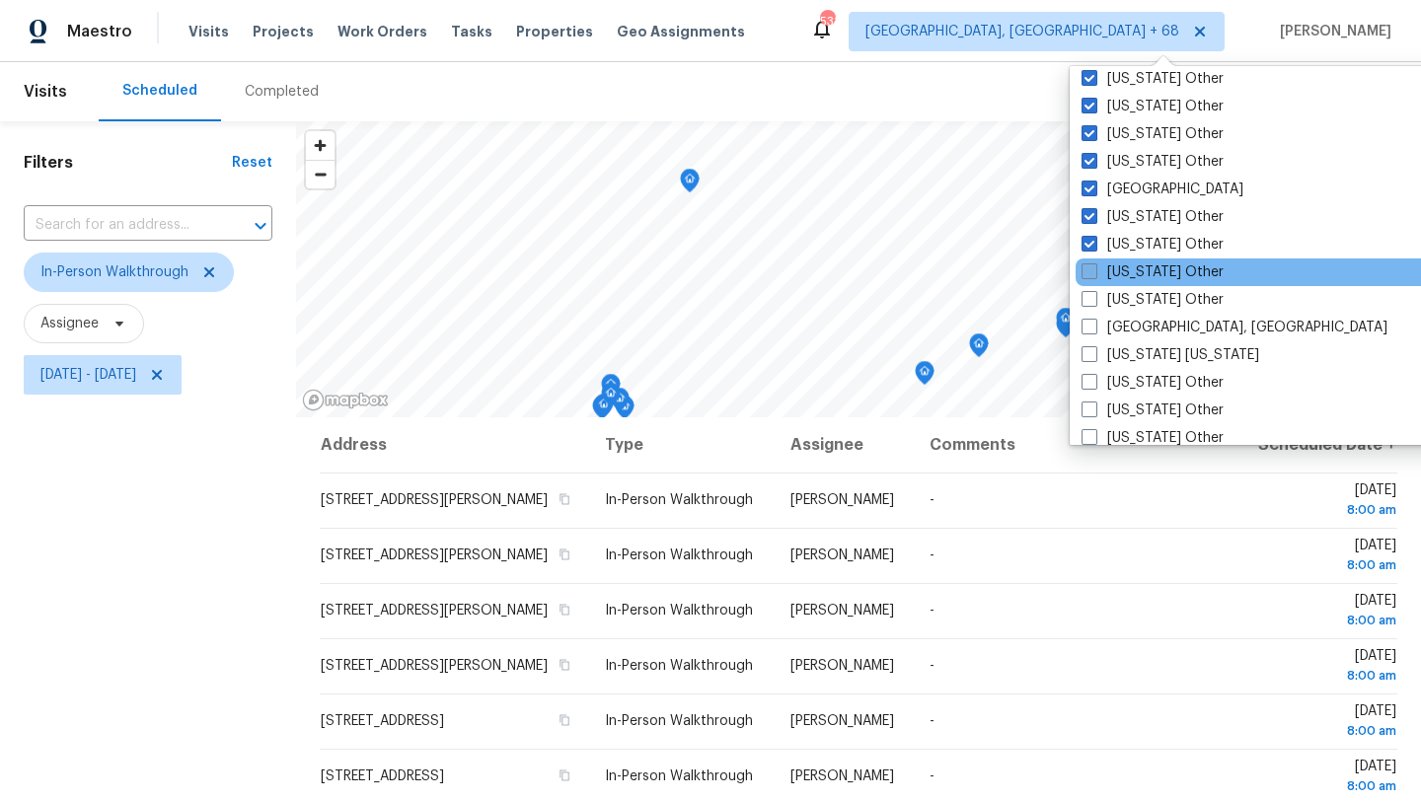
click at [1134, 270] on label "[US_STATE] Other" at bounding box center [1153, 273] width 142 height 20
click at [1095, 270] on input "[US_STATE] Other" at bounding box center [1088, 269] width 13 height 13
checkbox input "true"
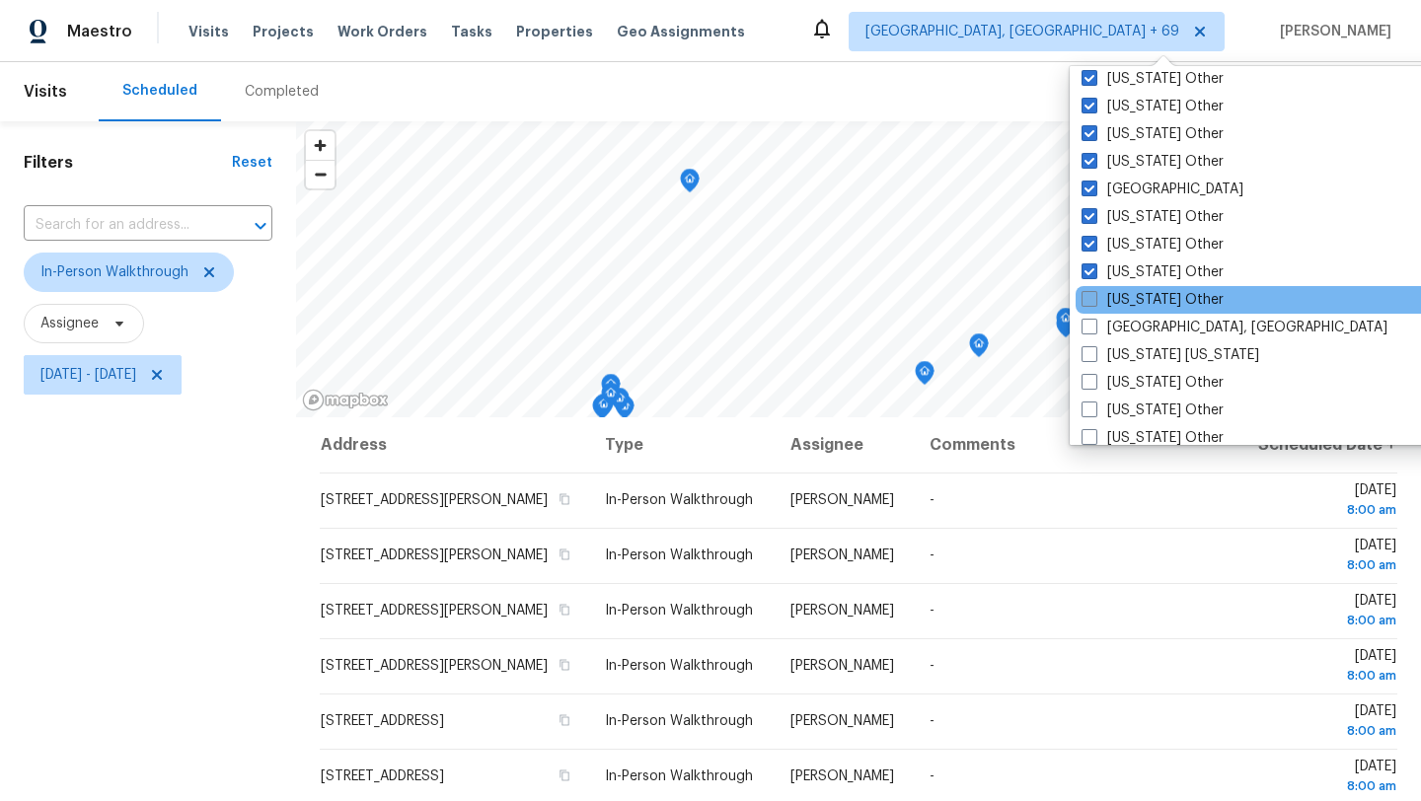
click at [1134, 297] on label "[US_STATE] Other" at bounding box center [1153, 300] width 142 height 20
click at [1095, 297] on input "[US_STATE] Other" at bounding box center [1088, 296] width 13 height 13
checkbox input "true"
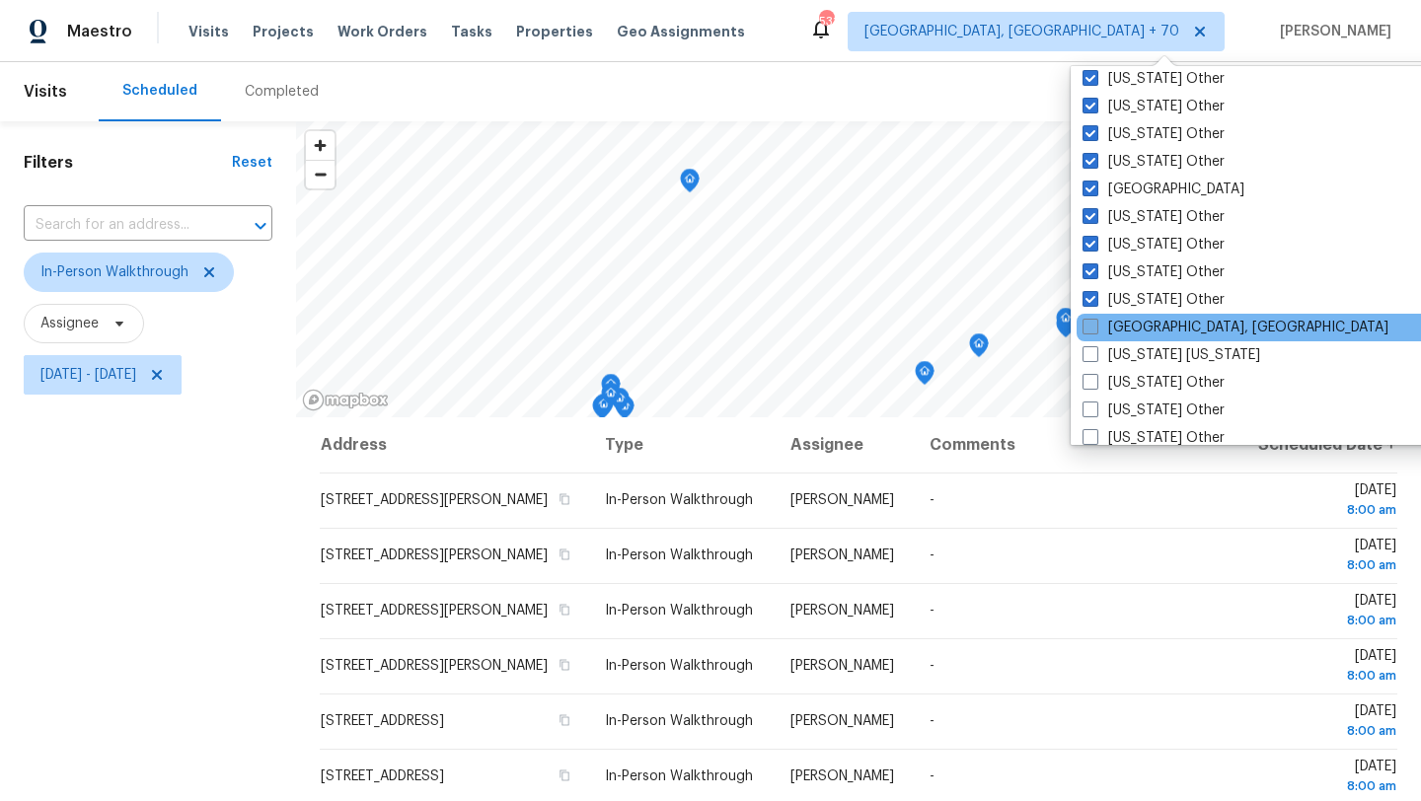
click at [1131, 332] on label "[GEOGRAPHIC_DATA], [GEOGRAPHIC_DATA]" at bounding box center [1236, 328] width 306 height 20
click at [1096, 331] on input "[GEOGRAPHIC_DATA], [GEOGRAPHIC_DATA]" at bounding box center [1089, 324] width 13 height 13
checkbox input "true"
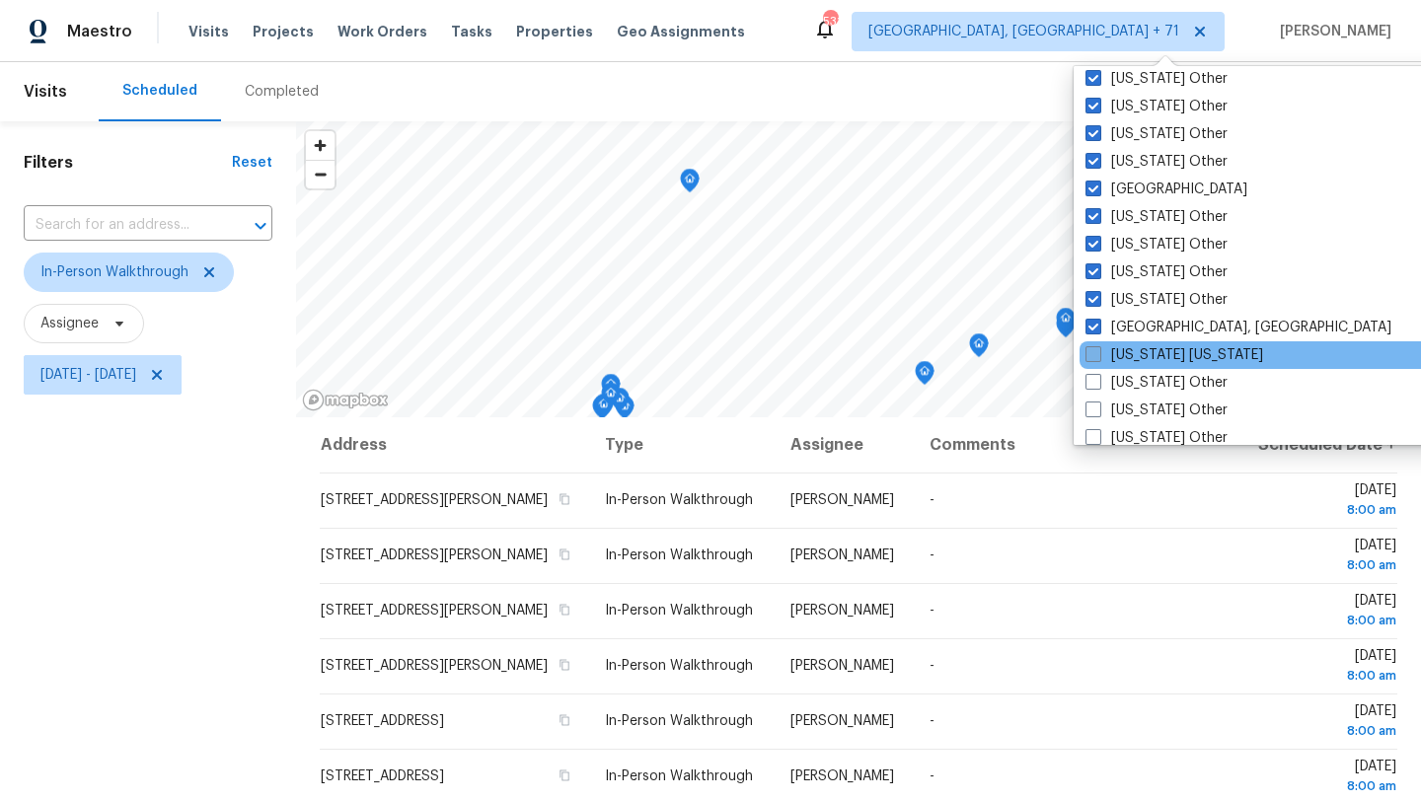
click at [1126, 354] on label "[US_STATE] [US_STATE]" at bounding box center [1175, 355] width 178 height 20
click at [1098, 354] on input "[US_STATE] [US_STATE]" at bounding box center [1092, 351] width 13 height 13
checkbox input "true"
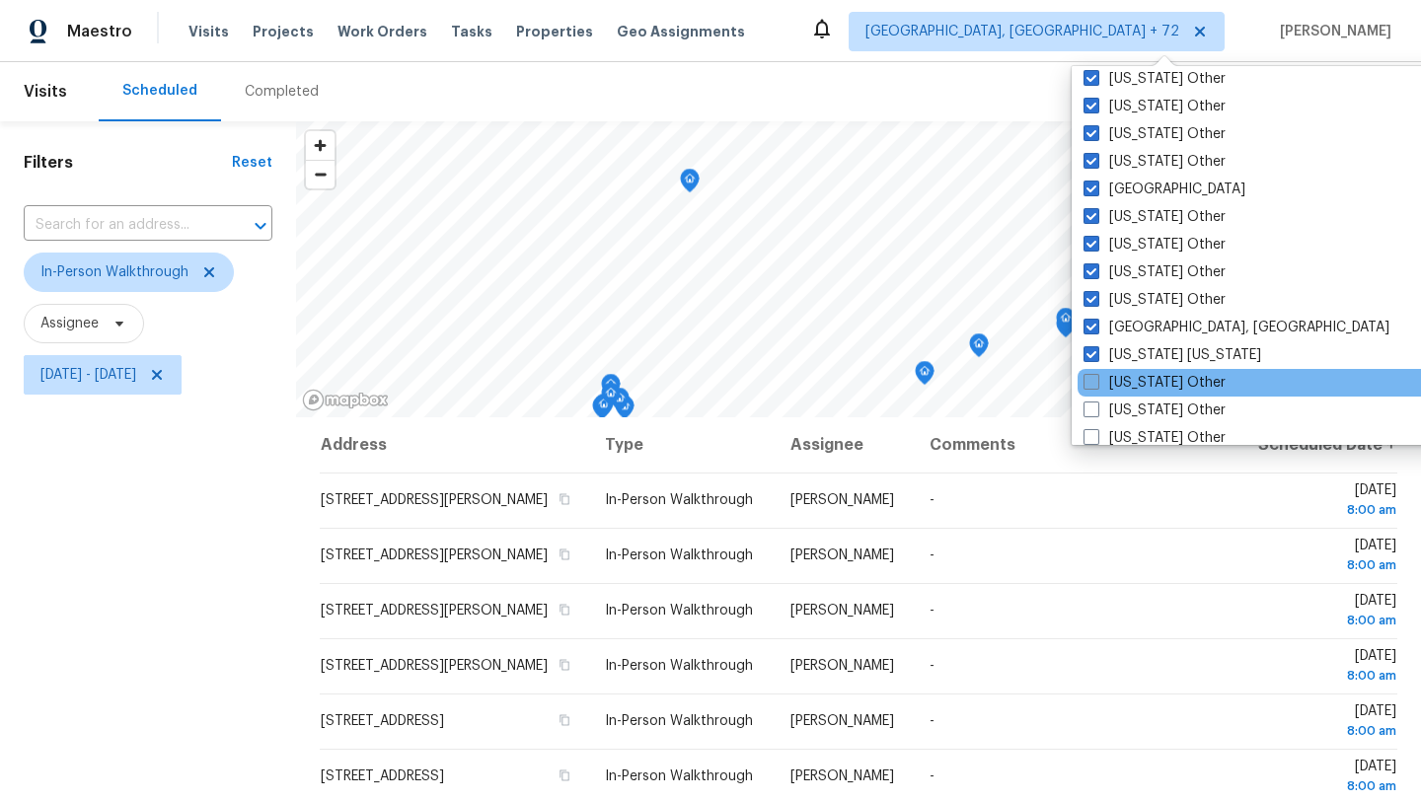
click at [1123, 378] on label "[US_STATE] Other" at bounding box center [1155, 383] width 142 height 20
click at [1097, 378] on input "[US_STATE] Other" at bounding box center [1090, 379] width 13 height 13
checkbox input "true"
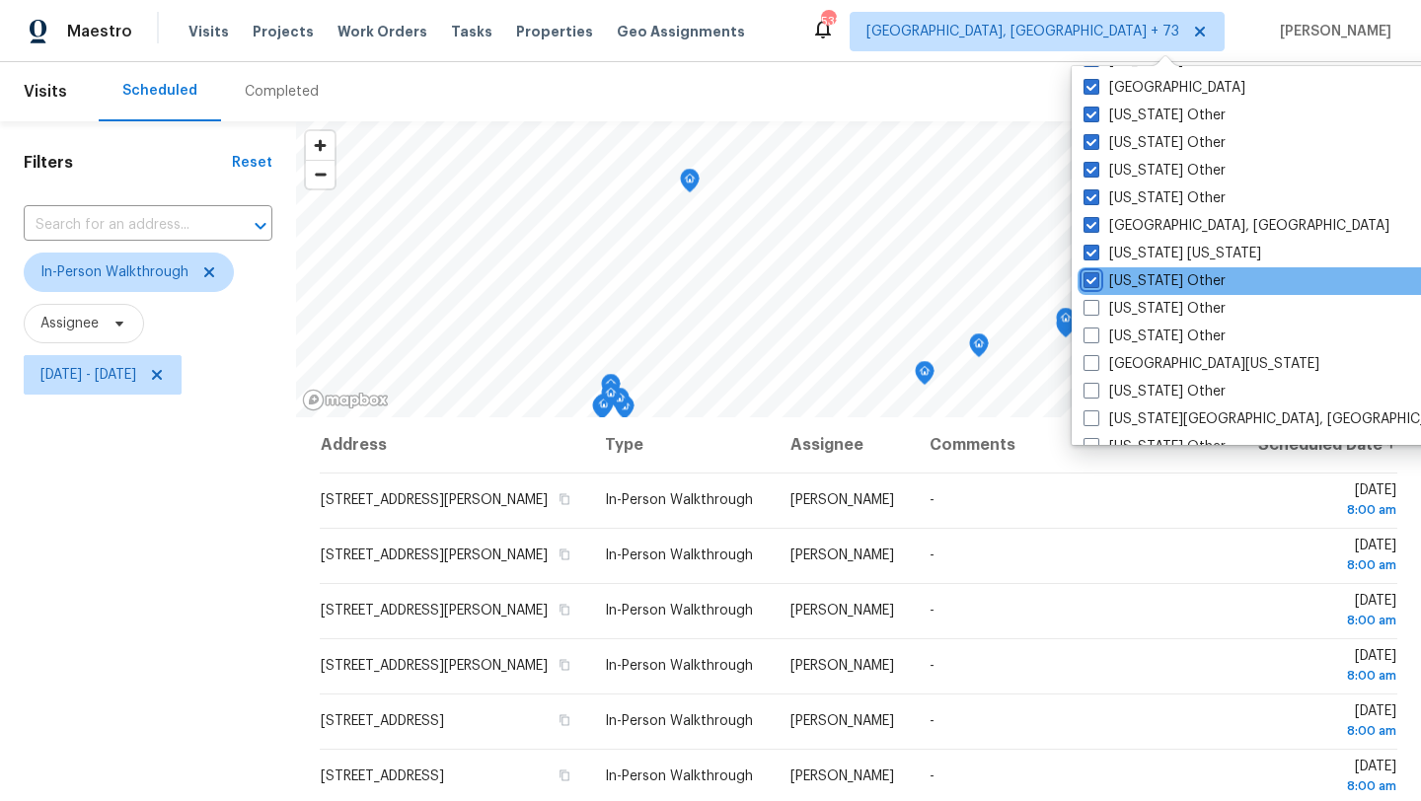
scroll to position [1830, 0]
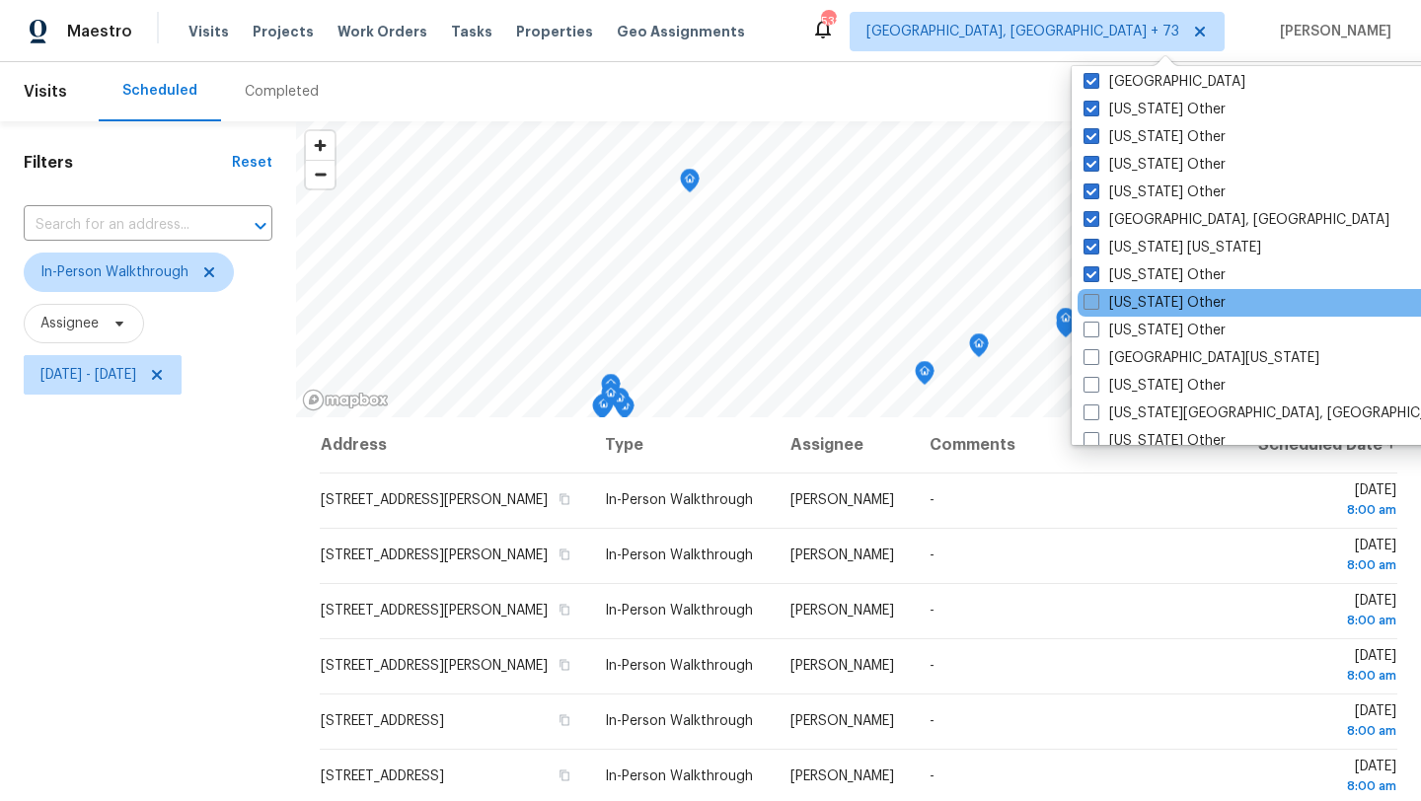
click at [1123, 309] on label "[US_STATE] Other" at bounding box center [1155, 303] width 142 height 20
click at [1097, 306] on input "[US_STATE] Other" at bounding box center [1090, 299] width 13 height 13
checkbox input "true"
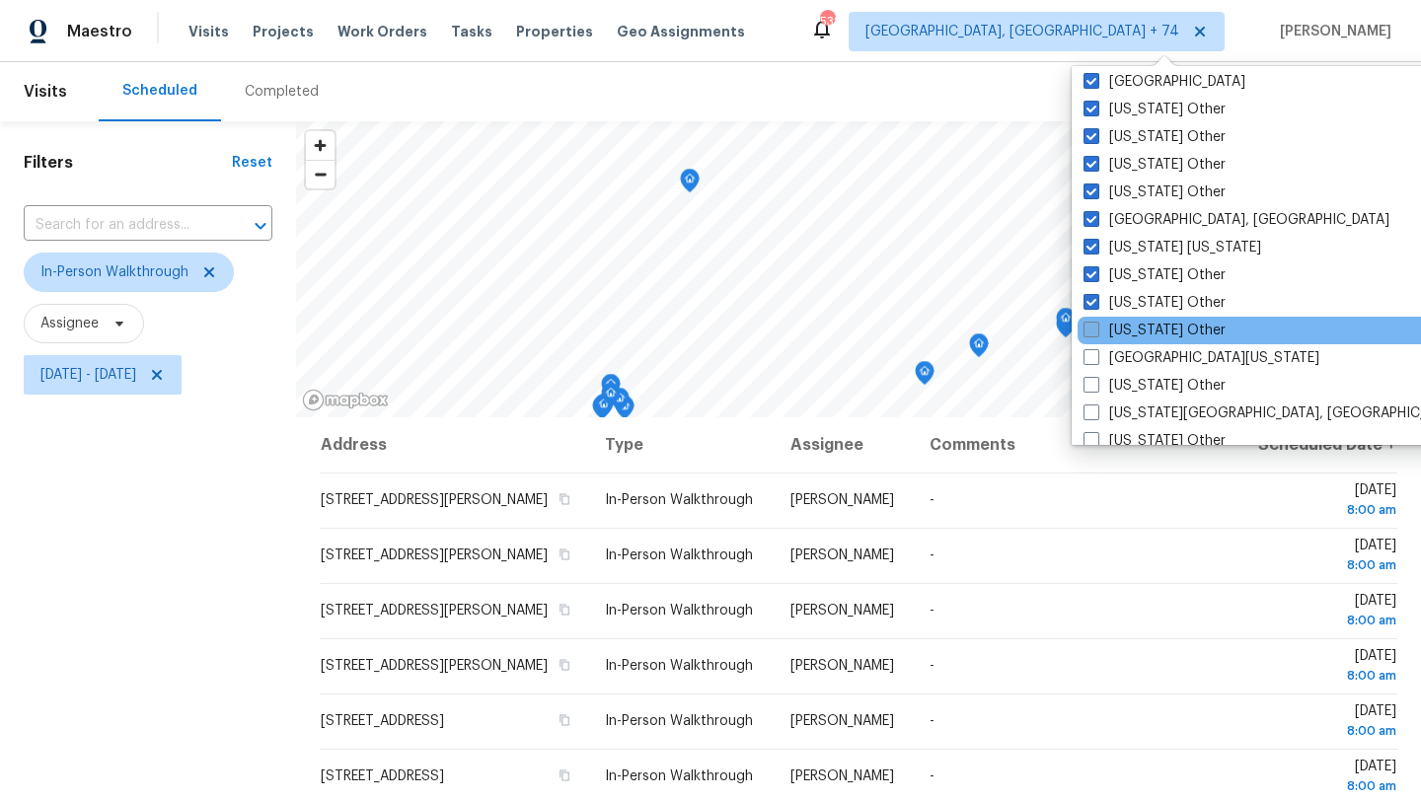
click at [1123, 330] on label "[US_STATE] Other" at bounding box center [1155, 331] width 142 height 20
click at [1097, 330] on input "[US_STATE] Other" at bounding box center [1090, 327] width 13 height 13
checkbox input "true"
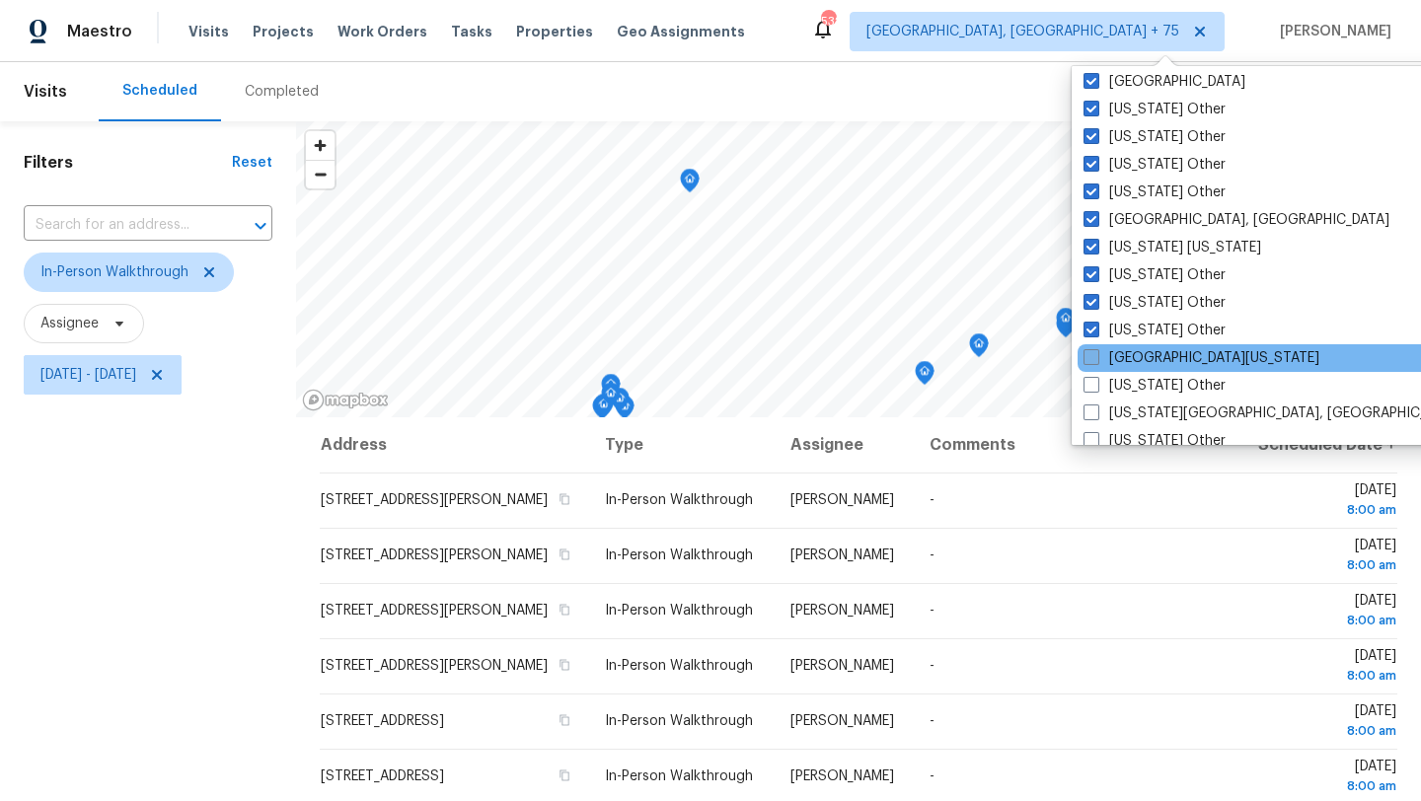
click at [1127, 361] on label "[GEOGRAPHIC_DATA][US_STATE]" at bounding box center [1202, 358] width 236 height 20
click at [1097, 361] on input "[GEOGRAPHIC_DATA][US_STATE]" at bounding box center [1090, 354] width 13 height 13
checkbox input "true"
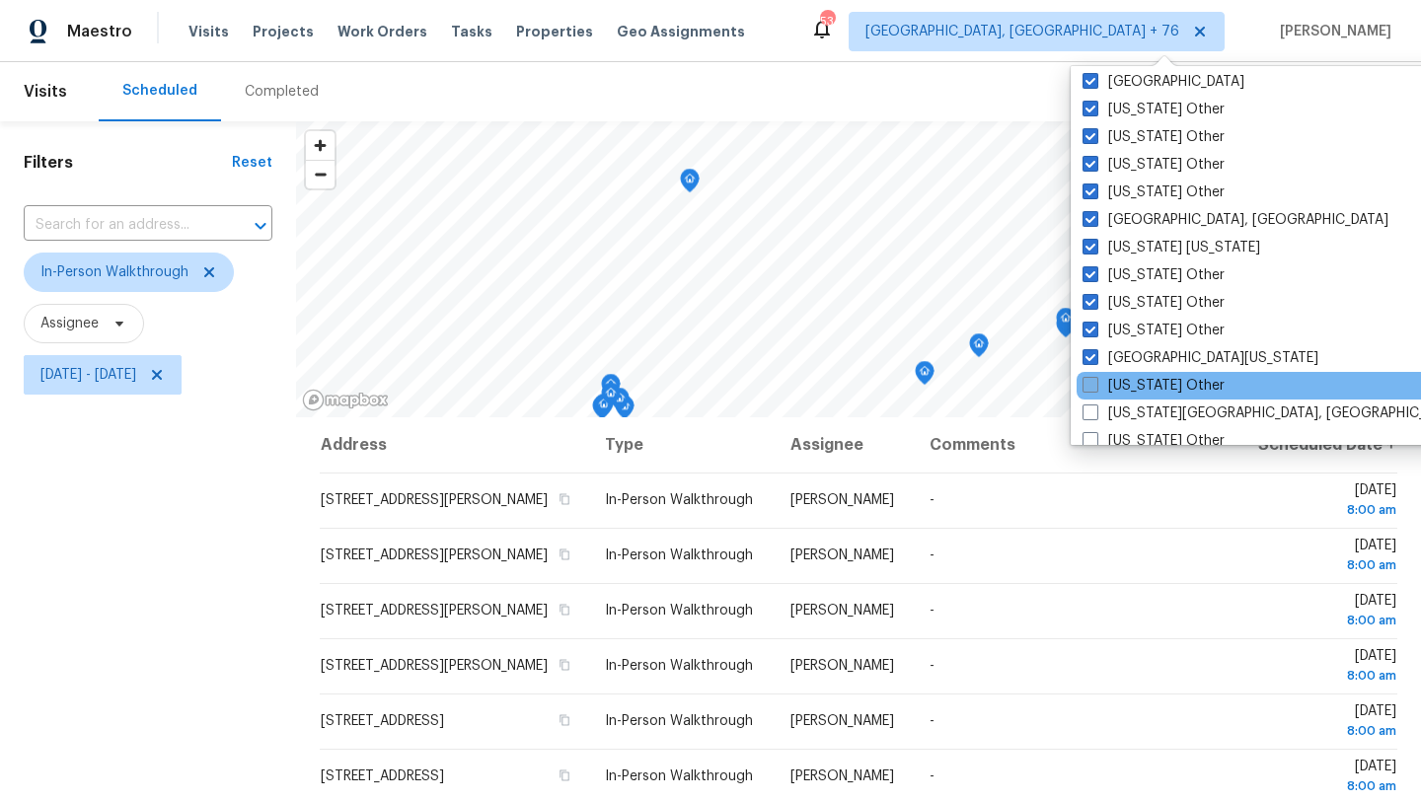
click at [1125, 383] on label "[US_STATE] Other" at bounding box center [1154, 386] width 142 height 20
click at [1096, 383] on input "[US_STATE] Other" at bounding box center [1089, 382] width 13 height 13
checkbox input "true"
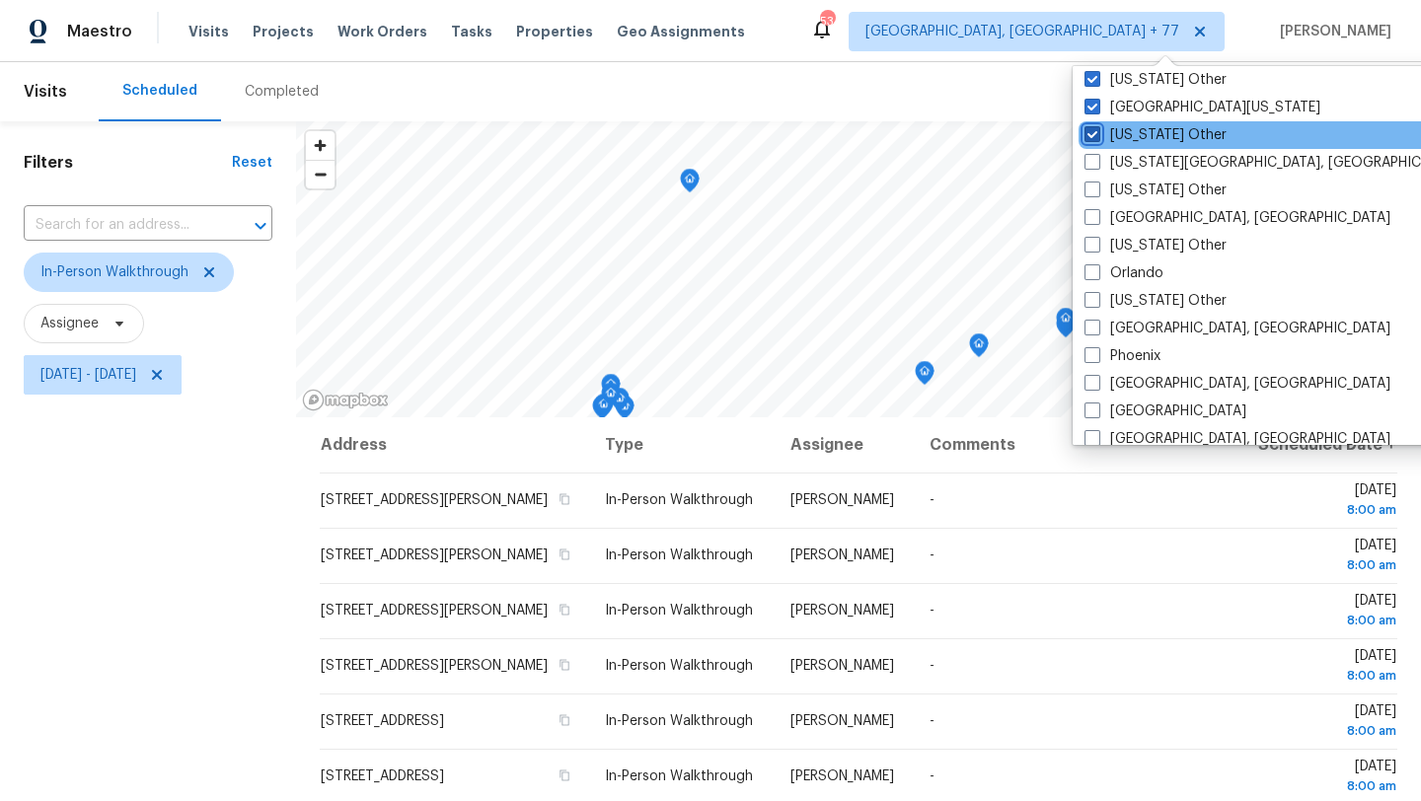
scroll to position [2085, 0]
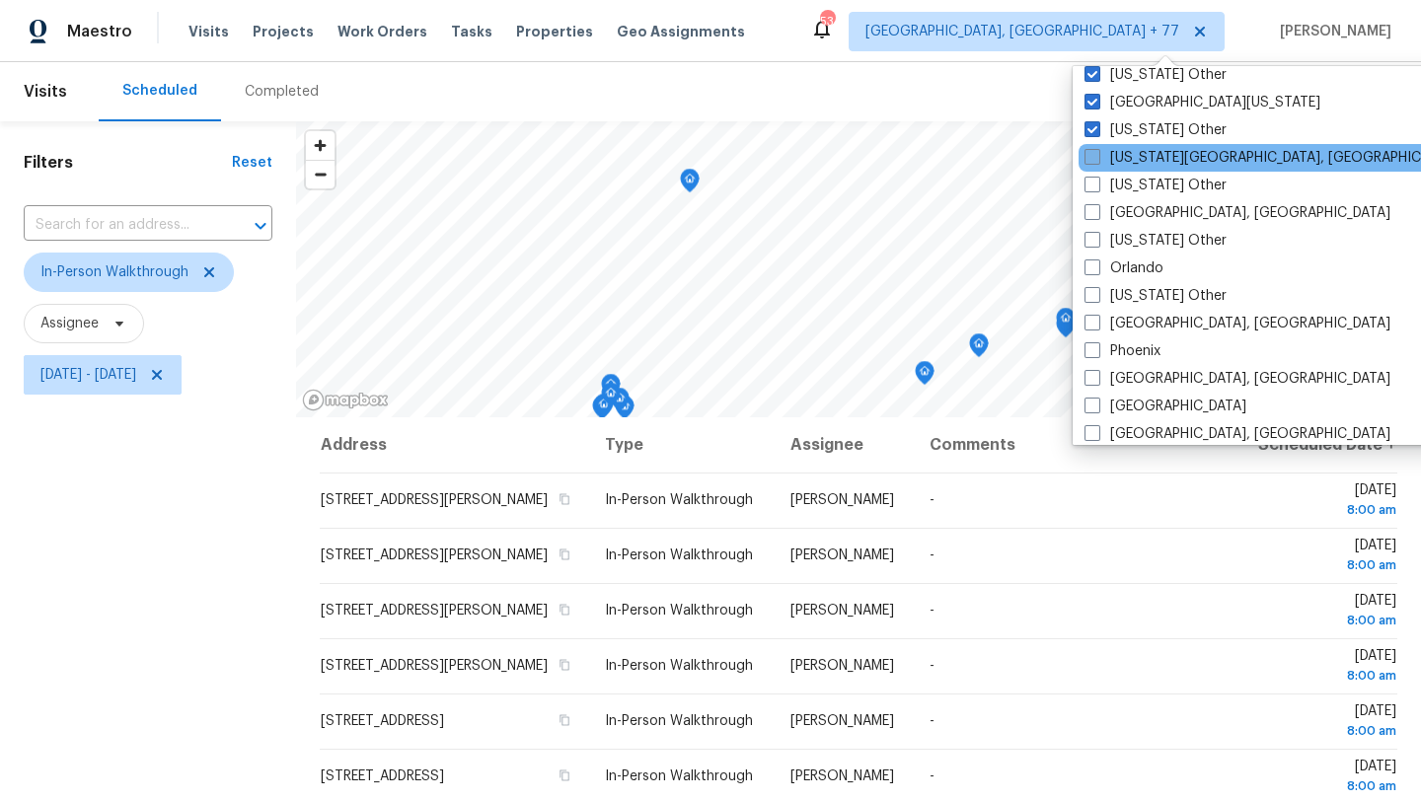
click at [1137, 157] on label "[US_STATE][GEOGRAPHIC_DATA], [GEOGRAPHIC_DATA]" at bounding box center [1275, 158] width 380 height 20
click at [1097, 157] on input "[US_STATE][GEOGRAPHIC_DATA], [GEOGRAPHIC_DATA]" at bounding box center [1091, 154] width 13 height 13
checkbox input "true"
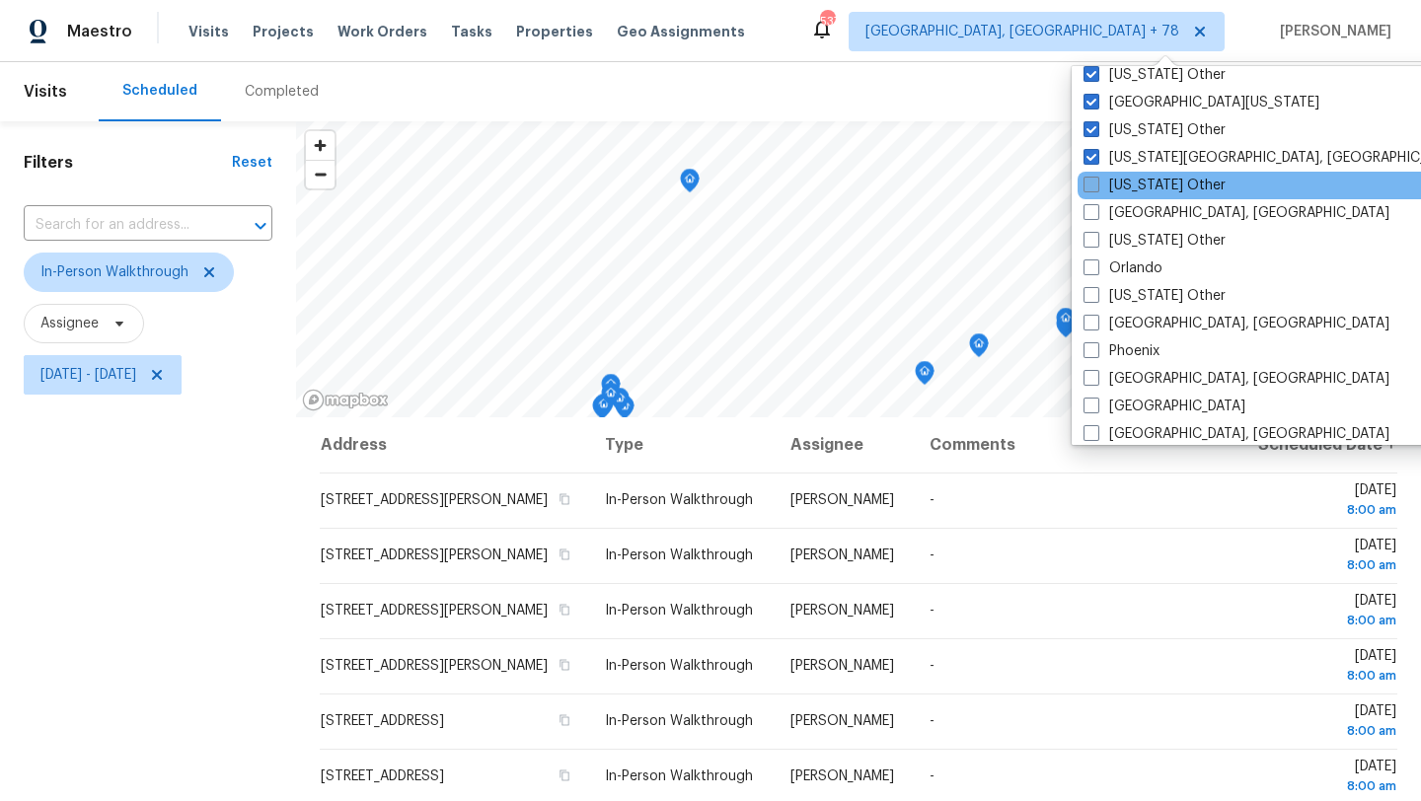
click at [1137, 178] on label "[US_STATE] Other" at bounding box center [1155, 186] width 142 height 20
click at [1097, 178] on input "[US_STATE] Other" at bounding box center [1090, 182] width 13 height 13
checkbox input "true"
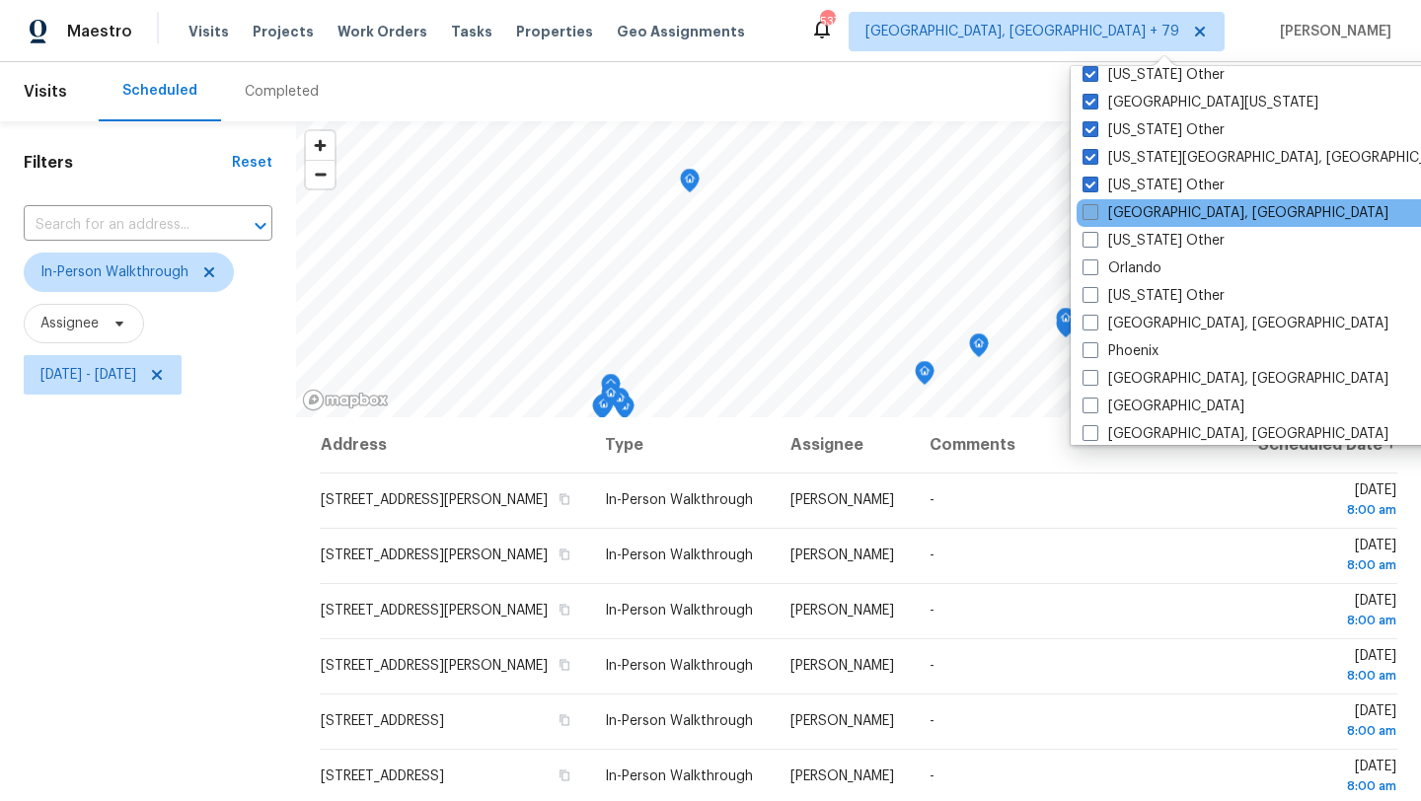
click at [1135, 207] on label "[GEOGRAPHIC_DATA], [GEOGRAPHIC_DATA]" at bounding box center [1236, 213] width 306 height 20
click at [1096, 207] on input "[GEOGRAPHIC_DATA], [GEOGRAPHIC_DATA]" at bounding box center [1089, 209] width 13 height 13
checkbox input "true"
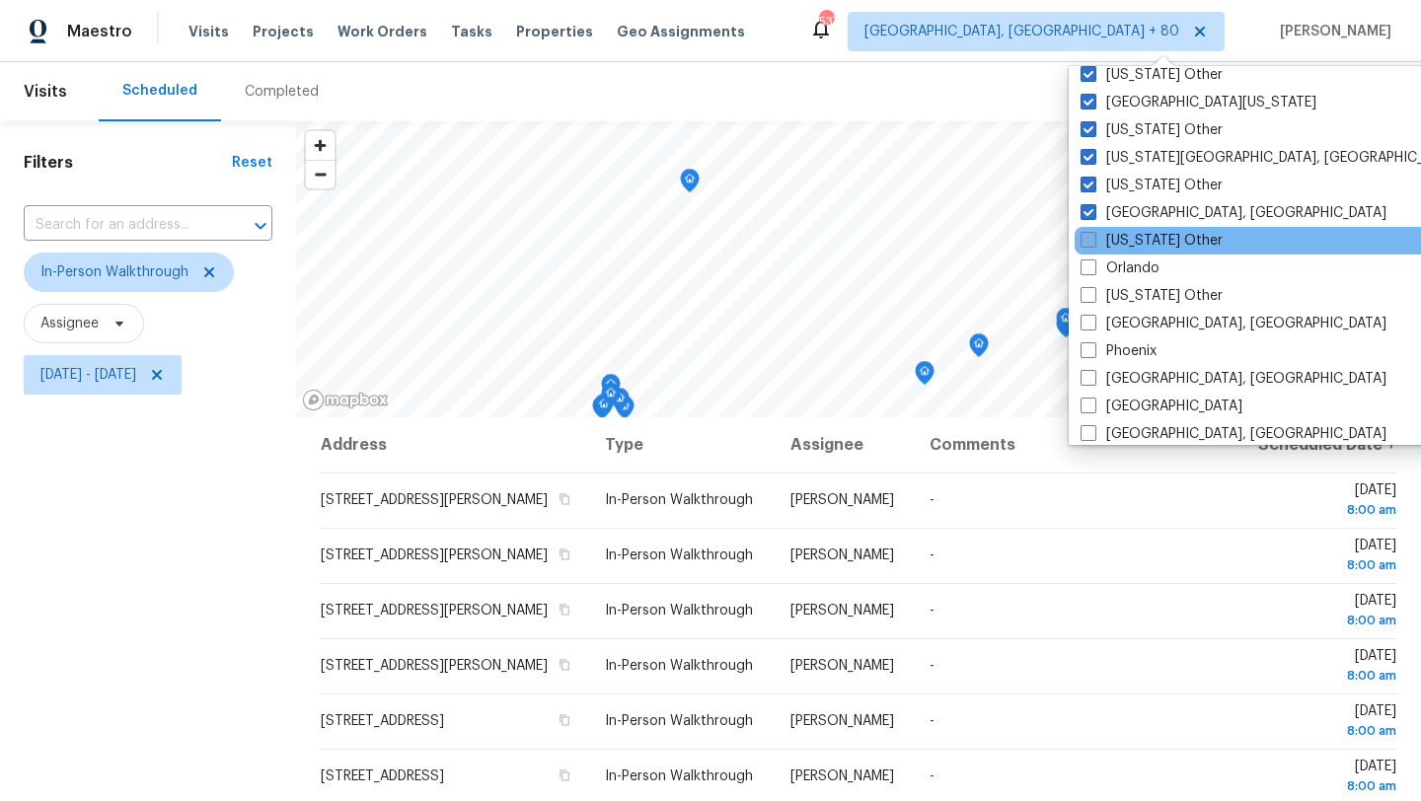
click at [1133, 234] on label "[US_STATE] Other" at bounding box center [1152, 241] width 142 height 20
click at [1094, 234] on input "[US_STATE] Other" at bounding box center [1087, 237] width 13 height 13
checkbox input "true"
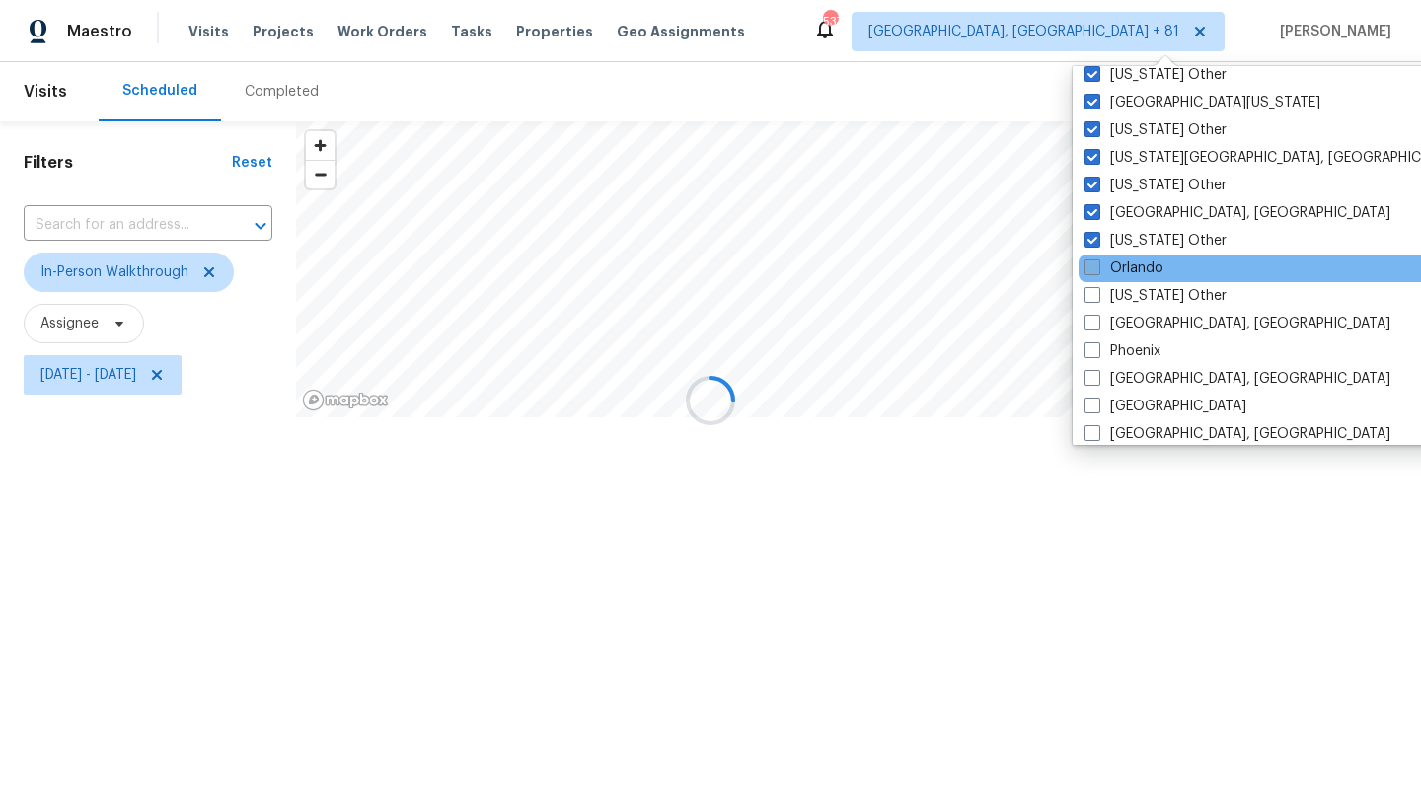
click at [1133, 264] on label "Orlando" at bounding box center [1124, 269] width 79 height 20
click at [1097, 264] on input "Orlando" at bounding box center [1091, 265] width 13 height 13
checkbox input "true"
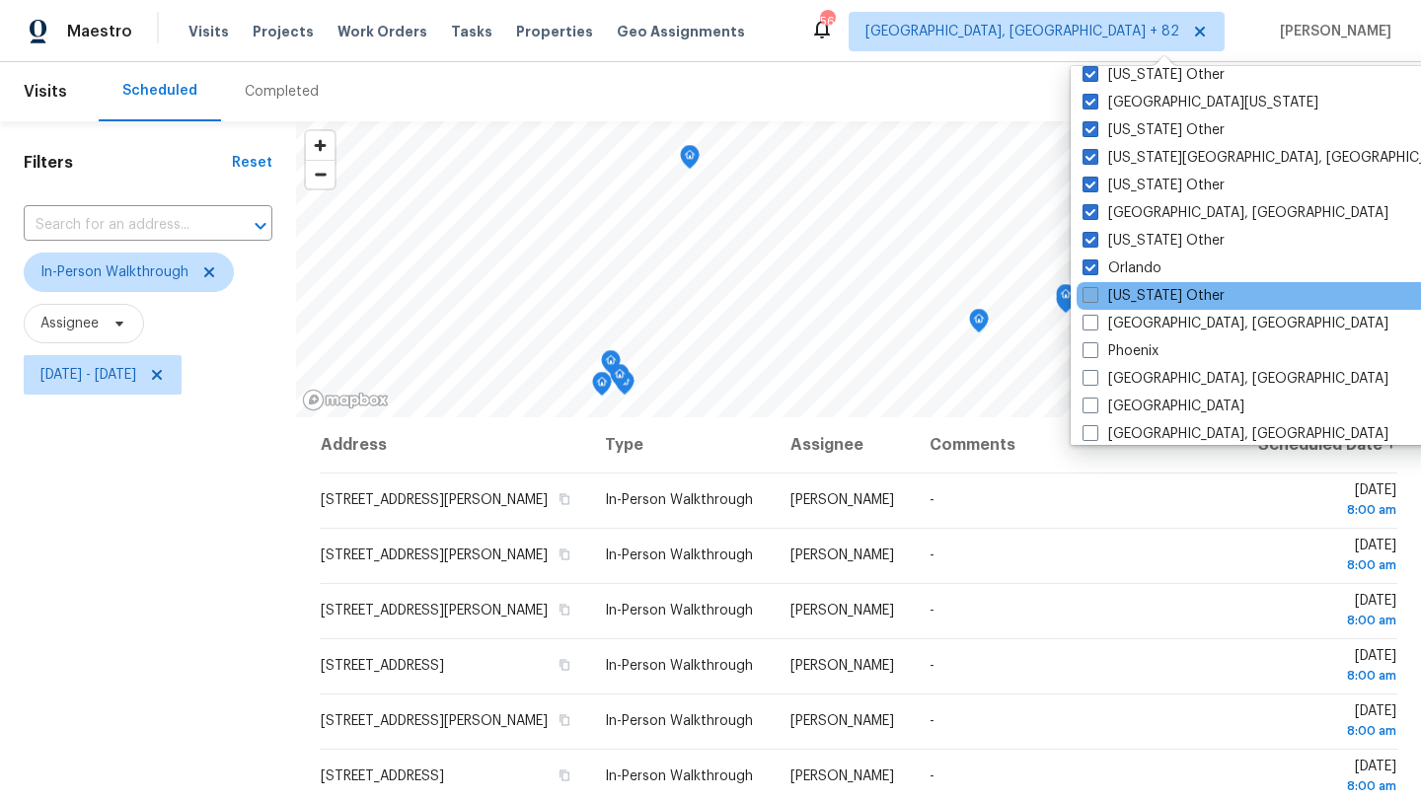
click at [1133, 298] on label "[US_STATE] Other" at bounding box center [1154, 296] width 142 height 20
click at [1096, 298] on input "[US_STATE] Other" at bounding box center [1089, 292] width 13 height 13
checkbox input "true"
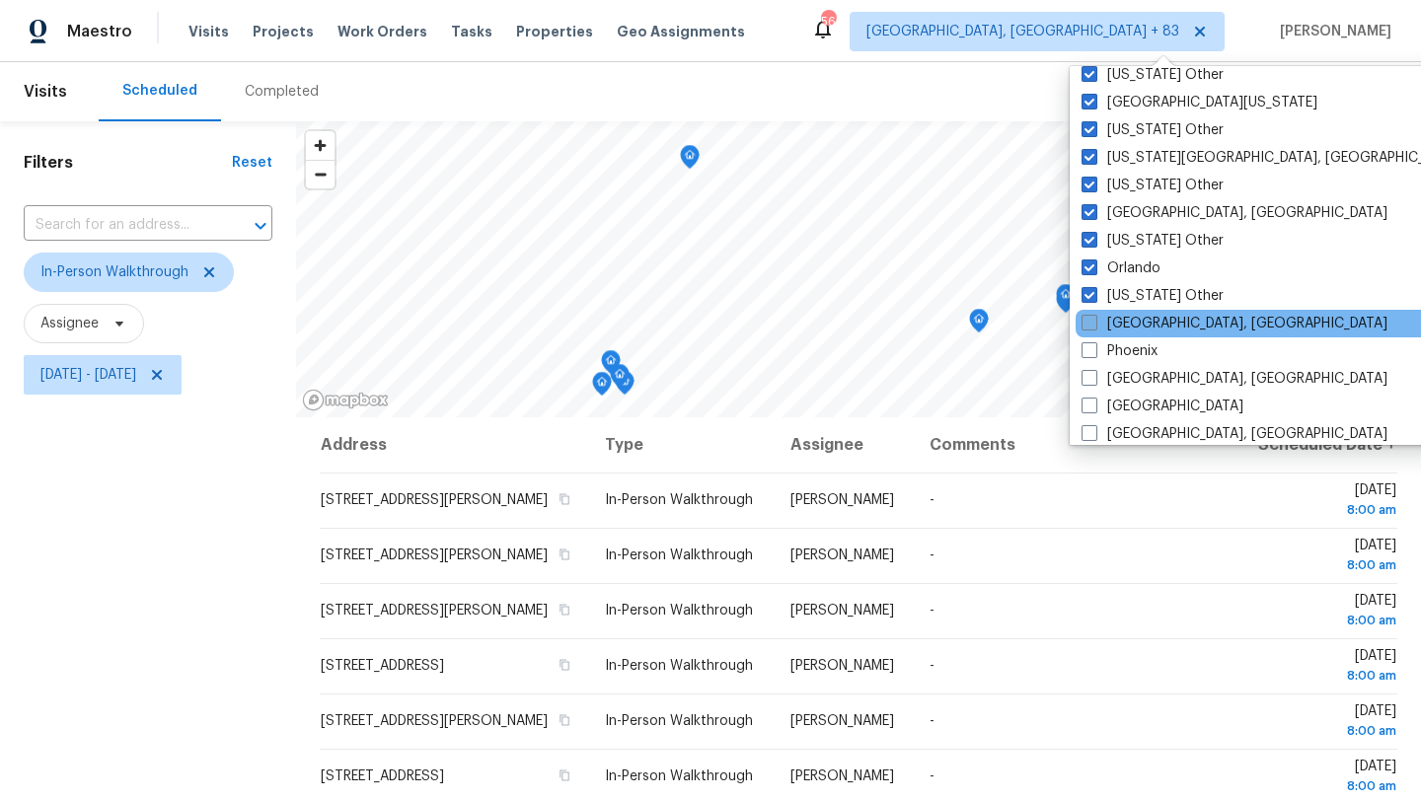
click at [1125, 325] on label "[GEOGRAPHIC_DATA], [GEOGRAPHIC_DATA]" at bounding box center [1235, 324] width 306 height 20
click at [1095, 325] on input "[GEOGRAPHIC_DATA], [GEOGRAPHIC_DATA]" at bounding box center [1088, 320] width 13 height 13
checkbox input "true"
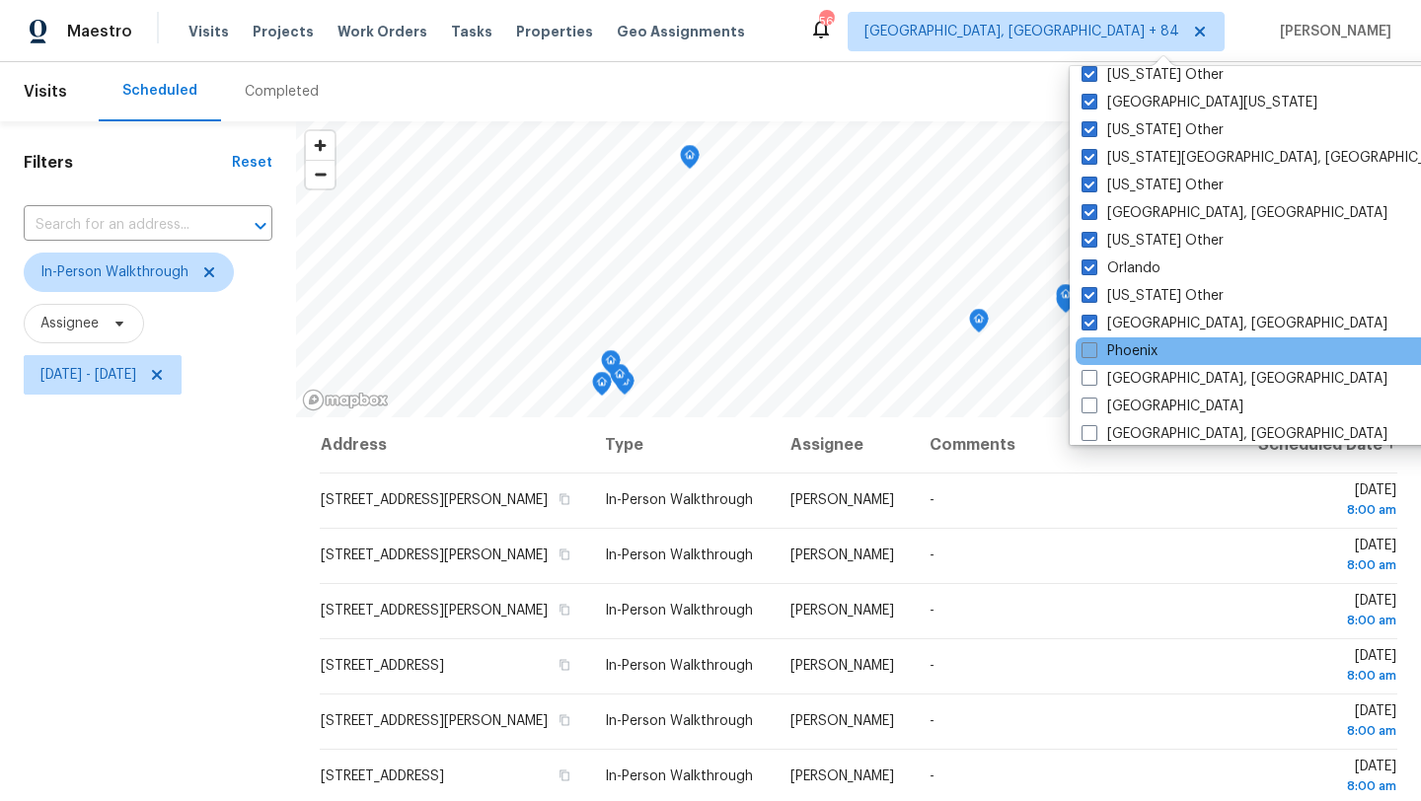
click at [1125, 349] on label "Phoenix" at bounding box center [1120, 351] width 76 height 20
click at [1095, 349] on input "Phoenix" at bounding box center [1088, 347] width 13 height 13
checkbox input "true"
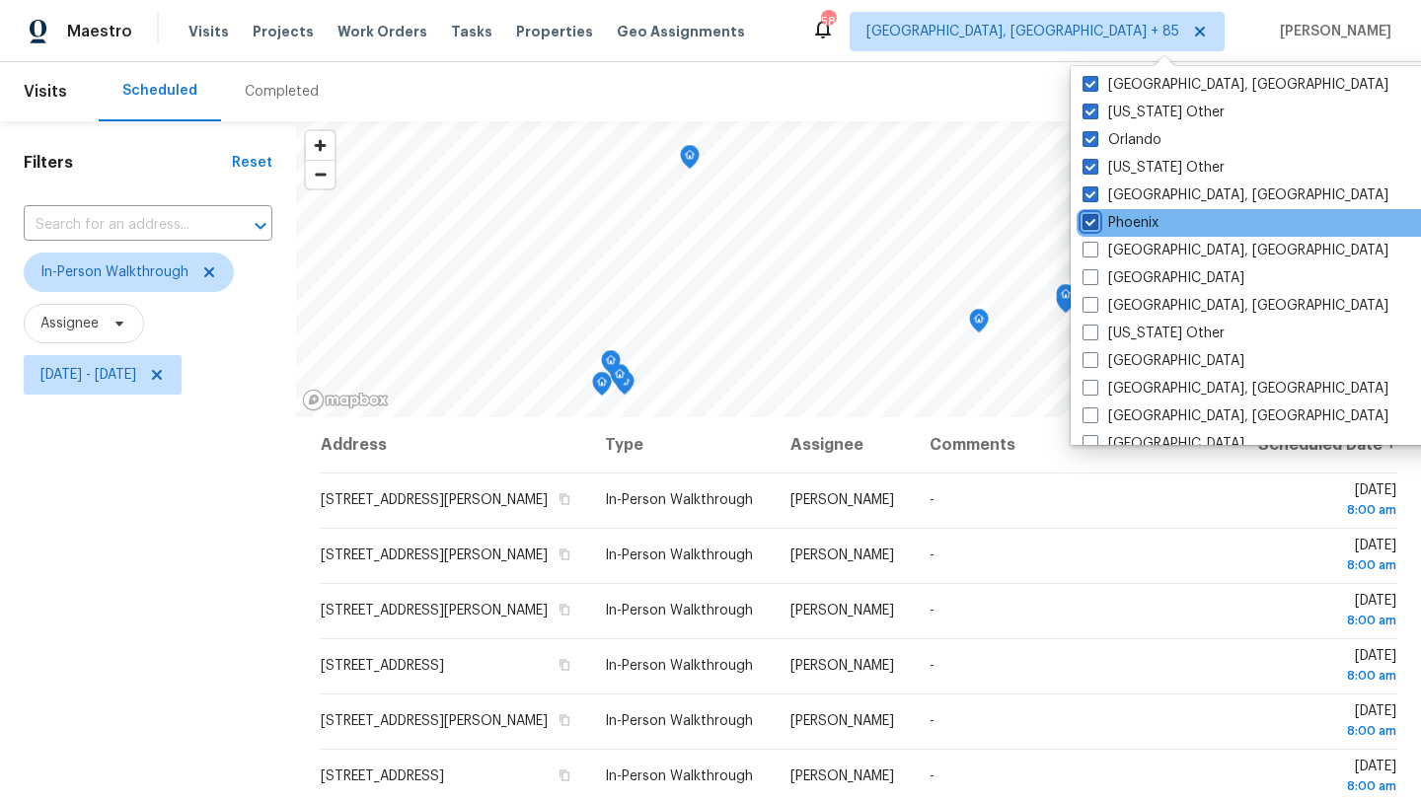
scroll to position [2218, 0]
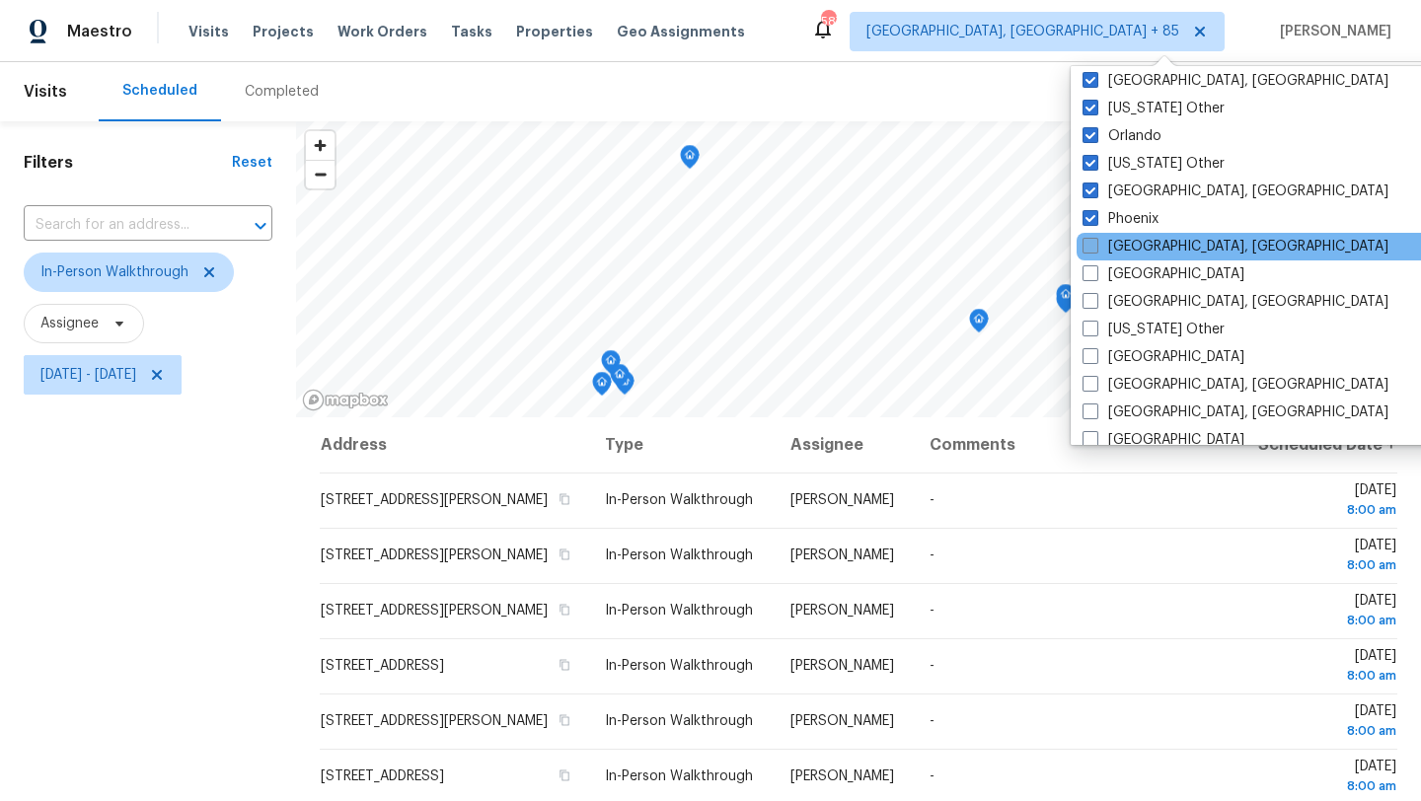
click at [1130, 248] on label "[GEOGRAPHIC_DATA], [GEOGRAPHIC_DATA]" at bounding box center [1236, 247] width 306 height 20
click at [1096, 248] on input "[GEOGRAPHIC_DATA], [GEOGRAPHIC_DATA]" at bounding box center [1089, 243] width 13 height 13
checkbox input "true"
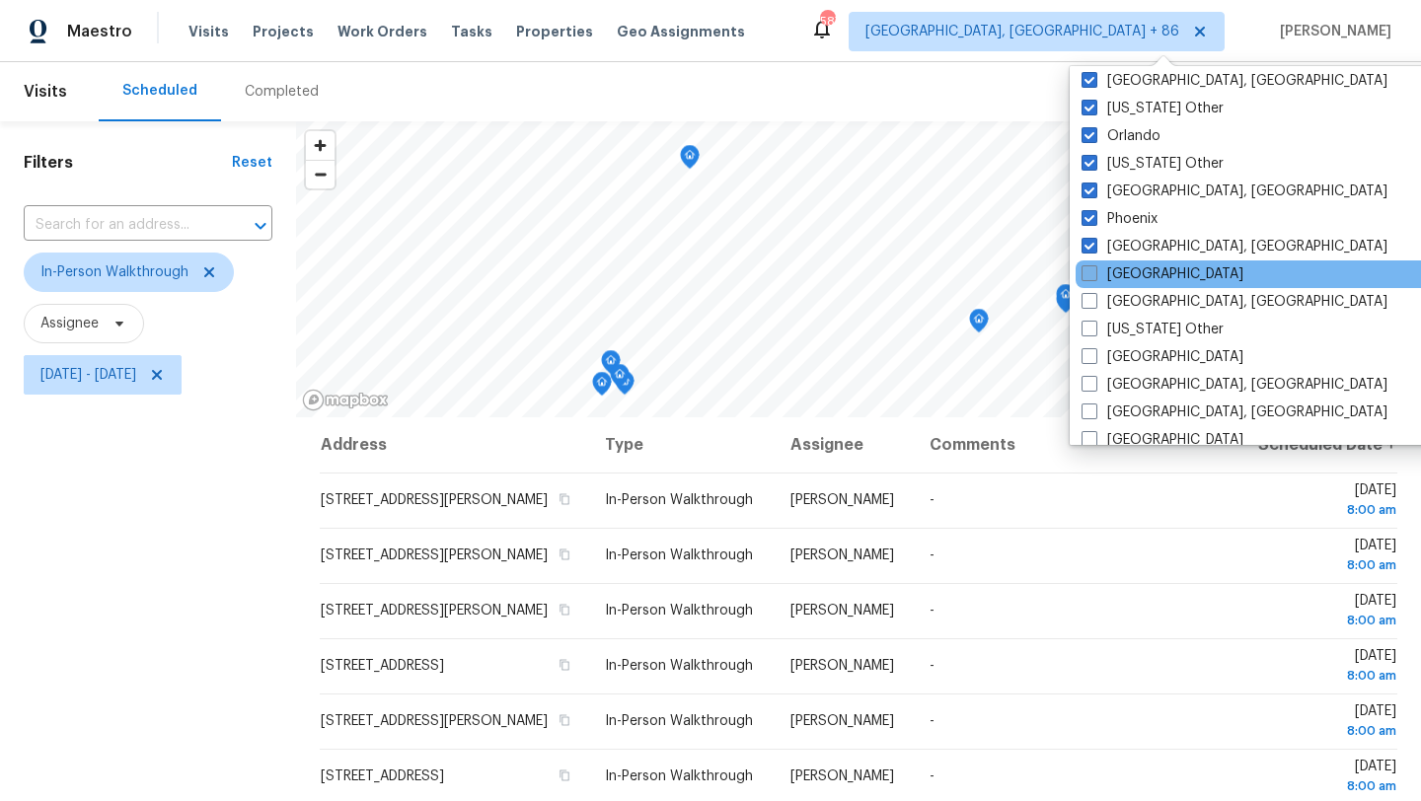
click at [1132, 277] on label "[GEOGRAPHIC_DATA]" at bounding box center [1163, 275] width 162 height 20
click at [1095, 277] on input "[GEOGRAPHIC_DATA]" at bounding box center [1088, 271] width 13 height 13
checkbox input "true"
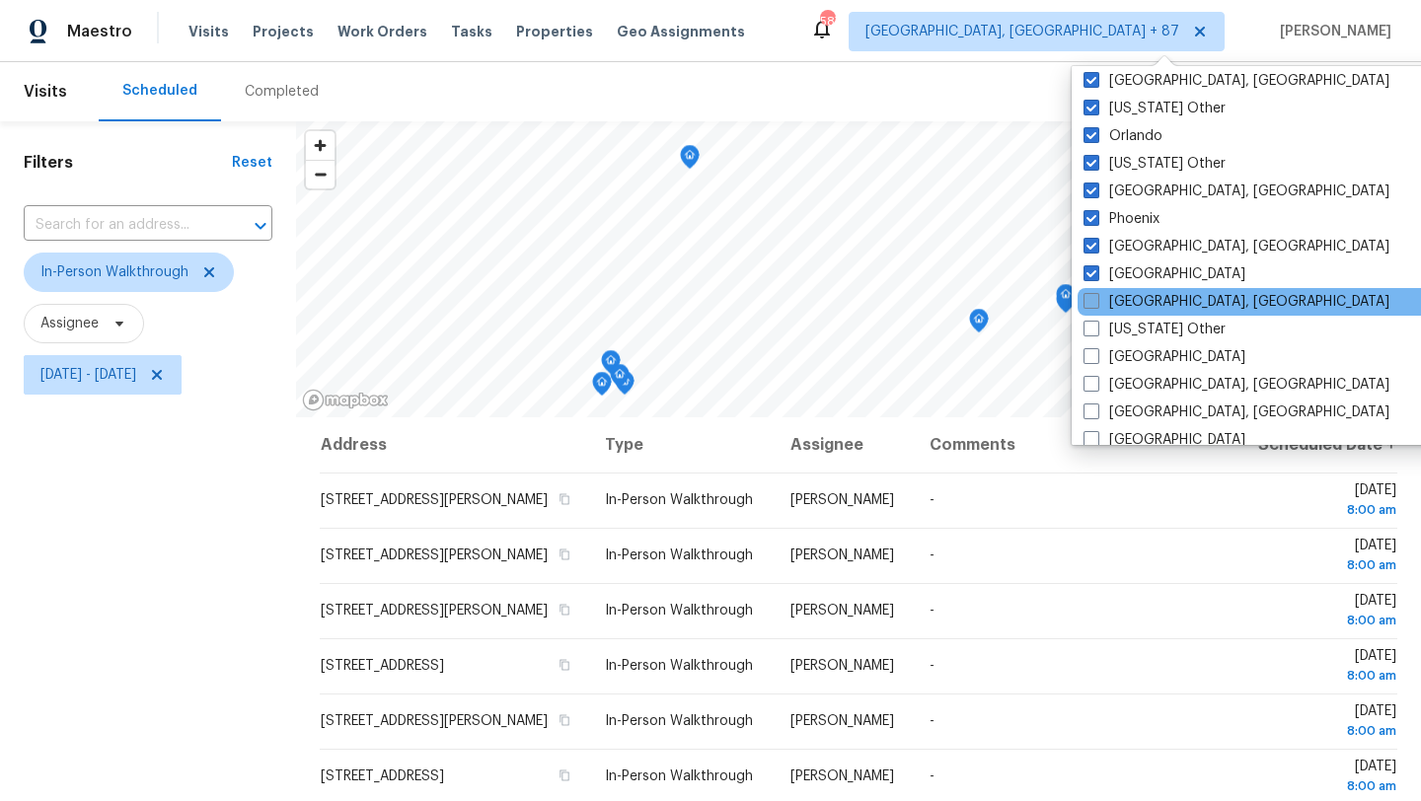
click at [1131, 297] on label "[GEOGRAPHIC_DATA], [GEOGRAPHIC_DATA]" at bounding box center [1237, 302] width 306 height 20
click at [1097, 297] on input "[GEOGRAPHIC_DATA], [GEOGRAPHIC_DATA]" at bounding box center [1090, 298] width 13 height 13
checkbox input "true"
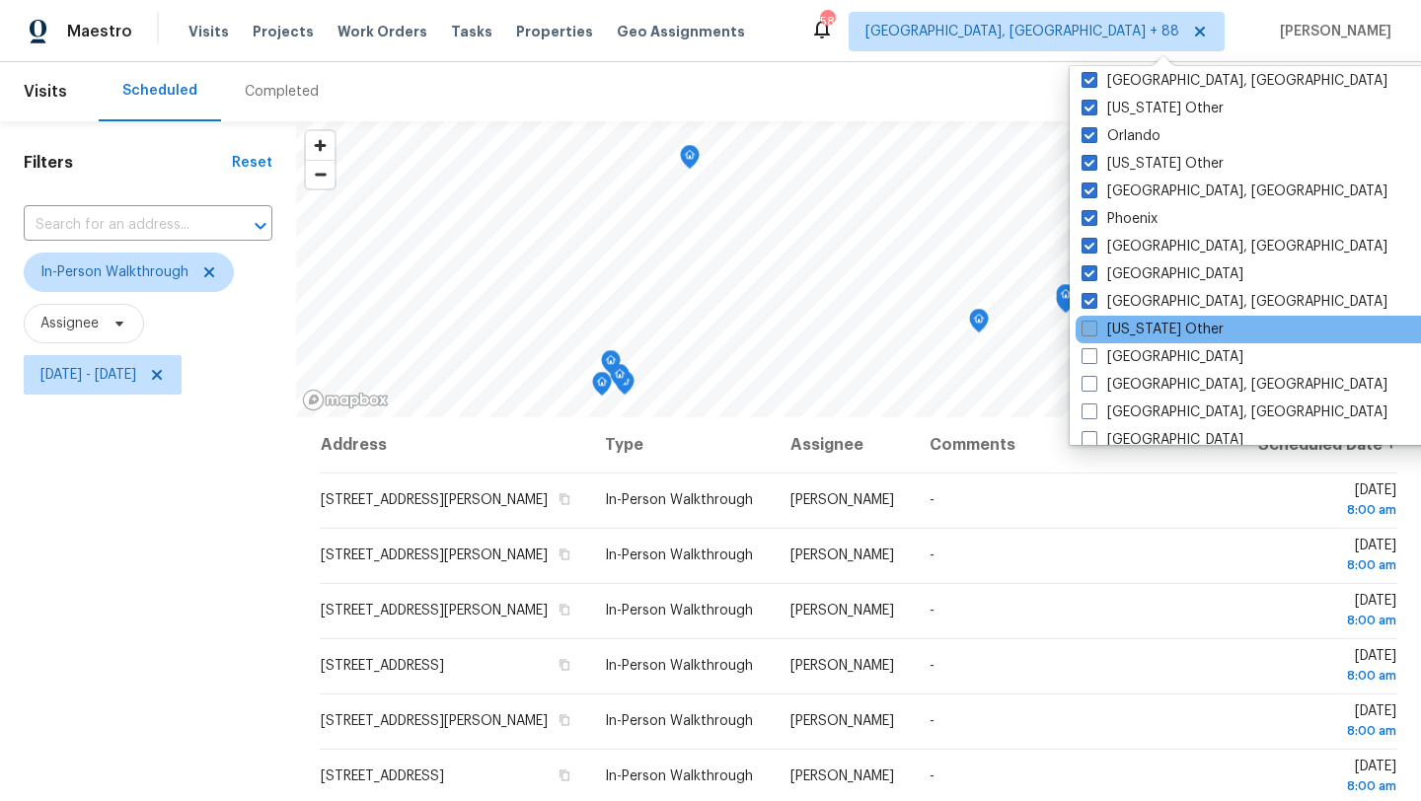
click at [1132, 329] on label "[US_STATE] Other" at bounding box center [1153, 330] width 142 height 20
click at [1095, 329] on input "[US_STATE] Other" at bounding box center [1088, 326] width 13 height 13
checkbox input "true"
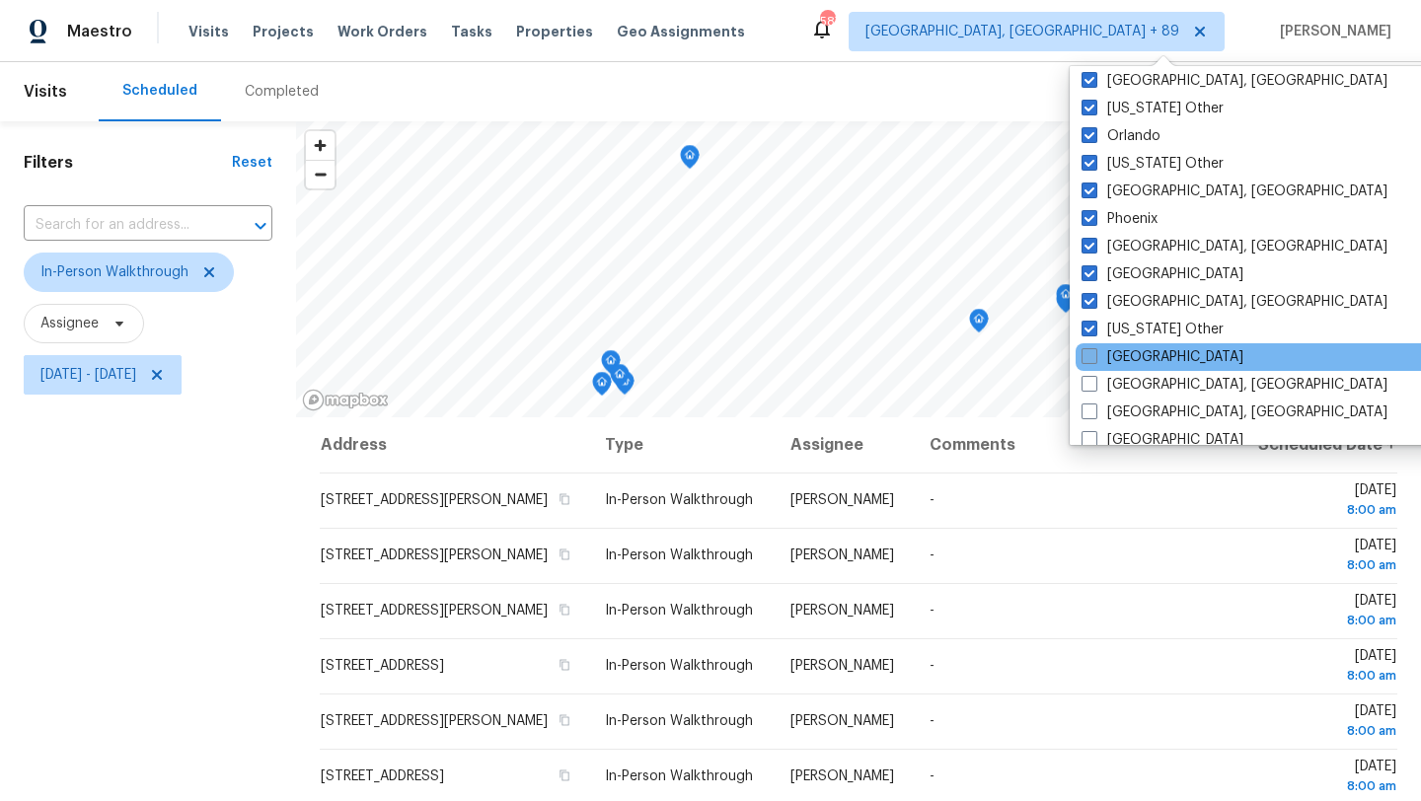
click at [1130, 354] on label "[GEOGRAPHIC_DATA]" at bounding box center [1163, 357] width 162 height 20
click at [1095, 354] on input "[GEOGRAPHIC_DATA]" at bounding box center [1088, 353] width 13 height 13
checkbox input "true"
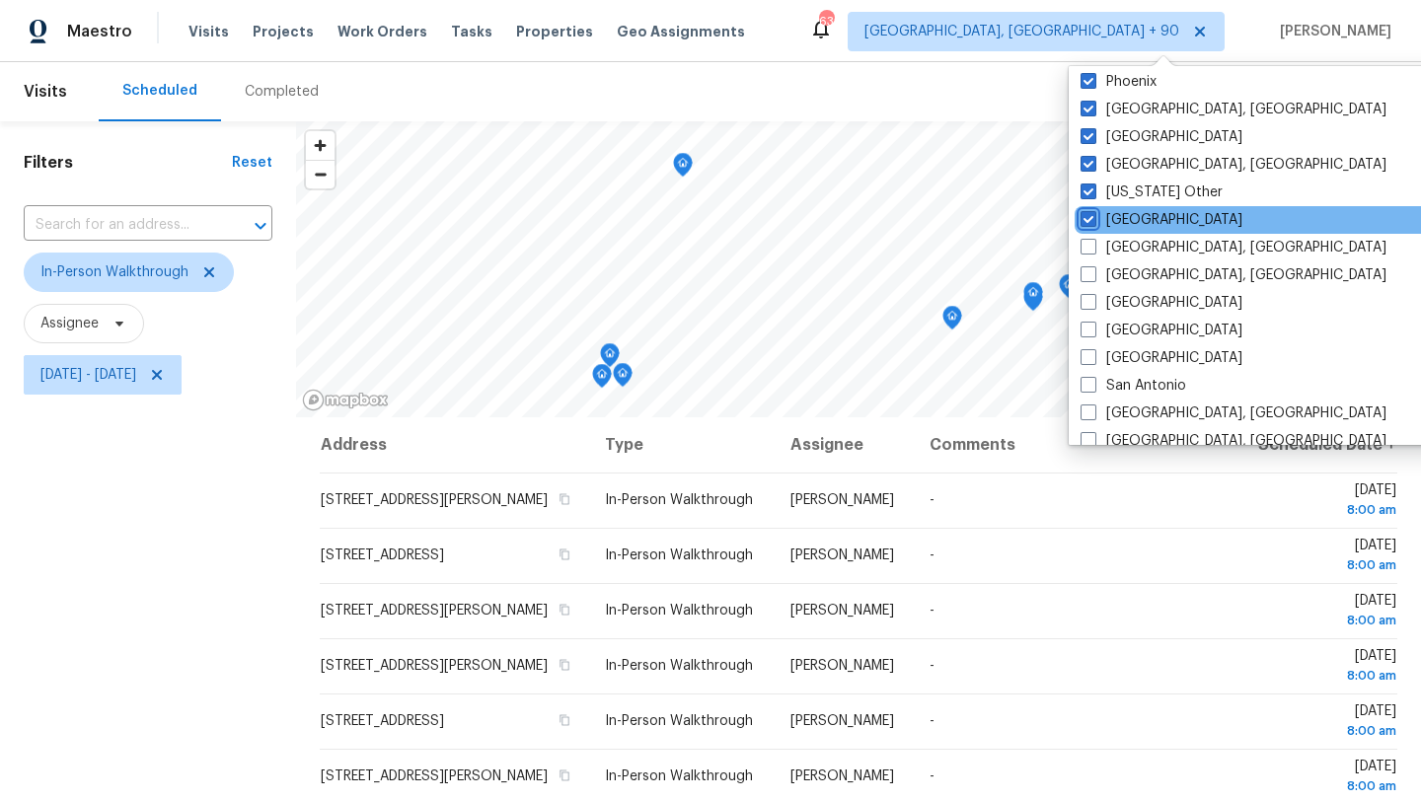
scroll to position [2358, 0]
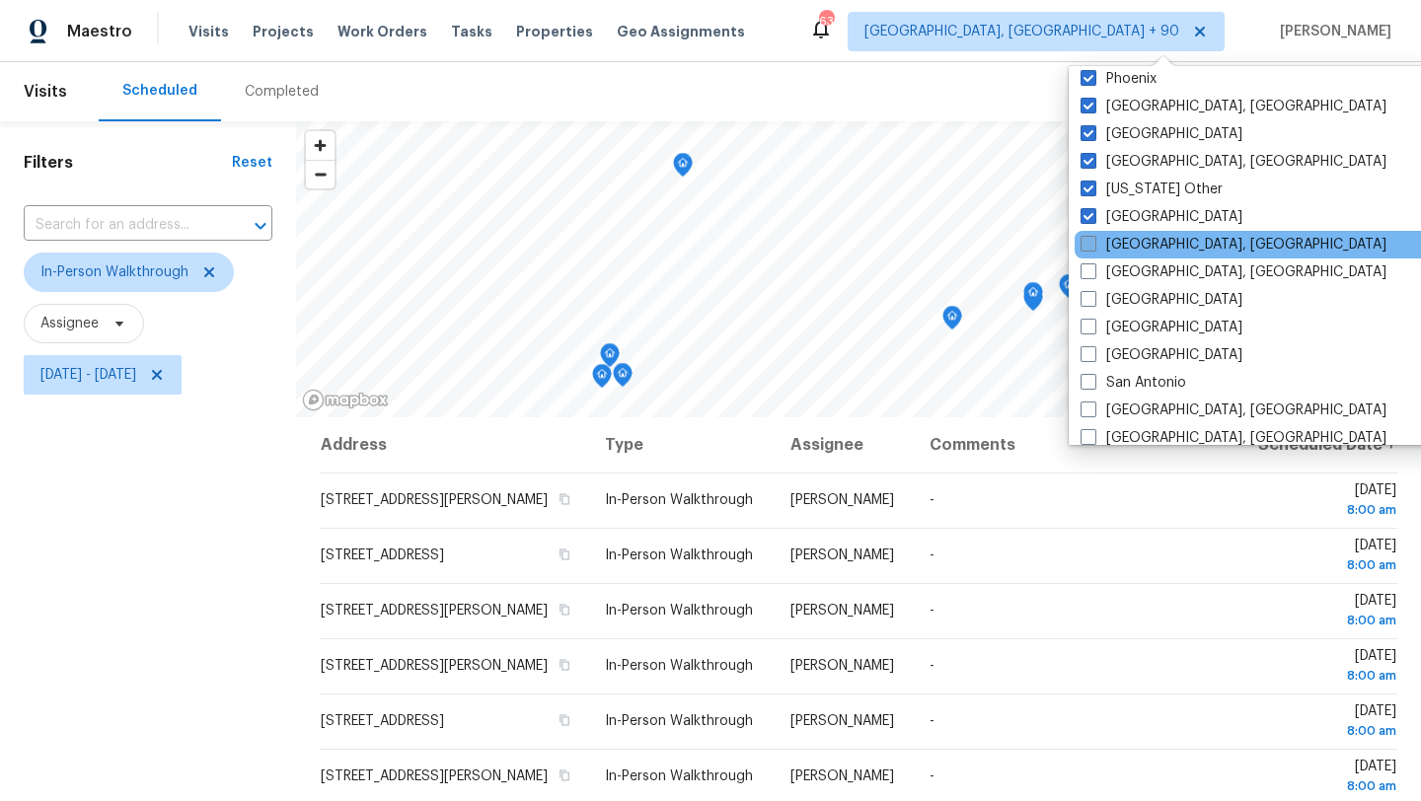
click at [1124, 247] on label "[GEOGRAPHIC_DATA], [GEOGRAPHIC_DATA]" at bounding box center [1234, 245] width 306 height 20
click at [1094, 247] on input "[GEOGRAPHIC_DATA], [GEOGRAPHIC_DATA]" at bounding box center [1087, 241] width 13 height 13
checkbox input "true"
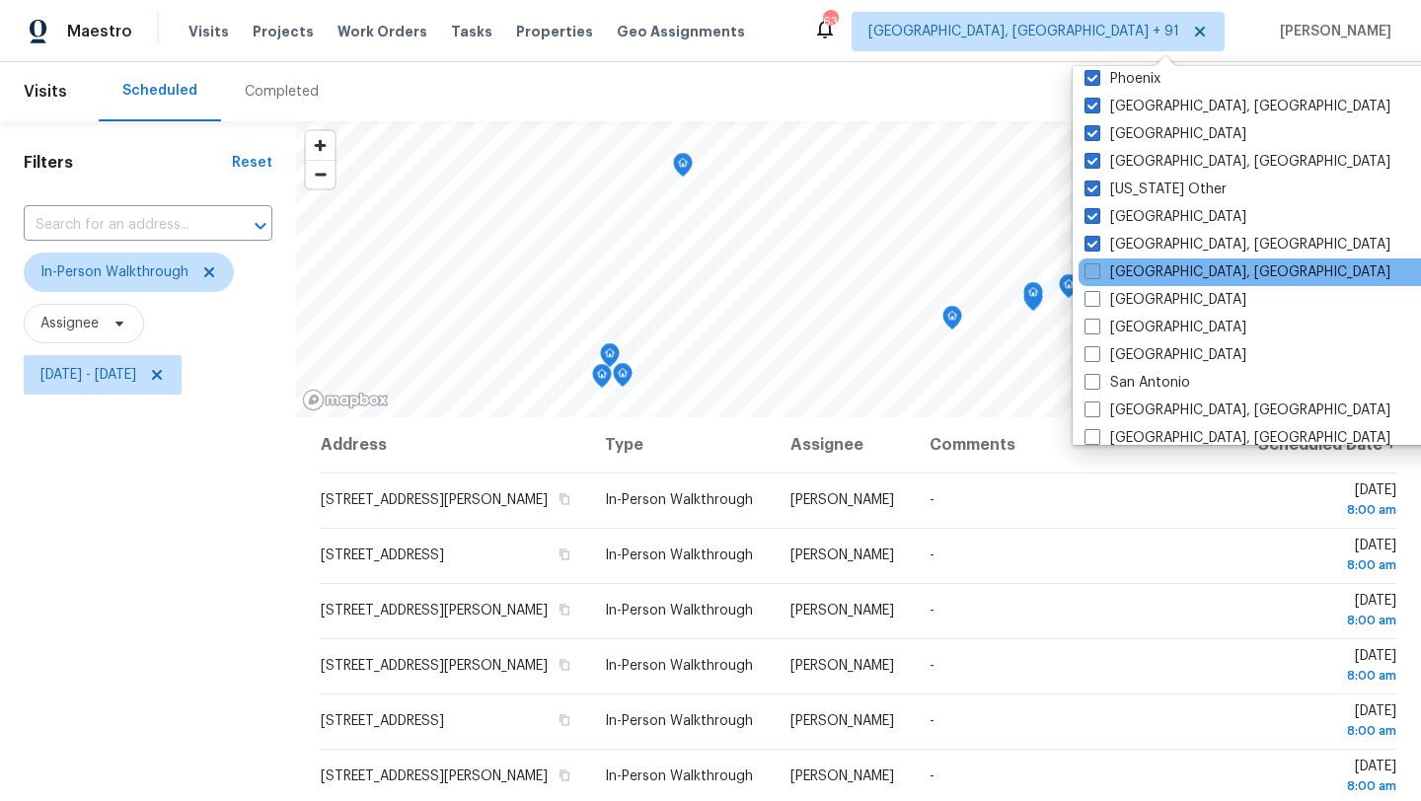
click at [1135, 278] on label "[GEOGRAPHIC_DATA], [GEOGRAPHIC_DATA]" at bounding box center [1238, 273] width 306 height 20
click at [1097, 275] on input "[GEOGRAPHIC_DATA], [GEOGRAPHIC_DATA]" at bounding box center [1091, 269] width 13 height 13
checkbox input "true"
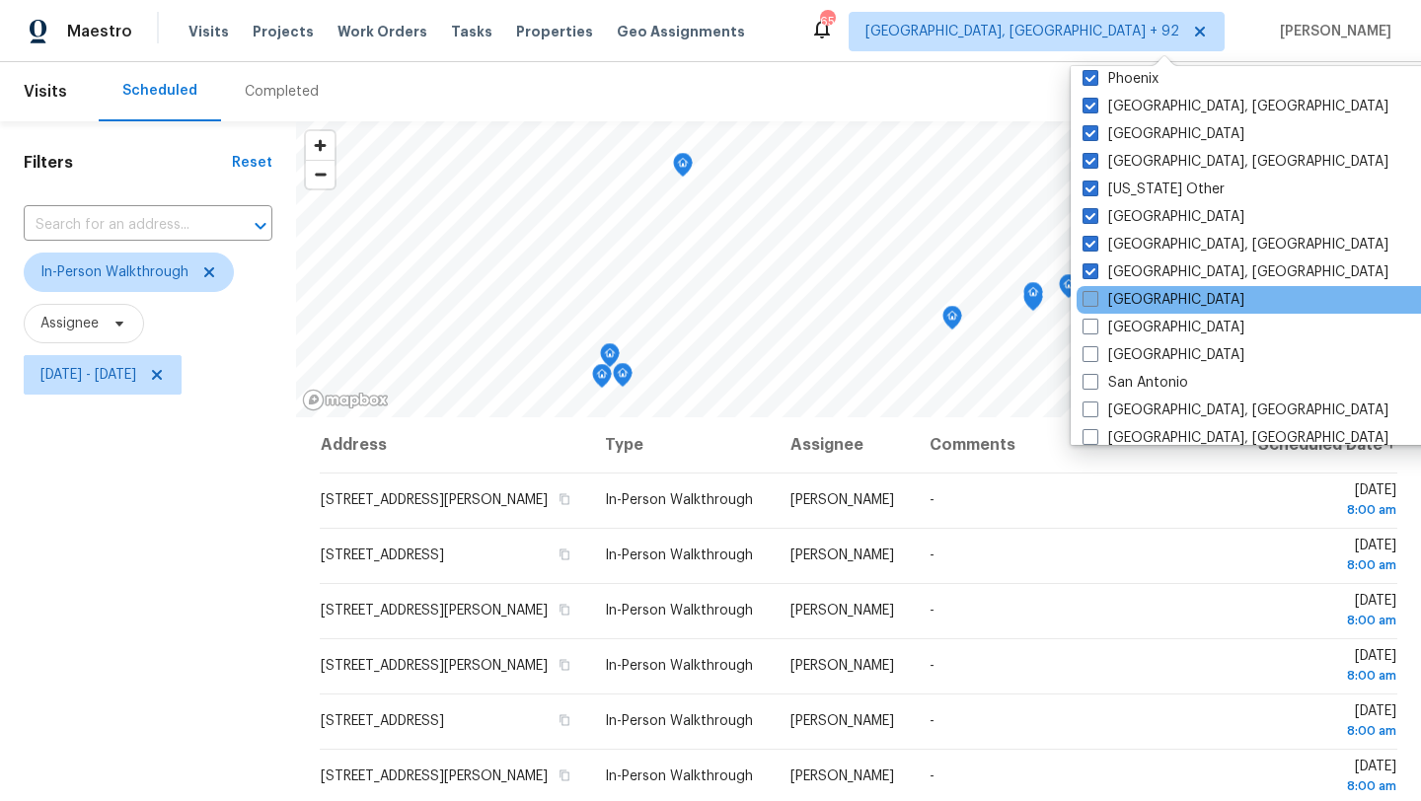
click at [1134, 300] on label "[GEOGRAPHIC_DATA]" at bounding box center [1164, 300] width 162 height 20
click at [1096, 300] on input "[GEOGRAPHIC_DATA]" at bounding box center [1089, 296] width 13 height 13
checkbox input "true"
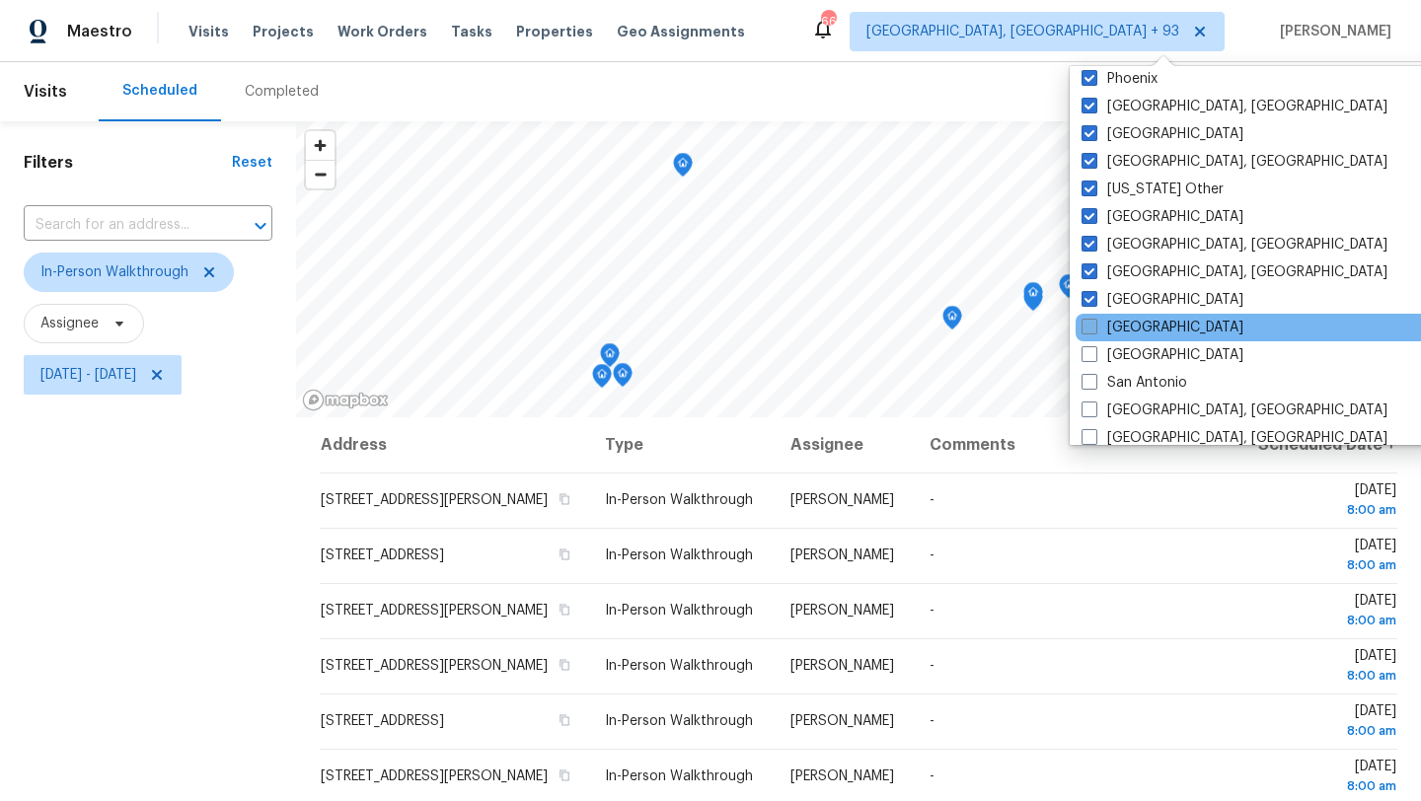
click at [1136, 330] on label "[GEOGRAPHIC_DATA]" at bounding box center [1163, 328] width 162 height 20
click at [1095, 330] on input "[GEOGRAPHIC_DATA]" at bounding box center [1088, 324] width 13 height 13
checkbox input "true"
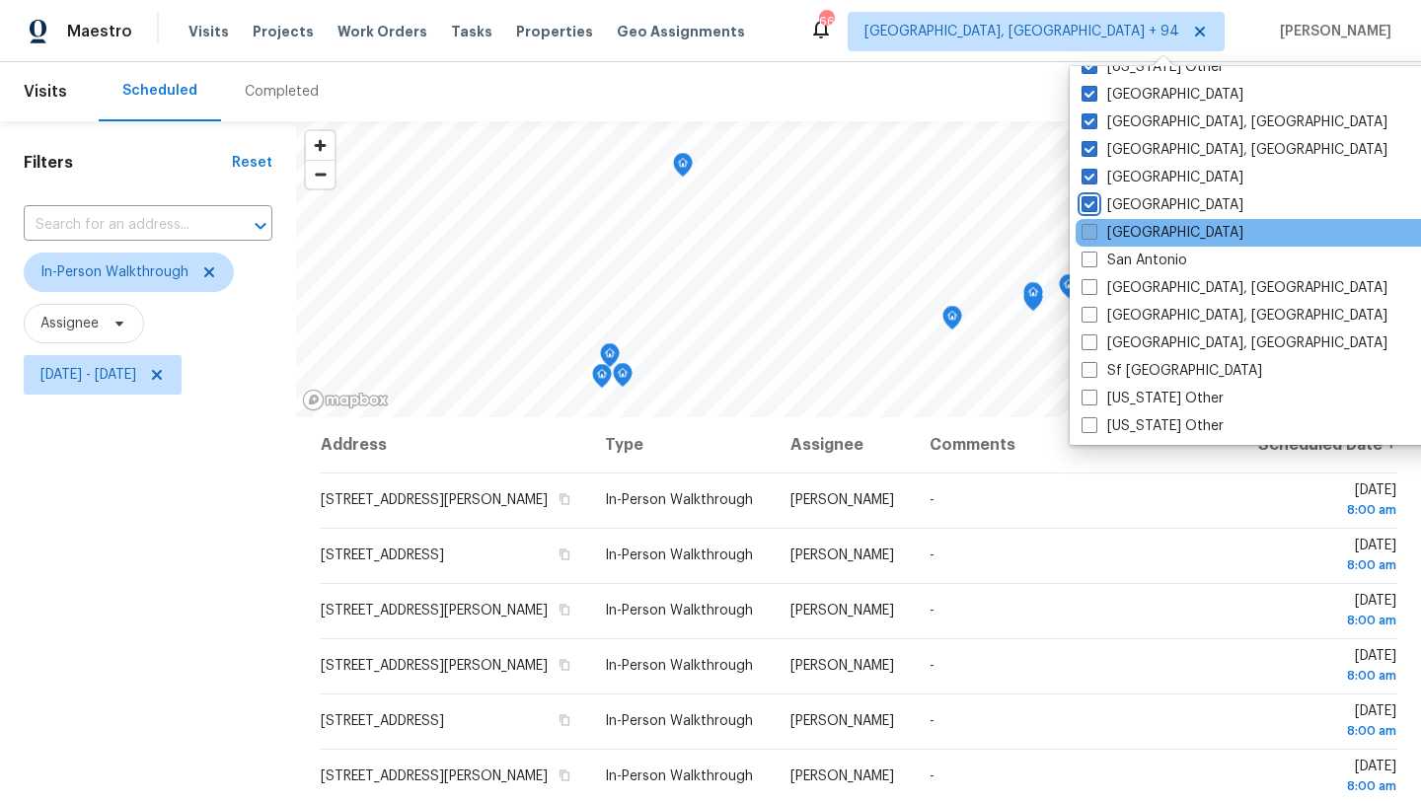
scroll to position [2491, 0]
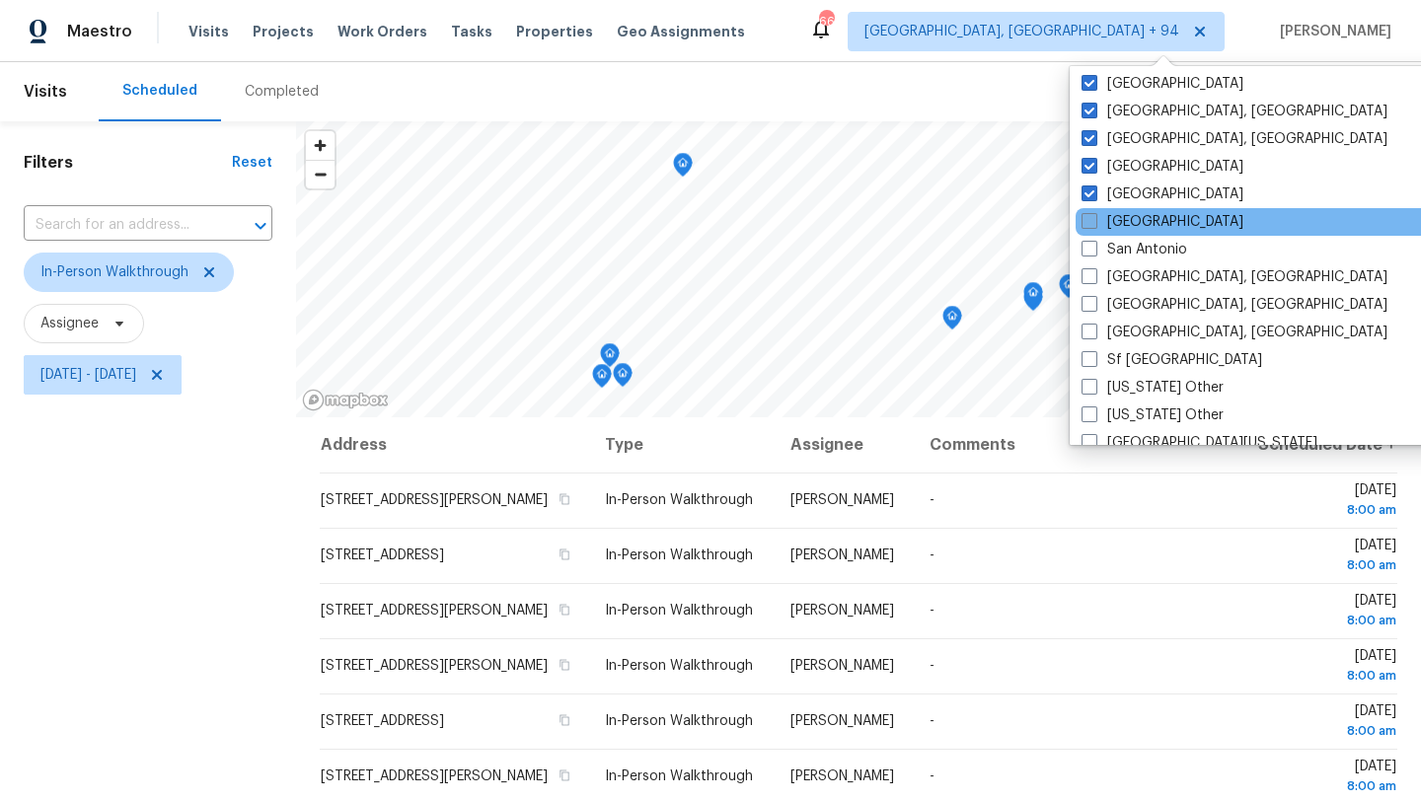
click at [1140, 227] on label "[GEOGRAPHIC_DATA]" at bounding box center [1163, 222] width 162 height 20
click at [1095, 225] on input "[GEOGRAPHIC_DATA]" at bounding box center [1088, 218] width 13 height 13
checkbox input "true"
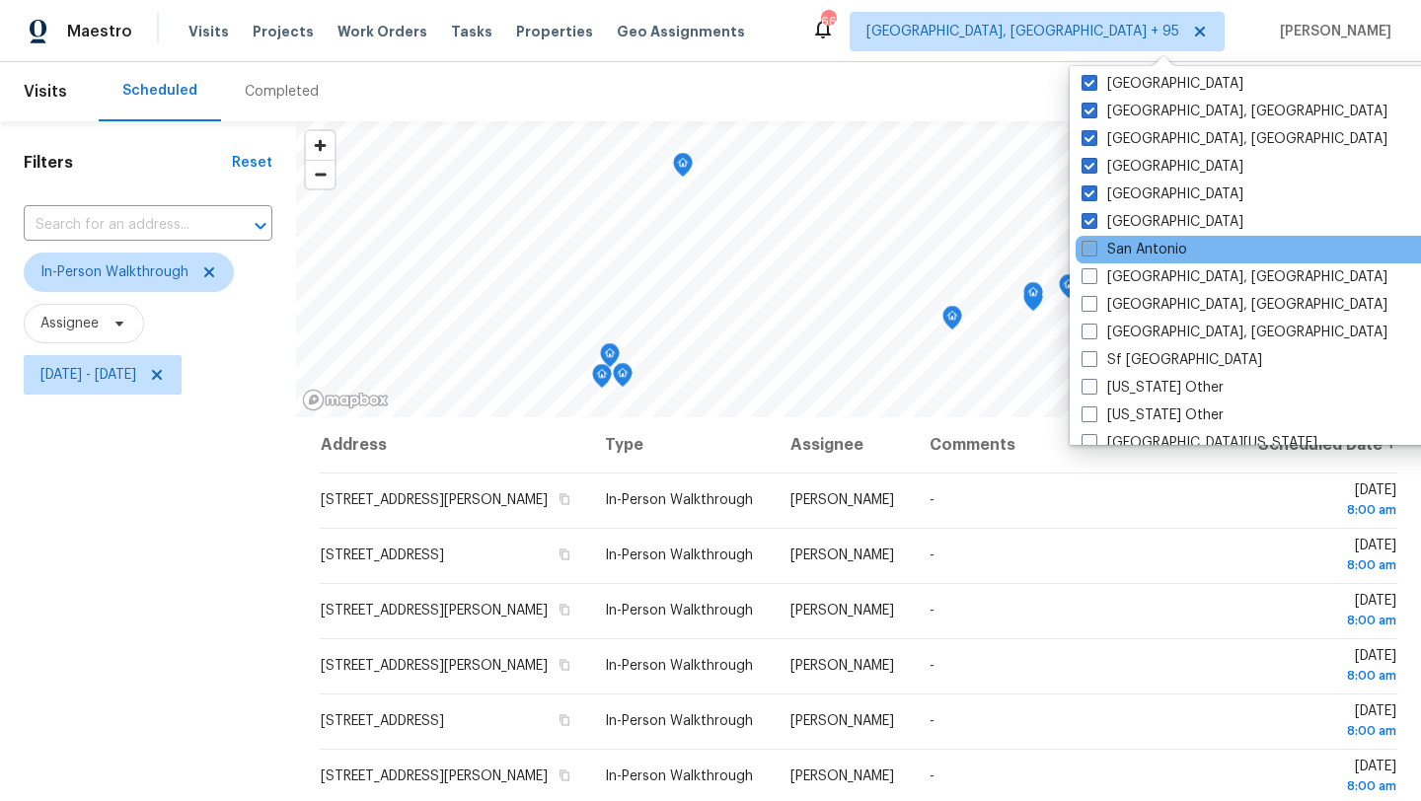
click at [1140, 253] on label "San Antonio" at bounding box center [1135, 250] width 106 height 20
click at [1095, 253] on input "San Antonio" at bounding box center [1088, 246] width 13 height 13
checkbox input "true"
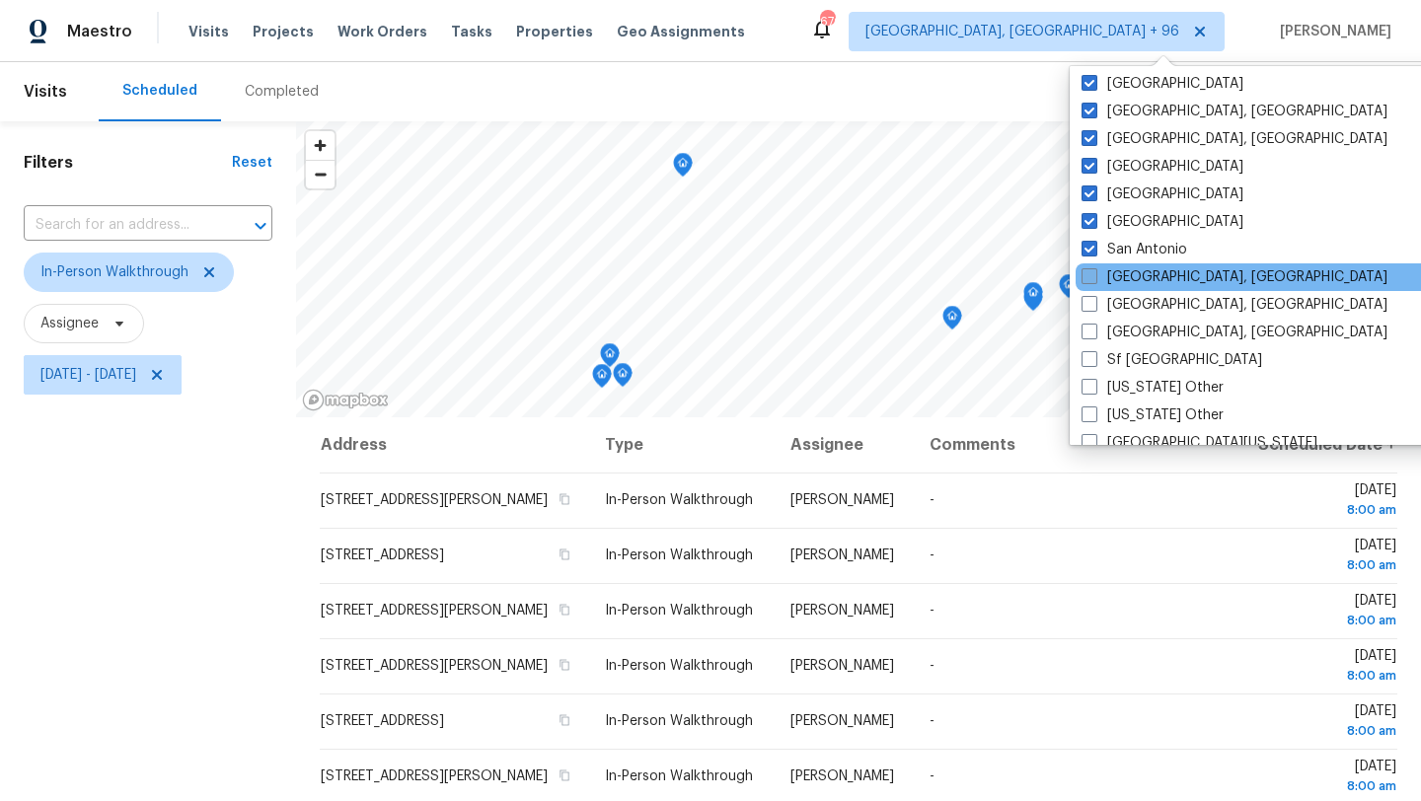
click at [1141, 278] on label "[GEOGRAPHIC_DATA], [GEOGRAPHIC_DATA]" at bounding box center [1235, 277] width 306 height 20
click at [1095, 278] on input "[GEOGRAPHIC_DATA], [GEOGRAPHIC_DATA]" at bounding box center [1088, 273] width 13 height 13
checkbox input "true"
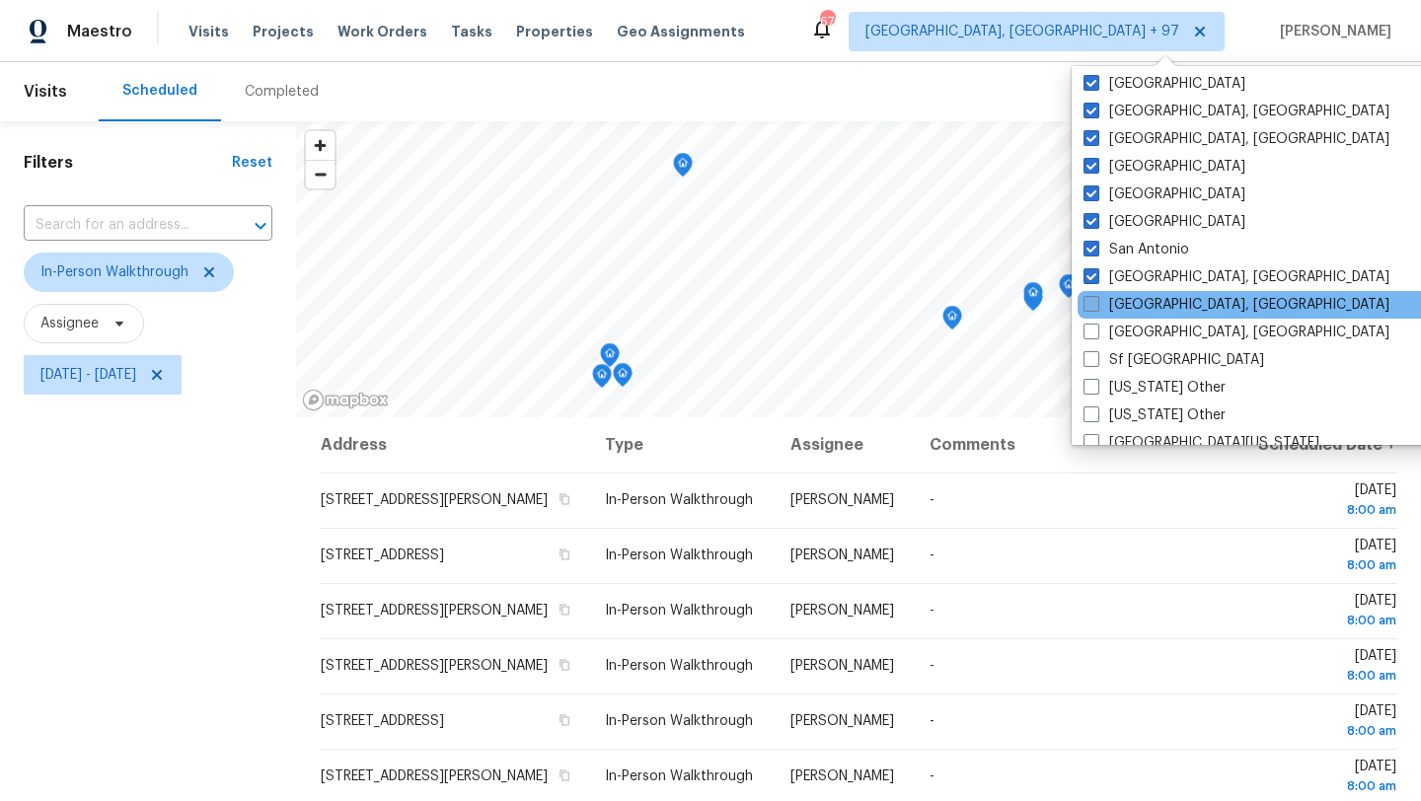
click at [1140, 296] on label "[GEOGRAPHIC_DATA], [GEOGRAPHIC_DATA]" at bounding box center [1237, 305] width 306 height 20
click at [1097, 296] on input "[GEOGRAPHIC_DATA], [GEOGRAPHIC_DATA]" at bounding box center [1090, 301] width 13 height 13
checkbox input "true"
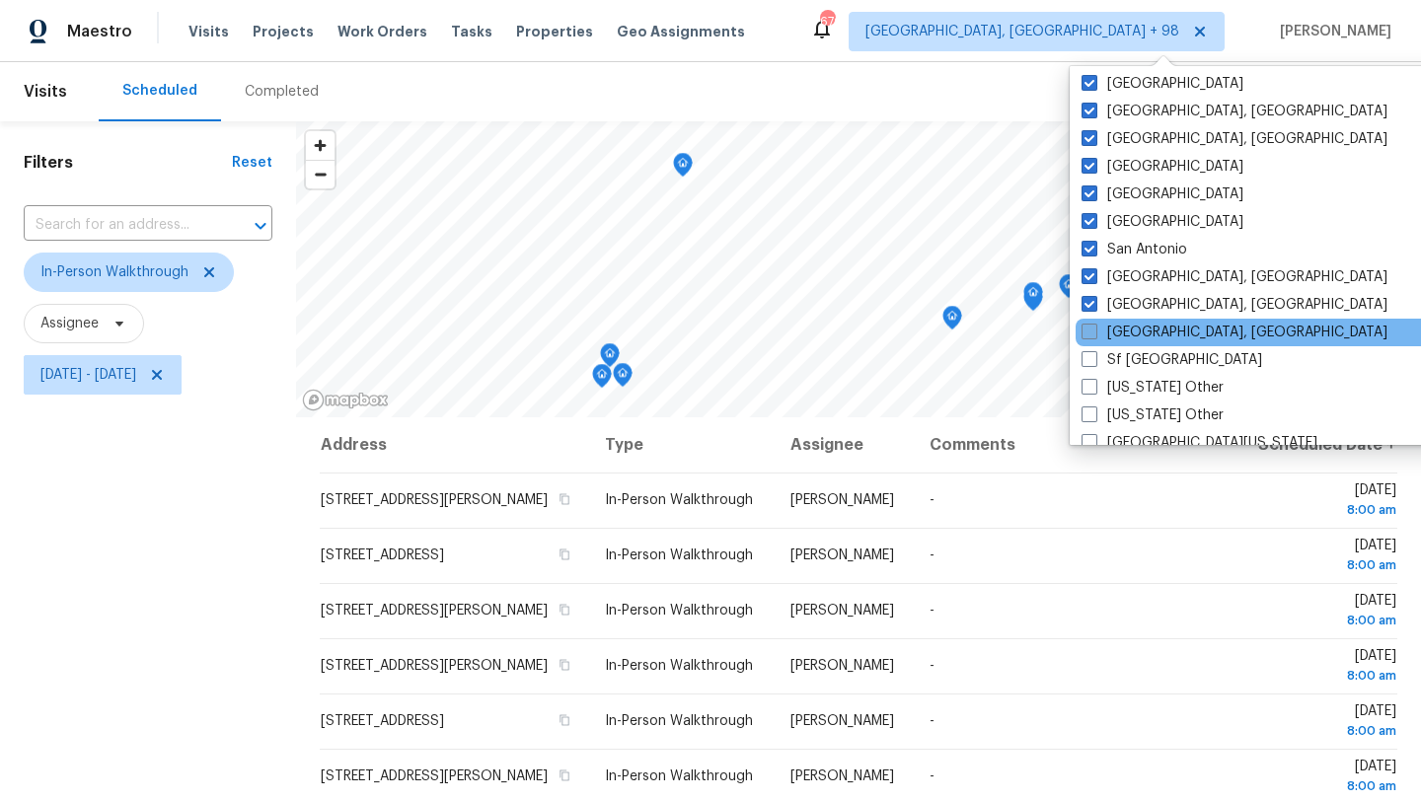
click at [1139, 326] on label "[GEOGRAPHIC_DATA], [GEOGRAPHIC_DATA]" at bounding box center [1235, 333] width 306 height 20
click at [1095, 326] on input "[GEOGRAPHIC_DATA], [GEOGRAPHIC_DATA]" at bounding box center [1088, 329] width 13 height 13
checkbox input "true"
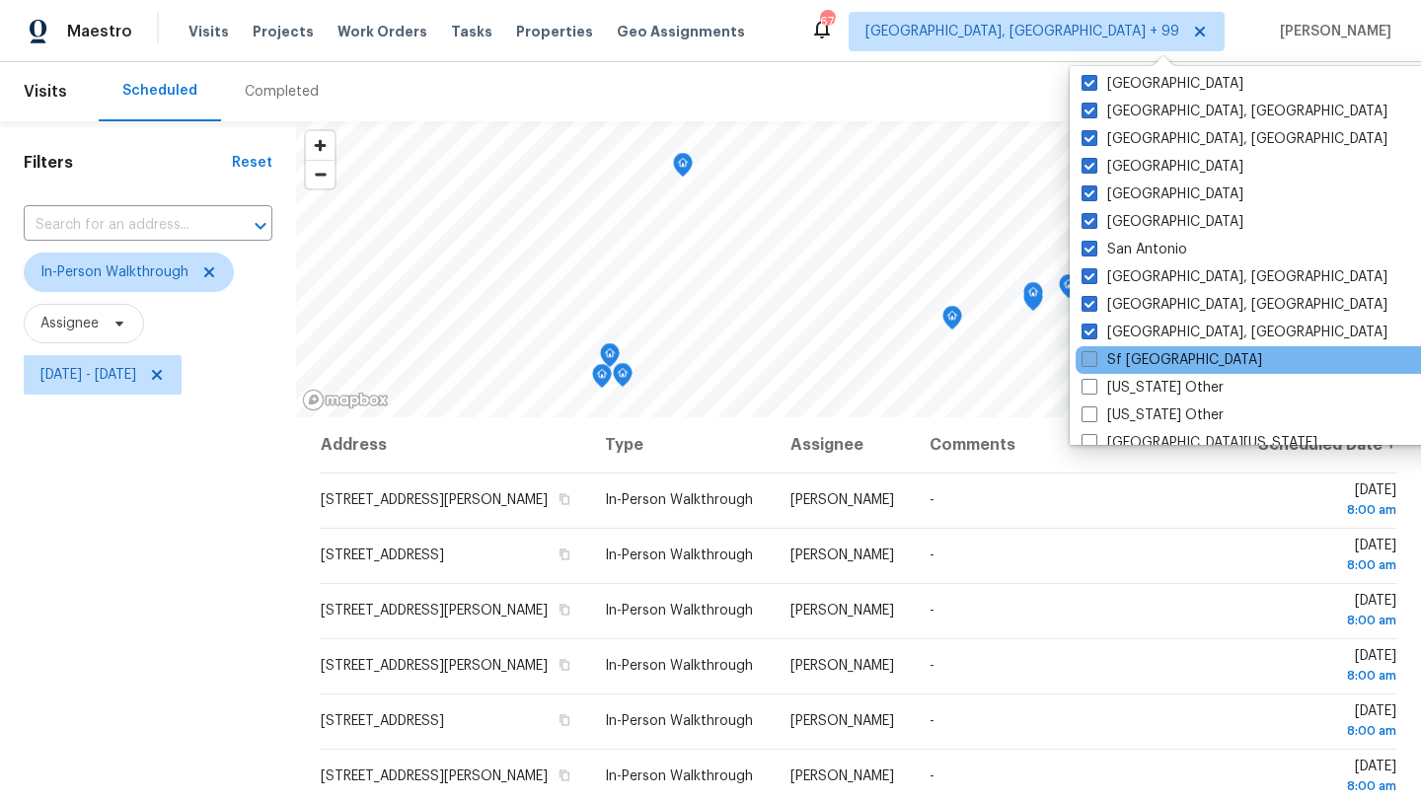
click at [1137, 352] on label "Sf [GEOGRAPHIC_DATA]" at bounding box center [1172, 360] width 181 height 20
click at [1095, 352] on input "Sf [GEOGRAPHIC_DATA]" at bounding box center [1088, 356] width 13 height 13
checkbox input "true"
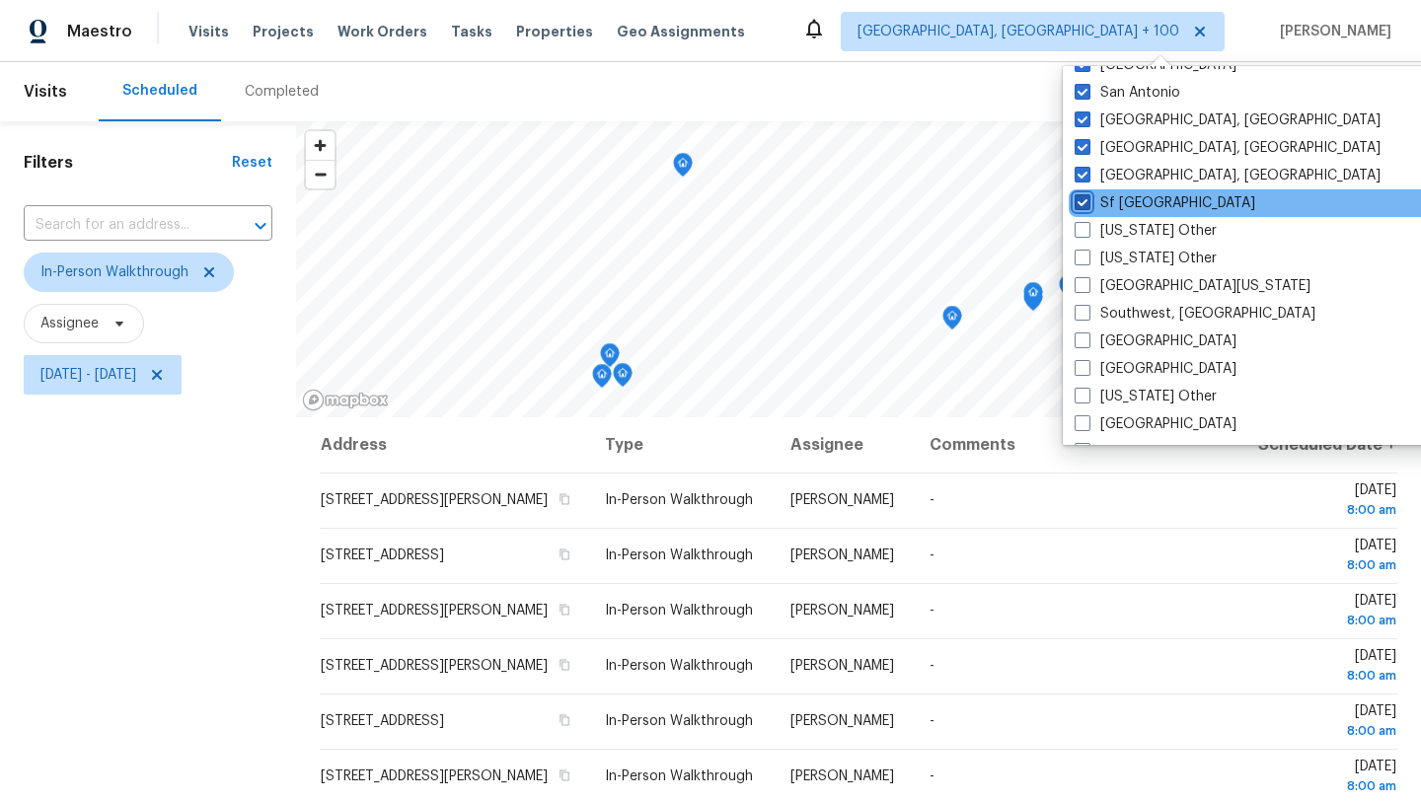
scroll to position [2662, 0]
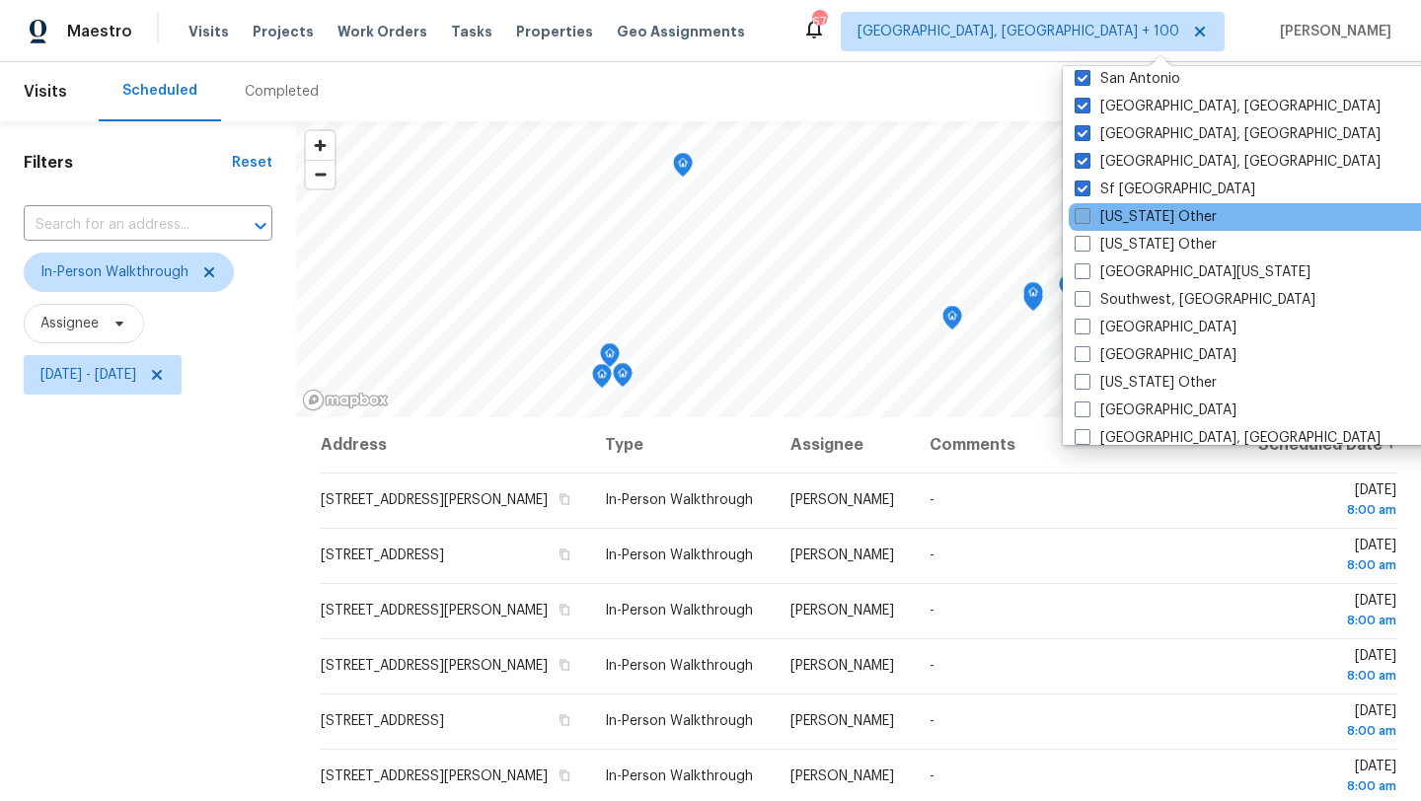
click at [1141, 218] on label "[US_STATE] Other" at bounding box center [1146, 217] width 142 height 20
click at [1088, 218] on input "[US_STATE] Other" at bounding box center [1081, 213] width 13 height 13
checkbox input "true"
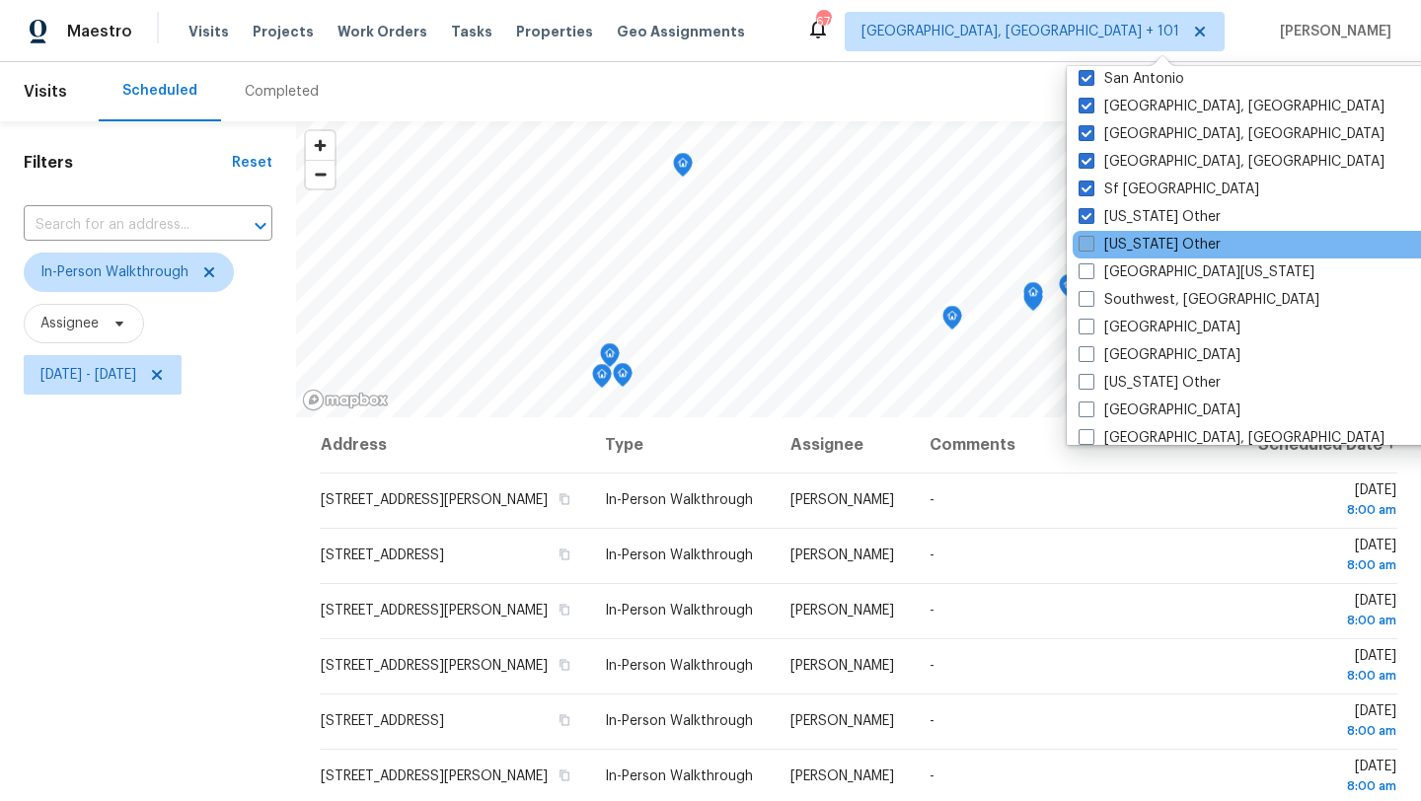
click at [1138, 243] on label "[US_STATE] Other" at bounding box center [1150, 245] width 142 height 20
click at [1092, 243] on input "[US_STATE] Other" at bounding box center [1085, 241] width 13 height 13
checkbox input "true"
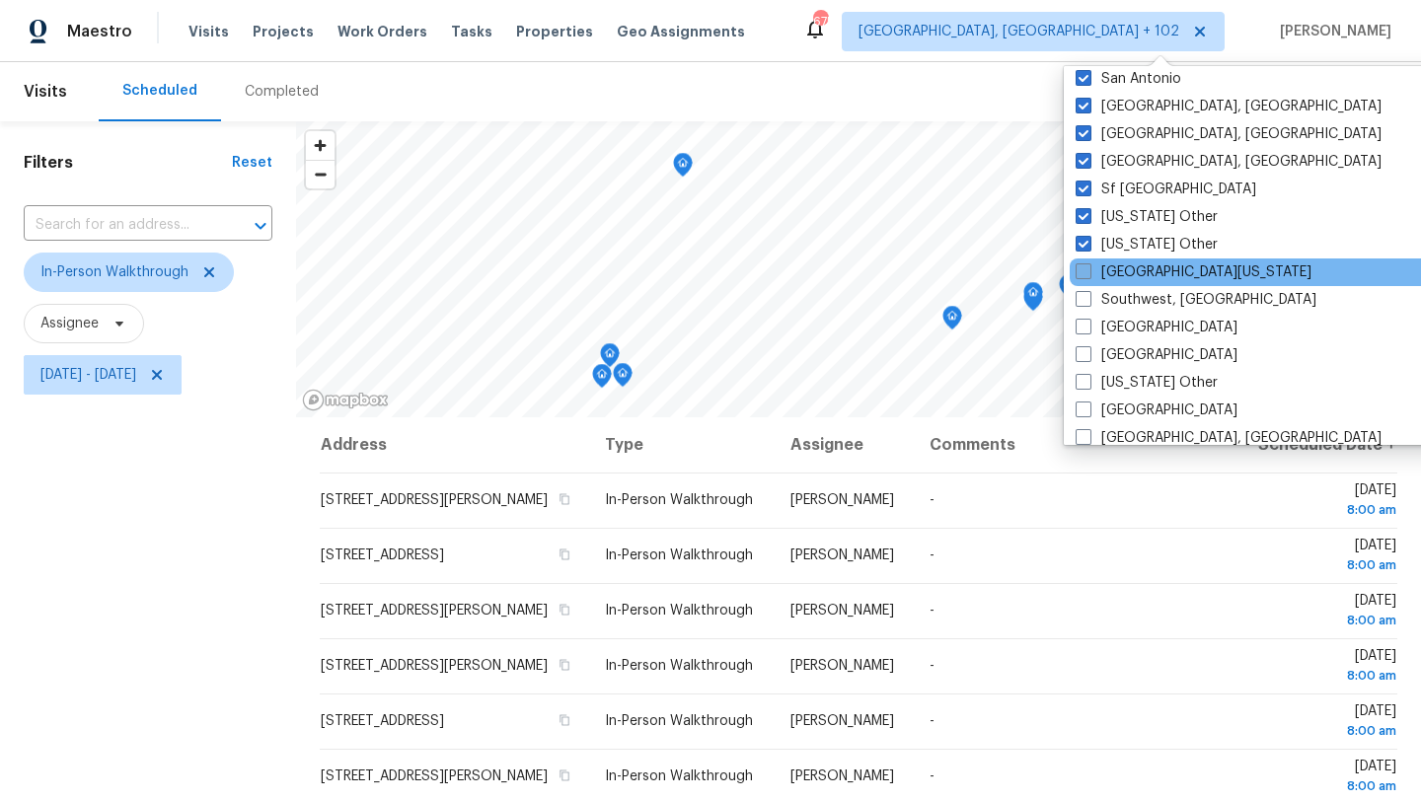
click at [1134, 265] on label "[GEOGRAPHIC_DATA][US_STATE]" at bounding box center [1194, 273] width 236 height 20
click at [1089, 265] on input "[GEOGRAPHIC_DATA][US_STATE]" at bounding box center [1082, 269] width 13 height 13
checkbox input "true"
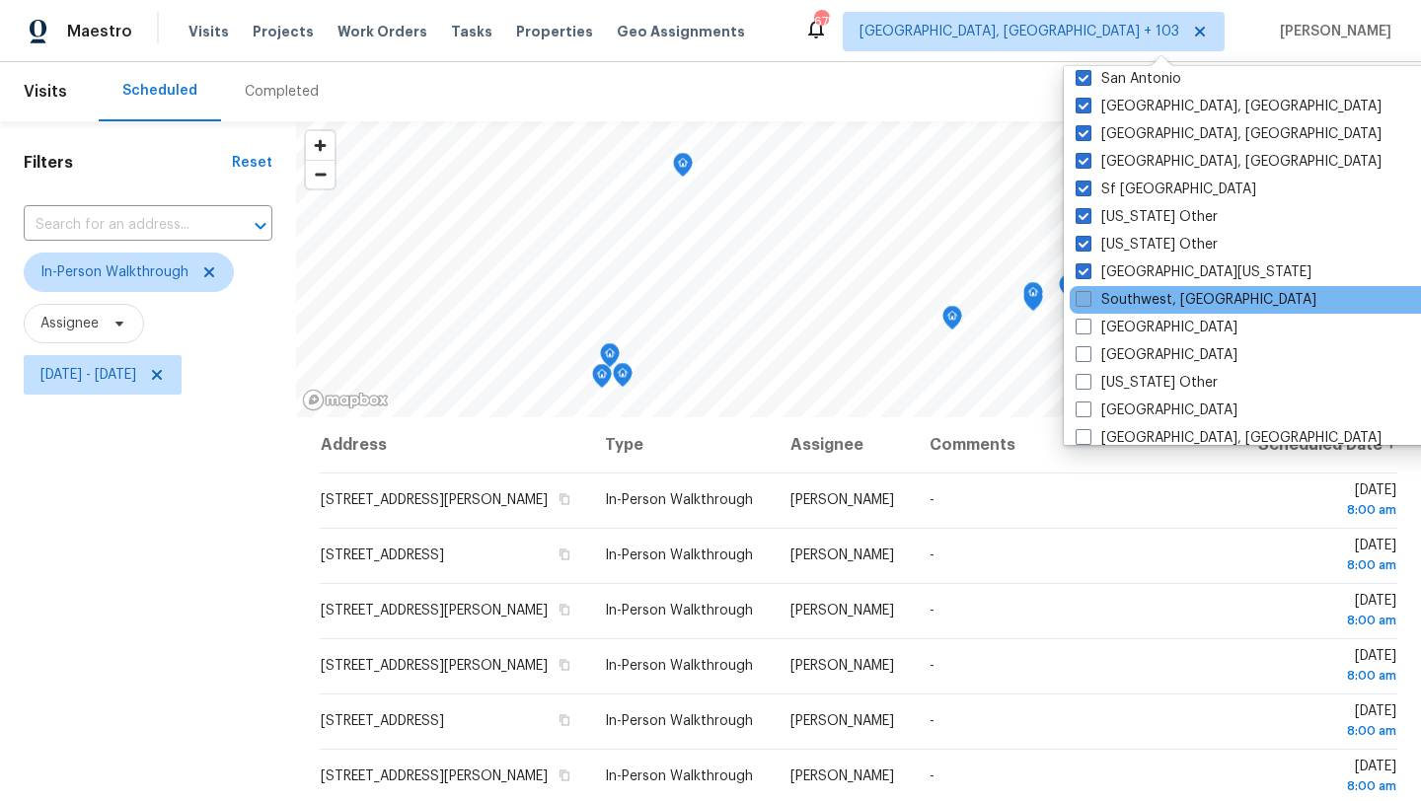
click at [1128, 295] on label "Southwest, [GEOGRAPHIC_DATA]" at bounding box center [1196, 300] width 241 height 20
click at [1089, 295] on input "Southwest, [GEOGRAPHIC_DATA]" at bounding box center [1082, 296] width 13 height 13
checkbox input "true"
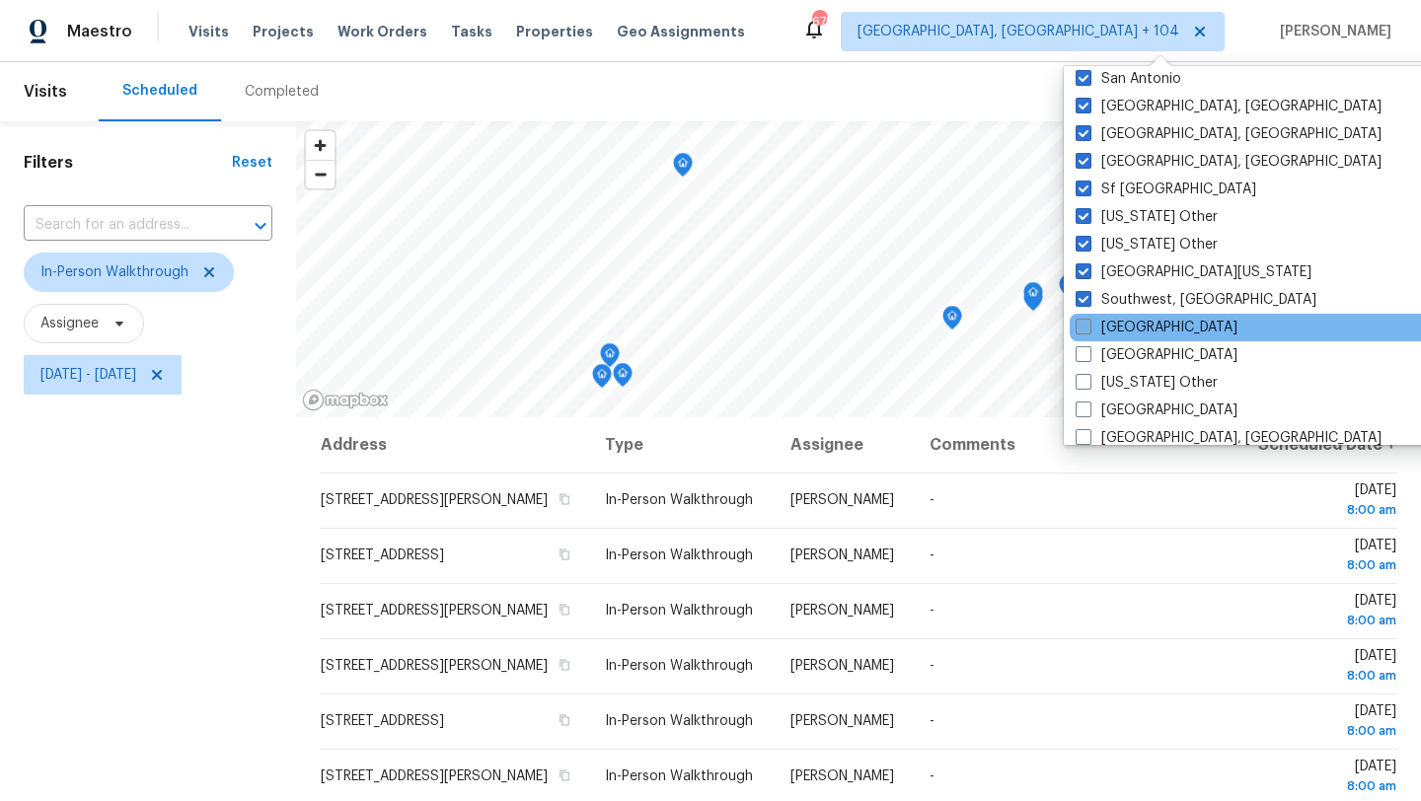
click at [1119, 331] on label "[GEOGRAPHIC_DATA]" at bounding box center [1157, 328] width 162 height 20
click at [1089, 331] on input "[GEOGRAPHIC_DATA]" at bounding box center [1082, 324] width 13 height 13
checkbox input "true"
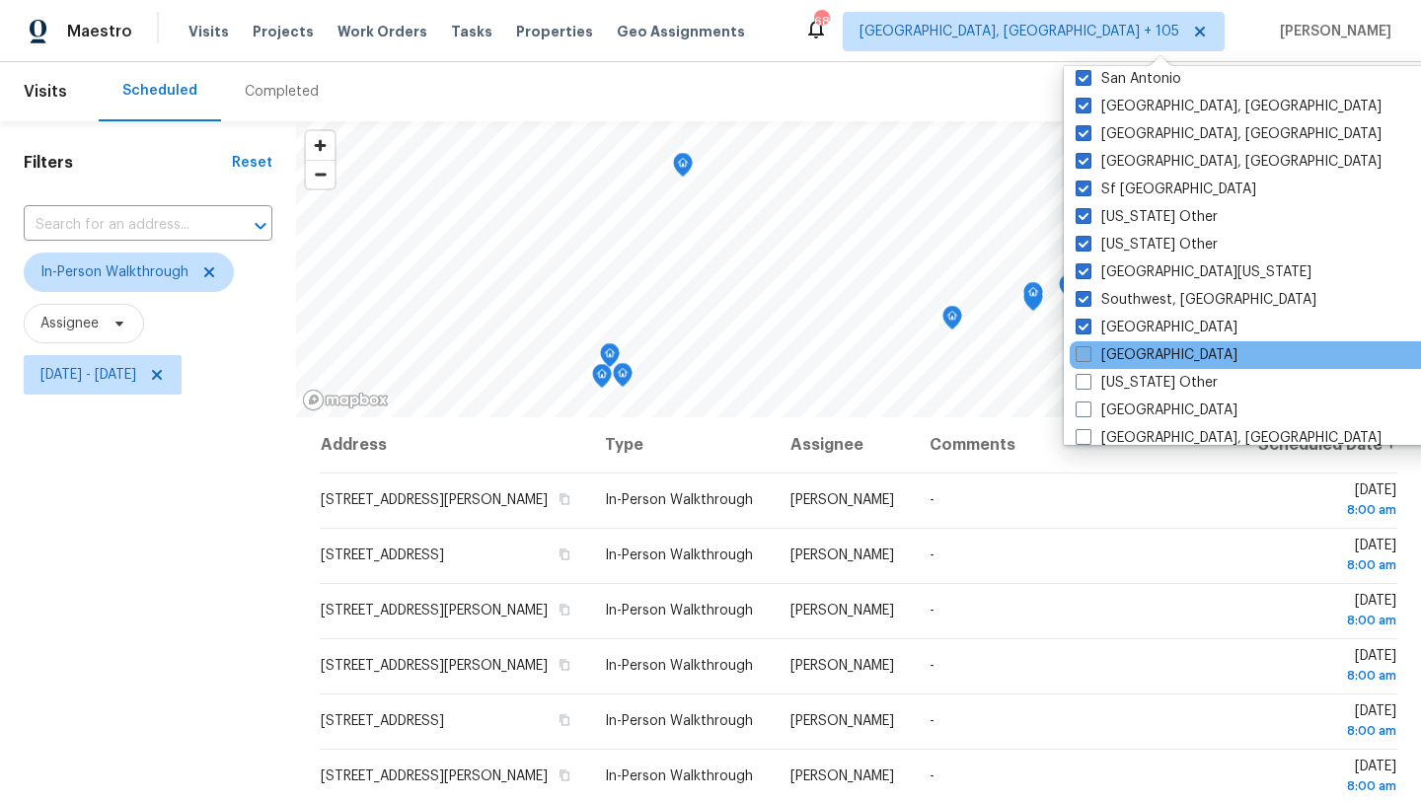
click at [1115, 352] on label "[GEOGRAPHIC_DATA]" at bounding box center [1157, 355] width 162 height 20
click at [1089, 352] on input "[GEOGRAPHIC_DATA]" at bounding box center [1082, 351] width 13 height 13
checkbox input "true"
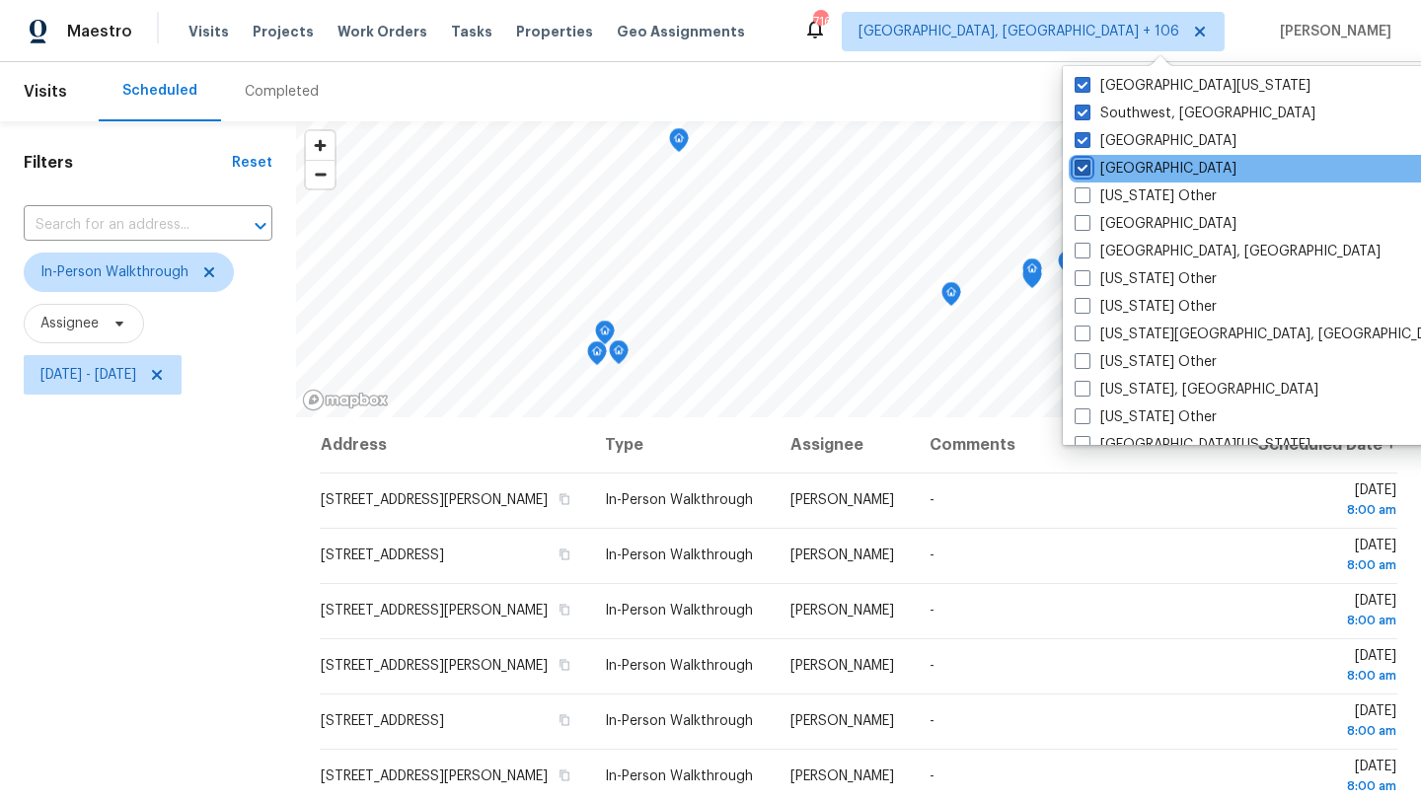
scroll to position [2864, 0]
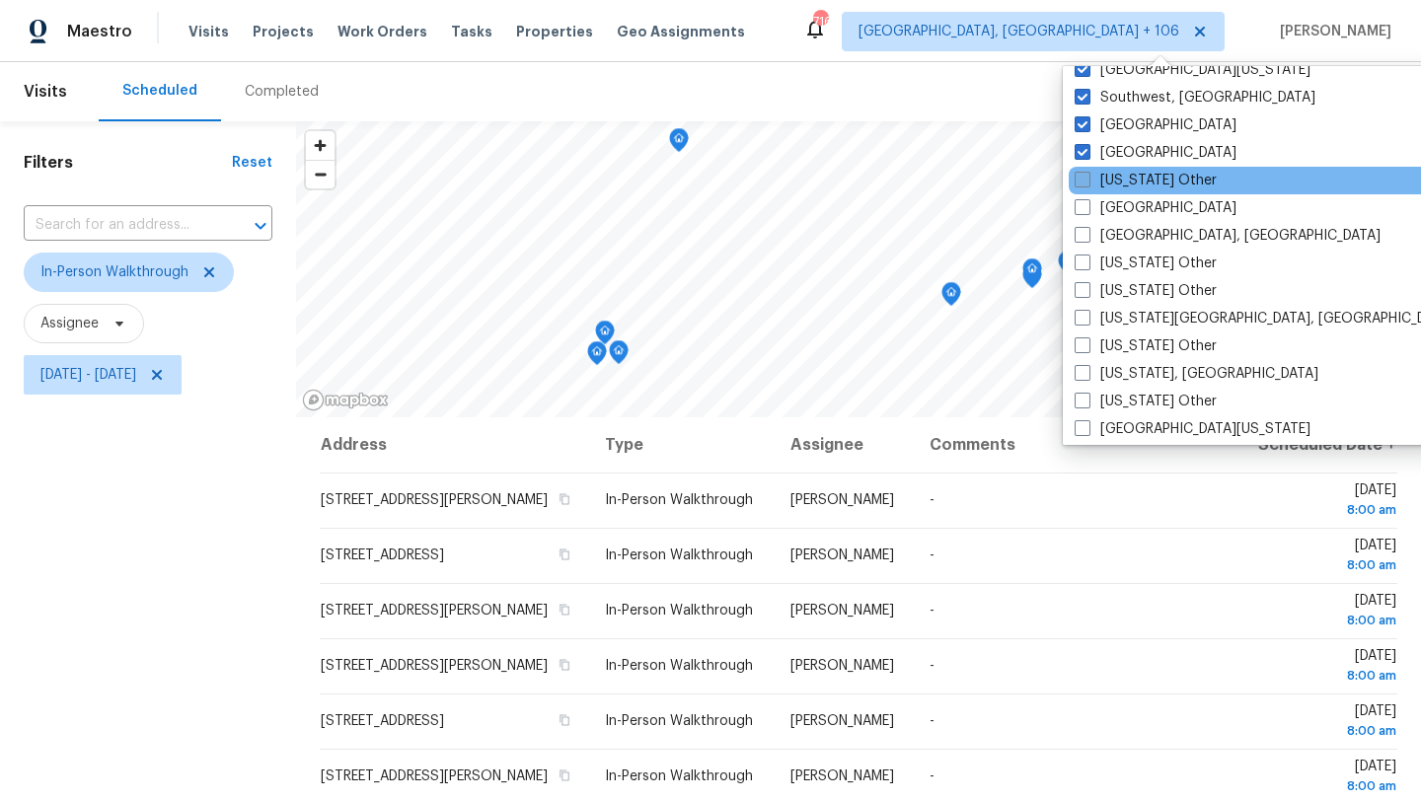
click at [1134, 189] on label "[US_STATE] Other" at bounding box center [1146, 181] width 142 height 20
click at [1088, 184] on input "[US_STATE] Other" at bounding box center [1081, 177] width 13 height 13
checkbox input "true"
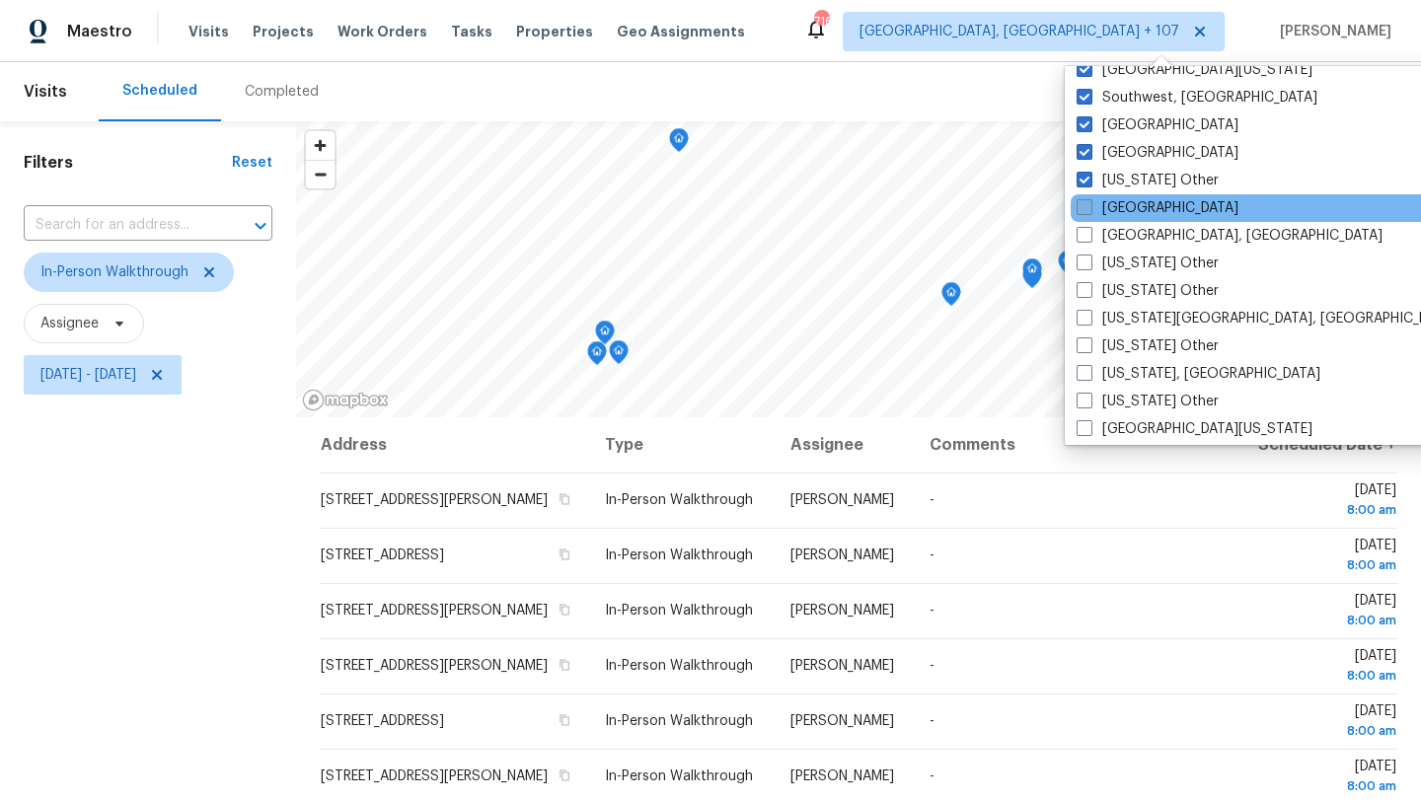
click at [1133, 205] on label "[GEOGRAPHIC_DATA]" at bounding box center [1158, 208] width 162 height 20
click at [1090, 205] on input "[GEOGRAPHIC_DATA]" at bounding box center [1083, 204] width 13 height 13
checkbox input "true"
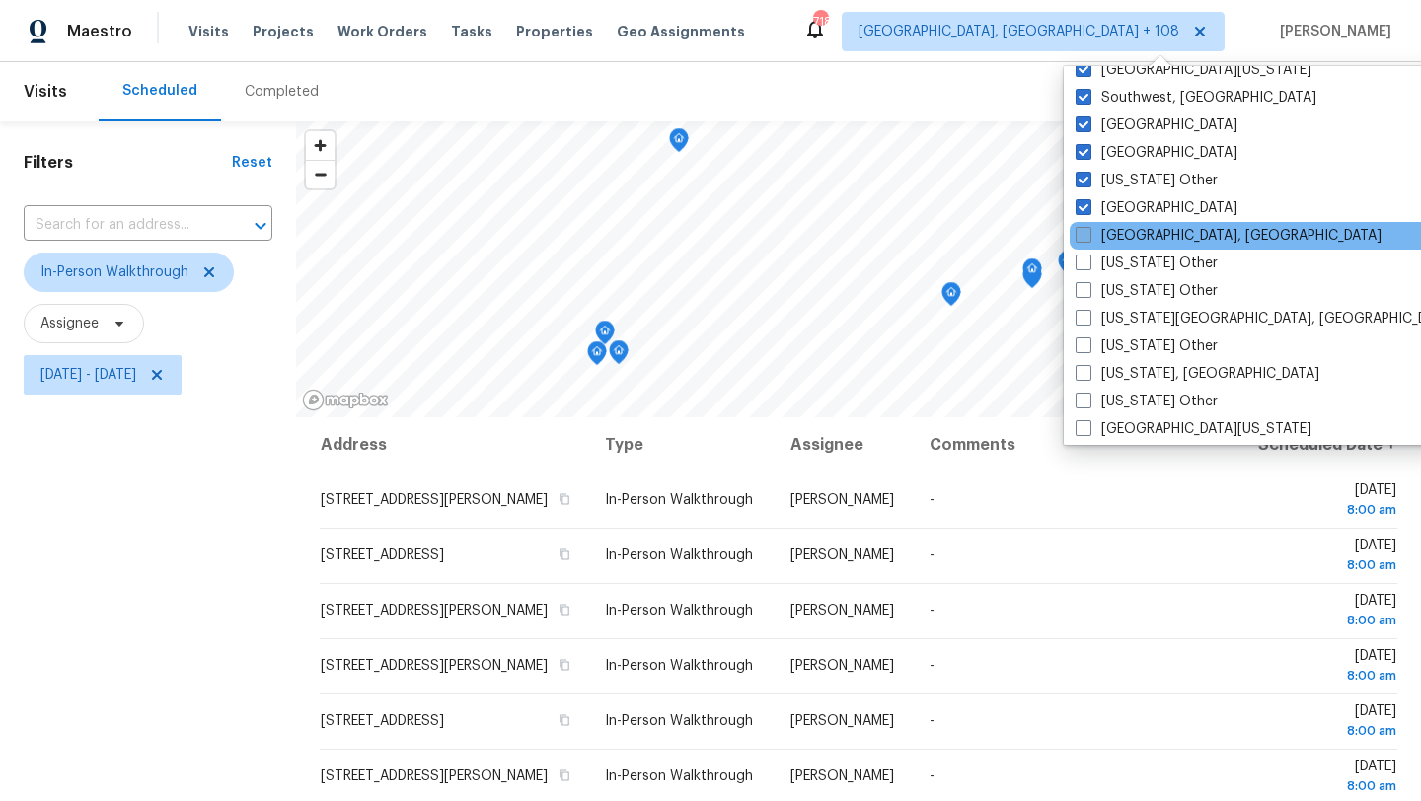
click at [1130, 233] on label "[GEOGRAPHIC_DATA], [GEOGRAPHIC_DATA]" at bounding box center [1229, 236] width 306 height 20
click at [1089, 233] on input "[GEOGRAPHIC_DATA], [GEOGRAPHIC_DATA]" at bounding box center [1082, 232] width 13 height 13
checkbox input "true"
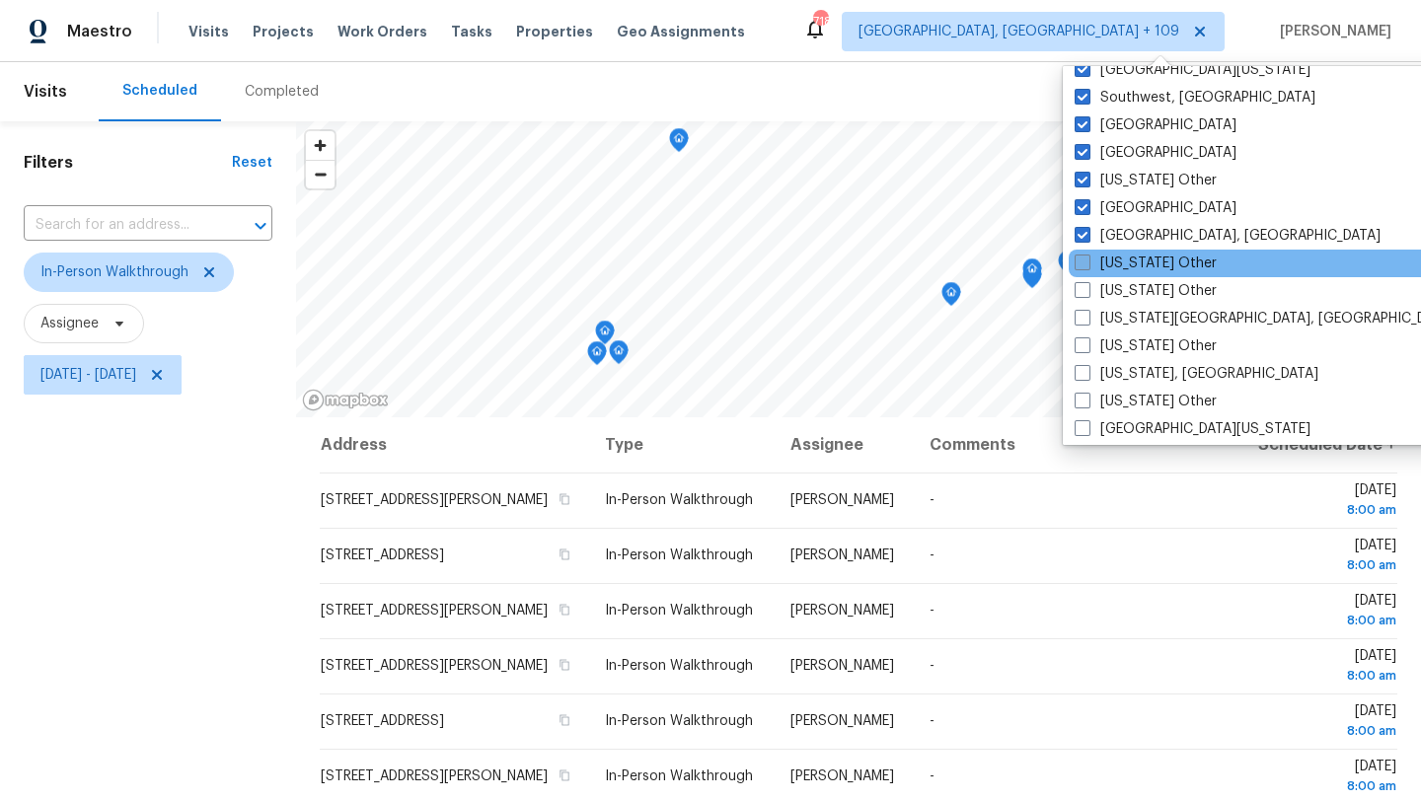
click at [1128, 258] on label "[US_STATE] Other" at bounding box center [1146, 264] width 142 height 20
click at [1088, 258] on input "[US_STATE] Other" at bounding box center [1081, 260] width 13 height 13
checkbox input "true"
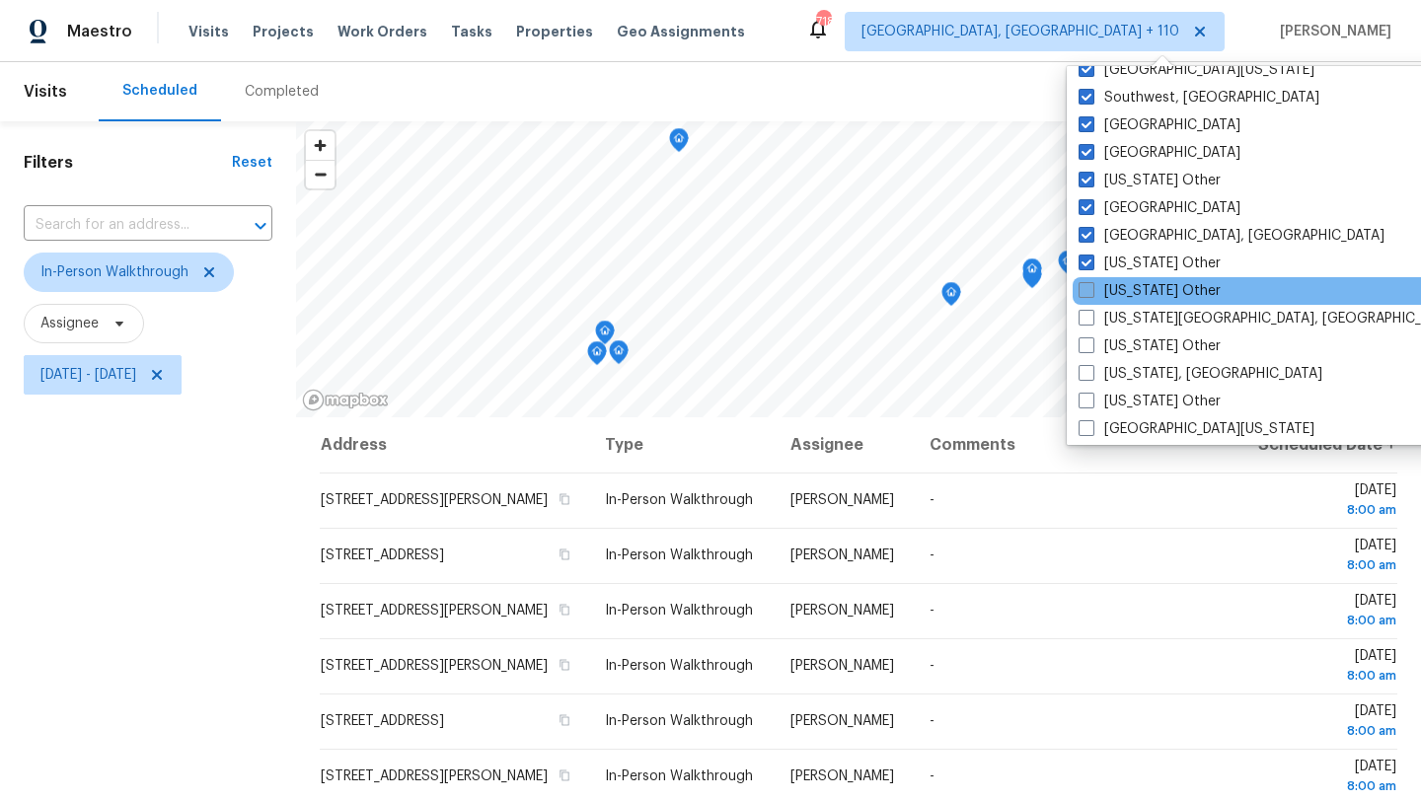
click at [1126, 290] on label "[US_STATE] Other" at bounding box center [1150, 291] width 142 height 20
click at [1092, 290] on input "[US_STATE] Other" at bounding box center [1085, 287] width 13 height 13
checkbox input "true"
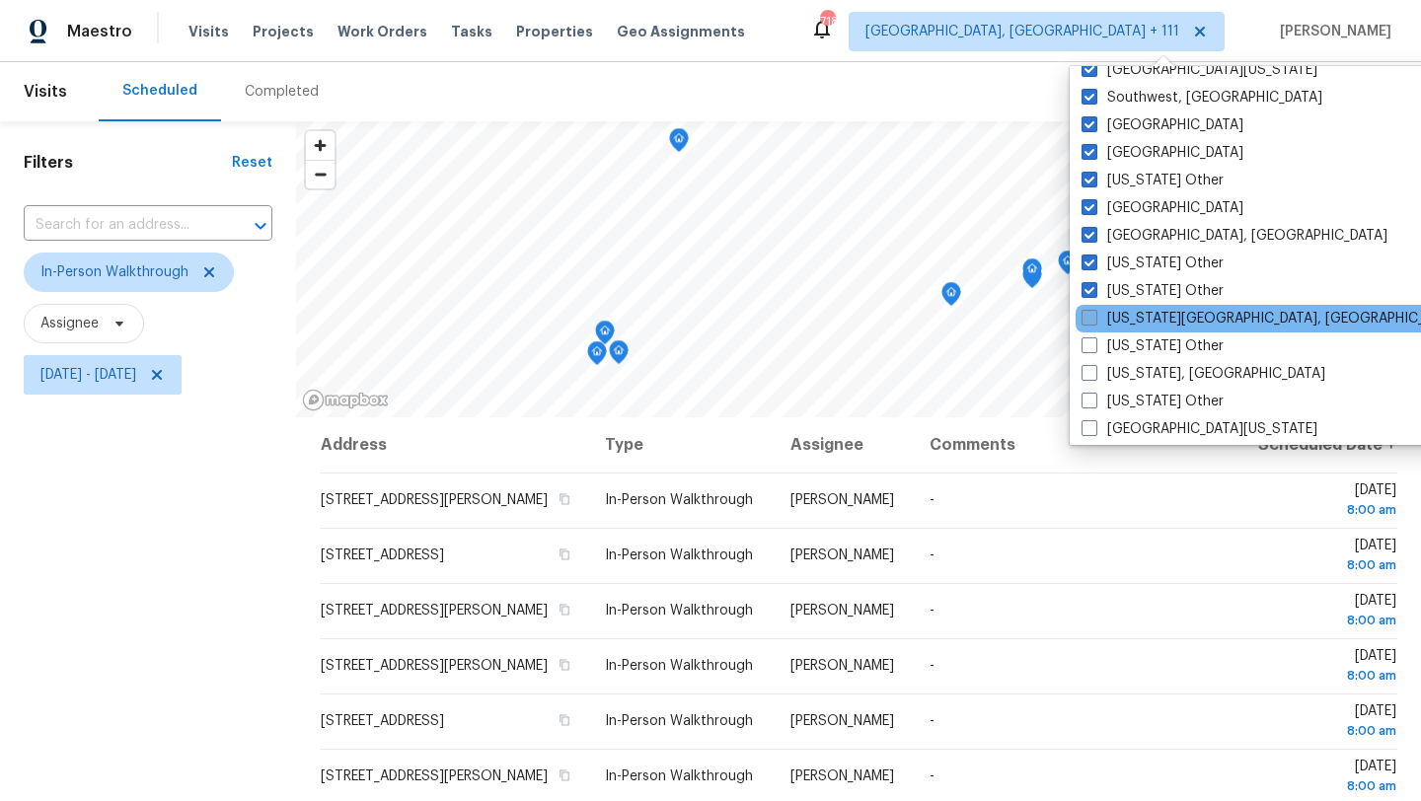
click at [1120, 318] on label "[US_STATE][GEOGRAPHIC_DATA], [GEOGRAPHIC_DATA]" at bounding box center [1272, 319] width 380 height 20
click at [1095, 318] on input "[US_STATE][GEOGRAPHIC_DATA], [GEOGRAPHIC_DATA]" at bounding box center [1088, 315] width 13 height 13
checkbox input "true"
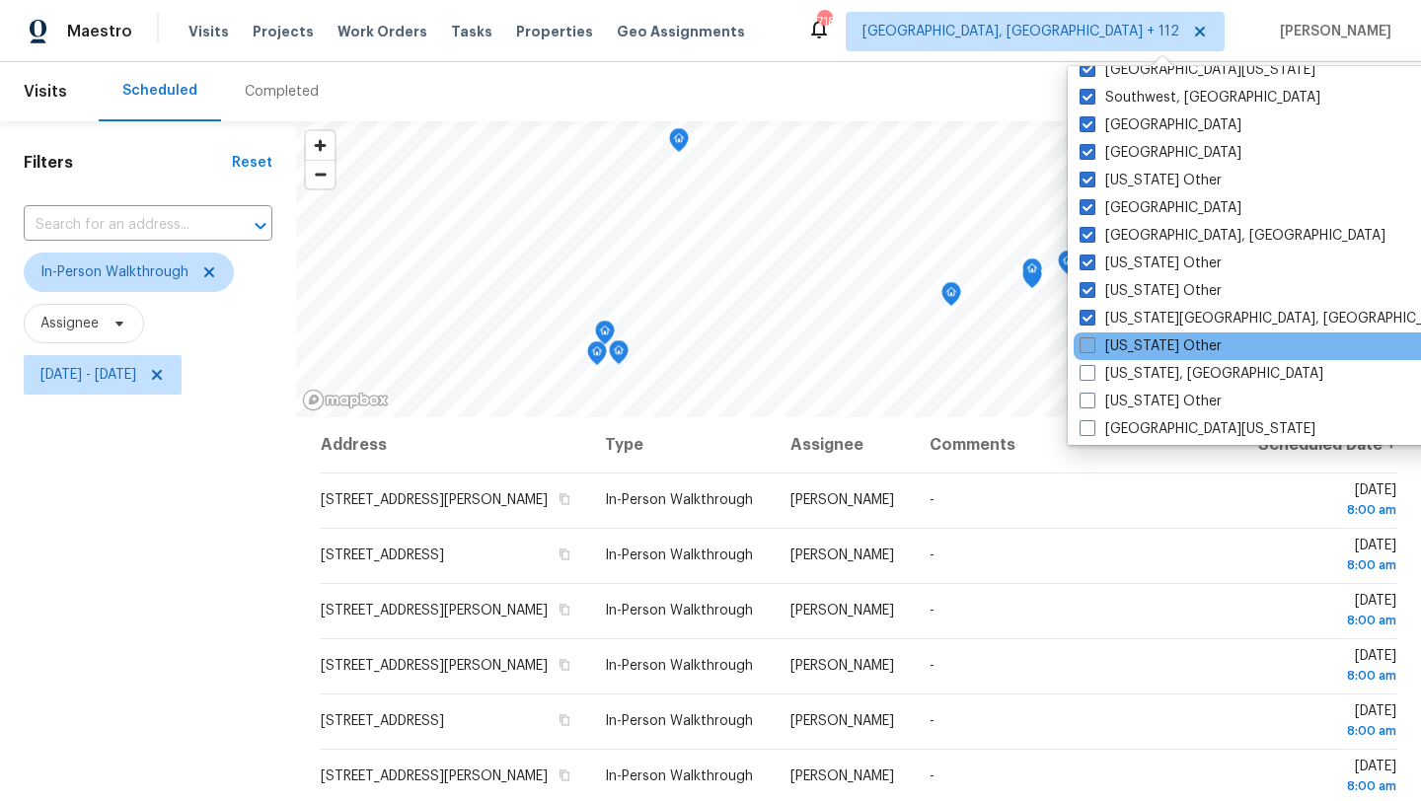
click at [1118, 348] on label "[US_STATE] Other" at bounding box center [1151, 347] width 142 height 20
click at [1093, 348] on input "[US_STATE] Other" at bounding box center [1086, 343] width 13 height 13
checkbox input "true"
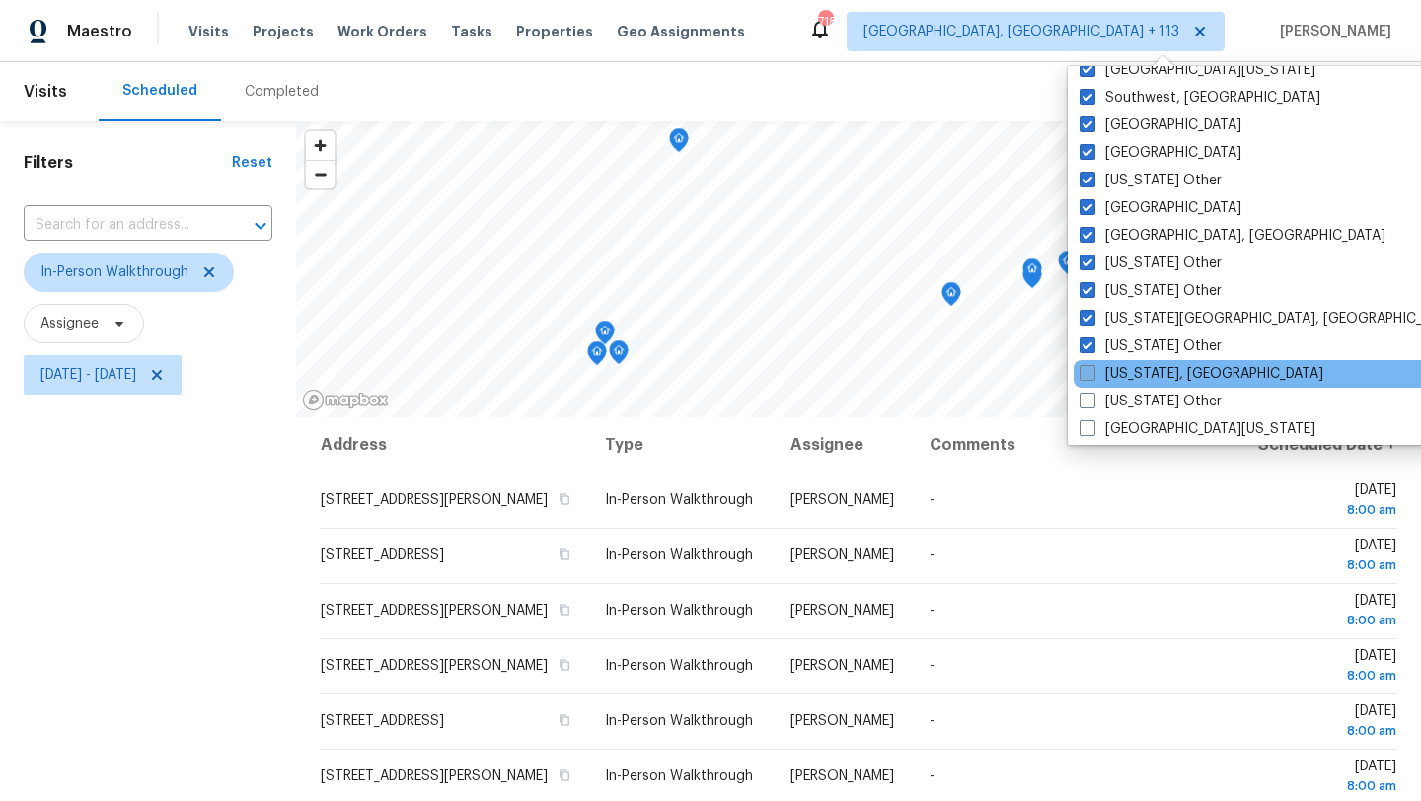
click at [1118, 378] on label "[US_STATE], [GEOGRAPHIC_DATA]" at bounding box center [1202, 374] width 244 height 20
click at [1093, 377] on input "[US_STATE], [GEOGRAPHIC_DATA]" at bounding box center [1086, 370] width 13 height 13
checkbox input "true"
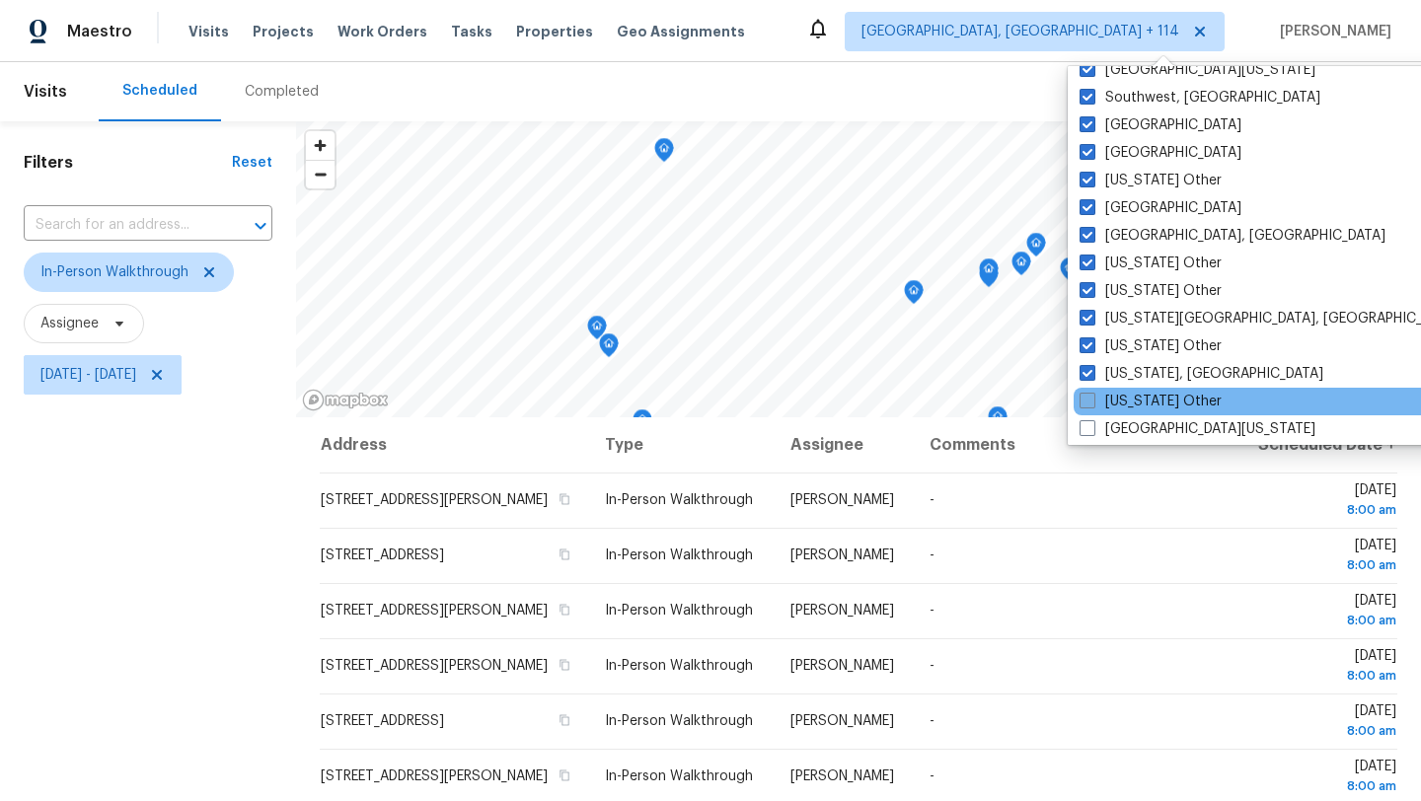
click at [1116, 400] on label "[US_STATE] Other" at bounding box center [1151, 402] width 142 height 20
click at [1093, 400] on input "[US_STATE] Other" at bounding box center [1086, 398] width 13 height 13
checkbox input "true"
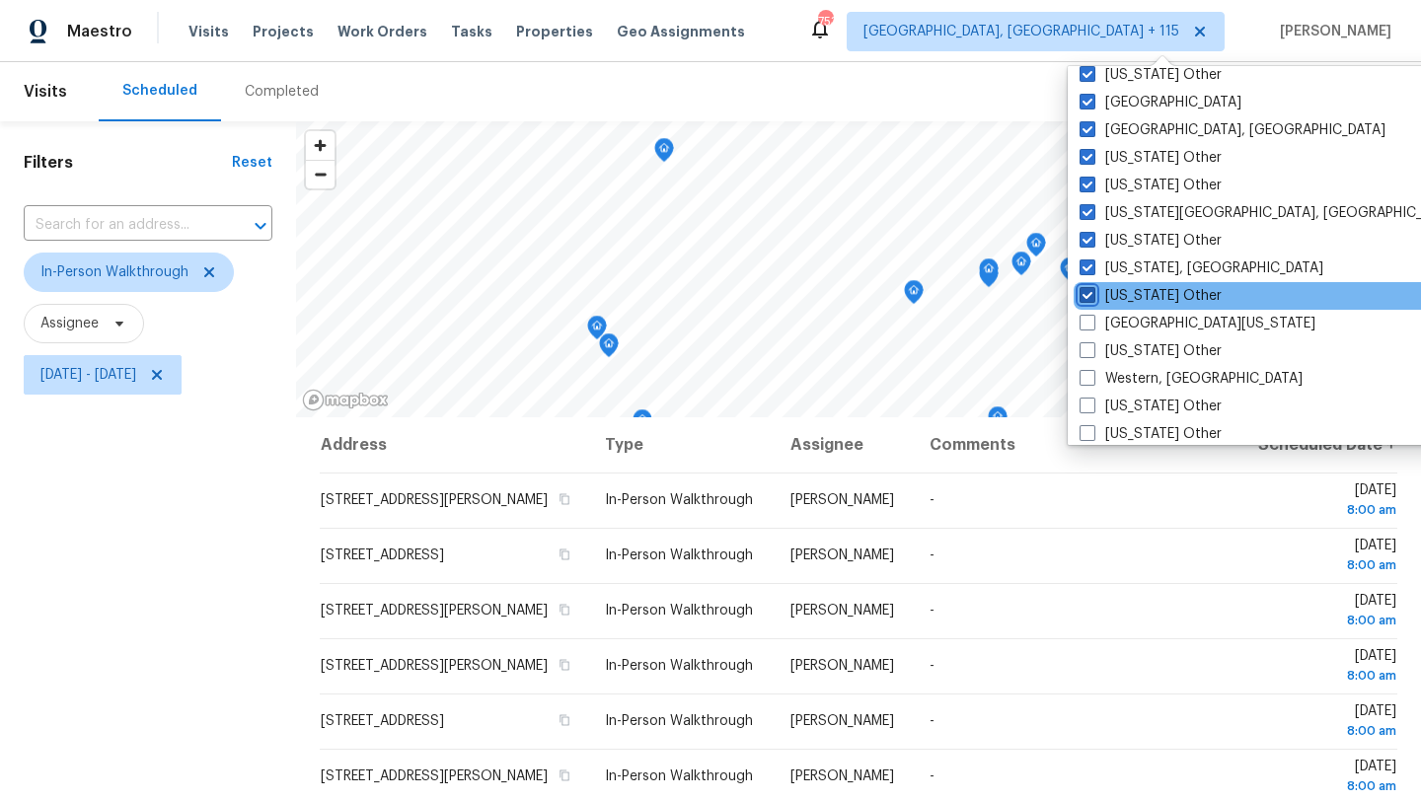
scroll to position [2981, 0]
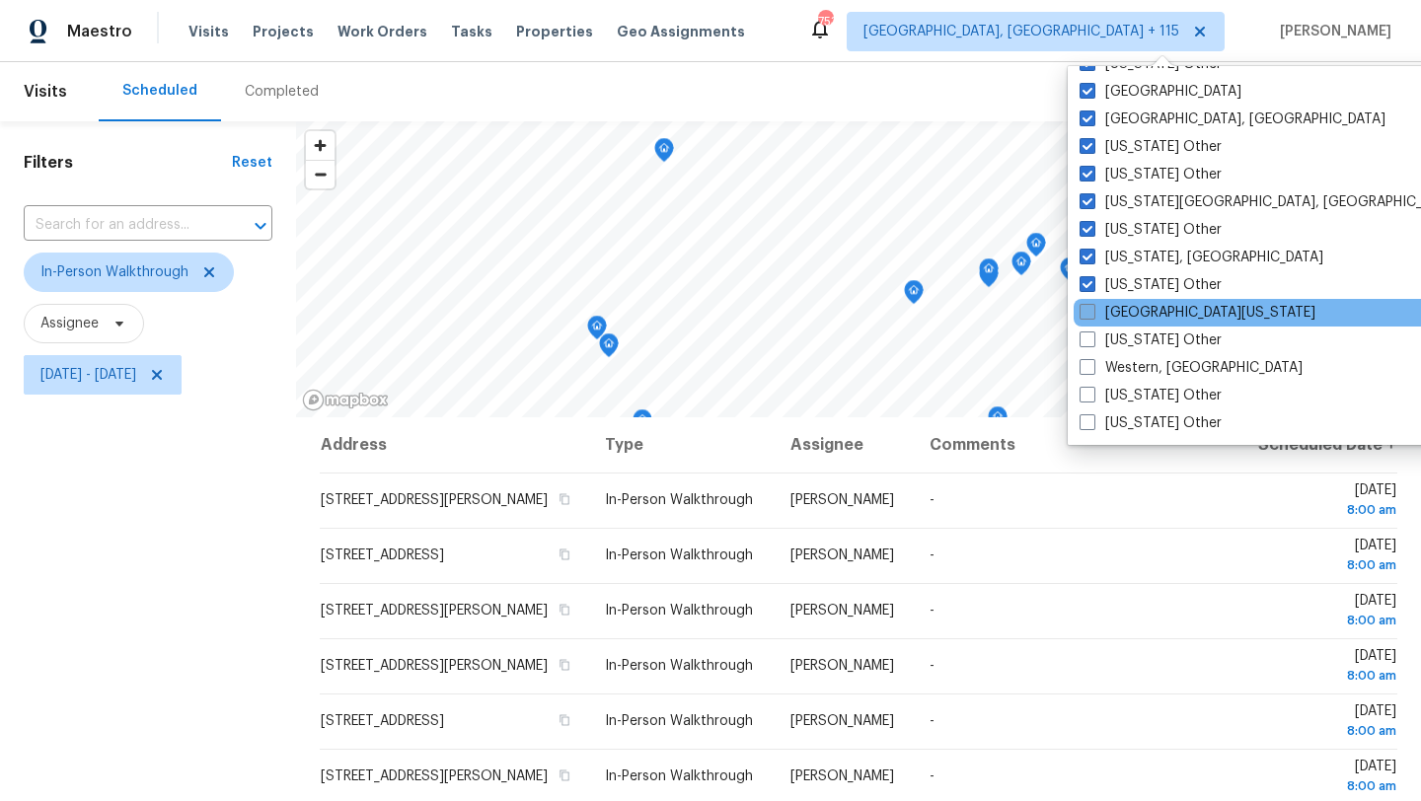
click at [1120, 308] on label "[GEOGRAPHIC_DATA][US_STATE]" at bounding box center [1198, 313] width 236 height 20
click at [1093, 308] on input "[GEOGRAPHIC_DATA][US_STATE]" at bounding box center [1086, 309] width 13 height 13
checkbox input "true"
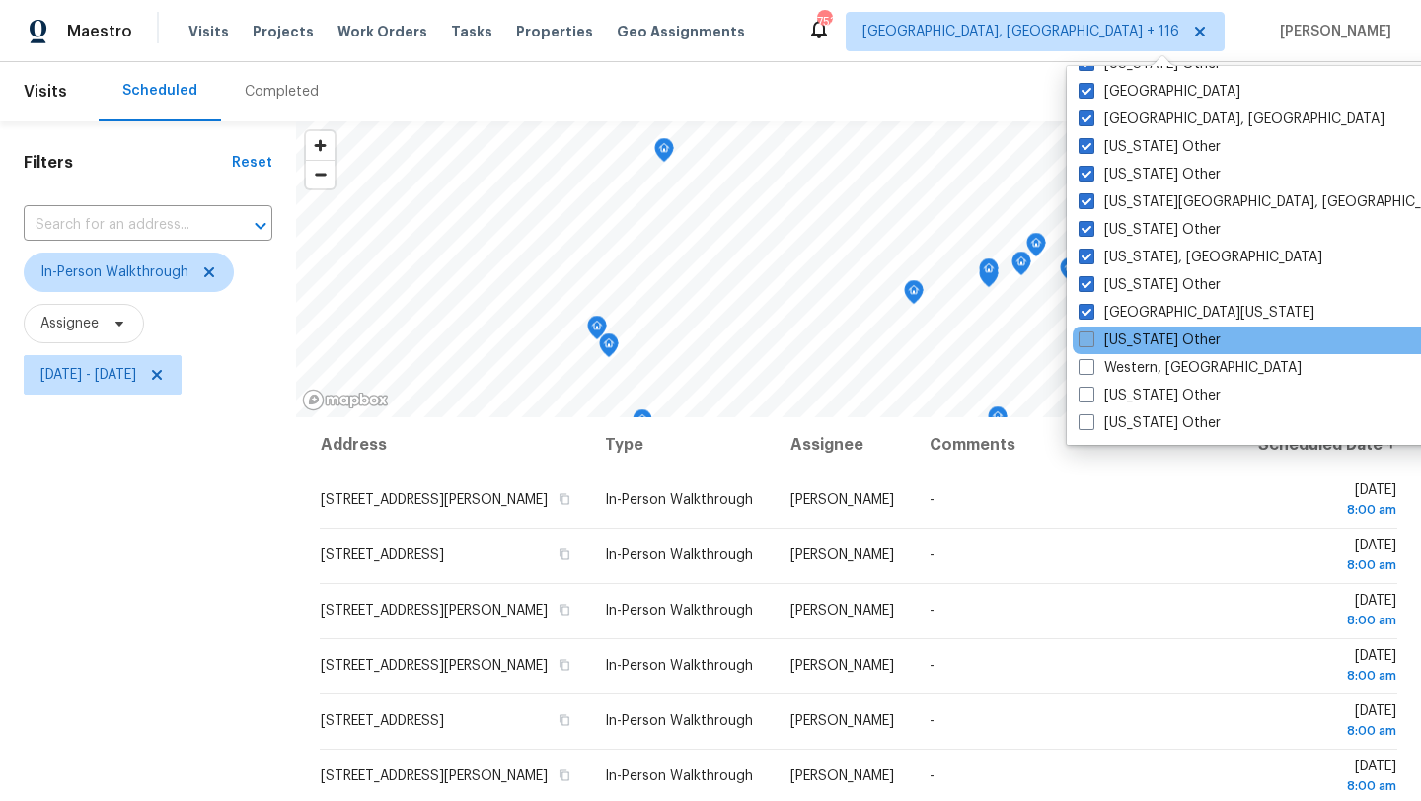
click at [1120, 336] on label "[US_STATE] Other" at bounding box center [1150, 341] width 142 height 20
click at [1092, 336] on input "[US_STATE] Other" at bounding box center [1085, 337] width 13 height 13
checkbox input "true"
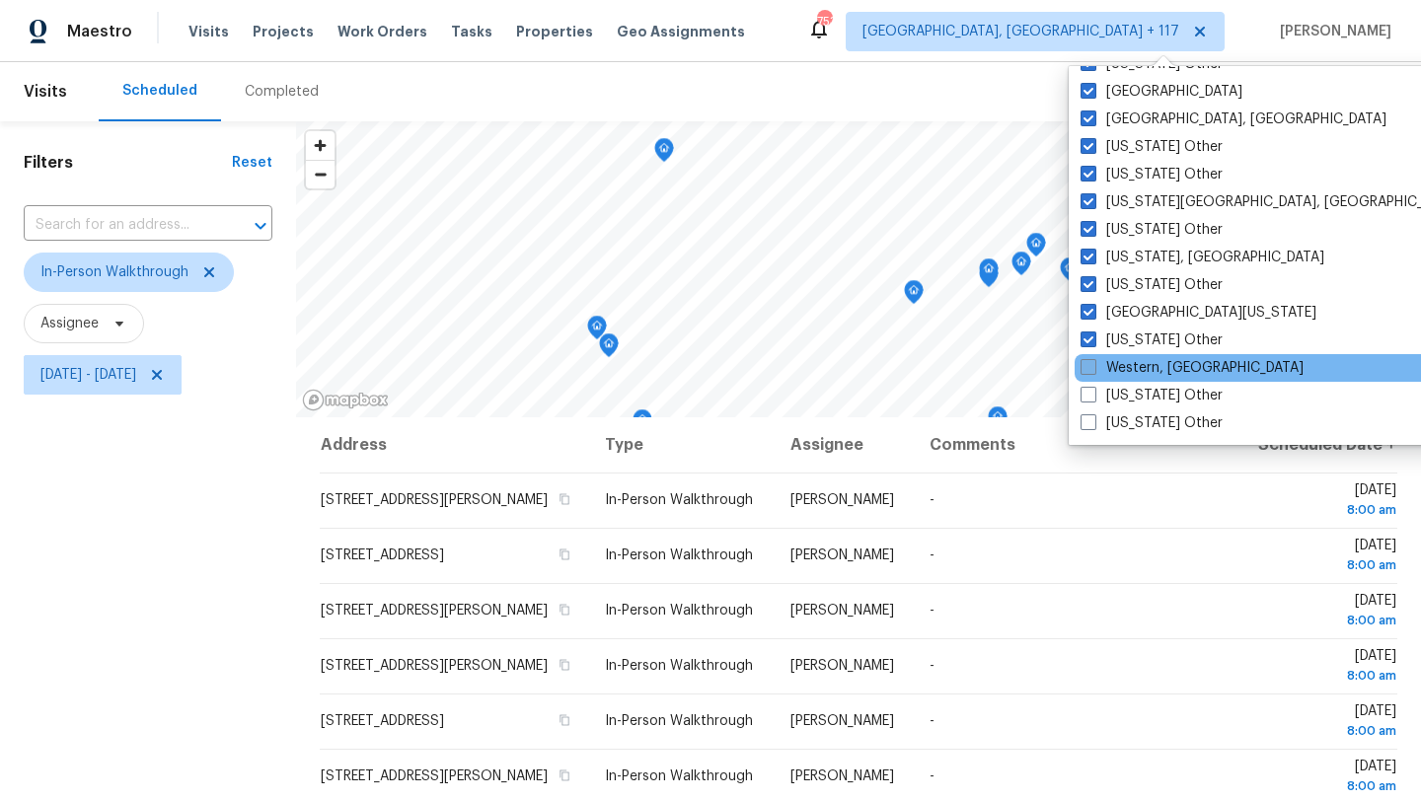
click at [1120, 358] on label "Western, [GEOGRAPHIC_DATA]" at bounding box center [1192, 368] width 223 height 20
click at [1094, 358] on input "Western, [GEOGRAPHIC_DATA]" at bounding box center [1087, 364] width 13 height 13
checkbox input "true"
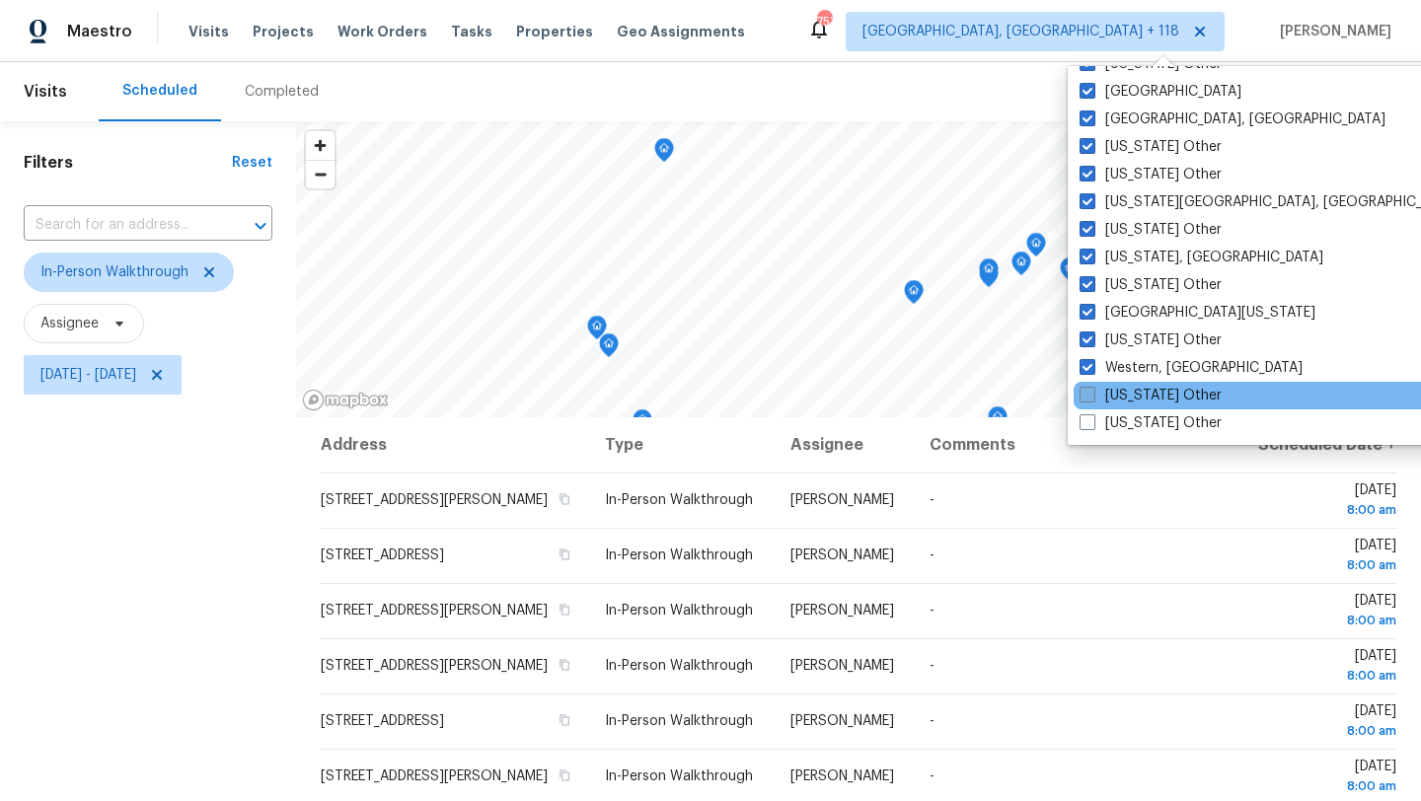
click at [1121, 391] on label "[US_STATE] Other" at bounding box center [1151, 396] width 142 height 20
click at [1093, 391] on input "[US_STATE] Other" at bounding box center [1086, 392] width 13 height 13
checkbox input "true"
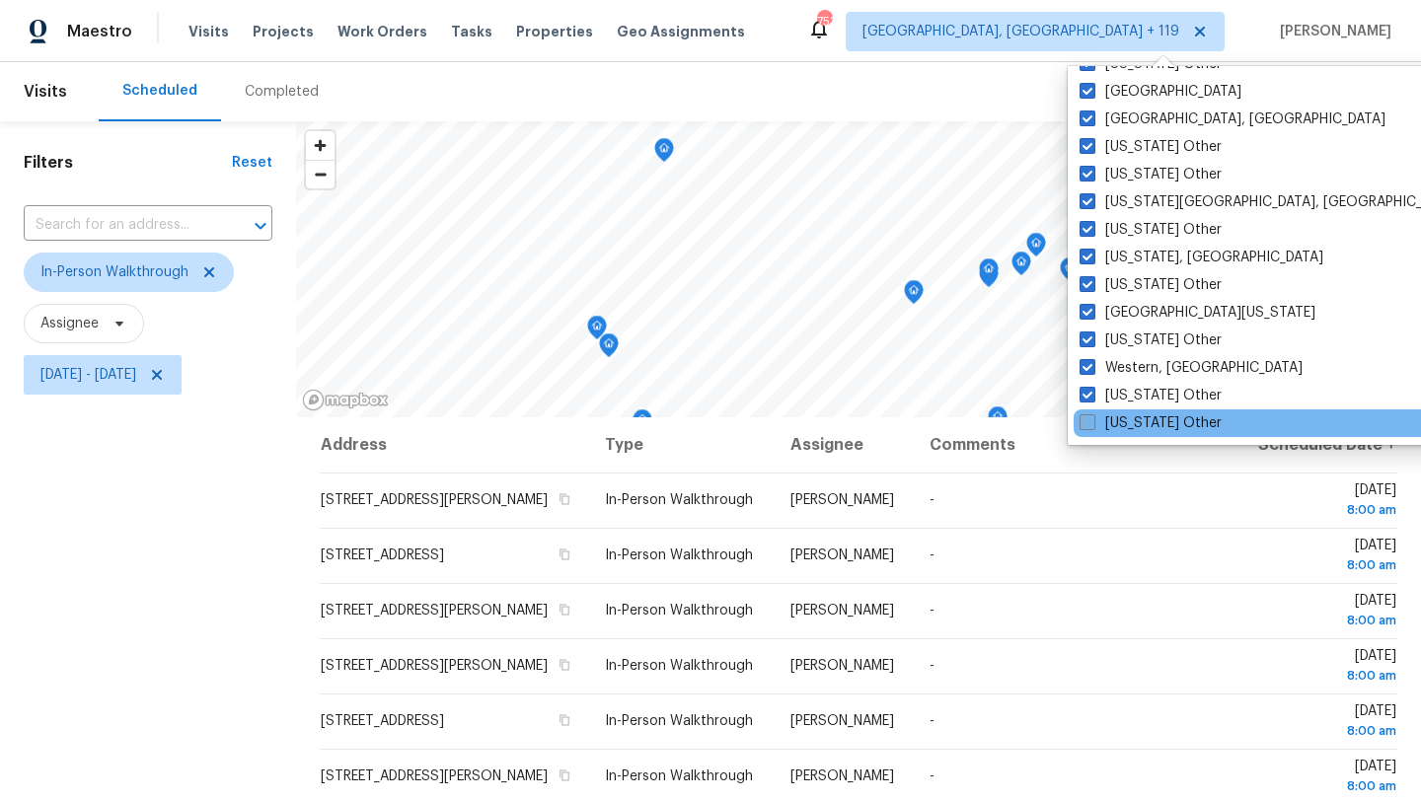
click at [1120, 425] on label "[US_STATE] Other" at bounding box center [1151, 424] width 142 height 20
click at [1093, 425] on input "[US_STATE] Other" at bounding box center [1086, 420] width 13 height 13
checkbox input "true"
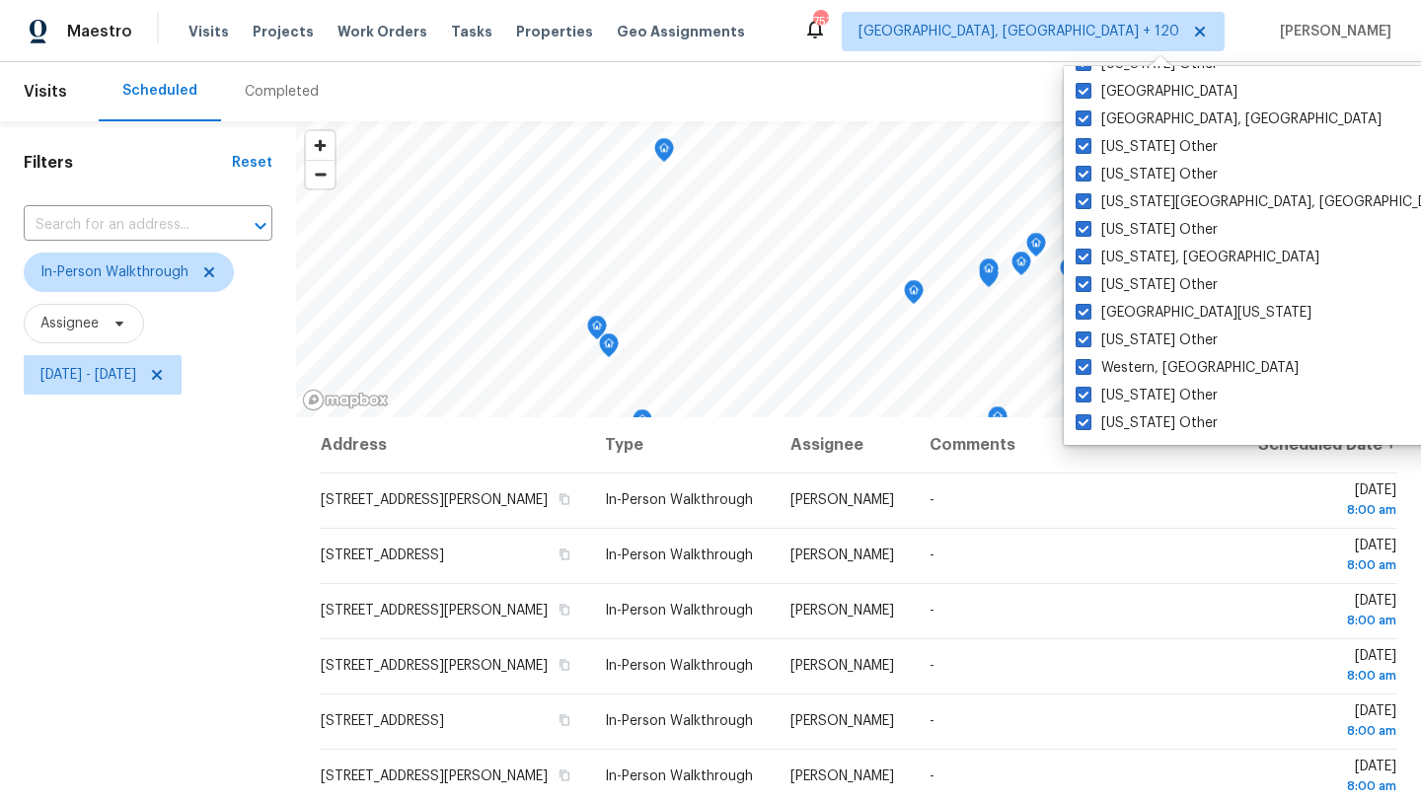
click at [141, 623] on div "Filters Reset ​ In-Person Walkthrough Assignee [DATE] - [DATE]" at bounding box center [148, 590] width 296 height 938
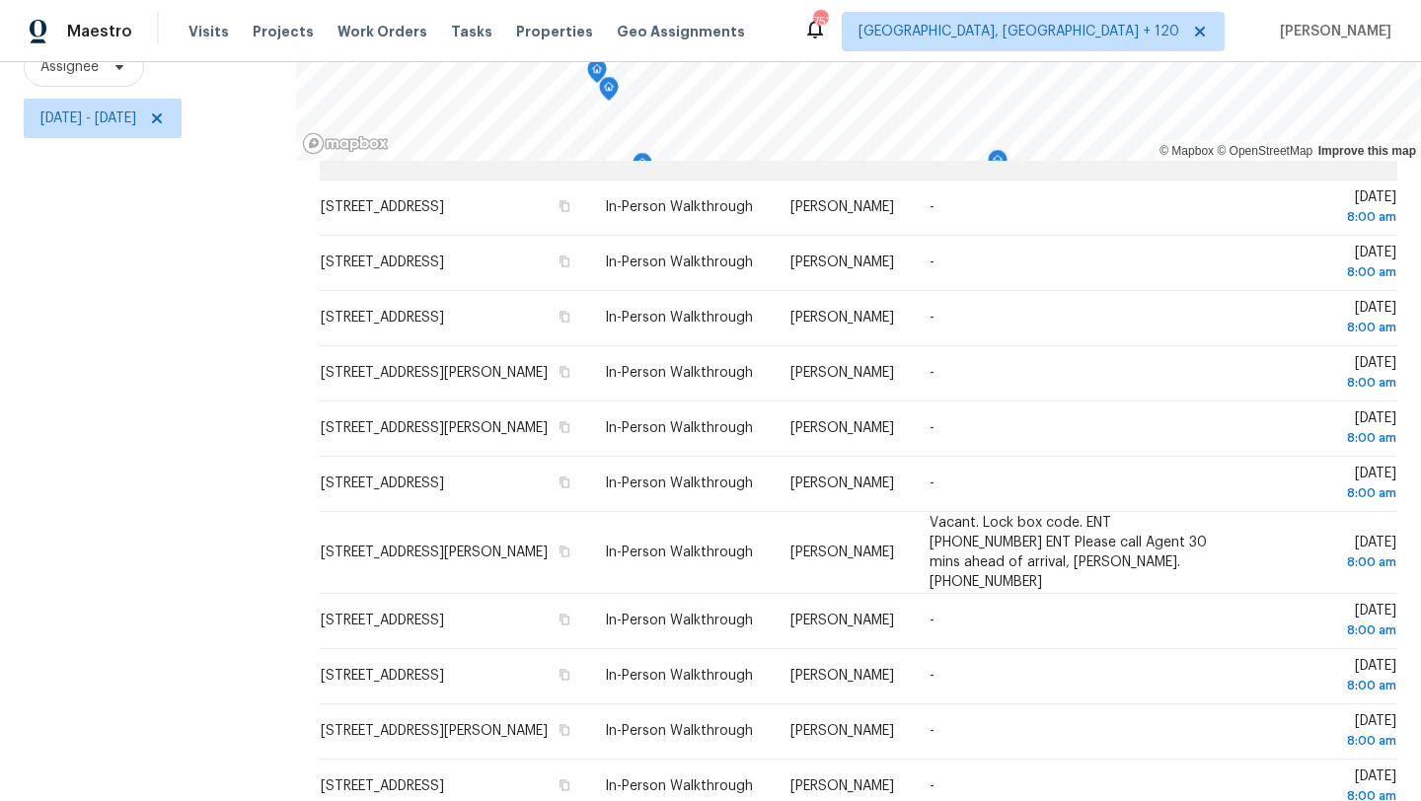
scroll to position [602, 0]
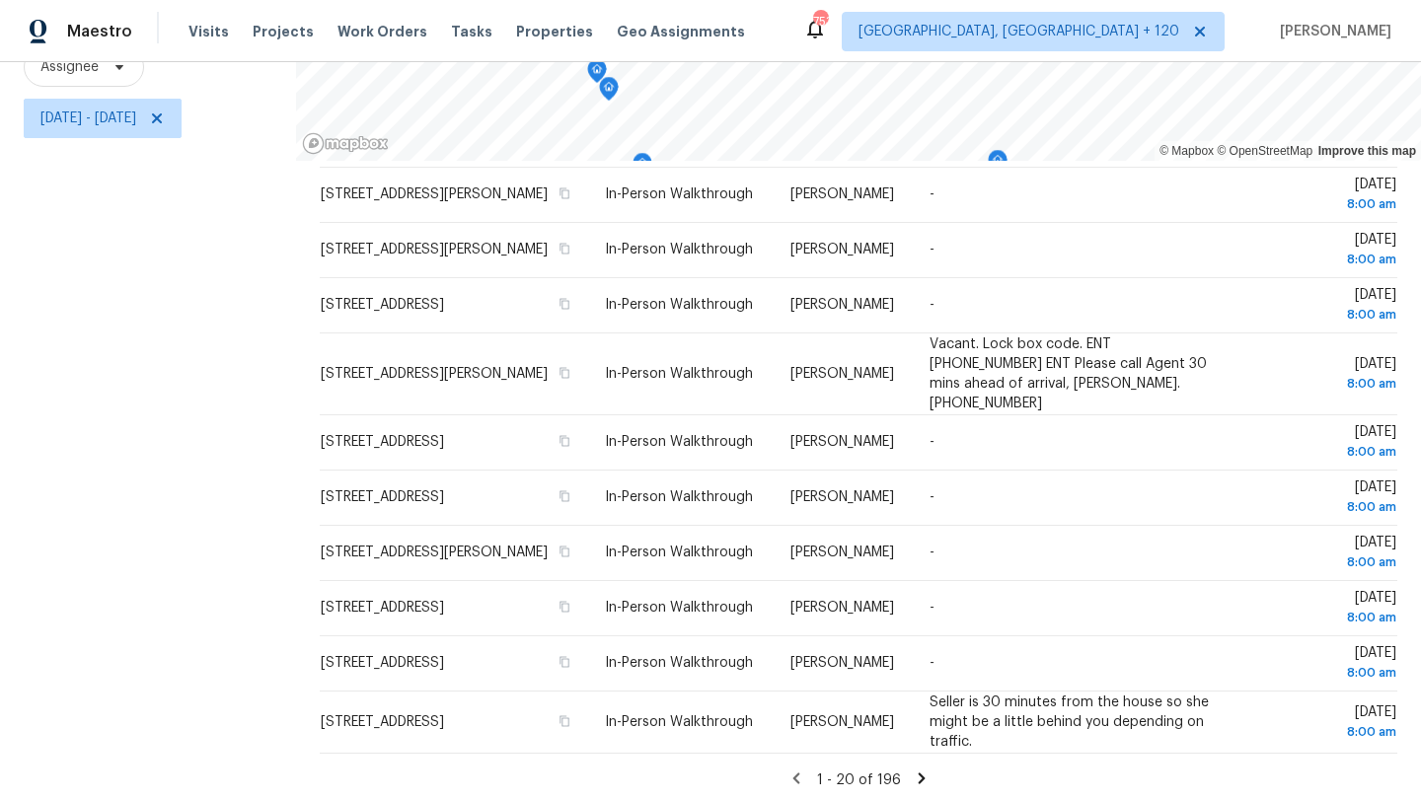
click at [918, 773] on icon at bounding box center [921, 778] width 7 height 11
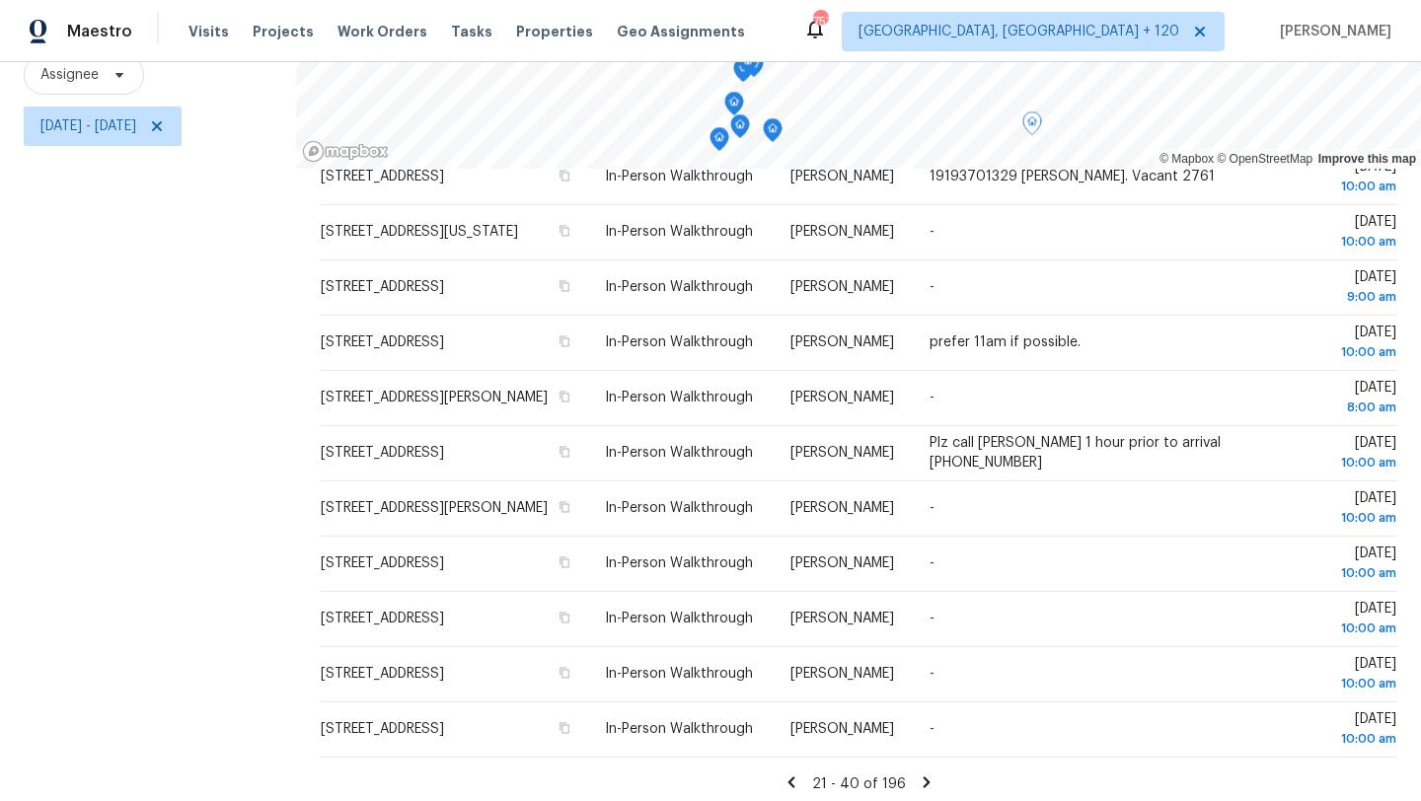
scroll to position [257, 0]
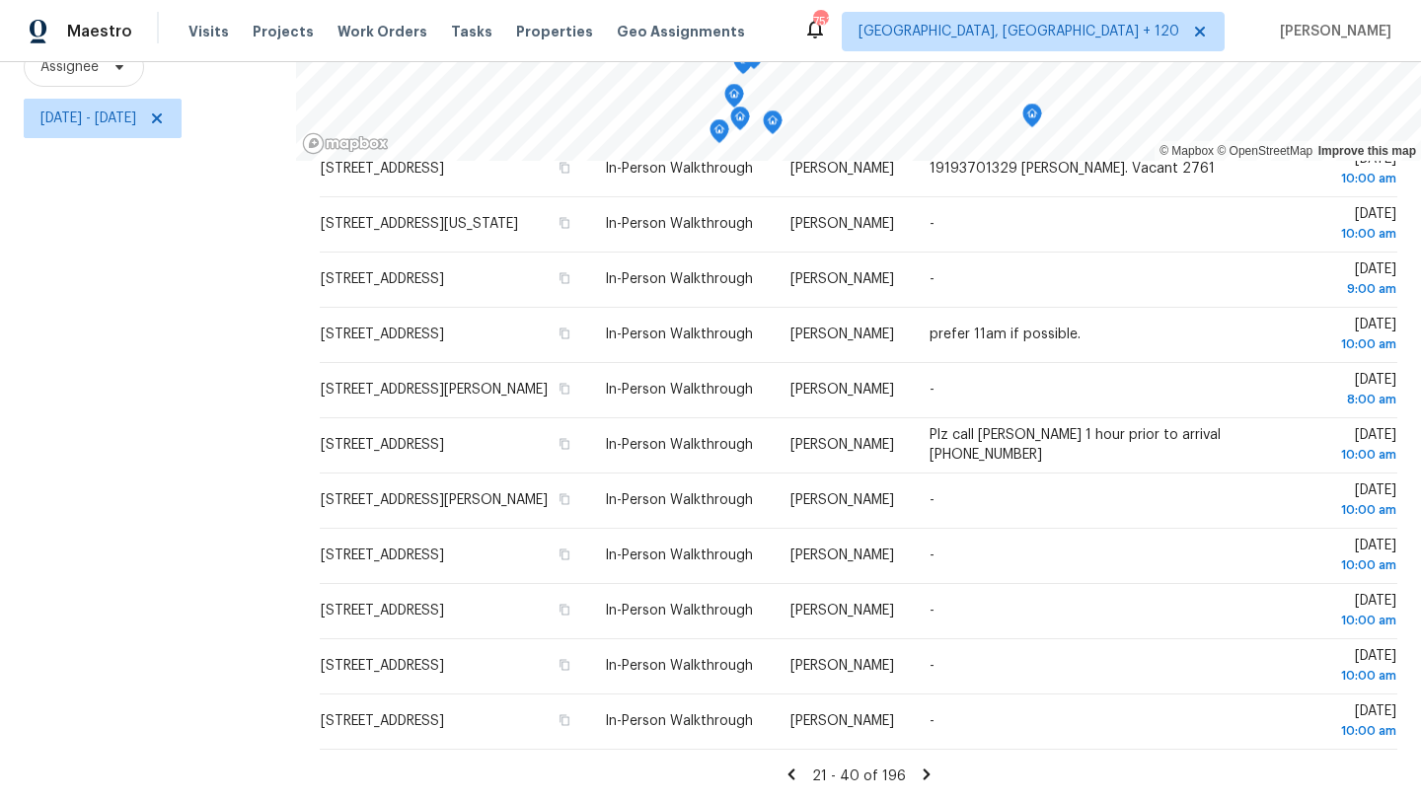
click at [918, 776] on icon at bounding box center [927, 775] width 18 height 18
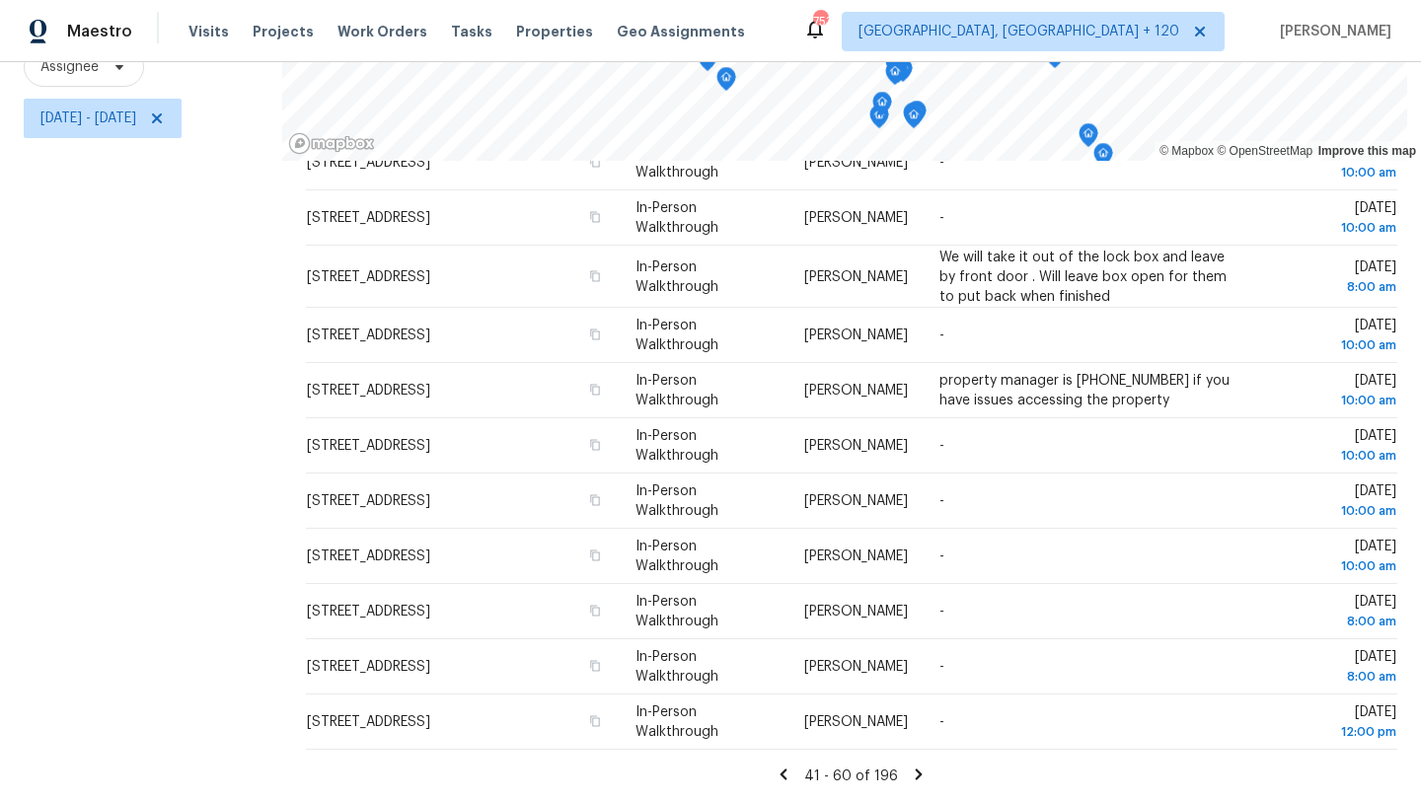
click at [916, 773] on icon at bounding box center [919, 775] width 18 height 18
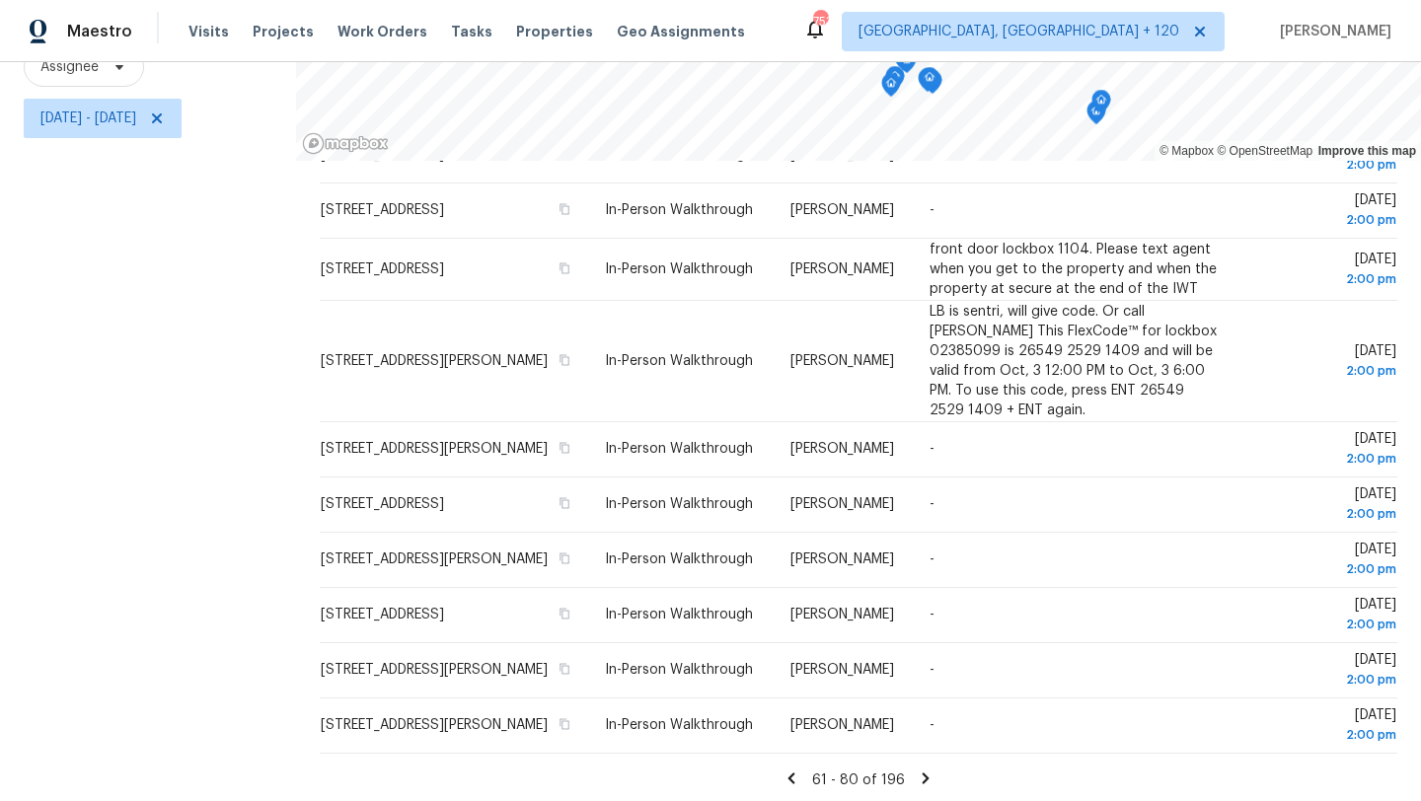
click at [923, 773] on icon at bounding box center [926, 778] width 7 height 11
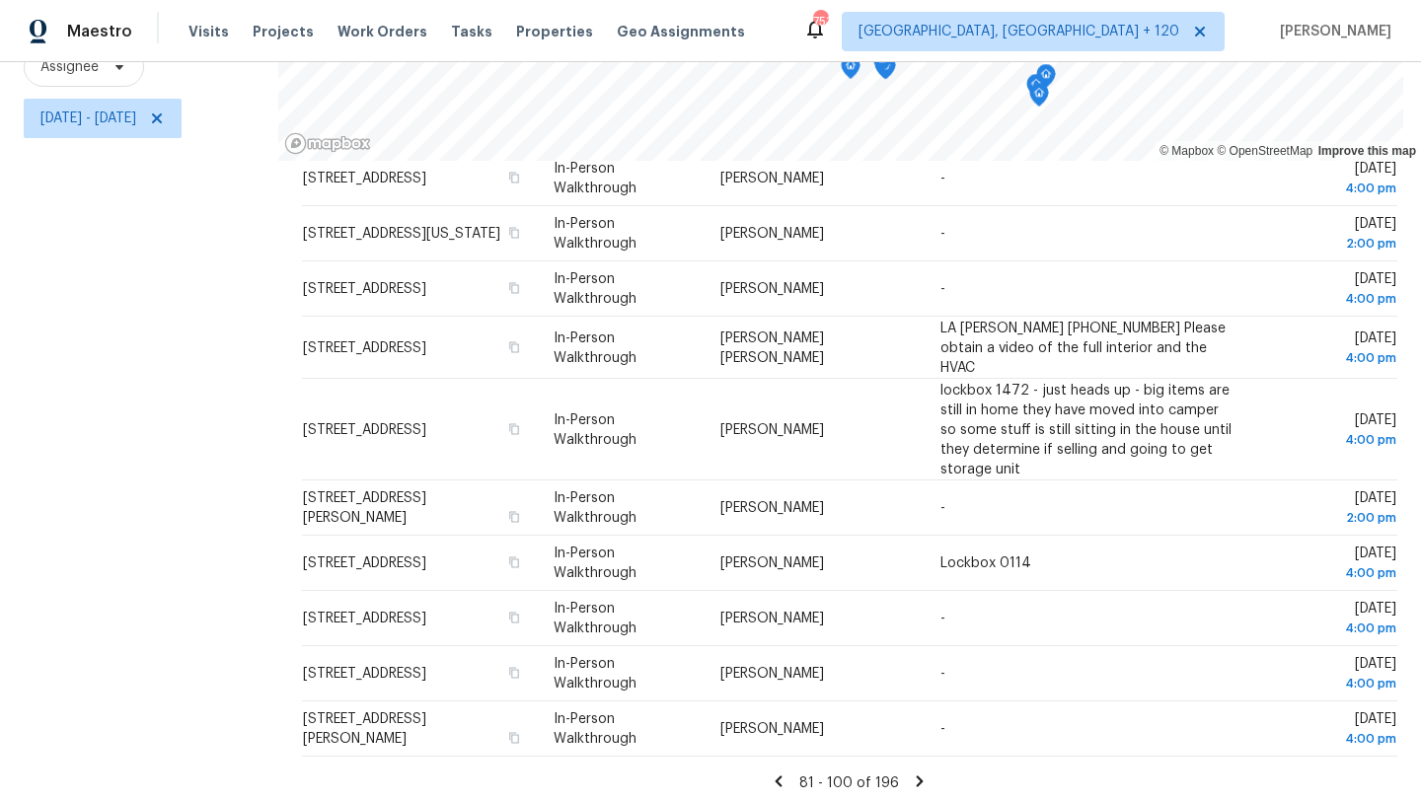
click at [917, 776] on icon at bounding box center [920, 781] width 7 height 11
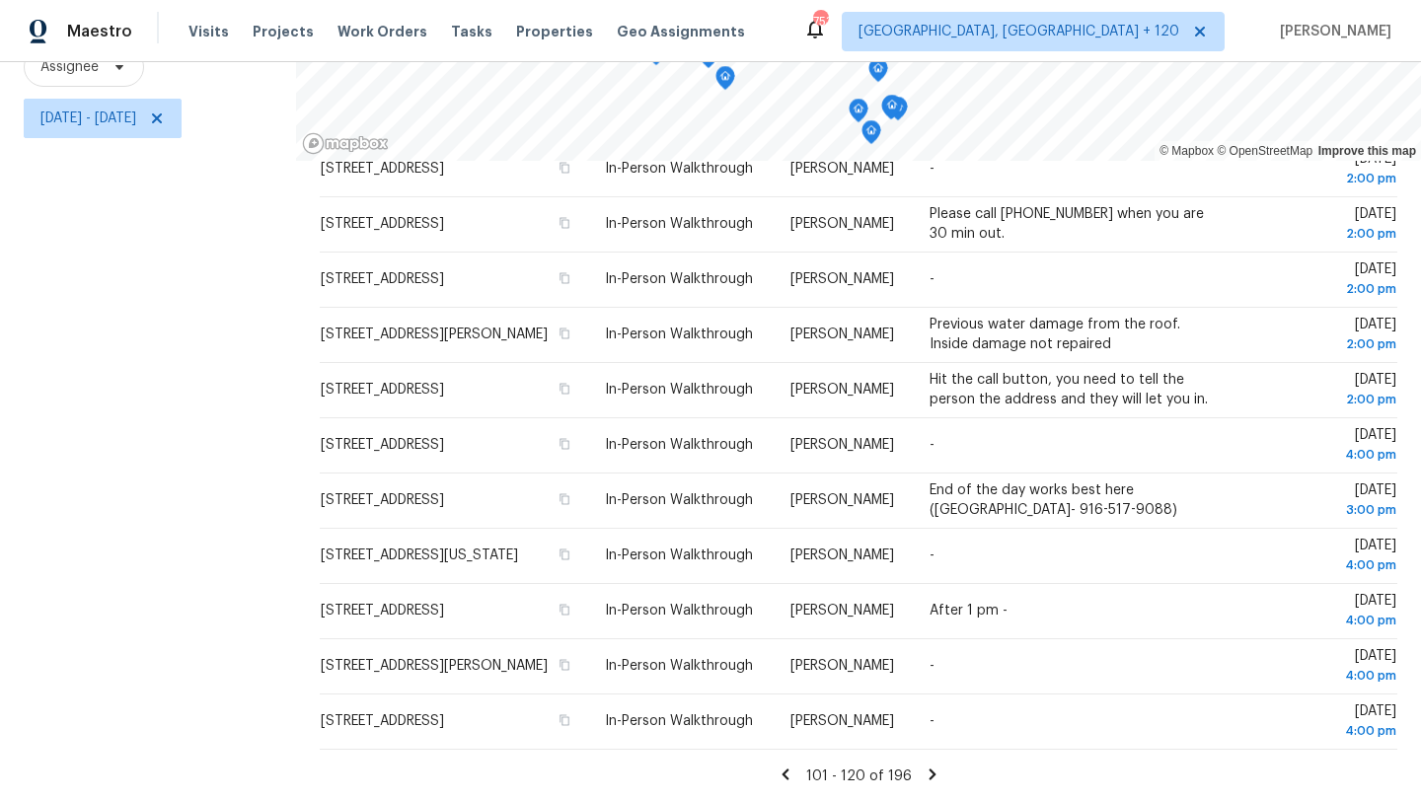
click at [929, 774] on icon at bounding box center [932, 774] width 7 height 11
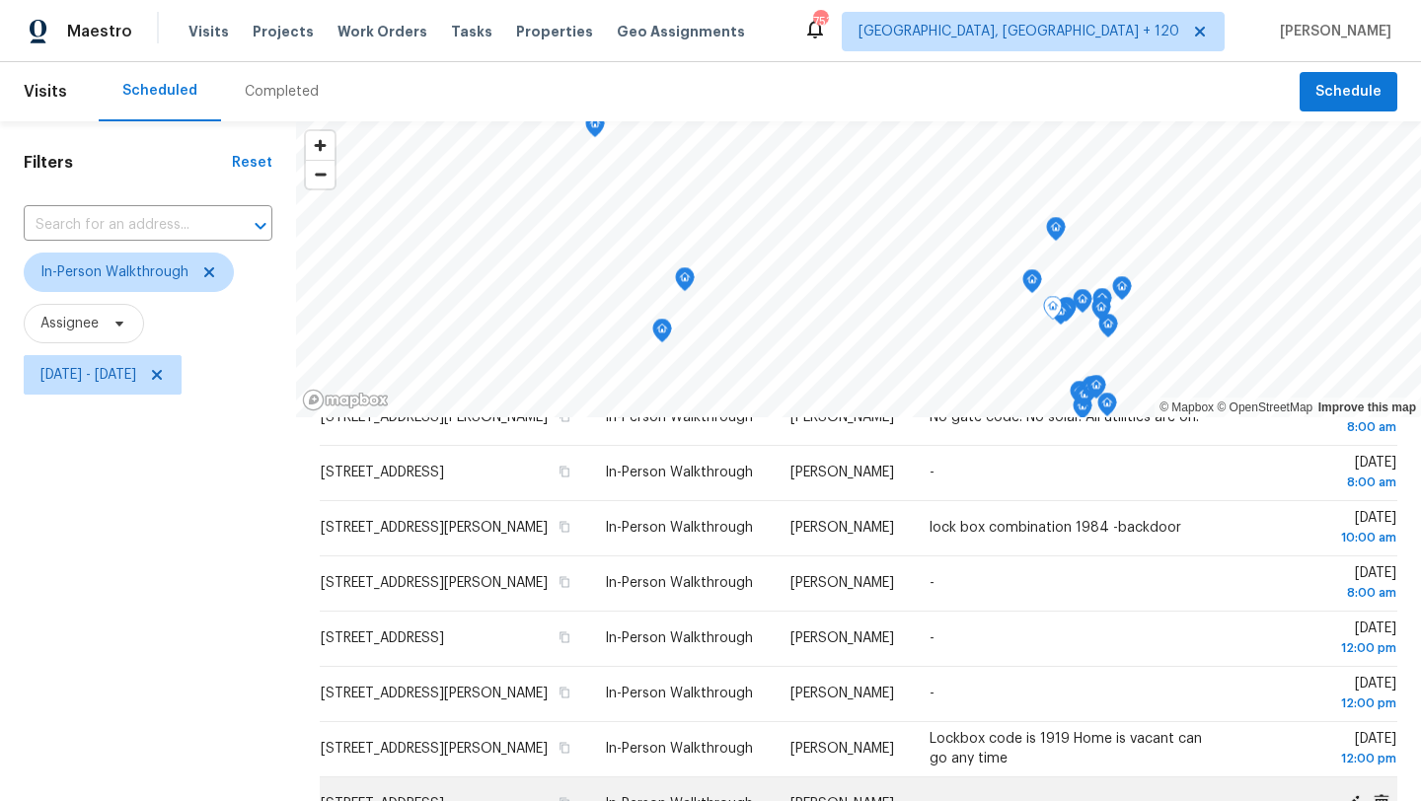
scroll to position [0, 0]
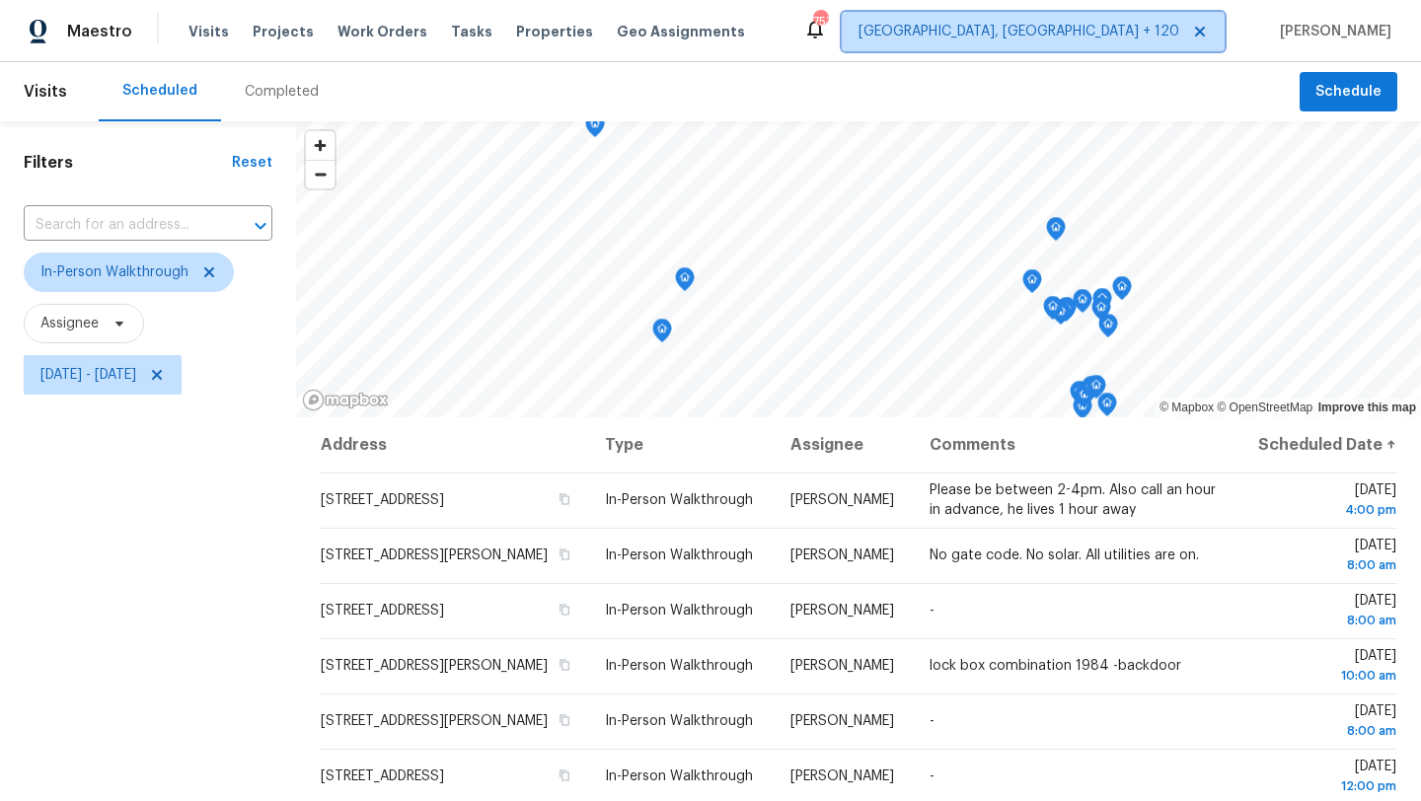
click at [1179, 36] on span "[GEOGRAPHIC_DATA], [GEOGRAPHIC_DATA] + 120" at bounding box center [1019, 32] width 321 height 20
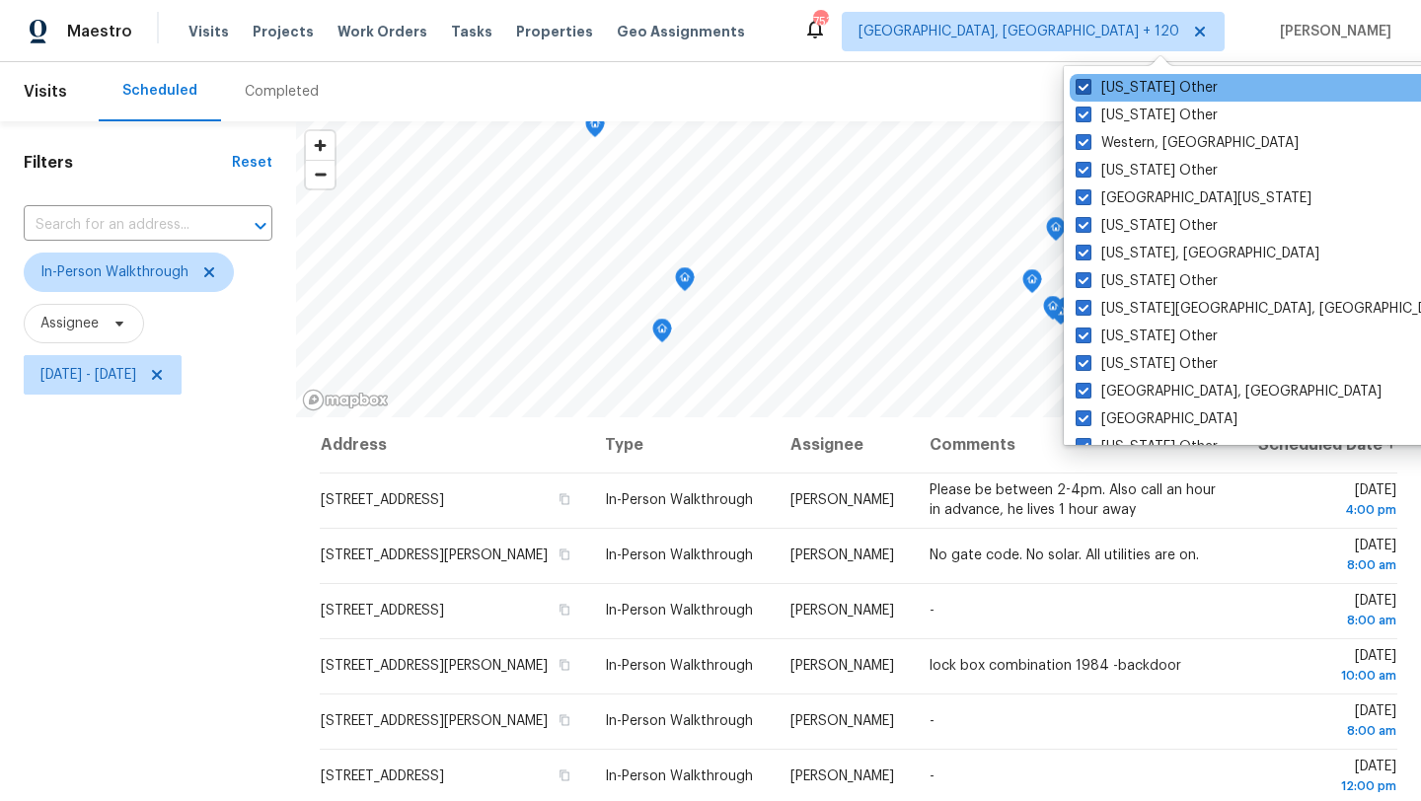
click at [1139, 92] on label "[US_STATE] Other" at bounding box center [1147, 88] width 142 height 20
click at [1089, 91] on input "[US_STATE] Other" at bounding box center [1082, 84] width 13 height 13
checkbox input "false"
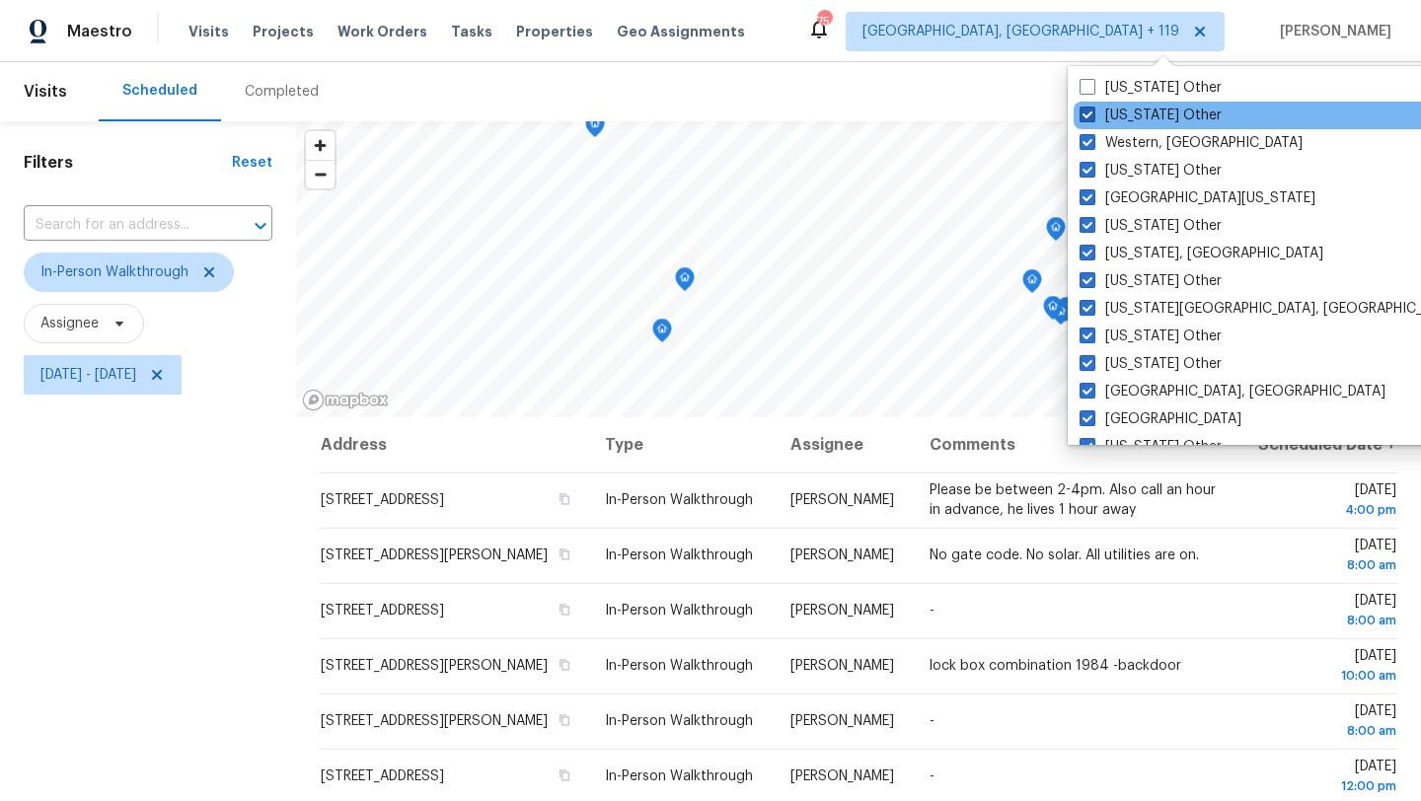
click at [1134, 113] on label "[US_STATE] Other" at bounding box center [1151, 116] width 142 height 20
click at [1093, 113] on input "[US_STATE] Other" at bounding box center [1086, 112] width 13 height 13
checkbox input "false"
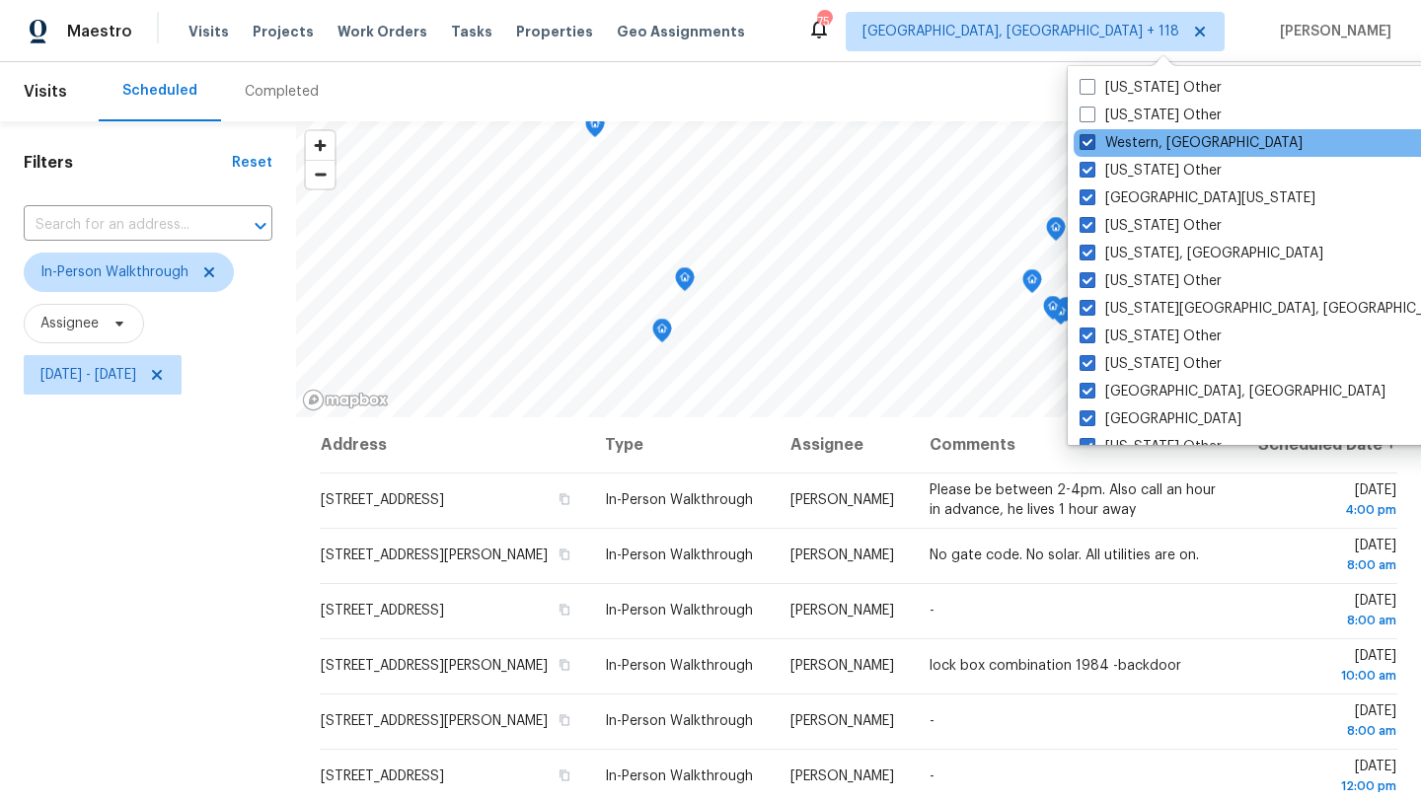
click at [1130, 141] on label "Western, [GEOGRAPHIC_DATA]" at bounding box center [1191, 143] width 223 height 20
click at [1093, 141] on input "Western, [GEOGRAPHIC_DATA]" at bounding box center [1086, 139] width 13 height 13
checkbox input "false"
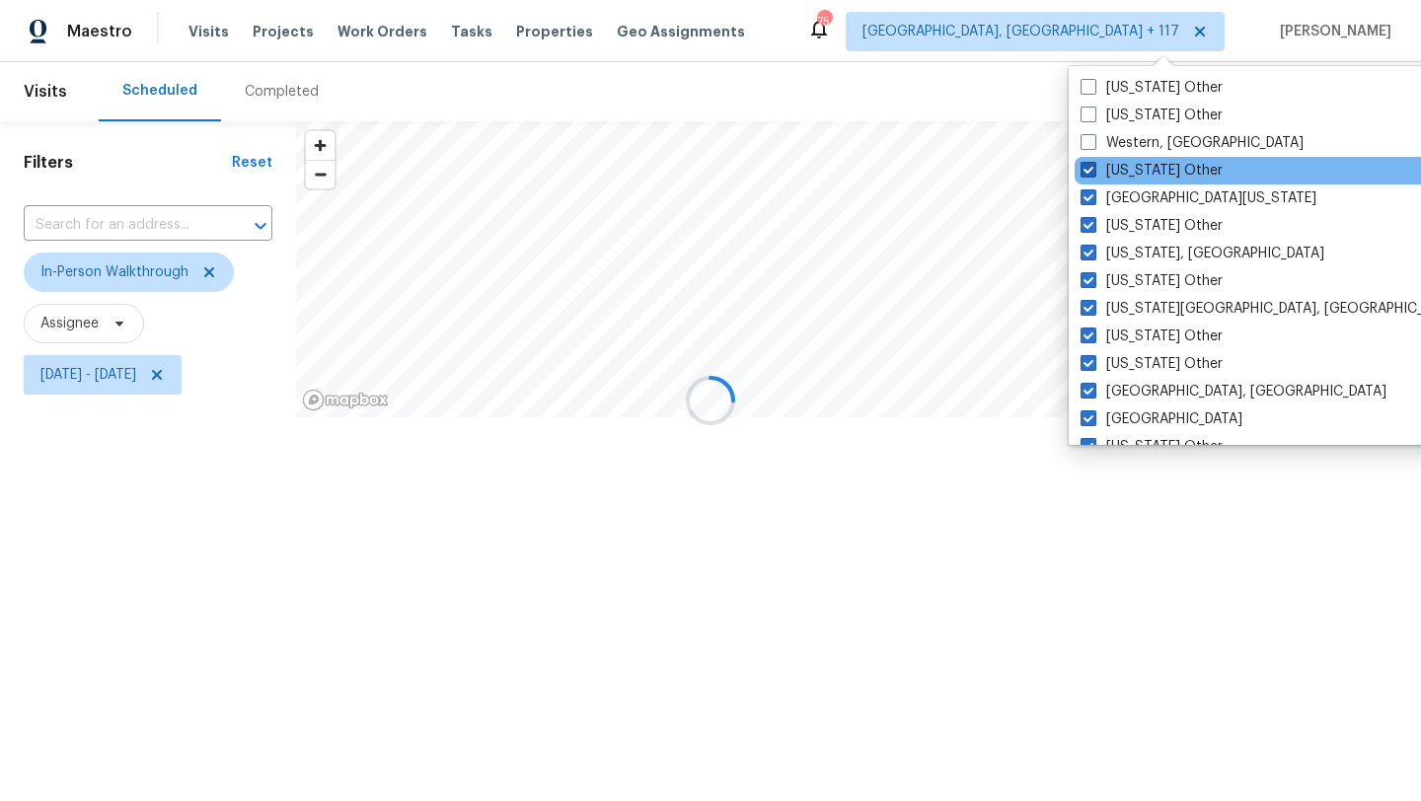
click at [1125, 168] on label "[US_STATE] Other" at bounding box center [1152, 171] width 142 height 20
click at [1094, 168] on input "[US_STATE] Other" at bounding box center [1087, 167] width 13 height 13
checkbox input "false"
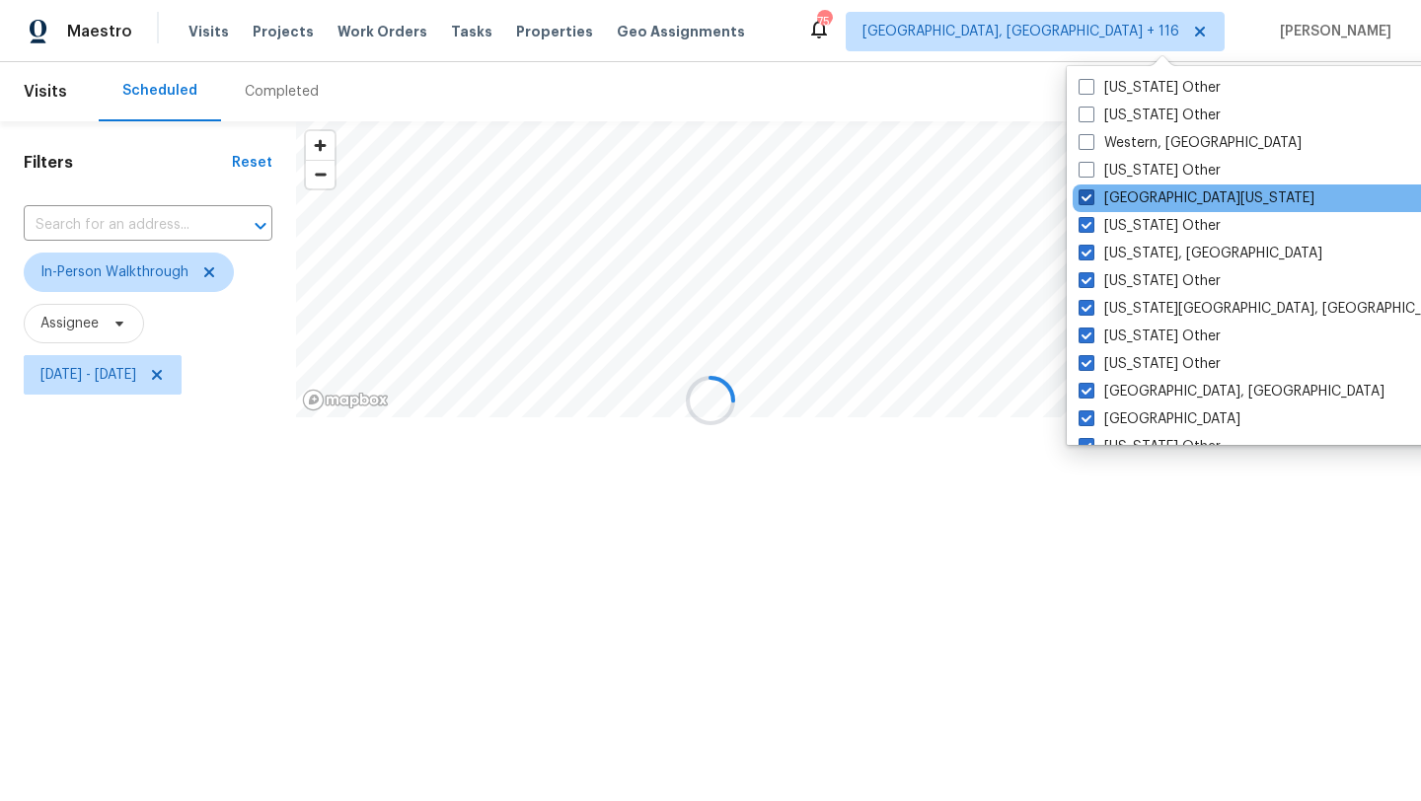
click at [1119, 194] on label "[GEOGRAPHIC_DATA][US_STATE]" at bounding box center [1197, 199] width 236 height 20
click at [1092, 194] on input "[GEOGRAPHIC_DATA][US_STATE]" at bounding box center [1085, 195] width 13 height 13
checkbox input "false"
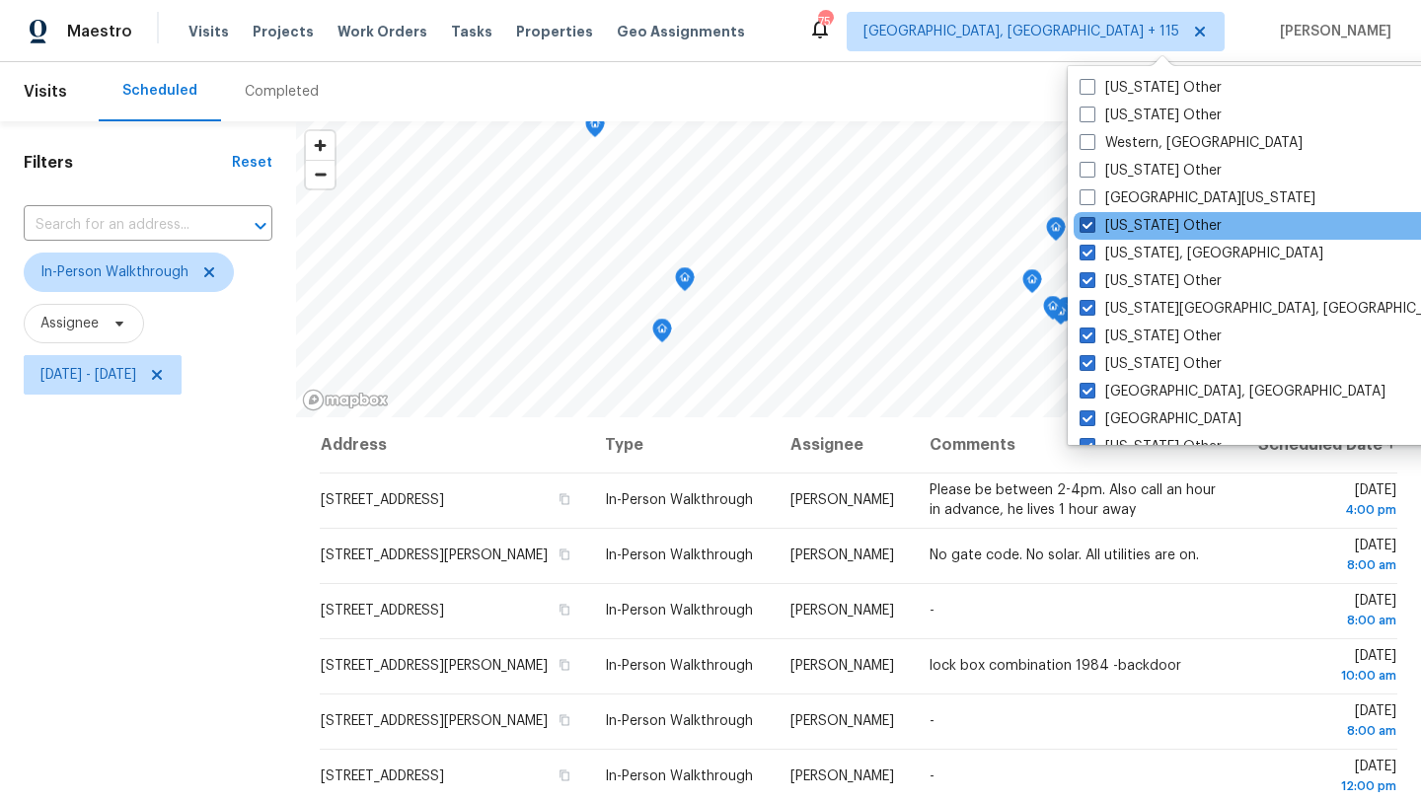
click at [1116, 222] on label "[US_STATE] Other" at bounding box center [1151, 226] width 142 height 20
click at [1093, 222] on input "[US_STATE] Other" at bounding box center [1086, 222] width 13 height 13
checkbox input "false"
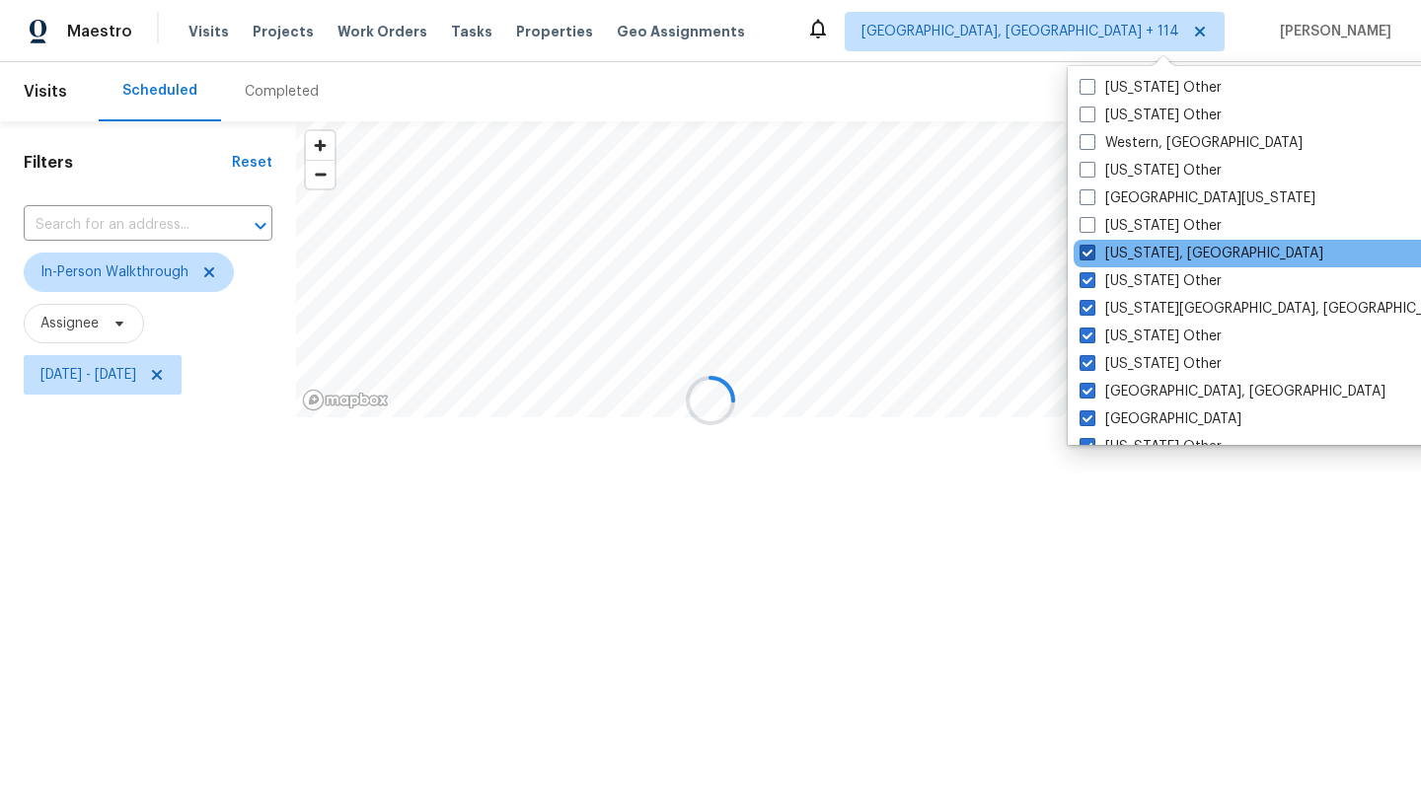
click at [1116, 258] on label "[US_STATE], [GEOGRAPHIC_DATA]" at bounding box center [1202, 254] width 244 height 20
click at [1093, 257] on input "[US_STATE], [GEOGRAPHIC_DATA]" at bounding box center [1086, 250] width 13 height 13
checkbox input "false"
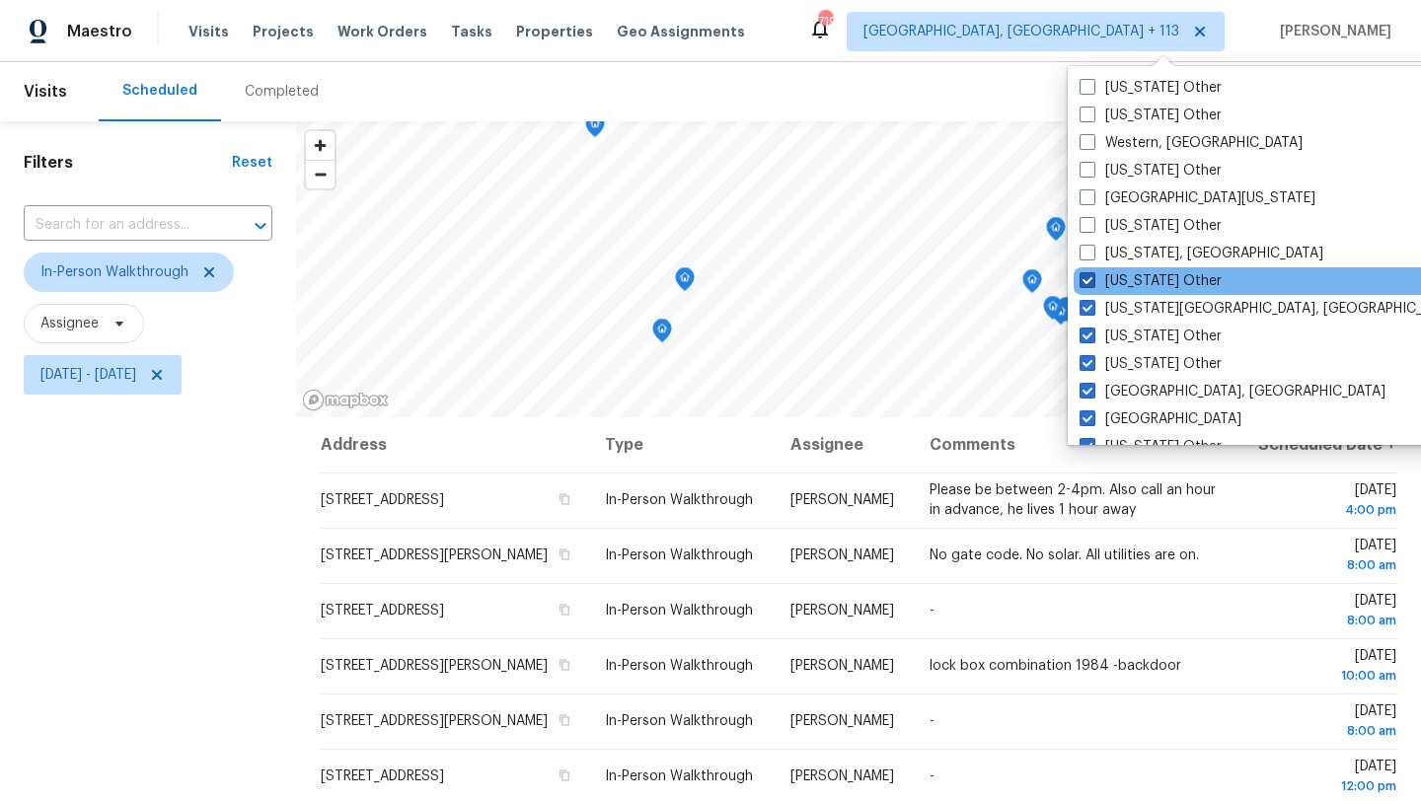
click at [1116, 290] on label "[US_STATE] Other" at bounding box center [1151, 281] width 142 height 20
click at [1093, 284] on input "[US_STATE] Other" at bounding box center [1086, 277] width 13 height 13
checkbox input "false"
